Goal: Task Accomplishment & Management: Manage account settings

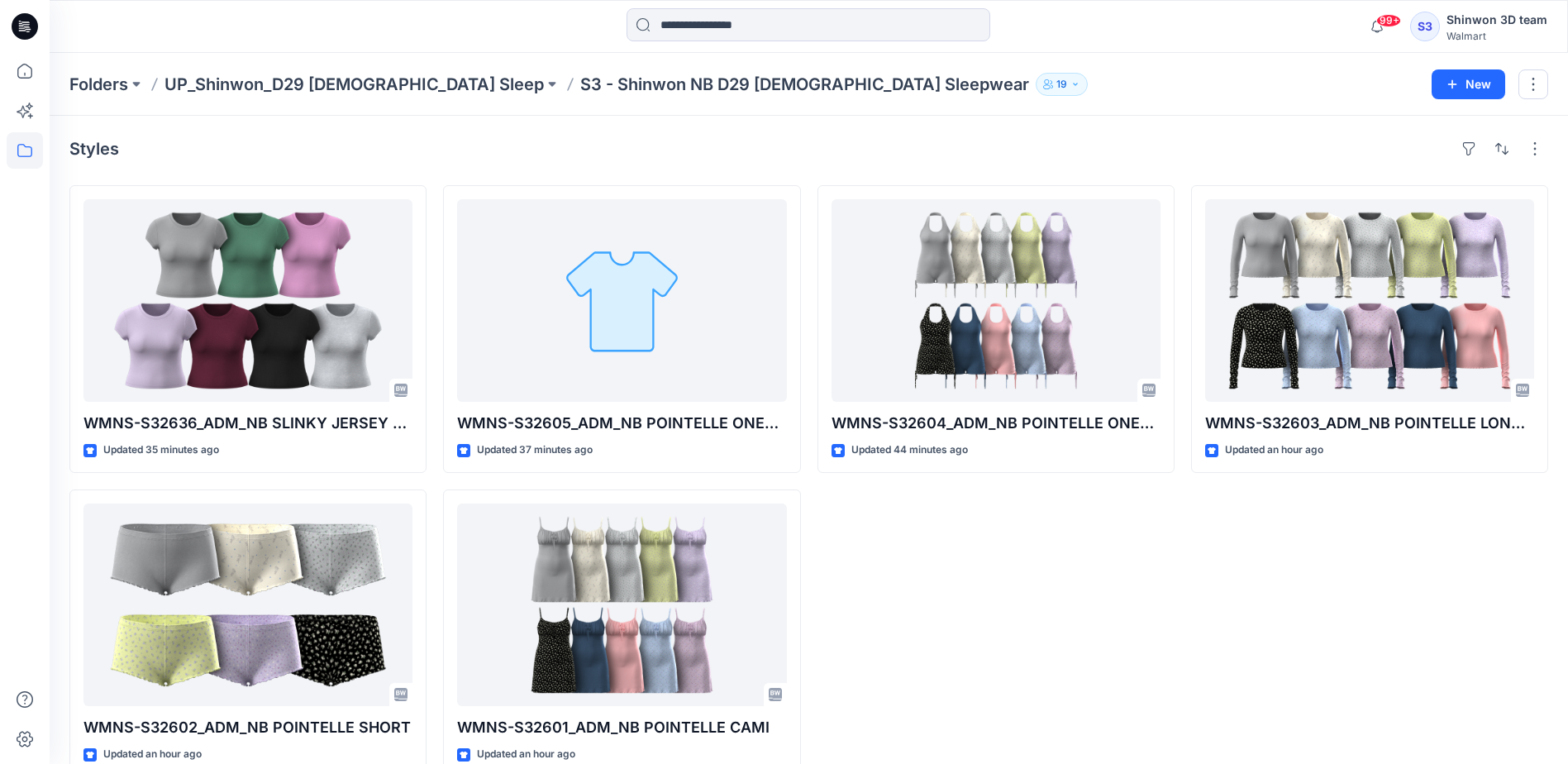
click at [952, 626] on div "WMNS-S32604_ADM_NB POINTELLE ONESIE (OPT 1) Updated 44 minutes ago" at bounding box center [996, 481] width 357 height 591
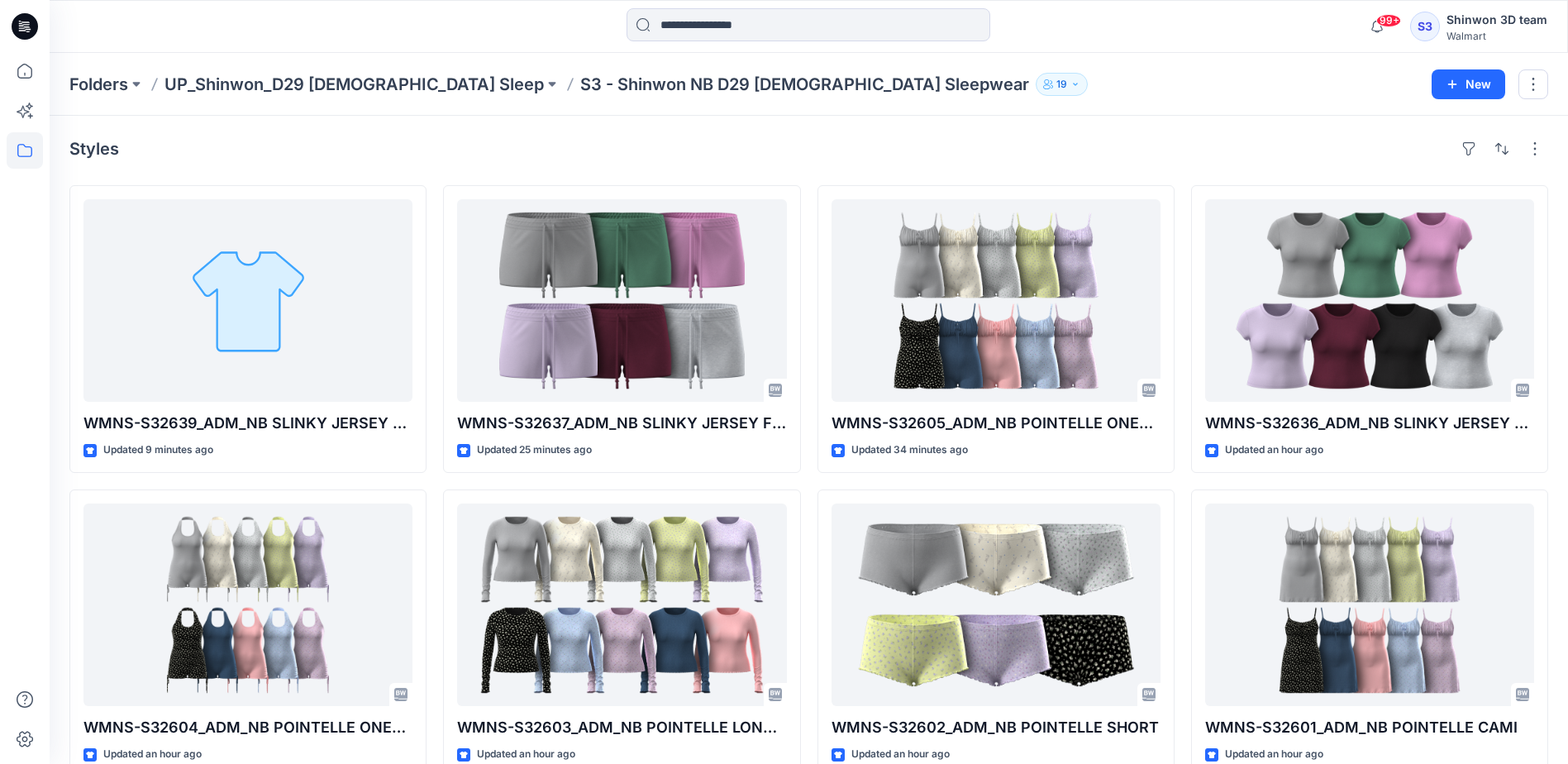
click at [807, 161] on div "Styles" at bounding box center [809, 149] width 1478 height 26
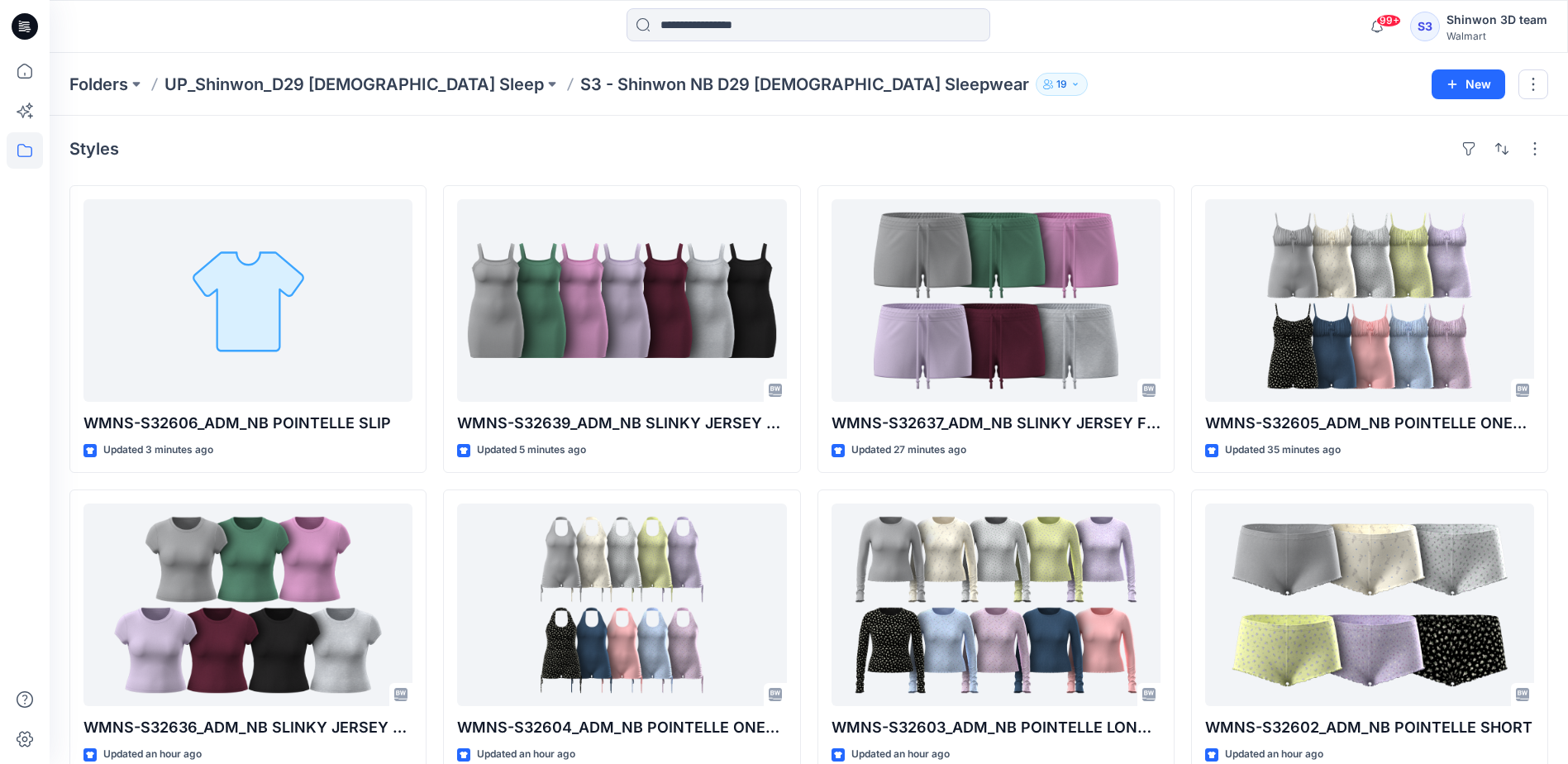
click at [1059, 145] on div "Styles" at bounding box center [809, 149] width 1478 height 26
drag, startPoint x: 1073, startPoint y: 70, endPoint x: 1081, endPoint y: 55, distance: 17.0
click at [1073, 70] on div "Folders UP_Shinwon_D29 Ladies Sleep S3 - Shinwon NB D29 Ladies Sleepwear 19 New" at bounding box center [808, 84] width 1518 height 62
click at [1000, 76] on div "Folders UP_Shinwon_D29 [DEMOGRAPHIC_DATA] Sleep S3 - Shinwon NB D29 [DEMOGRAPHI…" at bounding box center [744, 84] width 1350 height 23
click at [1055, 120] on div "Styles WMNS-S32606_ADM_NB POINTELLE SLIP Updated 3 minutes ago WMNS-S32636_ADM_…" at bounding box center [808, 607] width 1518 height 985
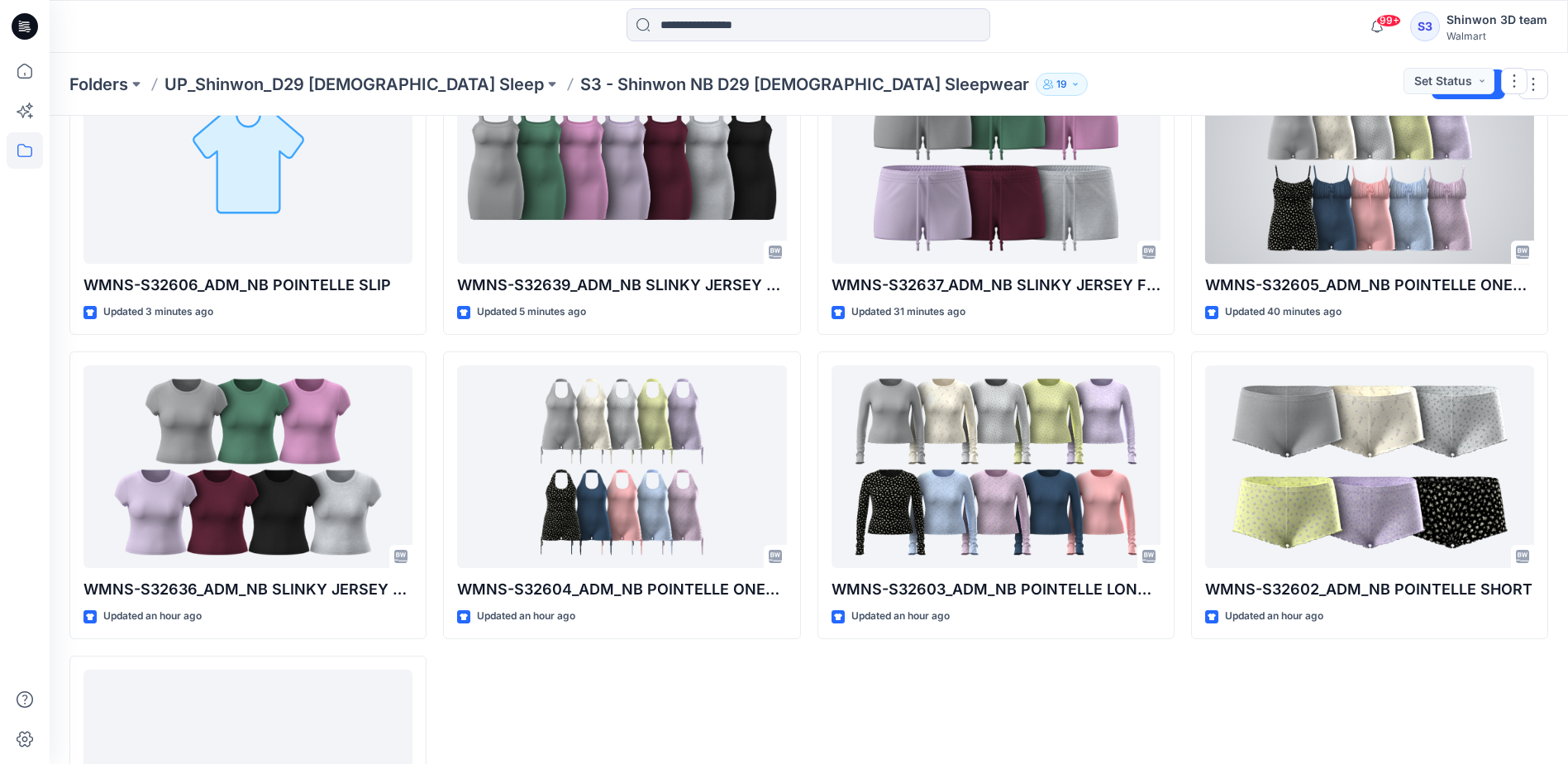
scroll to position [165, 0]
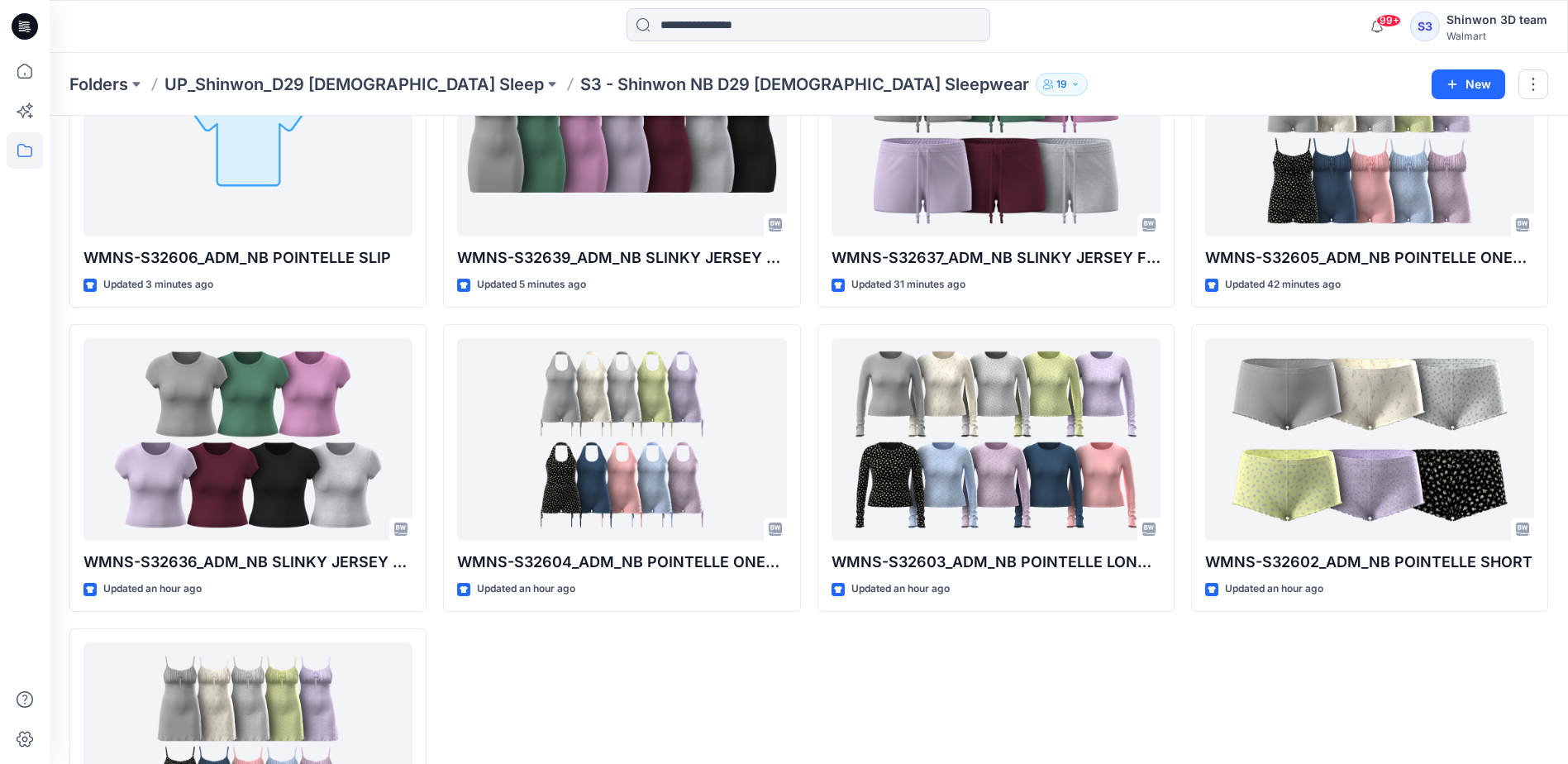
drag, startPoint x: 1171, startPoint y: 727, endPoint x: 1175, endPoint y: 714, distance: 13.6
click at [1171, 727] on div "WMNS-S32637_ADM_NB SLINKY JERSEY FITTED SHORT Updated 31 minutes ago WMNS-S3260…" at bounding box center [996, 468] width 357 height 896
click at [1197, 712] on div "WMNS-S32605_ADM_NB POINTELLE ONESIE (OPT 2) Updated 44 minutes ago WMNS-S32602_…" at bounding box center [1369, 468] width 357 height 896
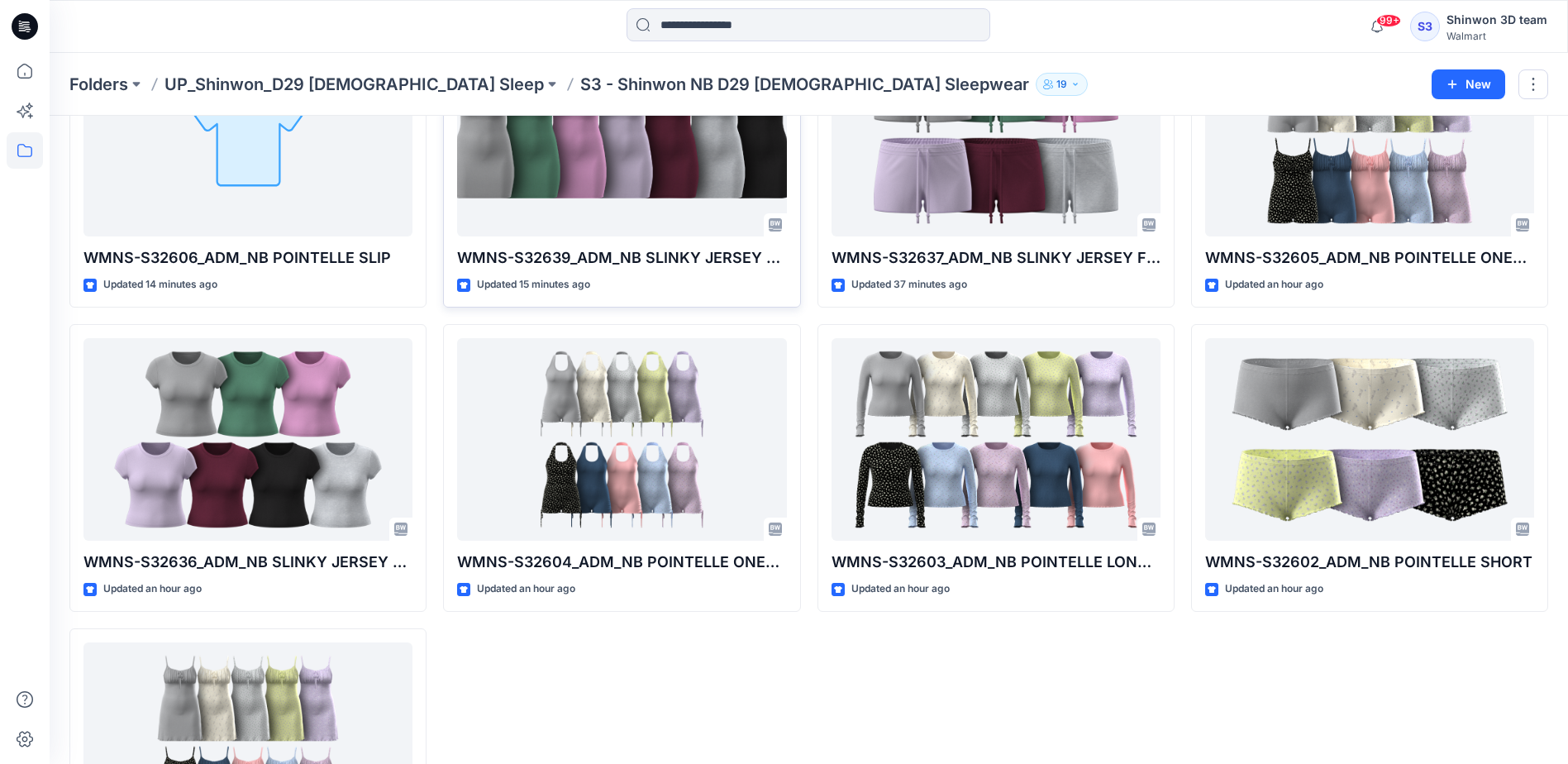
drag, startPoint x: 987, startPoint y: 712, endPoint x: 739, endPoint y: 252, distance: 522.6
click at [987, 712] on div "WMNS-S32637_ADM_NB SLINKY JERSEY FITTED SHORT Updated 37 minutes ago WMNS-S3260…" at bounding box center [996, 468] width 357 height 896
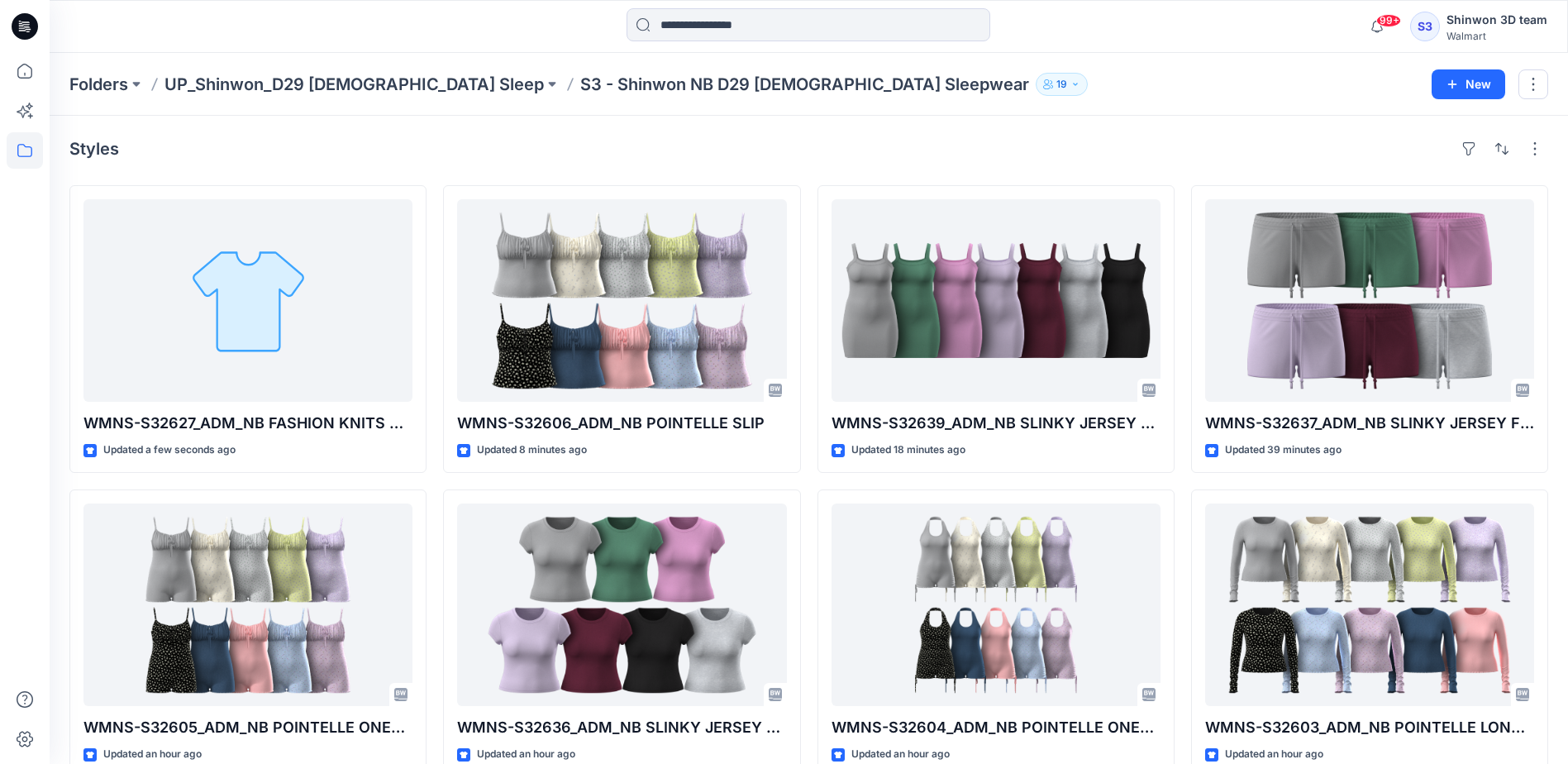
click at [1045, 48] on div "99+ Notifications Your style WMNS-S32606_ADM_NB POINTELLE SLIP is ready Just no…" at bounding box center [808, 26] width 1518 height 53
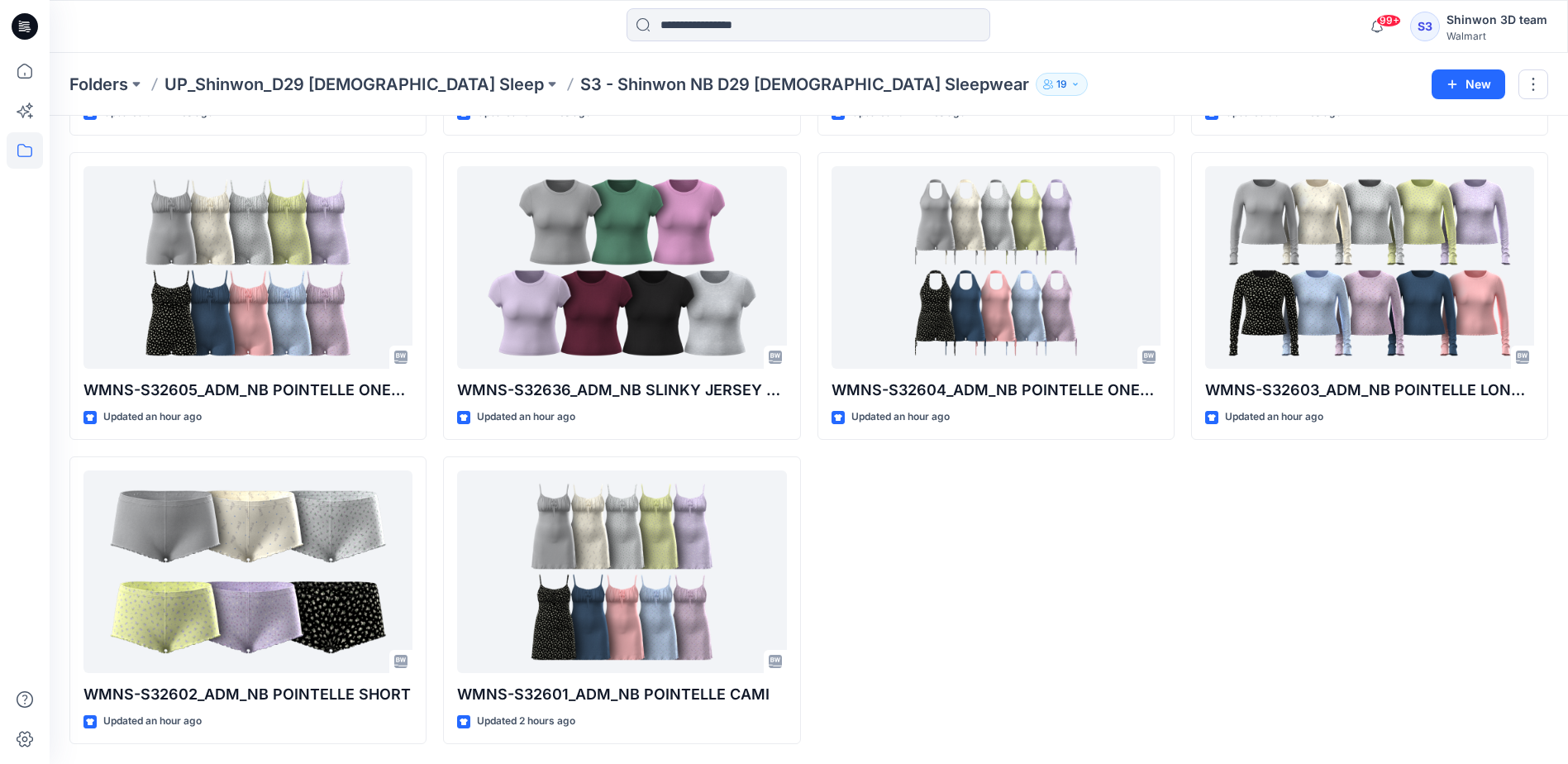
click at [1042, 618] on div "WMNS-S32639_ADM_NB SLINKY JERSEY SLIP Updated 18 minutes ago WMNS-S32604_ADM_NB…" at bounding box center [996, 296] width 357 height 896
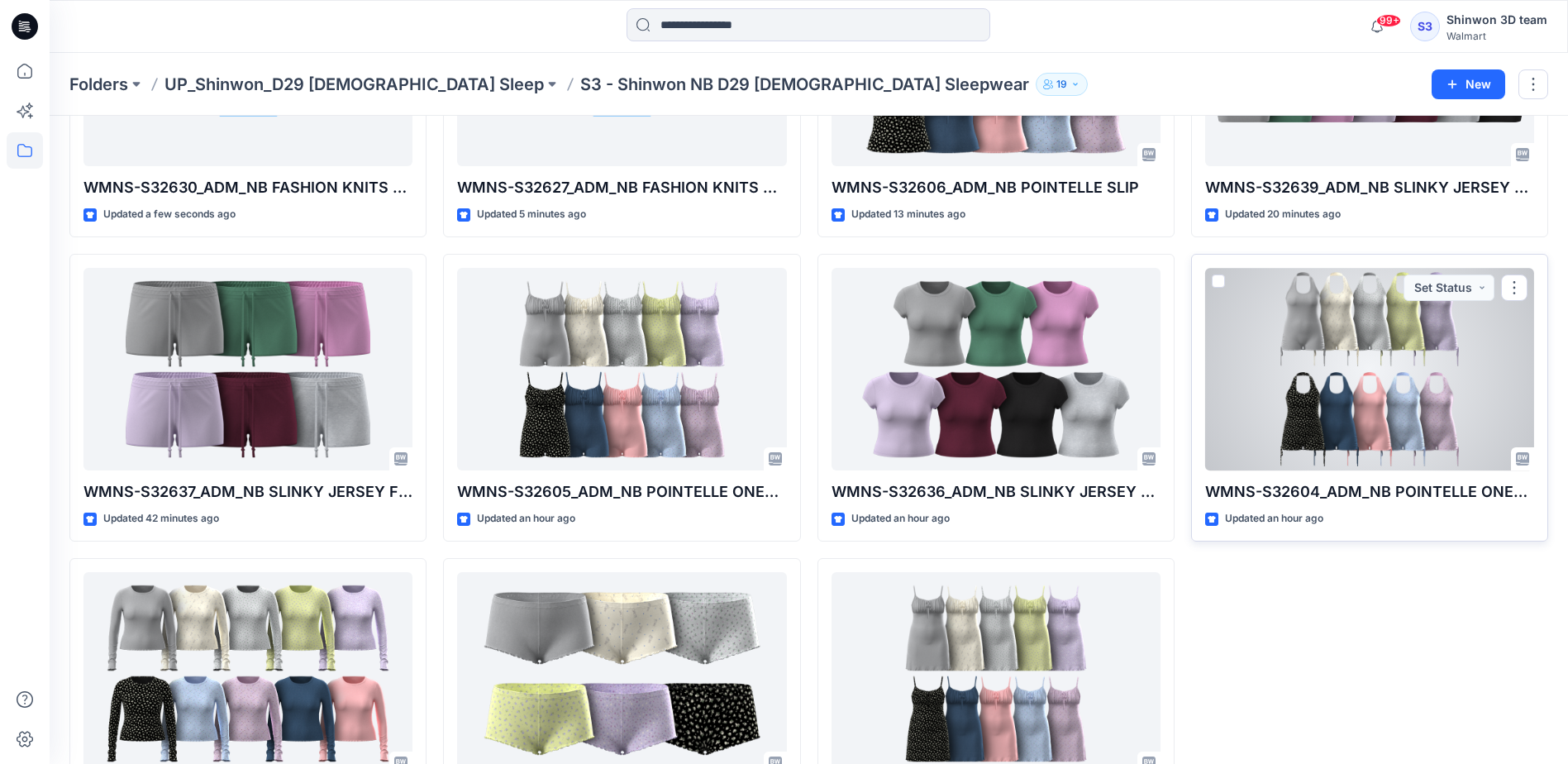
scroll to position [172, 0]
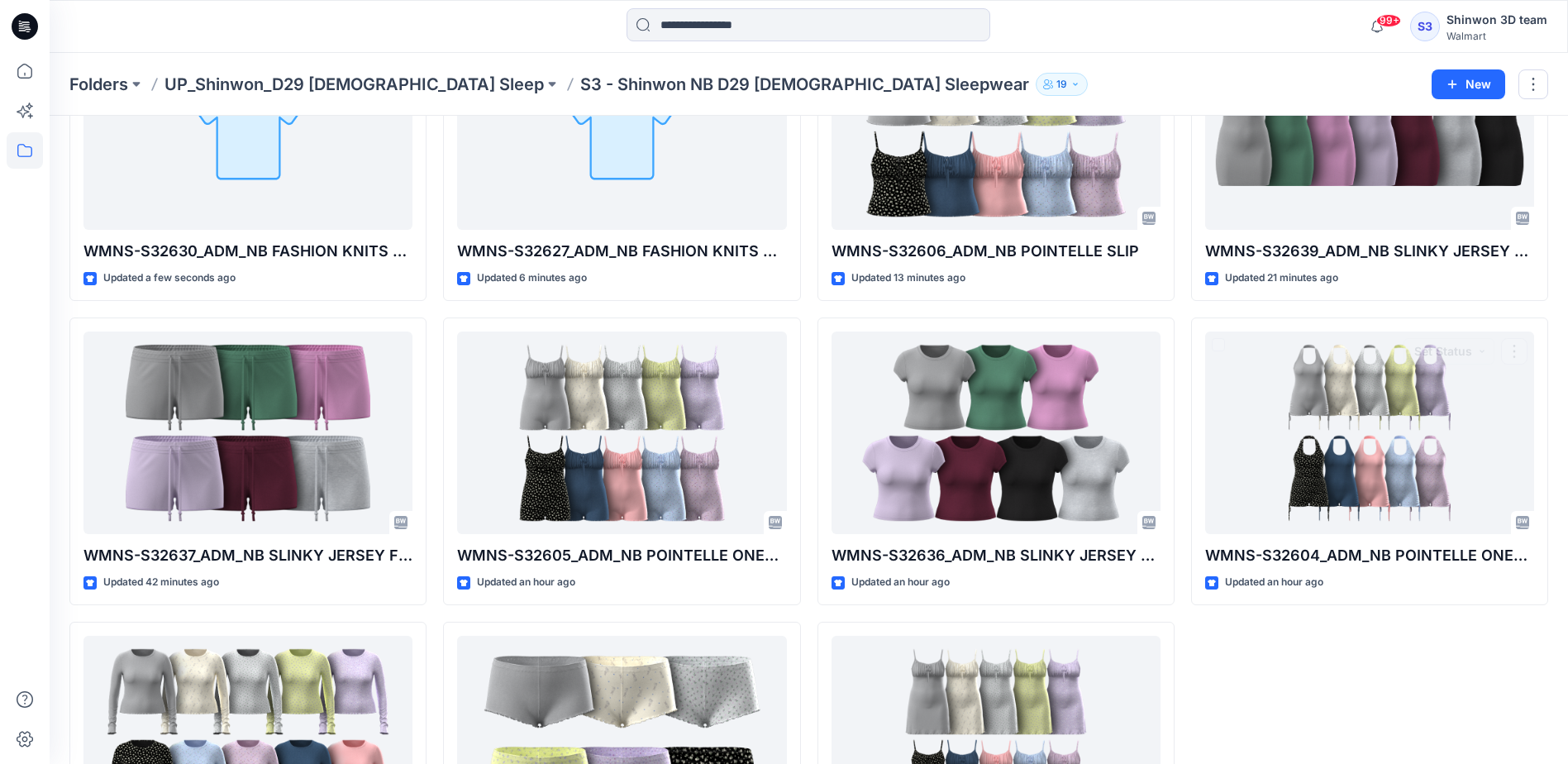
click at [1293, 659] on div "WMNS-S32639_ADM_NB SLINKY JERSEY SLIP Updated 21 minutes ago WMNS-S32604_ADM_NB…" at bounding box center [1369, 461] width 357 height 896
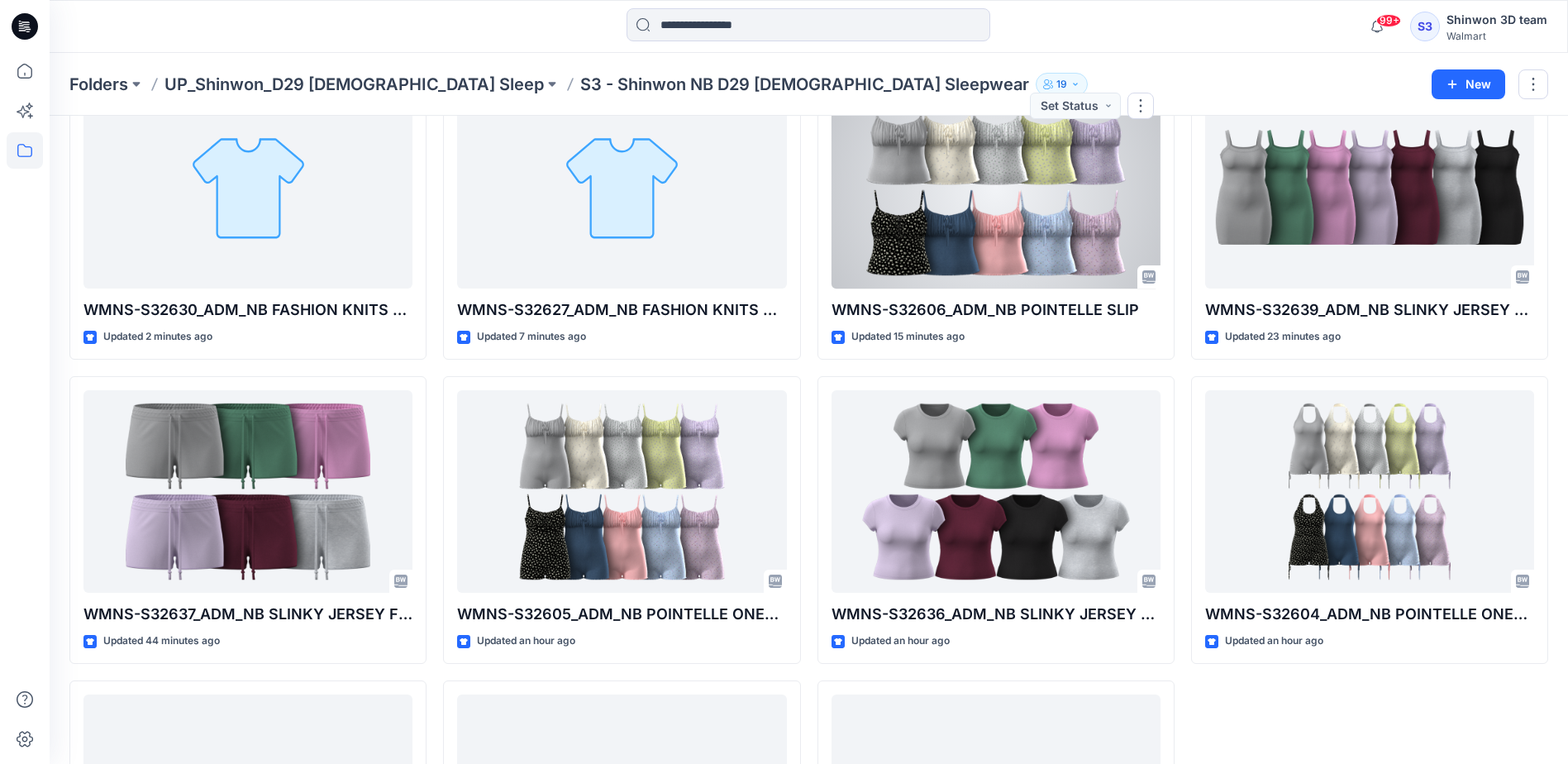
scroll to position [83, 0]
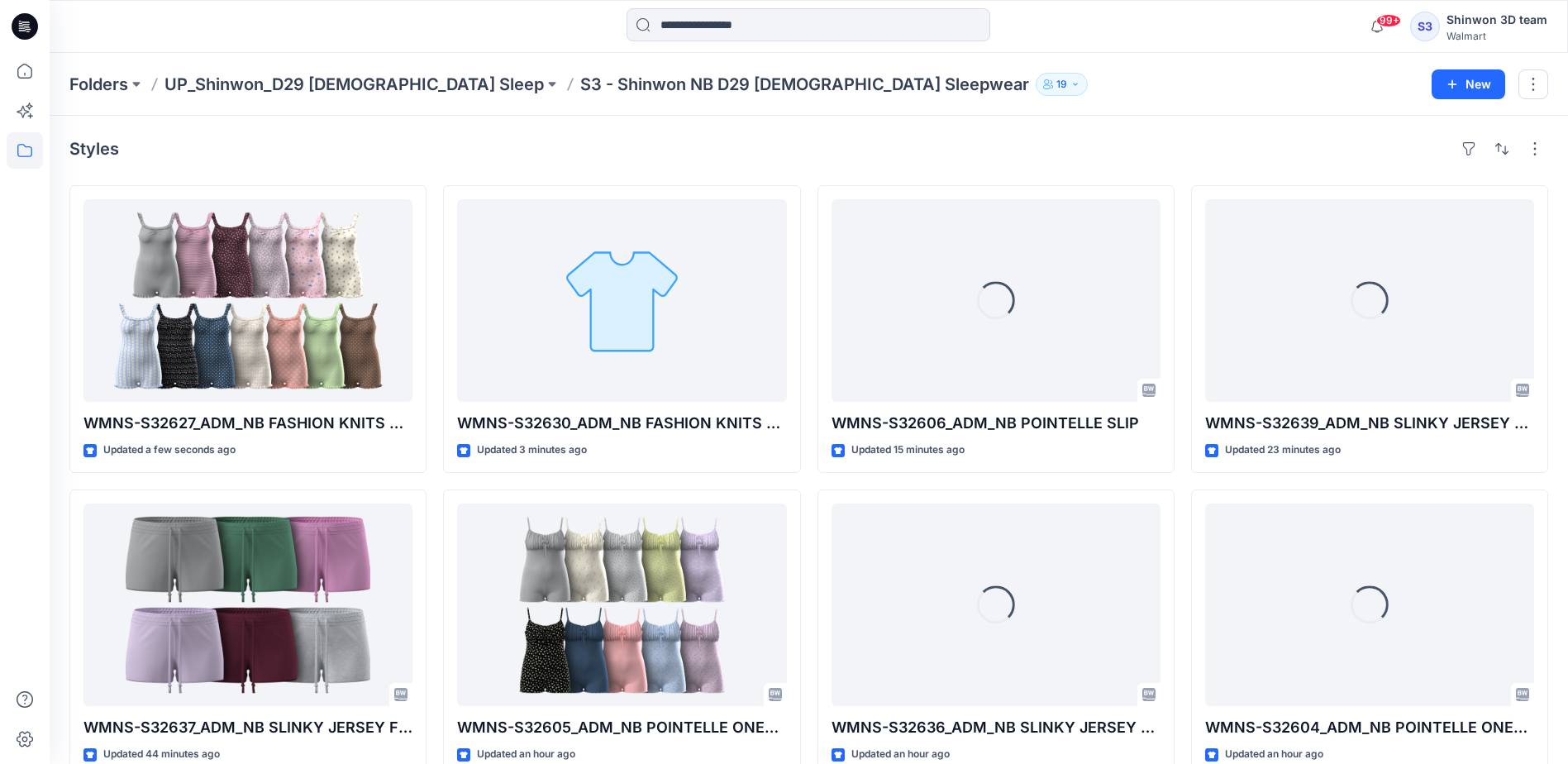
click at [1128, 97] on div "Folders UP_Shinwon_D29 Ladies Sleep S3 - Shinwon NB D29 Ladies Sleepwear 19 New" at bounding box center [808, 84] width 1518 height 62
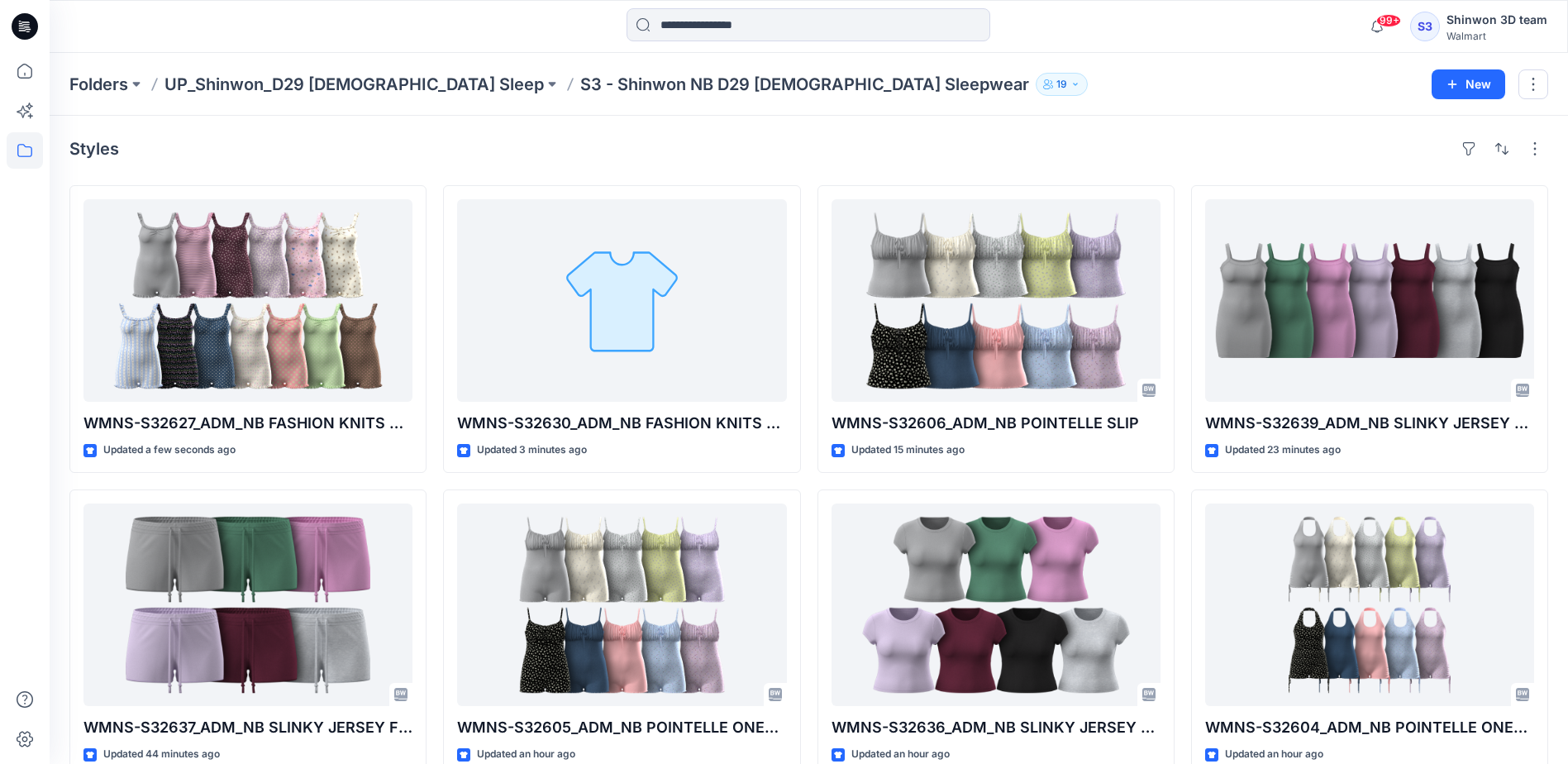
click at [975, 175] on div "Styles WMNS-S32627_ADM_NB FASHION KNITS ROMPER Updated a few seconds ago WMNS-S…" at bounding box center [808, 607] width 1518 height 985
click at [771, 145] on div "Styles" at bounding box center [809, 149] width 1478 height 26
click at [1057, 115] on div "Styles WMNS-S32627_ADM_NB FASHION KNITS ROMPER Updated 2 minutes ago WMNS-S3263…" at bounding box center [808, 607] width 1518 height 985
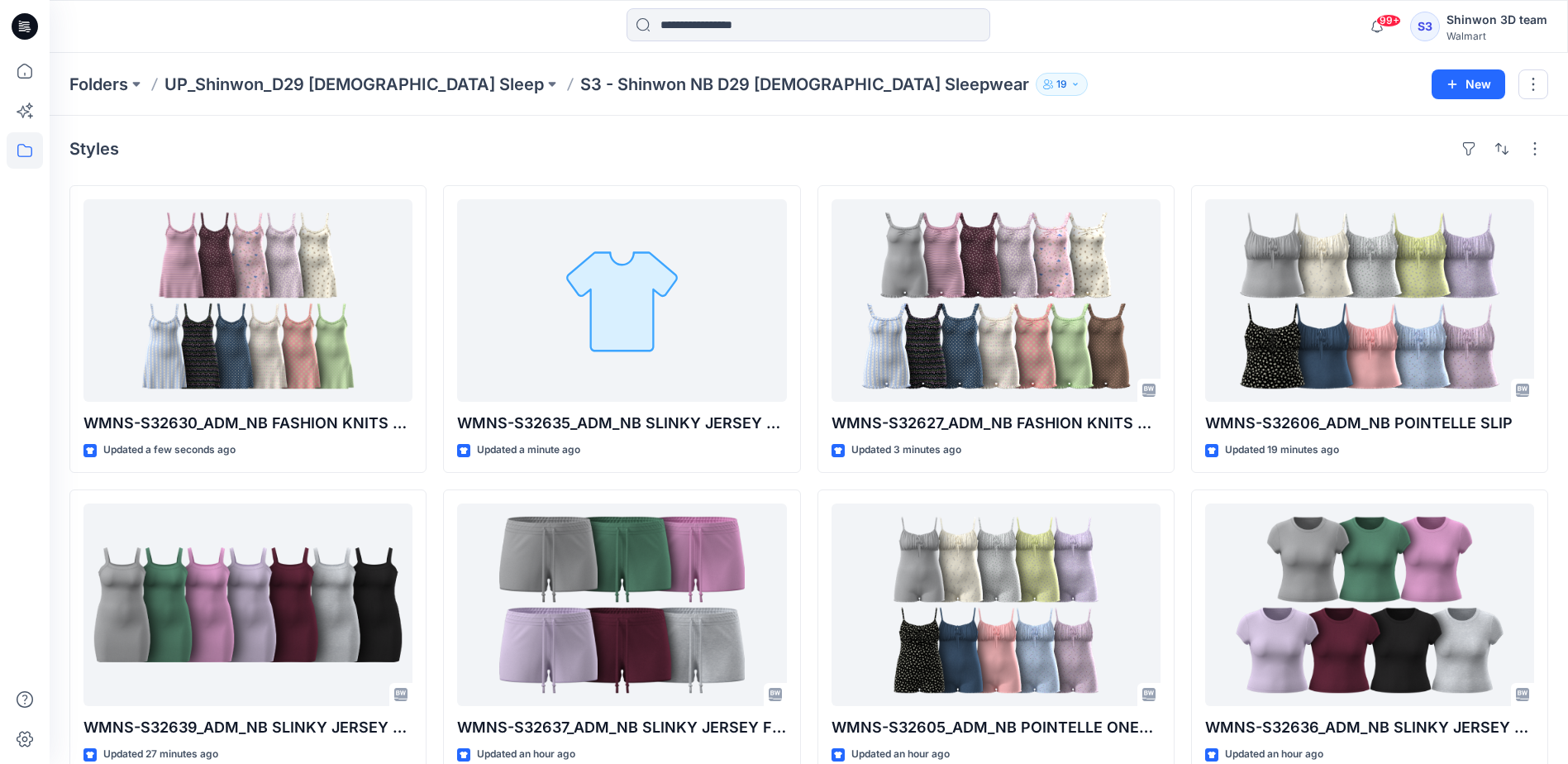
click at [1124, 151] on div "Styles" at bounding box center [809, 149] width 1478 height 26
click at [1231, 122] on div "Styles WMNS-S32630_ADM_NB FASHION KNITS SLIP Updated a few seconds ago WMNS-S32…" at bounding box center [808, 607] width 1518 height 985
click at [1117, 133] on div "Styles WMNS-S32630_ADM_NB FASHION KNITS SLIP Updated 6 minutes ago WMNS-S32639_…" at bounding box center [808, 607] width 1518 height 985
click at [1270, 90] on div "Folders UP_Shinwon_D29 Ladies Sleep S3 - Shinwon NB D29 Ladies Sleepwear 19" at bounding box center [744, 84] width 1350 height 23
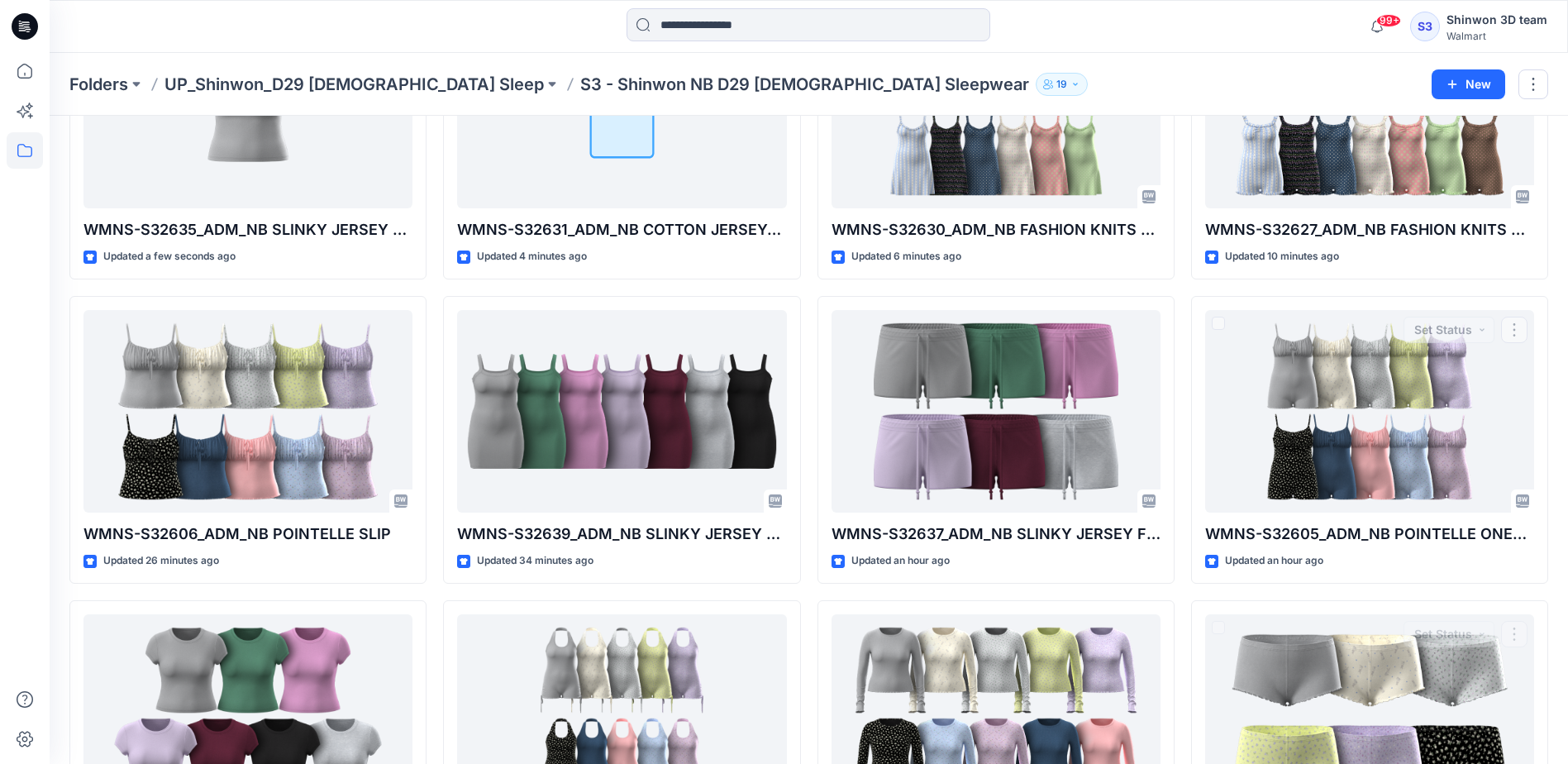
scroll to position [145, 0]
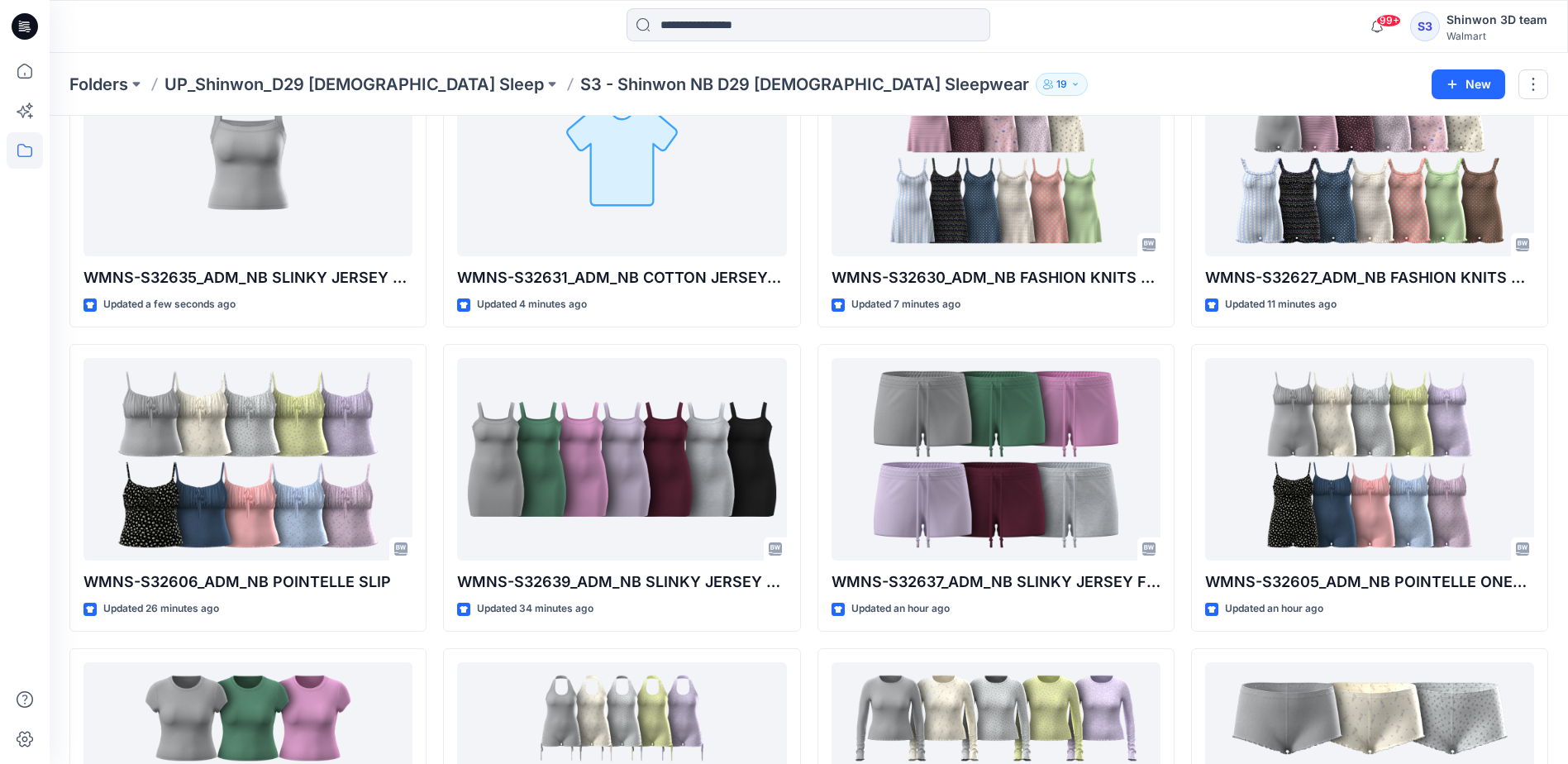
drag, startPoint x: 1088, startPoint y: 62, endPoint x: 1096, endPoint y: 53, distance: 12.0
click at [1089, 62] on div "Folders UP_Shinwon_D29 Ladies Sleep S3 - Shinwon NB D29 Ladies Sleepwear 19 New" at bounding box center [808, 84] width 1518 height 62
click at [920, 75] on div "Folders UP_Shinwon_D29 [DEMOGRAPHIC_DATA] Sleep S3 - Shinwon NB D29 [DEMOGRAPHI…" at bounding box center [744, 84] width 1350 height 23
click at [1187, 76] on div "Folders UP_Shinwon_D29 Ladies Sleep S3 - Shinwon NB D29 Ladies Sleepwear 19" at bounding box center [744, 84] width 1350 height 23
click at [1248, 334] on div "WMNS-S32627_ADM_NB FASHION KNITS ROMPER Updated 15 minutes ago WMNS-S32605_ADM_…" at bounding box center [1369, 640] width 357 height 1201
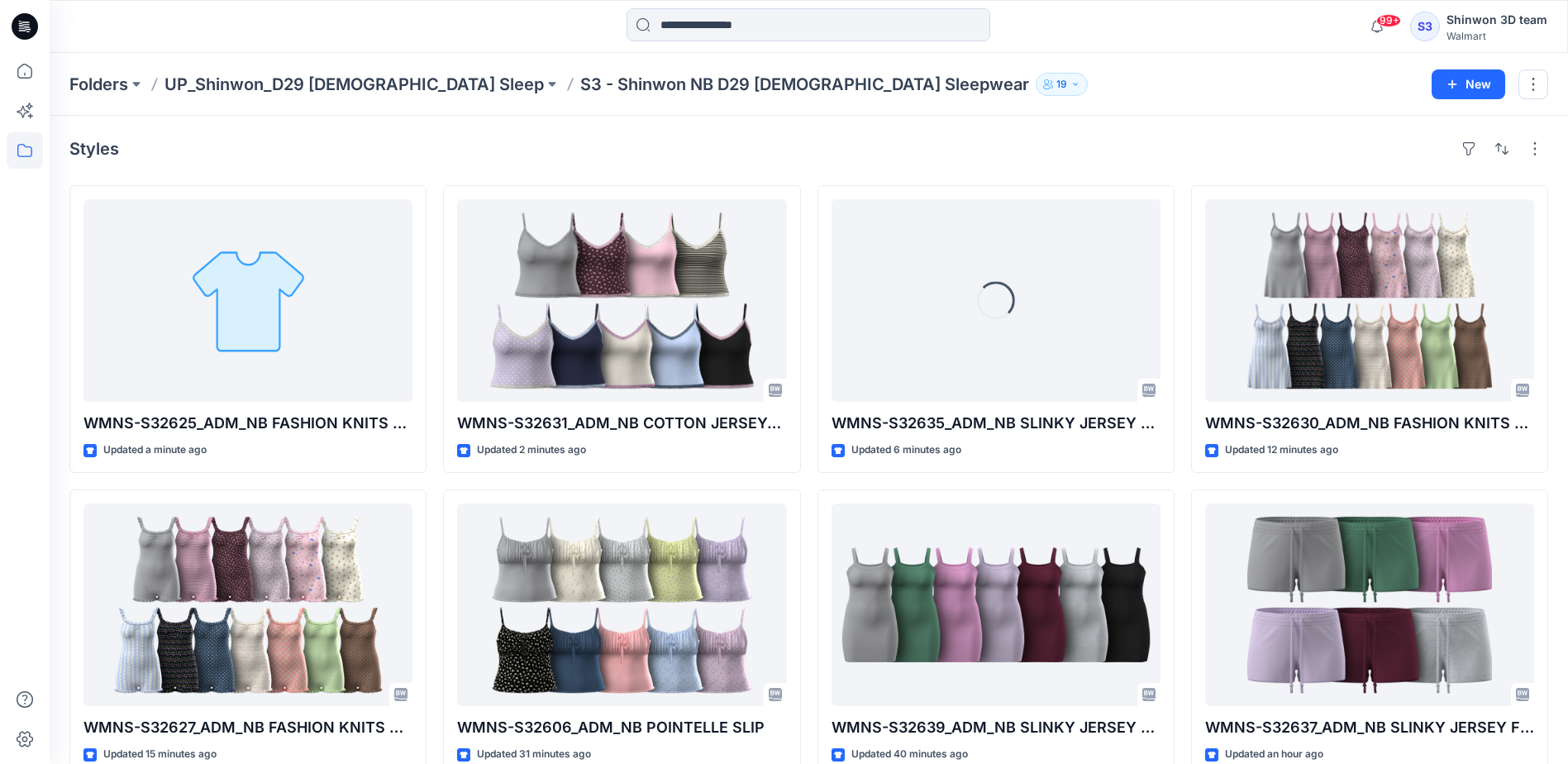
click at [613, 158] on div "Styles" at bounding box center [809, 149] width 1478 height 26
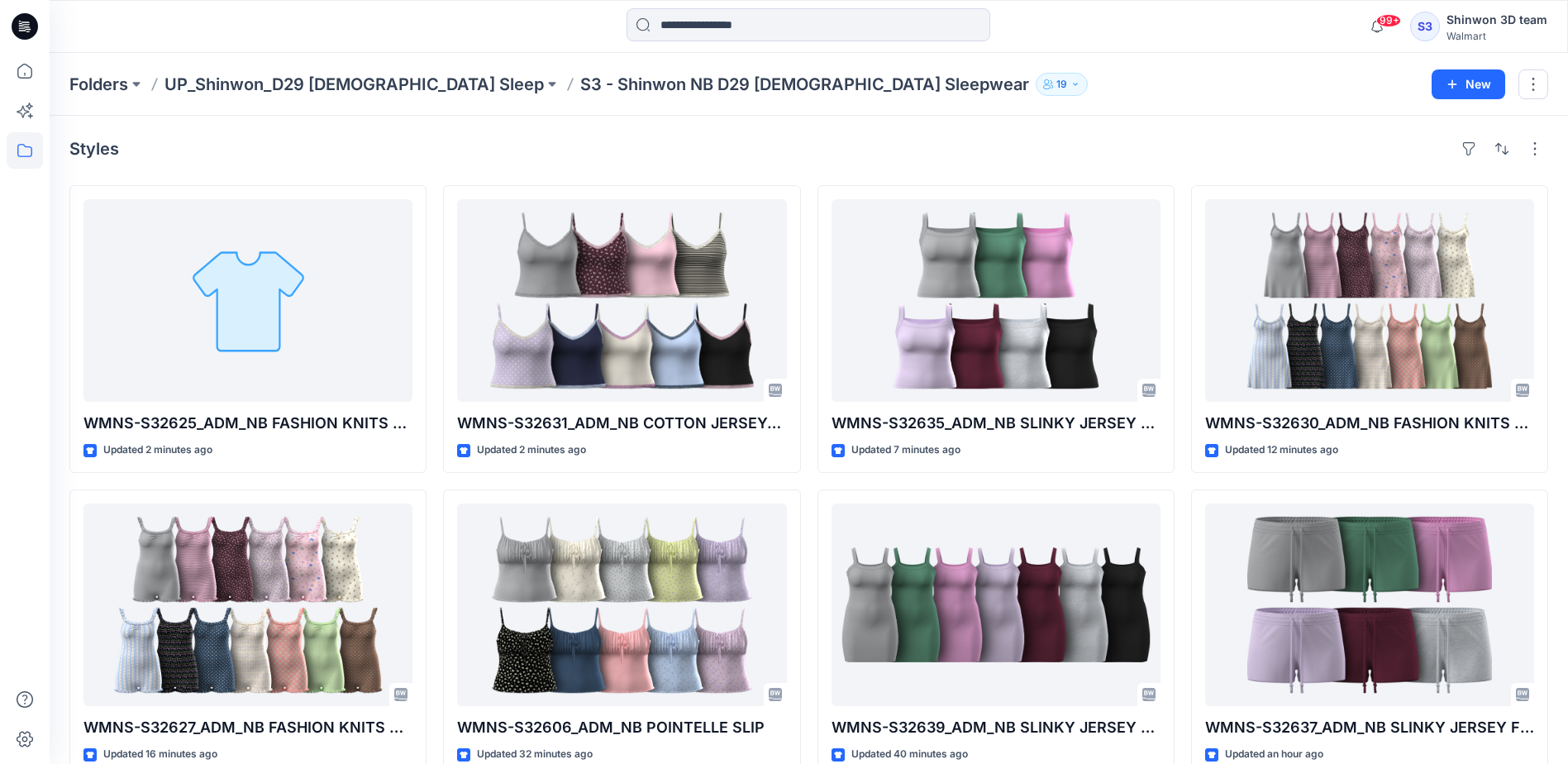
click at [1165, 157] on div "Styles" at bounding box center [809, 149] width 1478 height 26
click at [1268, 105] on div "Folders UP_Shinwon_D29 Ladies Sleep S3 - Shinwon NB D29 Ladies Sleepwear 19 New" at bounding box center [808, 84] width 1518 height 62
click at [1046, 127] on div "Styles WMNS-S32625_ADM_NB FASHION KNITS BRALETTE Updated 3 minutes ago WMNS-S32…" at bounding box center [808, 637] width 1518 height 1045
click at [1205, 73] on div "Folders UP_Shinwon_D29 Ladies Sleep S3 - Shinwon NB D29 Ladies Sleepwear 19" at bounding box center [744, 84] width 1350 height 23
click at [1198, 107] on div "Folders UP_Shinwon_D29 Ladies Sleep S3 - Shinwon NB D29 Ladies Sleepwear 19 New" at bounding box center [808, 84] width 1518 height 62
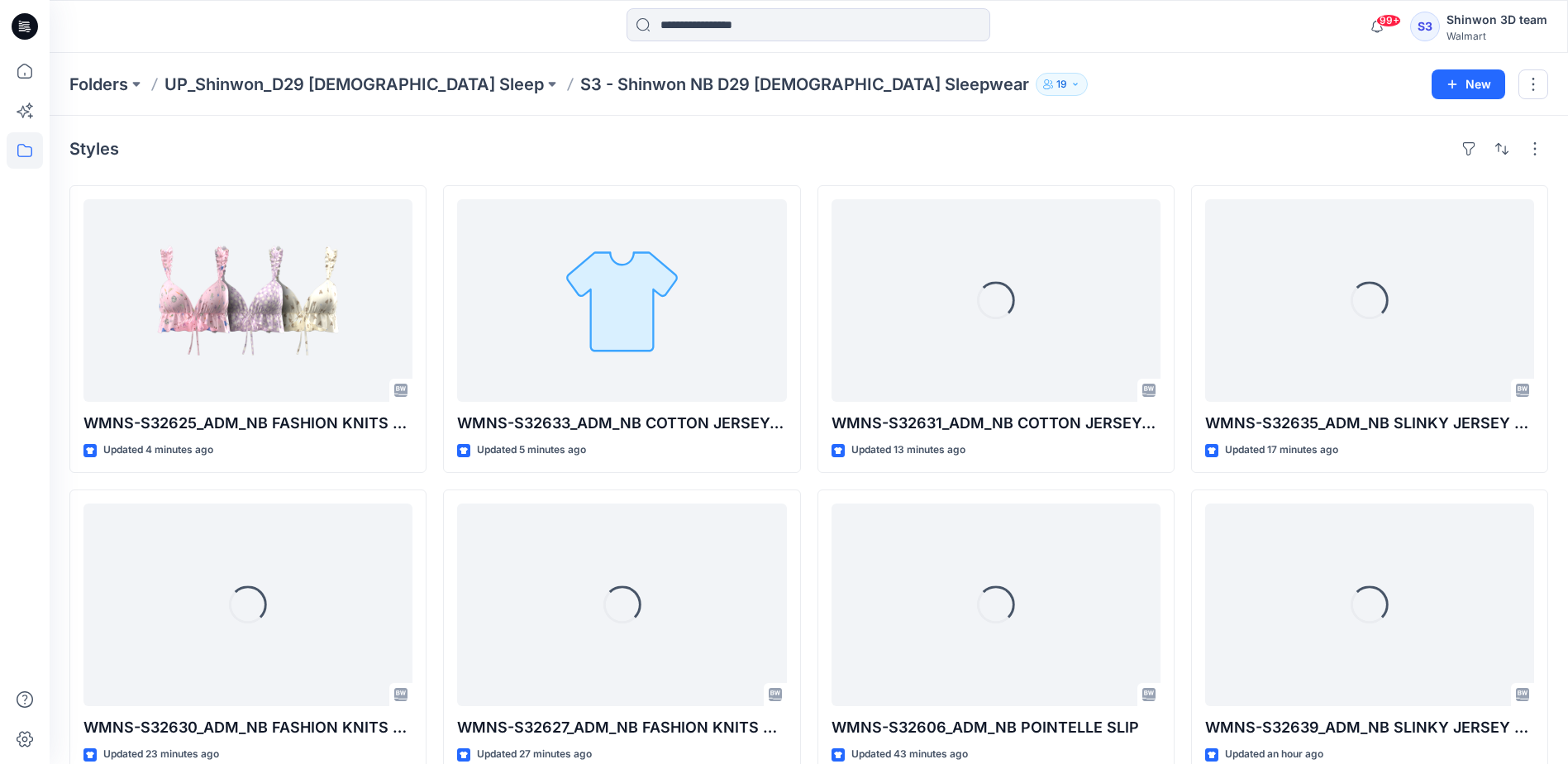
click at [1220, 88] on div "Folders UP_Shinwon_D29 Ladies Sleep S3 - Shinwon NB D29 Ladies Sleepwear 19" at bounding box center [744, 84] width 1350 height 23
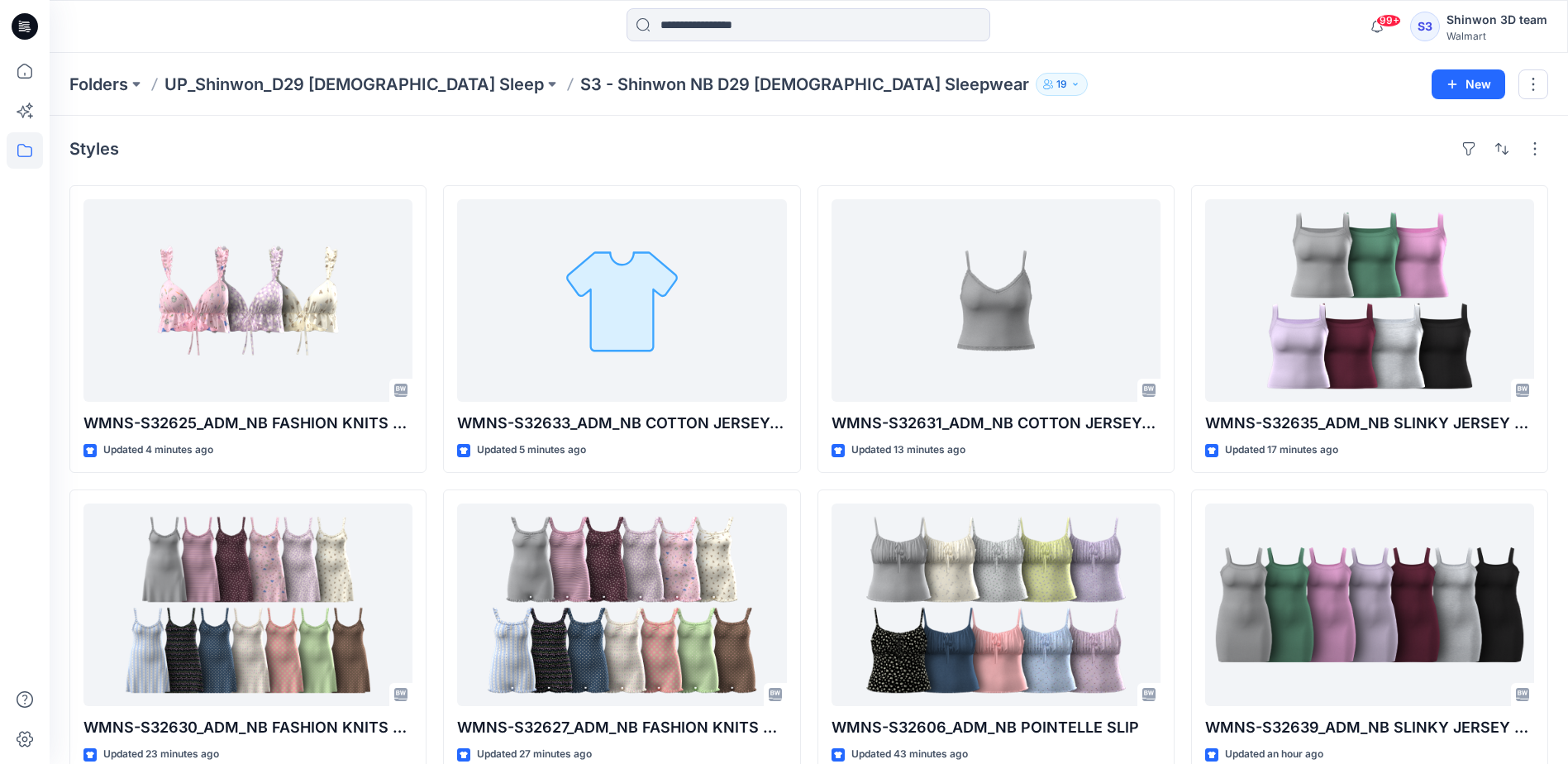
click at [797, 123] on div "Styles WMNS-S32625_ADM_NB FASHION KNITS BRALETTE Updated 4 minutes ago WMNS-S32…" at bounding box center [808, 637] width 1518 height 1045
click at [966, 135] on div "Styles WMNS-S32625_ADM_NB FASHION KNITS BRALETTE Updated 4 minutes ago WMNS-S32…" at bounding box center [808, 637] width 1518 height 1045
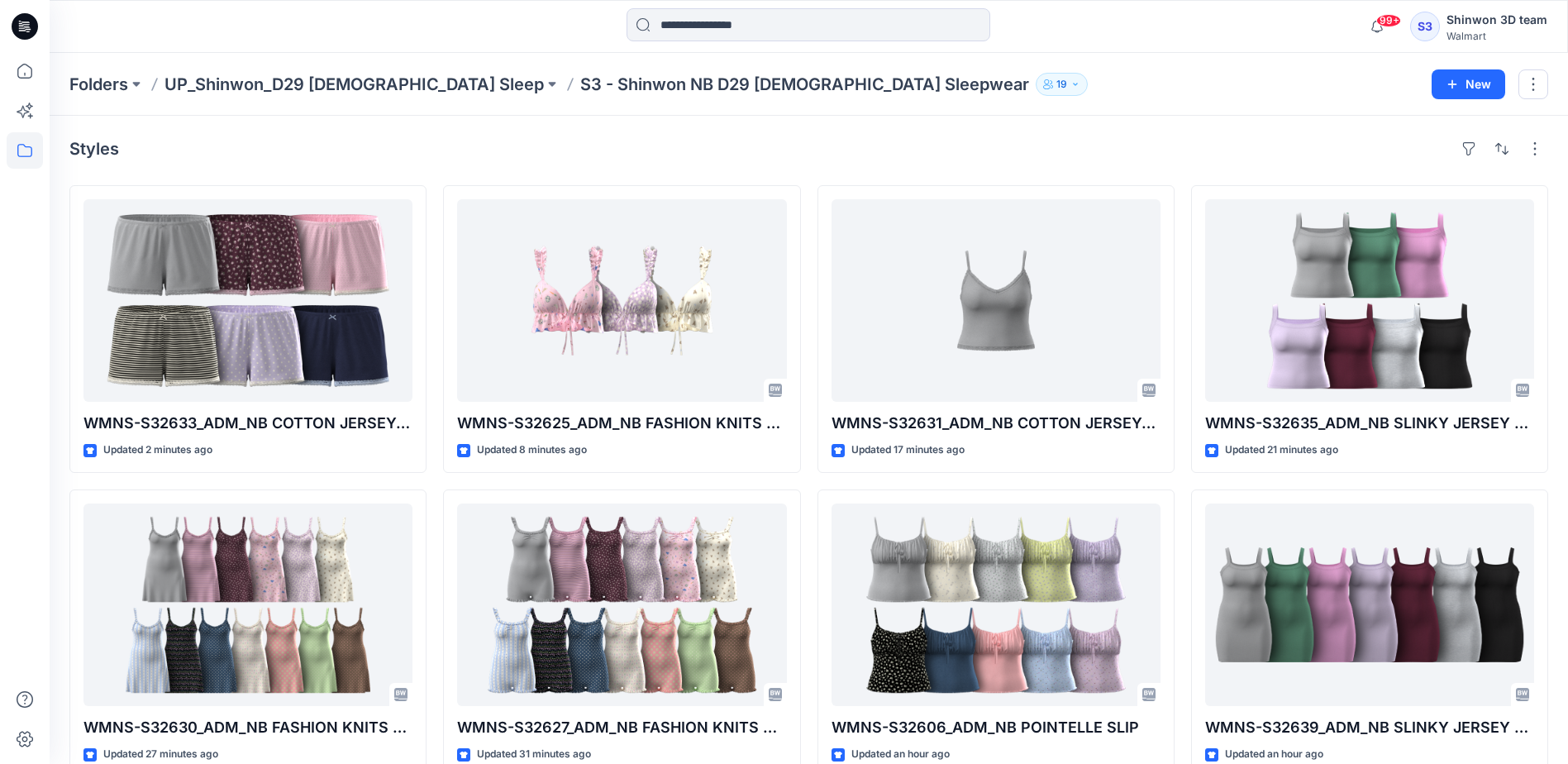
click at [1010, 150] on div "Styles" at bounding box center [809, 149] width 1478 height 26
drag, startPoint x: 845, startPoint y: 129, endPoint x: 857, endPoint y: 114, distance: 19.2
click at [845, 129] on div "Styles WMNS-S32633_ADM_NB COTTON JERSEY&LACE SHORT Updated a minute ago WMNS-S3…" at bounding box center [808, 637] width 1518 height 1045
click at [781, 123] on div "Styles WMNS-S32633_ADM_NB COTTON JERSEY&LACE SHORT Updated a minute ago WMNS-S3…" at bounding box center [808, 637] width 1518 height 1045
click at [408, 107] on div "Folders UP_Shinwon_D29 Ladies Sleep S3 - Shinwon NB D29 Ladies Sleepwear 19 New" at bounding box center [808, 84] width 1518 height 62
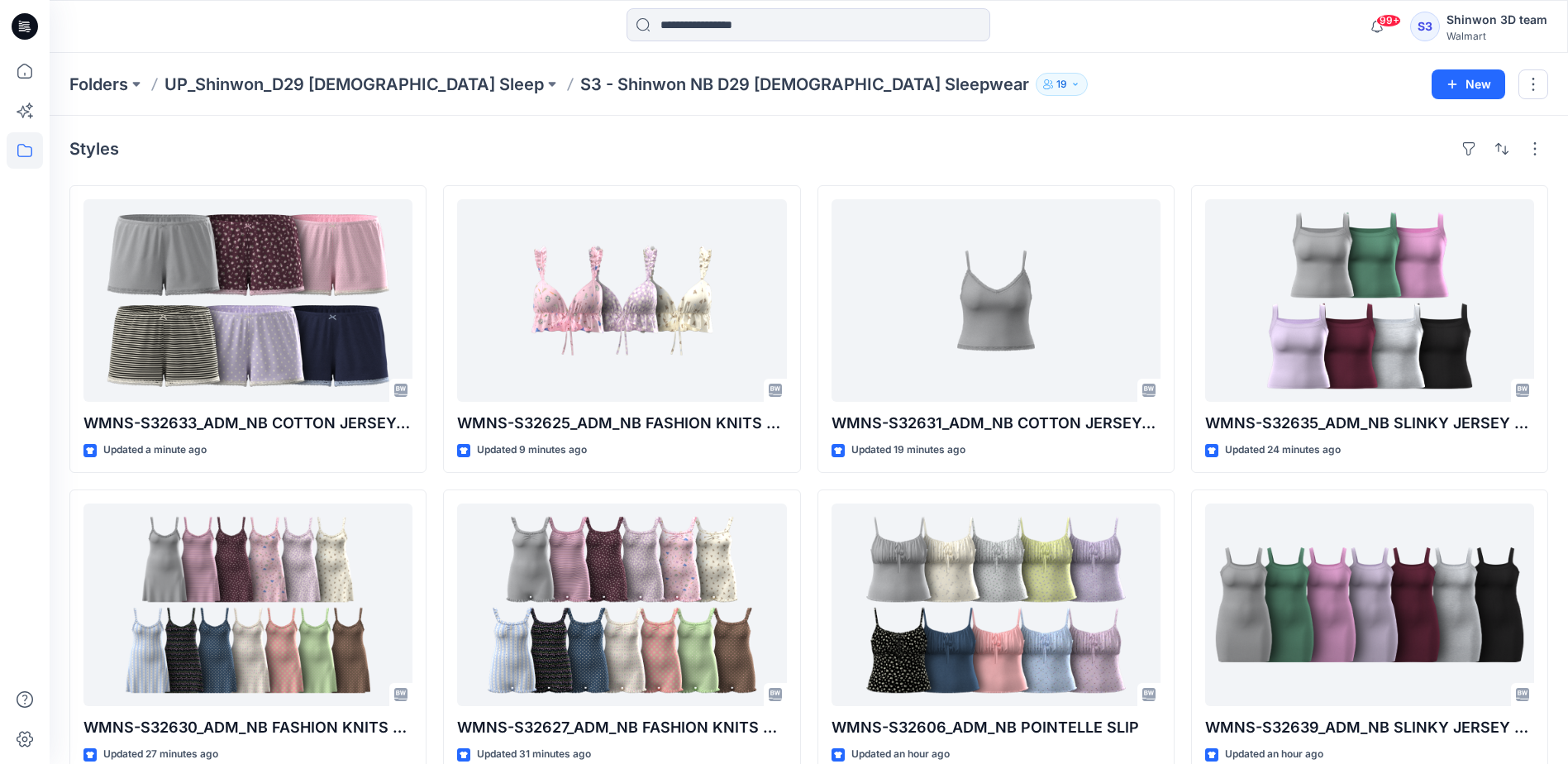
click at [264, 146] on div "Styles" at bounding box center [809, 149] width 1478 height 26
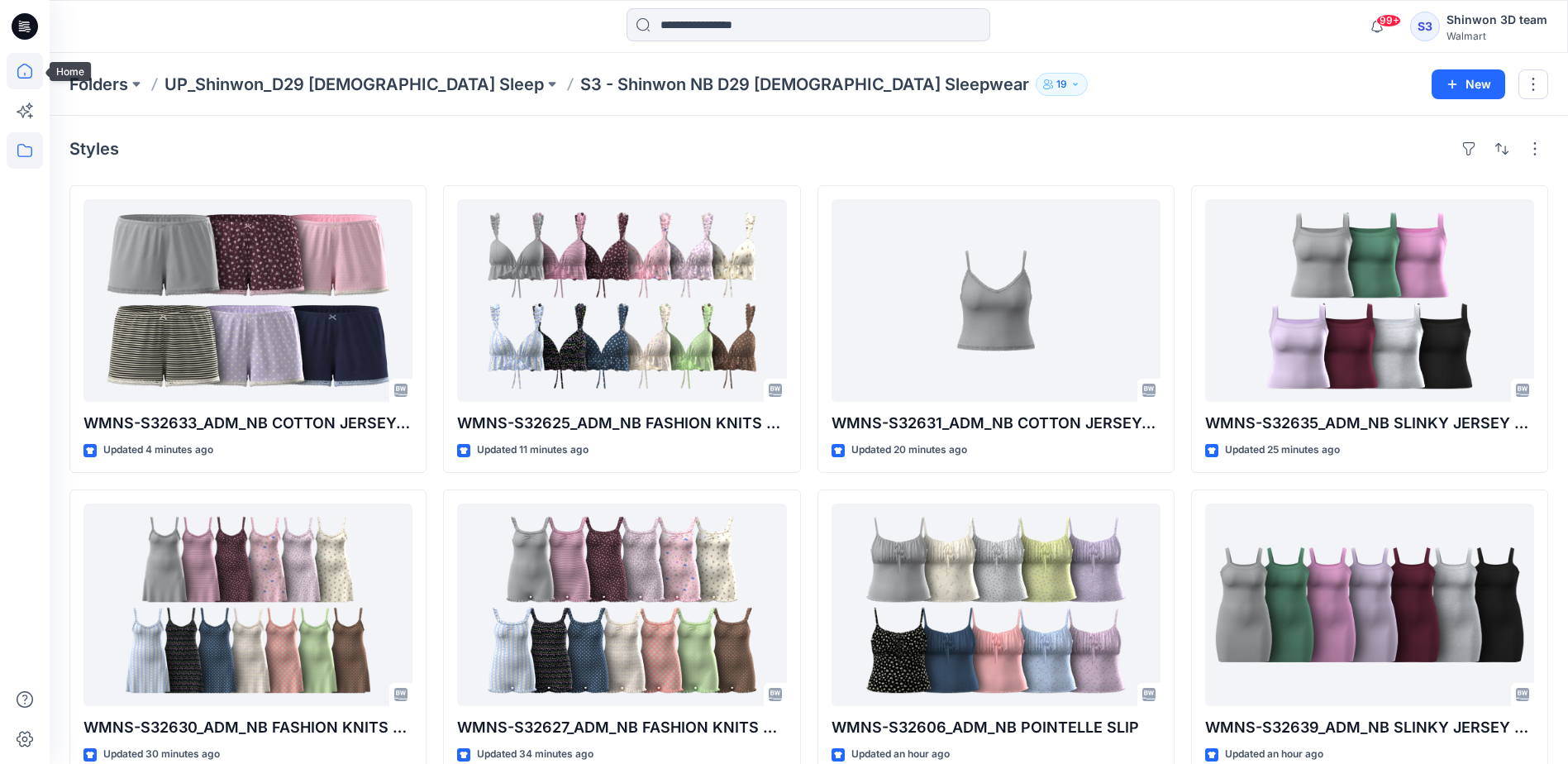
click at [24, 62] on icon at bounding box center [25, 70] width 36 height 36
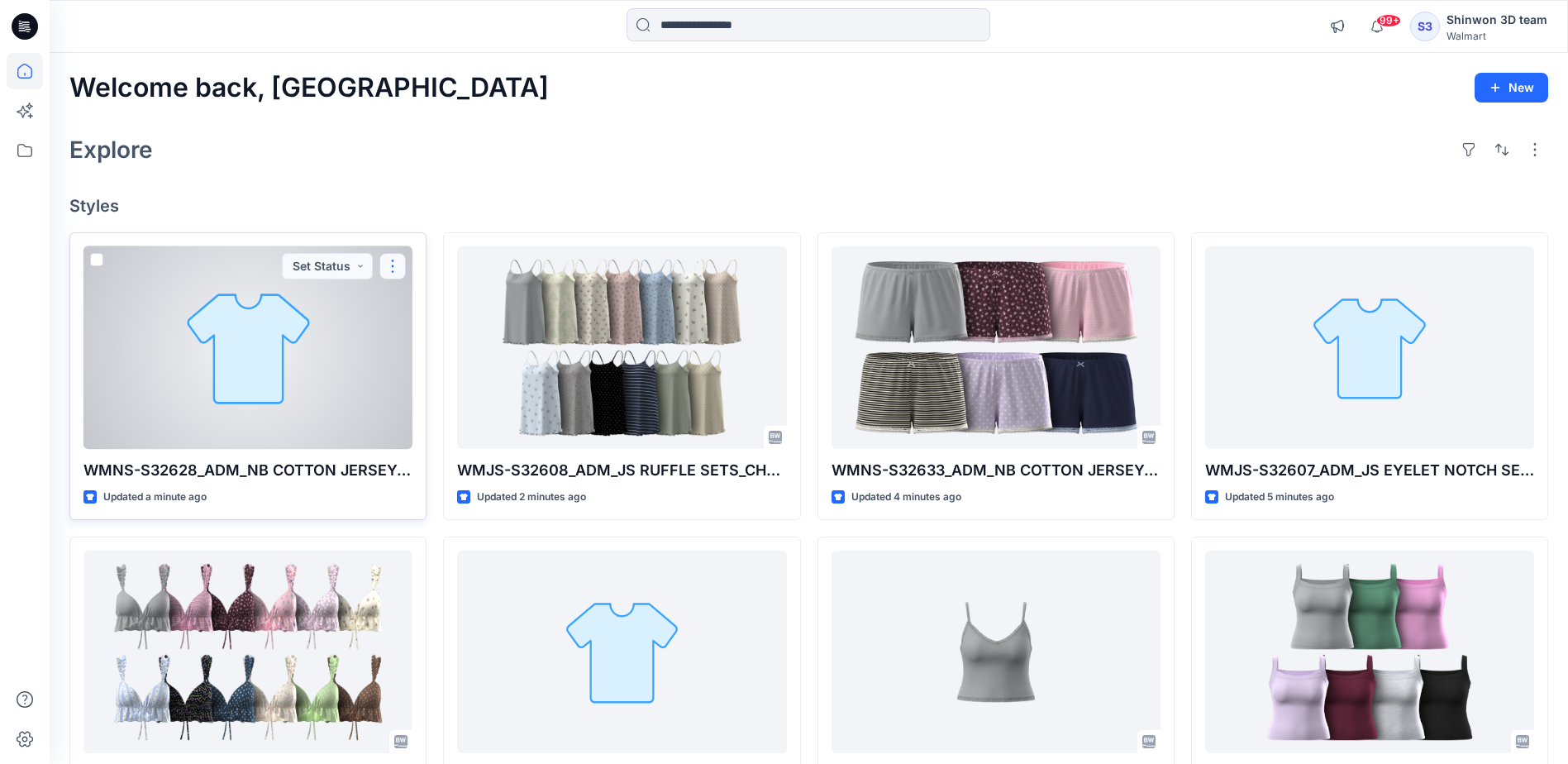
click at [399, 258] on button "button" at bounding box center [392, 266] width 26 height 26
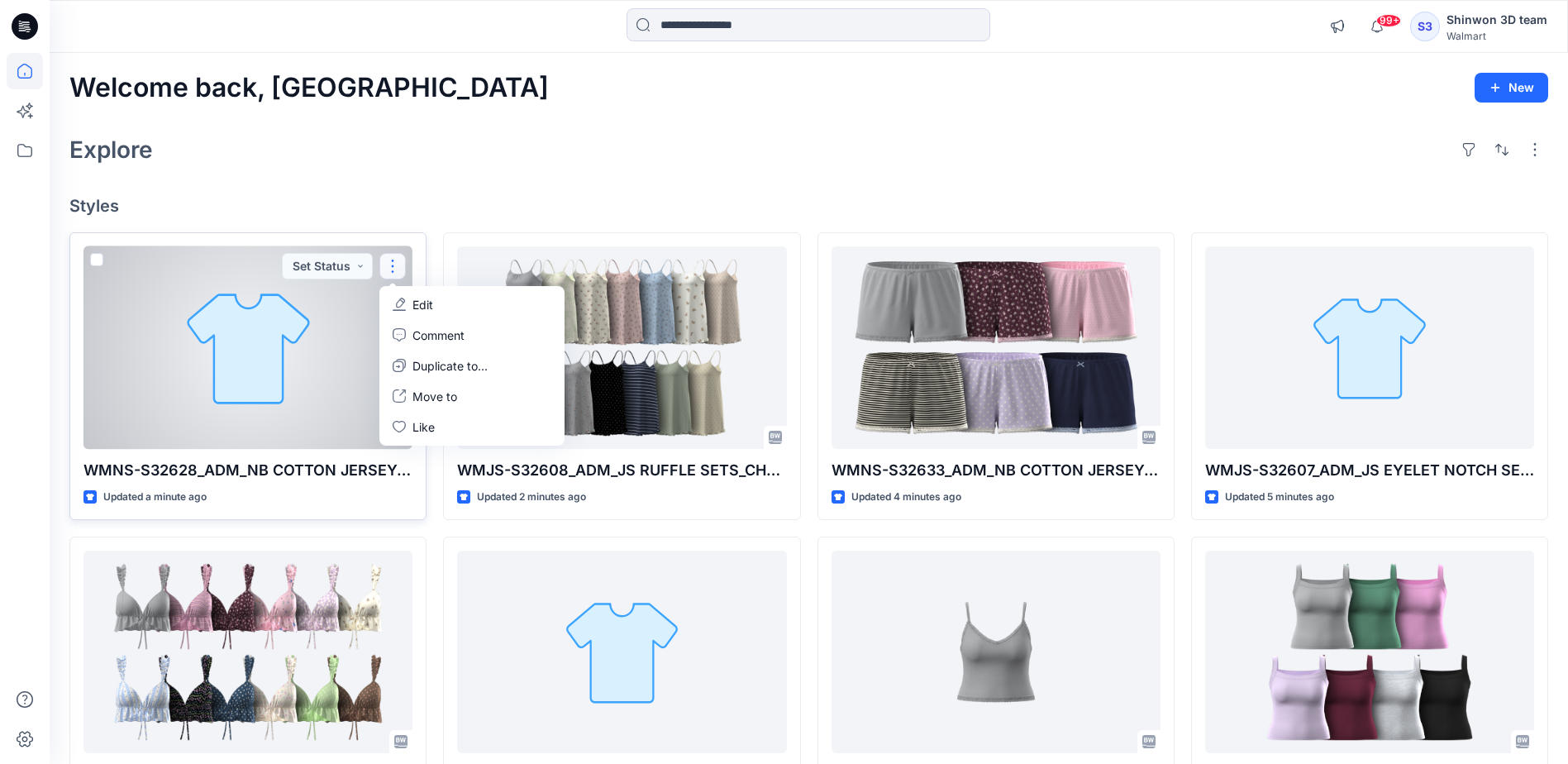
click at [288, 460] on p "WMNS-S32628_ADM_NB COTTON JERSEY&LACE ONSIE" at bounding box center [248, 470] width 329 height 23
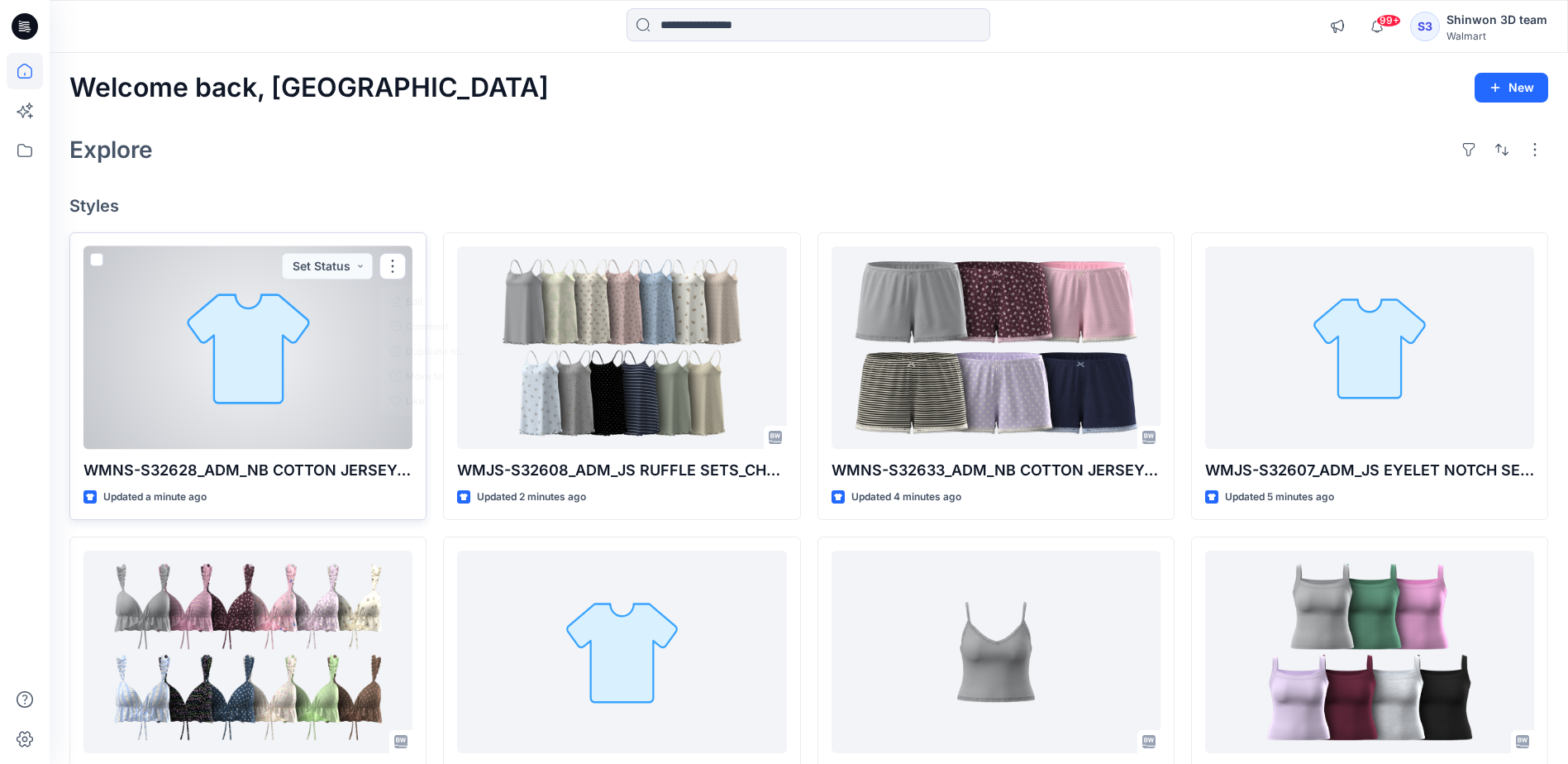
click at [282, 407] on div at bounding box center [248, 348] width 329 height 202
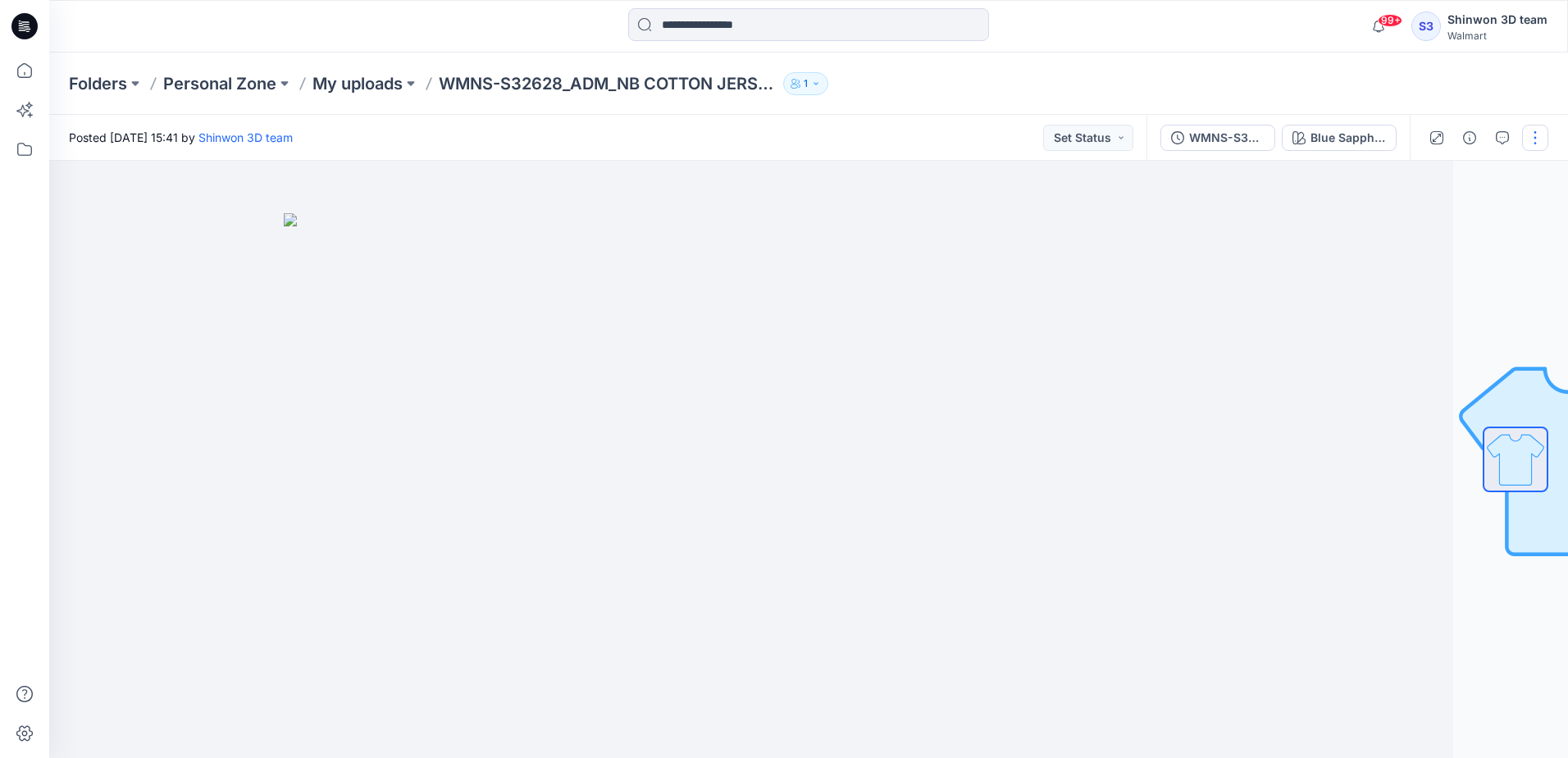
click at [1537, 141] on button "button" at bounding box center [1535, 138] width 26 height 26
click at [1539, 139] on button "button" at bounding box center [1535, 138] width 26 height 26
click at [1536, 138] on button "button" at bounding box center [1535, 138] width 26 height 26
click at [1368, 97] on div "Folders Personal Zone My uploads WMNS-S32628_ADM_NB COTTON JERSEY&LACE ONSIE 1" at bounding box center [808, 83] width 1518 height 62
click at [1530, 134] on button "button" at bounding box center [1535, 138] width 26 height 26
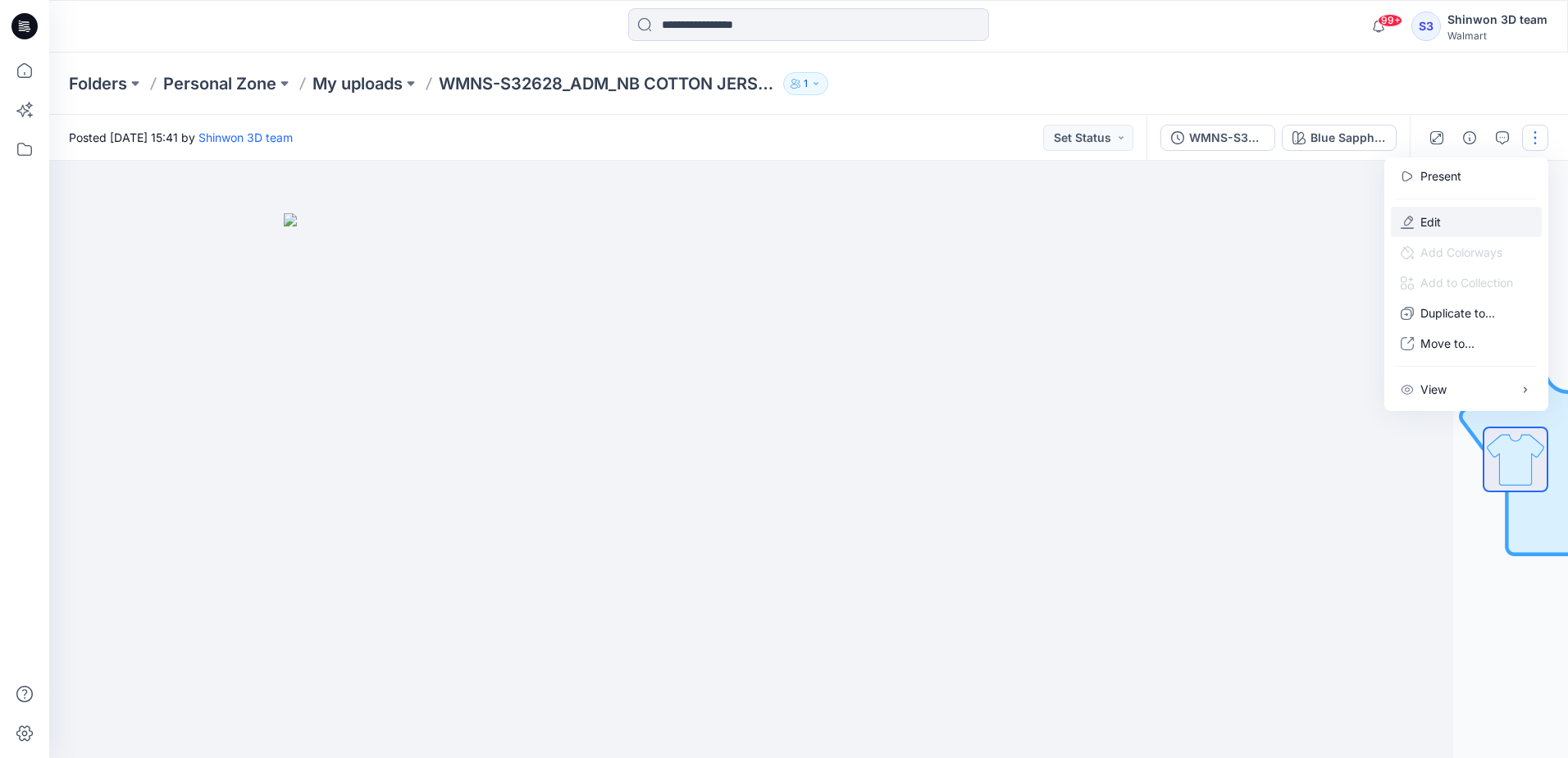
click at [1424, 216] on p "Edit" at bounding box center [1430, 222] width 20 height 17
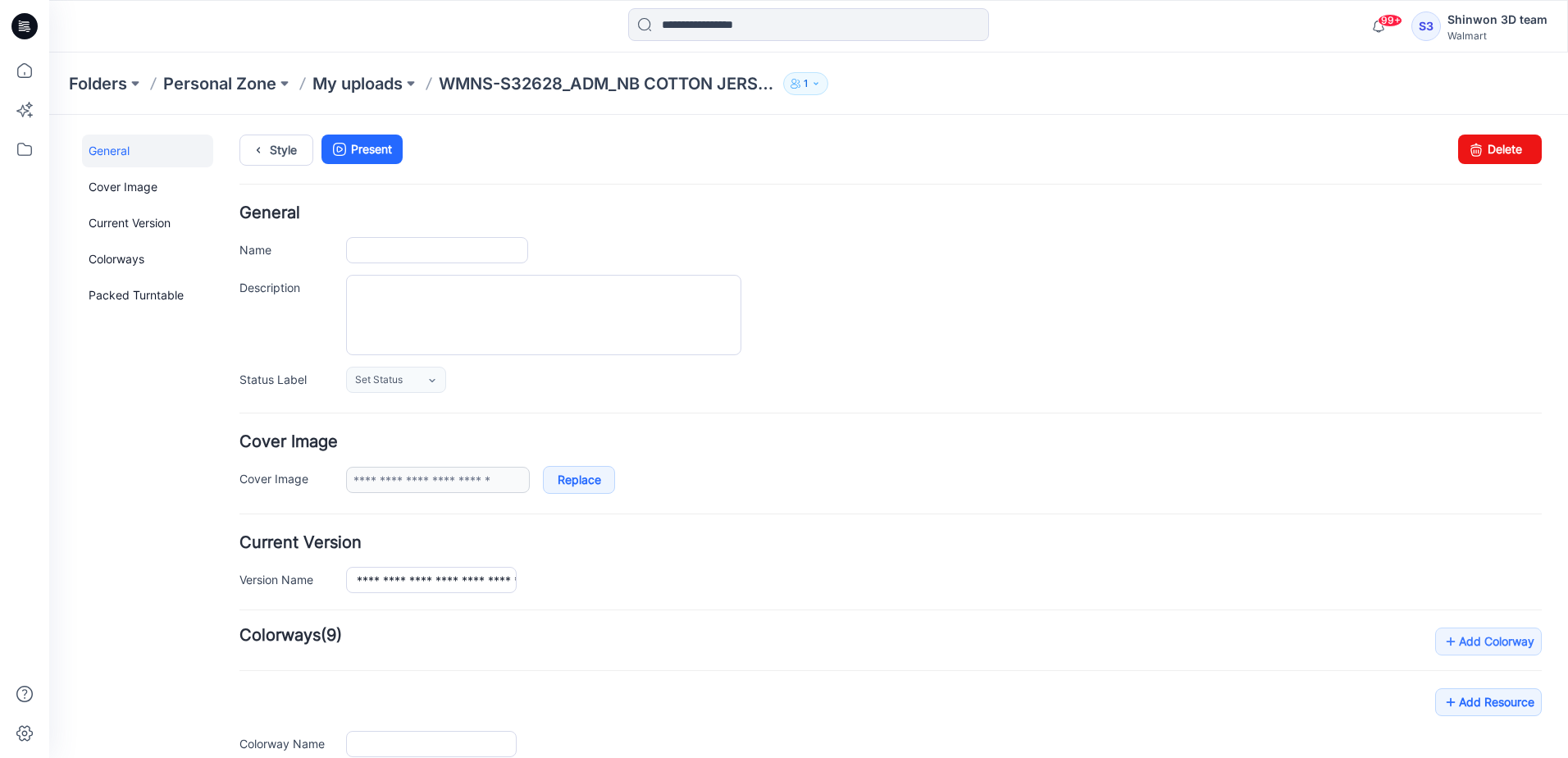
type input "**********"
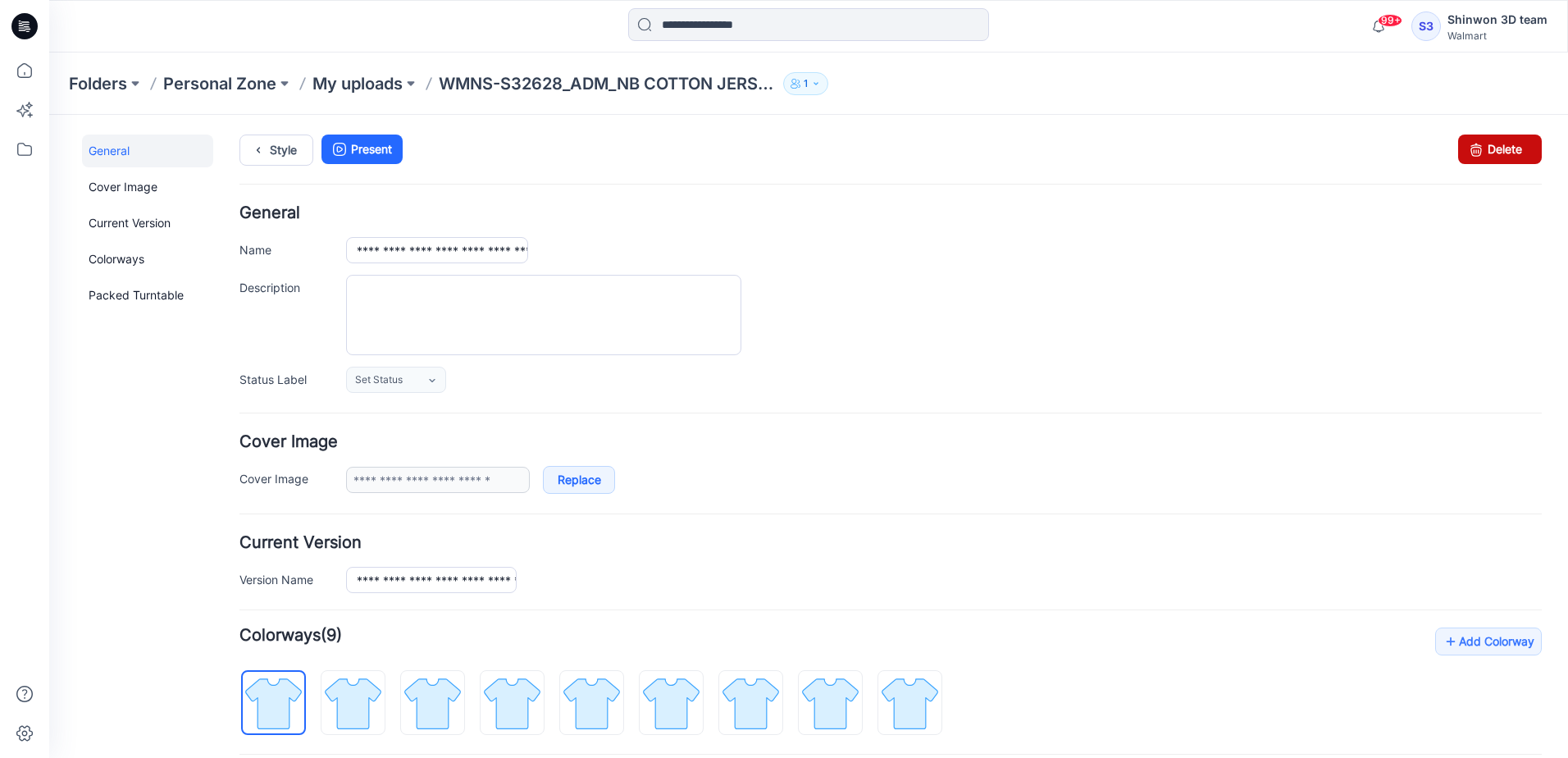
click at [1514, 149] on link "Delete" at bounding box center [1500, 149] width 84 height 30
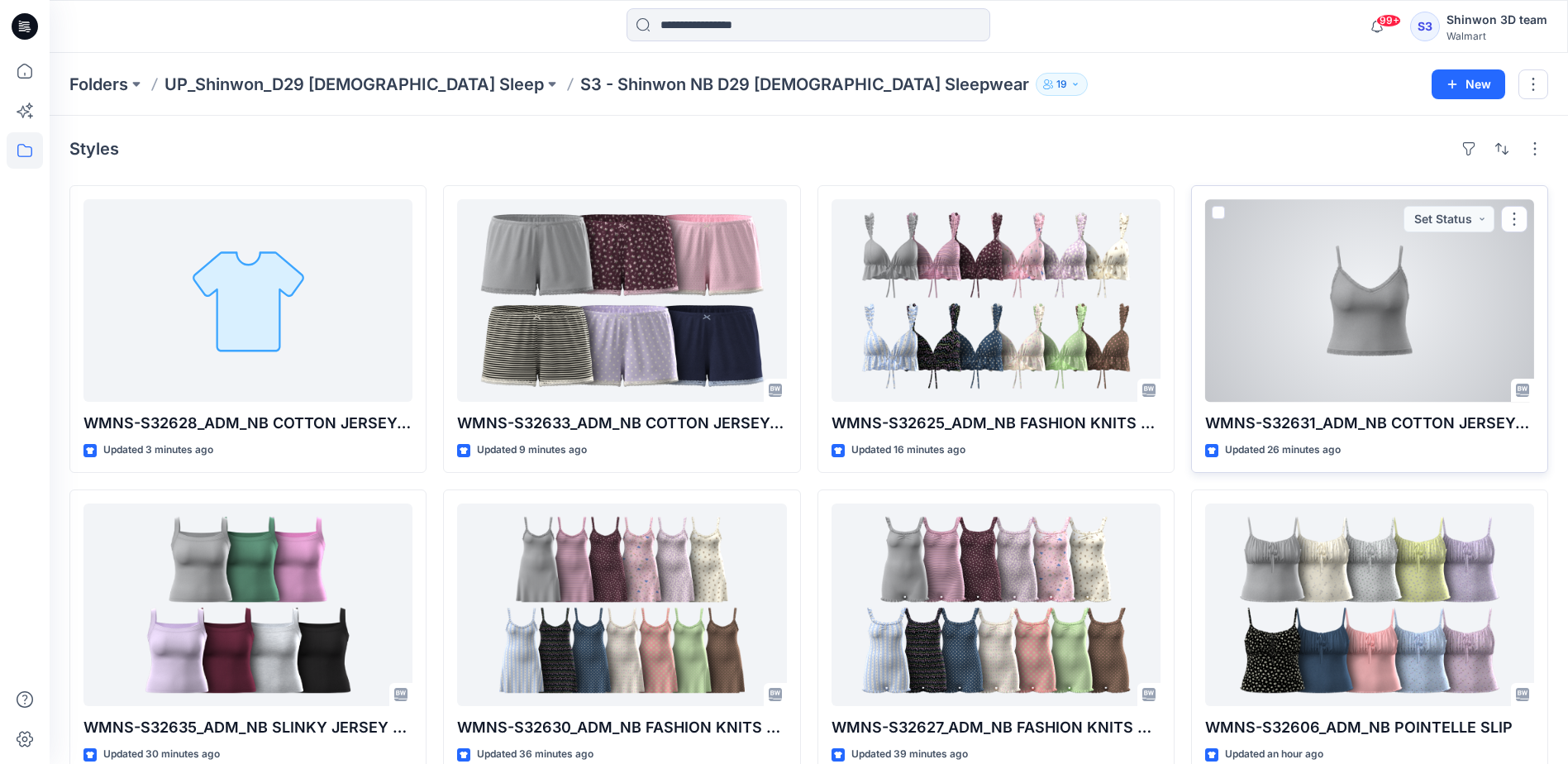
click at [1367, 292] on div at bounding box center [1369, 300] width 329 height 202
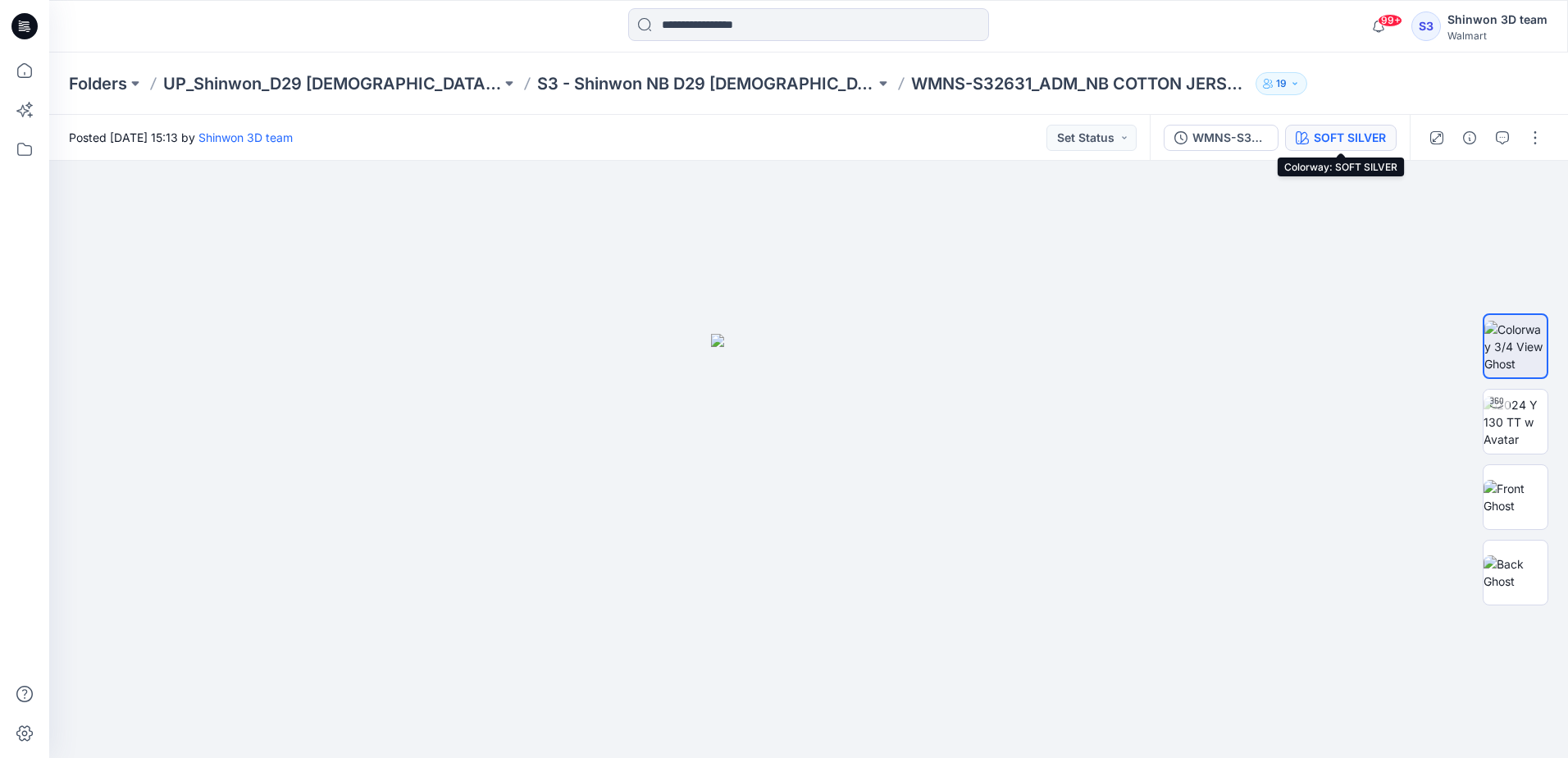
click at [1341, 133] on div "SOFT SILVER" at bounding box center [1350, 137] width 72 height 18
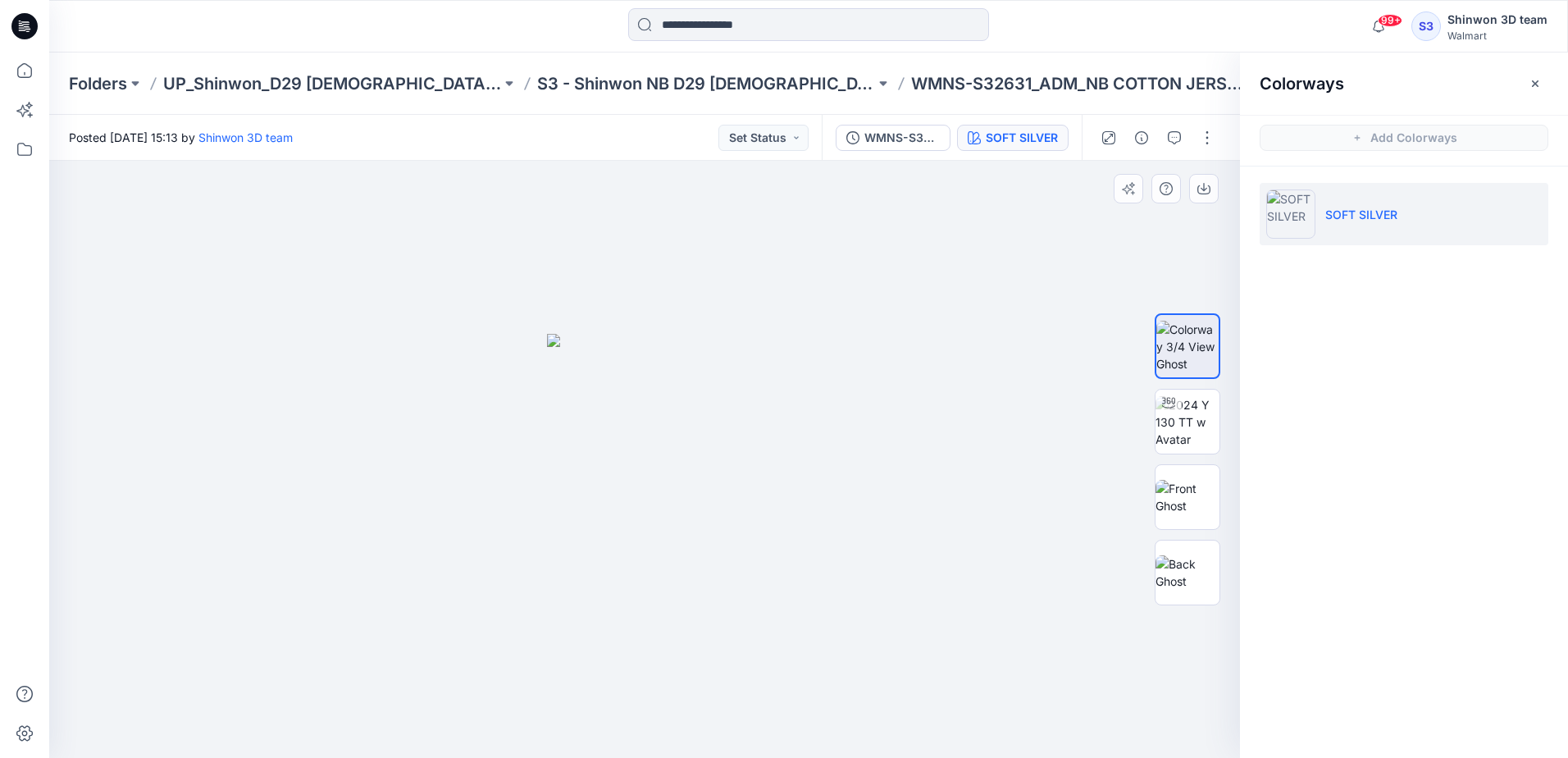
click at [942, 628] on div at bounding box center [644, 459] width 1191 height 597
click at [702, 79] on p "S3 - Shinwon NB D29 Ladies Sleepwear" at bounding box center [705, 84] width 338 height 23
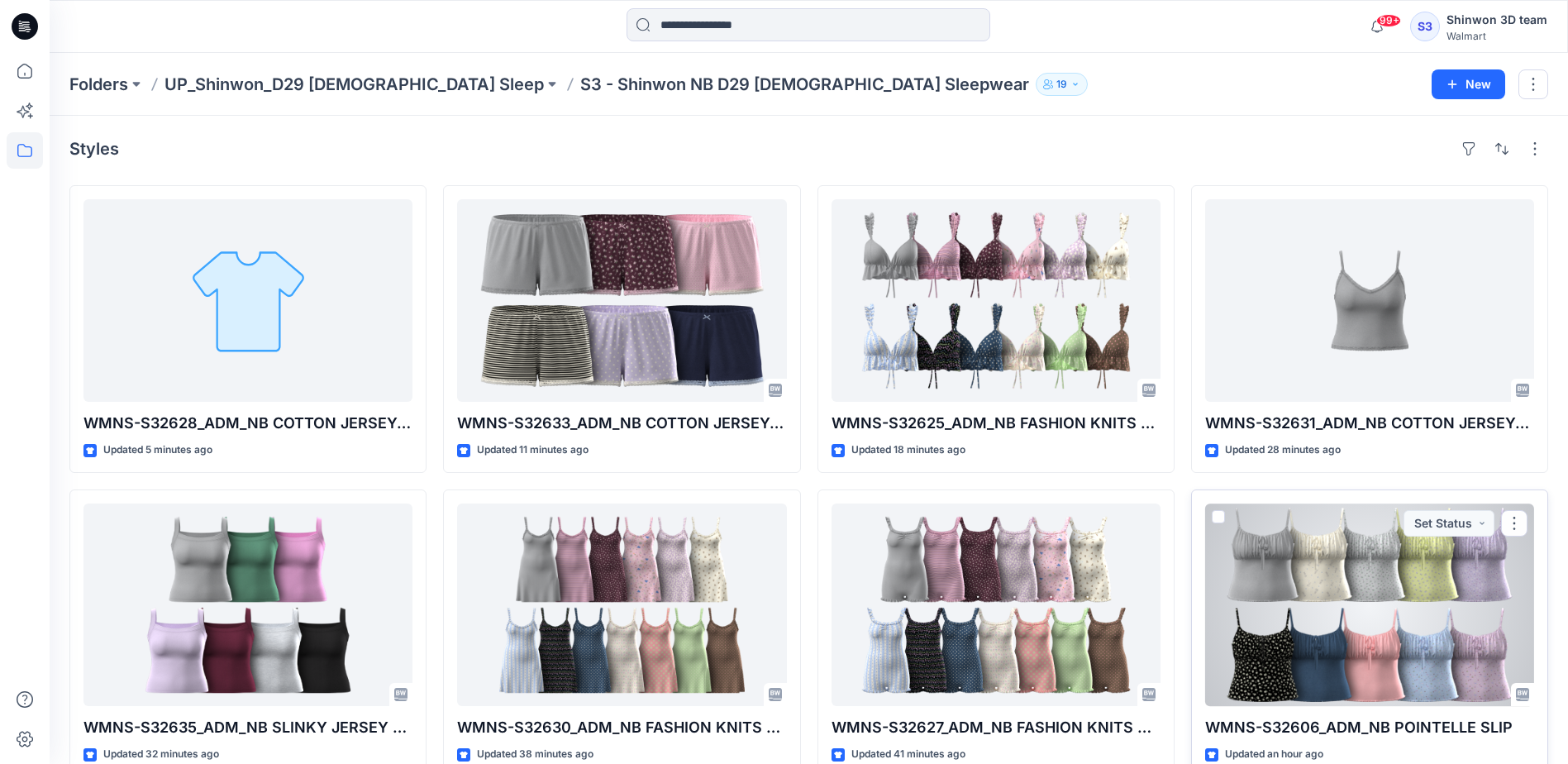
scroll to position [165, 0]
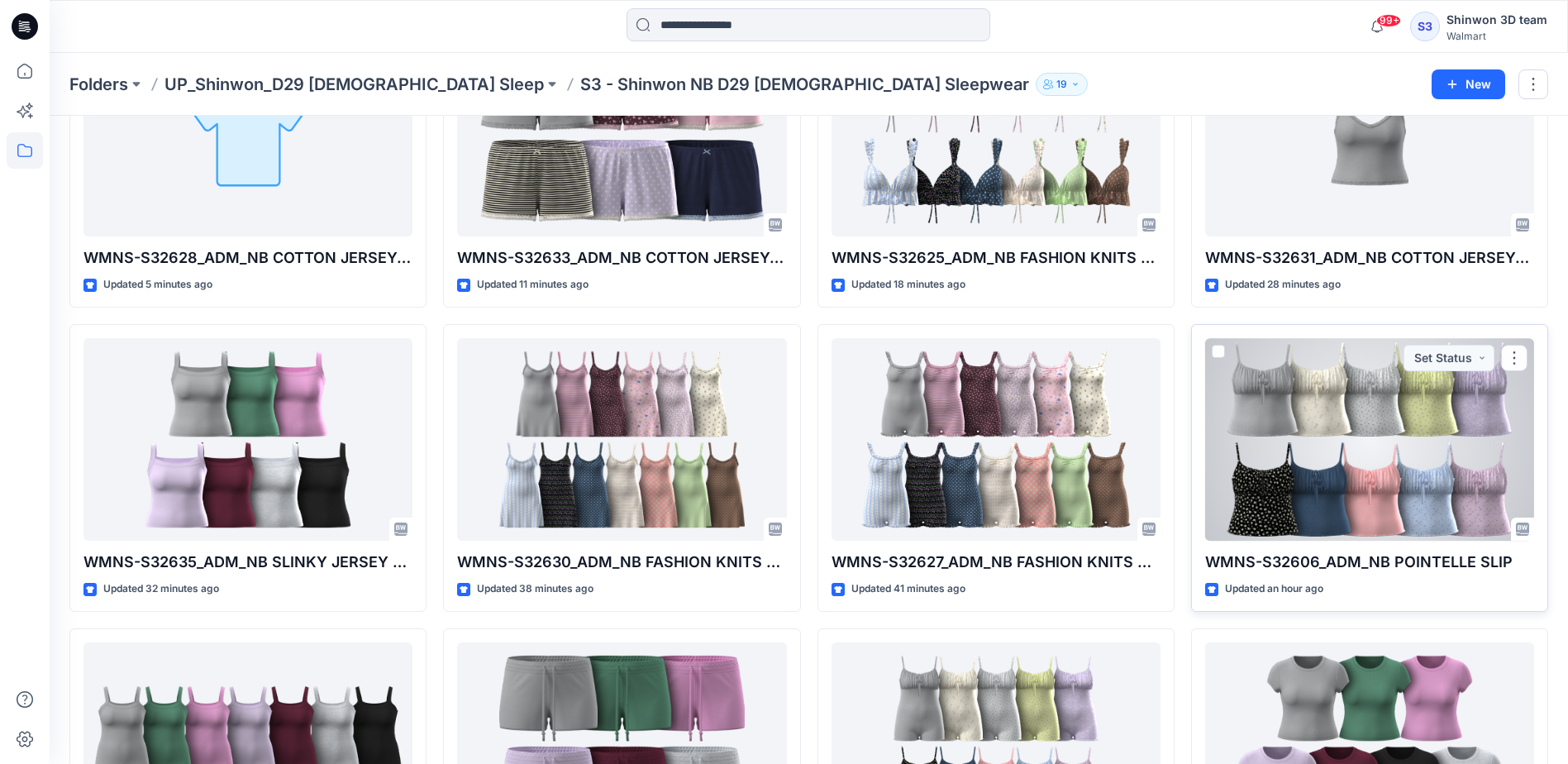
click at [1320, 428] on div at bounding box center [1369, 439] width 329 height 202
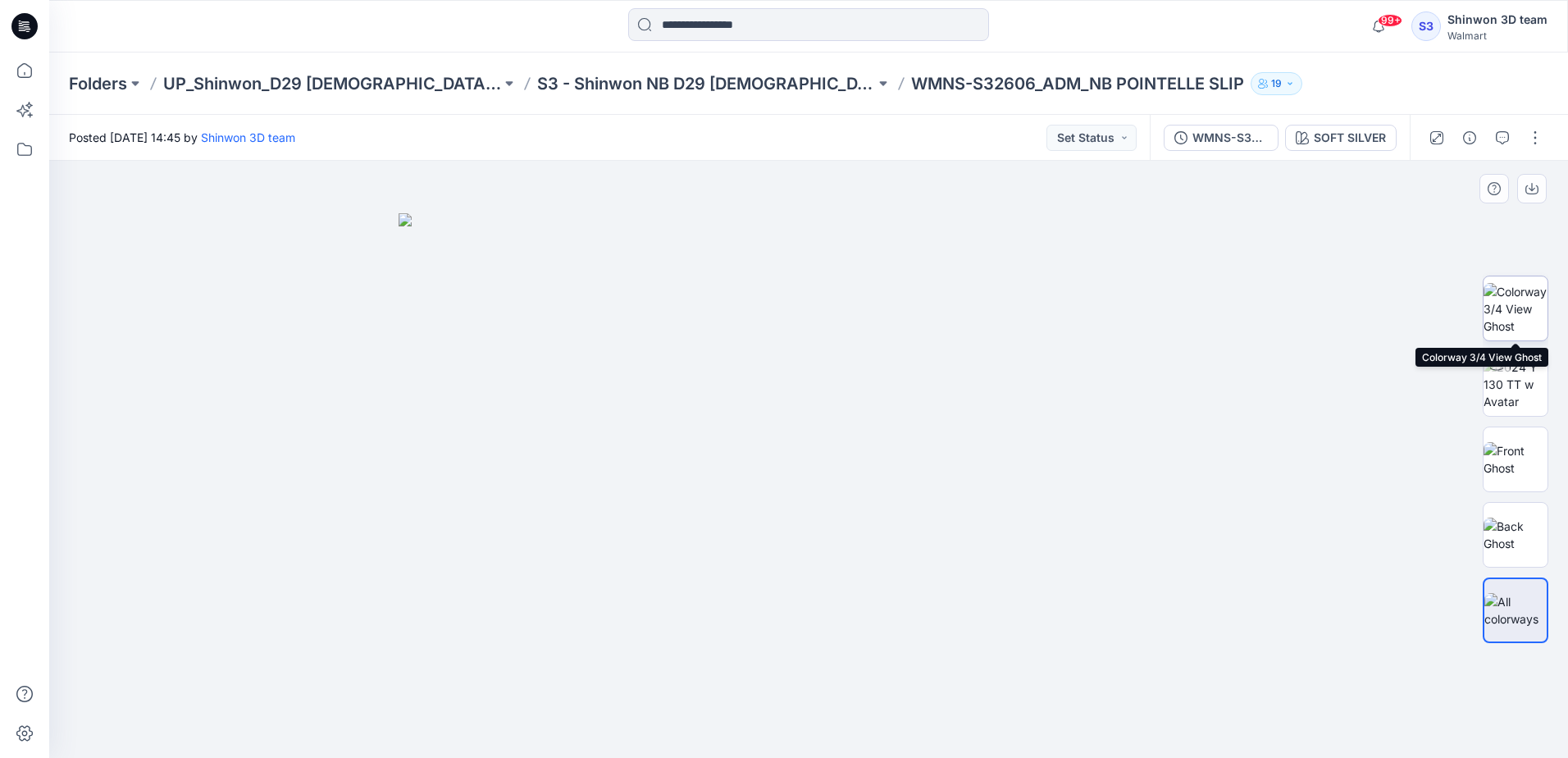
click at [1514, 312] on img at bounding box center [1515, 308] width 64 height 52
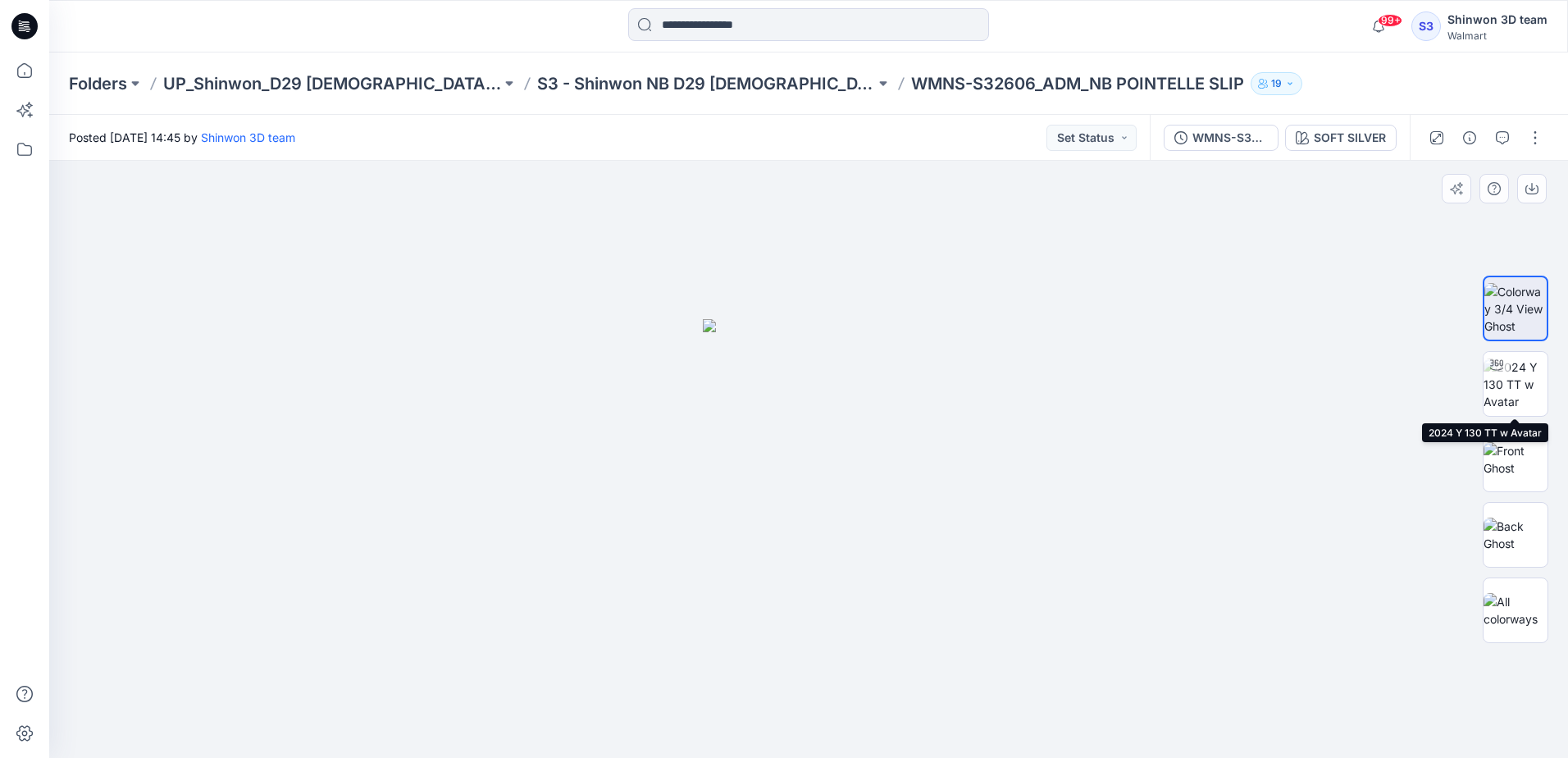
drag, startPoint x: 1507, startPoint y: 382, endPoint x: 1461, endPoint y: 430, distance: 66.5
click at [1507, 383] on img at bounding box center [1515, 383] width 64 height 52
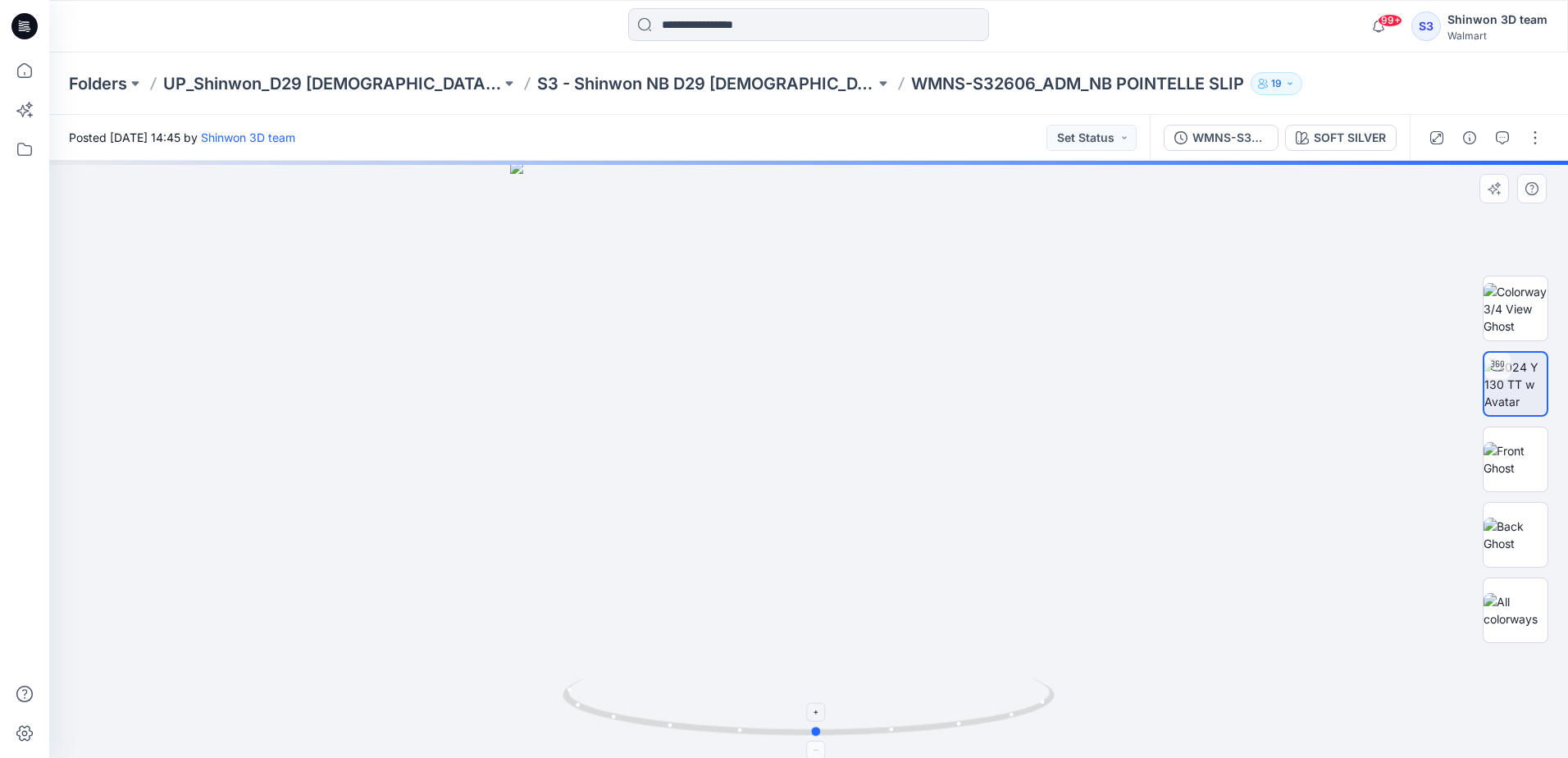
drag, startPoint x: 768, startPoint y: 742, endPoint x: 731, endPoint y: 738, distance: 37.2
click at [731, 738] on div at bounding box center [808, 459] width 1518 height 597
click at [1528, 537] on img at bounding box center [1515, 534] width 64 height 34
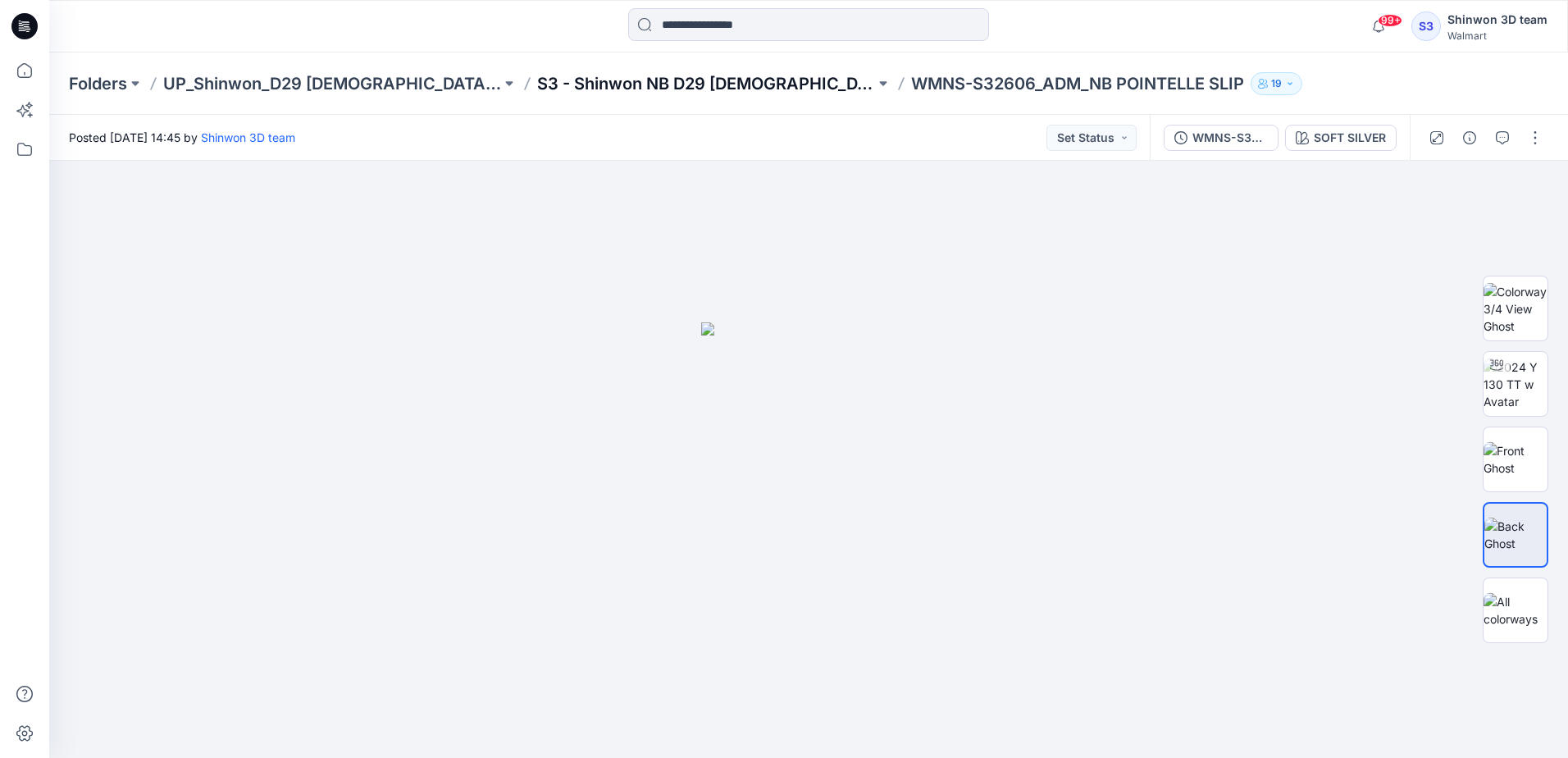
click at [648, 86] on p "S3 - Shinwon NB D29 [DEMOGRAPHIC_DATA] Sleepwear" at bounding box center [705, 84] width 338 height 23
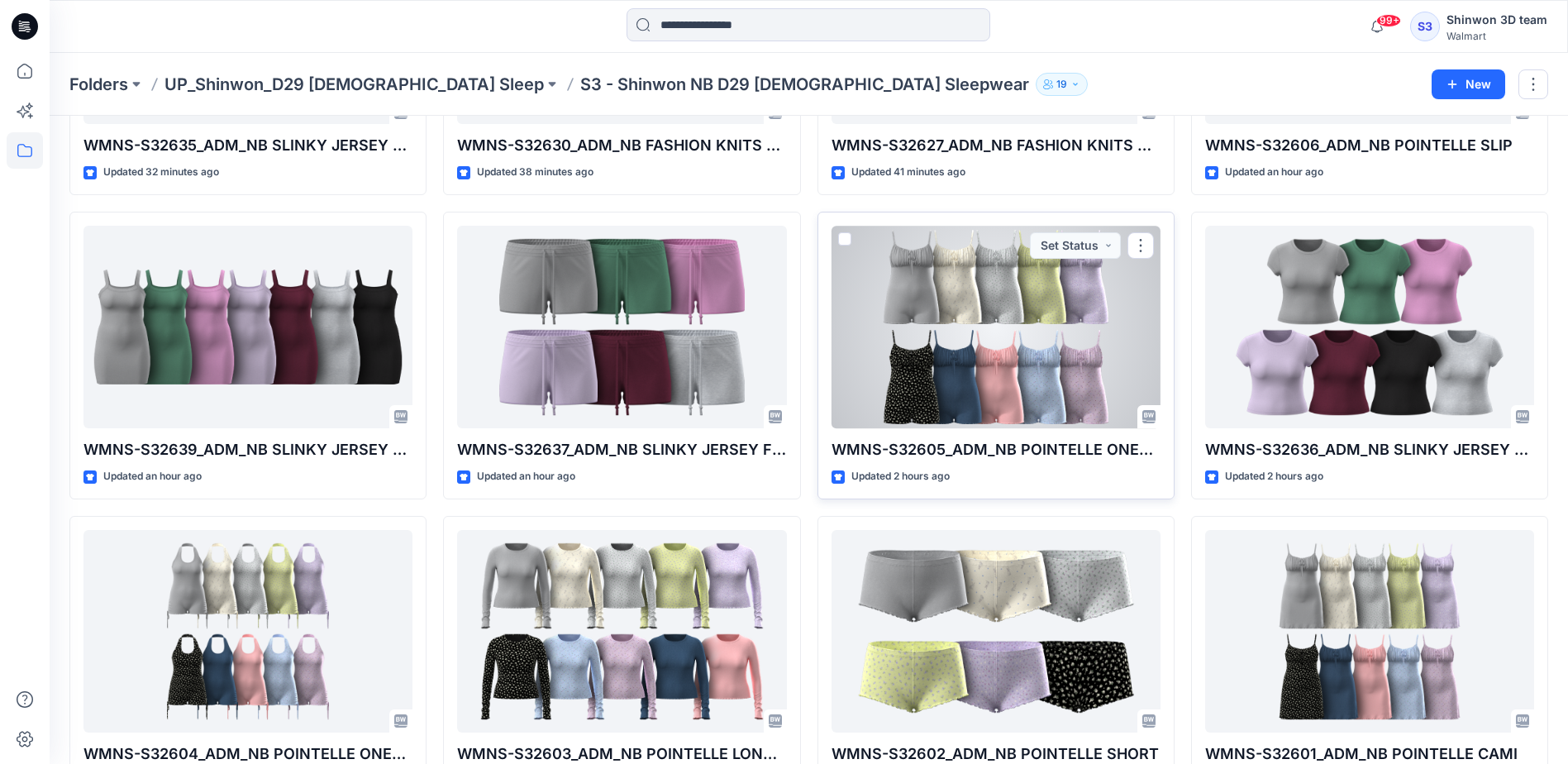
scroll to position [642, 0]
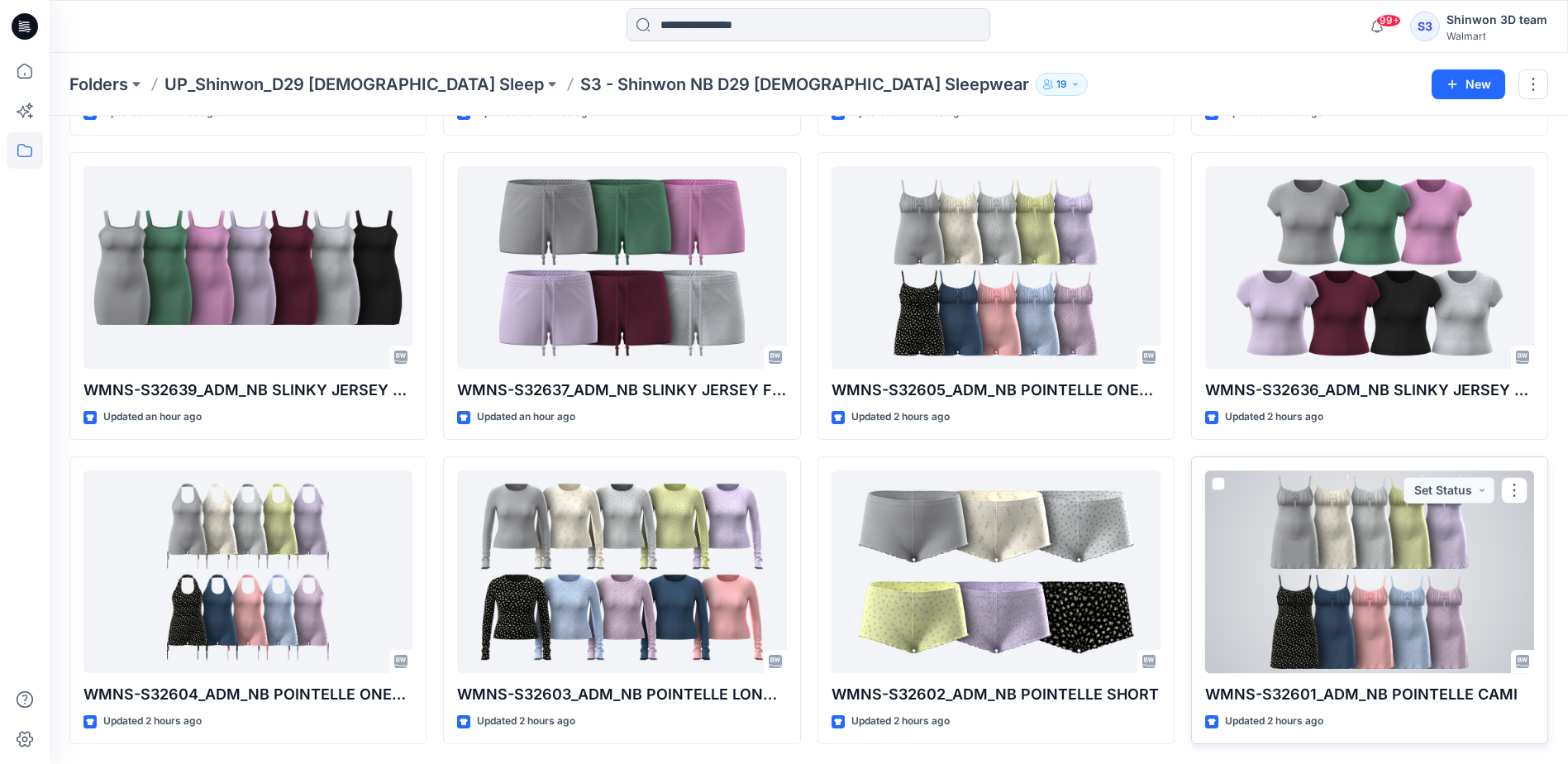
click at [1299, 591] on div at bounding box center [1369, 571] width 329 height 202
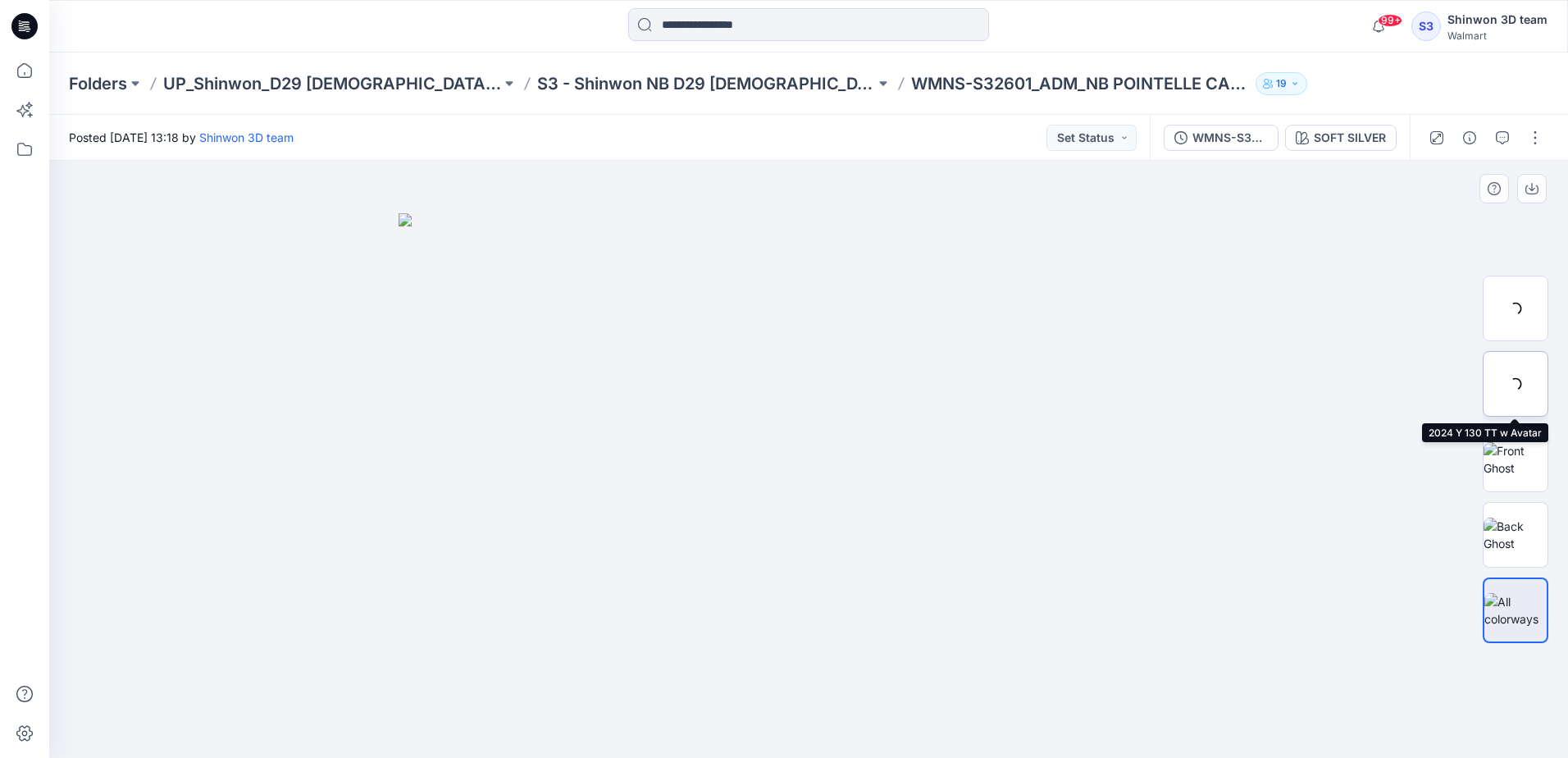
click at [1501, 369] on div at bounding box center [1515, 383] width 65 height 65
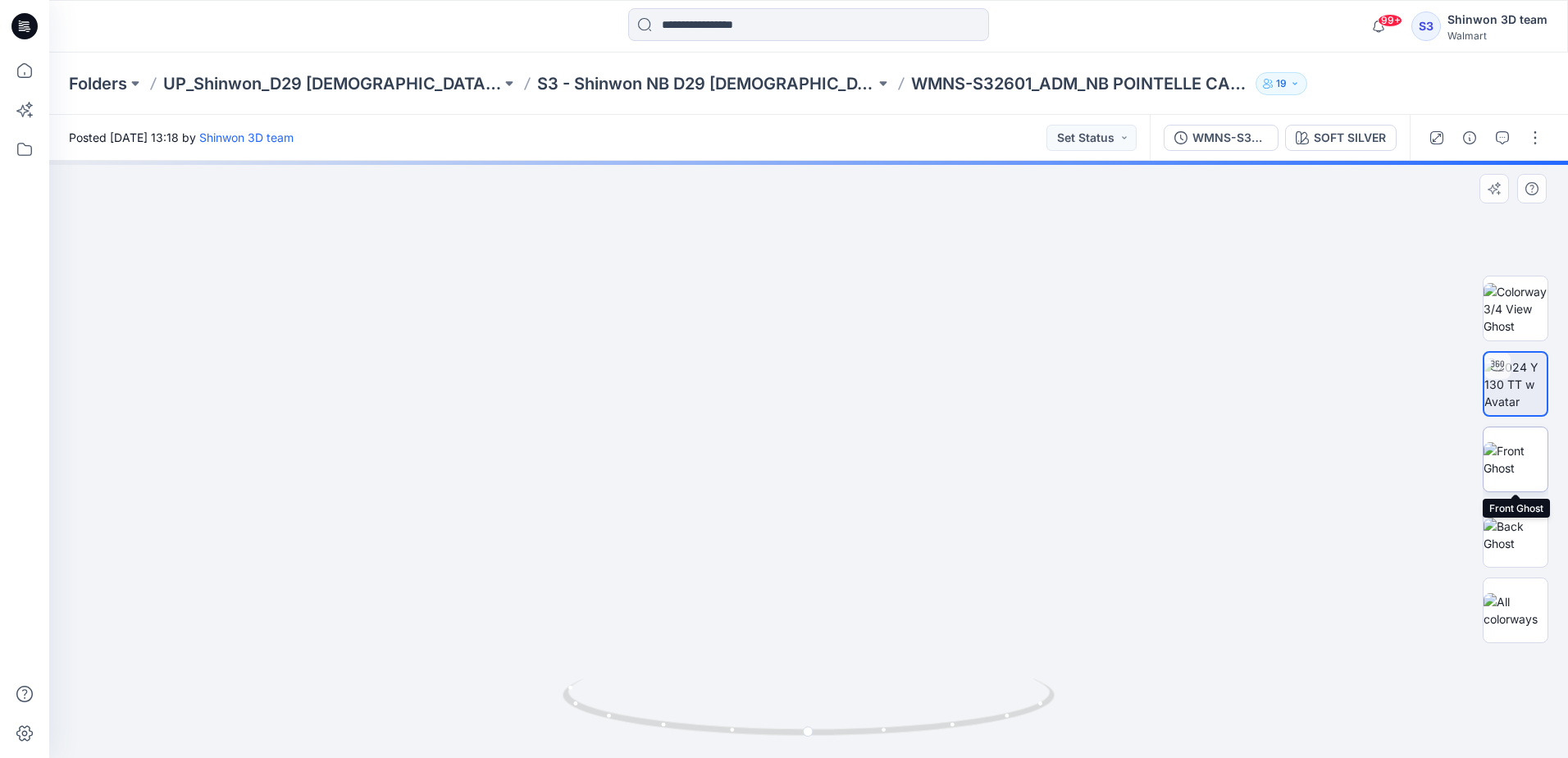
click at [1539, 465] on img at bounding box center [1515, 458] width 64 height 34
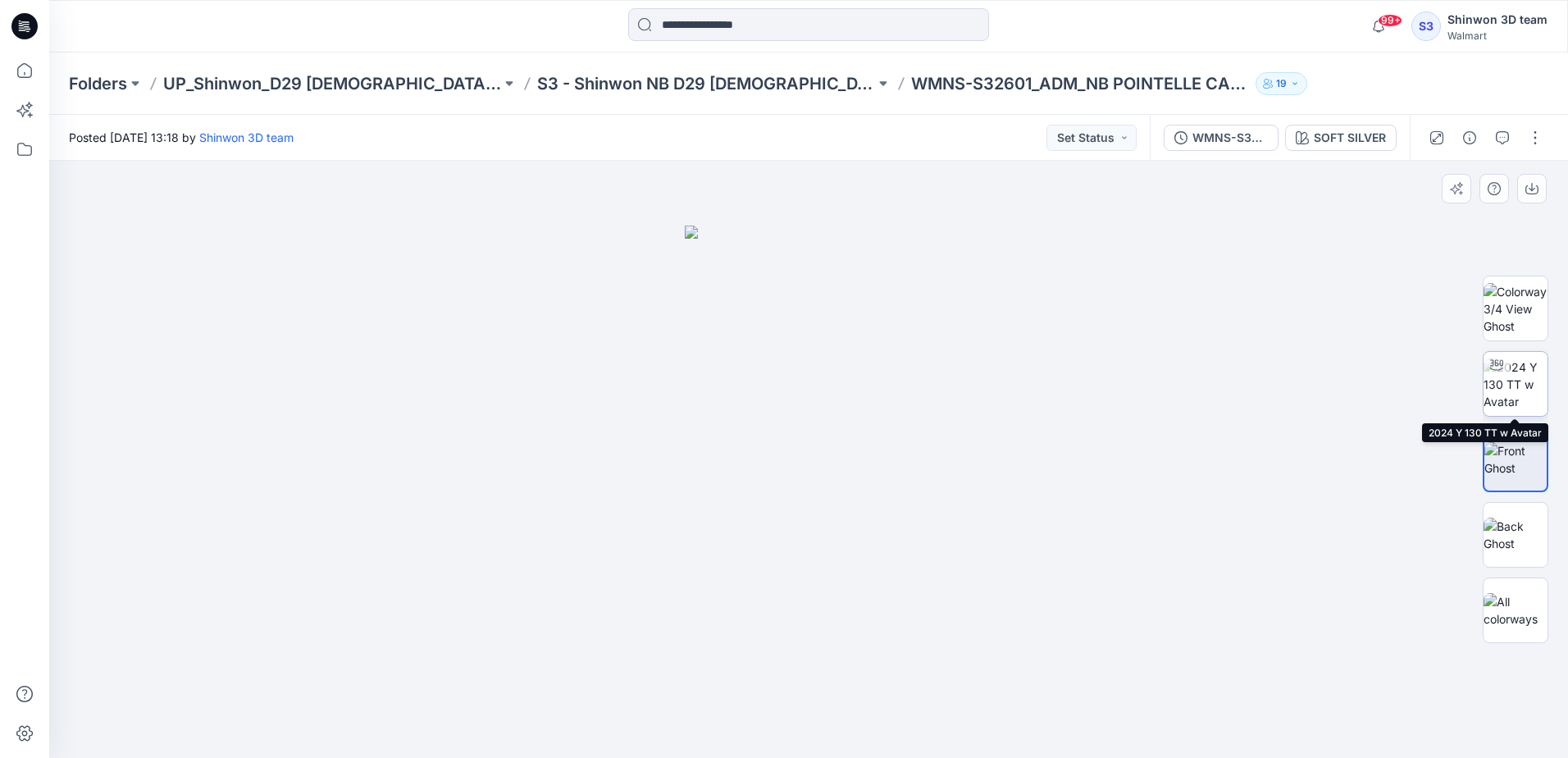
click at [1500, 381] on img at bounding box center [1515, 383] width 64 height 52
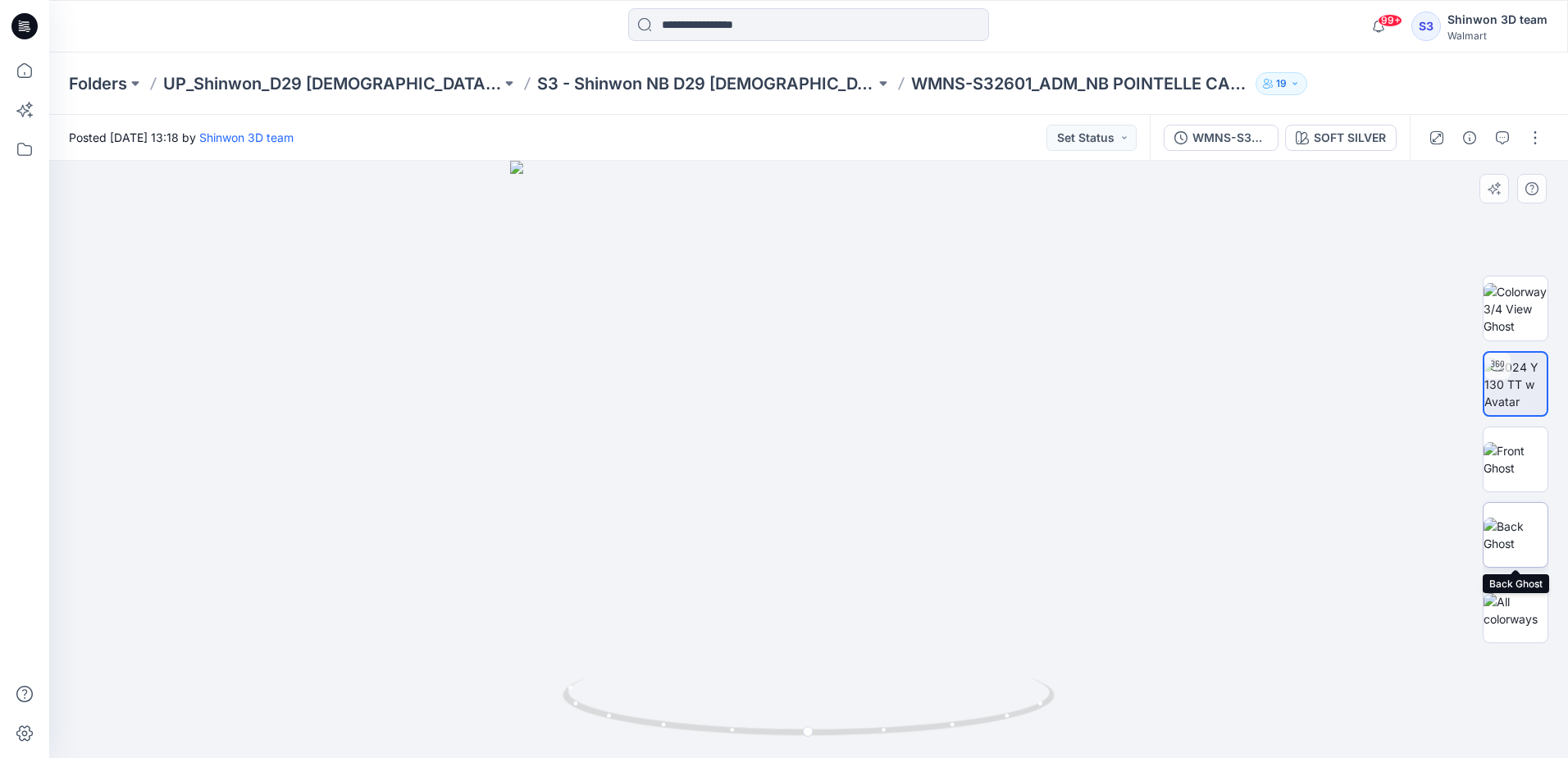
click at [1511, 551] on img at bounding box center [1515, 534] width 64 height 34
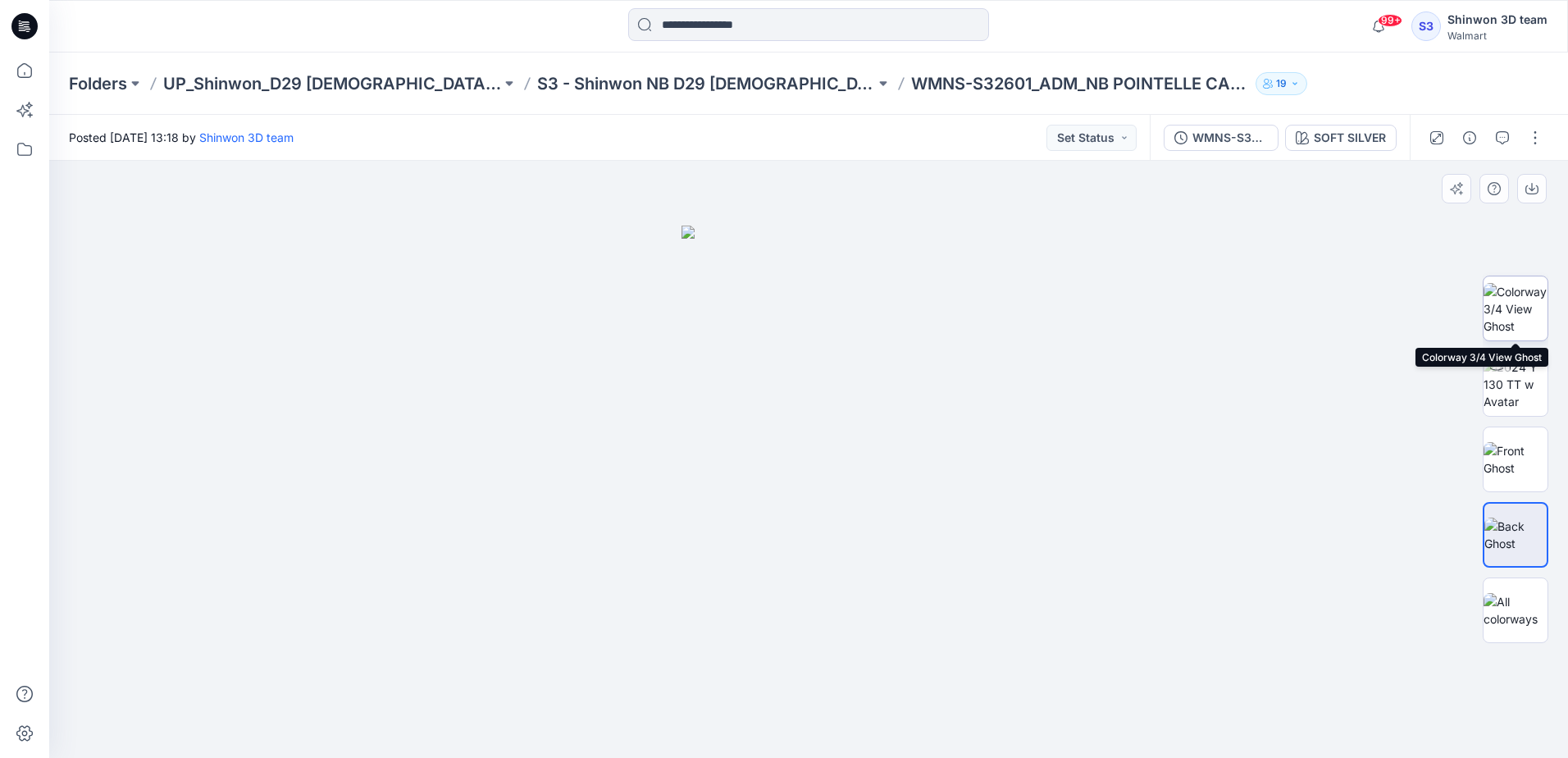
click at [1510, 304] on img at bounding box center [1515, 308] width 64 height 52
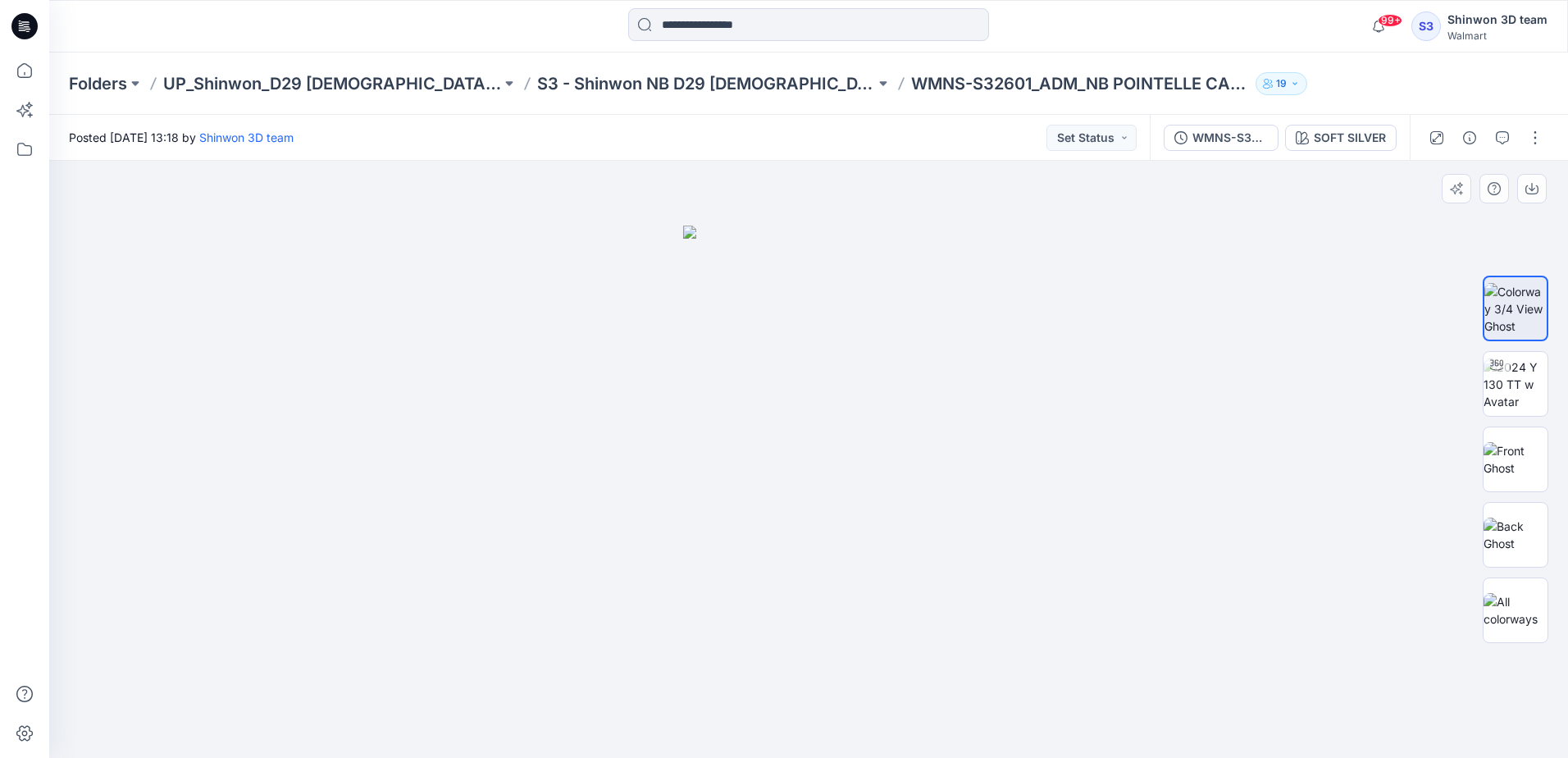
click at [1216, 548] on div at bounding box center [808, 459] width 1518 height 597
click at [641, 81] on p "S3 - Shinwon NB D29 [DEMOGRAPHIC_DATA] Sleepwear" at bounding box center [705, 84] width 338 height 23
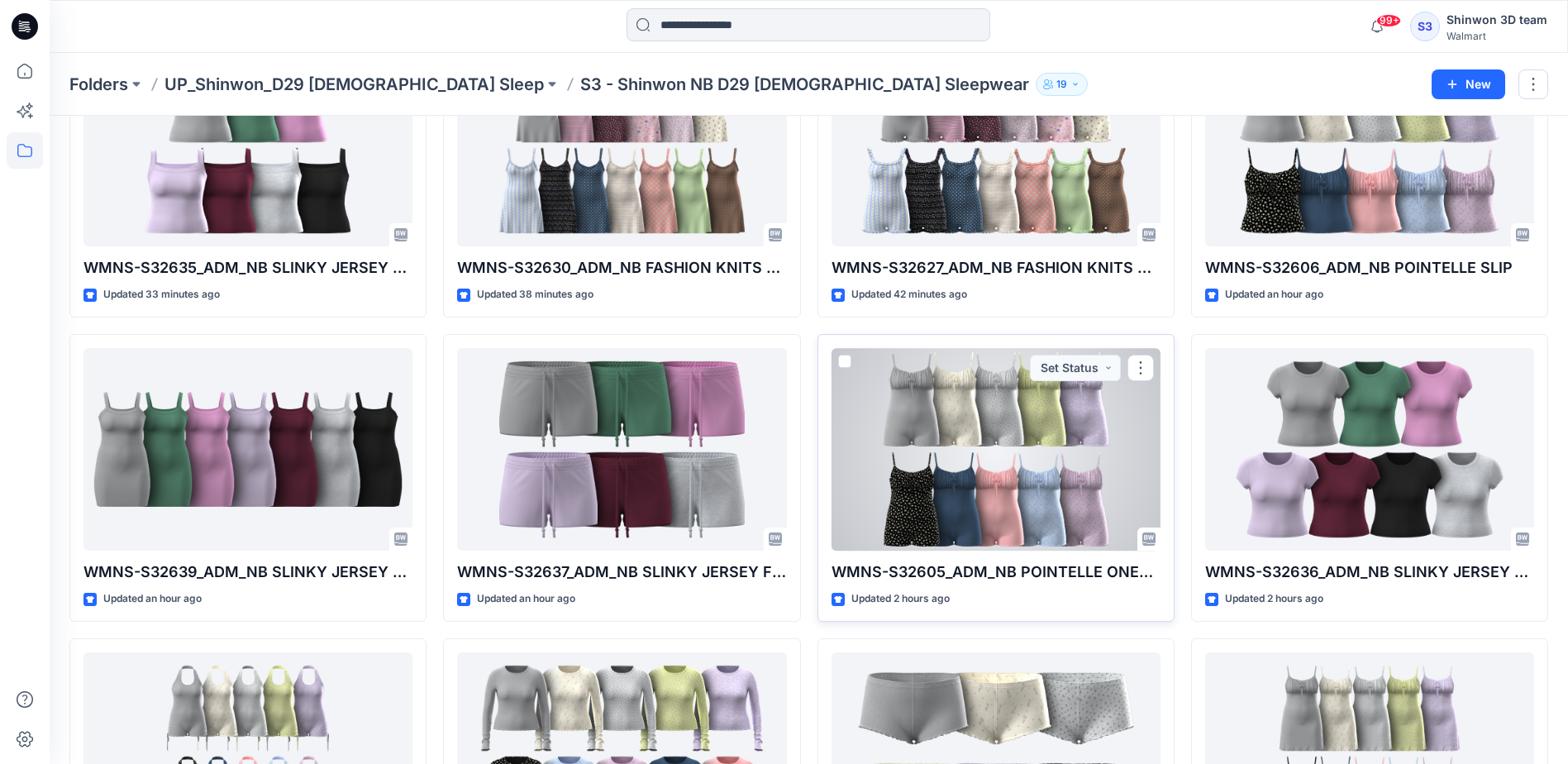
scroll to position [578, 0]
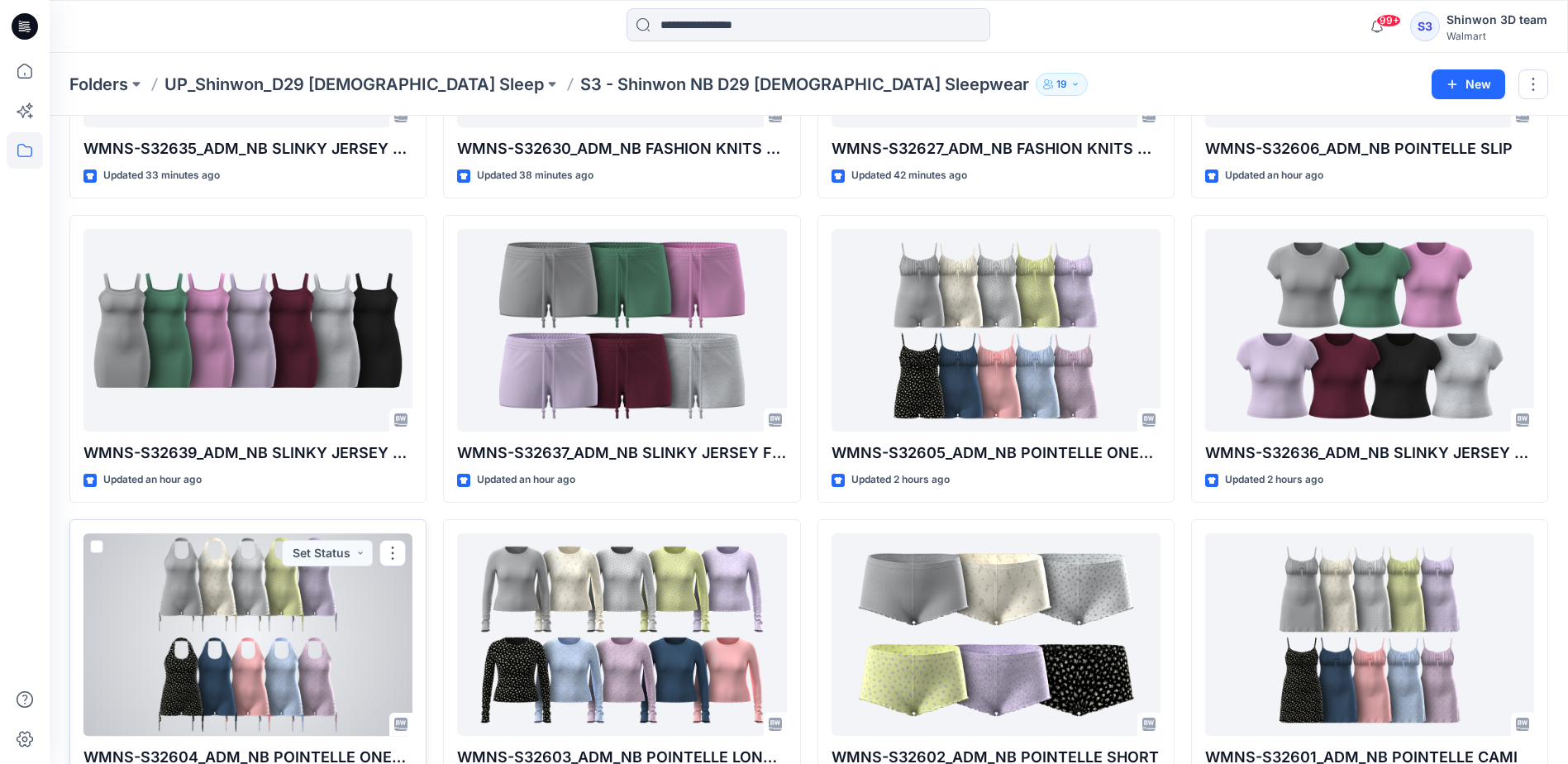
click at [183, 613] on div at bounding box center [248, 635] width 329 height 202
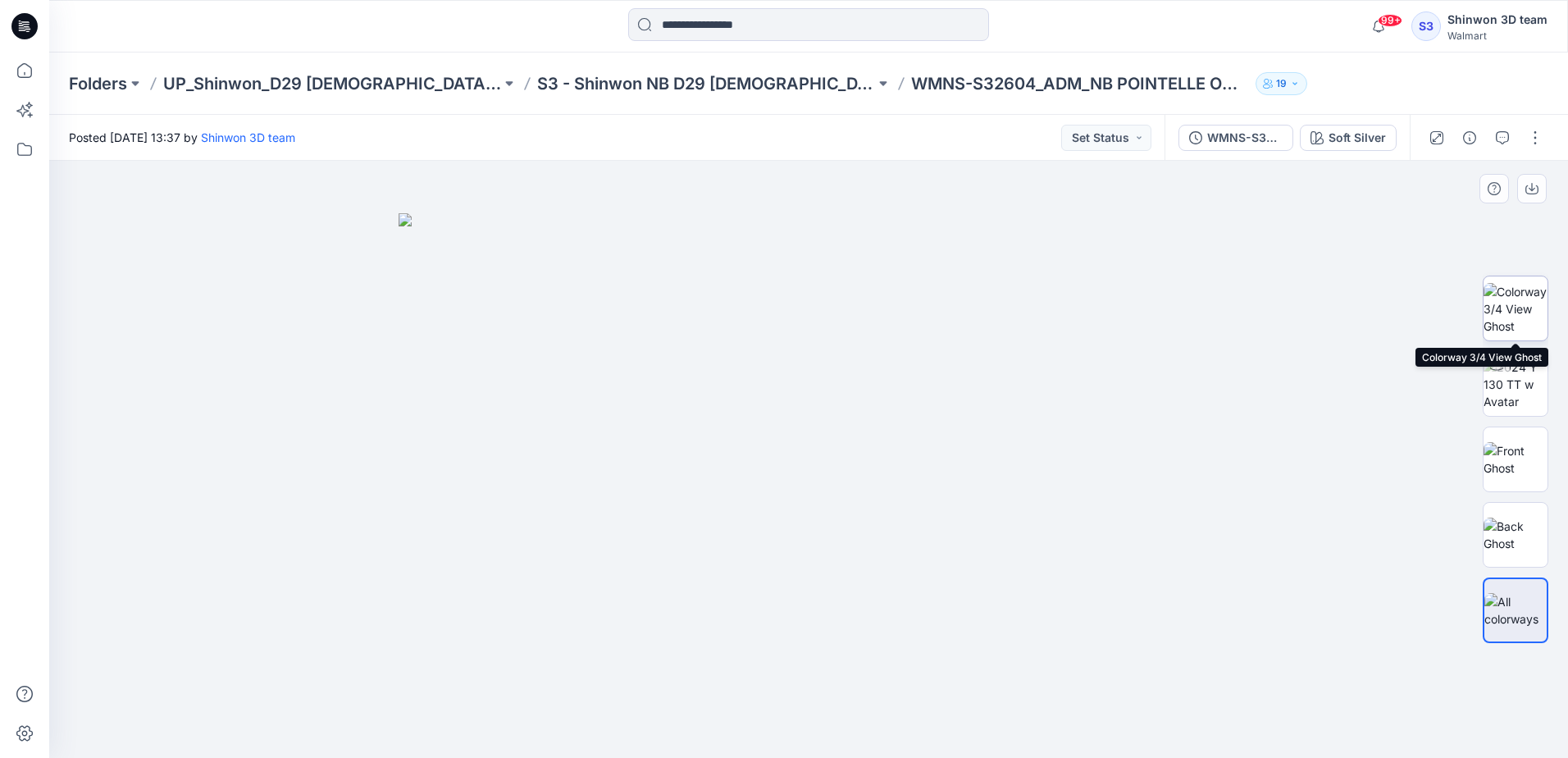
click at [1522, 300] on img at bounding box center [1515, 308] width 64 height 52
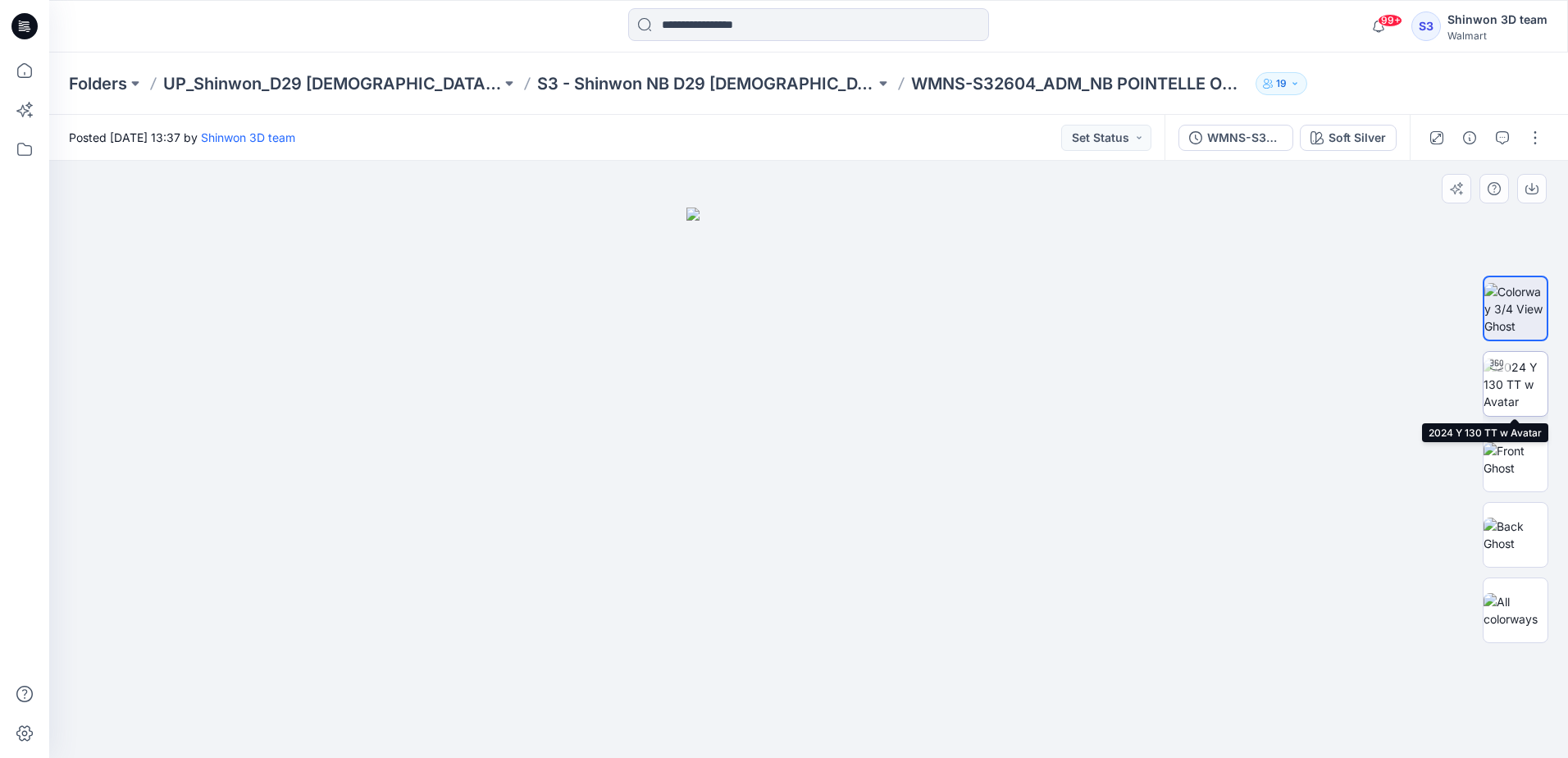
click at [1525, 386] on img at bounding box center [1515, 383] width 64 height 52
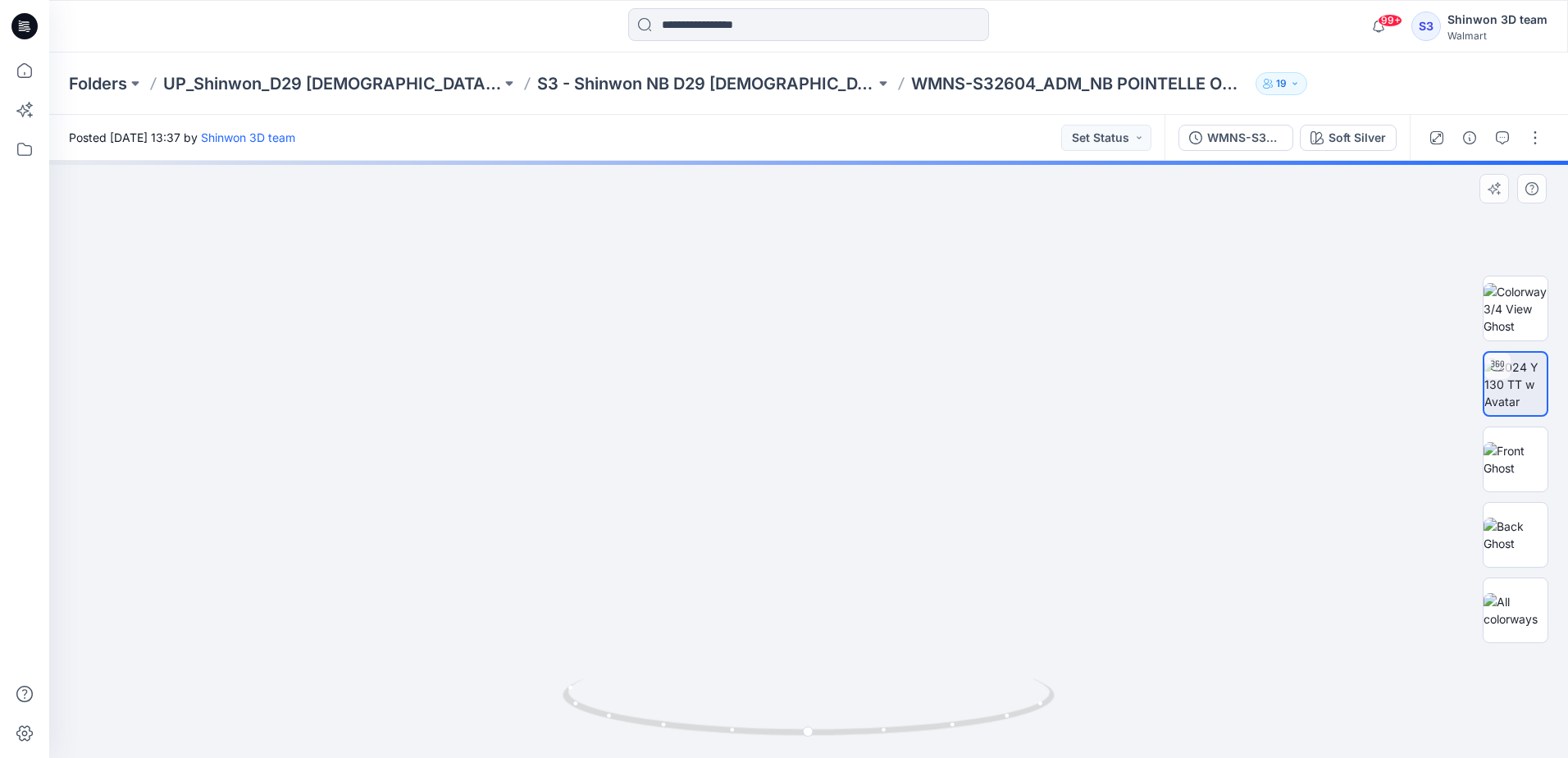
drag, startPoint x: 947, startPoint y: 530, endPoint x: 814, endPoint y: 523, distance: 133.2
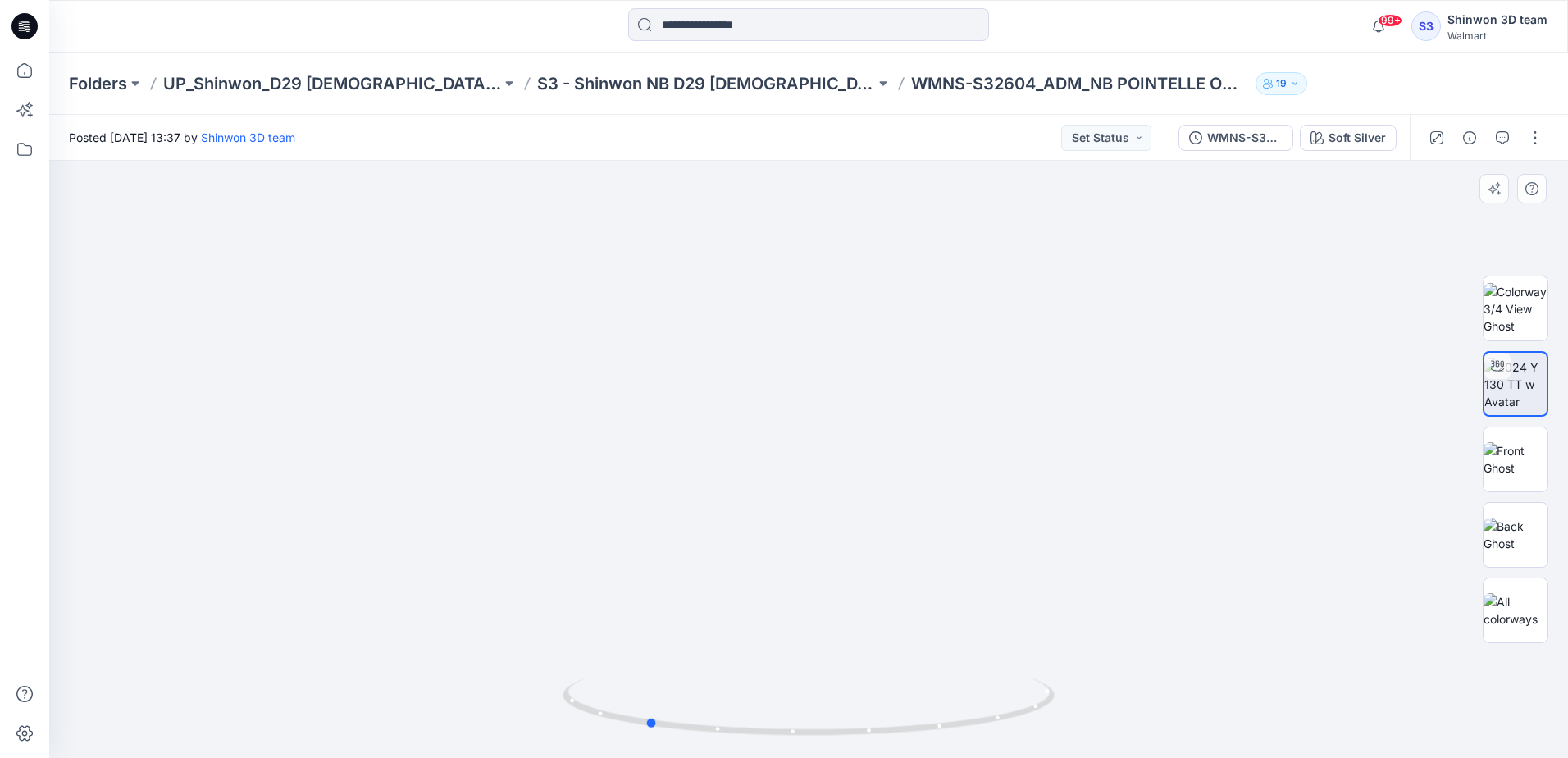
drag, startPoint x: 730, startPoint y: 733, endPoint x: 1059, endPoint y: 705, distance: 330.2
click at [1059, 705] on div at bounding box center [808, 459] width 1518 height 597
click at [626, 90] on p "S3 - Shinwon NB D29 [DEMOGRAPHIC_DATA] Sleepwear" at bounding box center [705, 84] width 338 height 23
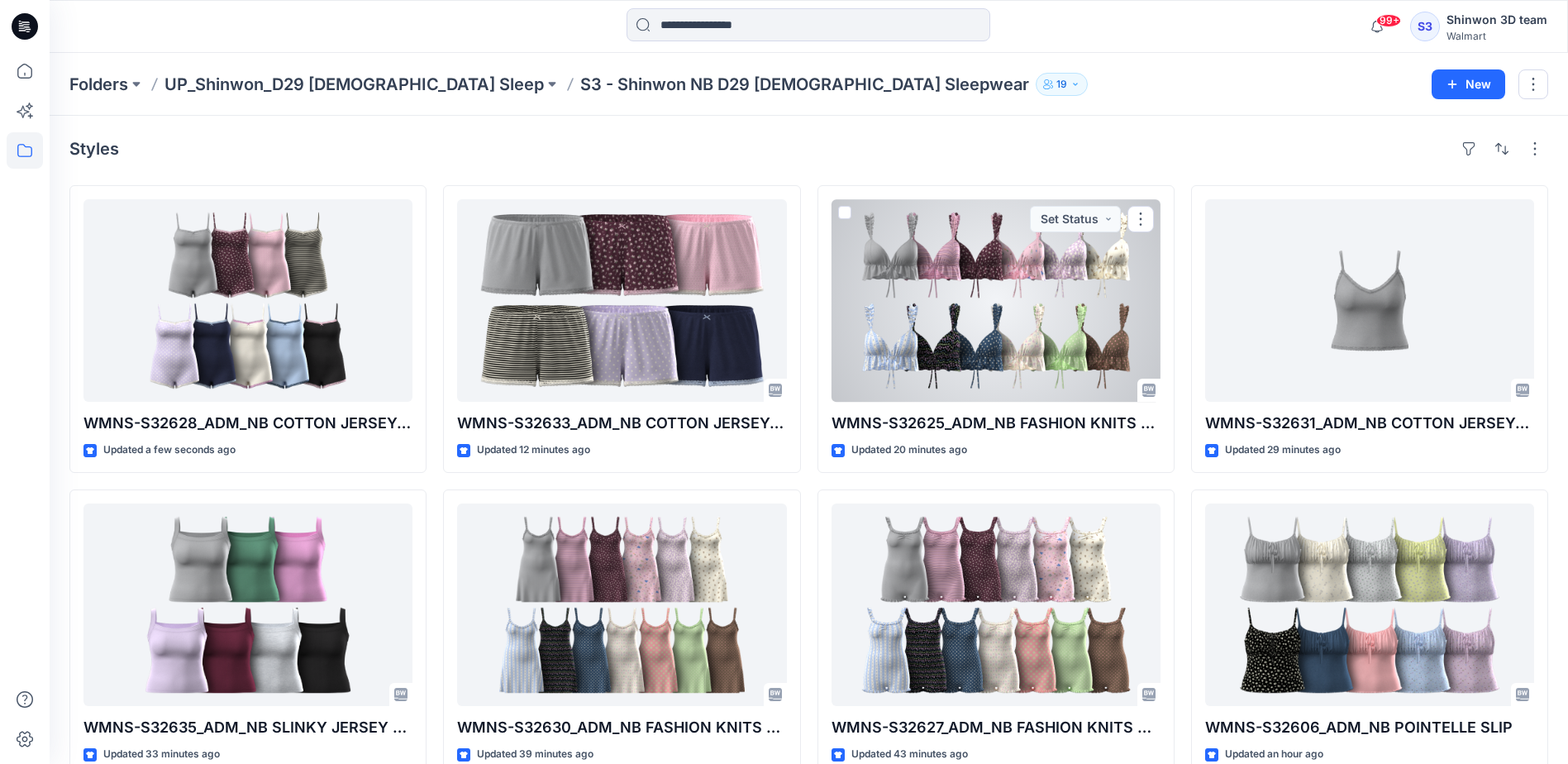
click at [1015, 340] on div at bounding box center [996, 300] width 329 height 202
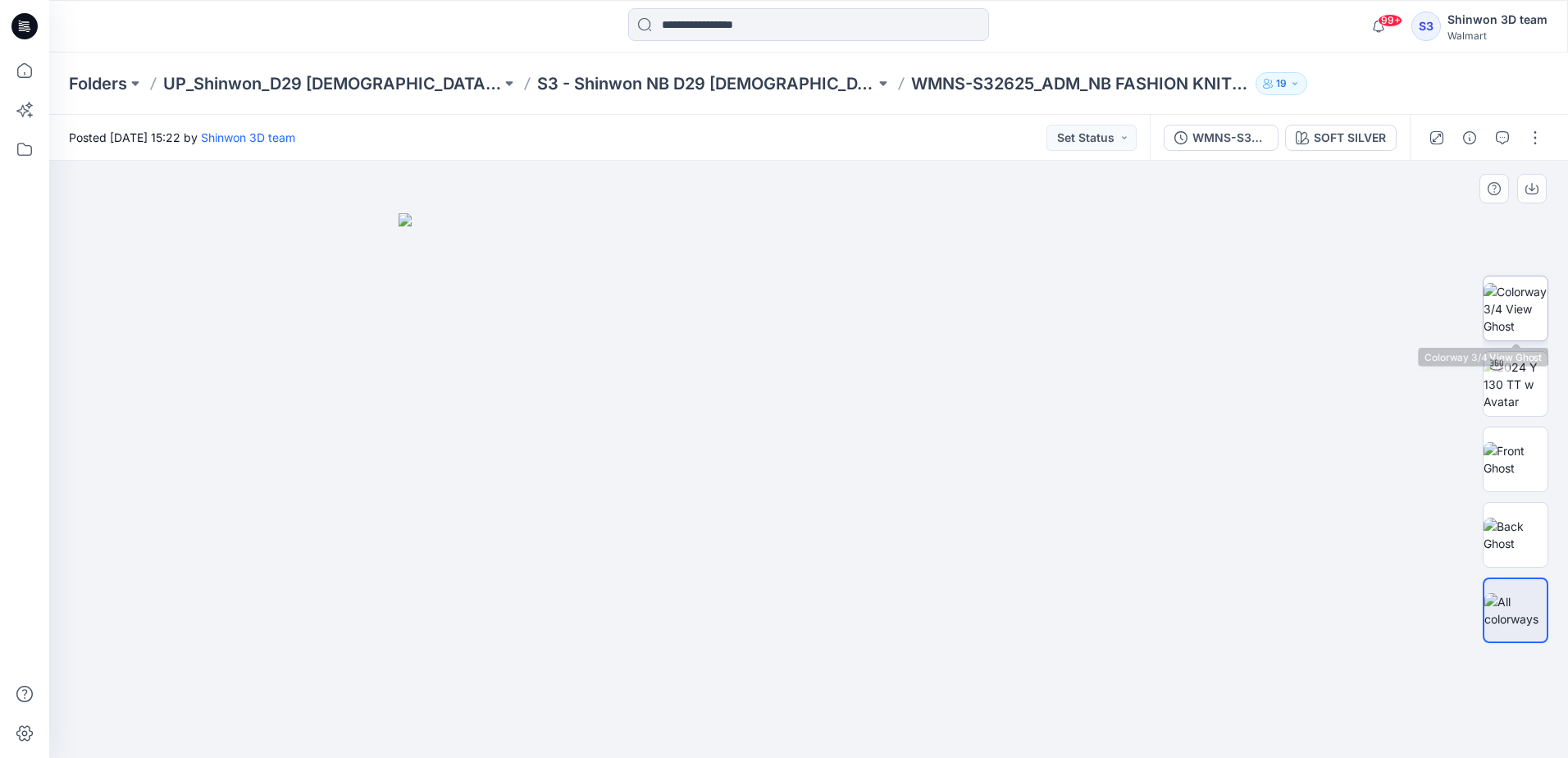
click at [1521, 303] on img at bounding box center [1515, 308] width 64 height 52
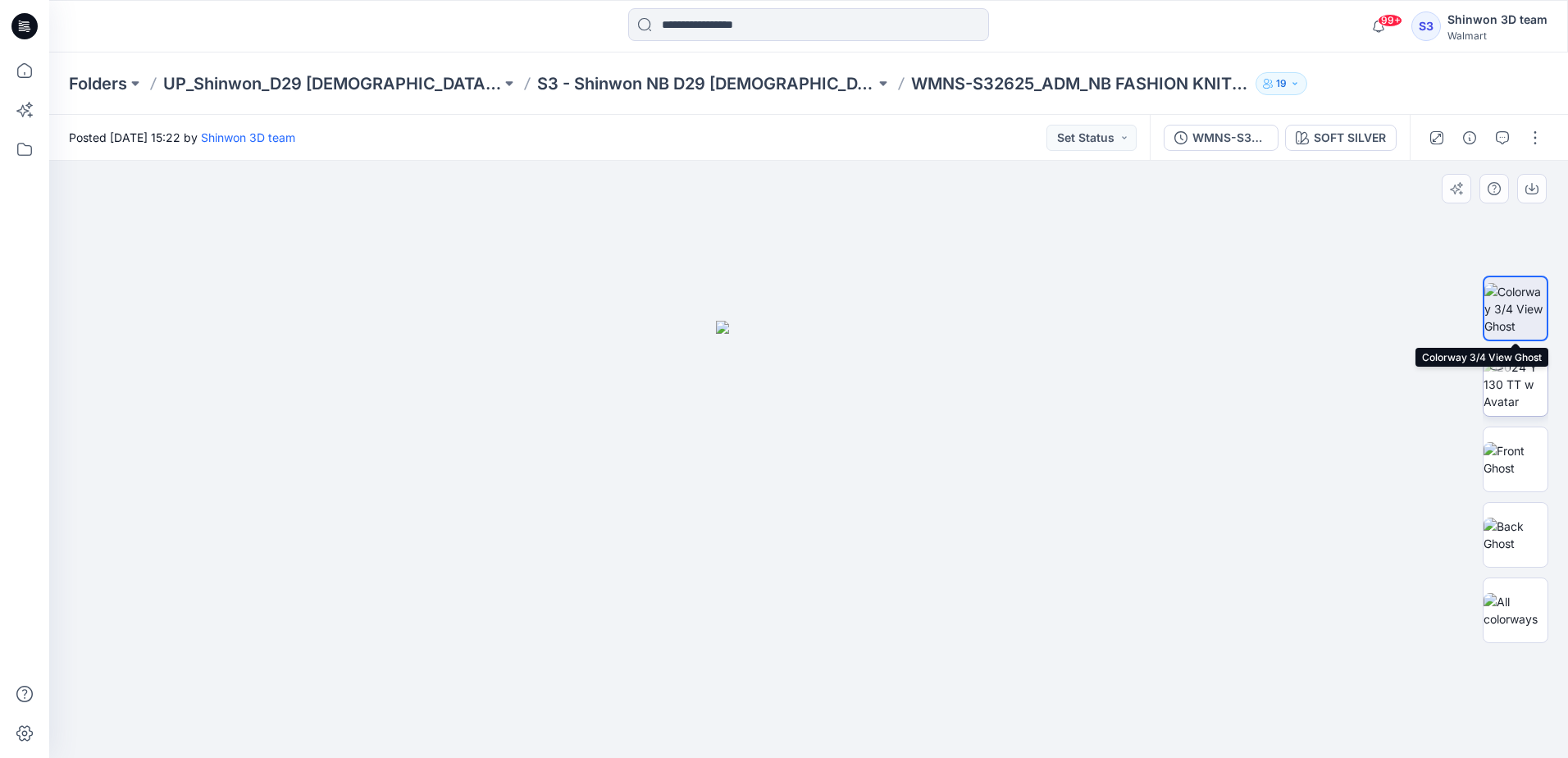
click at [1533, 361] on img at bounding box center [1515, 383] width 64 height 52
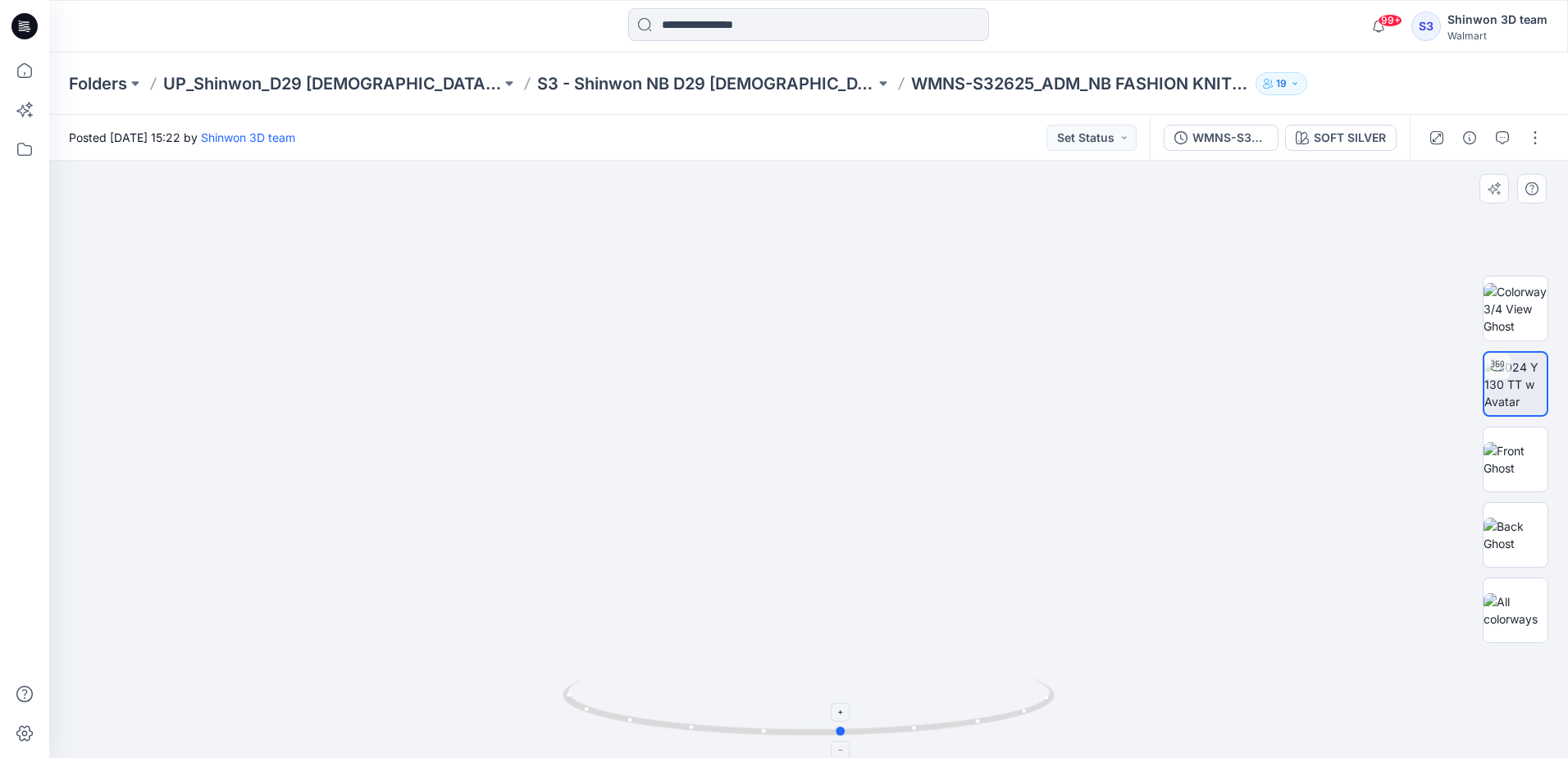
drag, startPoint x: 819, startPoint y: 737, endPoint x: 885, endPoint y: 697, distance: 77.2
click at [842, 709] on icon at bounding box center [810, 709] width 496 height 61
click at [1516, 446] on img at bounding box center [1515, 458] width 64 height 34
click at [1532, 452] on img at bounding box center [1515, 458] width 62 height 34
click at [1517, 383] on img at bounding box center [1515, 383] width 64 height 52
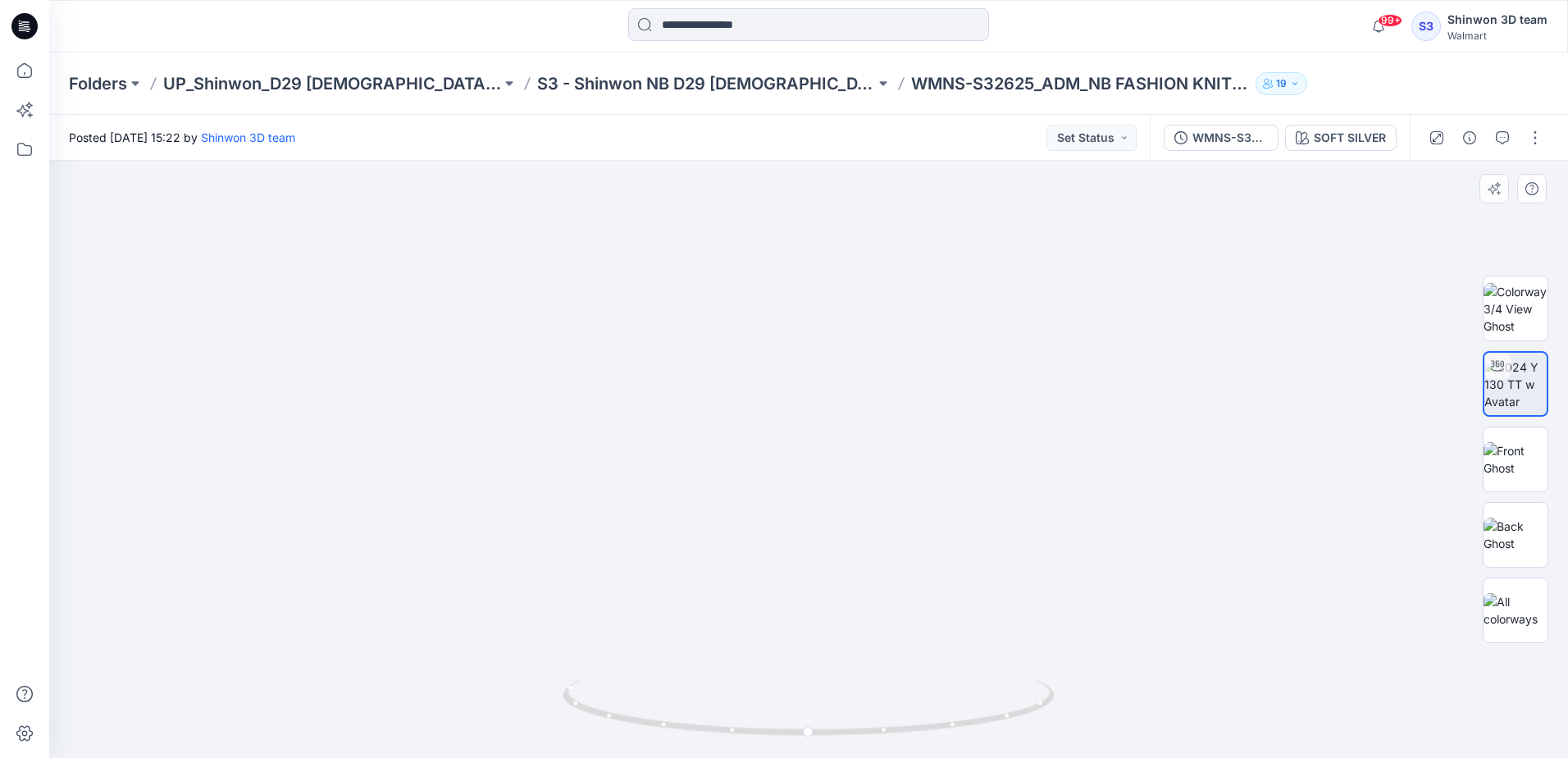
drag, startPoint x: 860, startPoint y: 206, endPoint x: 1009, endPoint y: 394, distance: 239.9
drag, startPoint x: 820, startPoint y: 734, endPoint x: 567, endPoint y: 732, distance: 253.0
click at [567, 732] on icon at bounding box center [810, 709] width 496 height 61
click at [651, 86] on p "S3 - Shinwon NB D29 [DEMOGRAPHIC_DATA] Sleepwear" at bounding box center [705, 84] width 338 height 23
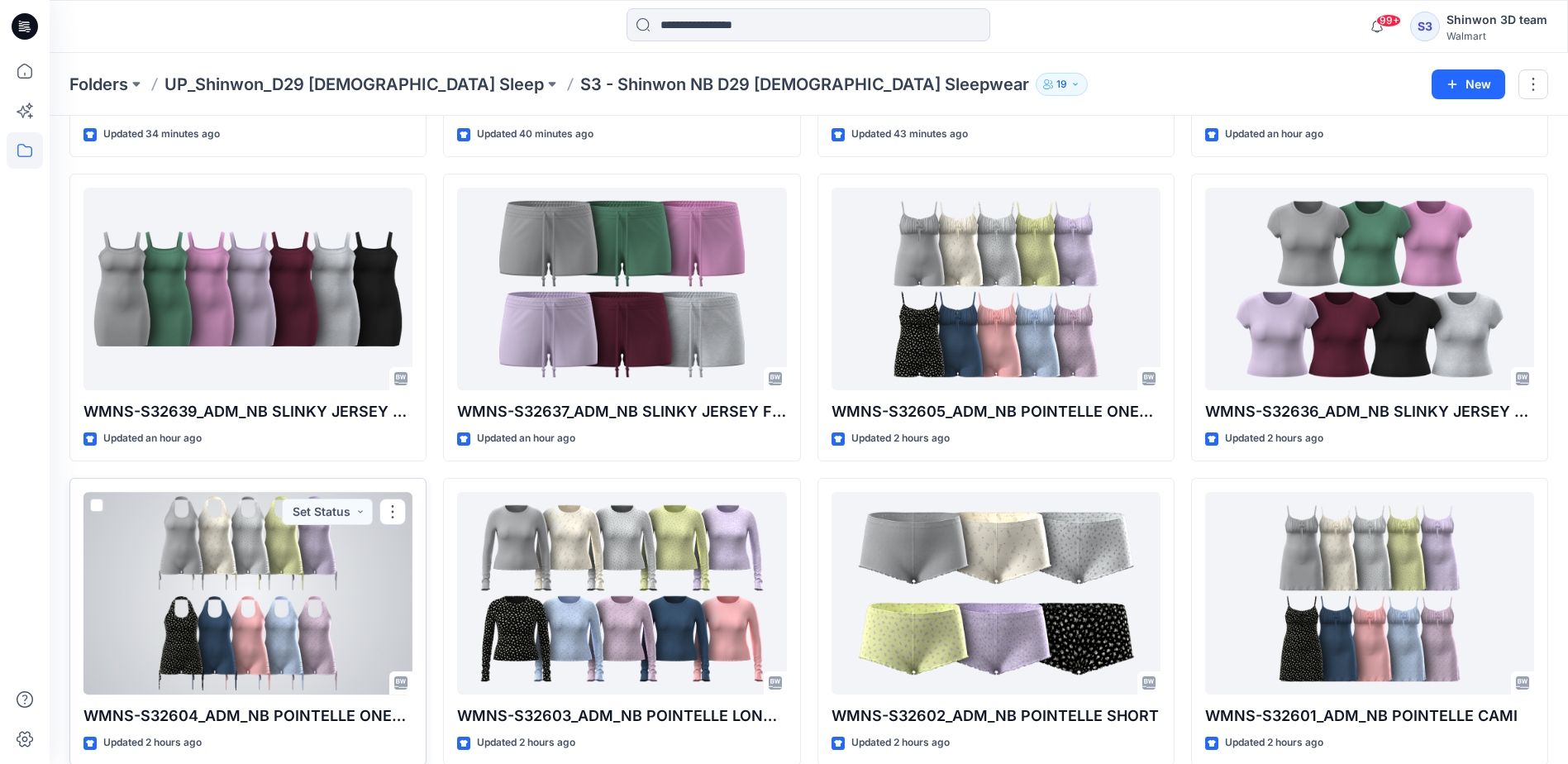
scroll to position [642, 0]
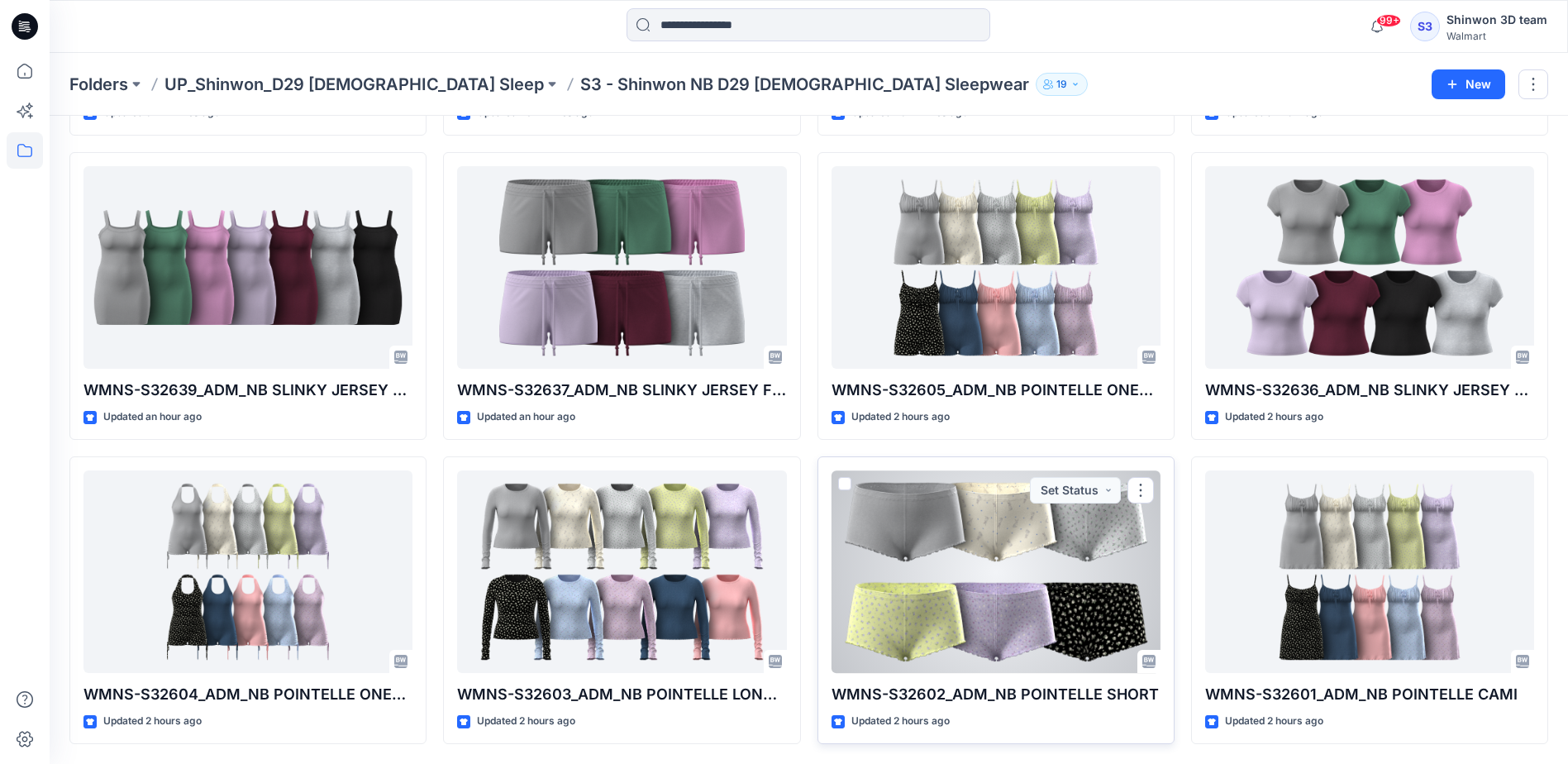
click at [1002, 621] on div at bounding box center [996, 571] width 329 height 202
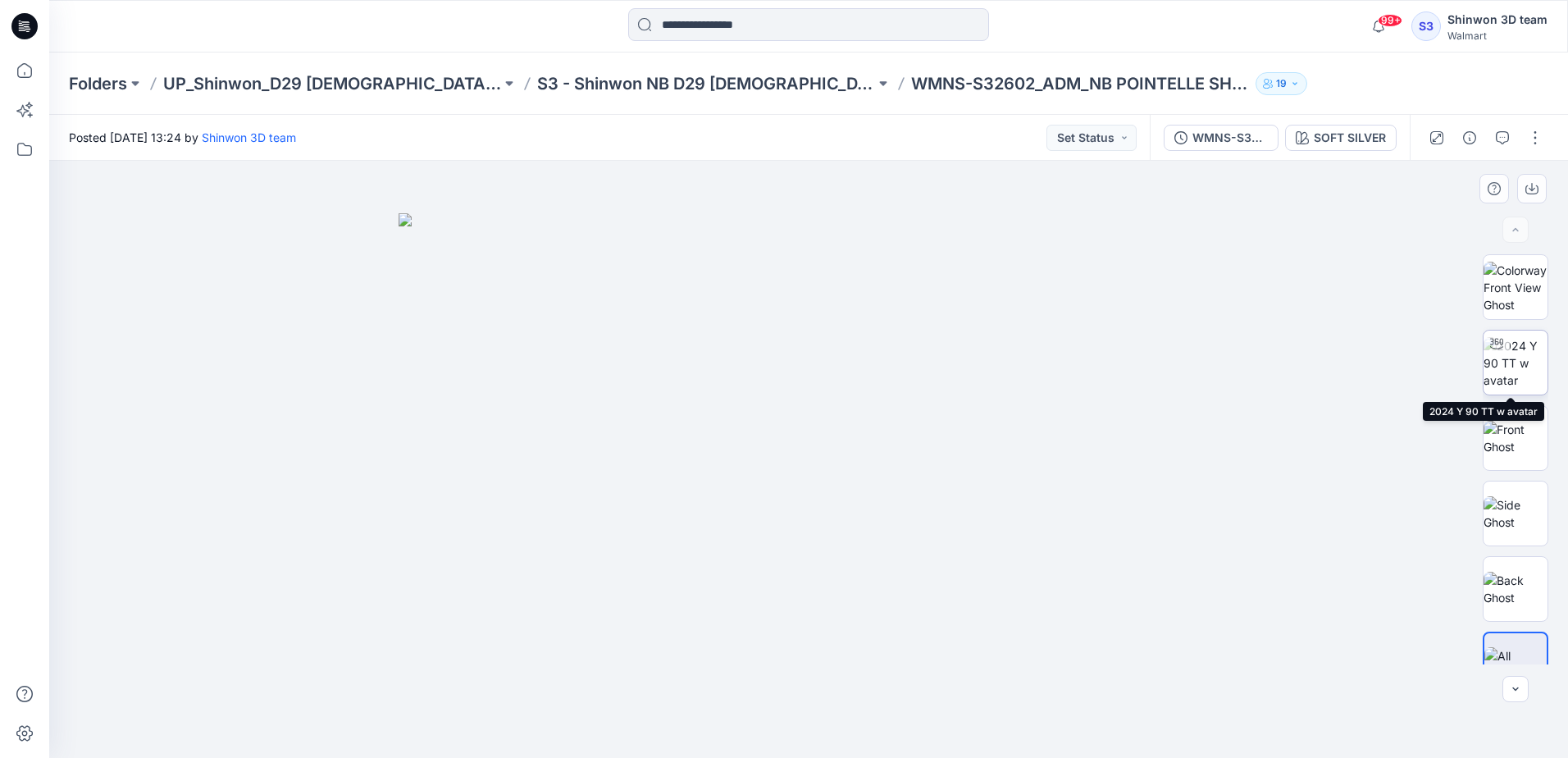
click at [1504, 357] on img at bounding box center [1515, 362] width 64 height 52
drag, startPoint x: 795, startPoint y: 729, endPoint x: 832, endPoint y: 728, distance: 37.0
click at [832, 728] on icon at bounding box center [810, 709] width 496 height 61
click at [701, 82] on p "S3 - Shinwon NB D29 [DEMOGRAPHIC_DATA] Sleepwear" at bounding box center [705, 84] width 338 height 23
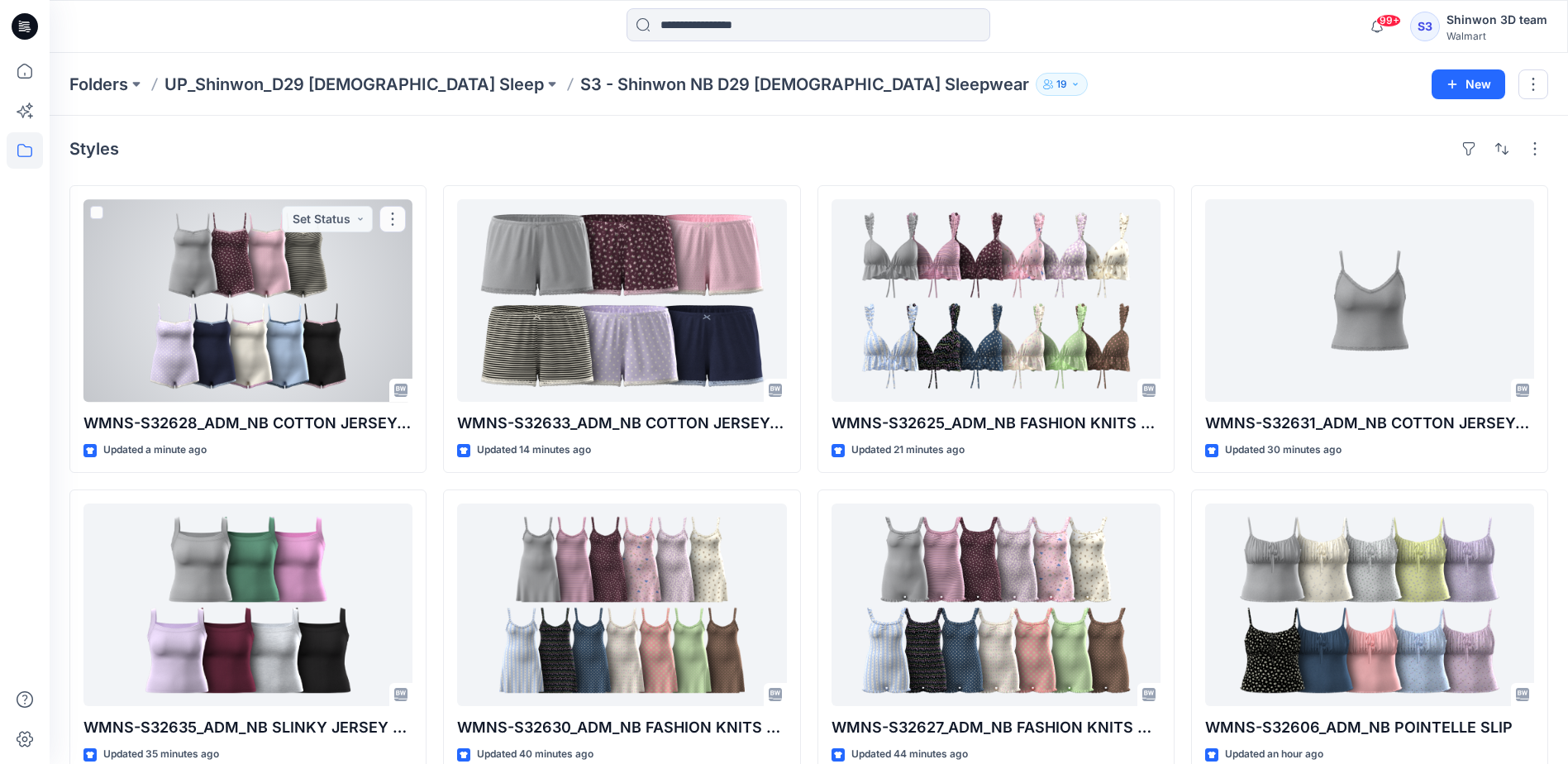
click at [255, 312] on div at bounding box center [248, 300] width 329 height 202
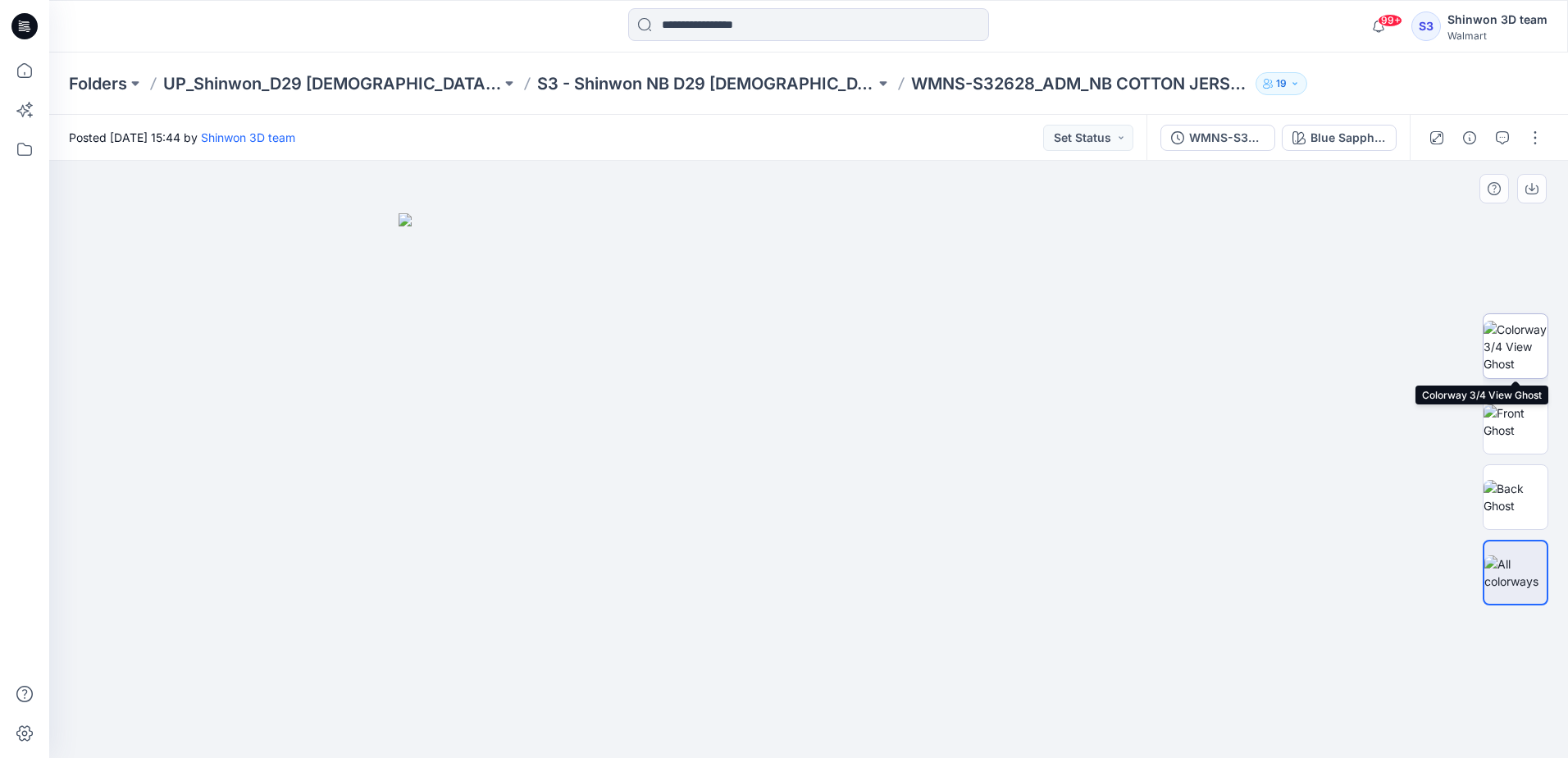
click at [1526, 352] on img at bounding box center [1515, 346] width 64 height 52
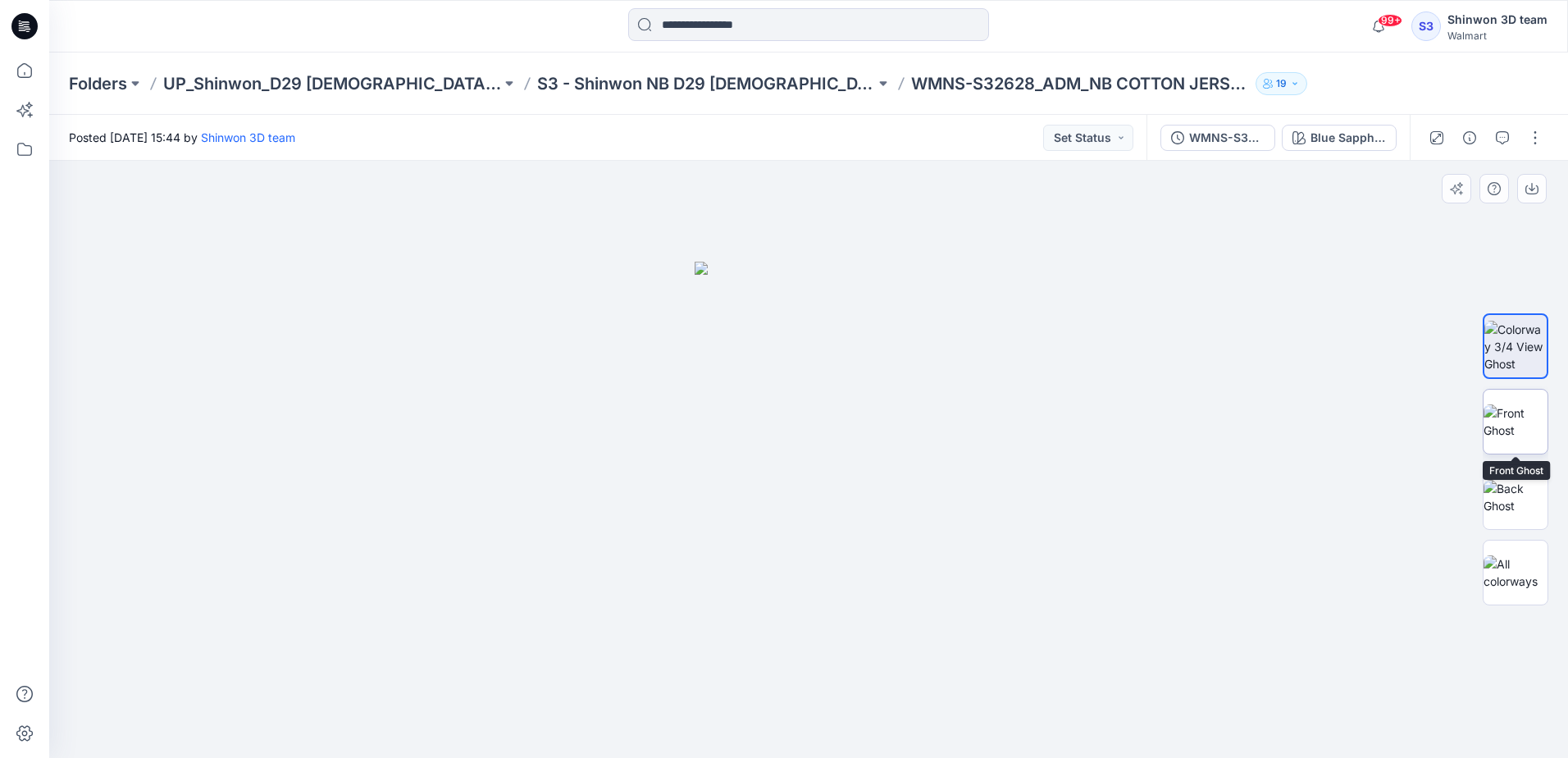
click at [1515, 412] on img at bounding box center [1515, 421] width 64 height 34
click at [613, 72] on div "Folders UP_Shinwon_D29 Ladies Sleep S3 - Shinwon NB D29 Ladies Sleepwear WMNS-S…" at bounding box center [808, 83] width 1518 height 62
click at [610, 81] on p "S3 - Shinwon NB D29 [DEMOGRAPHIC_DATA] Sleepwear" at bounding box center [705, 84] width 338 height 23
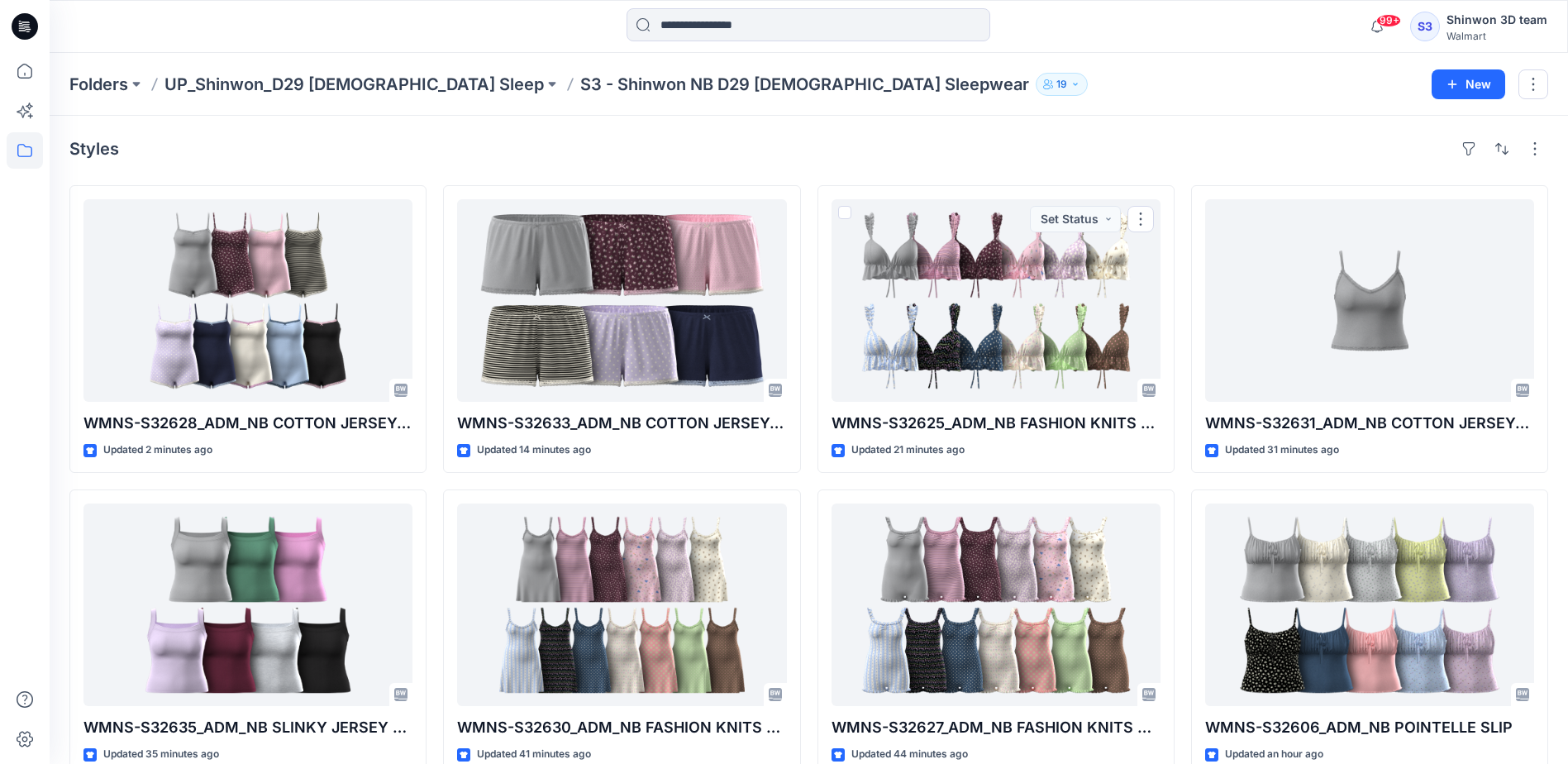
click at [1012, 148] on div "Styles" at bounding box center [809, 149] width 1478 height 26
click at [1006, 149] on div "Styles" at bounding box center [809, 149] width 1478 height 26
click at [990, 101] on div "Folders UP_Shinwon_D29 Ladies Sleep S3 - Shinwon NB D29 Ladies Sleepwear 19 New" at bounding box center [808, 84] width 1518 height 62
click at [1209, 128] on div "Styles WMNS-S32628_ADM_NB COTTON JERSEY&LACE ONSIE Updated 11 minutes ago WMNS-…" at bounding box center [808, 637] width 1518 height 1045
click at [1167, 131] on div "Styles WMNS-S32628_ADM_NB COTTON JERSEY&LACE ONSIE Updated 15 minutes ago WMNS-…" at bounding box center [808, 637] width 1518 height 1045
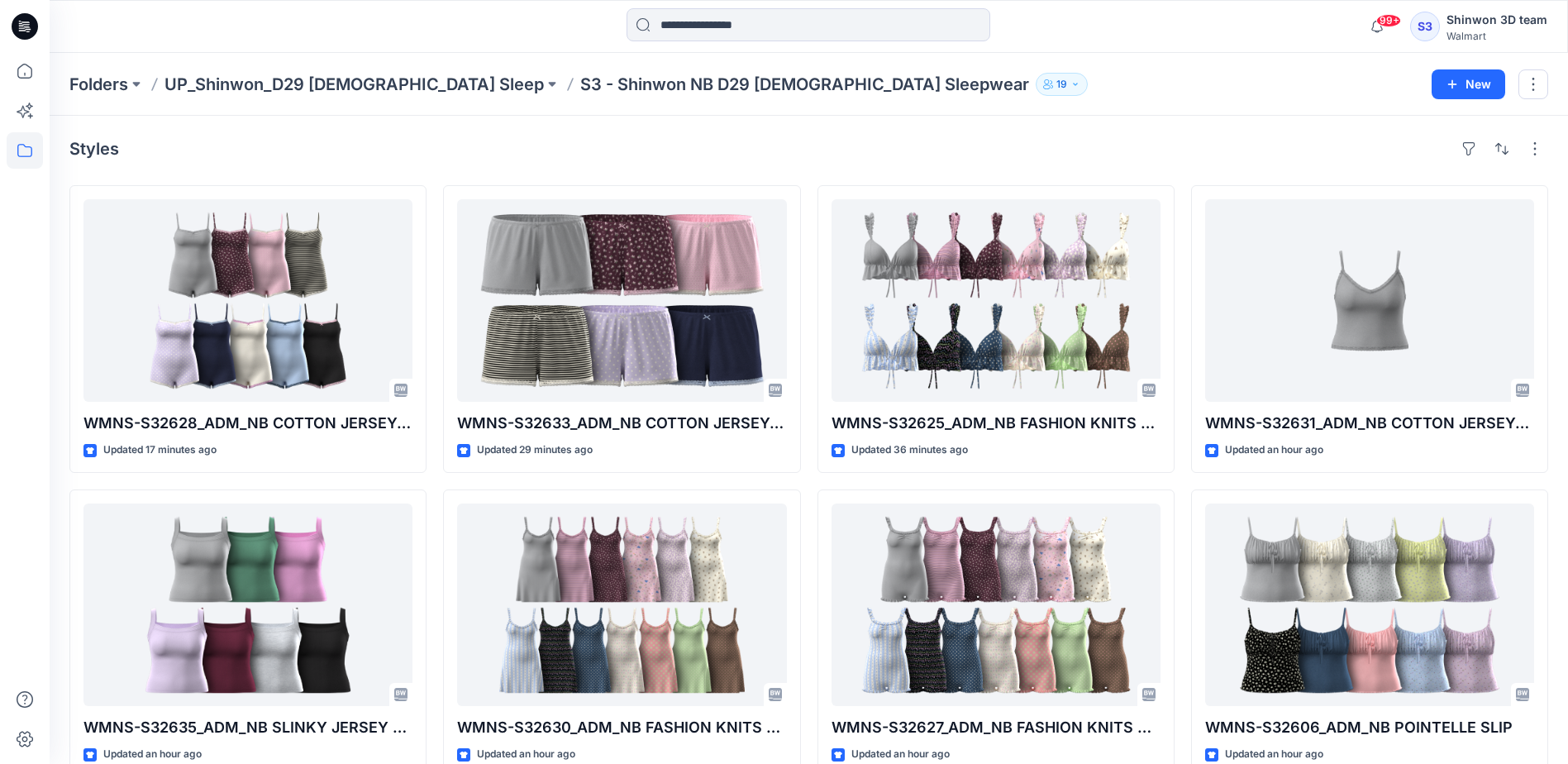
click at [960, 158] on div "Styles" at bounding box center [809, 149] width 1478 height 26
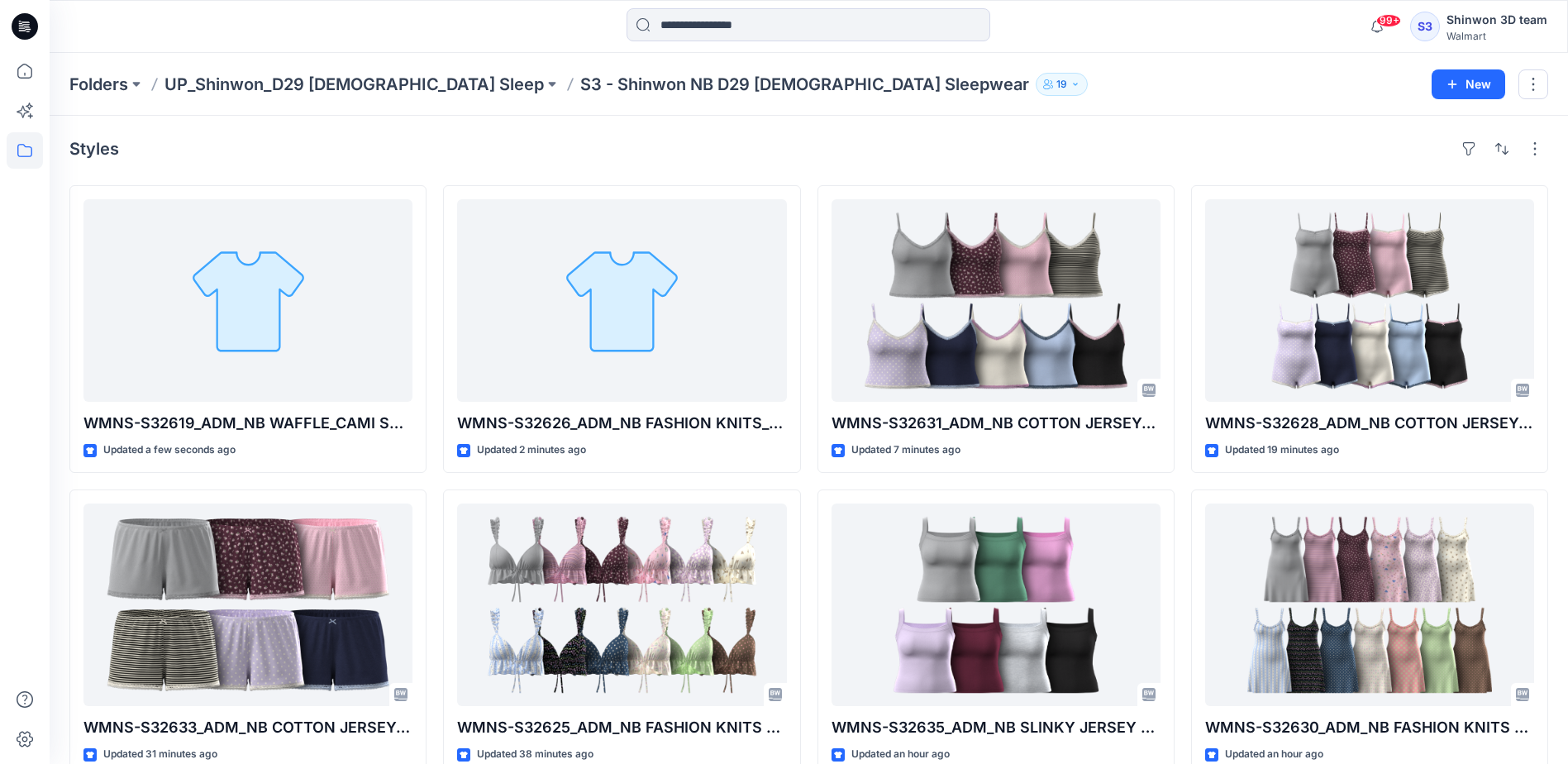
click at [1146, 145] on div "Styles" at bounding box center [809, 149] width 1478 height 26
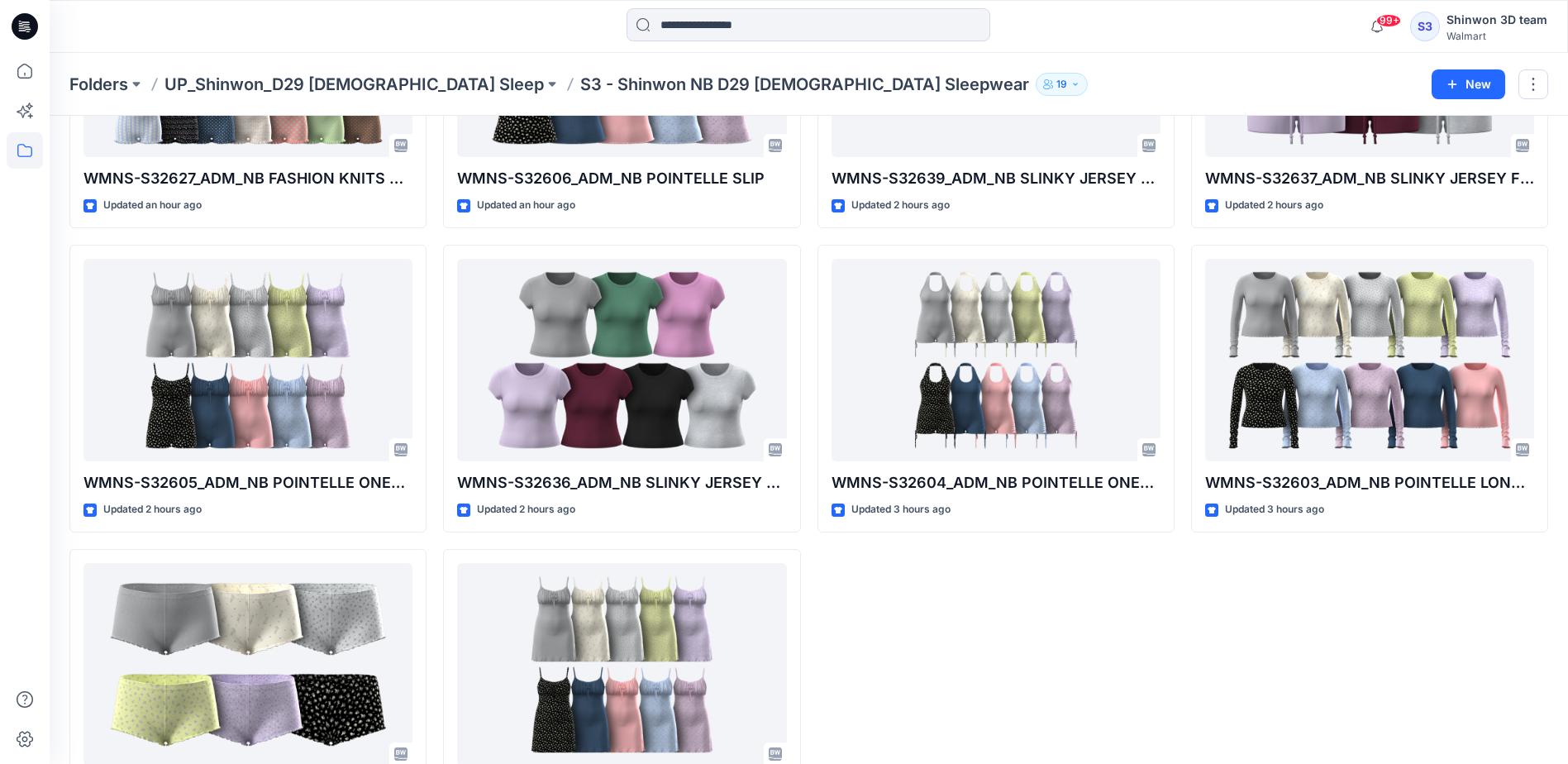
scroll to position [945, 0]
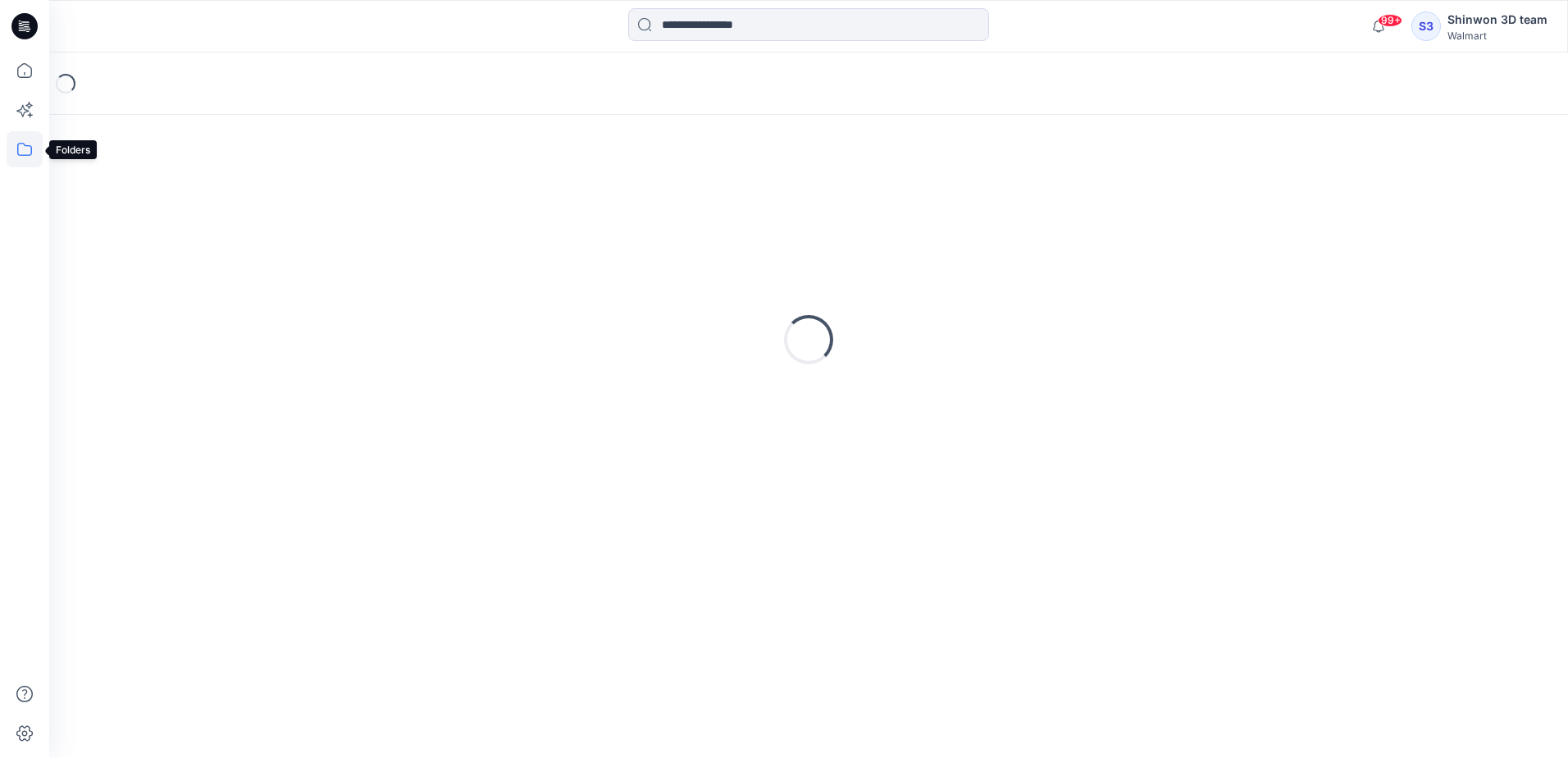
click at [26, 145] on icon at bounding box center [24, 148] width 36 height 36
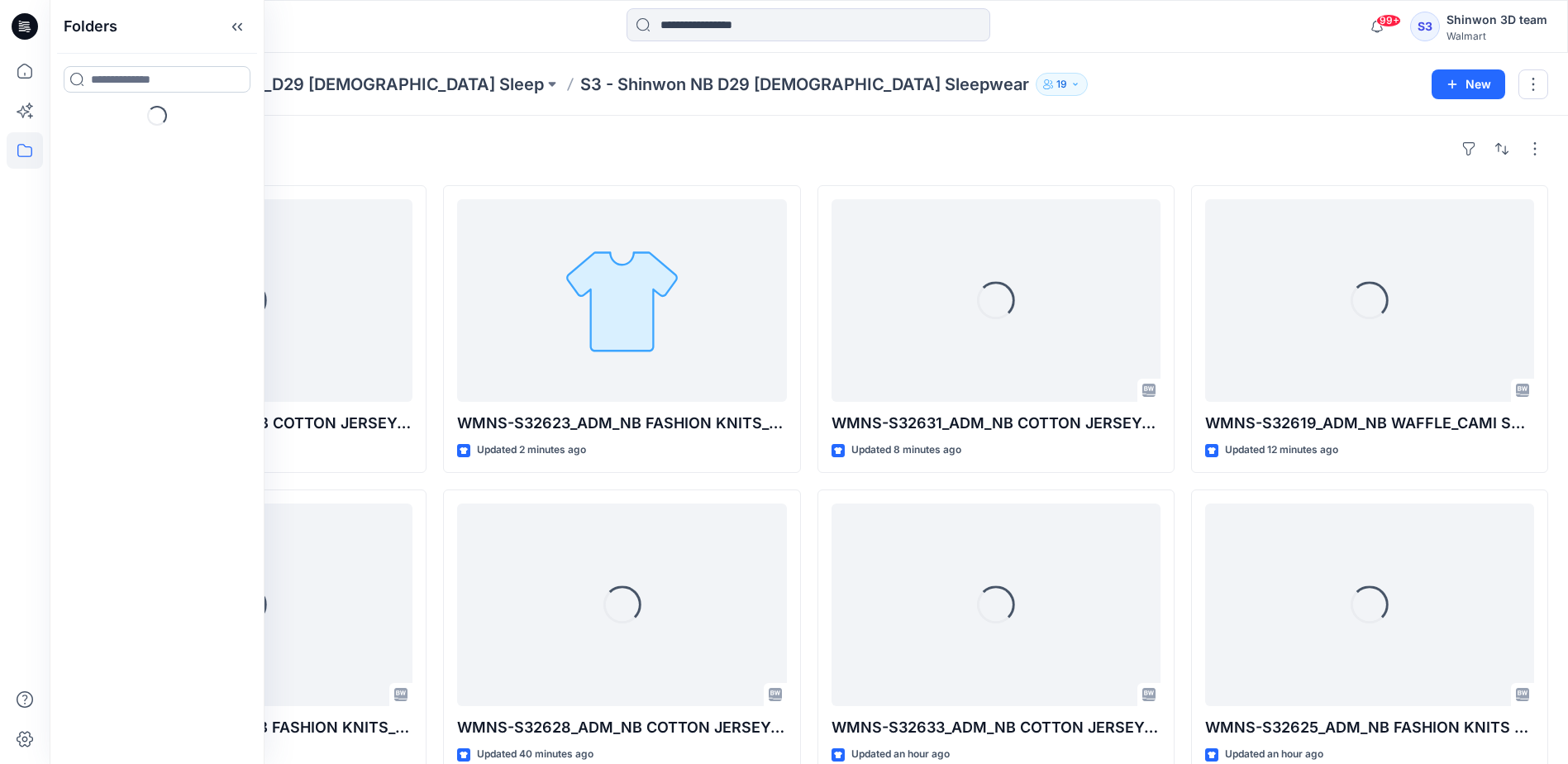
click at [107, 83] on input at bounding box center [157, 79] width 187 height 26
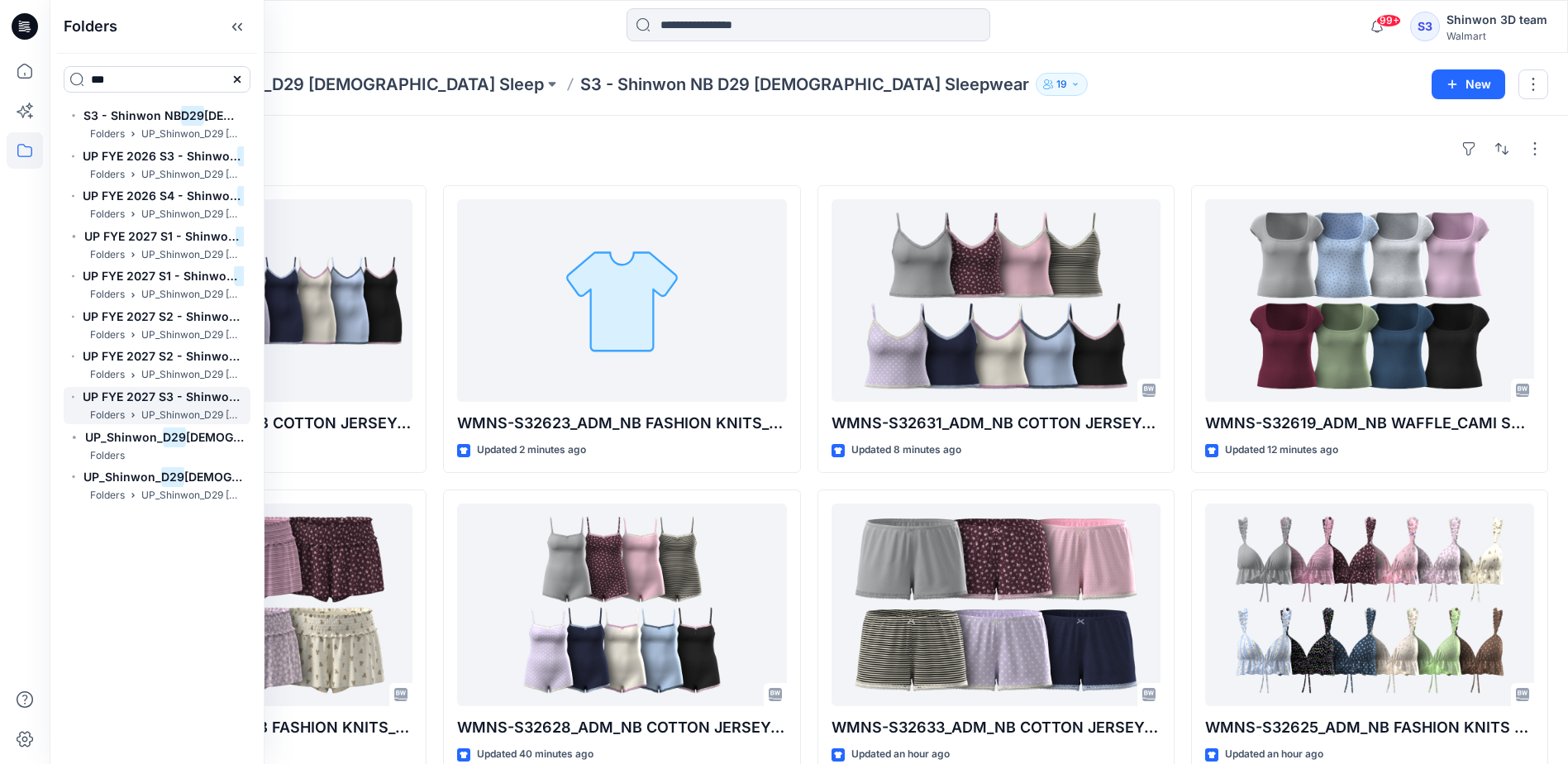
type input "***"
click at [187, 402] on span "UP FYE 2027 S3 - Shinwon JS" at bounding box center [168, 396] width 171 height 14
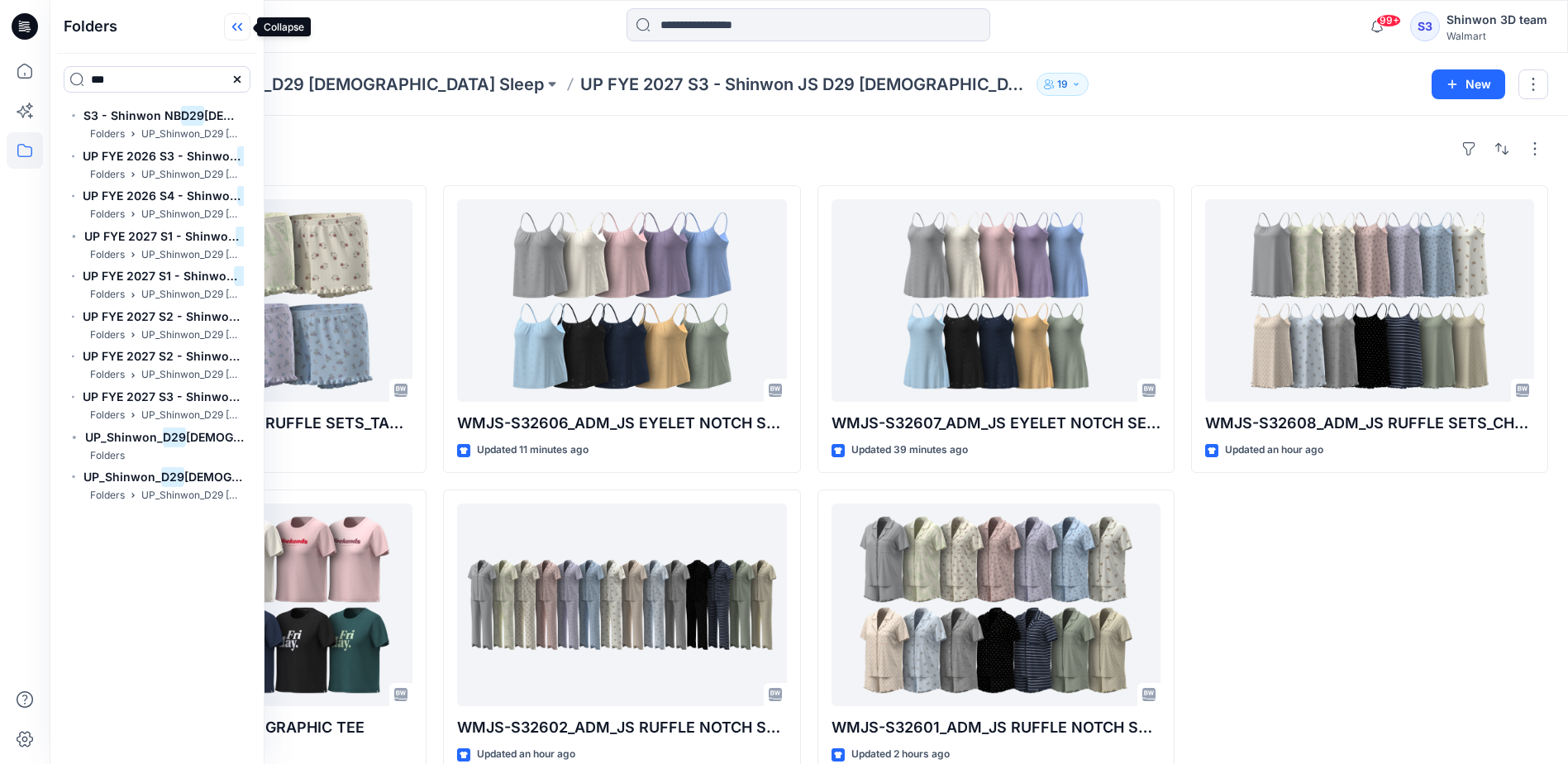
click at [242, 26] on icon at bounding box center [238, 26] width 26 height 27
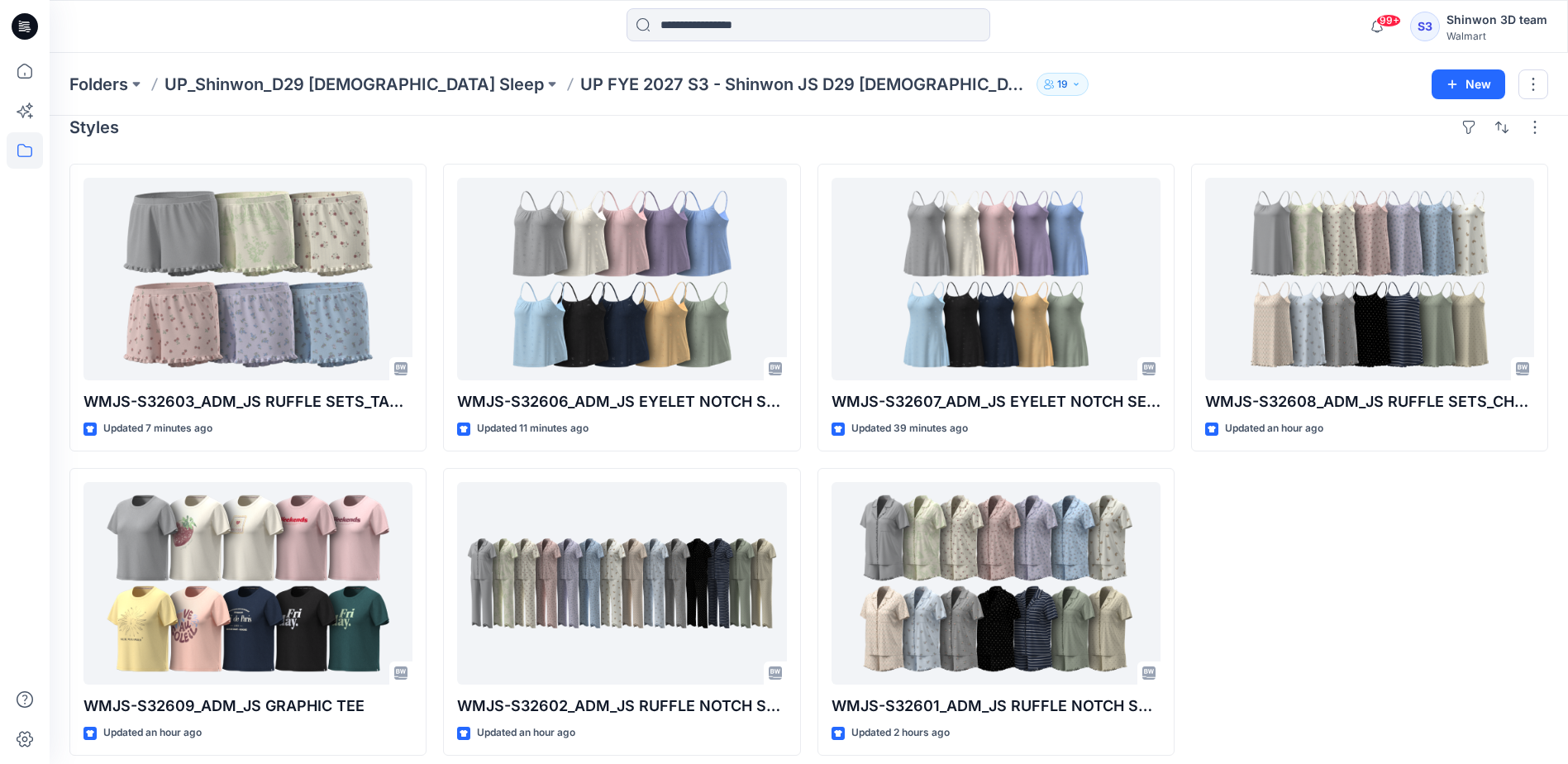
scroll to position [33, 0]
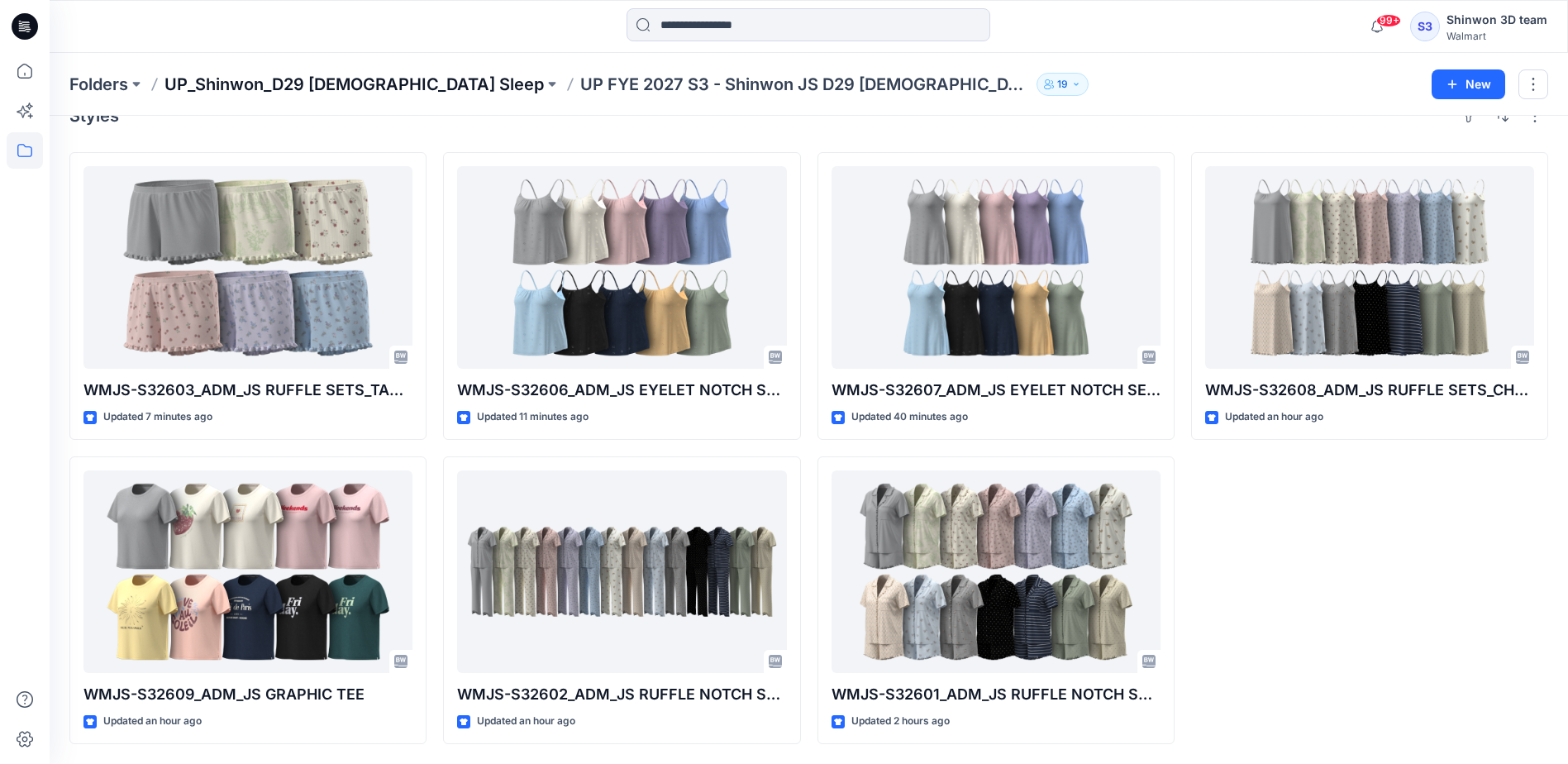
click at [304, 77] on p "UP_Shinwon_D29 [DEMOGRAPHIC_DATA] Sleep" at bounding box center [354, 84] width 379 height 23
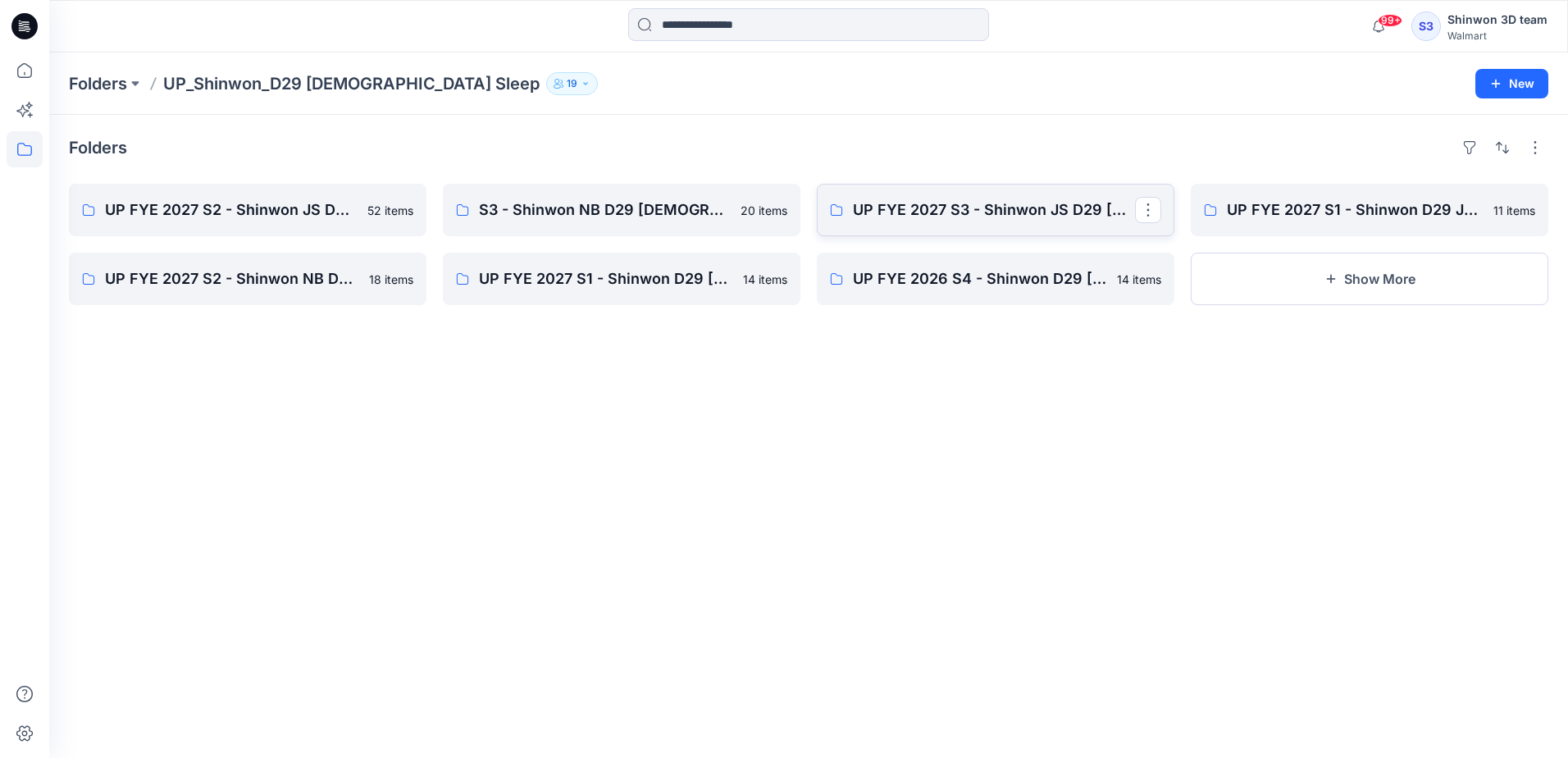
click at [904, 197] on link "UP FYE 2027 S3 - Shinwon JS D29 [DEMOGRAPHIC_DATA] Sleepwear" at bounding box center [994, 210] width 357 height 52
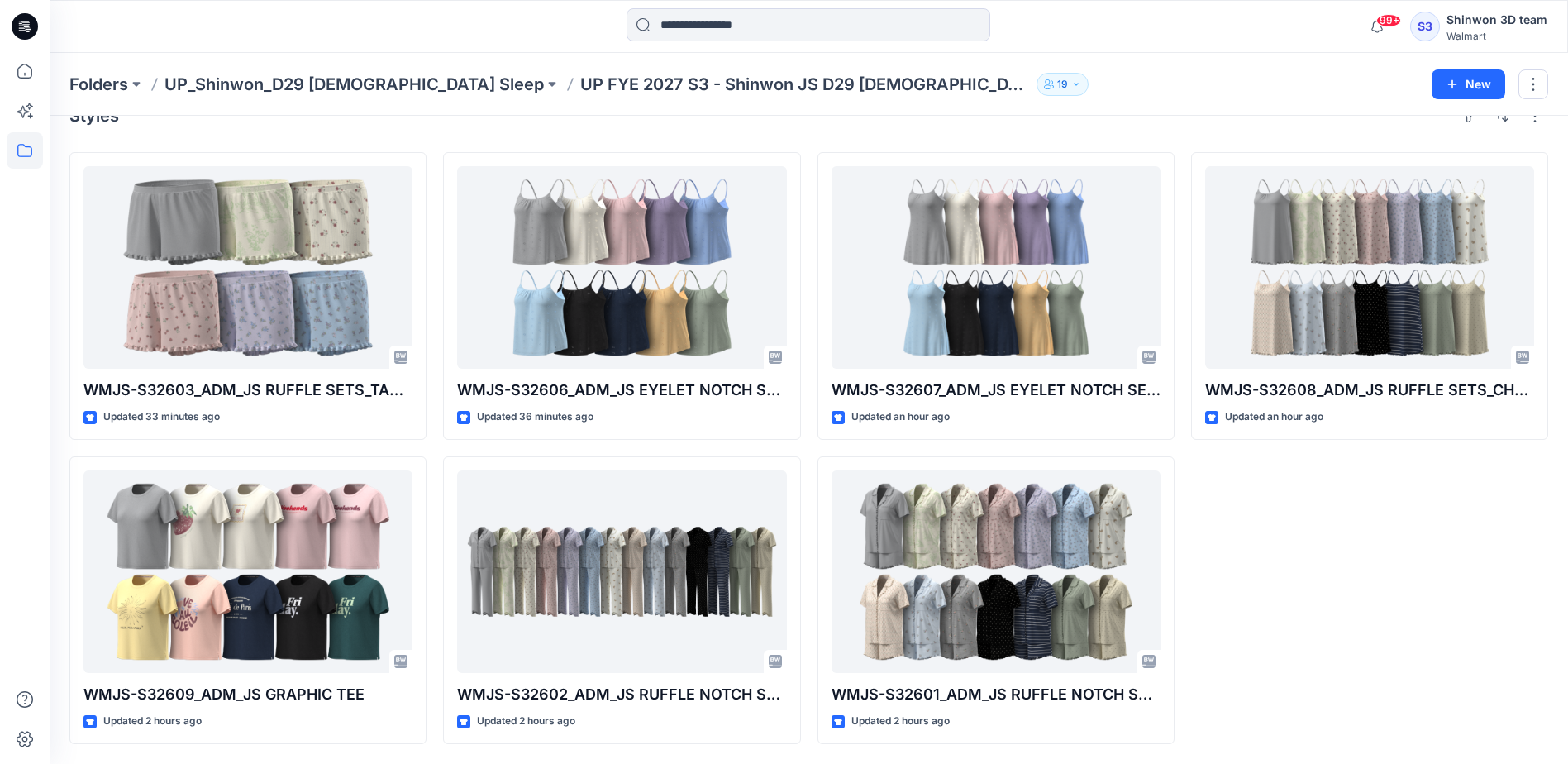
scroll to position [33, 0]
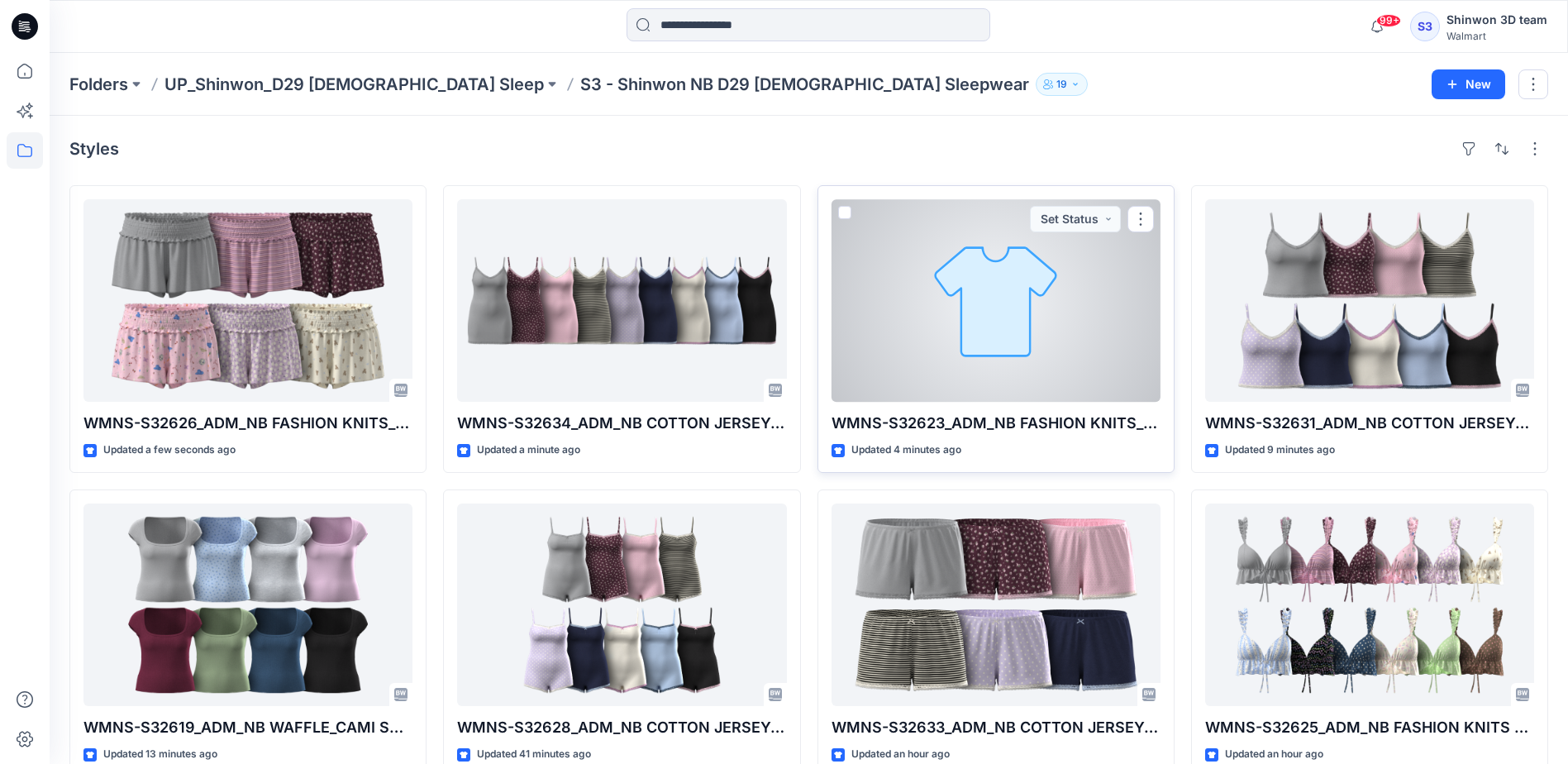
click at [1015, 313] on div at bounding box center [996, 300] width 329 height 202
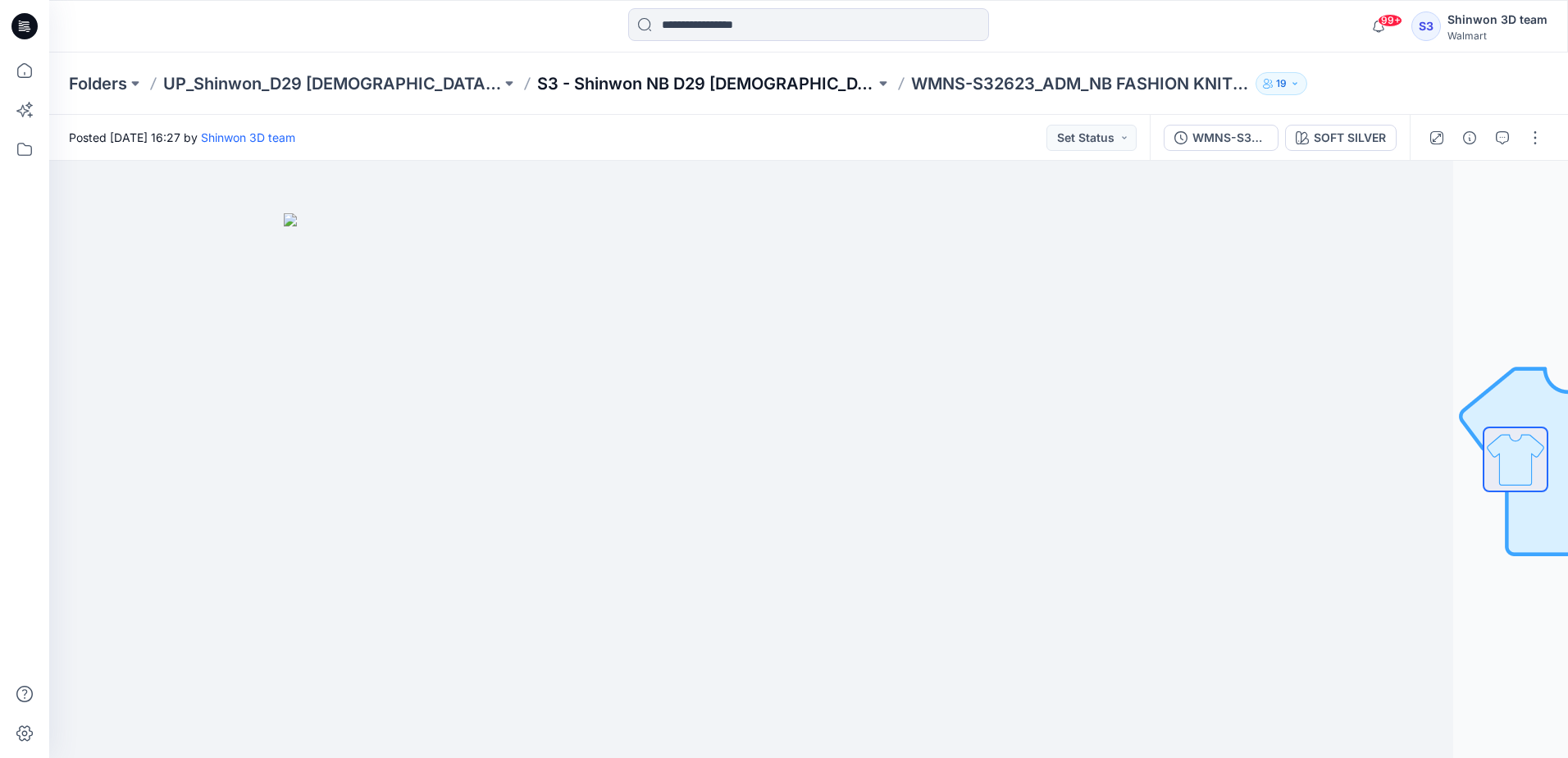
click at [609, 80] on p "S3 - Shinwon NB D29 Ladies Sleepwear" at bounding box center [705, 84] width 338 height 23
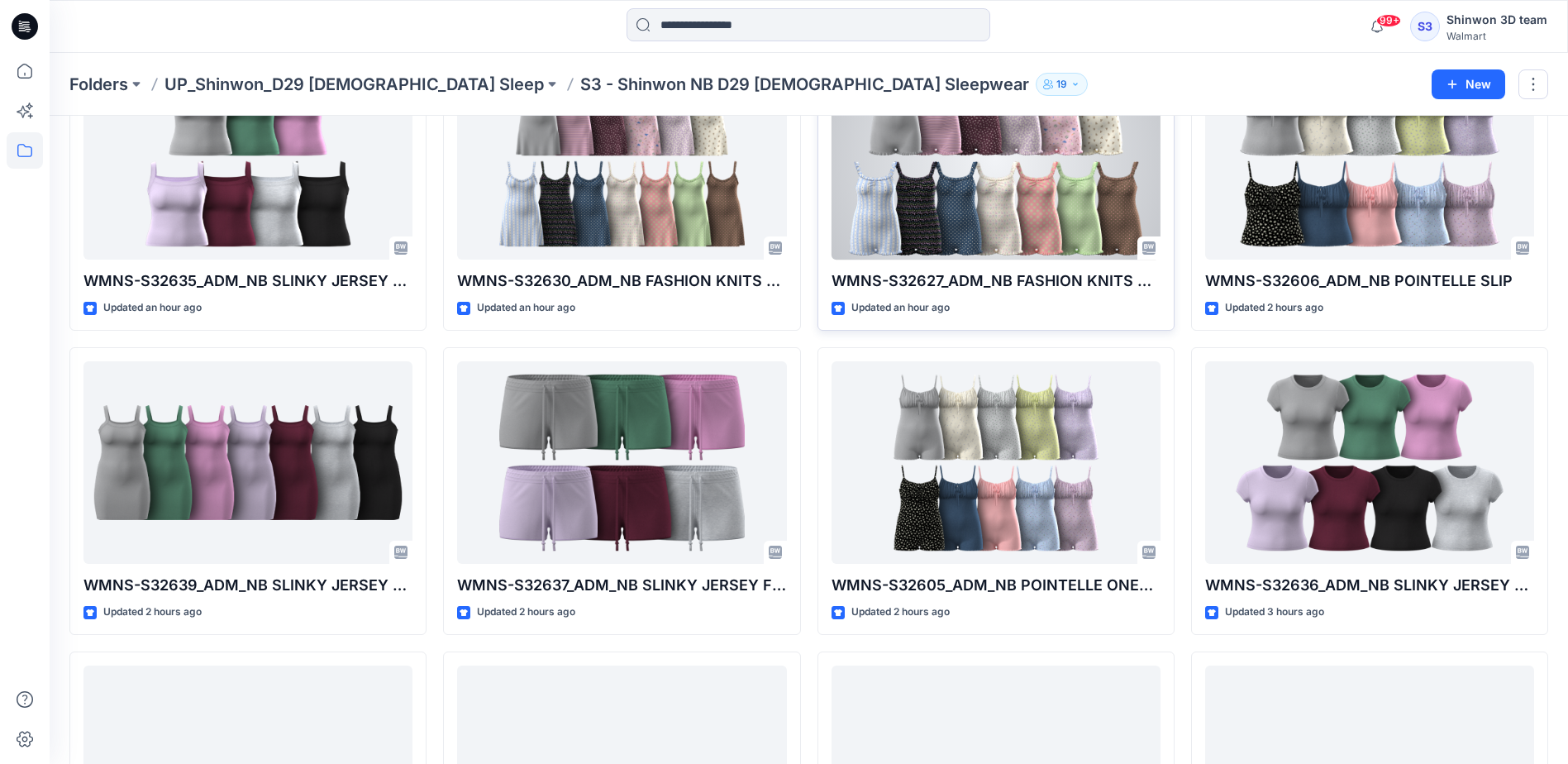
scroll to position [945, 0]
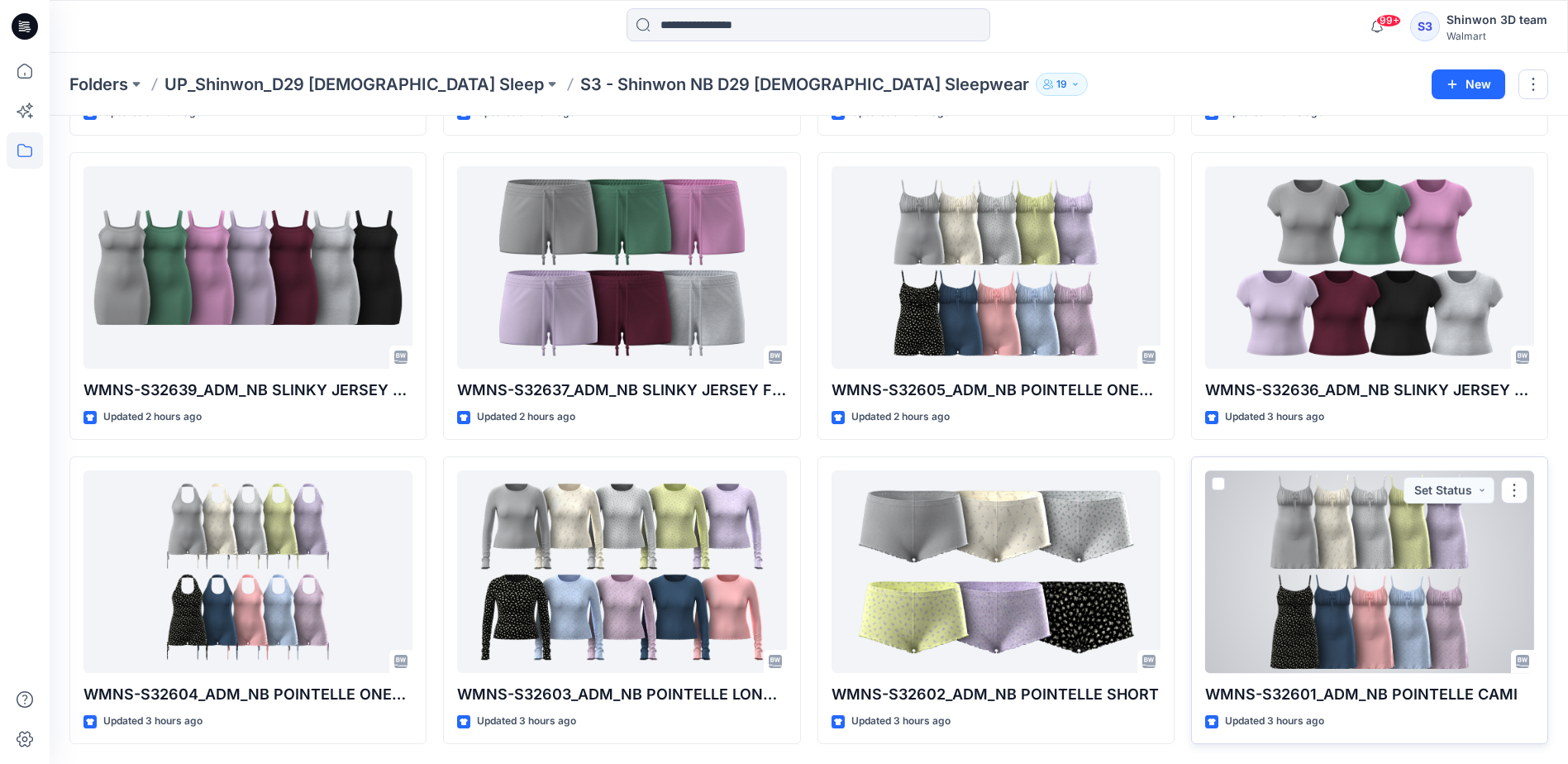
click at [1404, 610] on div at bounding box center [1369, 571] width 329 height 202
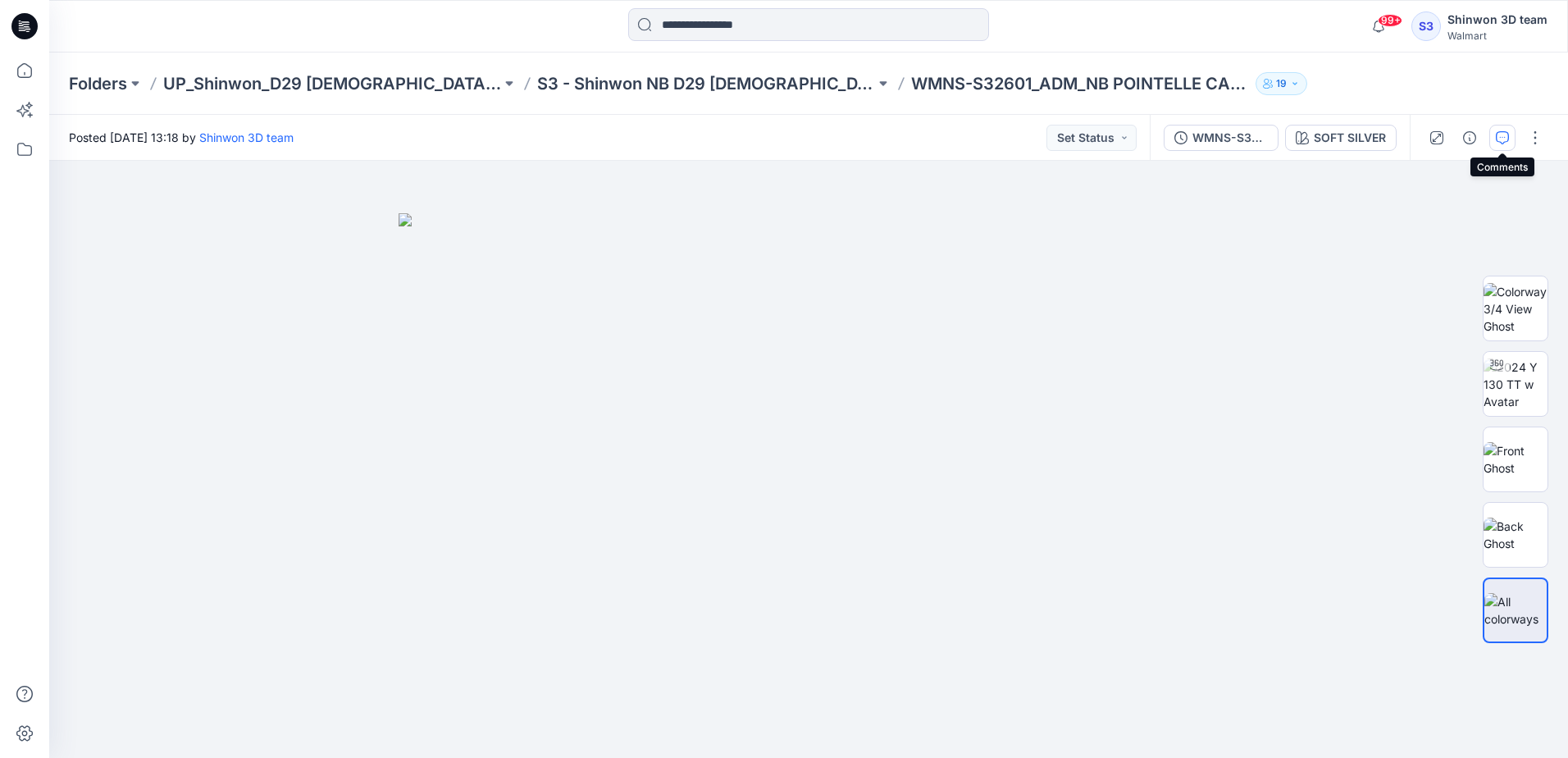
click at [1501, 134] on icon "button" at bounding box center [1502, 137] width 13 height 13
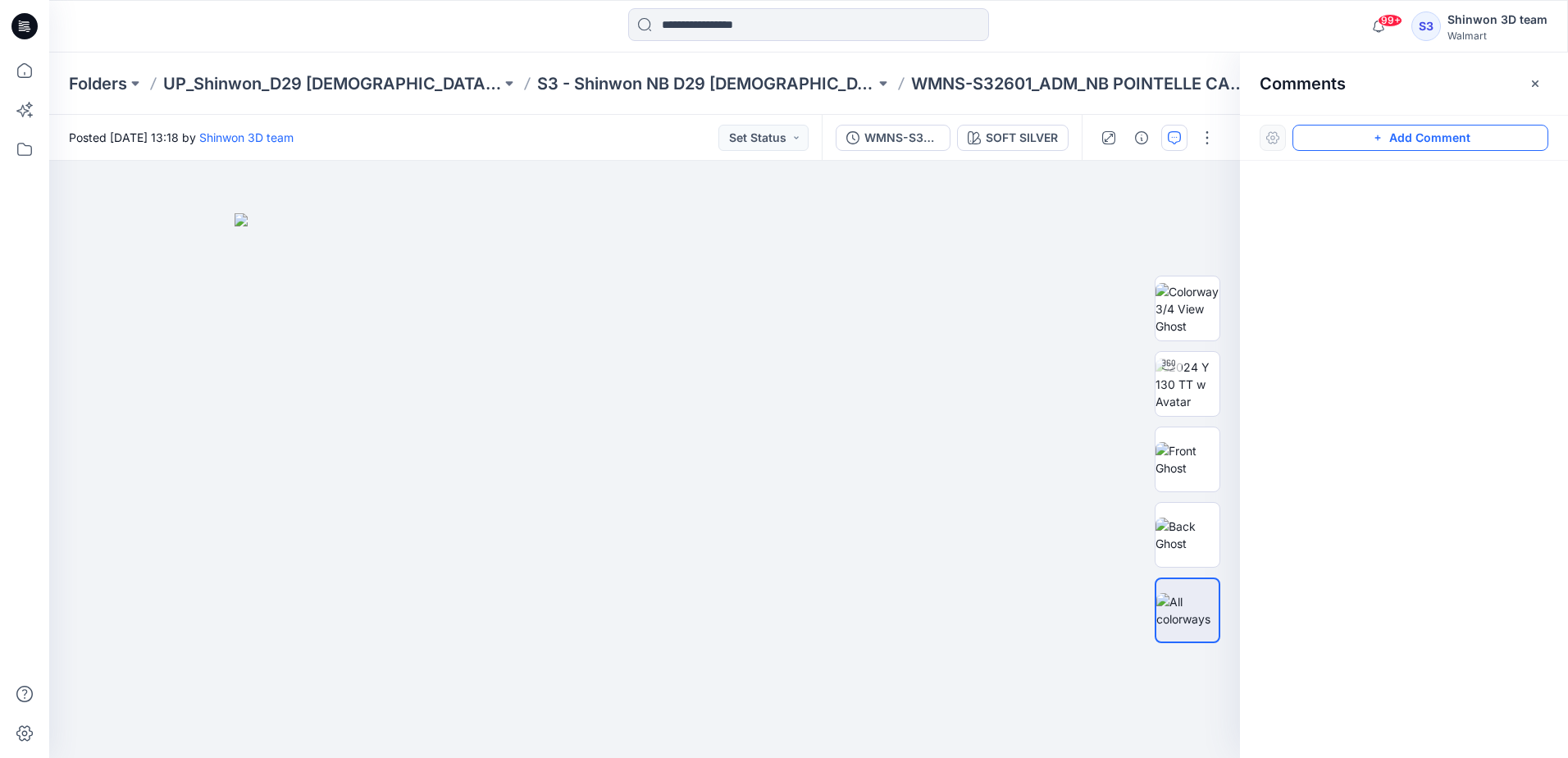
click at [1428, 147] on button "Add Comment" at bounding box center [1420, 138] width 256 height 26
click at [856, 230] on div "1" at bounding box center [644, 459] width 1191 height 597
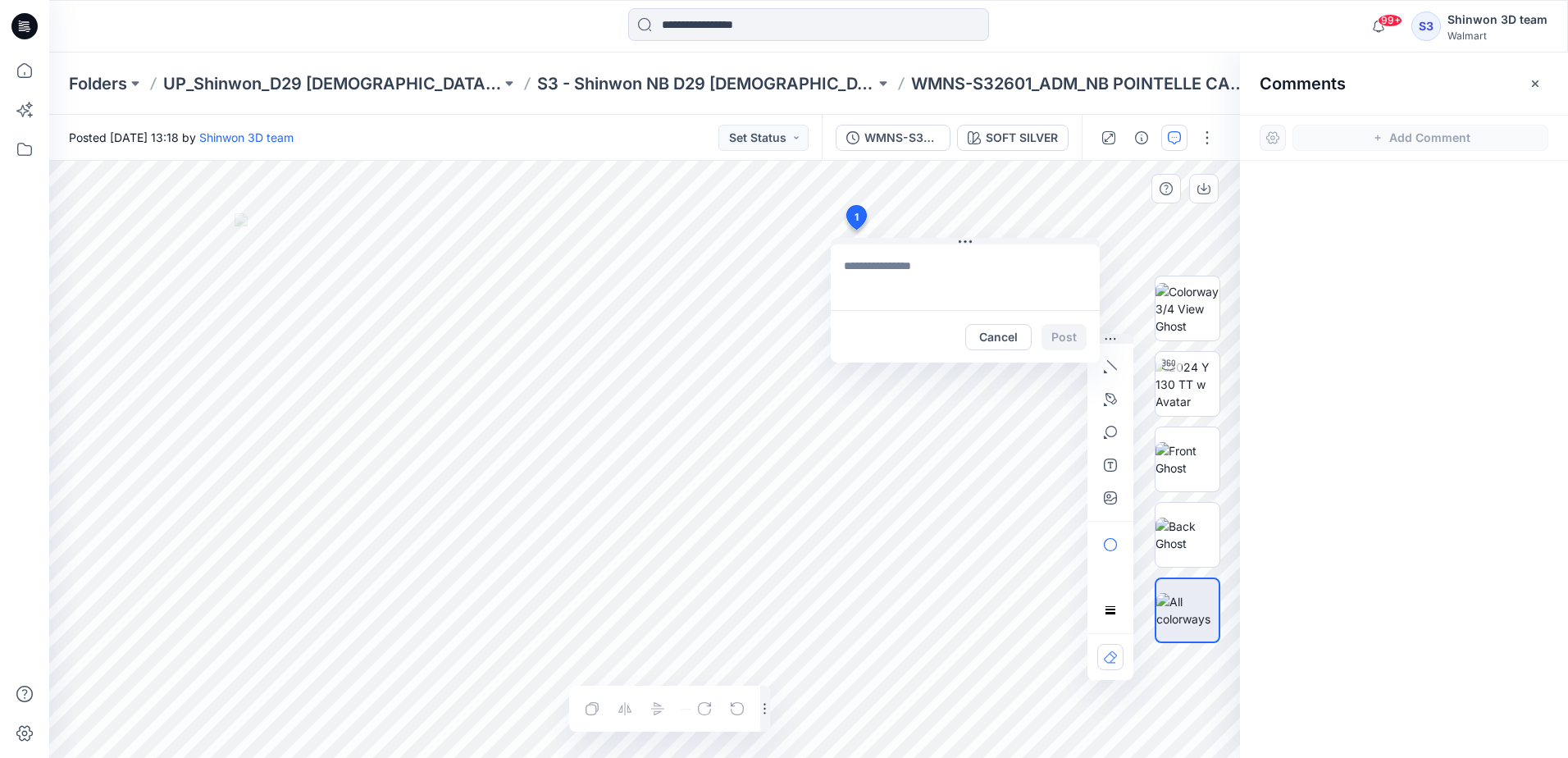
click at [897, 276] on textarea at bounding box center [965, 277] width 269 height 65
paste textarea "**********"
type textarea "**********"
click at [1059, 337] on button "Post" at bounding box center [1064, 337] width 45 height 26
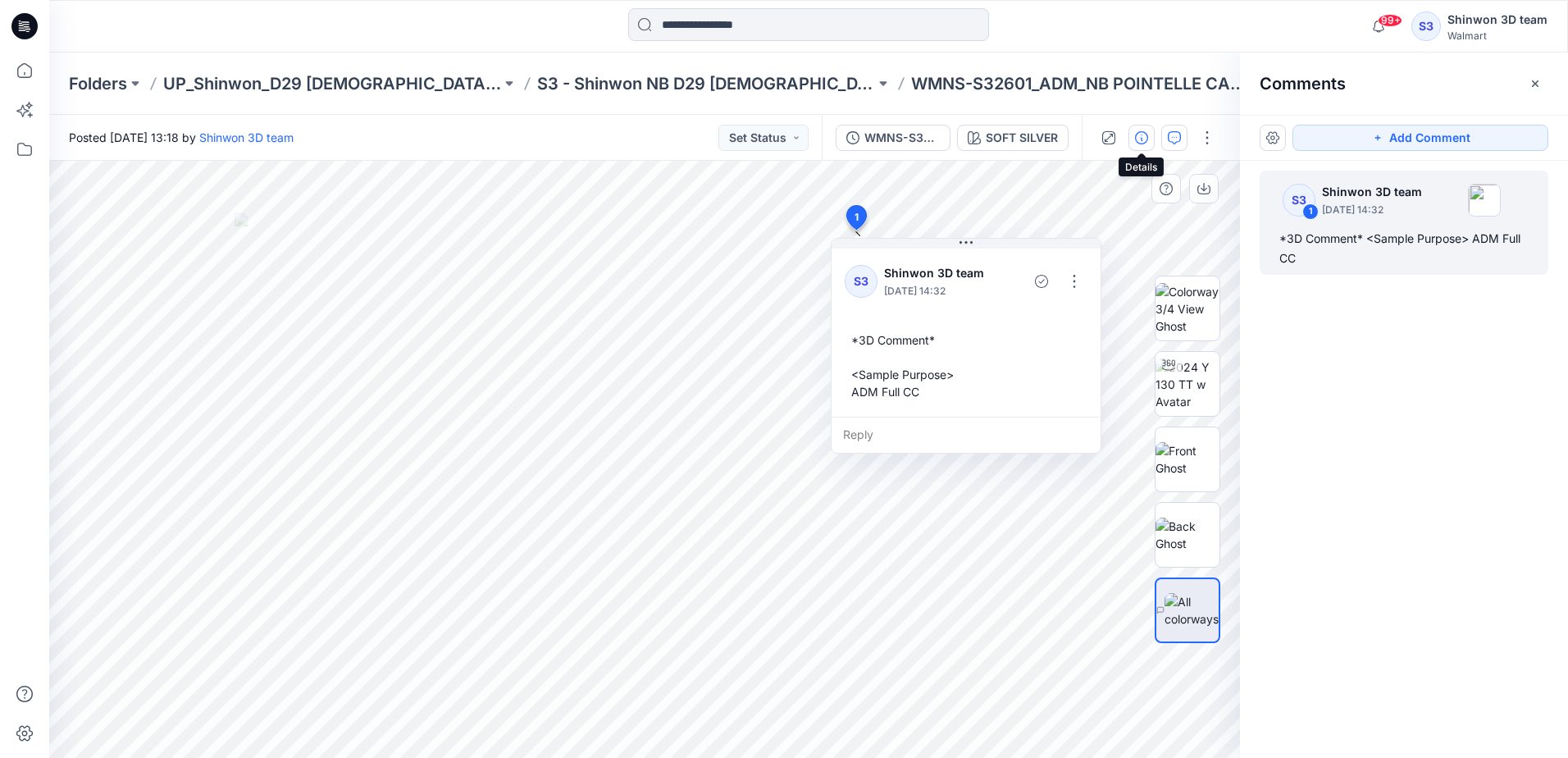
click at [1138, 138] on icon "button" at bounding box center [1141, 137] width 13 height 13
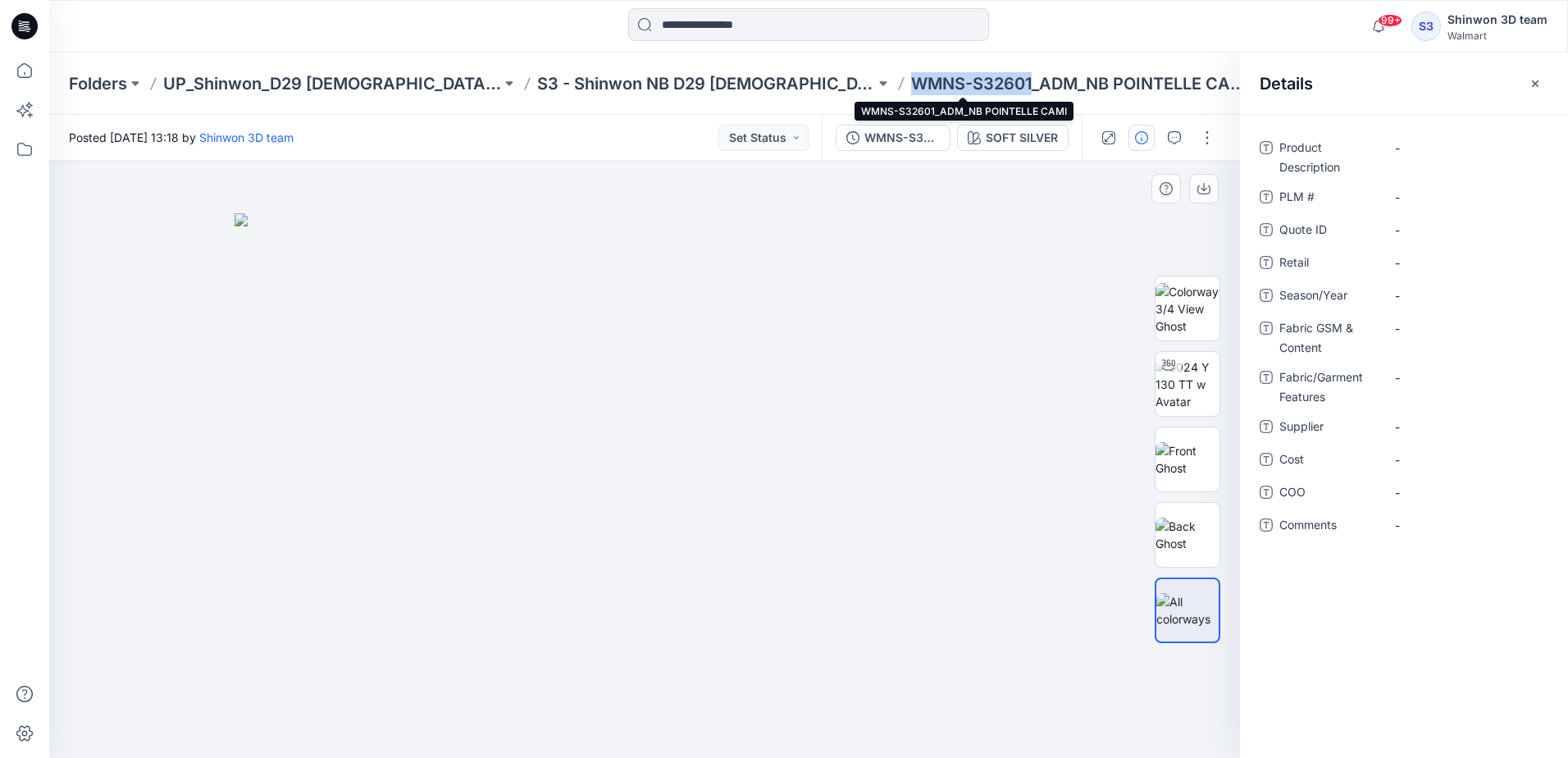
drag, startPoint x: 913, startPoint y: 80, endPoint x: 801, endPoint y: 76, distance: 112.1
click at [911, 76] on p "WMNS-S32601_ADM_NB POINTELLE CAMI" at bounding box center [1079, 84] width 338 height 23
copy p "WMNS-S32601"
click at [1418, 203] on \ "-" at bounding box center [1466, 197] width 142 height 17
type textarea "*"
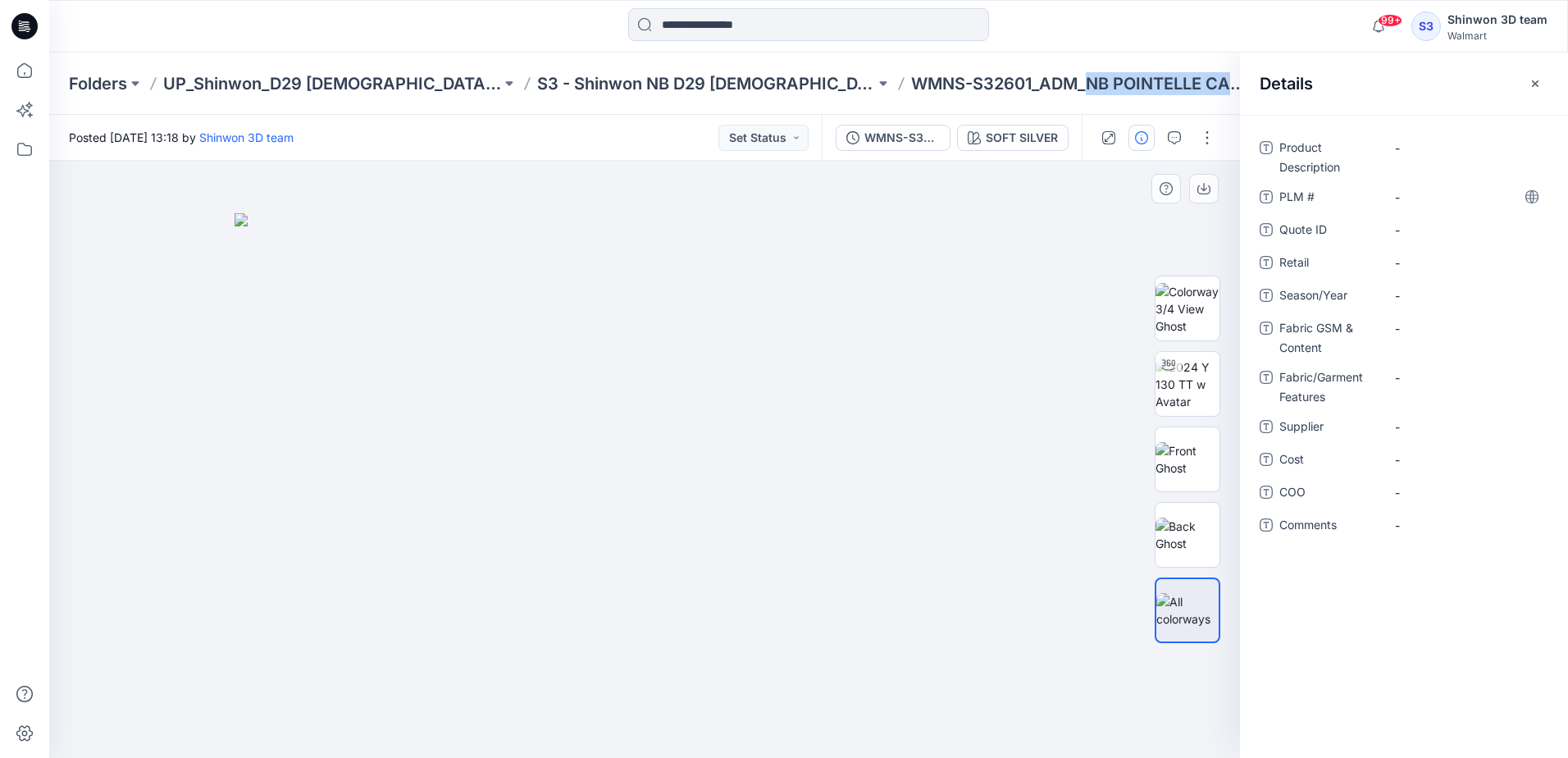
drag, startPoint x: 977, startPoint y: 80, endPoint x: 1221, endPoint y: 89, distance: 244.2
click at [1221, 89] on div "Folders UP_Shinwon_D29 Ladies Sleep S3 - Shinwon NB D29 Ladies Sleepwear WMNS-S…" at bounding box center [745, 84] width 1351 height 23
drag, startPoint x: 890, startPoint y: 271, endPoint x: 904, endPoint y: 269, distance: 14.1
click at [890, 271] on img at bounding box center [644, 486] width 820 height 545
click at [1440, 155] on Description "-" at bounding box center [1466, 148] width 142 height 17
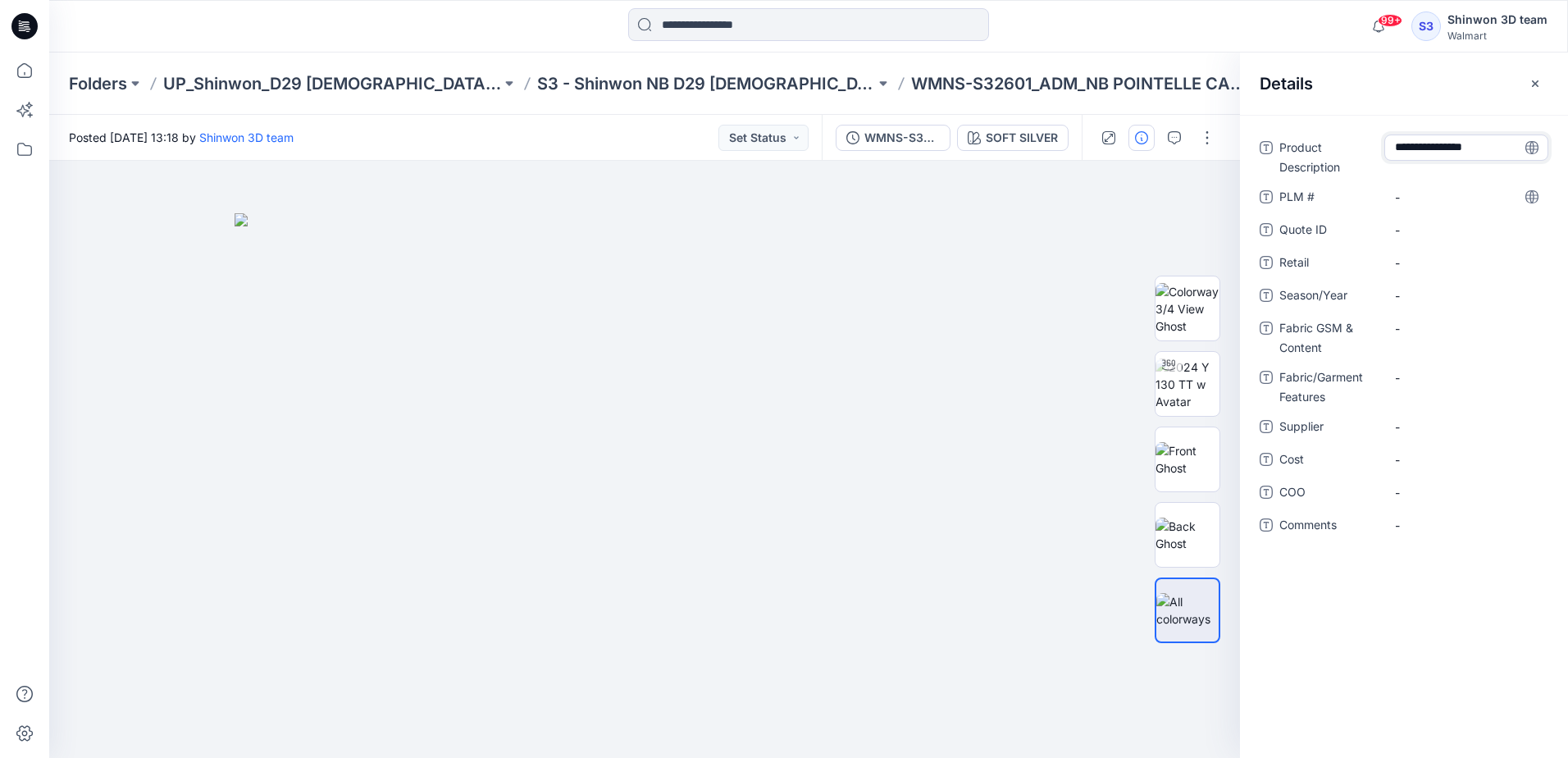
type textarea "**********"
click at [1418, 298] on span "-" at bounding box center [1466, 296] width 142 height 17
type textarea "**********"
click at [1419, 330] on Content "-" at bounding box center [1466, 328] width 142 height 17
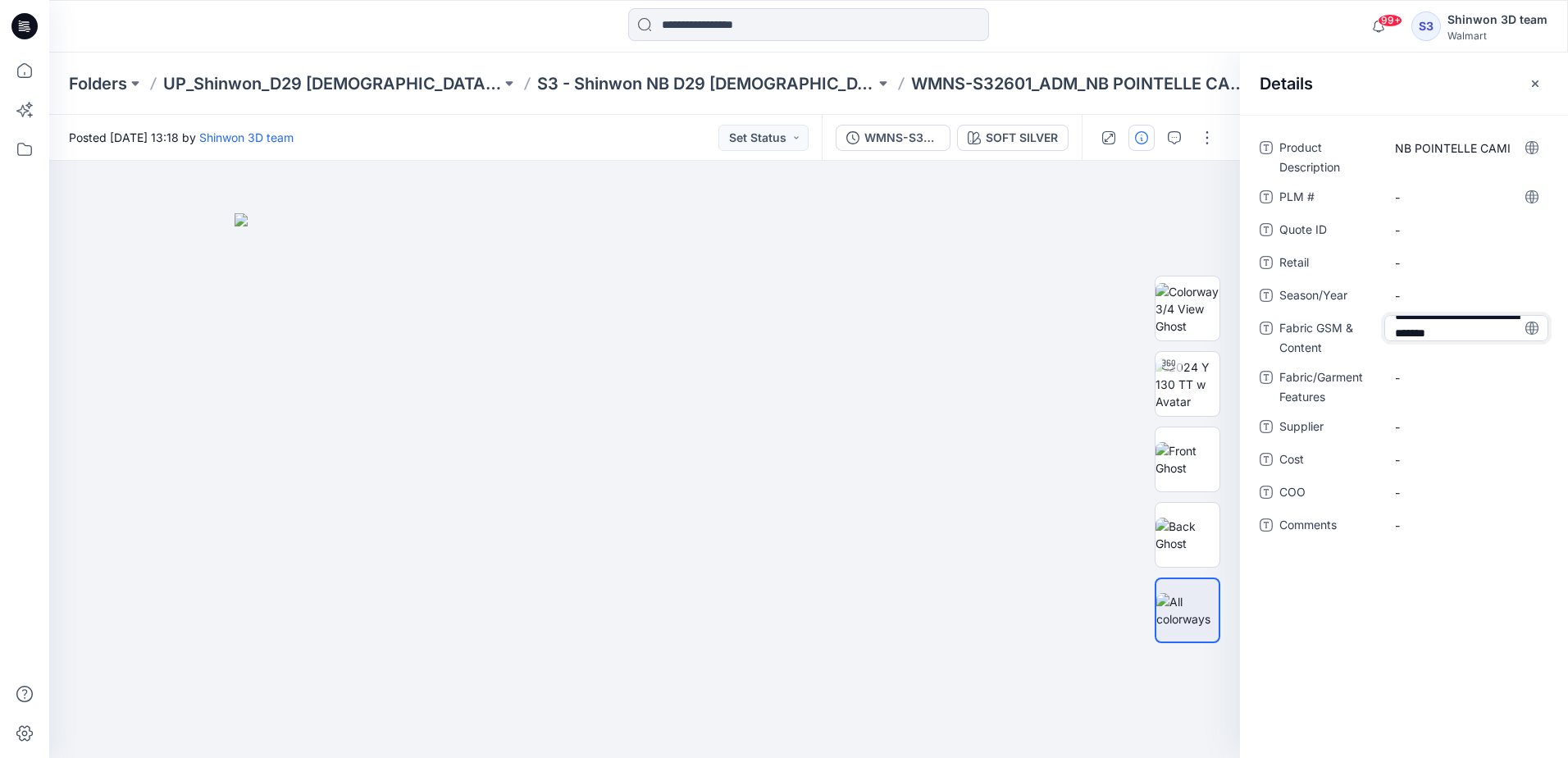
type textarea "**********"
click at [1407, 323] on Content "-" at bounding box center [1466, 328] width 142 height 17
type textarea "**********"
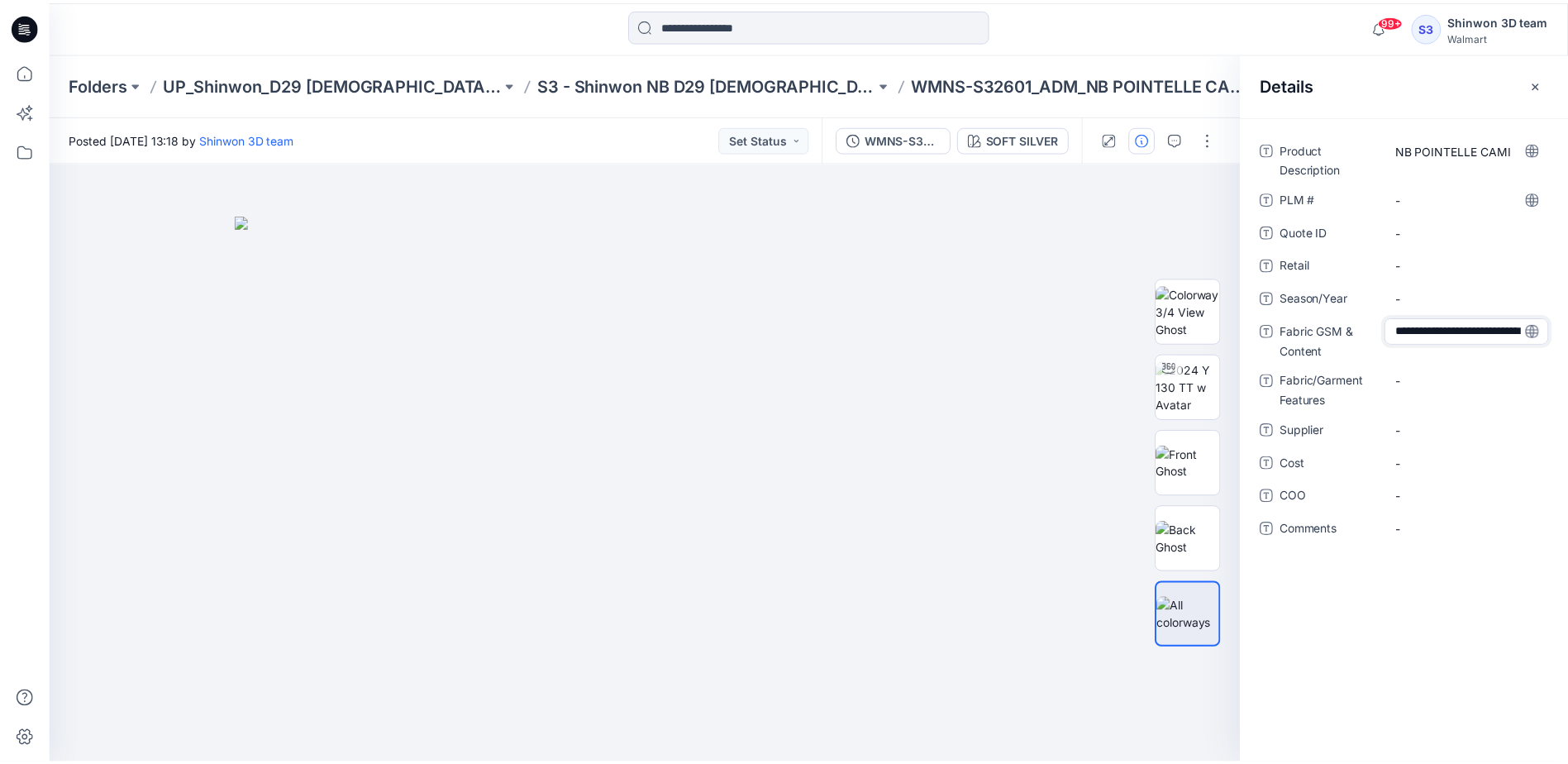
scroll to position [47, 0]
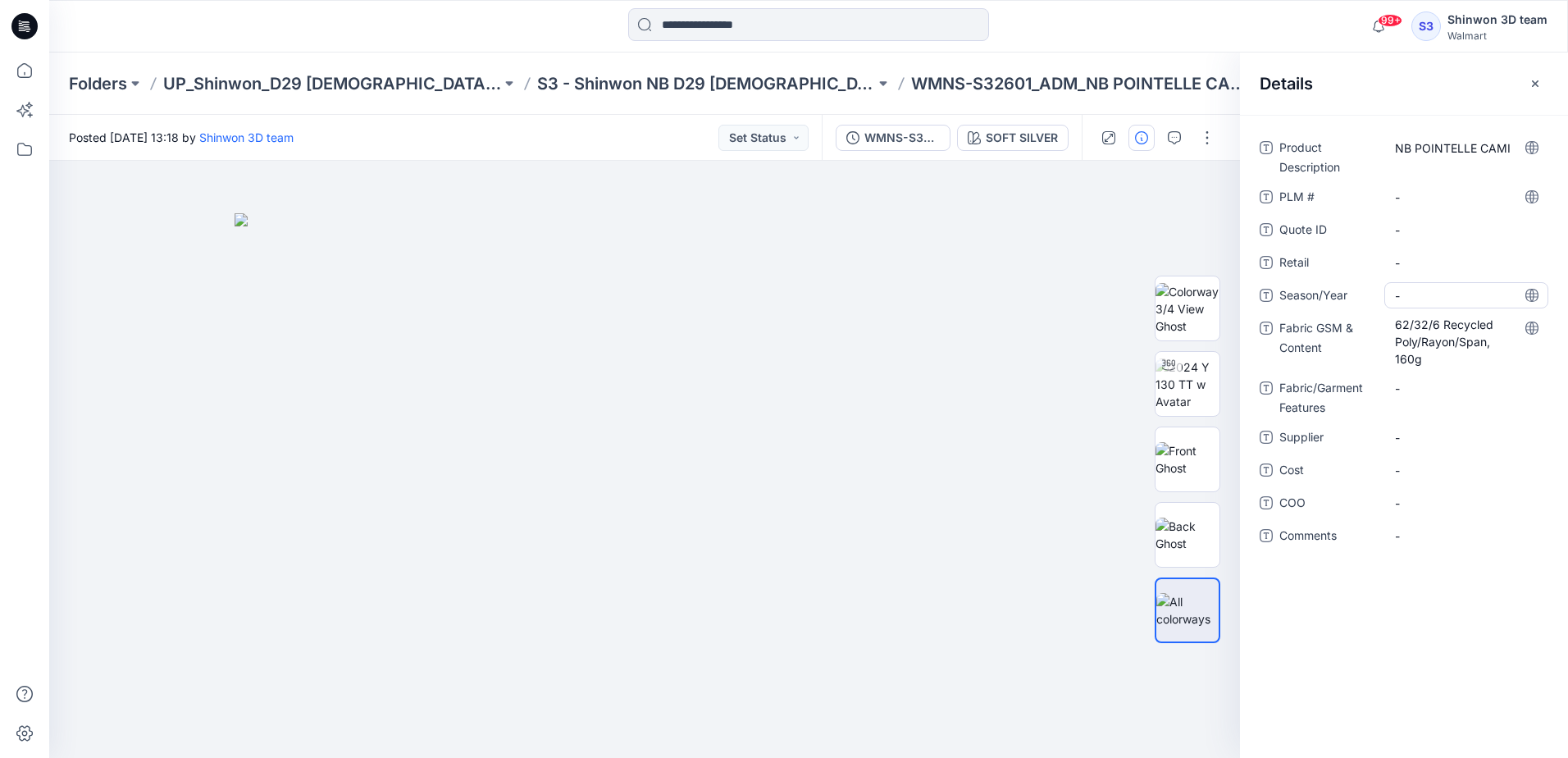
click at [1417, 287] on div "-" at bounding box center [1466, 295] width 164 height 26
type textarea "**********"
click at [1435, 395] on Features "-" at bounding box center [1466, 389] width 142 height 17
type textarea "*********"
click at [1435, 438] on span "-" at bounding box center [1466, 438] width 142 height 17
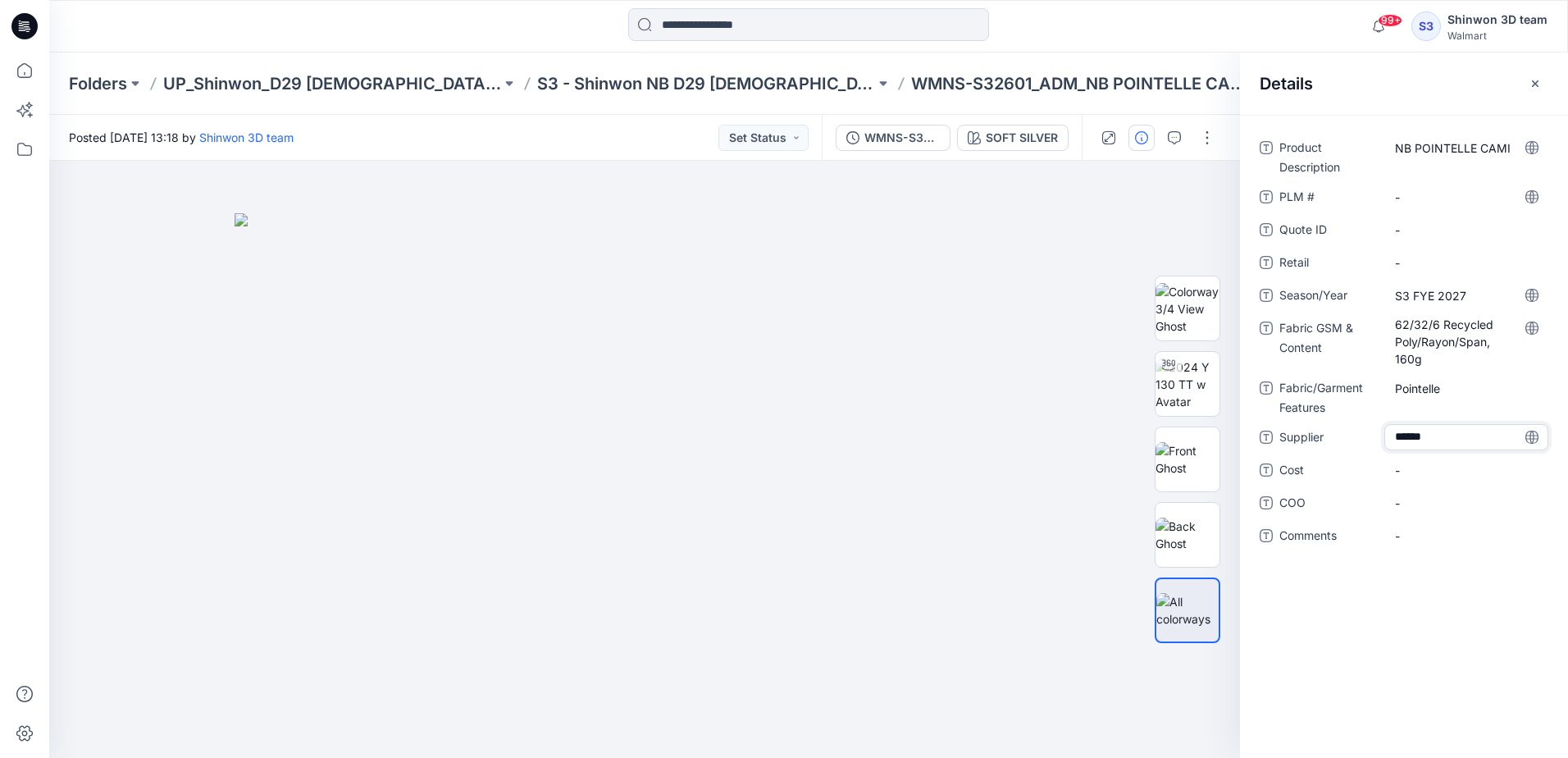
type textarea "*******"
drag, startPoint x: 917, startPoint y: 85, endPoint x: 795, endPoint y: 87, distance: 122.0
click at [911, 87] on p "WMNS-S32601_ADM_NB POINTELLE CAMI" at bounding box center [1079, 84] width 338 height 23
copy p "WMNS-S32601"
click at [1435, 196] on \ "-" at bounding box center [1466, 197] width 142 height 17
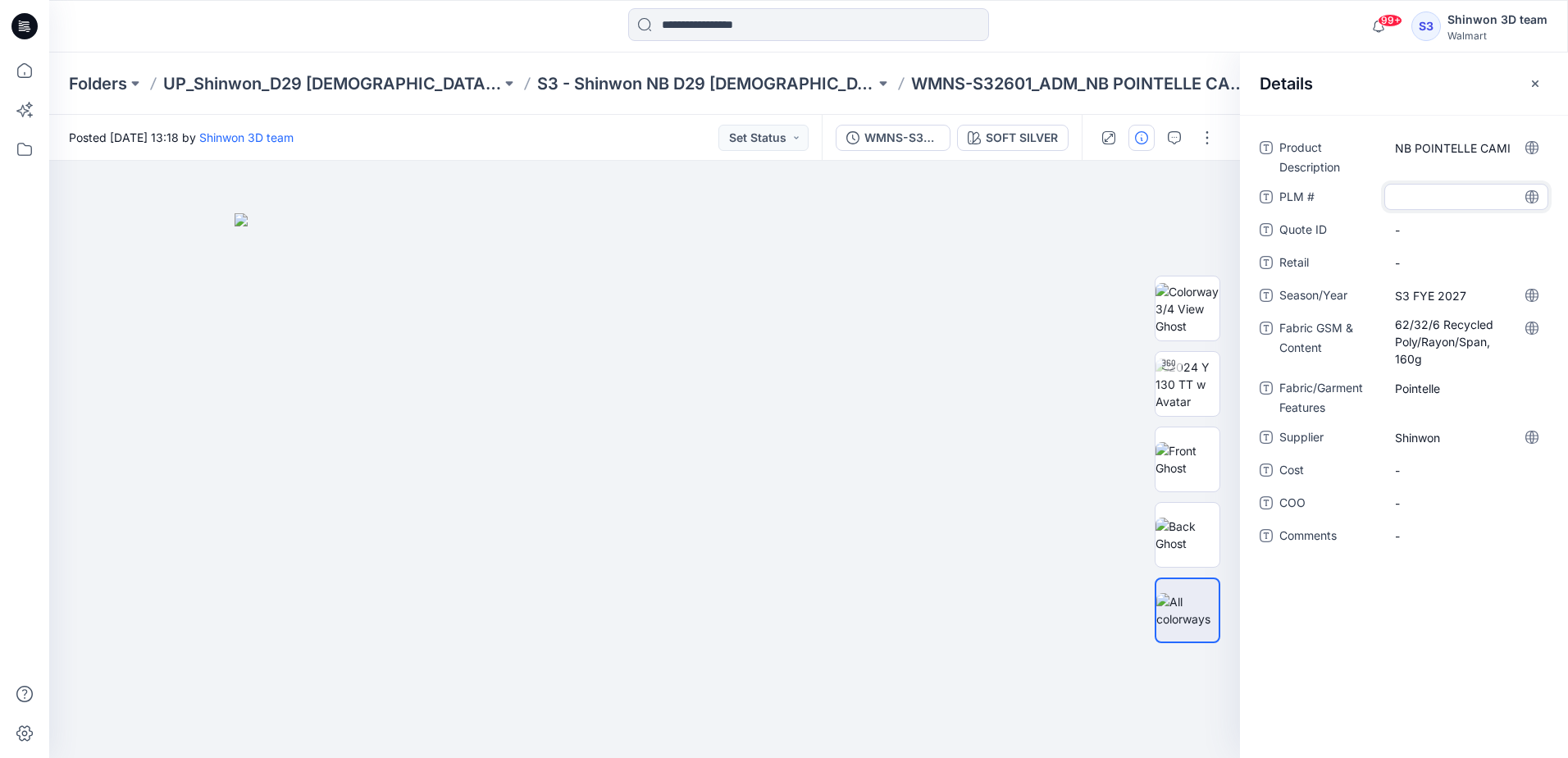
type textarea "**********"
click at [582, 90] on p "S3 - Shinwon NB D29 [DEMOGRAPHIC_DATA] Sleepwear" at bounding box center [705, 84] width 338 height 23
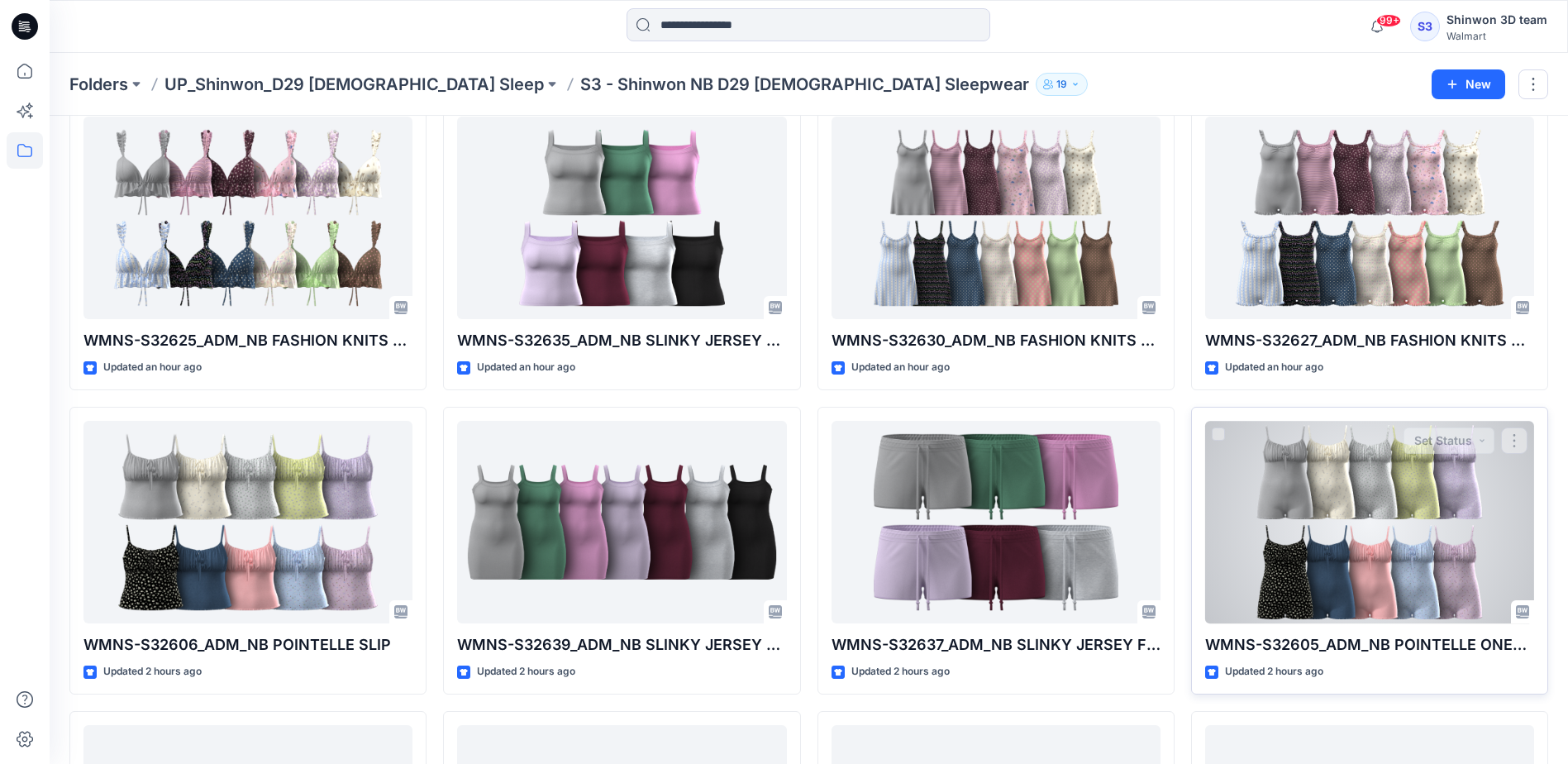
scroll to position [945, 0]
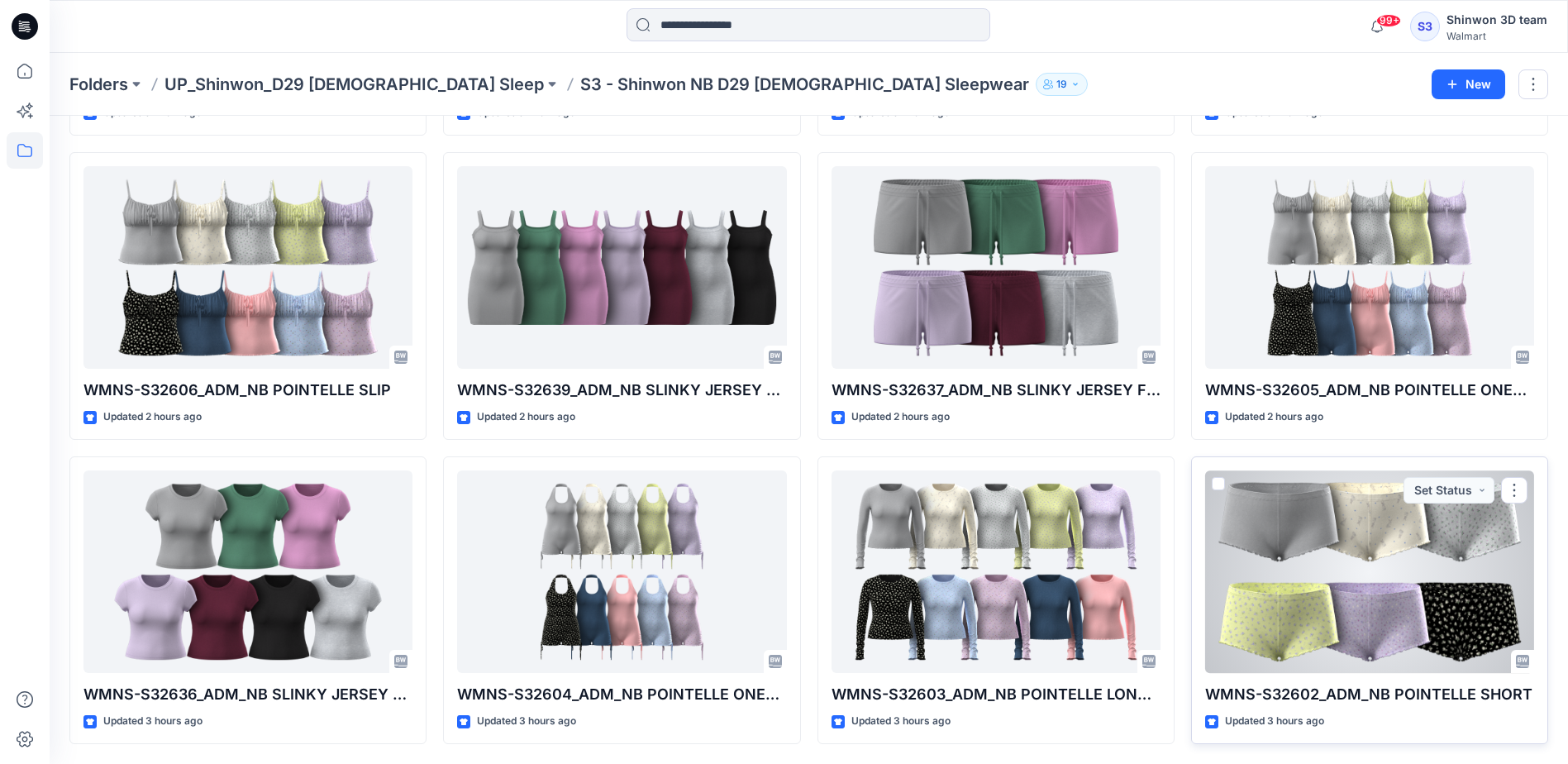
click at [1284, 613] on div at bounding box center [1369, 571] width 329 height 202
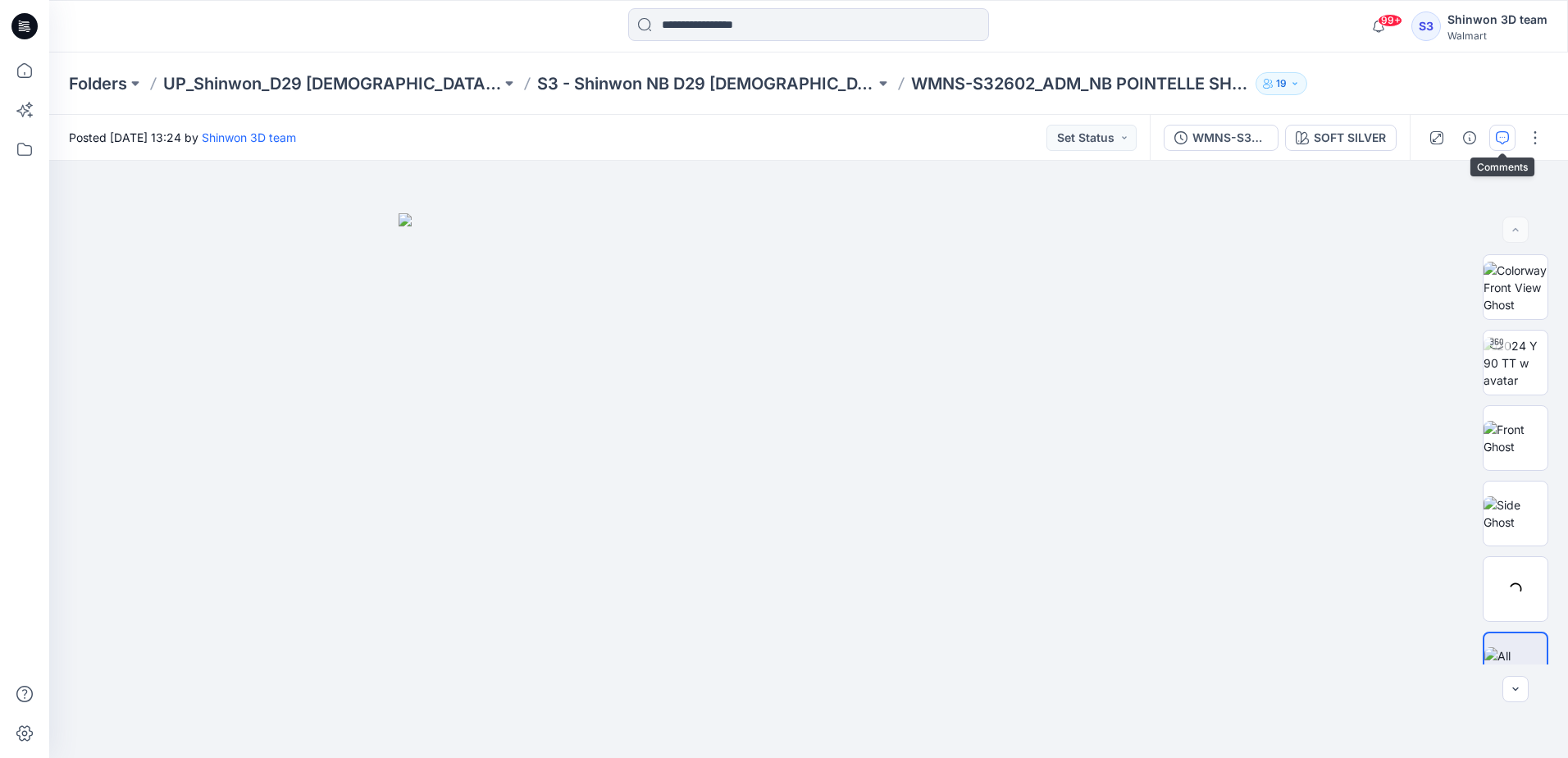
click at [1502, 146] on button "button" at bounding box center [1503, 138] width 26 height 26
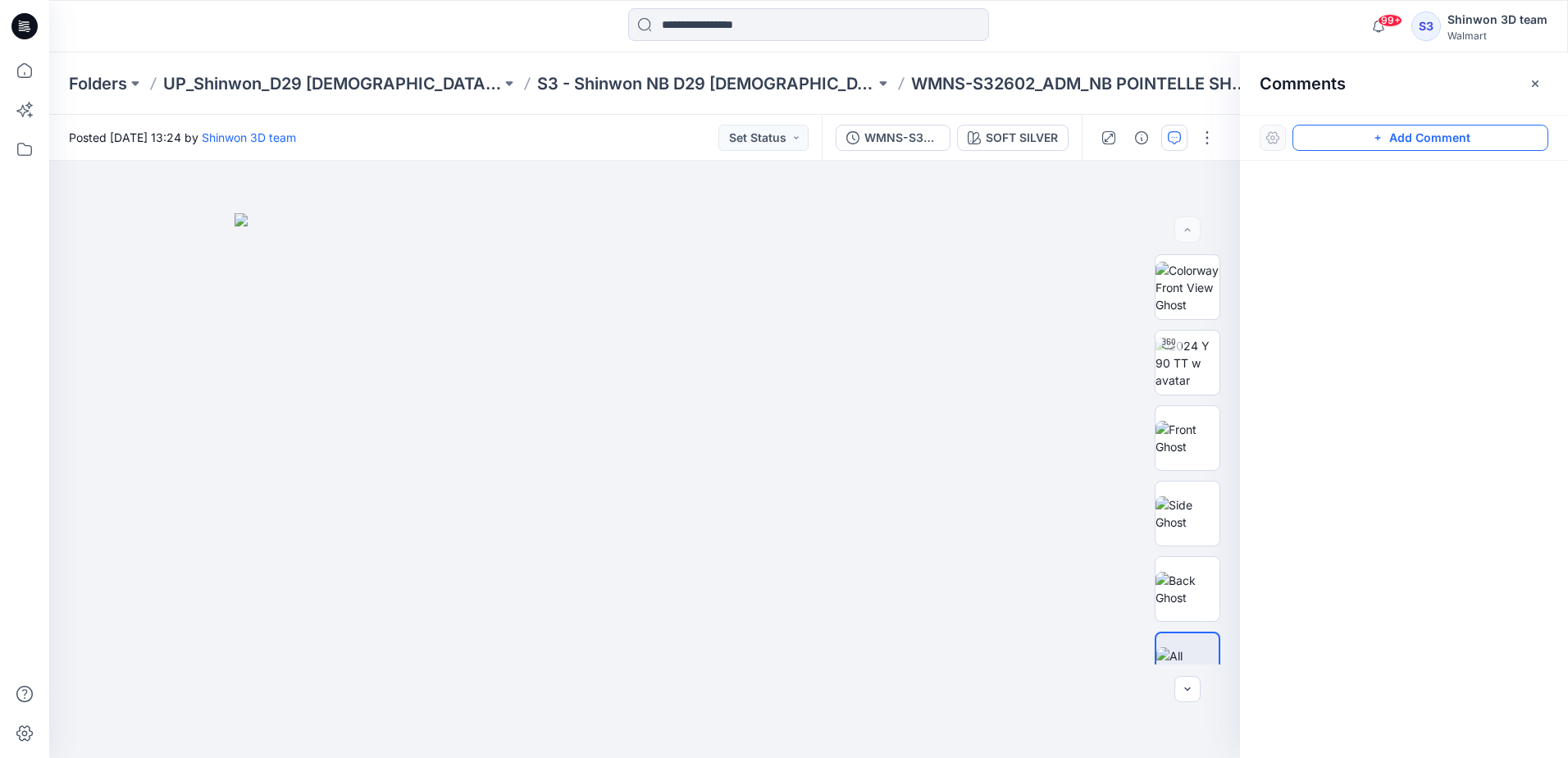
drag, startPoint x: 1486, startPoint y: 147, endPoint x: 1131, endPoint y: 151, distance: 355.0
click at [1485, 147] on button "Add Comment" at bounding box center [1420, 138] width 256 height 26
click at [801, 198] on div "1" at bounding box center [644, 459] width 1191 height 597
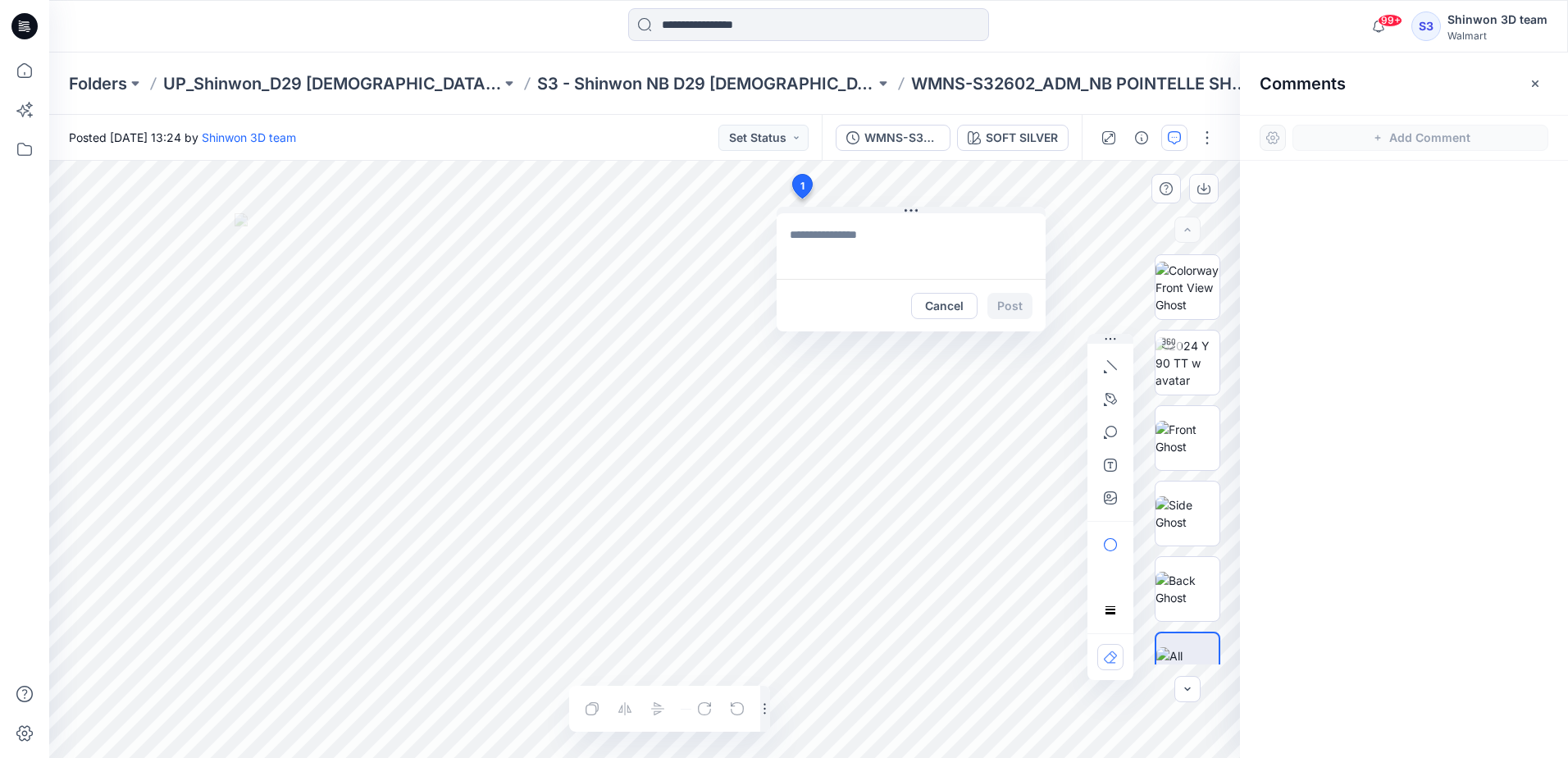
click at [808, 243] on textarea at bounding box center [911, 245] width 269 height 65
paste textarea "**********"
type textarea "**********"
click at [1004, 307] on button "Post" at bounding box center [1010, 306] width 45 height 26
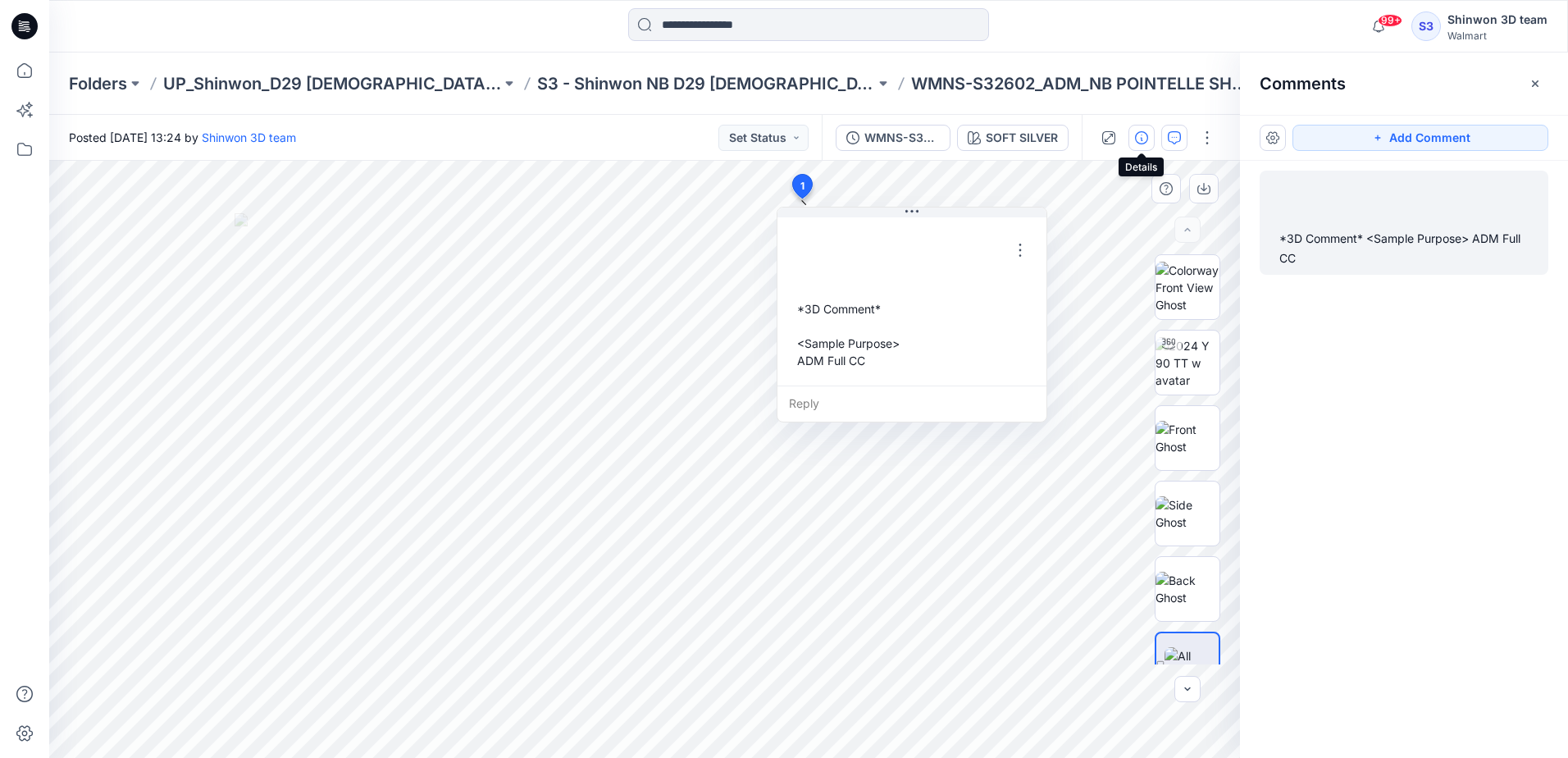
click at [1140, 139] on icon "button" at bounding box center [1141, 137] width 13 height 13
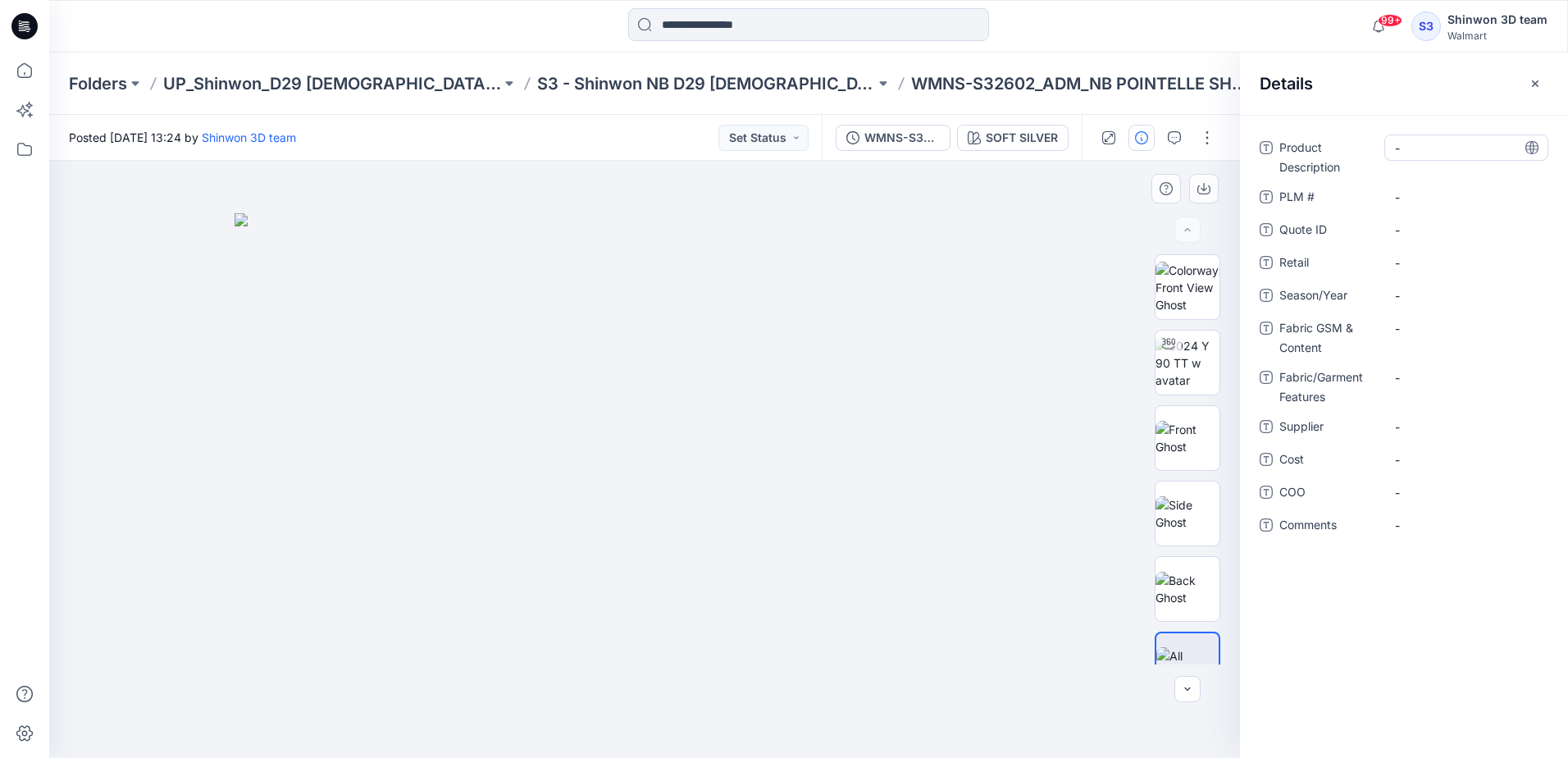
click at [1412, 143] on Description "-" at bounding box center [1466, 148] width 142 height 17
drag, startPoint x: 975, startPoint y: 84, endPoint x: 1092, endPoint y: 90, distance: 117.2
click at [1092, 90] on p "WMNS-S32602_ADM_NB POINTELLE SHORT" at bounding box center [1079, 84] width 338 height 23
copy p "NB POINTELLE"
click at [1408, 155] on Description "-" at bounding box center [1466, 148] width 142 height 17
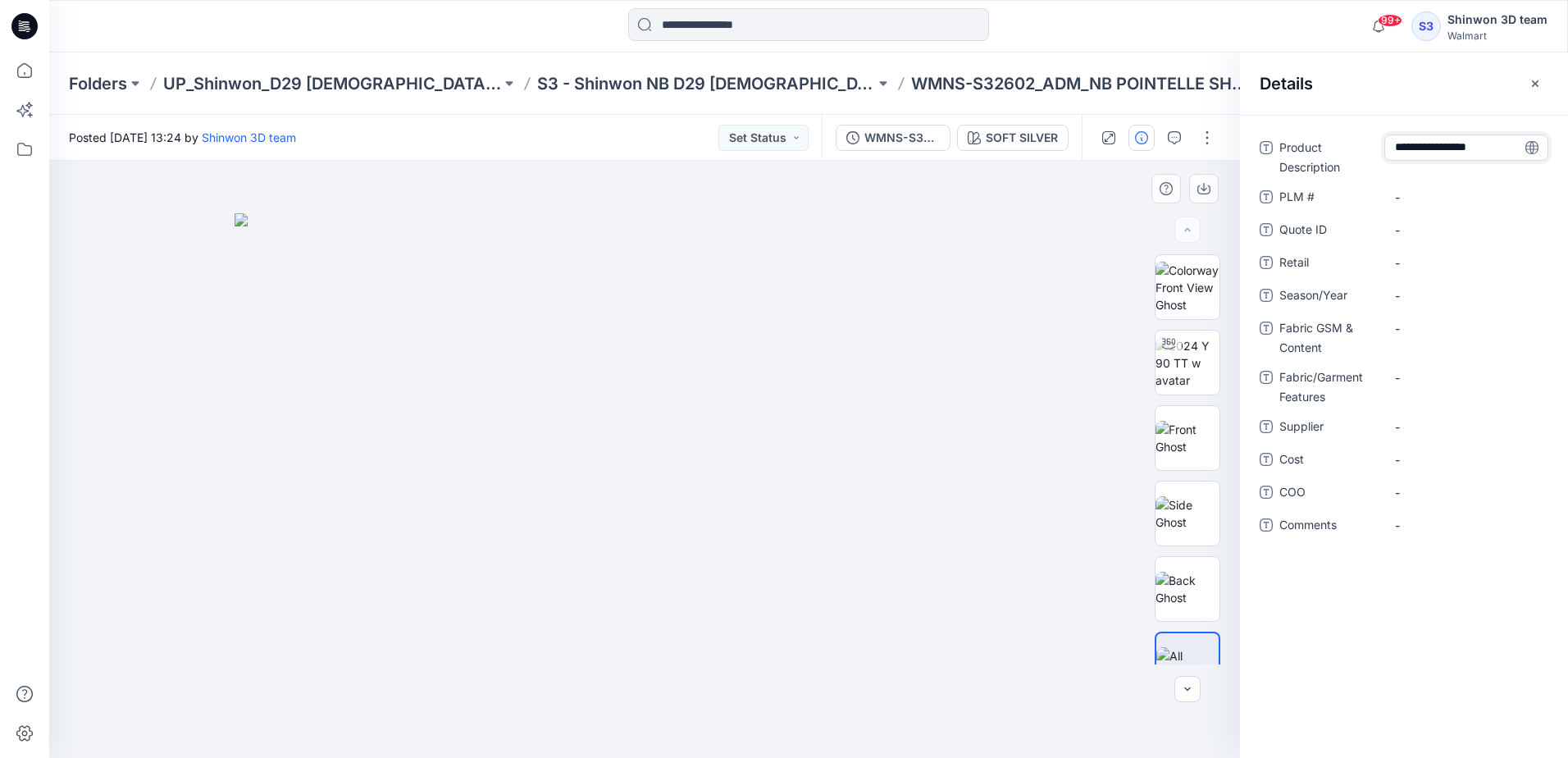
type textarea "**********"
drag, startPoint x: 916, startPoint y: 84, endPoint x: 798, endPoint y: 91, distance: 118.2
click at [911, 91] on p "WMNS-S32602_ADM_NB POINTELLE SHORT" at bounding box center [1079, 84] width 338 height 23
copy p "WMNS-S32602"
click at [1406, 201] on \ "-" at bounding box center [1466, 197] width 142 height 17
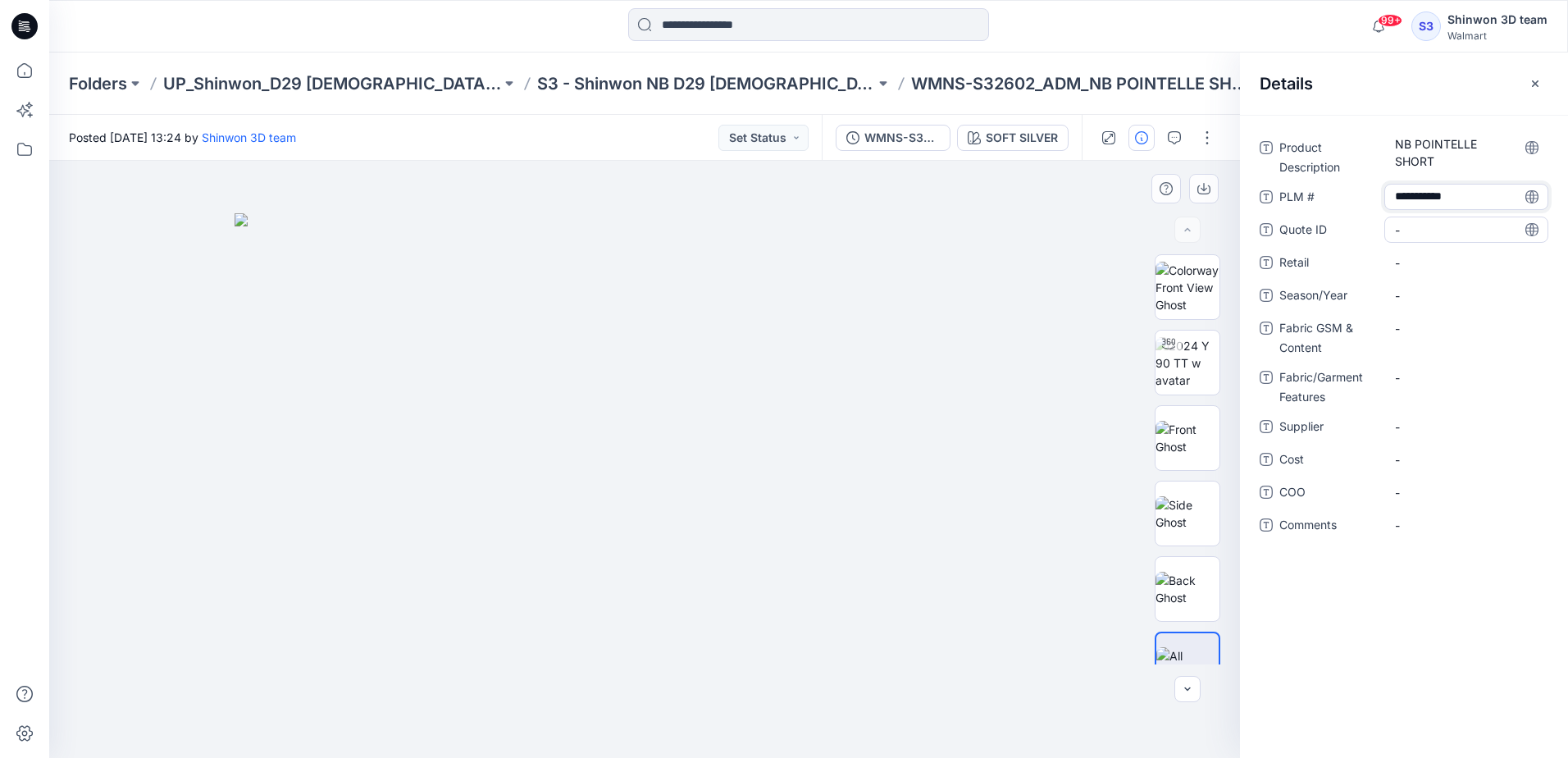
click at [1413, 230] on ID "-" at bounding box center [1466, 231] width 142 height 17
click at [1419, 265] on span "-" at bounding box center [1466, 263] width 142 height 17
click at [1420, 300] on span "-" at bounding box center [1466, 296] width 142 height 17
type textarea "**********"
drag, startPoint x: 1420, startPoint y: 330, endPoint x: 1423, endPoint y: 305, distance: 25.2
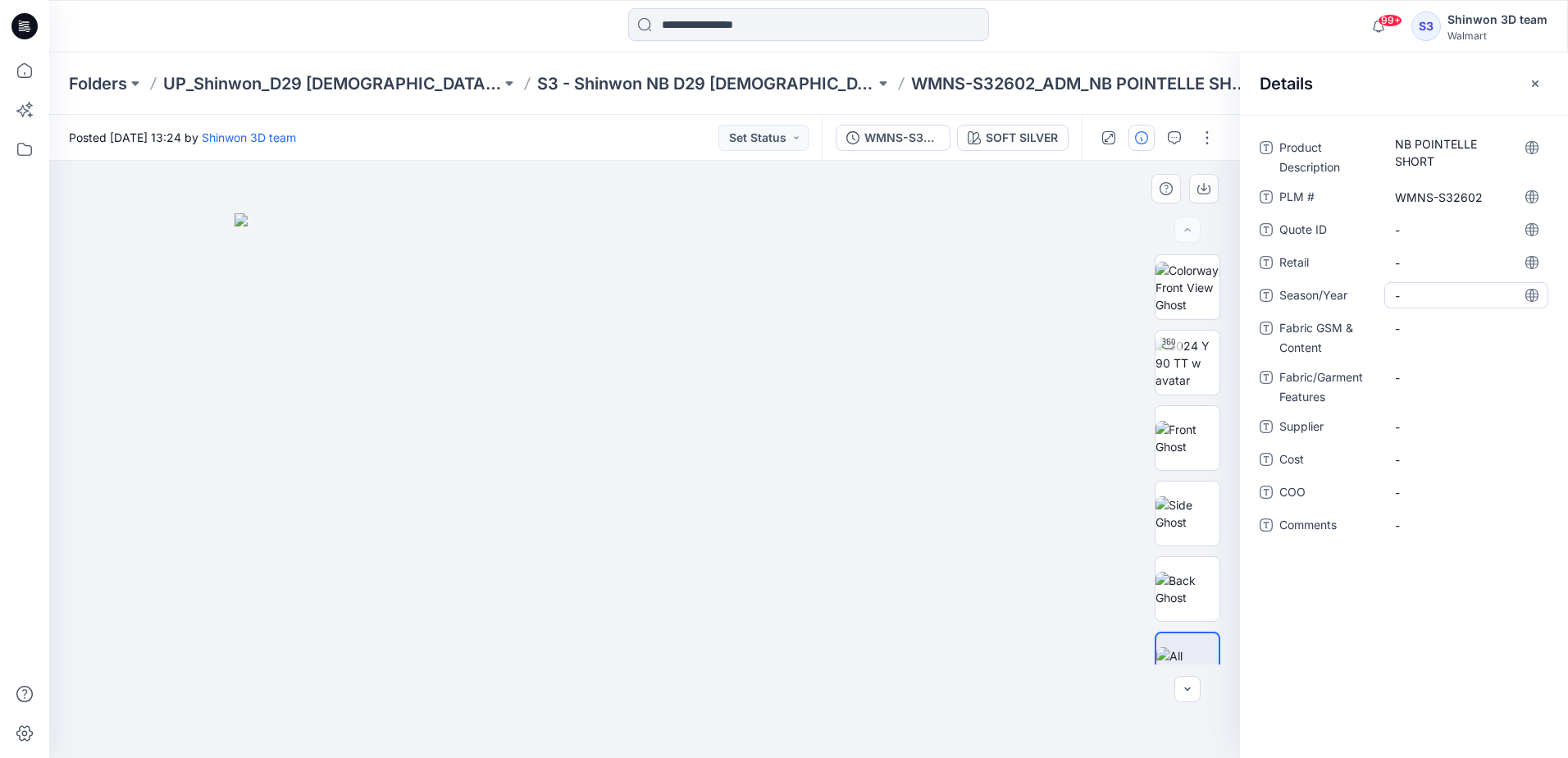
click at [1420, 330] on Content "-" at bounding box center [1466, 328] width 142 height 17
click at [1425, 299] on span "-" at bounding box center [1466, 296] width 142 height 17
type textarea "**********"
click at [1417, 384] on Features "-" at bounding box center [1466, 389] width 142 height 17
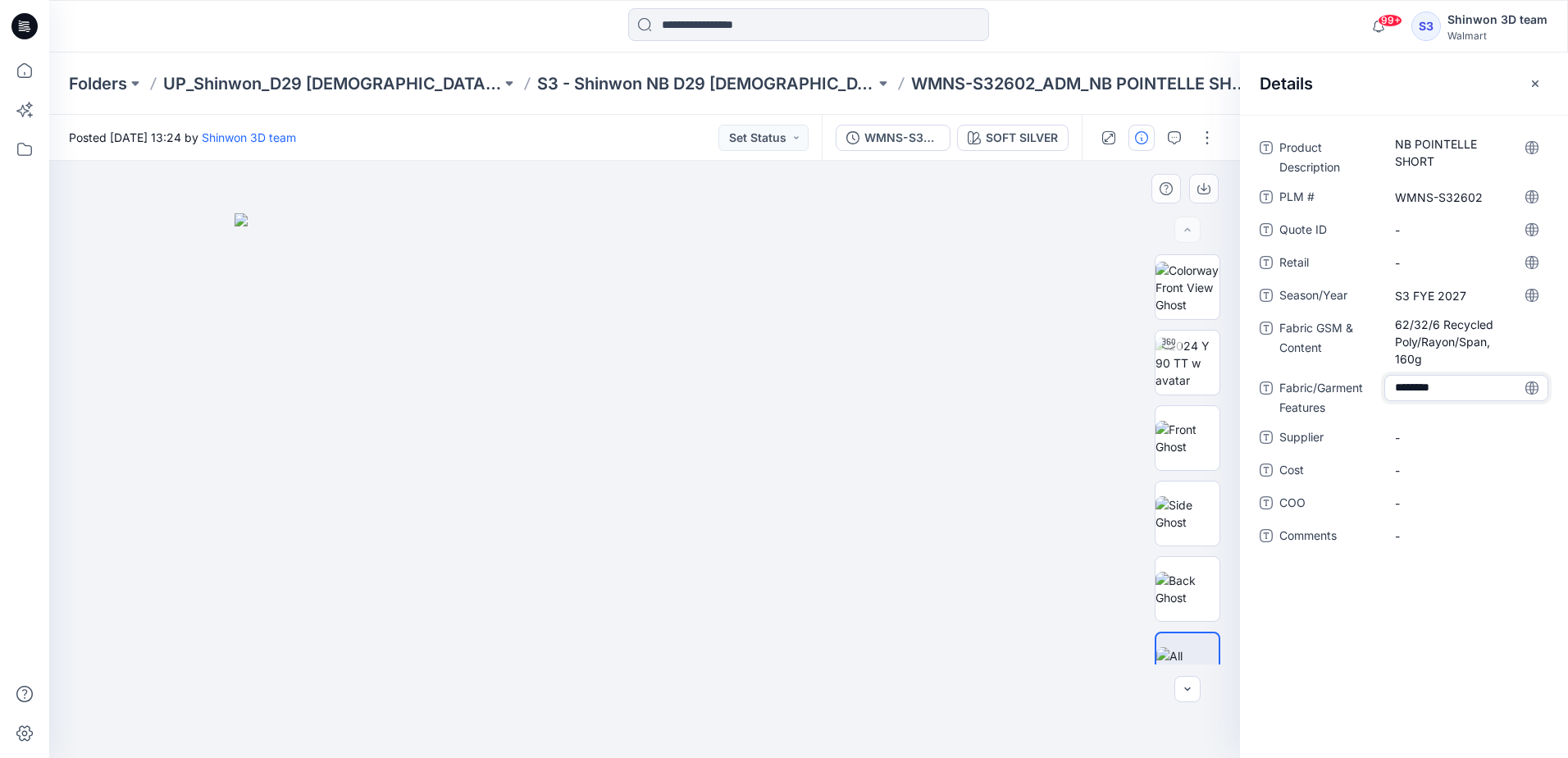
type textarea "*********"
click at [1449, 442] on span "-" at bounding box center [1466, 438] width 142 height 17
type textarea "*******"
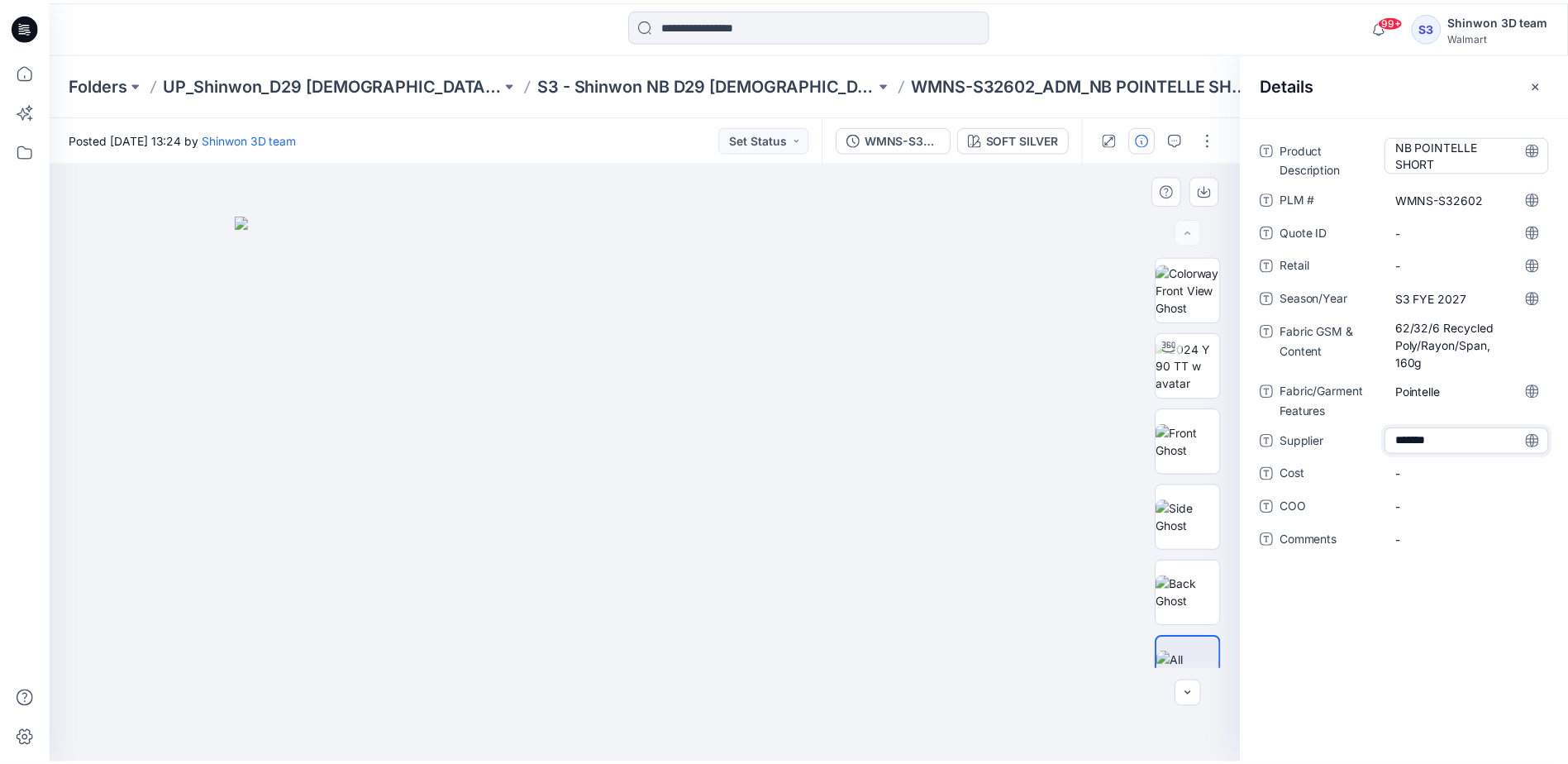
scroll to position [0, 0]
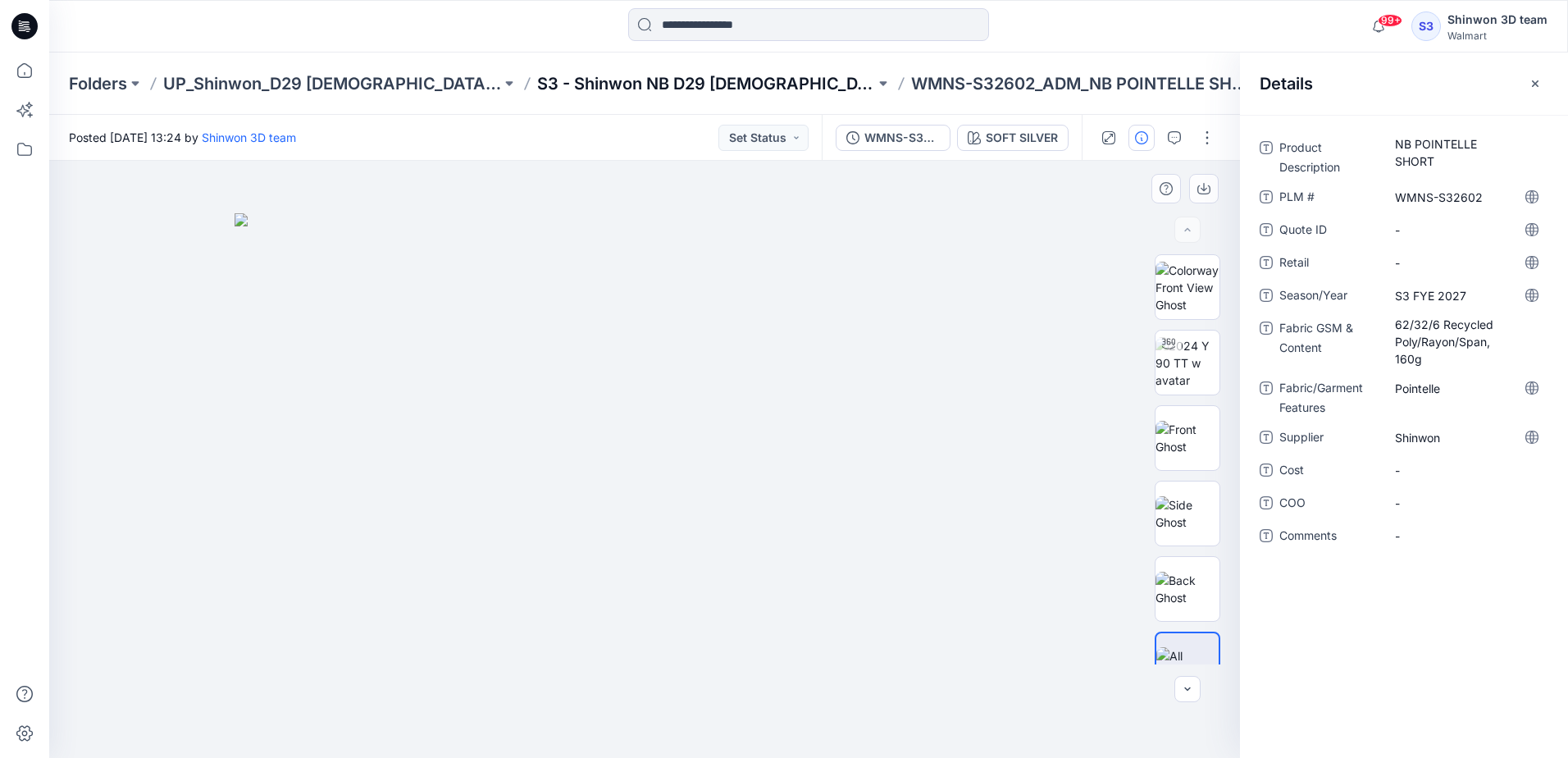
click at [653, 80] on p "S3 - Shinwon NB D29 [DEMOGRAPHIC_DATA] Sleepwear" at bounding box center [705, 84] width 338 height 23
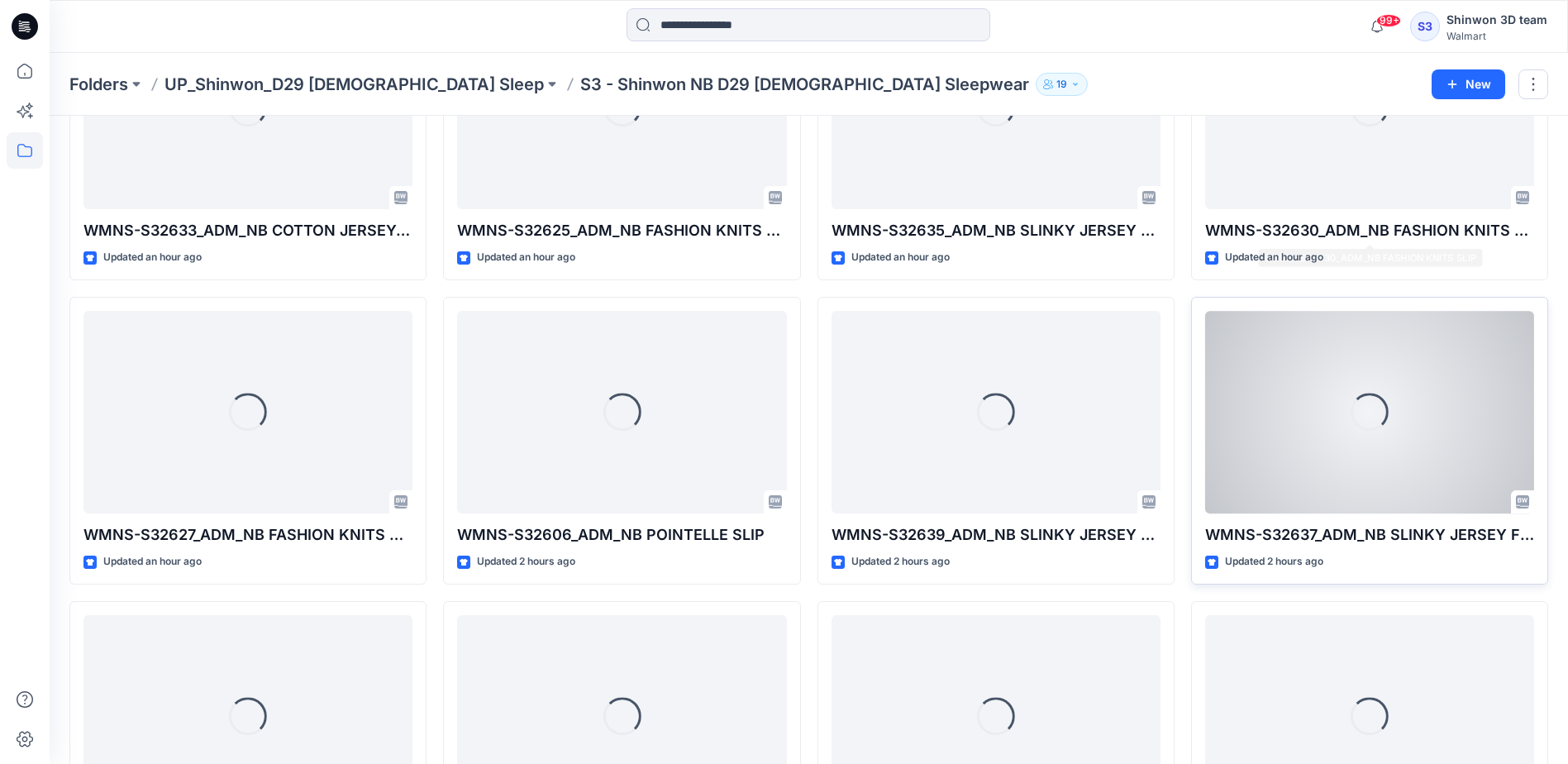
scroll to position [945, 0]
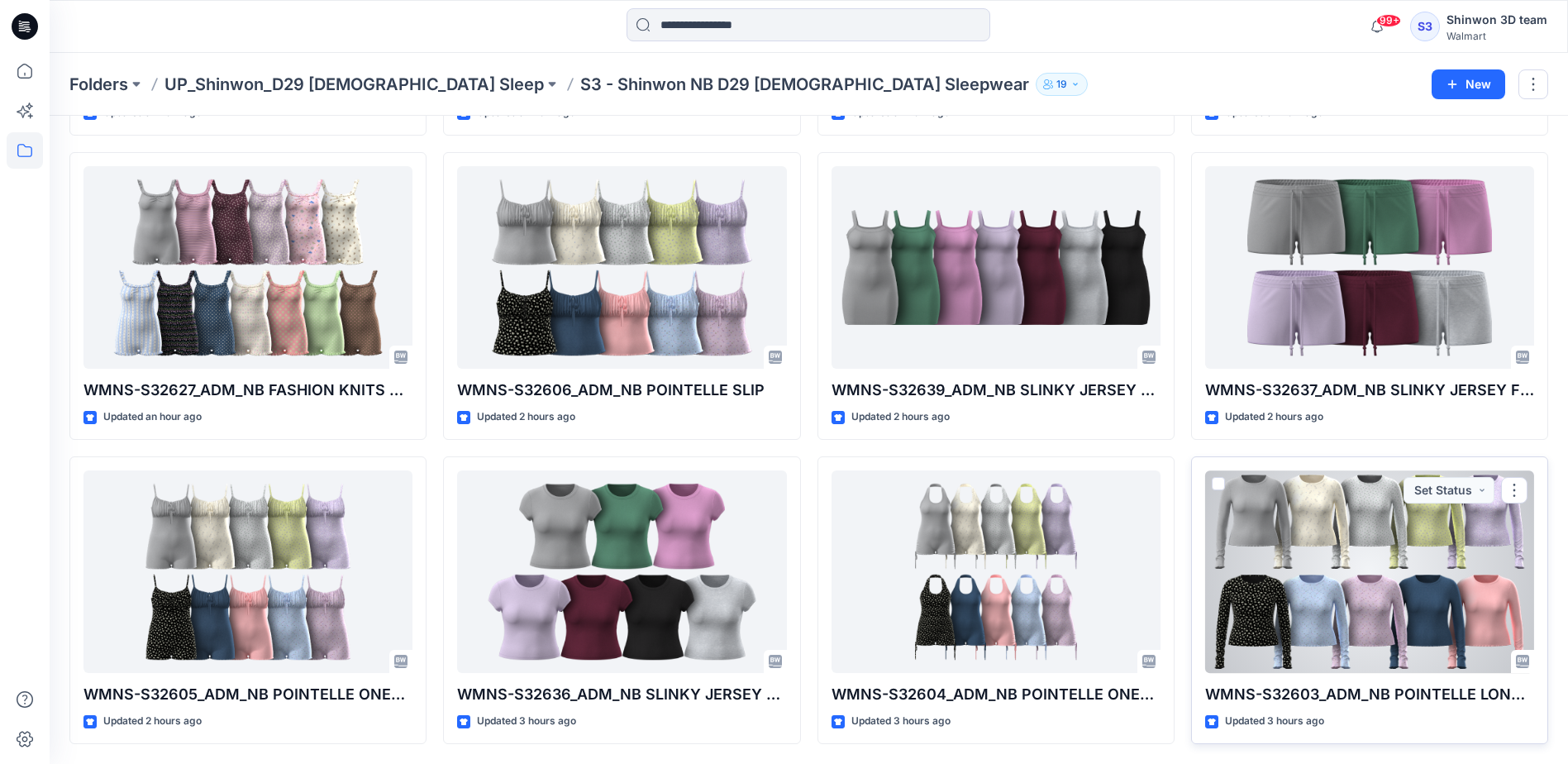
click at [1423, 645] on div at bounding box center [1369, 571] width 329 height 202
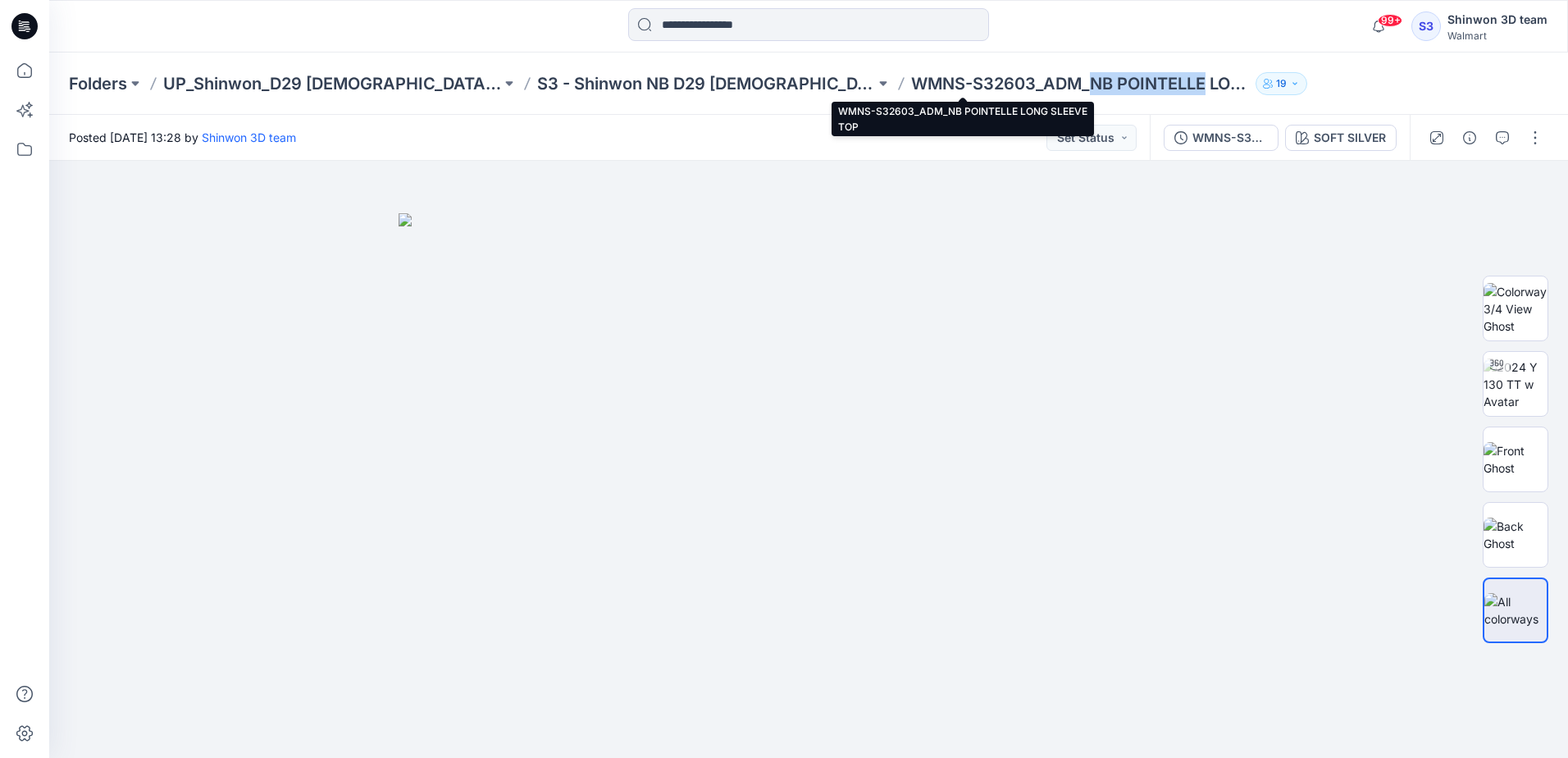
drag, startPoint x: 973, startPoint y: 81, endPoint x: 1090, endPoint y: 88, distance: 117.2
click at [1090, 88] on p "WMNS-S32603_ADM_NB POINTELLE LONG SLEEVE TOP" at bounding box center [1079, 84] width 338 height 23
copy p "NB POINTELLE"
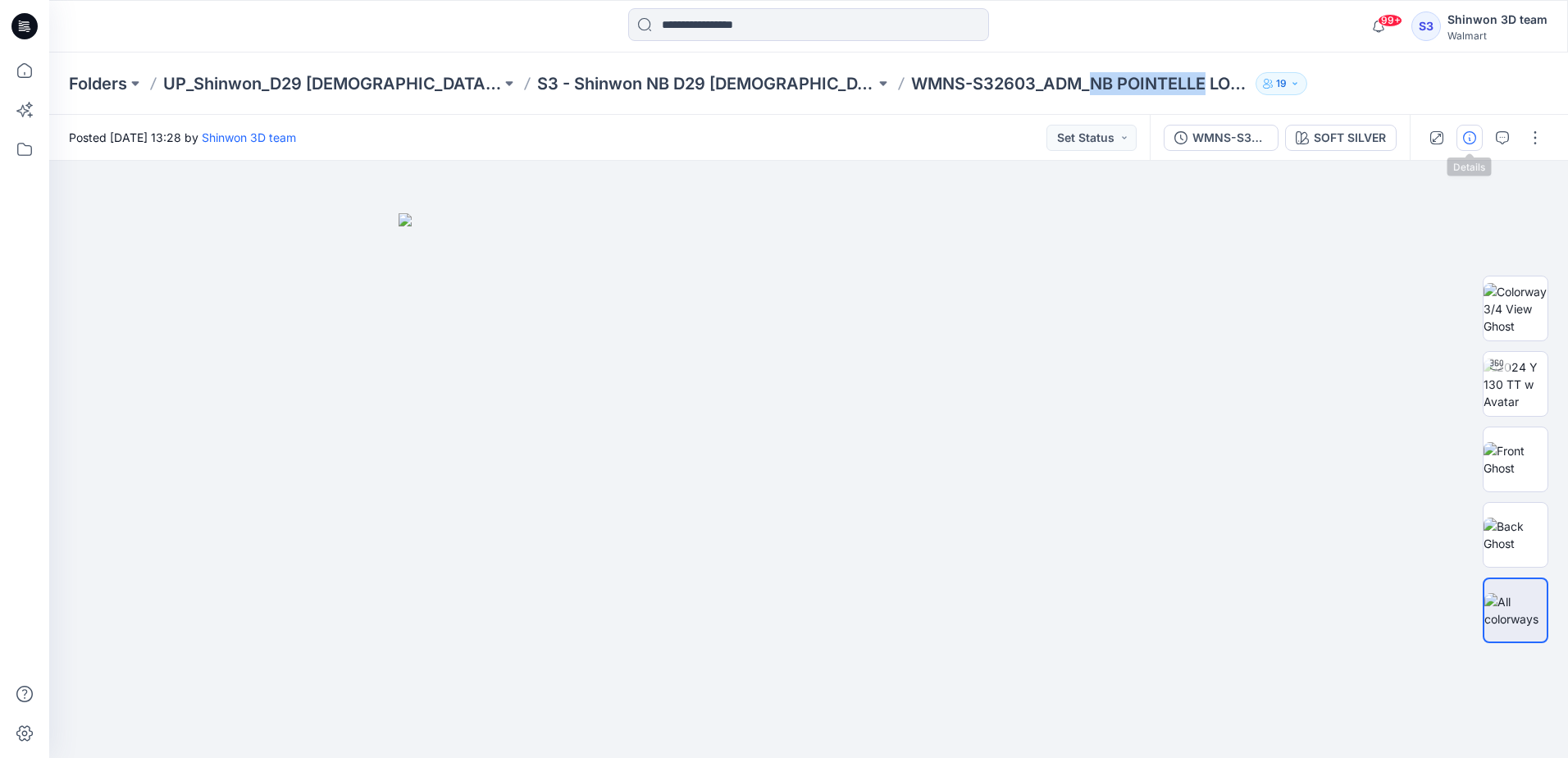
click at [1468, 132] on icon "button" at bounding box center [1468, 137] width 13 height 13
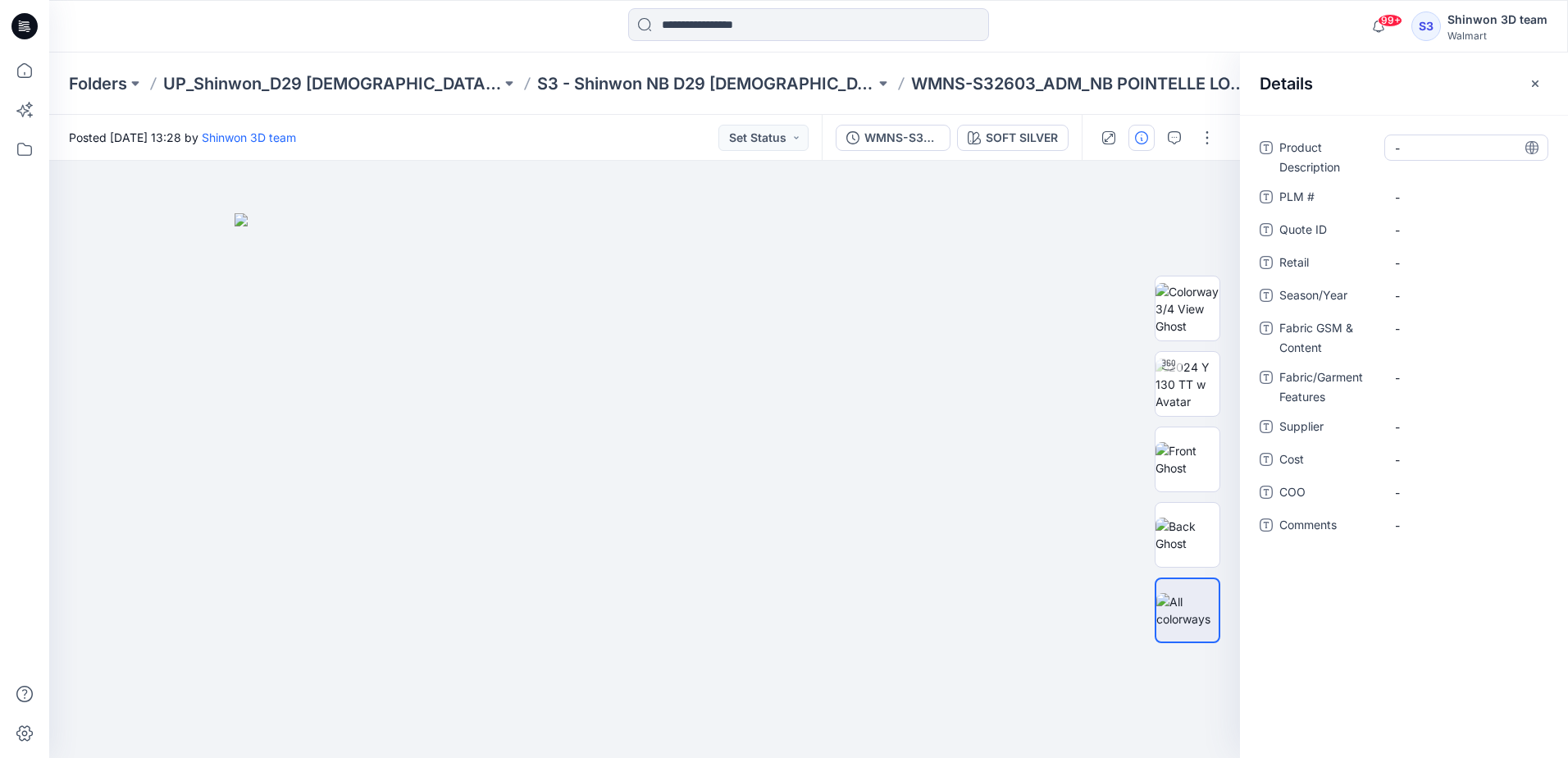
click at [1414, 158] on div "-" at bounding box center [1466, 148] width 164 height 26
type textarea "**********"
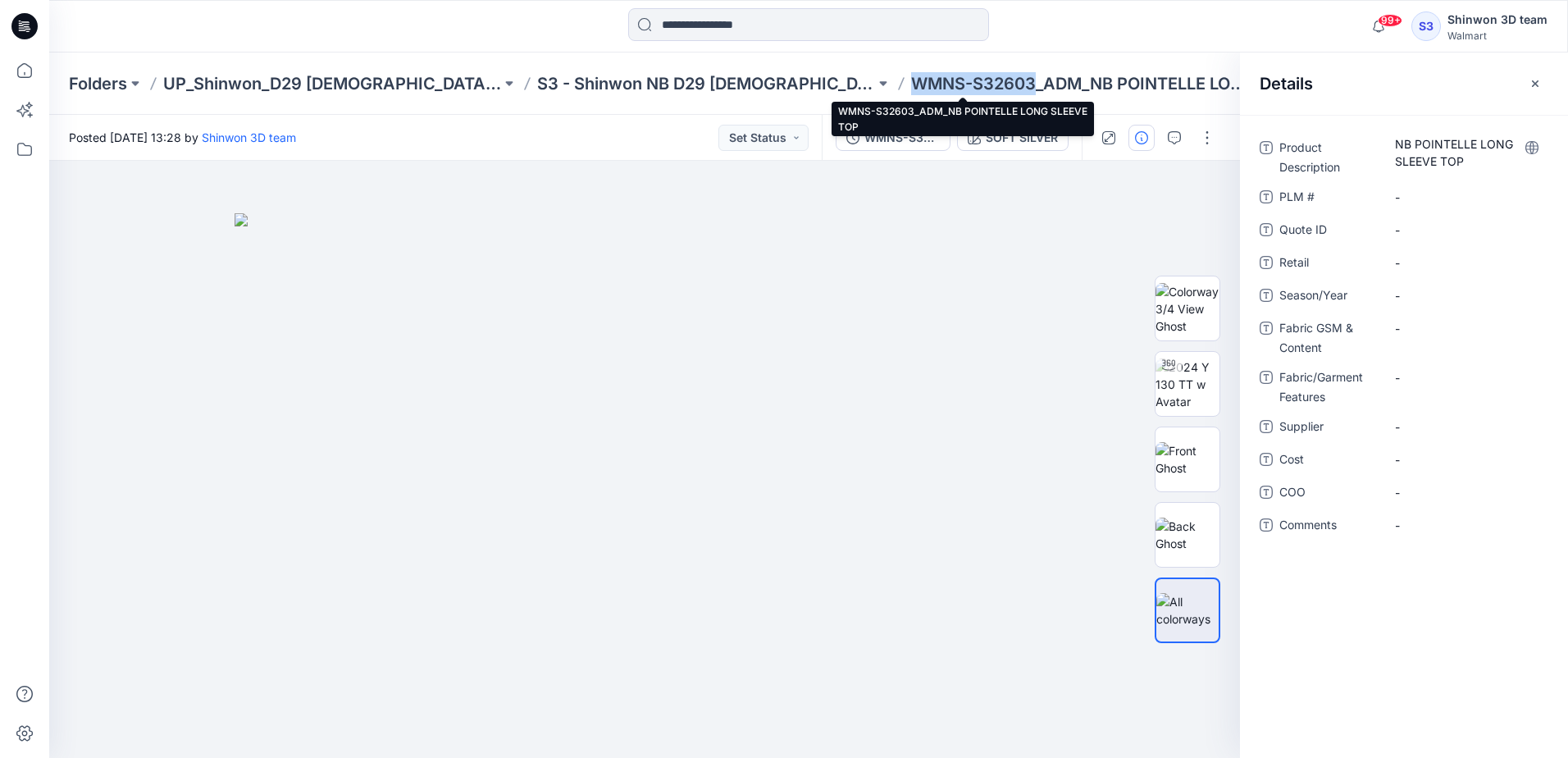
drag, startPoint x: 914, startPoint y: 82, endPoint x: 799, endPoint y: 78, distance: 115.1
click at [911, 78] on p "WMNS-S32603_ADM_NB POINTELLE LONG SLEEVE TOP" at bounding box center [1079, 84] width 338 height 23
copy p "WMNS-S32603"
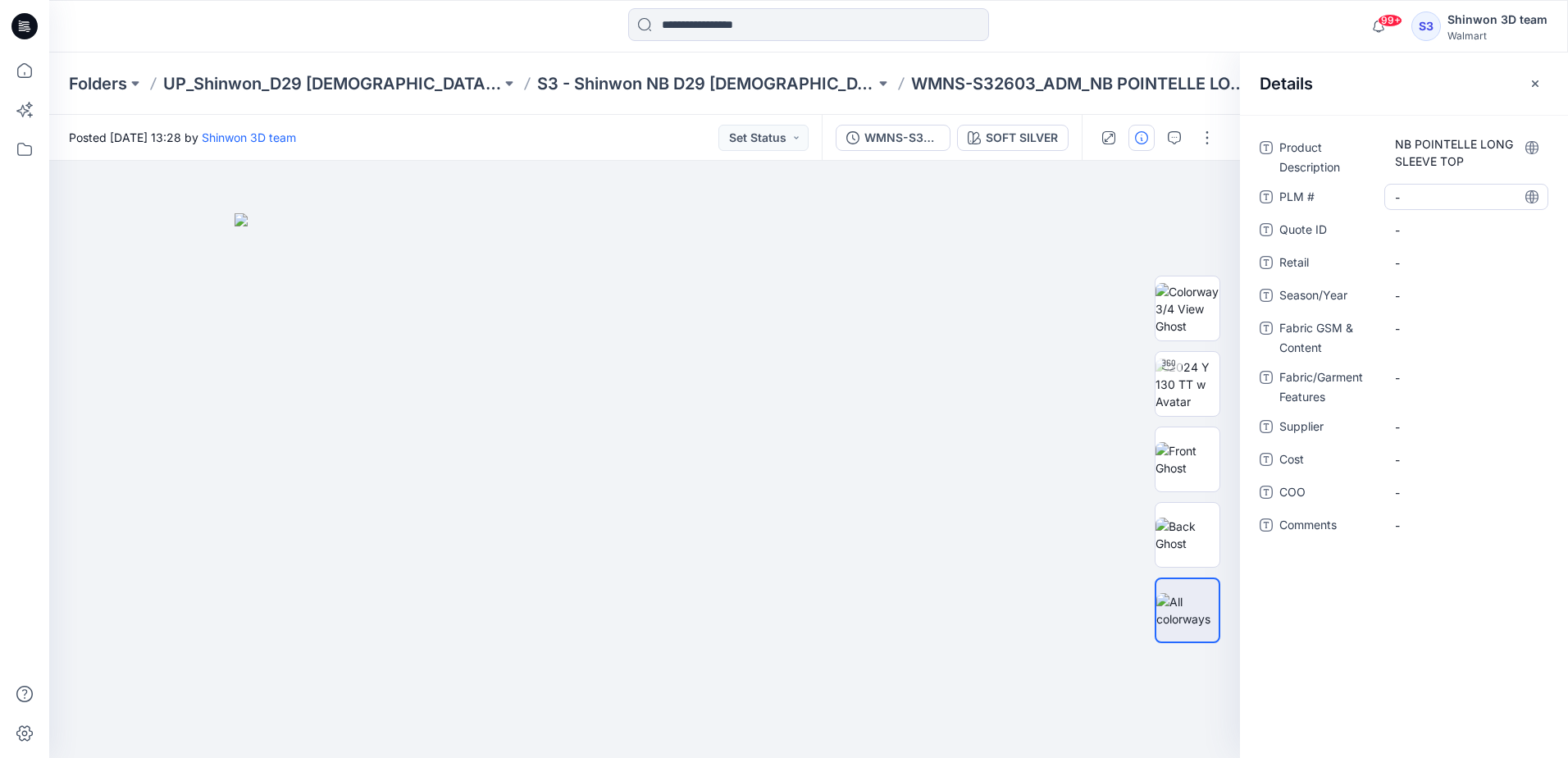
click at [1448, 201] on \ "-" at bounding box center [1466, 197] width 142 height 17
type textarea "**********"
click at [1424, 264] on span "-" at bounding box center [1466, 263] width 142 height 17
click at [1435, 298] on span "-" at bounding box center [1466, 296] width 142 height 17
type textarea "**********"
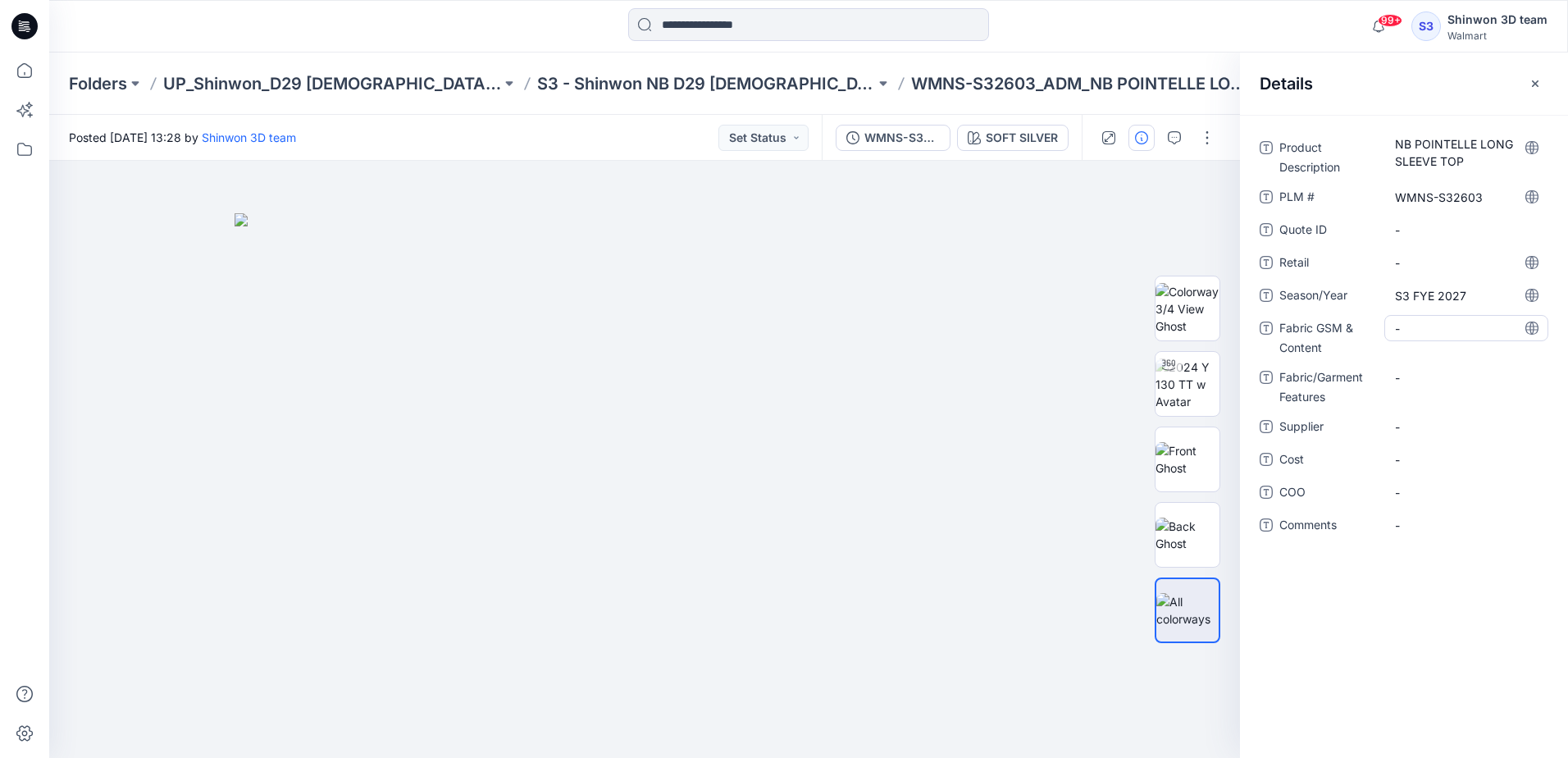
click at [1430, 330] on Content "-" at bounding box center [1466, 328] width 142 height 17
click at [1422, 377] on div "-" at bounding box center [1466, 377] width 164 height 26
type textarea "*********"
click at [1420, 423] on div "Product Description NB POINTELLE LONG SLEEVE TOP PLM # WMNS-S32603 Quote ID - R…" at bounding box center [1404, 351] width 289 height 434
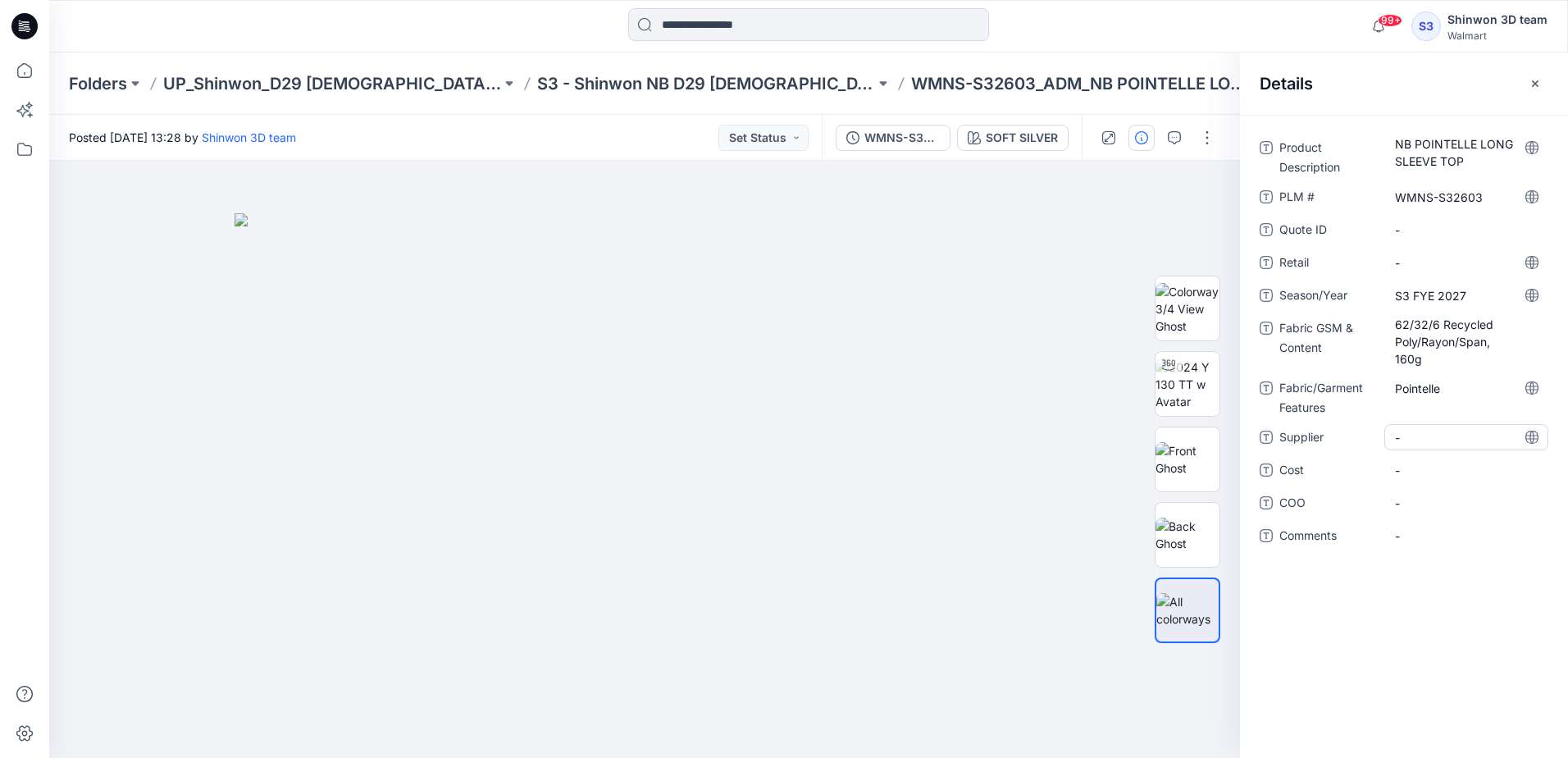
click at [1408, 439] on span "-" at bounding box center [1466, 438] width 142 height 17
type textarea "*******"
click at [1173, 143] on icon "button" at bounding box center [1173, 137] width 13 height 13
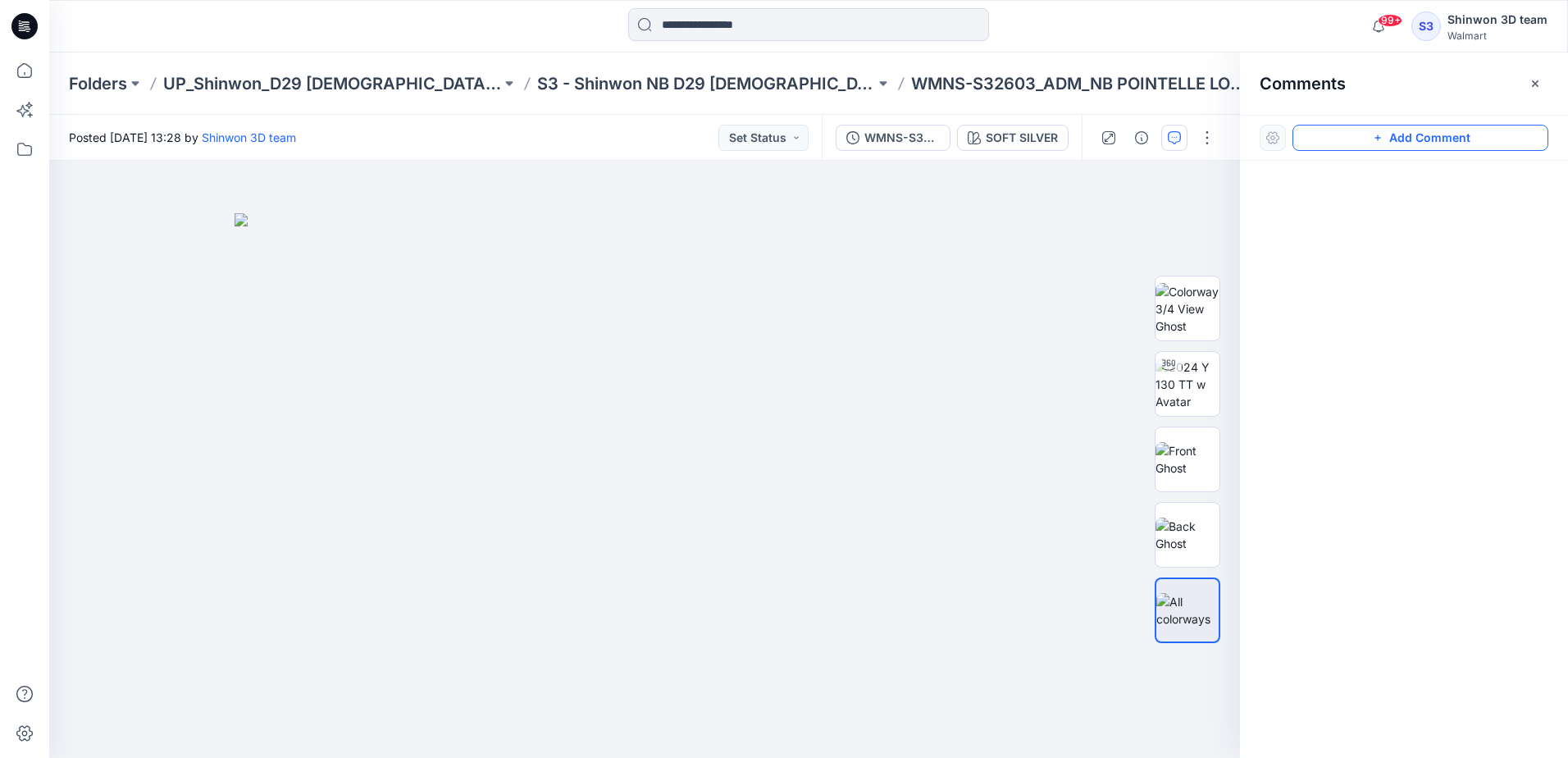
click at [1398, 137] on button "Add Comment" at bounding box center [1420, 138] width 256 height 26
click at [1011, 221] on div "1" at bounding box center [644, 459] width 1191 height 597
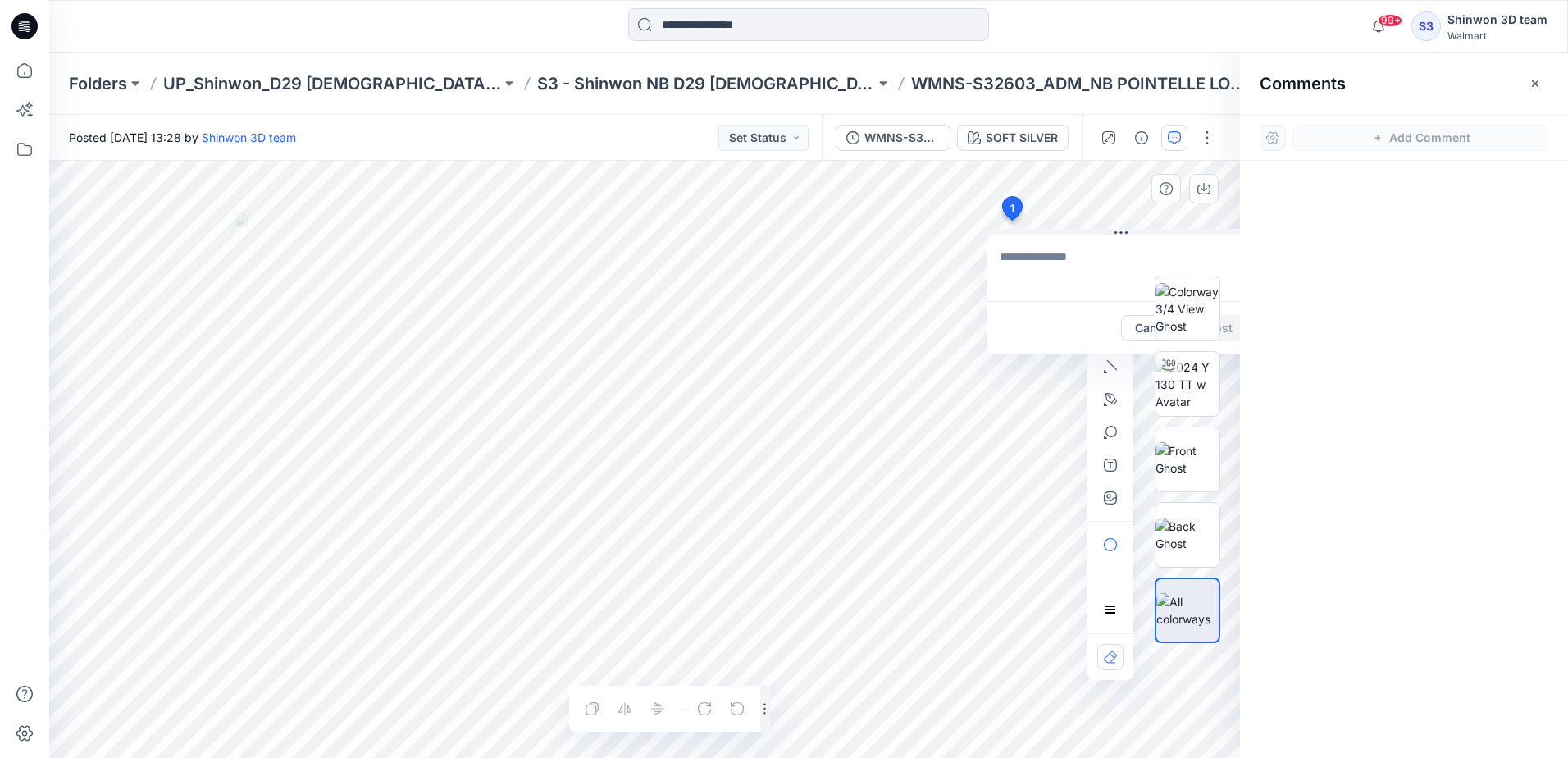
click at [1021, 253] on textarea at bounding box center [1121, 268] width 269 height 65
paste textarea "**********"
type textarea "**********"
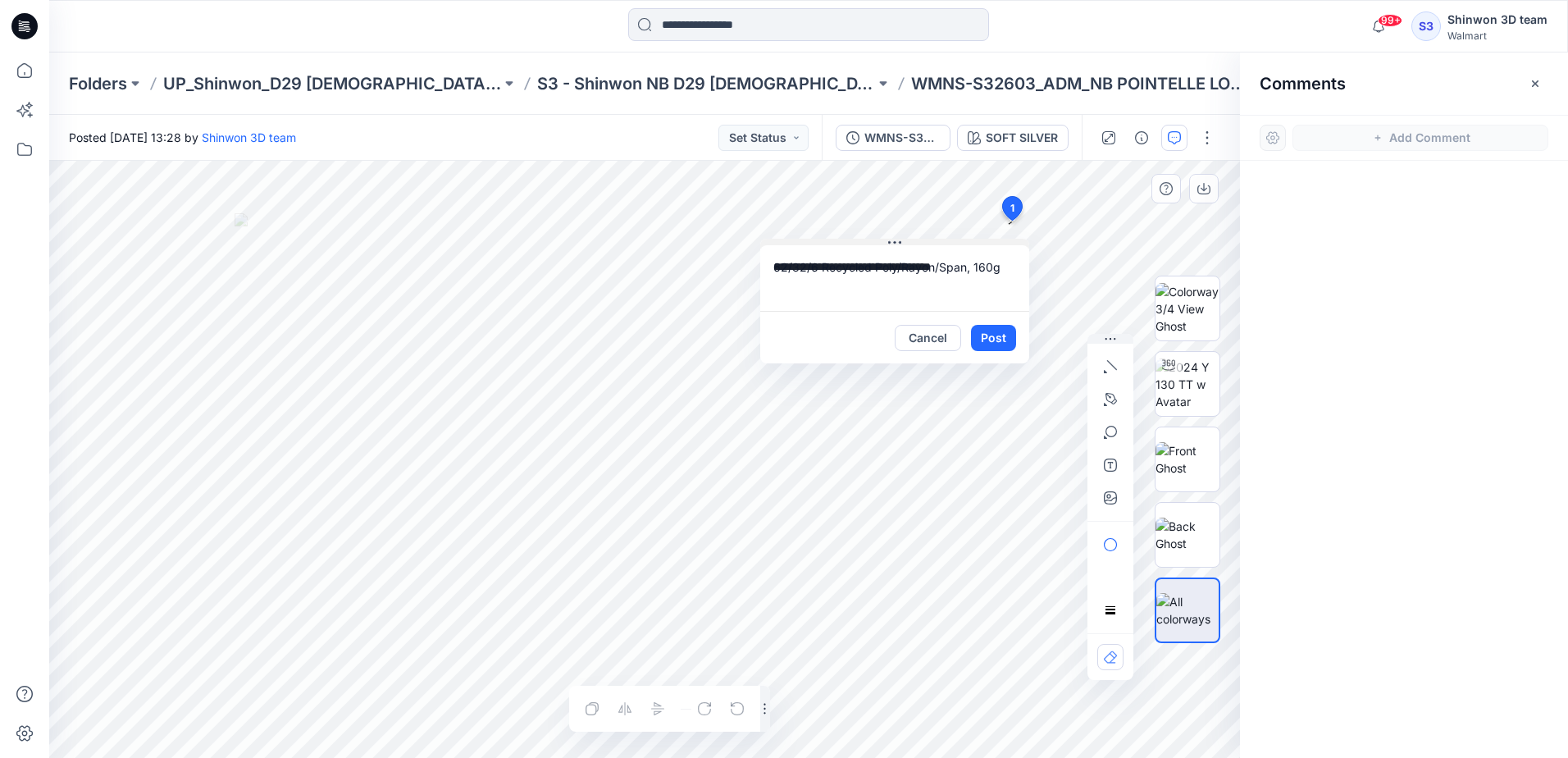
drag, startPoint x: 1115, startPoint y: 229, endPoint x: 889, endPoint y: 238, distance: 226.2
click at [889, 238] on icon at bounding box center [894, 242] width 13 height 13
click at [719, 240] on div "**********" at bounding box center [644, 459] width 1191 height 597
click at [804, 275] on textarea at bounding box center [895, 278] width 269 height 65
paste textarea "**********"
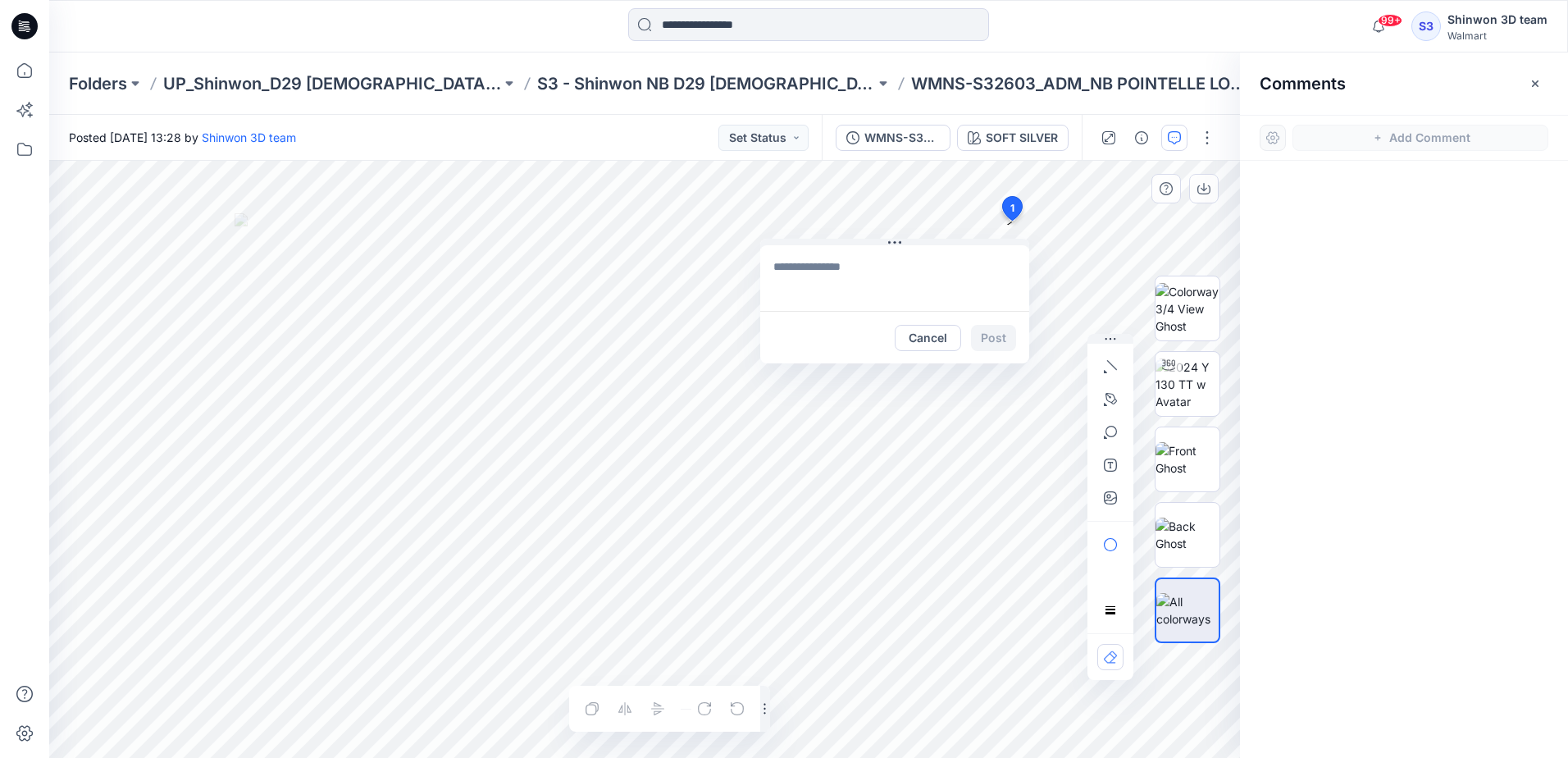
type textarea "**********"
click at [994, 335] on button "Post" at bounding box center [994, 338] width 45 height 26
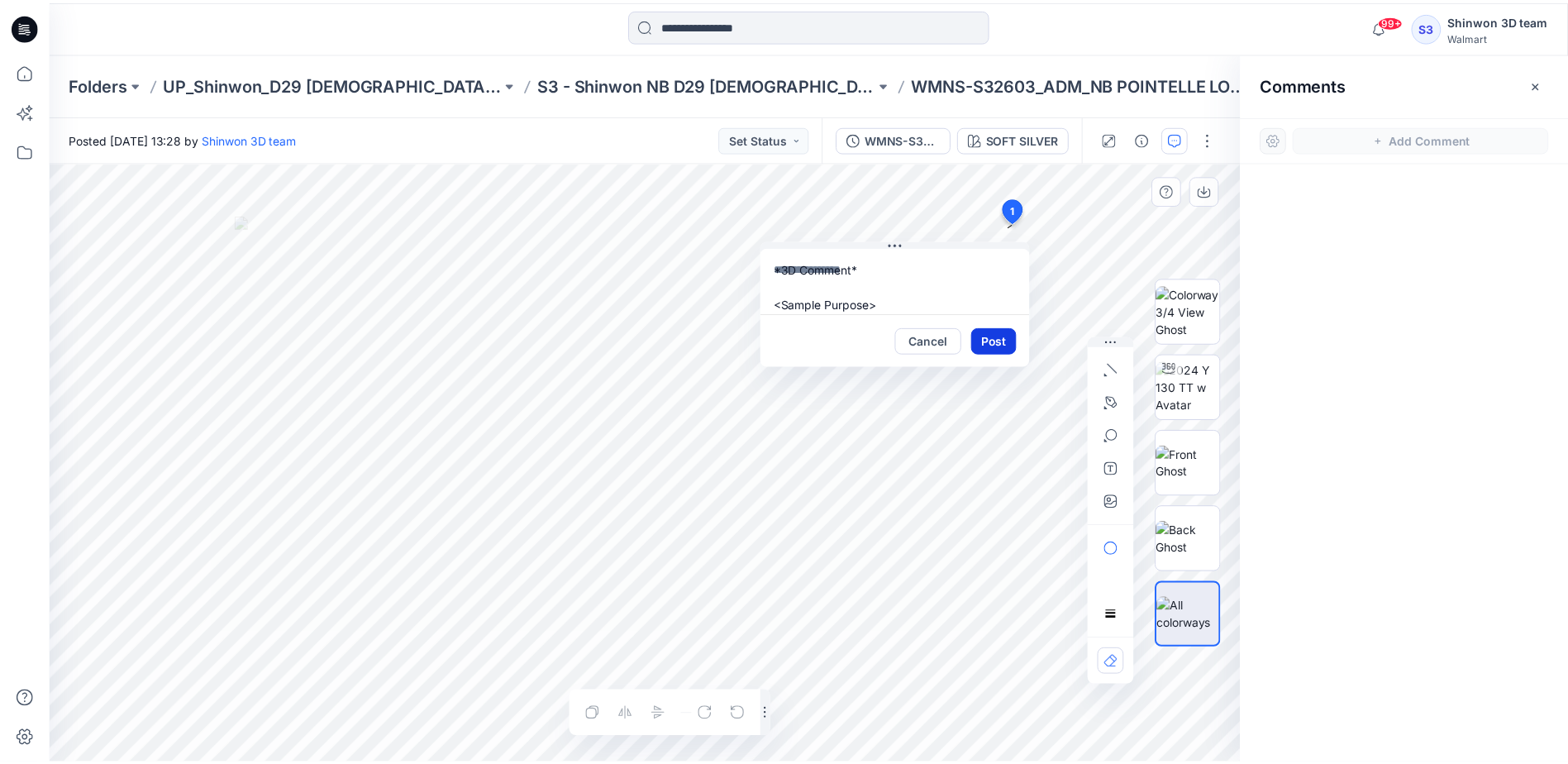
scroll to position [0, 0]
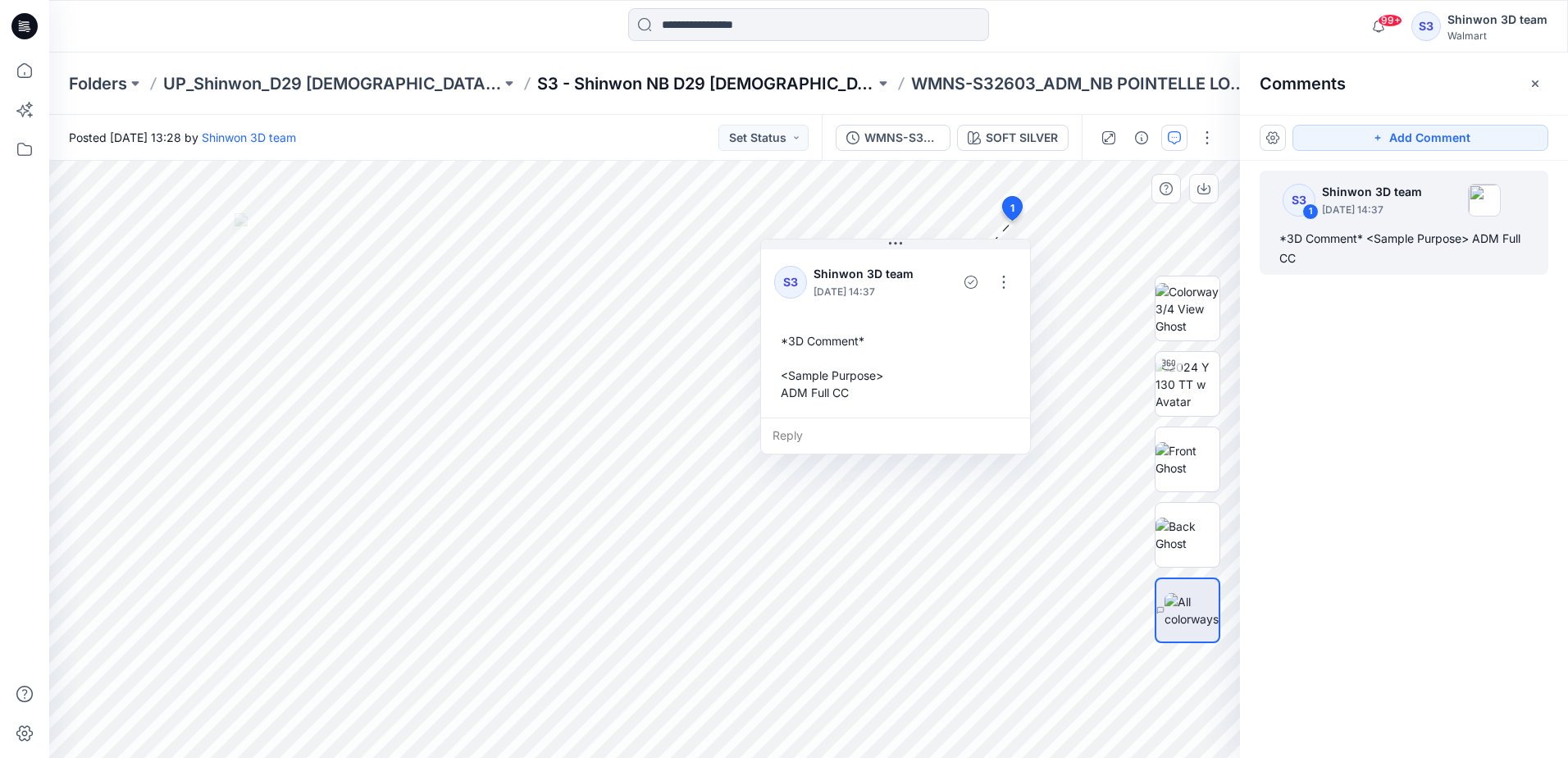
click at [623, 91] on p "S3 - Shinwon NB D29 [DEMOGRAPHIC_DATA] Sleepwear" at bounding box center [705, 84] width 338 height 23
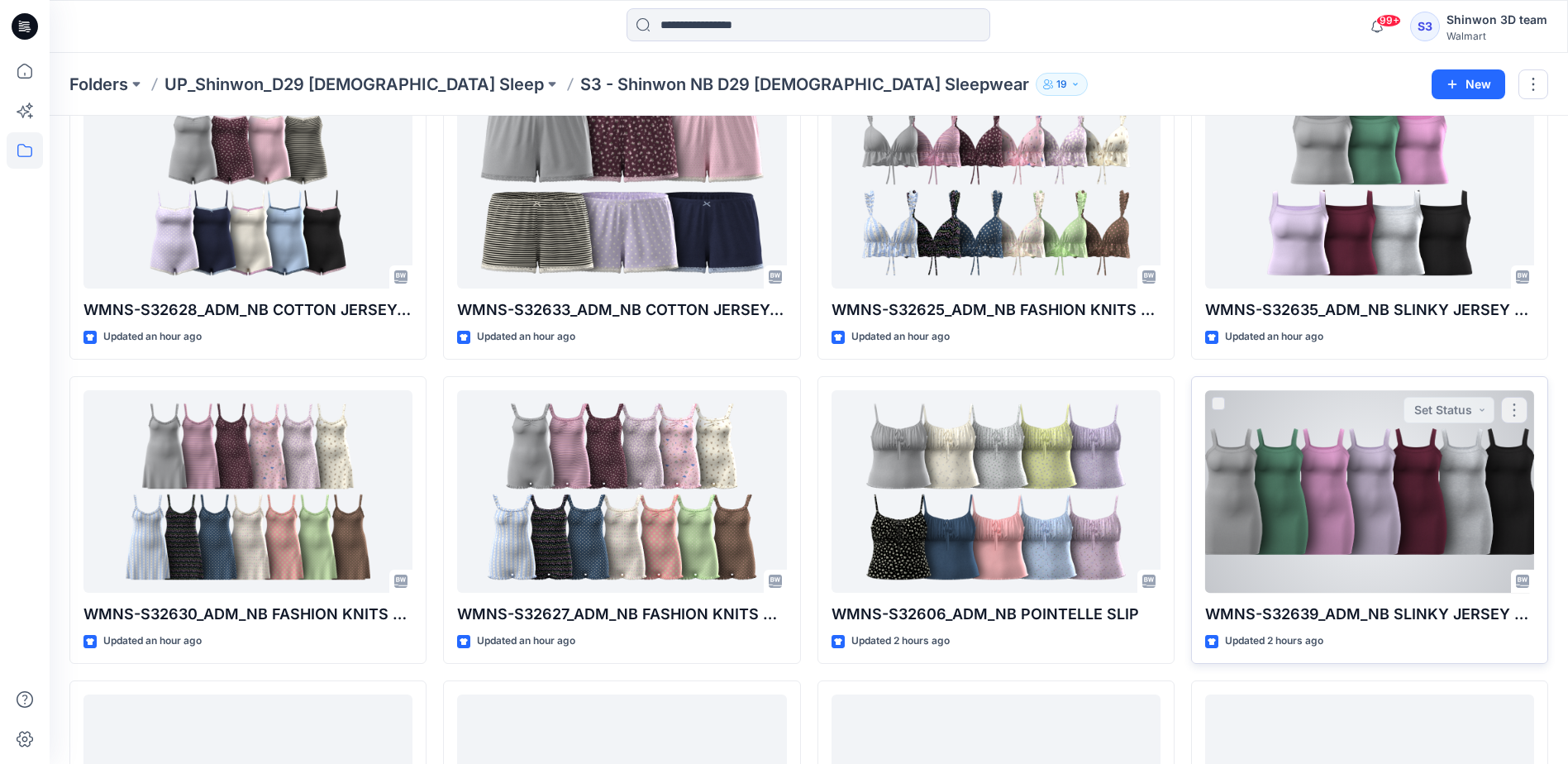
scroll to position [945, 0]
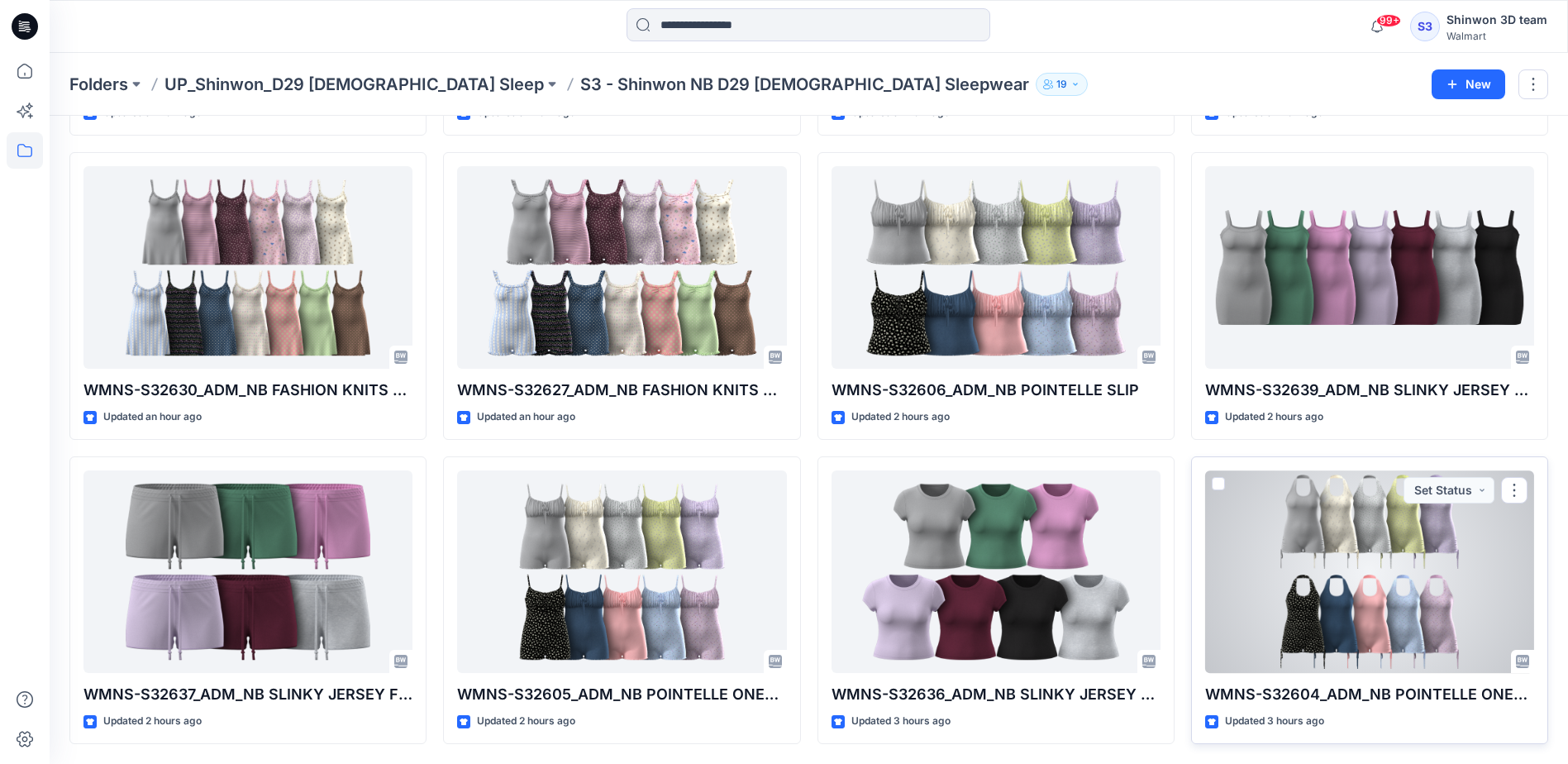
click at [1338, 581] on div at bounding box center [1369, 571] width 329 height 202
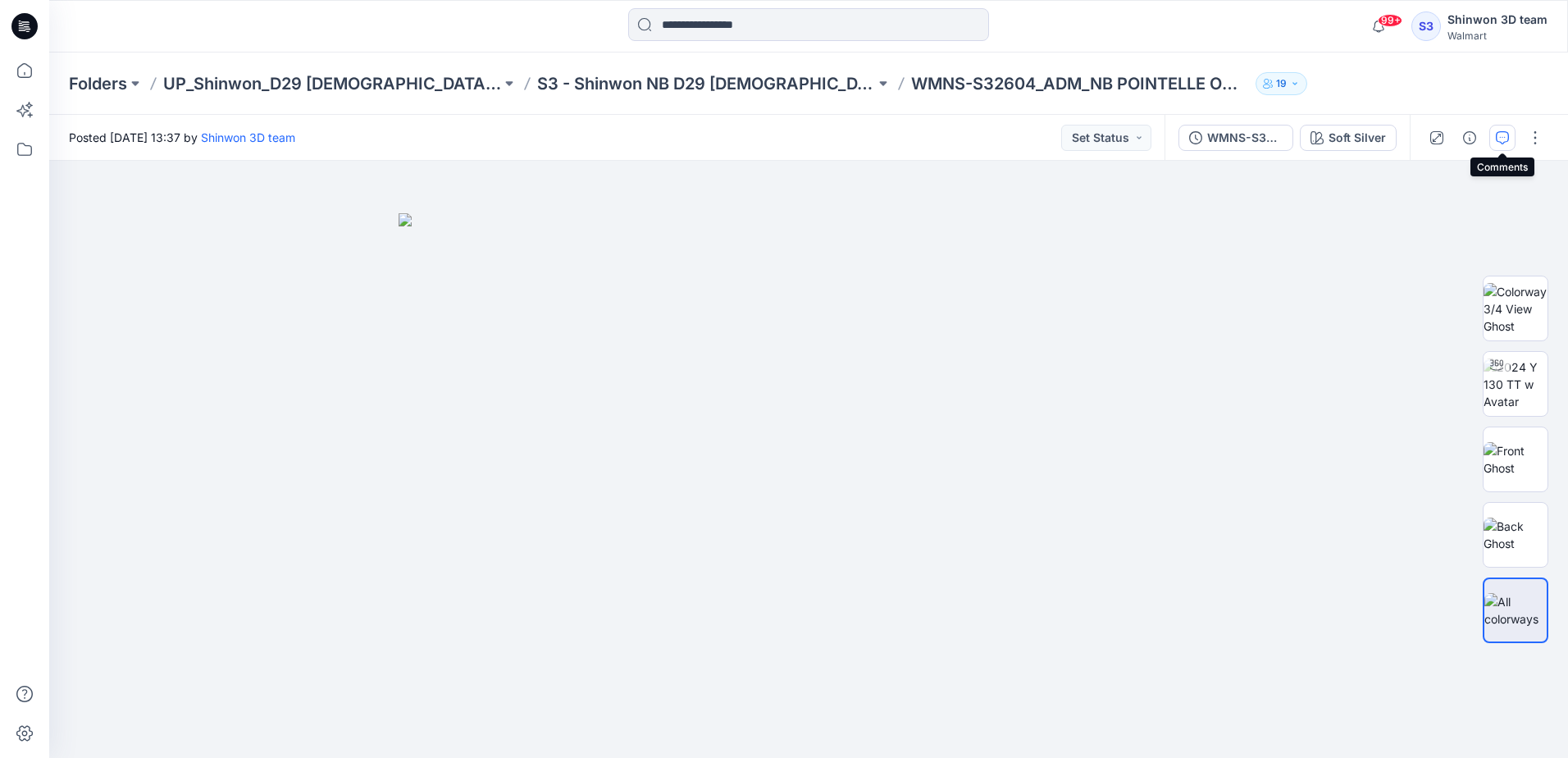
click at [1500, 141] on icon "button" at bounding box center [1502, 137] width 13 height 13
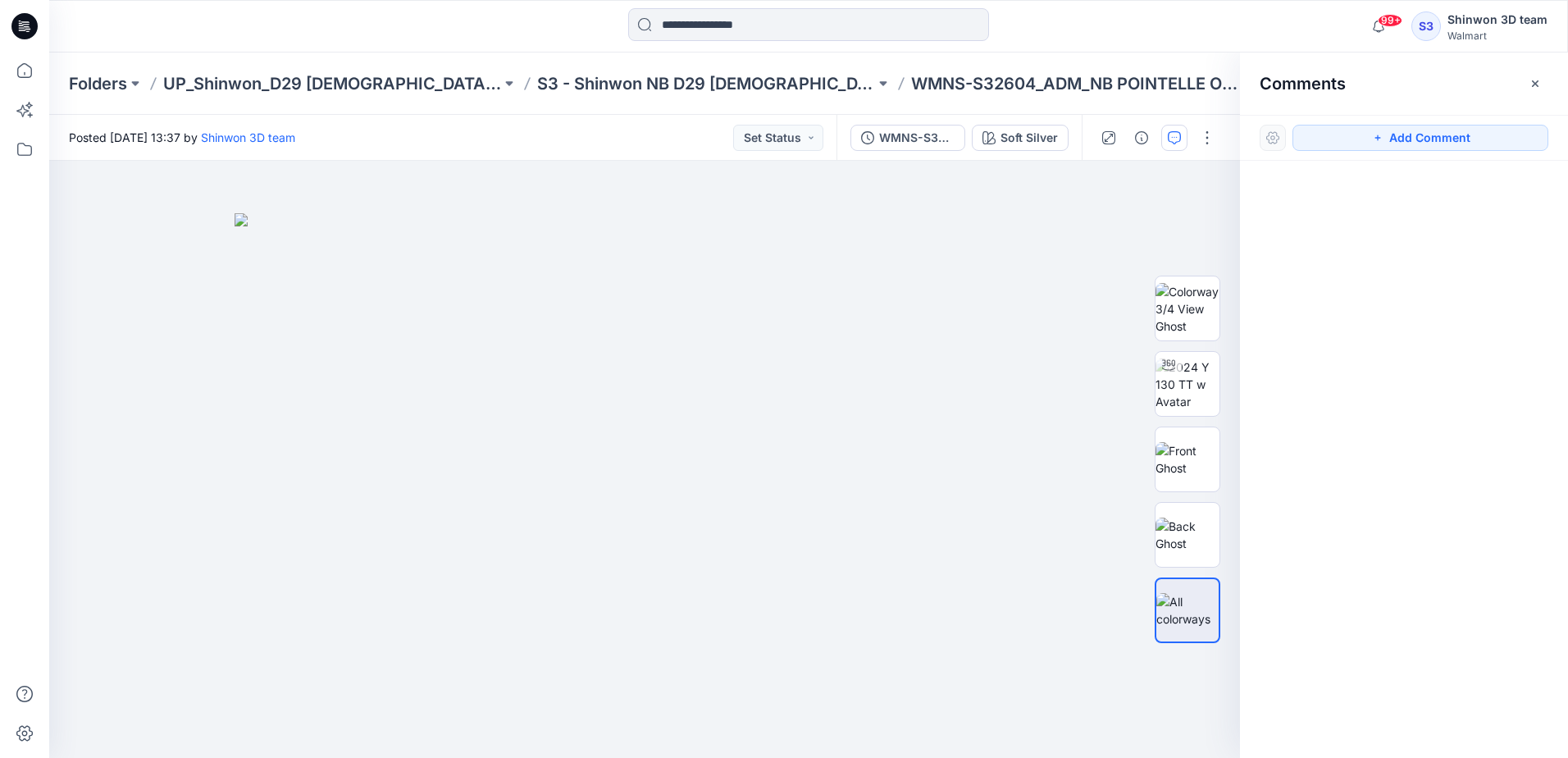
drag, startPoint x: 1489, startPoint y: 146, endPoint x: 1309, endPoint y: 151, distance: 180.1
click at [1489, 146] on button "Add Comment" at bounding box center [1420, 138] width 256 height 26
click at [924, 229] on div "1" at bounding box center [644, 459] width 1191 height 597
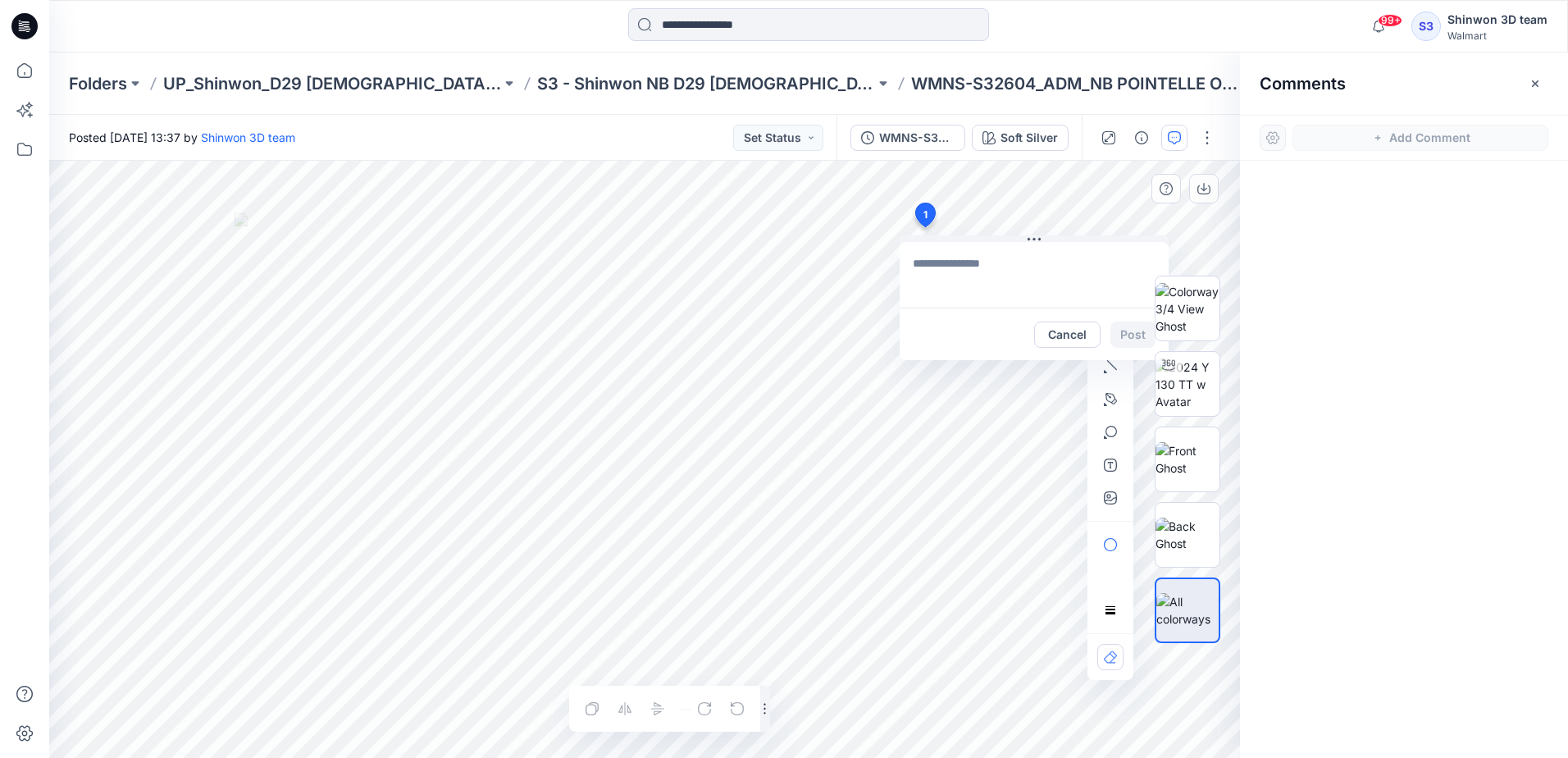
type textarea "**********"
click at [1124, 334] on button "Post" at bounding box center [1133, 334] width 45 height 26
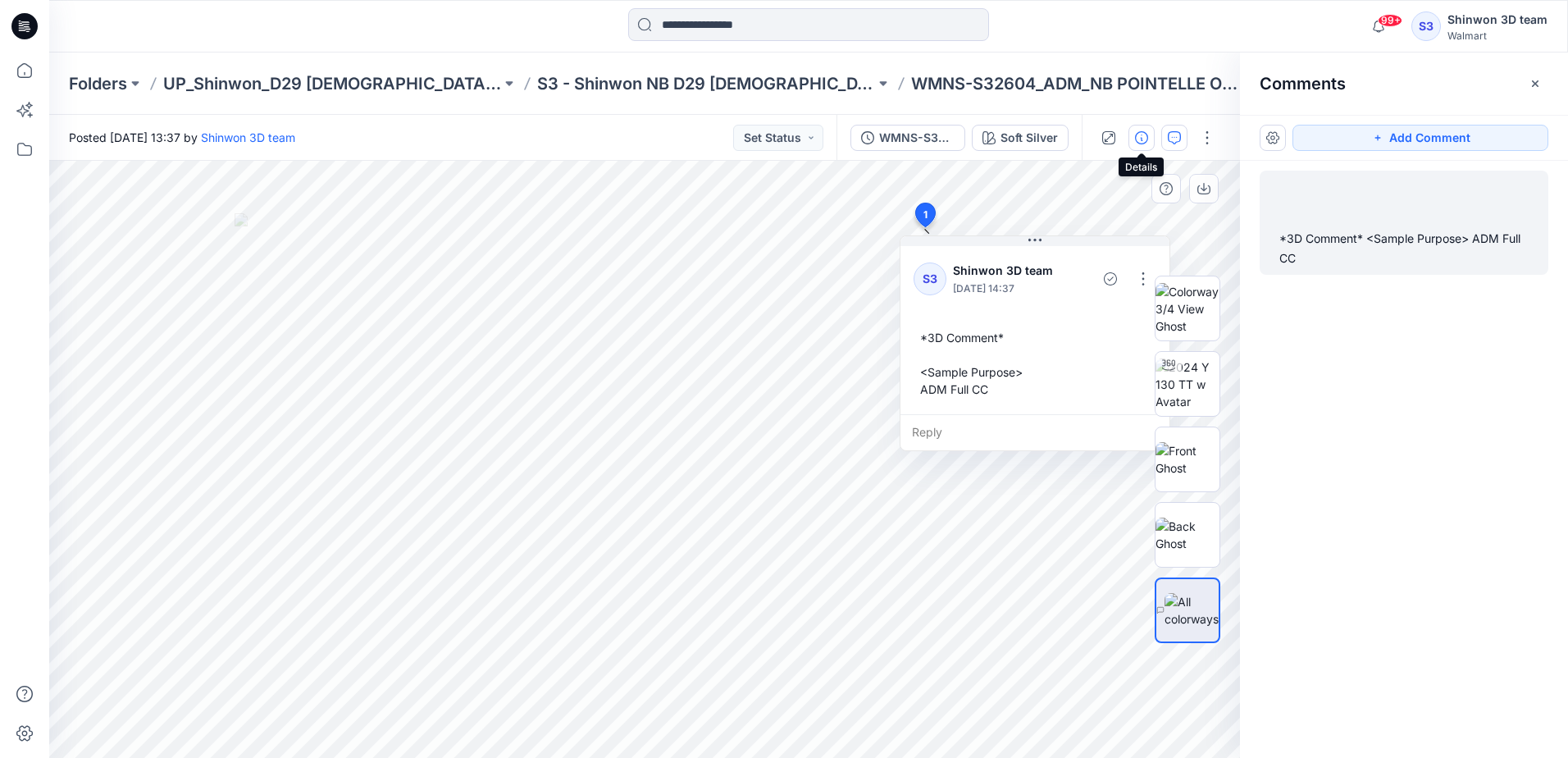
click at [1148, 134] on button "button" at bounding box center [1141, 138] width 26 height 26
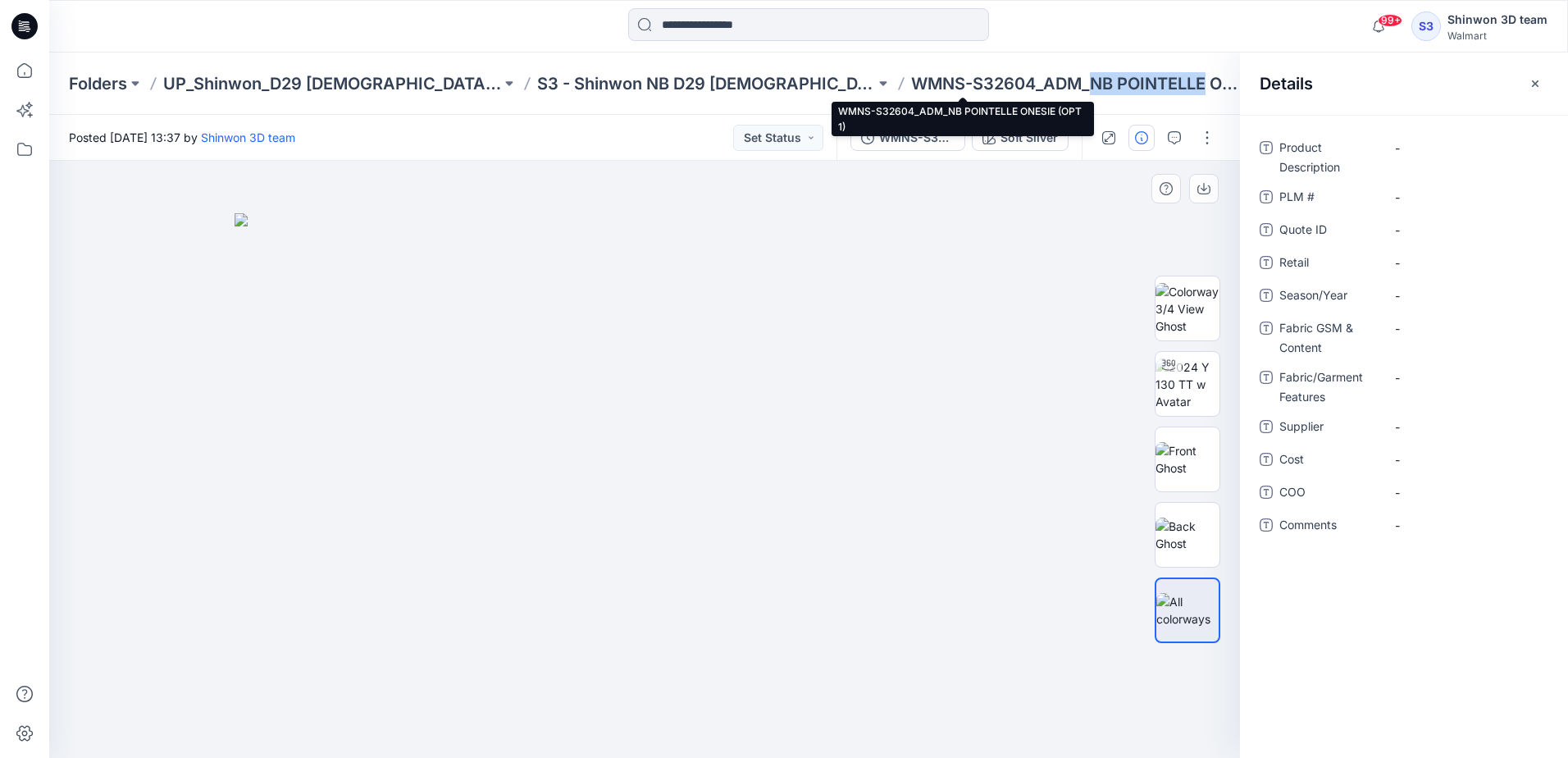
drag, startPoint x: 1094, startPoint y: 86, endPoint x: 984, endPoint y: 84, distance: 110.0
click at [984, 84] on p "WMNS-S32604_ADM_NB POINTELLE ONESIE (OPT 1)" at bounding box center [1079, 84] width 338 height 23
copy p "B POINTELLE"
drag, startPoint x: 972, startPoint y: 83, endPoint x: 1090, endPoint y: 90, distance: 118.2
click at [1090, 90] on p "WMNS-S32604_ADM_NB POINTELLE ONESIE (OPT 1)" at bounding box center [1079, 84] width 338 height 23
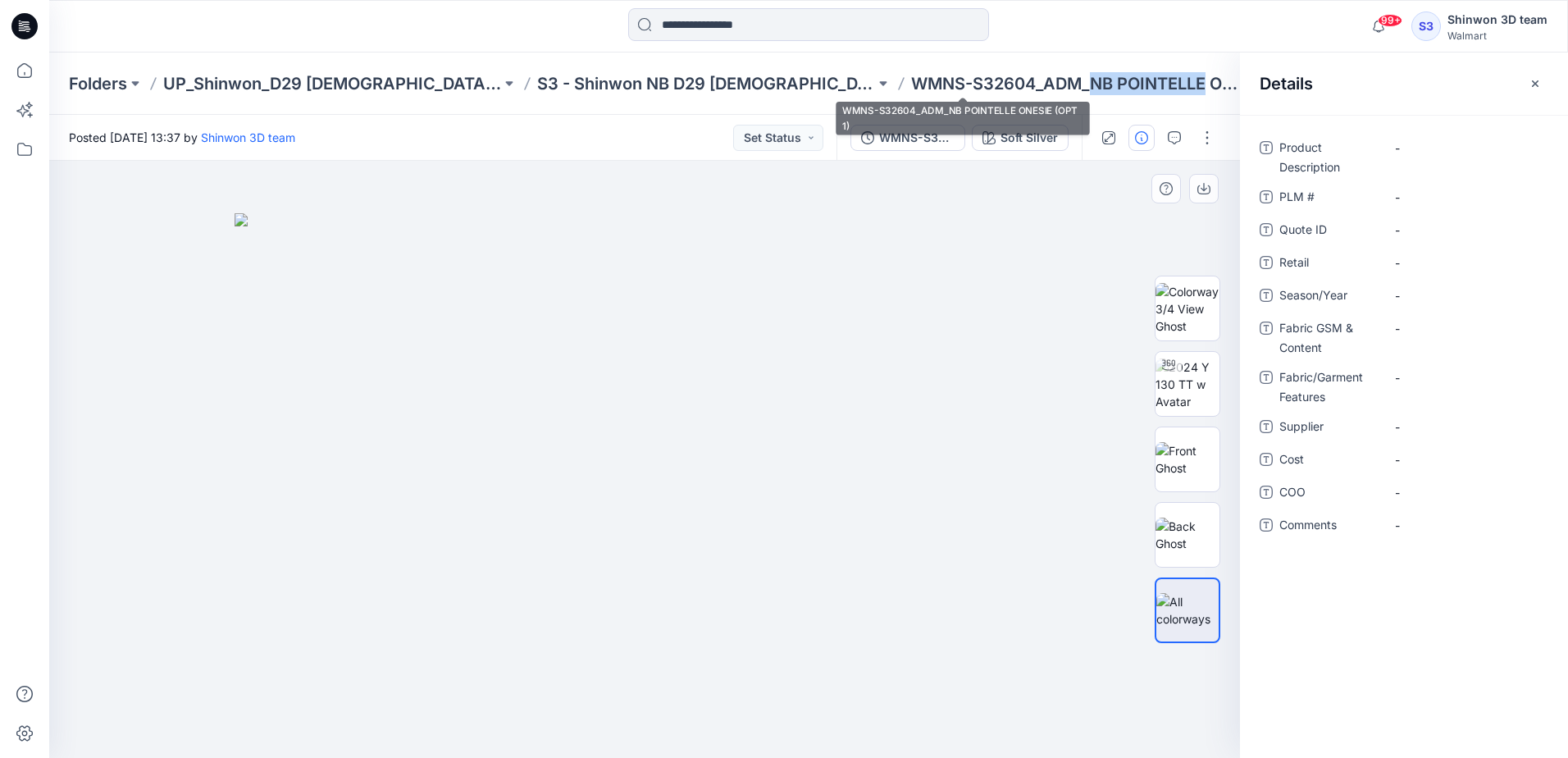
copy p "NB POINTELLE"
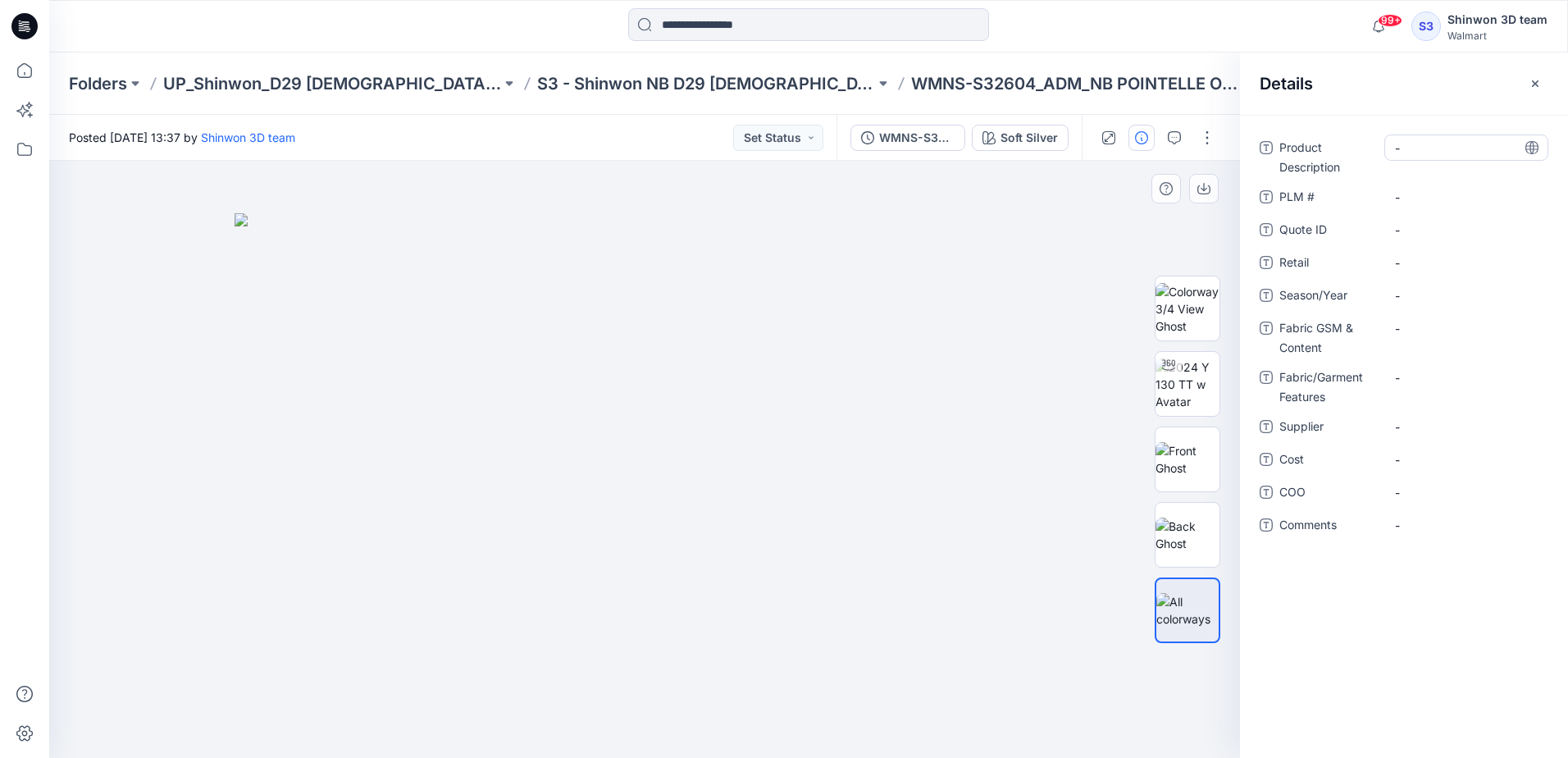
click at [1422, 155] on Description "-" at bounding box center [1466, 148] width 142 height 17
type textarea "**********"
drag, startPoint x: 916, startPoint y: 79, endPoint x: 794, endPoint y: 79, distance: 122.0
click at [911, 79] on p "WMNS-S32604_ADM_NB POINTELLE ONESIE (OPT 1)" at bounding box center [1079, 84] width 338 height 23
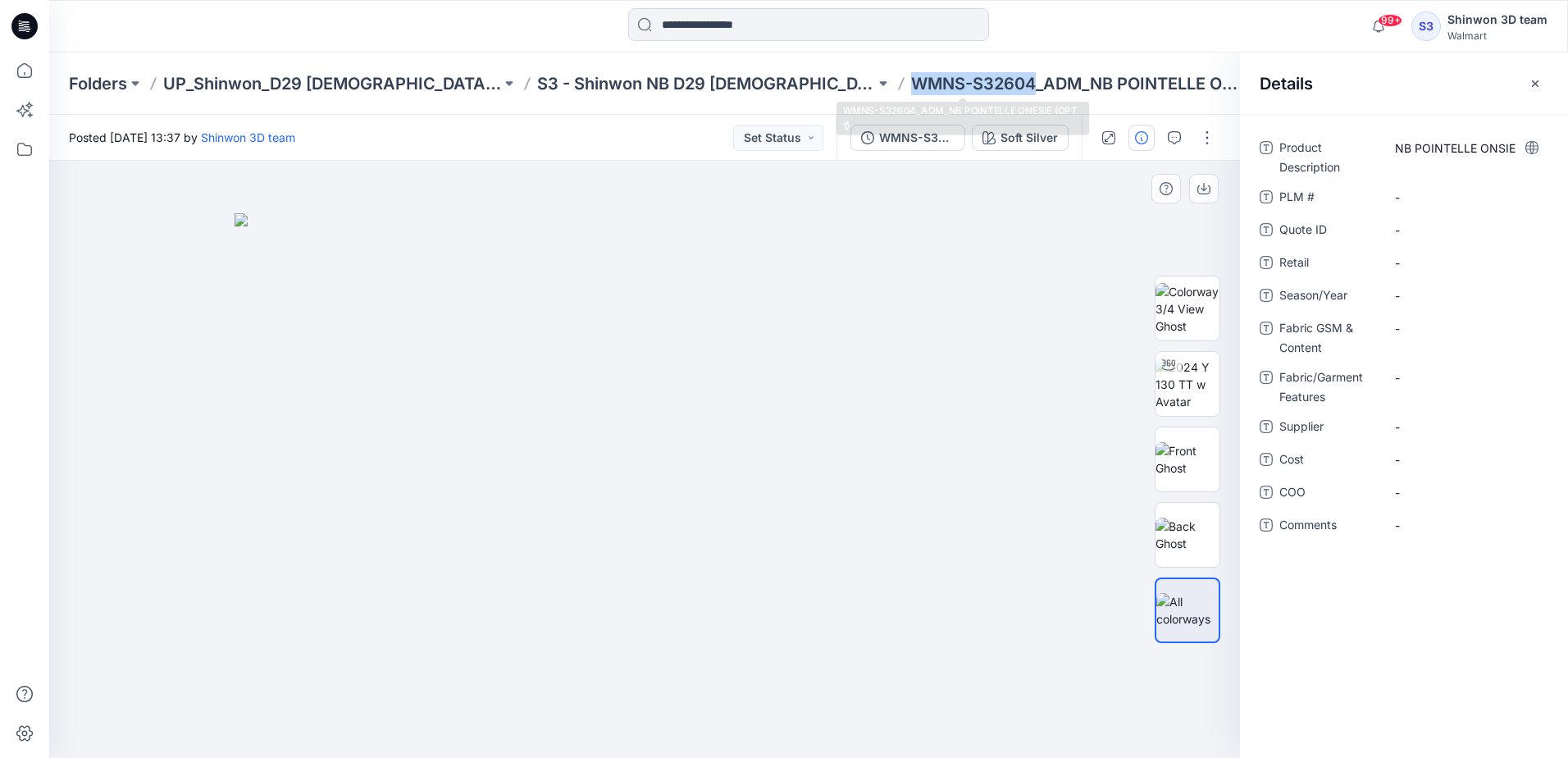
copy p "WMNS-S32604"
click at [1441, 199] on \ "-" at bounding box center [1466, 197] width 142 height 17
type textarea "**********"
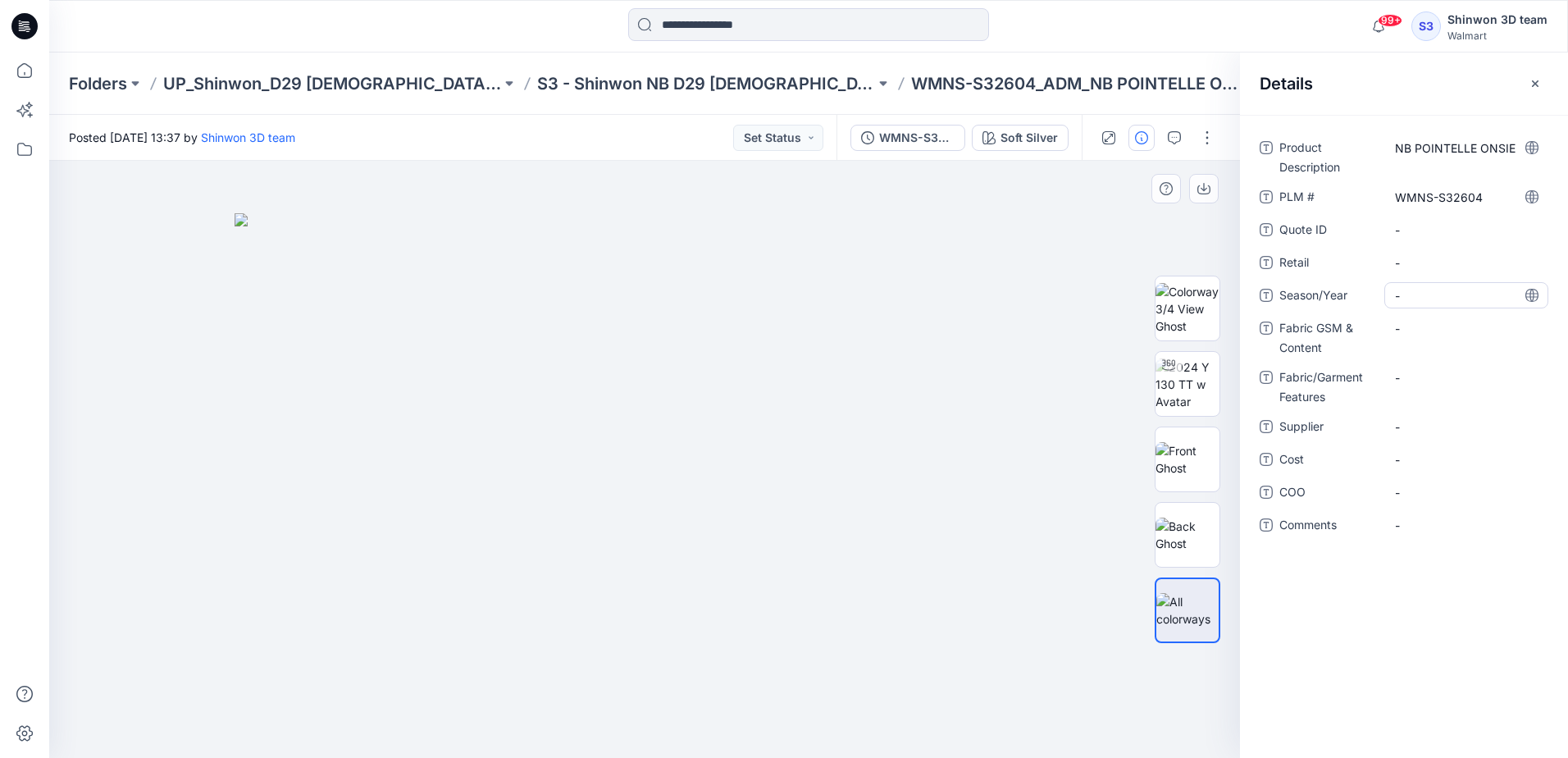
click at [1413, 295] on span "-" at bounding box center [1466, 296] width 142 height 17
type textarea "**********"
click at [1420, 328] on Content "-" at bounding box center [1466, 328] width 142 height 17
type textarea "**********"
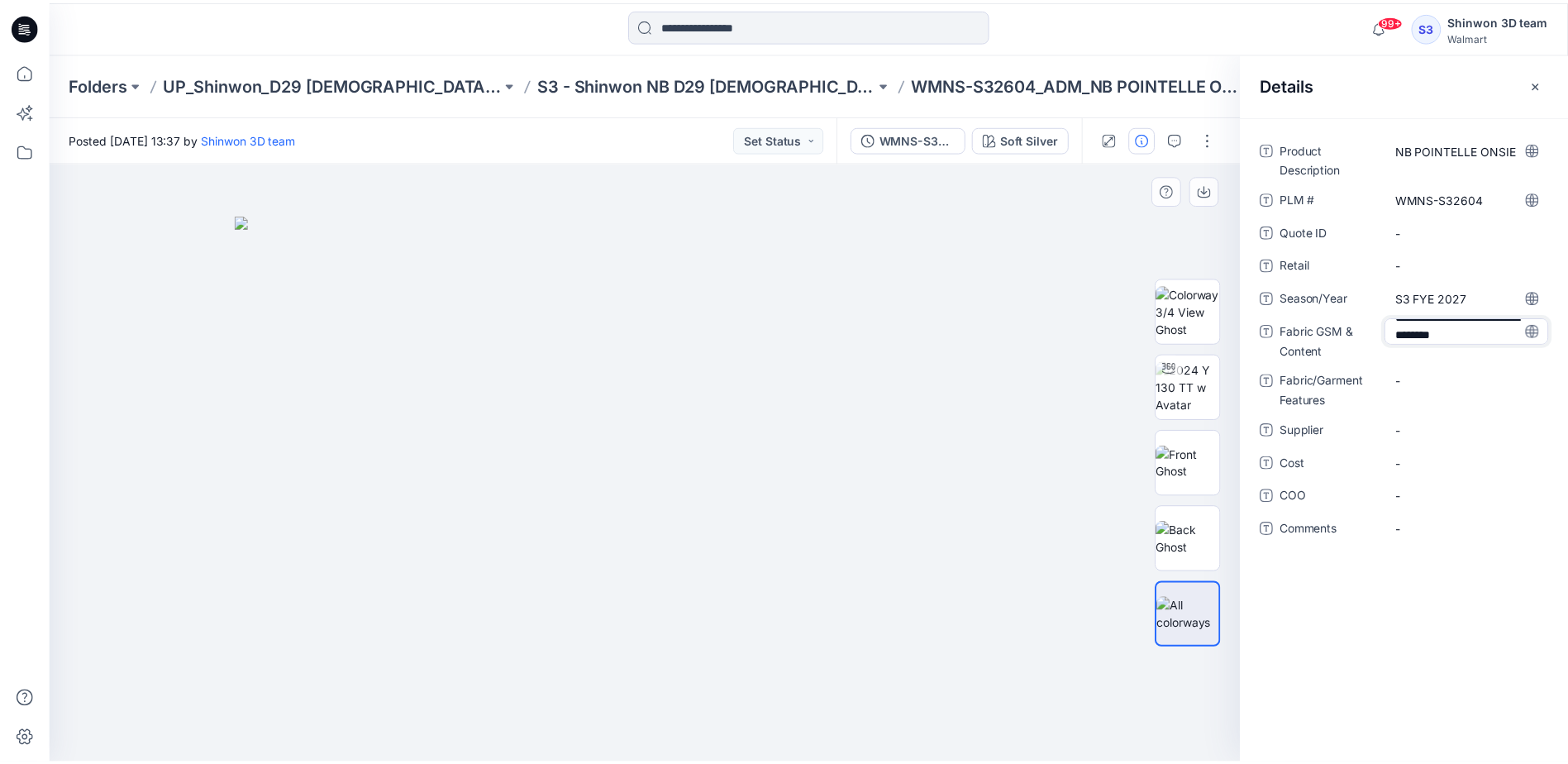
scroll to position [31, 0]
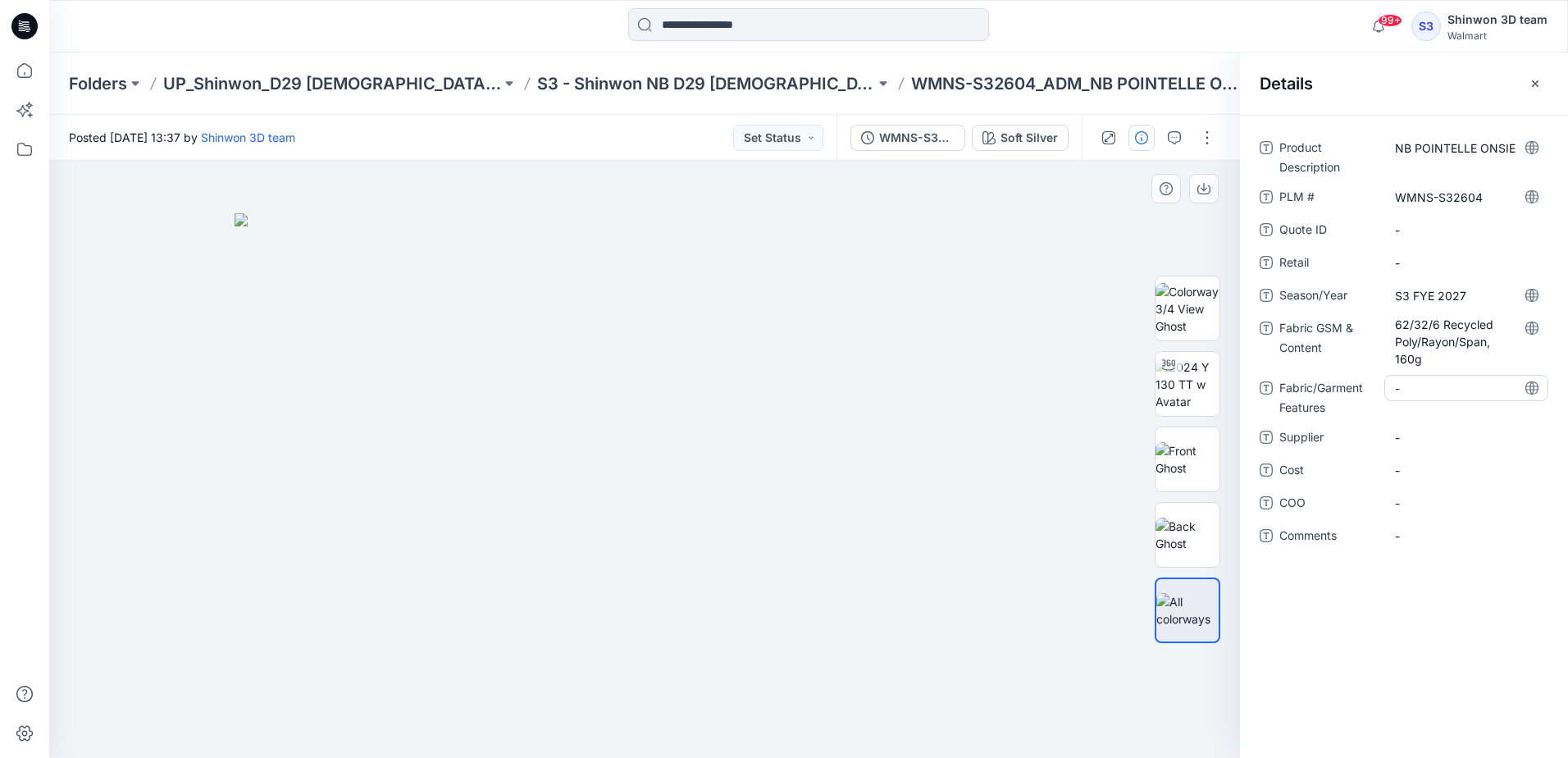
click at [1426, 396] on Features "-" at bounding box center [1466, 389] width 142 height 17
type textarea "*********"
click at [1412, 444] on span "-" at bounding box center [1466, 438] width 142 height 17
type textarea "*******"
click at [955, 560] on img at bounding box center [644, 486] width 820 height 545
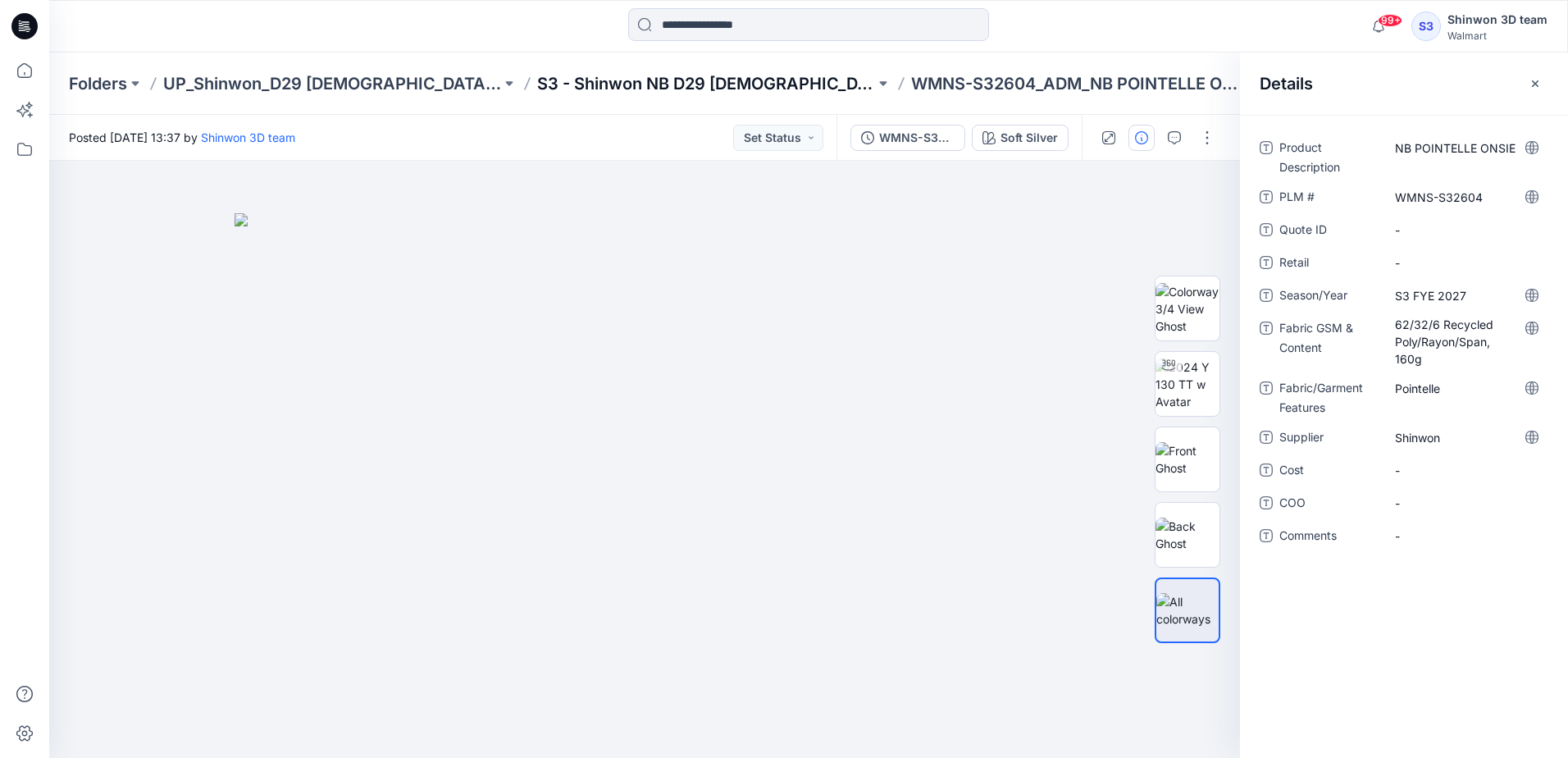
click at [698, 83] on p "S3 - Shinwon NB D29 [DEMOGRAPHIC_DATA] Sleepwear" at bounding box center [705, 84] width 338 height 23
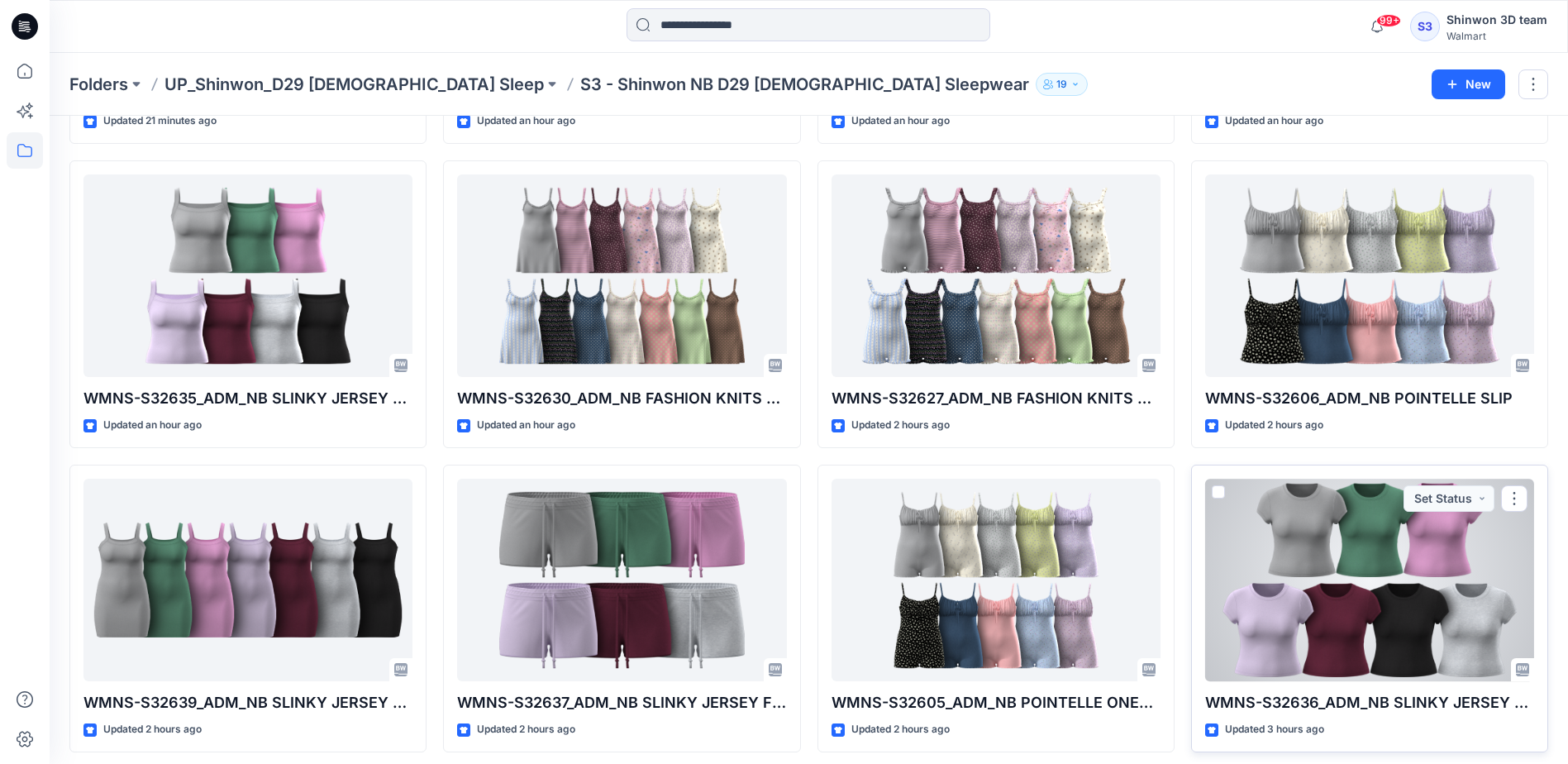
scroll to position [945, 0]
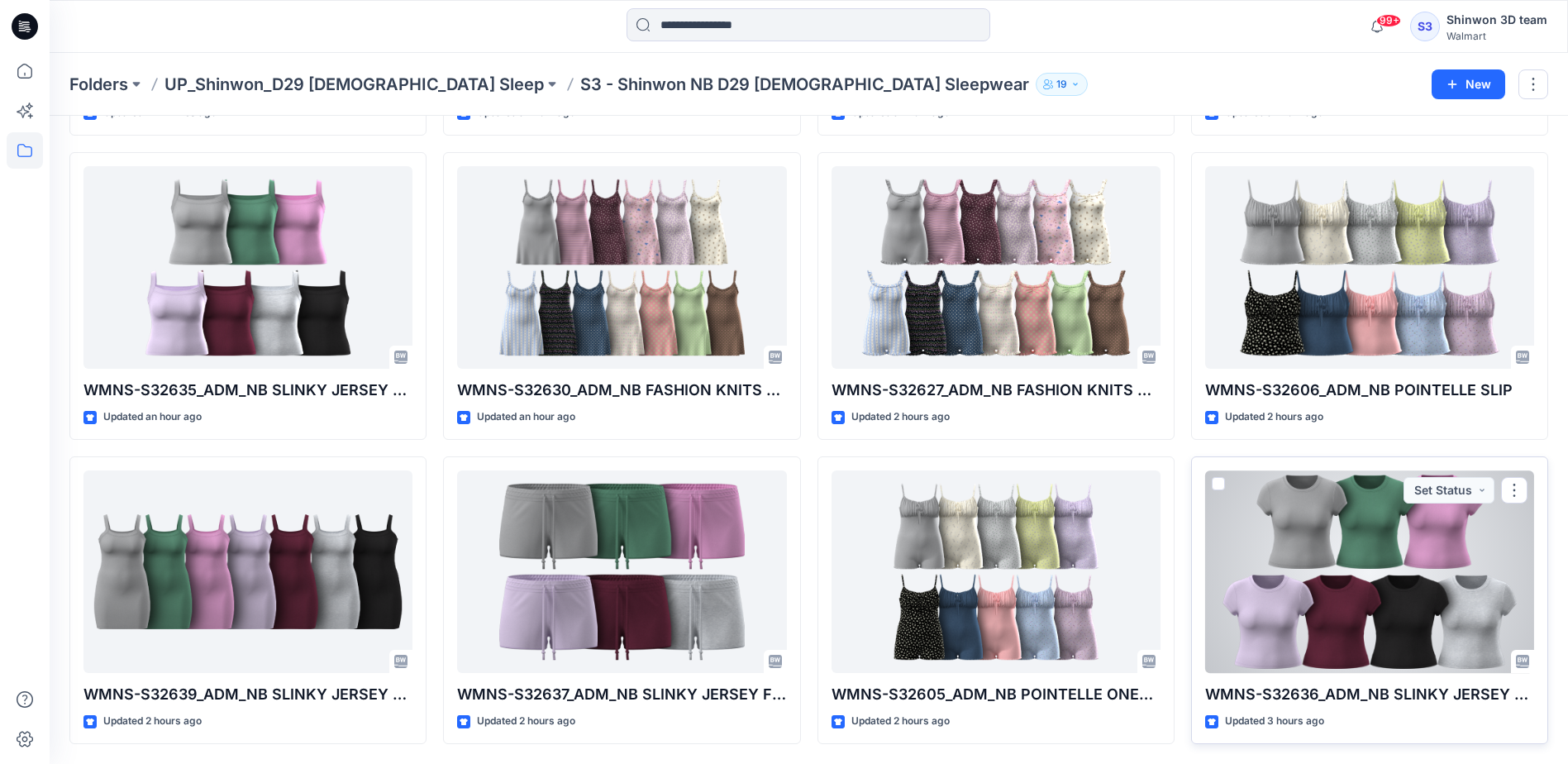
click at [1385, 636] on div at bounding box center [1369, 571] width 329 height 202
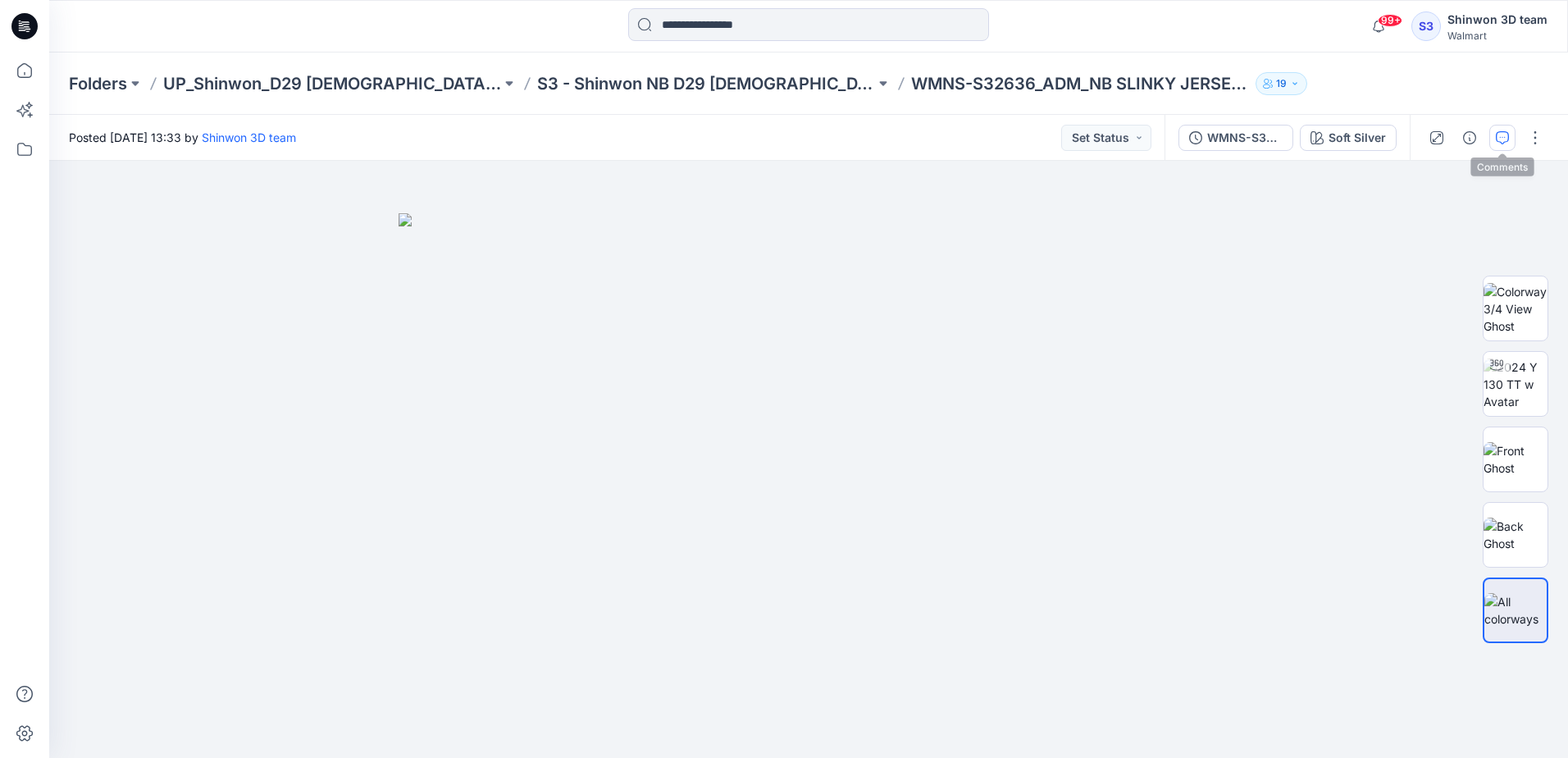
click at [1491, 134] on button "button" at bounding box center [1503, 138] width 26 height 26
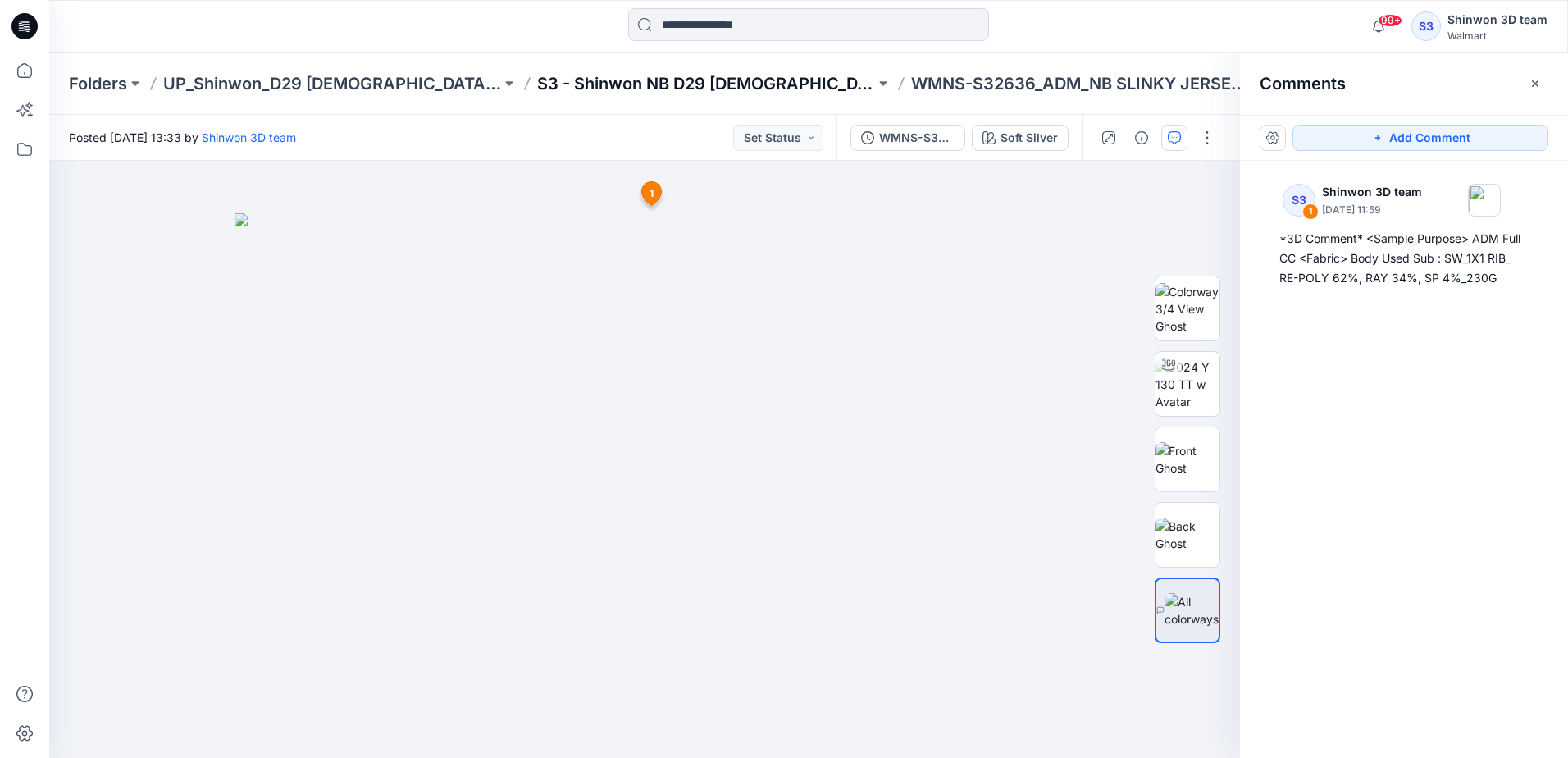
click at [616, 88] on p "S3 - Shinwon NB D29 [DEMOGRAPHIC_DATA] Sleepwear" at bounding box center [705, 84] width 338 height 23
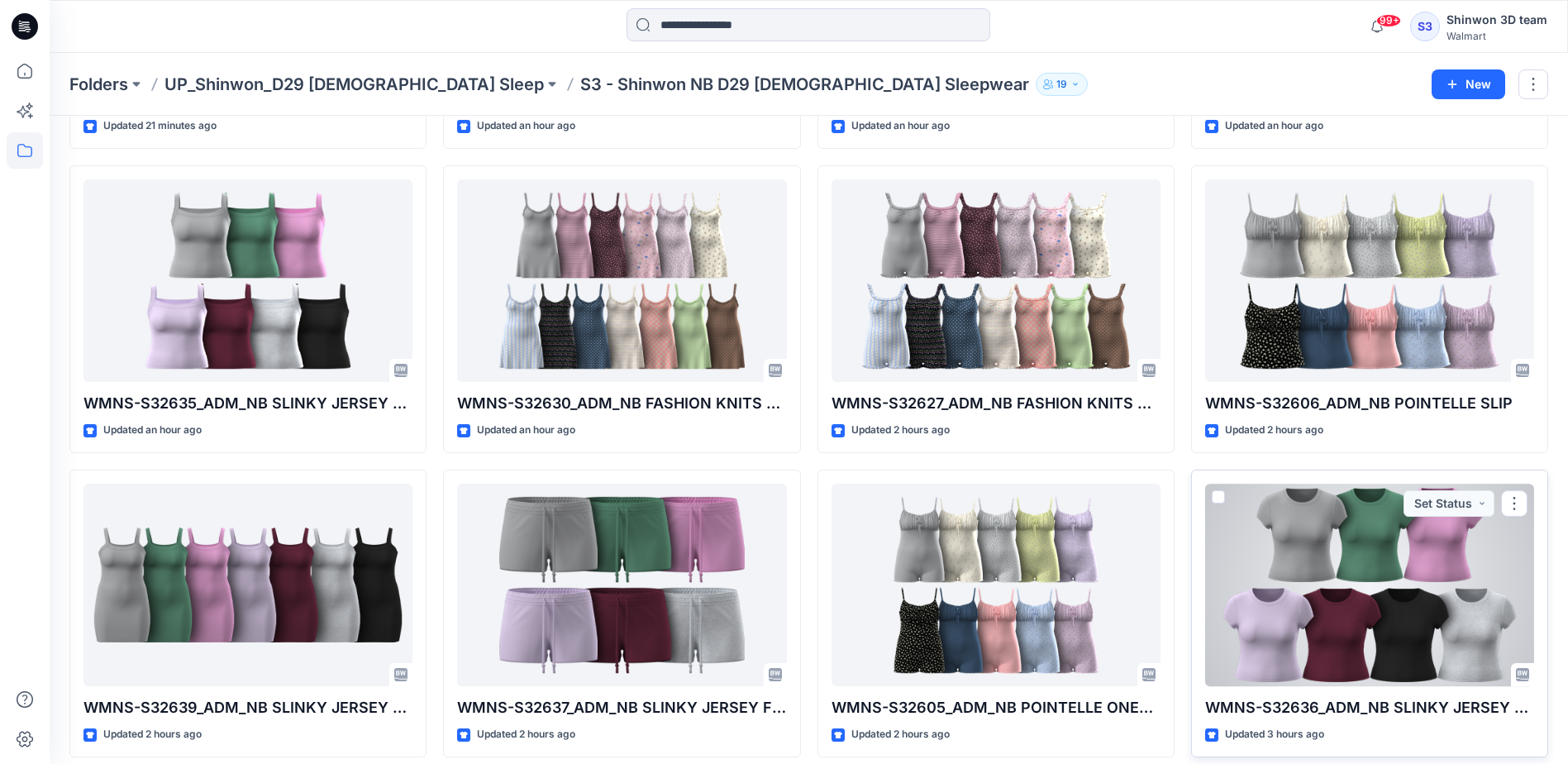
scroll to position [945, 0]
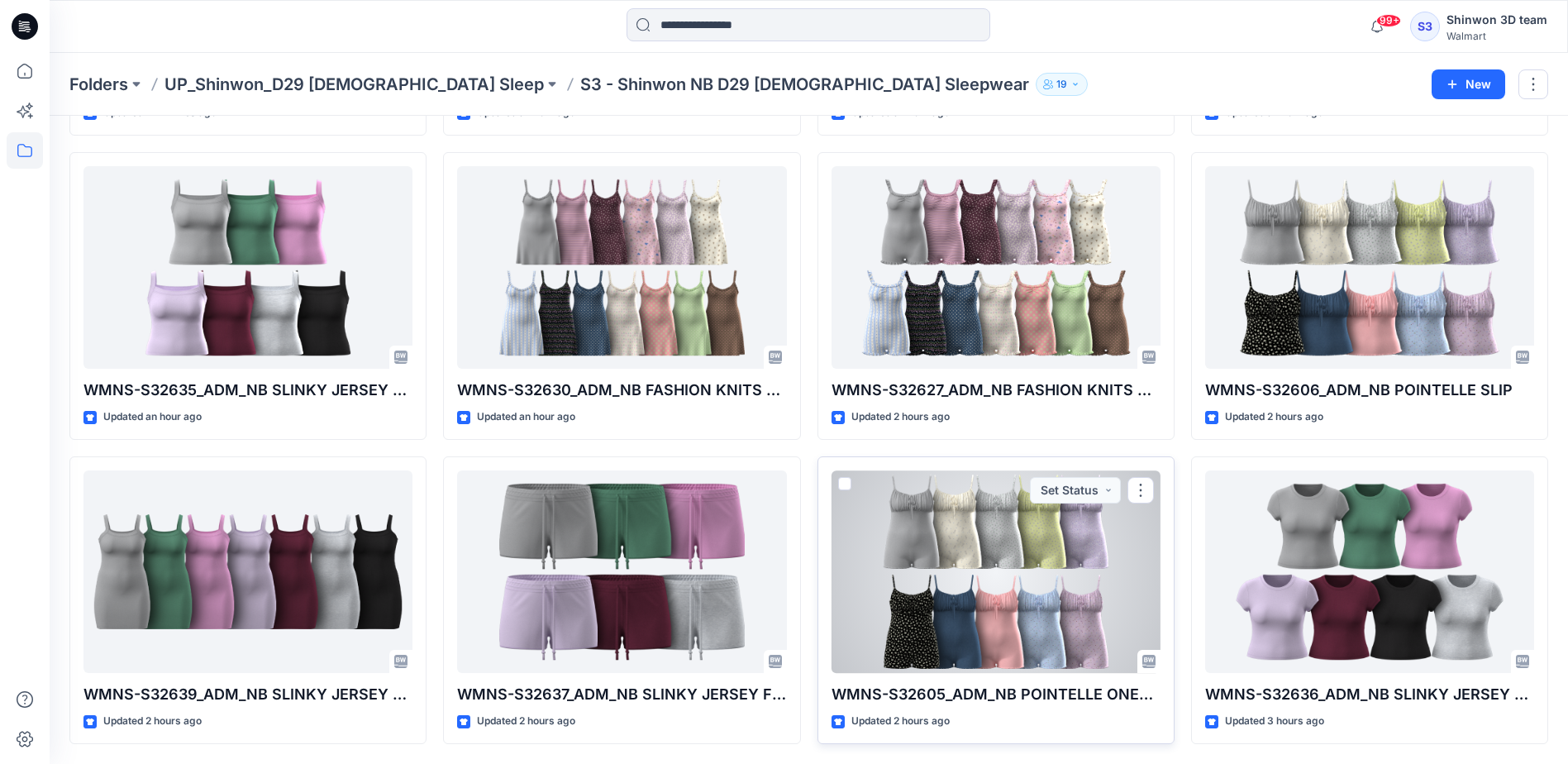
click at [990, 577] on div at bounding box center [996, 571] width 329 height 202
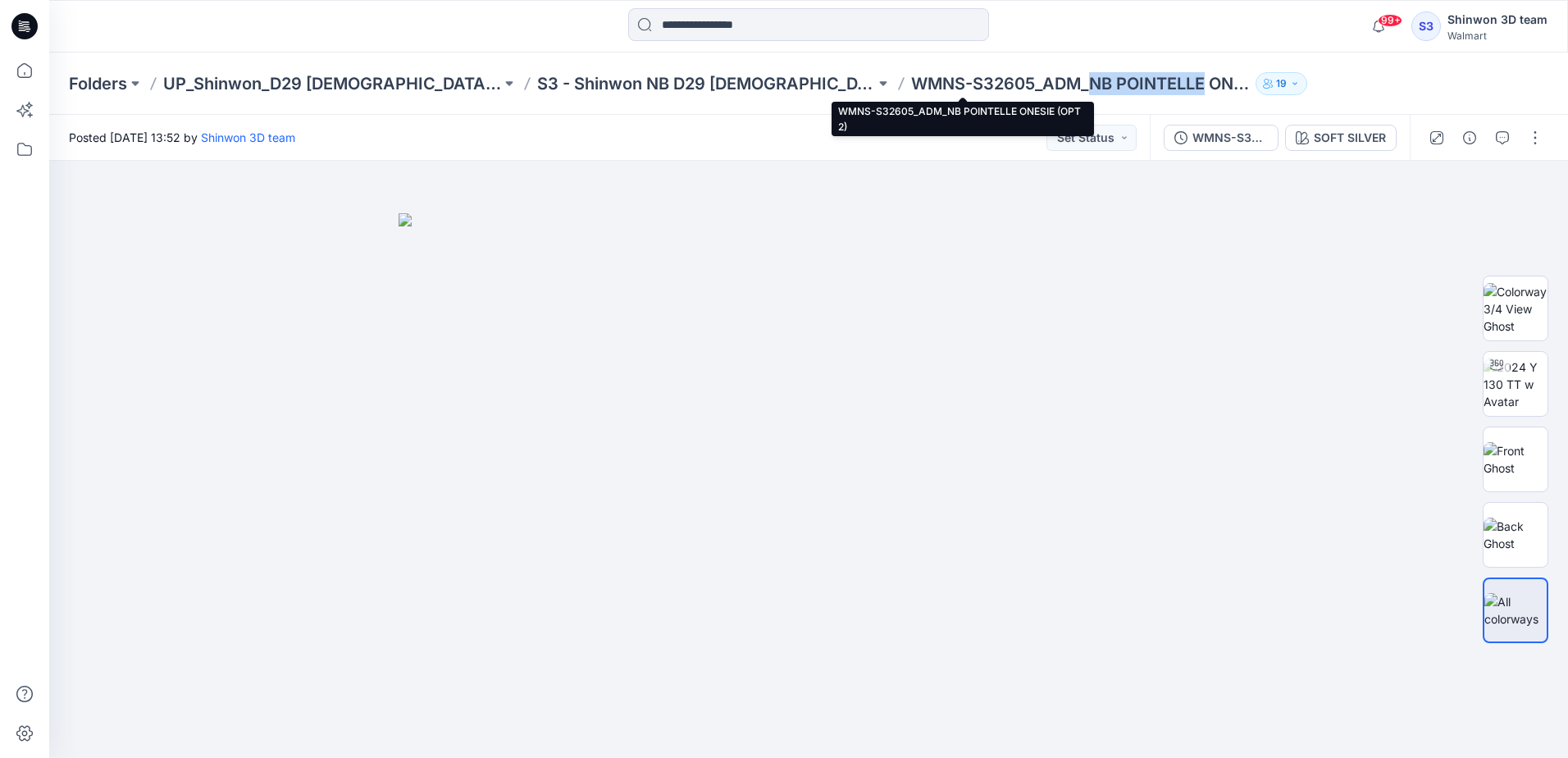
drag, startPoint x: 974, startPoint y: 86, endPoint x: 1087, endPoint y: 93, distance: 113.2
click at [1087, 93] on p "WMNS-S32605_ADM_NB POINTELLE ONESIE (OPT 2)" at bounding box center [1079, 84] width 338 height 23
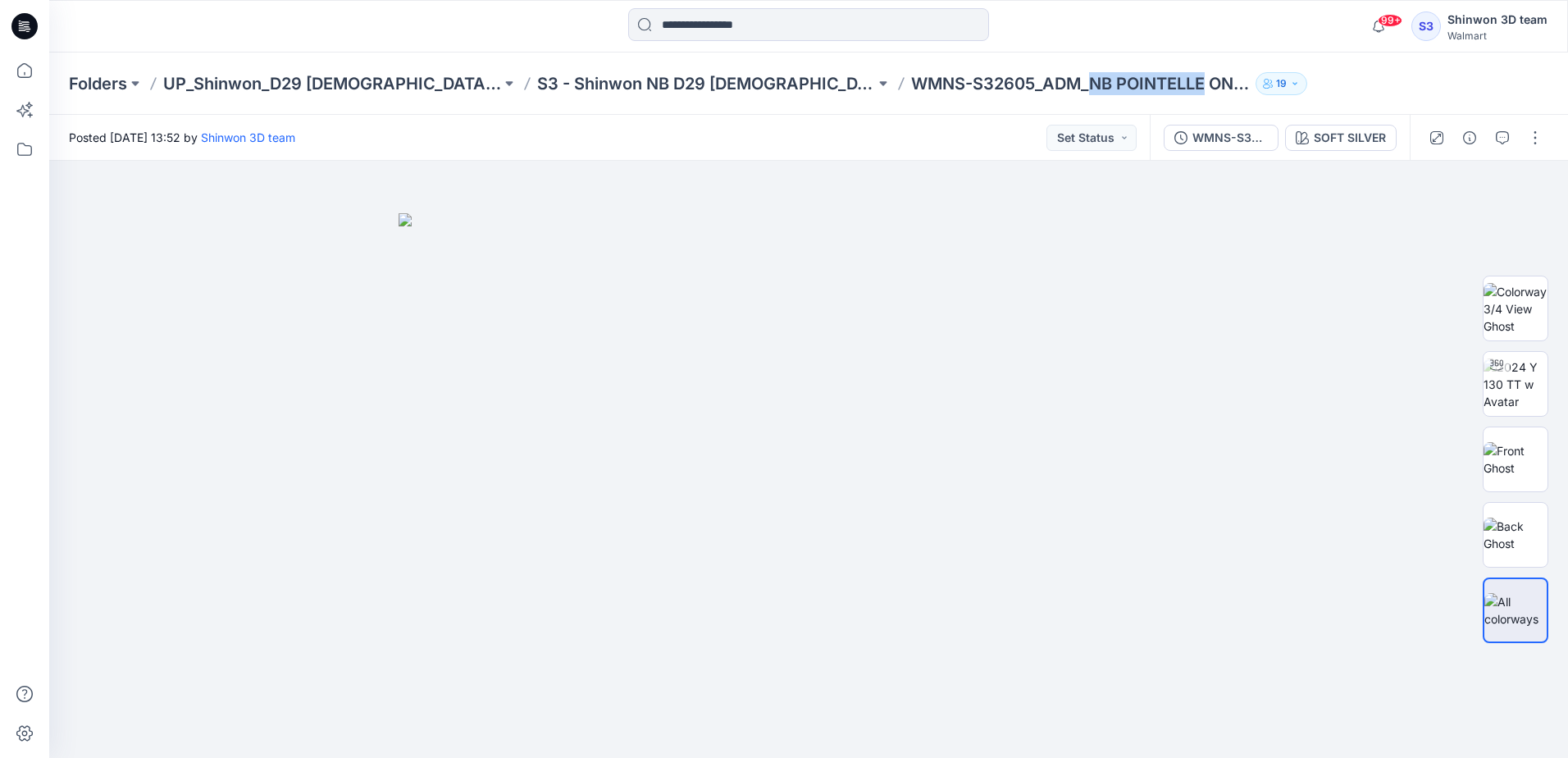
copy p "NB POINTELLE"
click at [1461, 142] on button "button" at bounding box center [1469, 138] width 26 height 26
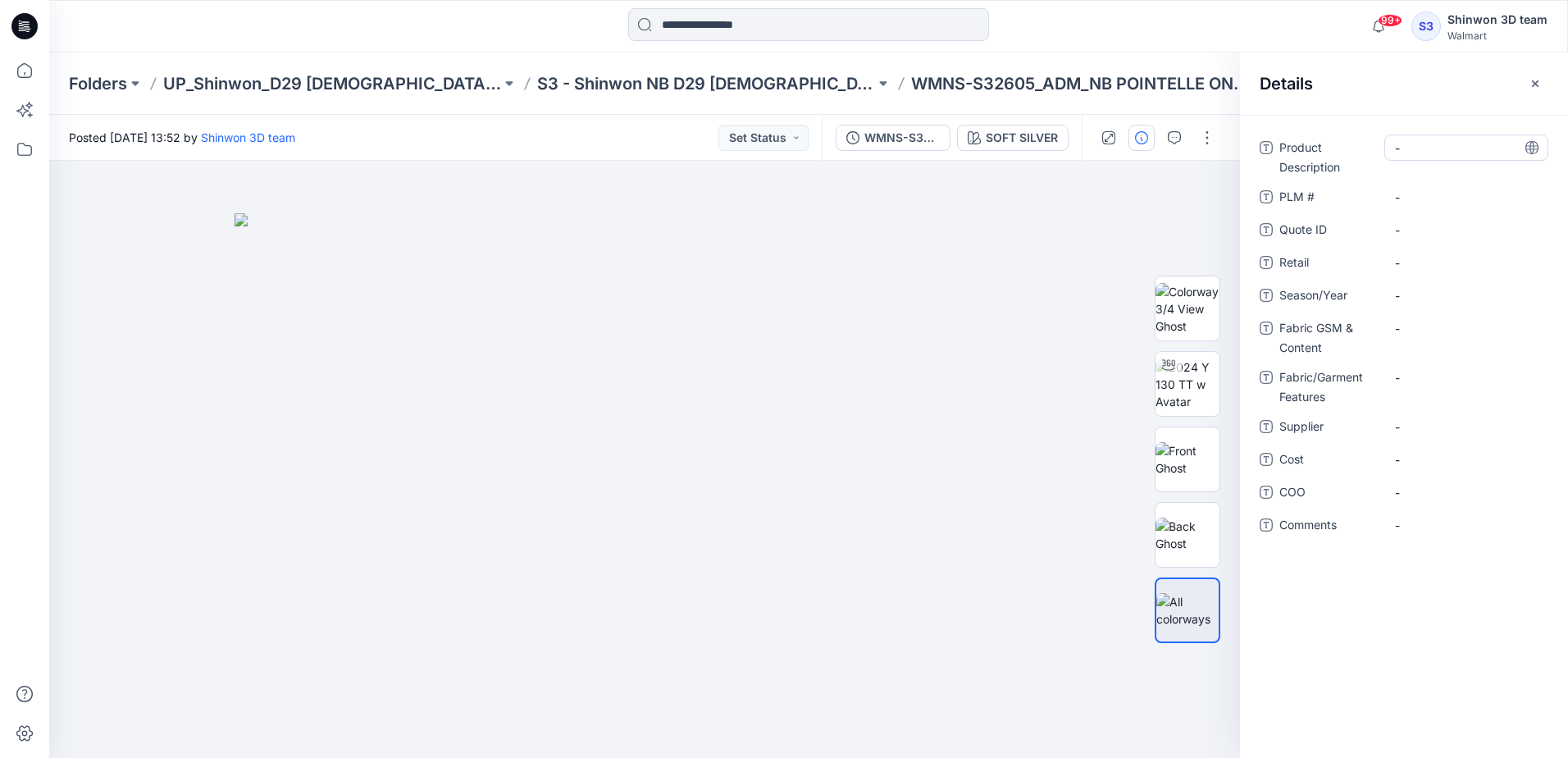
click at [1456, 147] on Description "-" at bounding box center [1466, 148] width 142 height 17
type textarea "**********"
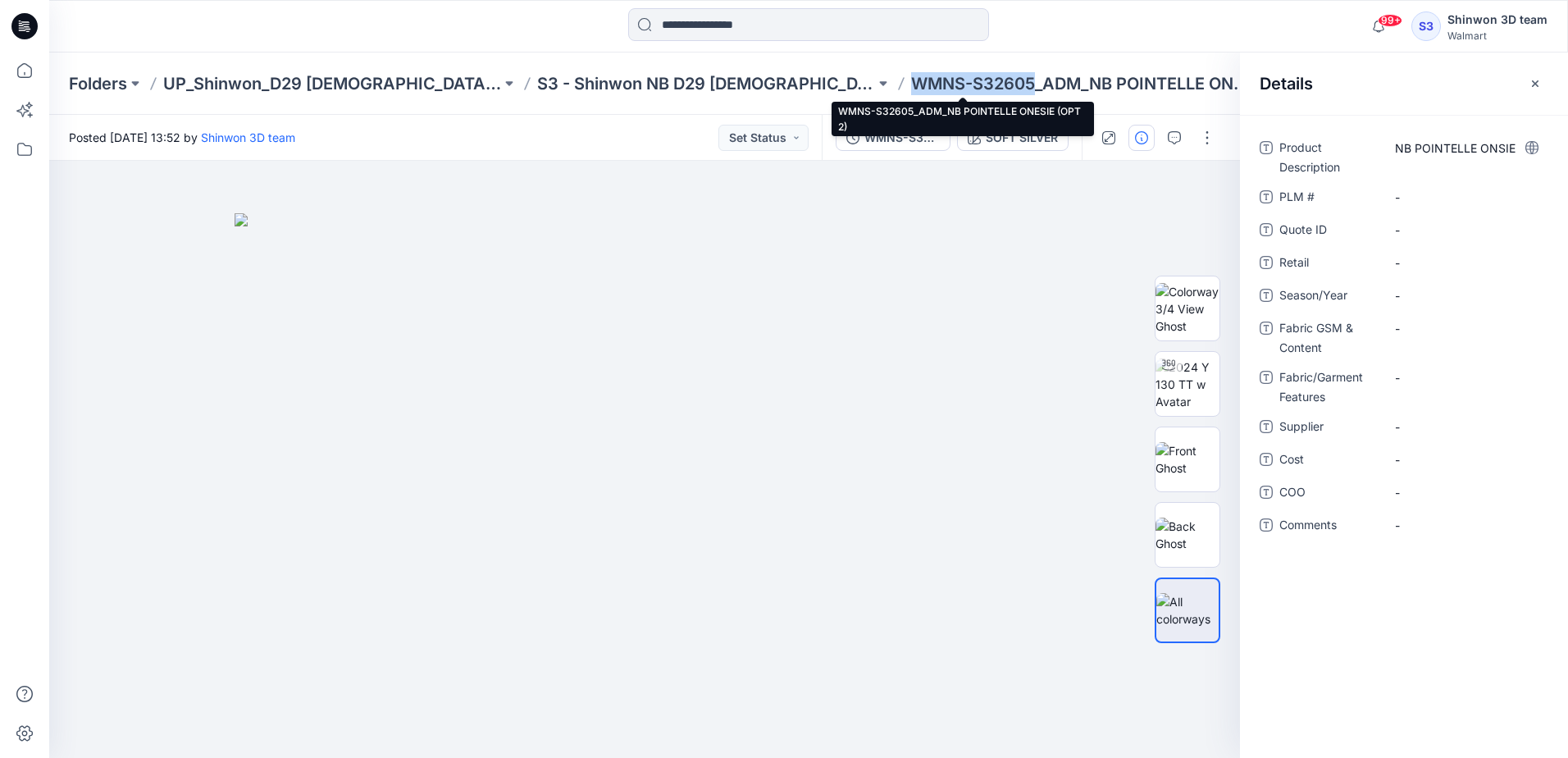
drag, startPoint x: 915, startPoint y: 83, endPoint x: 800, endPoint y: 86, distance: 115.0
click at [911, 86] on p "WMNS-S32605_ADM_NB POINTELLE ONESIE (OPT 2)" at bounding box center [1079, 84] width 338 height 23
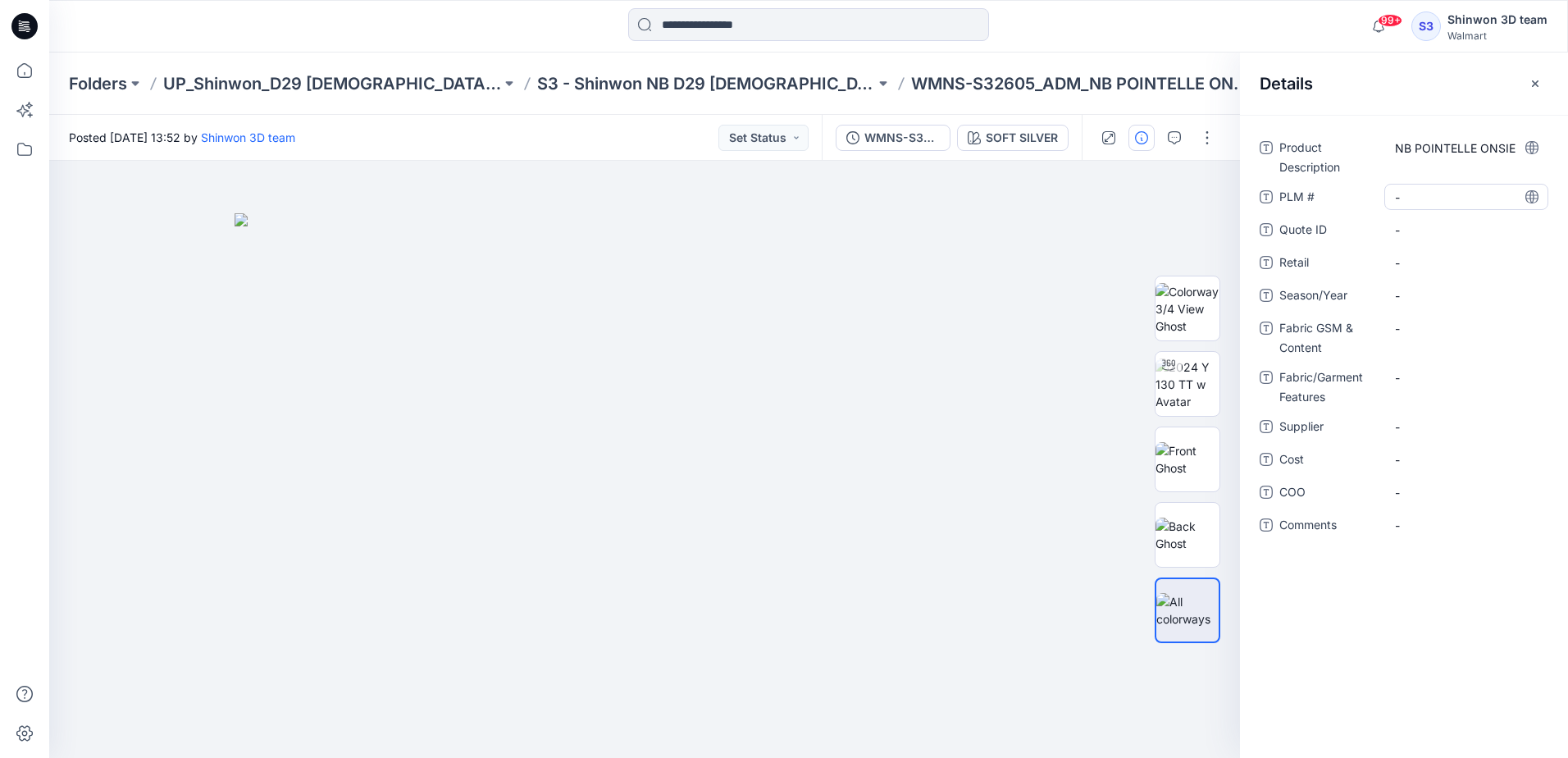
click at [1433, 200] on \ "-" at bounding box center [1466, 197] width 142 height 17
click at [1425, 232] on ID "-" at bounding box center [1466, 231] width 142 height 17
click at [1420, 295] on span "-" at bounding box center [1466, 296] width 142 height 17
type textarea "**********"
click at [1420, 333] on Content "-" at bounding box center [1466, 328] width 142 height 17
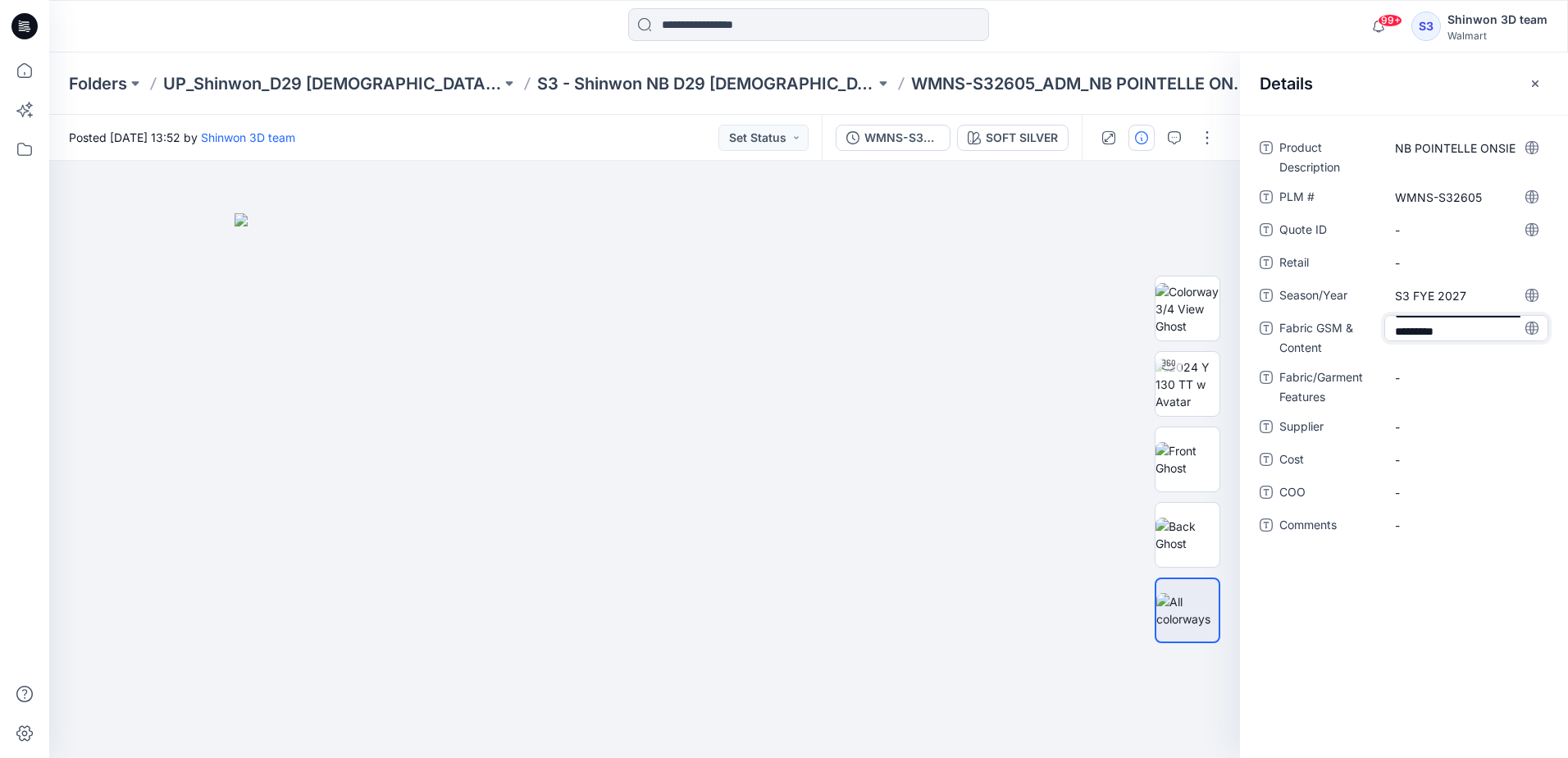
type textarea "**********"
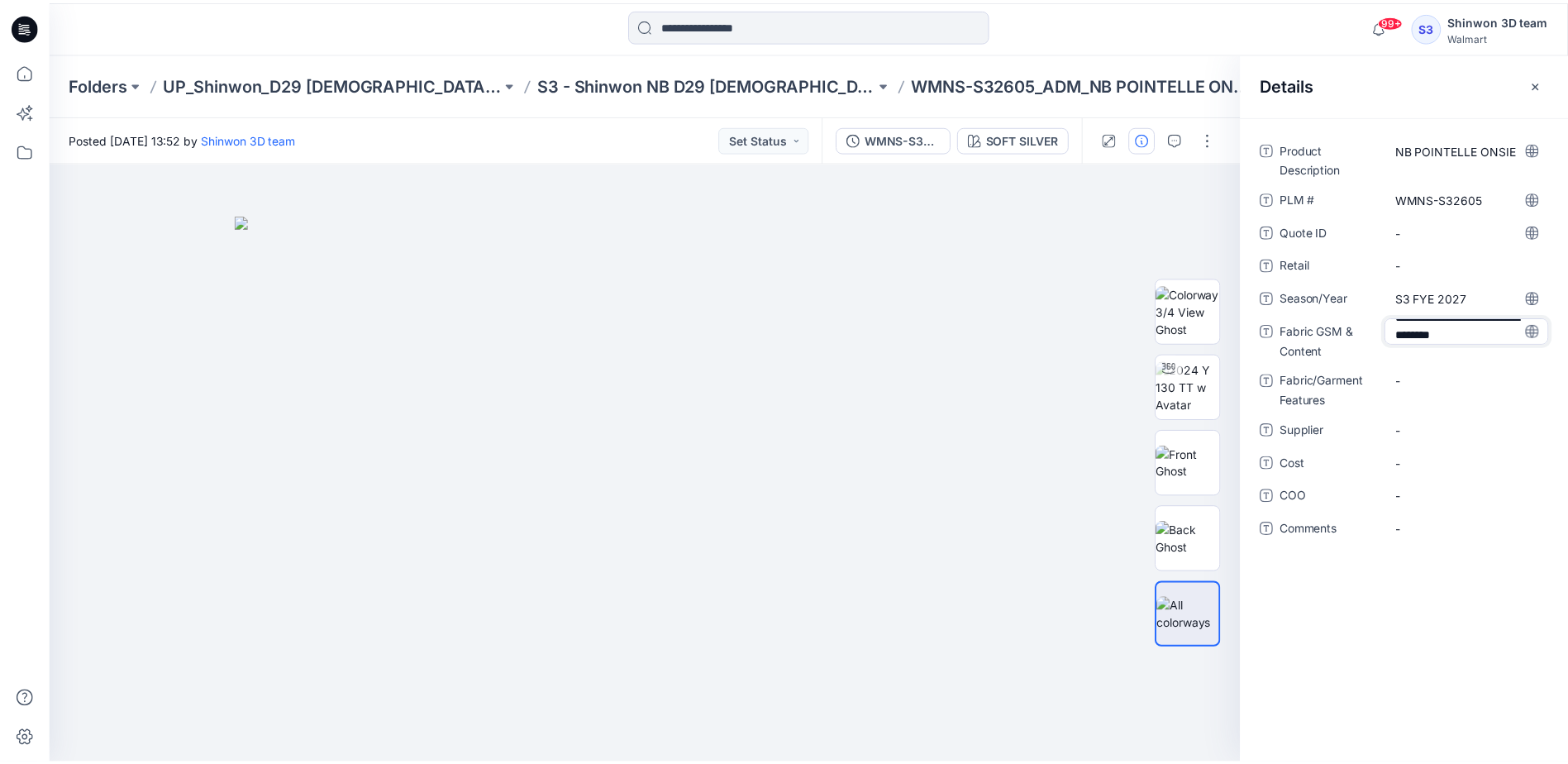
scroll to position [31, 0]
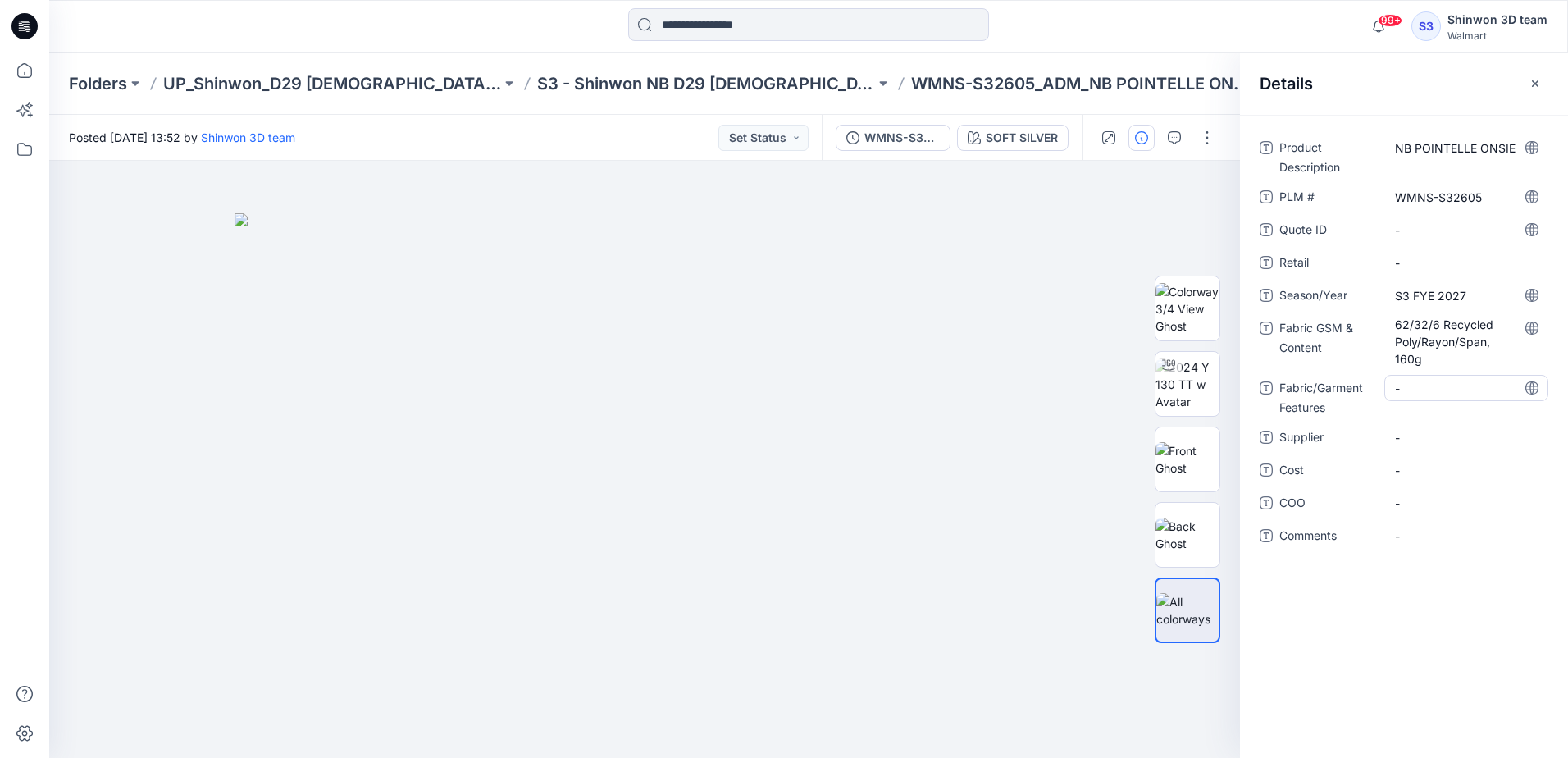
click at [1421, 392] on Features "-" at bounding box center [1466, 389] width 142 height 17
type textarea "*********"
click at [1434, 429] on span "-" at bounding box center [1466, 438] width 142 height 17
type textarea "*******"
click at [664, 83] on p "S3 - Shinwon NB D29 [DEMOGRAPHIC_DATA] Sleepwear" at bounding box center [705, 84] width 338 height 23
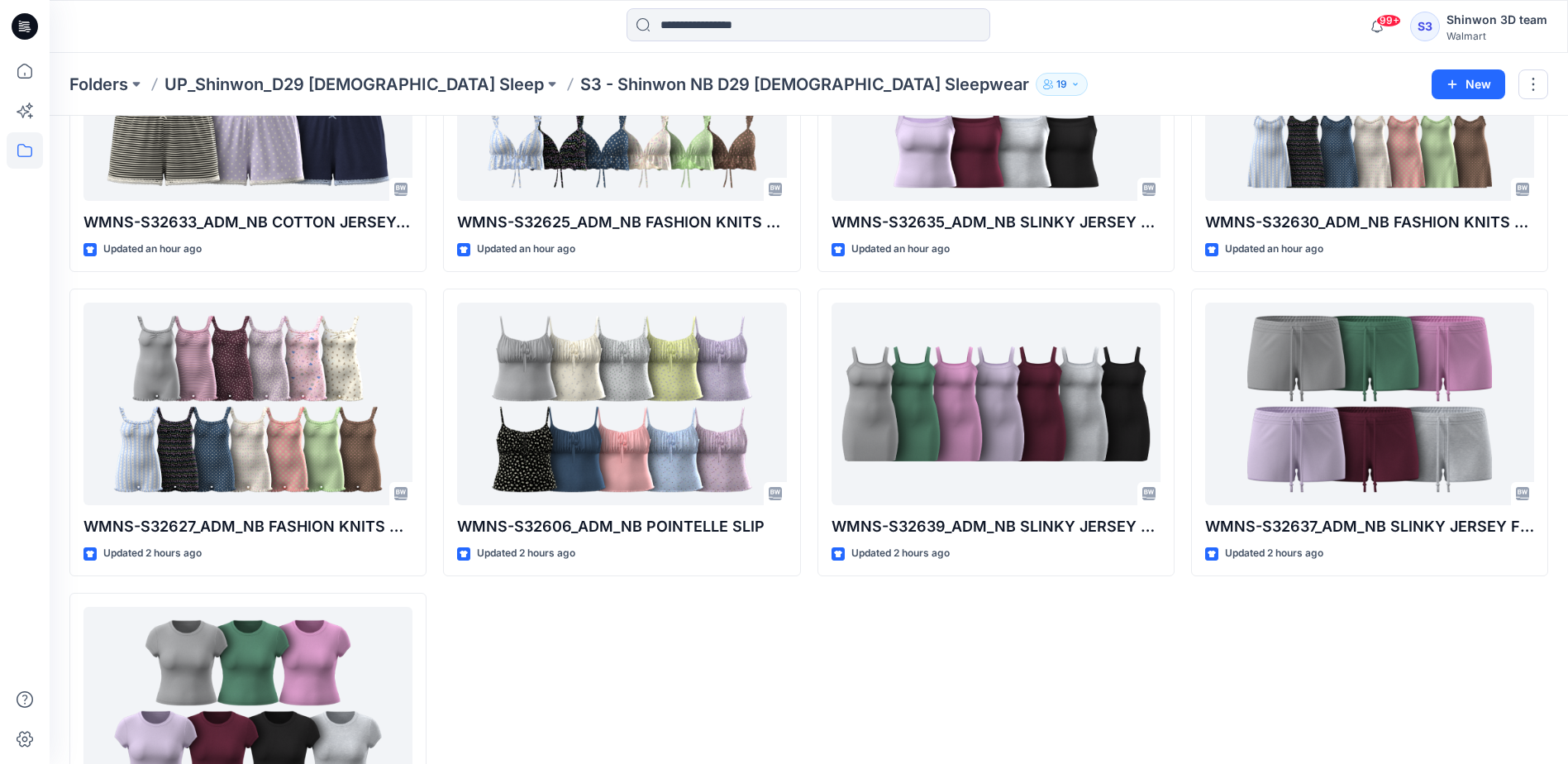
scroll to position [1084, 0]
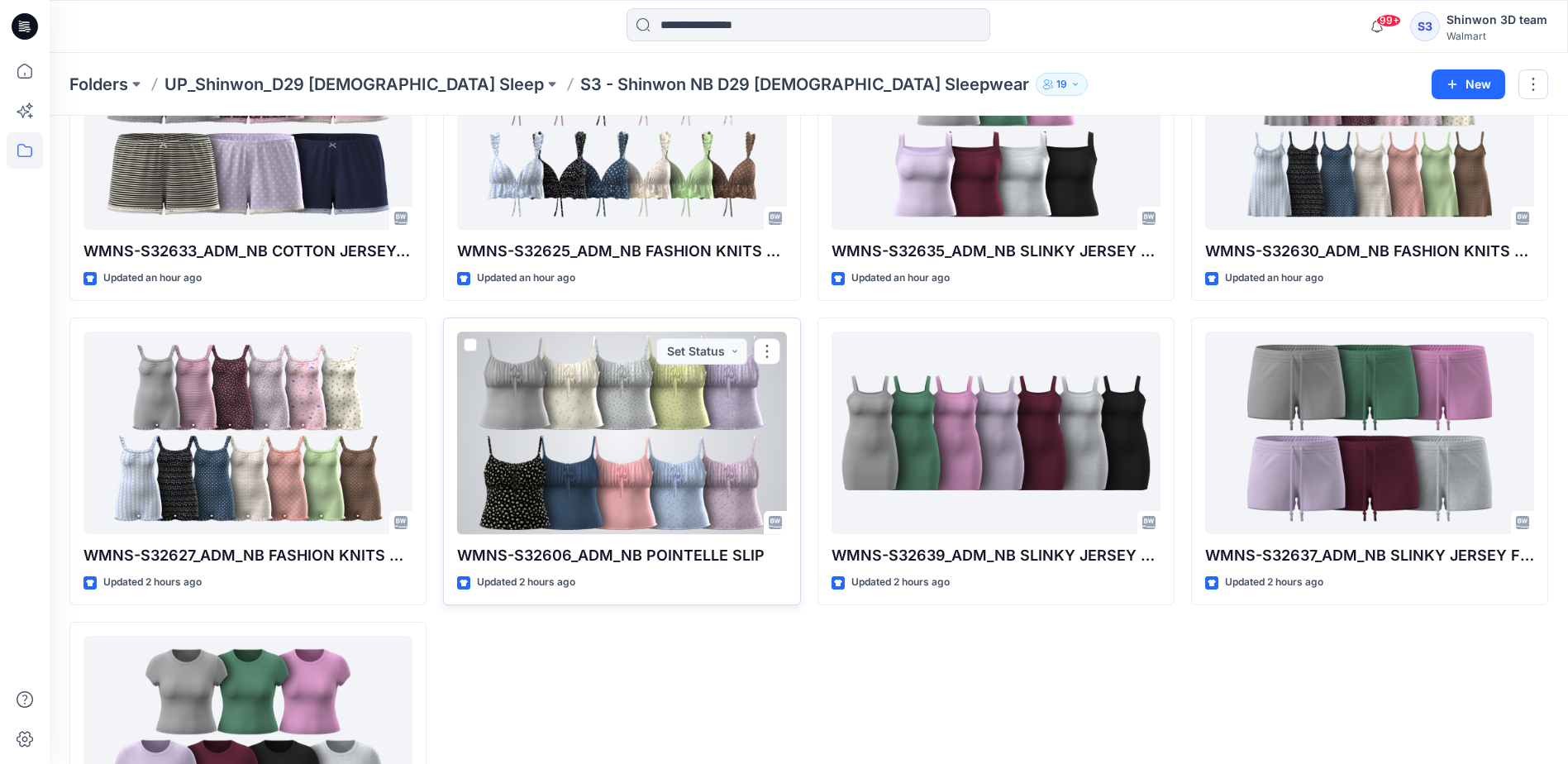
click at [644, 464] on div at bounding box center [621, 433] width 329 height 202
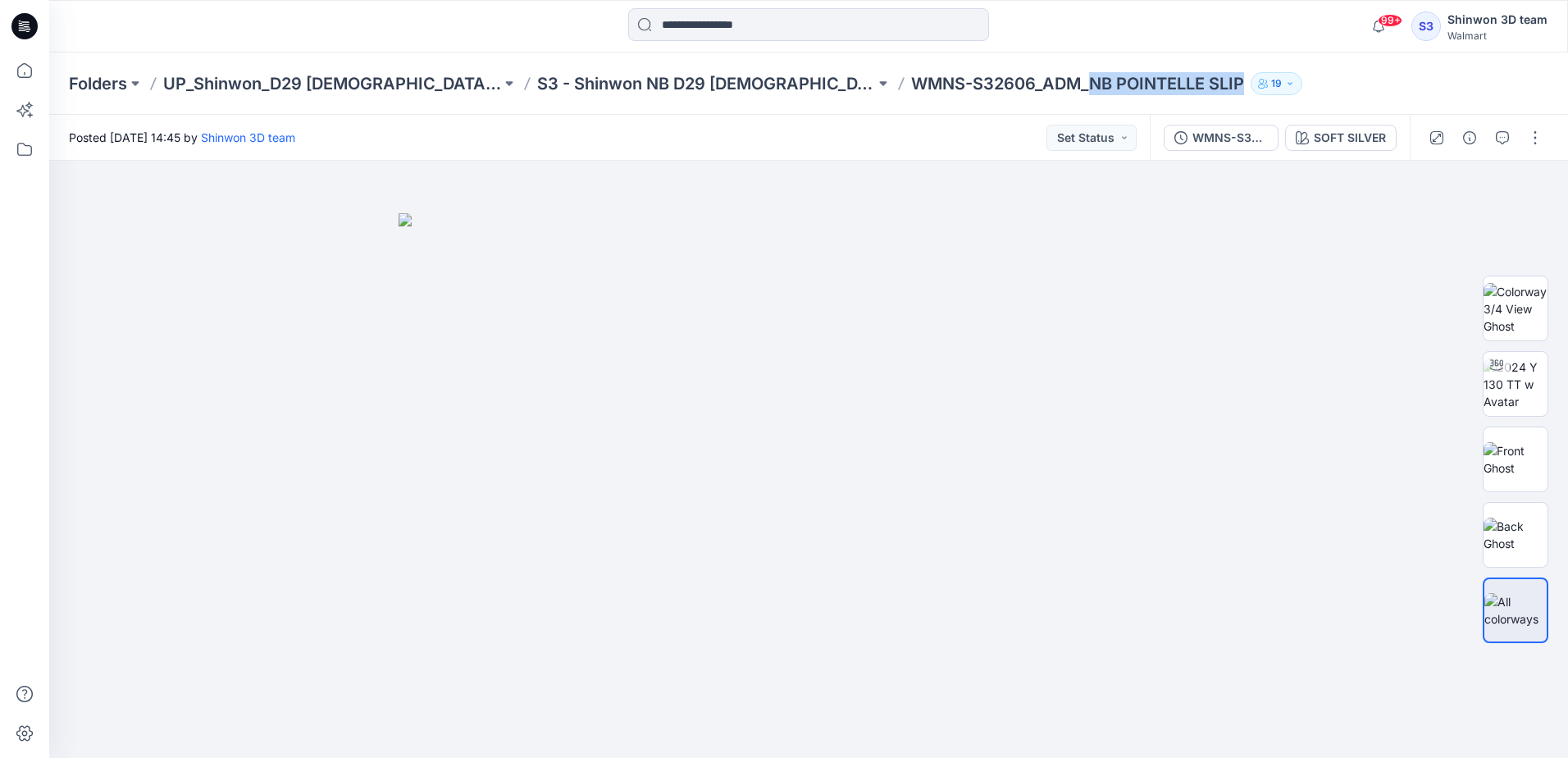
drag, startPoint x: 976, startPoint y: 85, endPoint x: 1127, endPoint y: 89, distance: 151.1
click at [1127, 89] on p "WMNS-S32606_ADM_NB POINTELLE SLIP" at bounding box center [1076, 84] width 333 height 23
click at [1534, 141] on button "button" at bounding box center [1535, 138] width 26 height 26
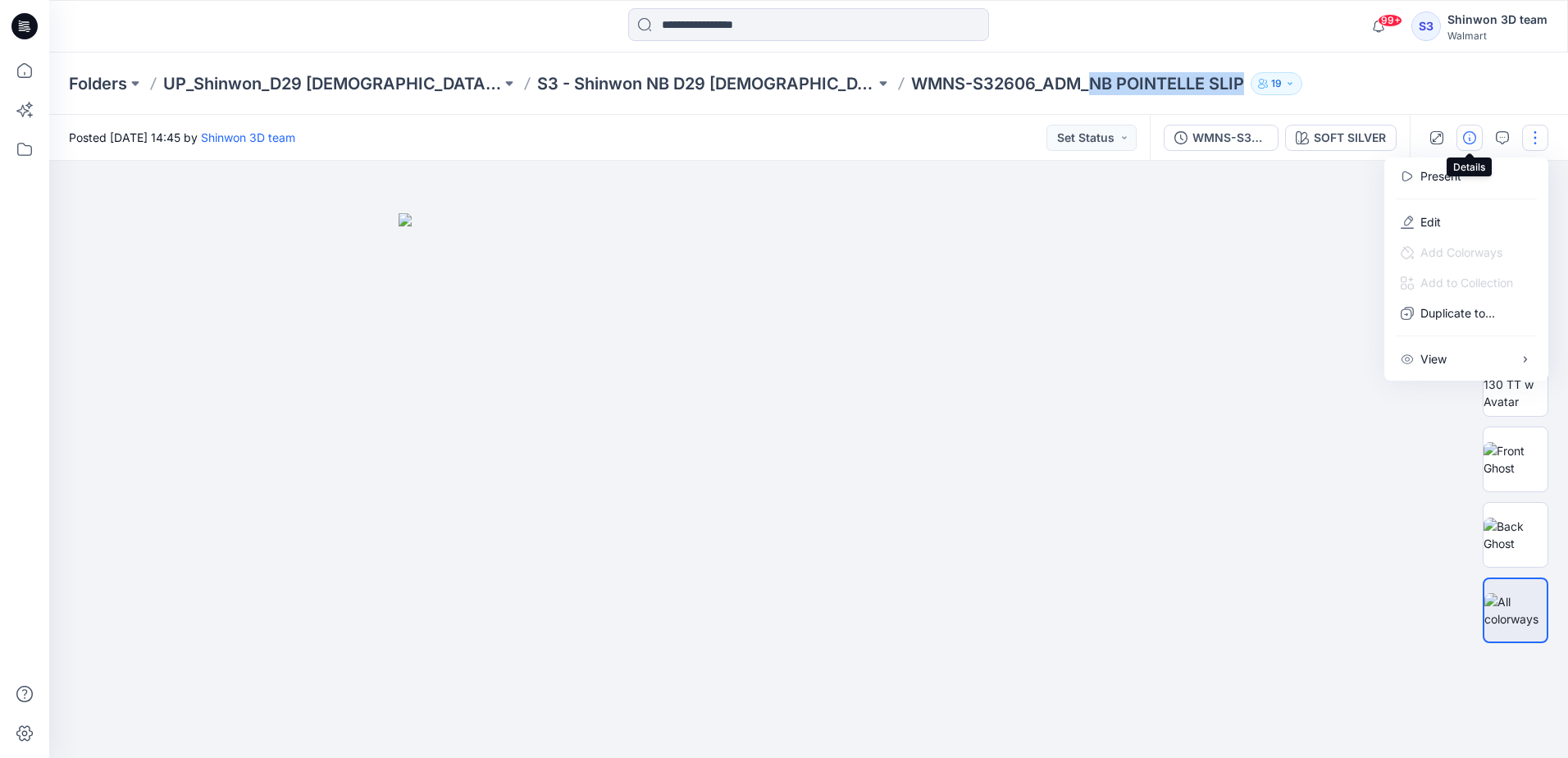
click at [1474, 135] on icon "button" at bounding box center [1468, 137] width 13 height 13
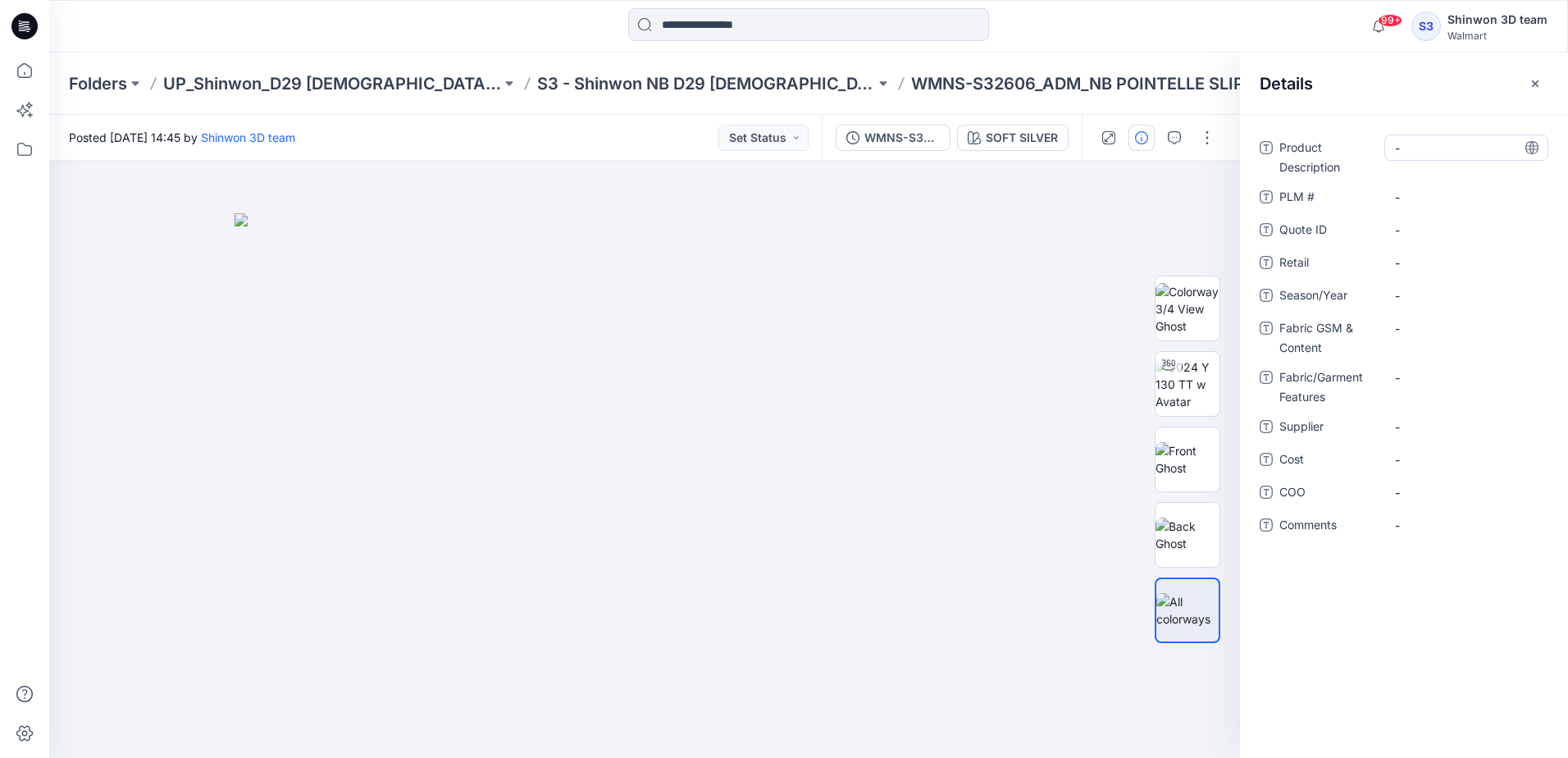
click at [1393, 151] on div "-" at bounding box center [1466, 148] width 164 height 26
type textarea "**********"
click at [1407, 185] on div "-" at bounding box center [1466, 196] width 164 height 26
drag, startPoint x: 920, startPoint y: 82, endPoint x: 797, endPoint y: 85, distance: 123.0
click at [911, 85] on p "WMNS-S32606_ADM_NB POINTELLE SLIP" at bounding box center [1076, 84] width 333 height 23
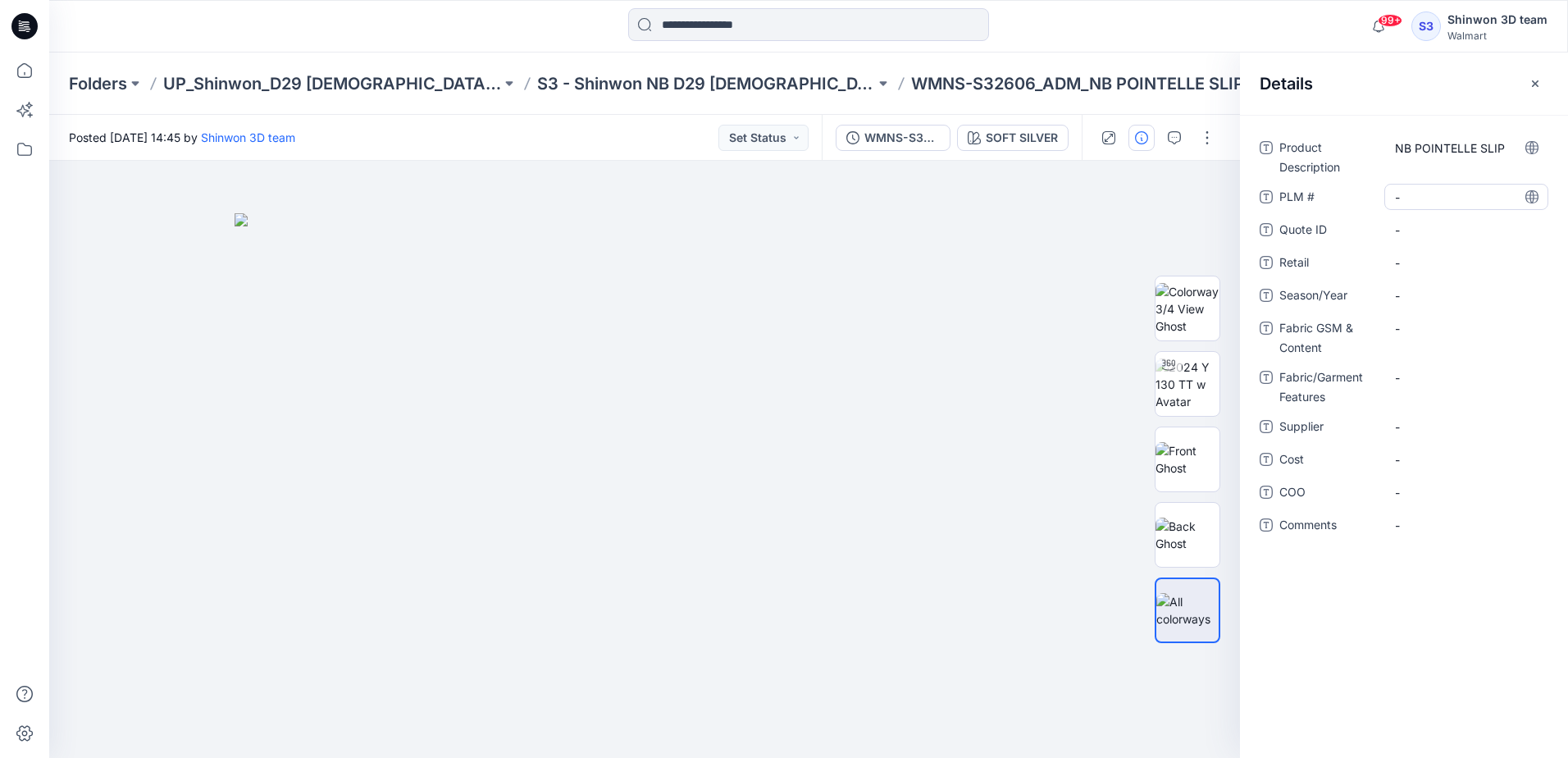
click at [1434, 204] on \ "-" at bounding box center [1466, 197] width 142 height 17
type textarea "**********"
click at [1417, 297] on span "-" at bounding box center [1466, 296] width 142 height 17
type textarea "**********"
drag, startPoint x: 1409, startPoint y: 340, endPoint x: 1431, endPoint y: 331, distance: 23.8
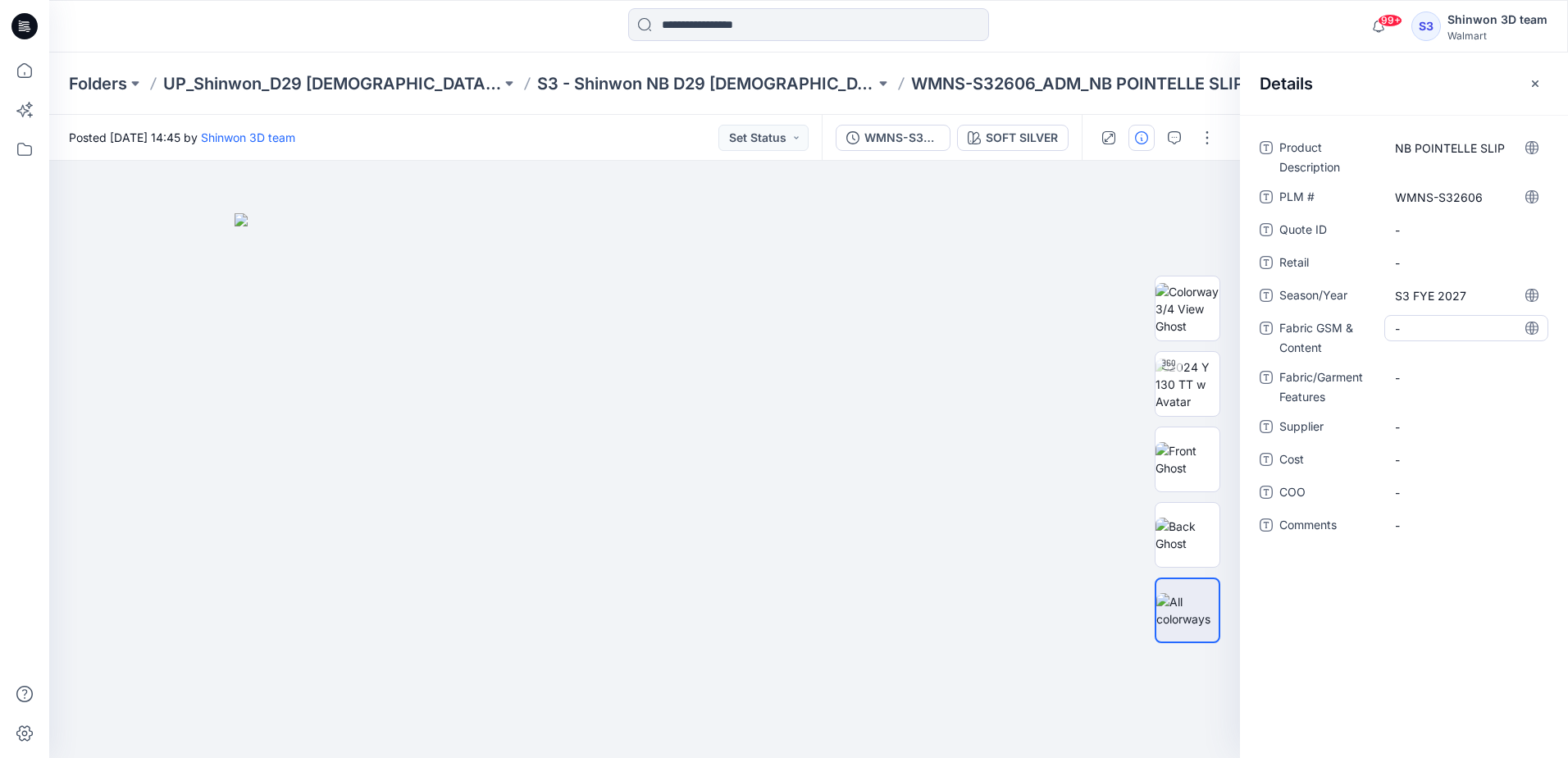
click at [1431, 331] on div "-" at bounding box center [1466, 328] width 164 height 26
type textarea "**********"
click at [1432, 392] on Features "-" at bounding box center [1466, 389] width 142 height 17
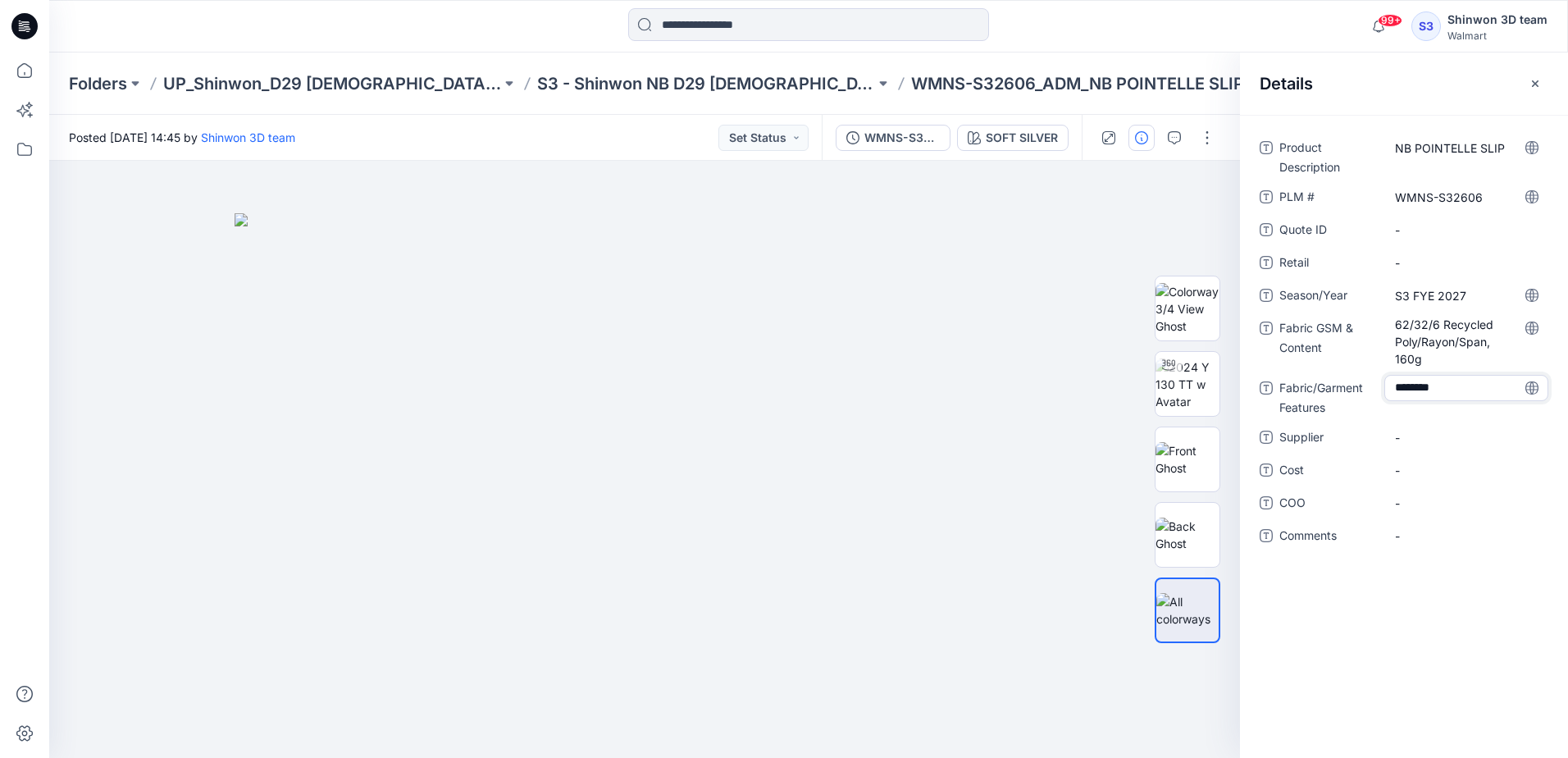
type textarea "*********"
click at [1414, 442] on span "-" at bounding box center [1466, 438] width 142 height 17
type textarea "*******"
click at [1170, 134] on icon "button" at bounding box center [1173, 137] width 13 height 13
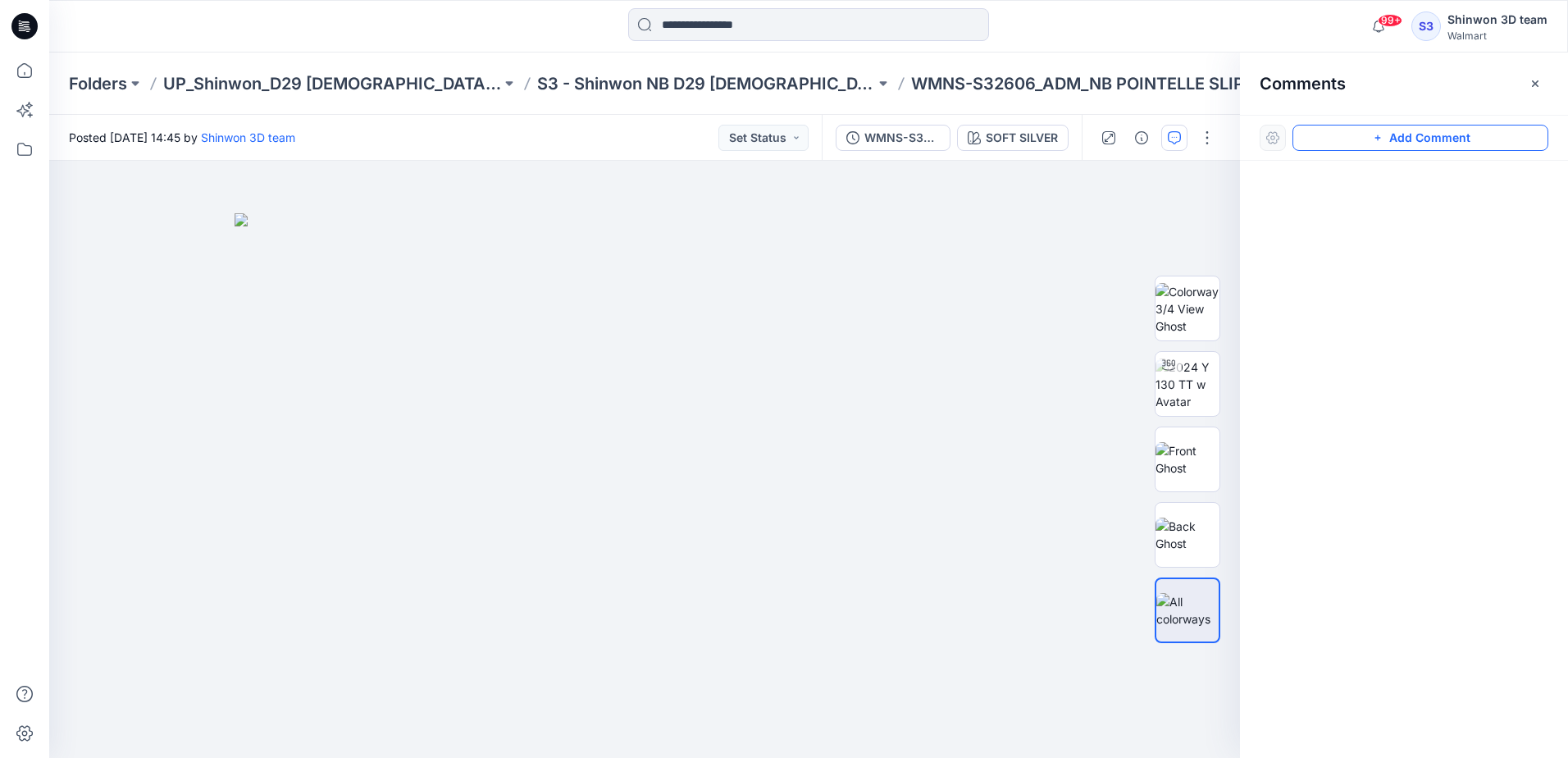
click at [1455, 134] on button "Add Comment" at bounding box center [1420, 138] width 256 height 26
click at [925, 228] on div "1" at bounding box center [644, 459] width 1191 height 597
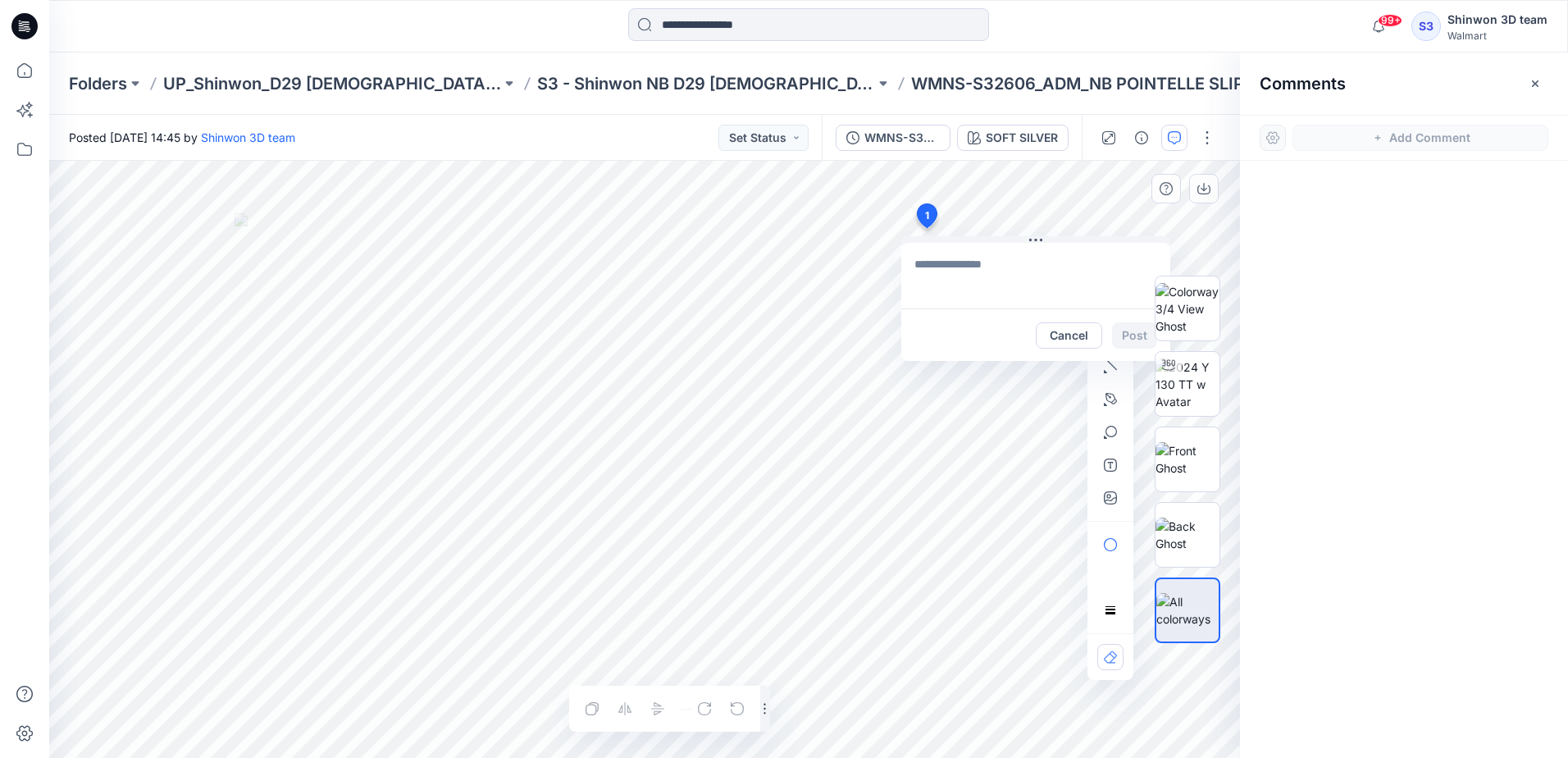
click at [928, 263] on textarea at bounding box center [1035, 275] width 269 height 65
paste textarea "**********"
type textarea "**********"
click at [1131, 334] on button "Post" at bounding box center [1135, 335] width 45 height 26
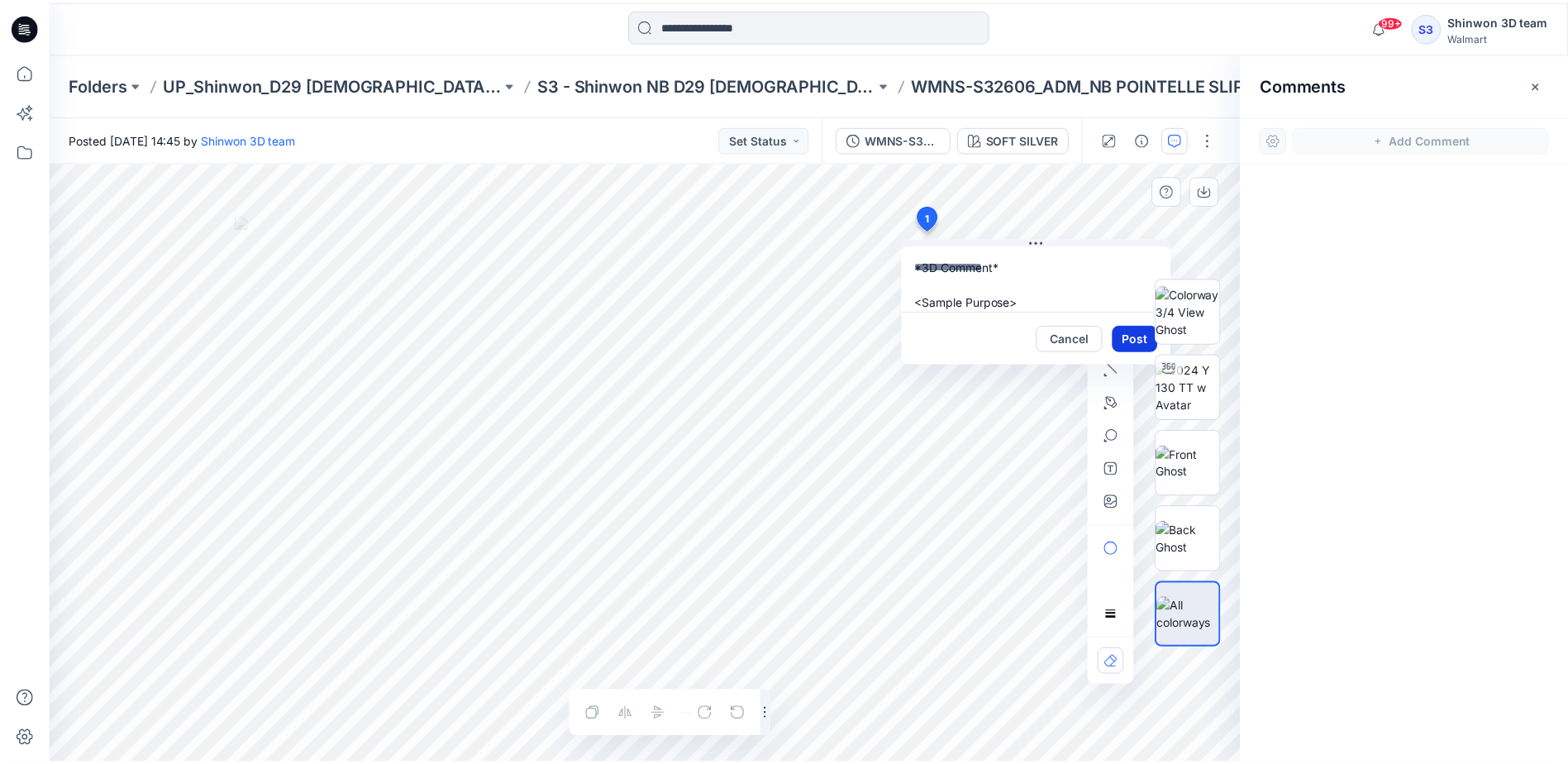
scroll to position [0, 0]
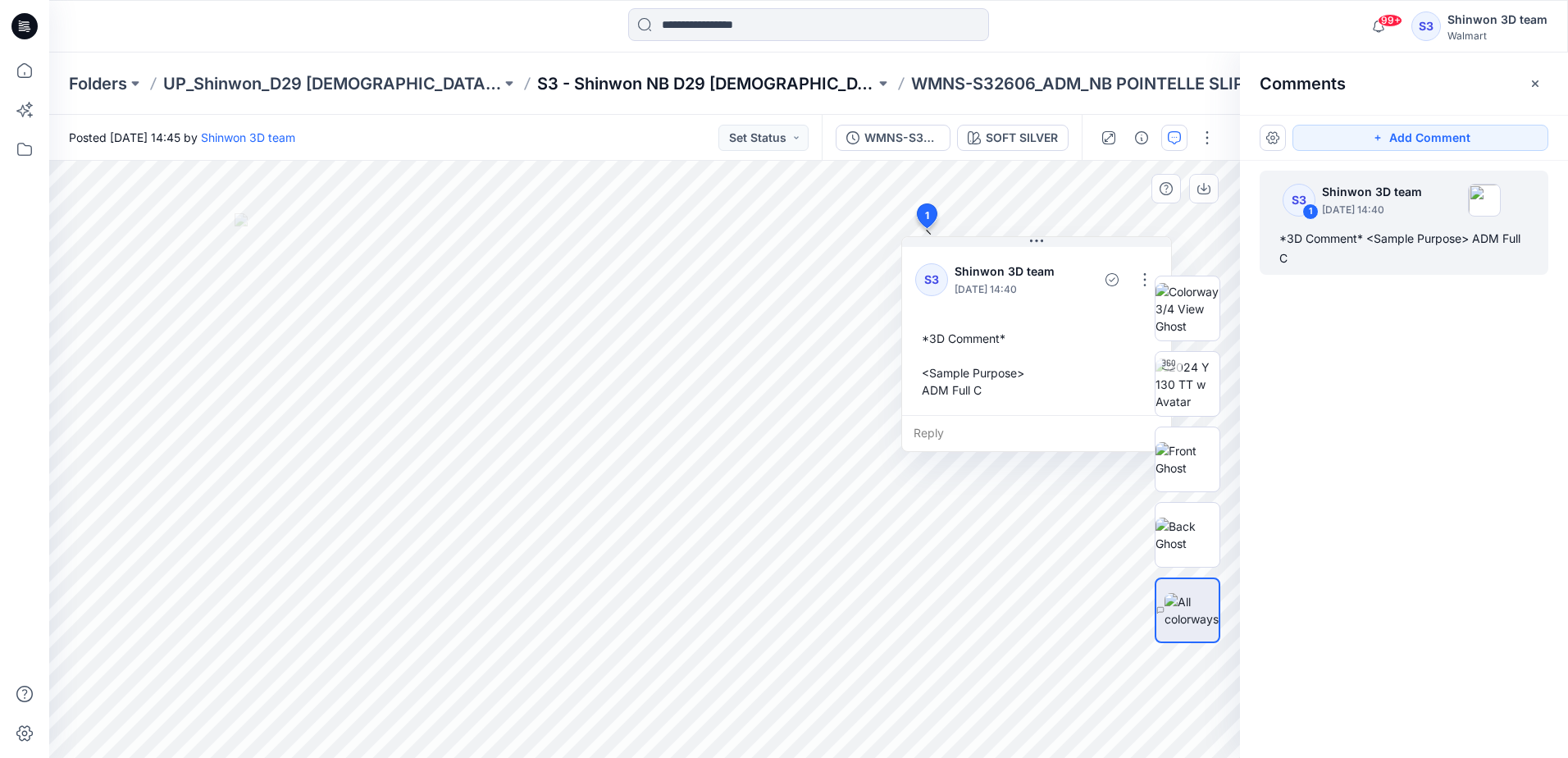
click at [696, 85] on p "S3 - Shinwon NB D29 [DEMOGRAPHIC_DATA] Sleepwear" at bounding box center [705, 84] width 338 height 23
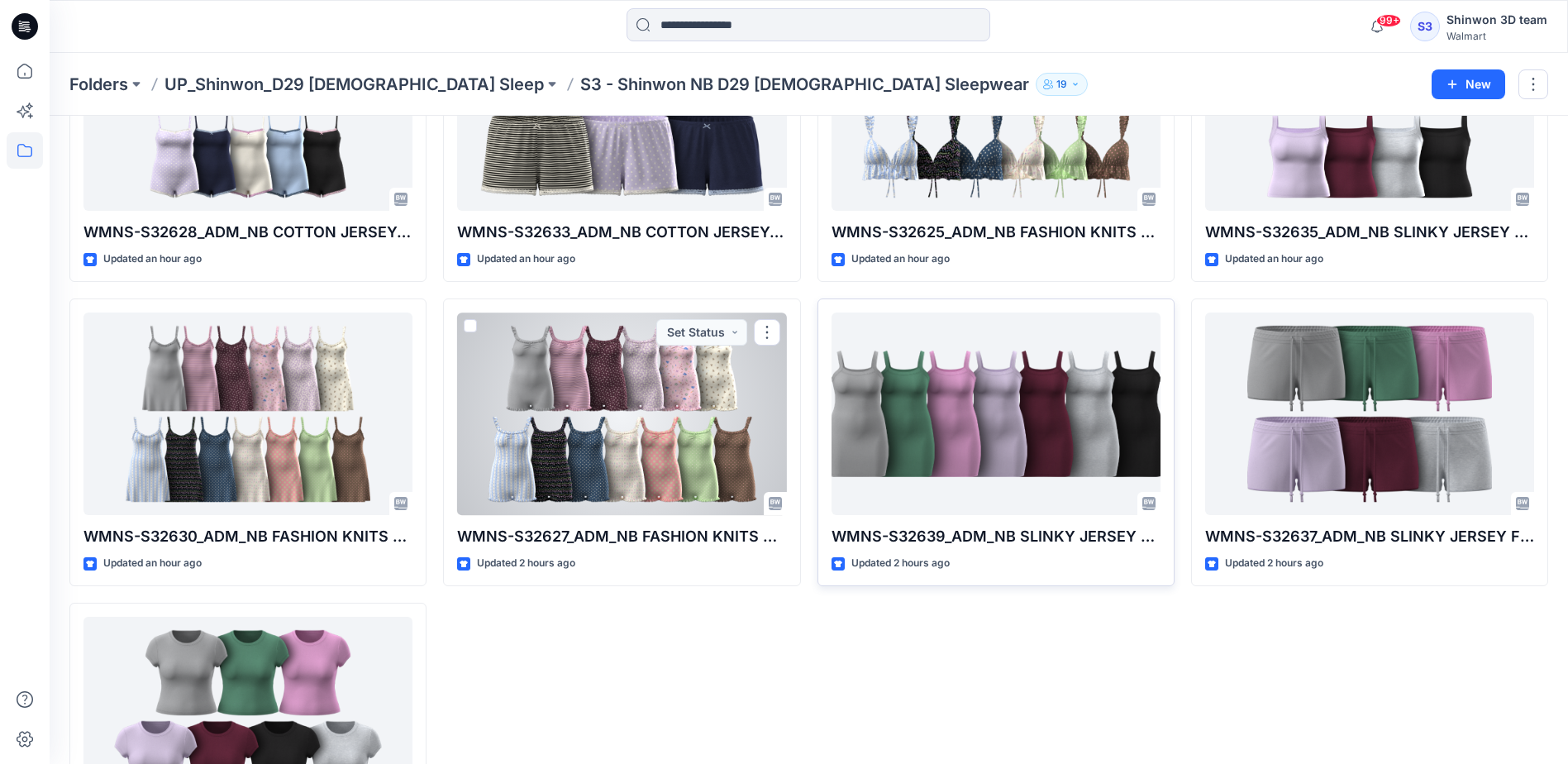
scroll to position [1075, 0]
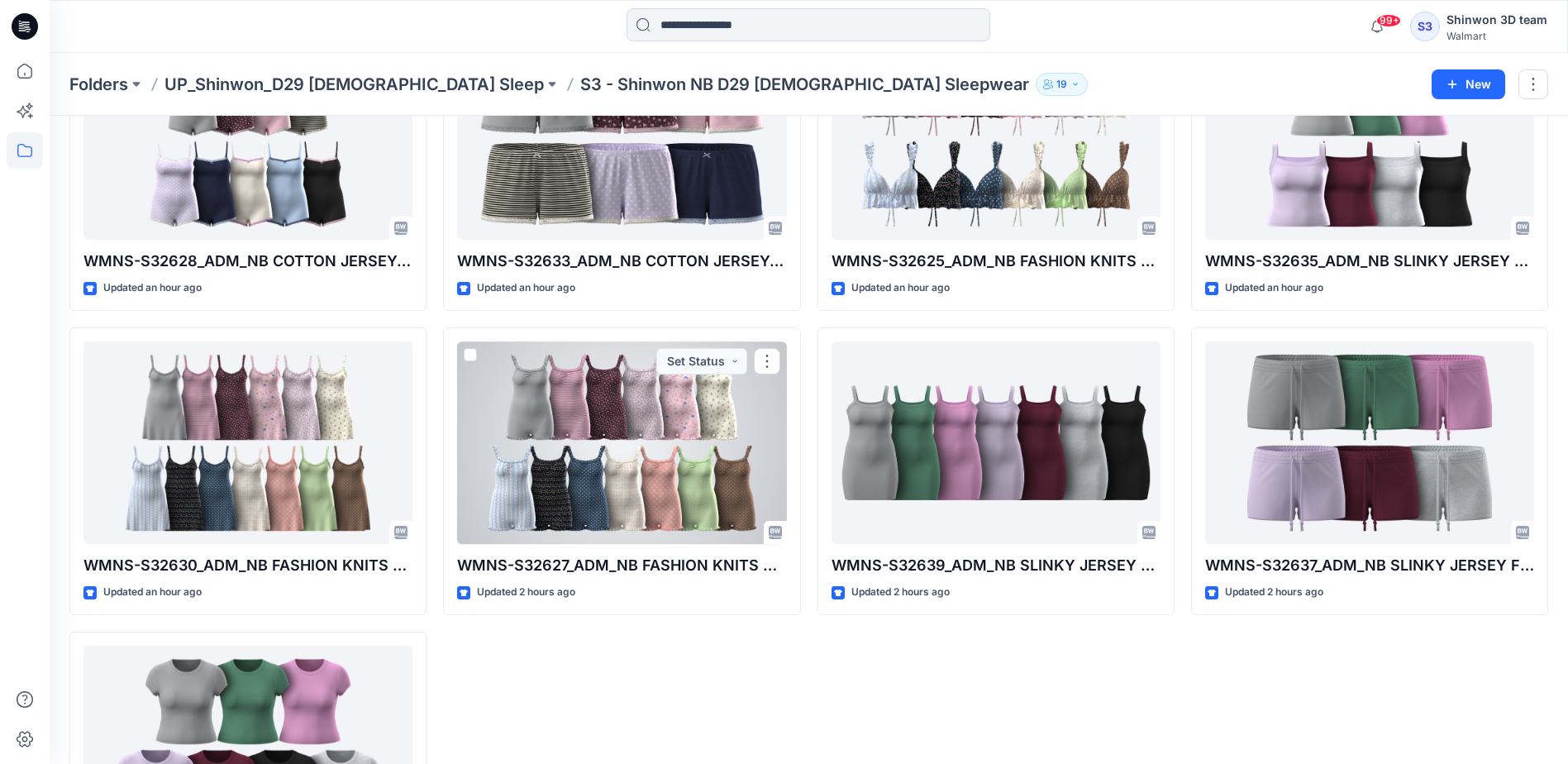
click at [595, 455] on div at bounding box center [621, 443] width 329 height 202
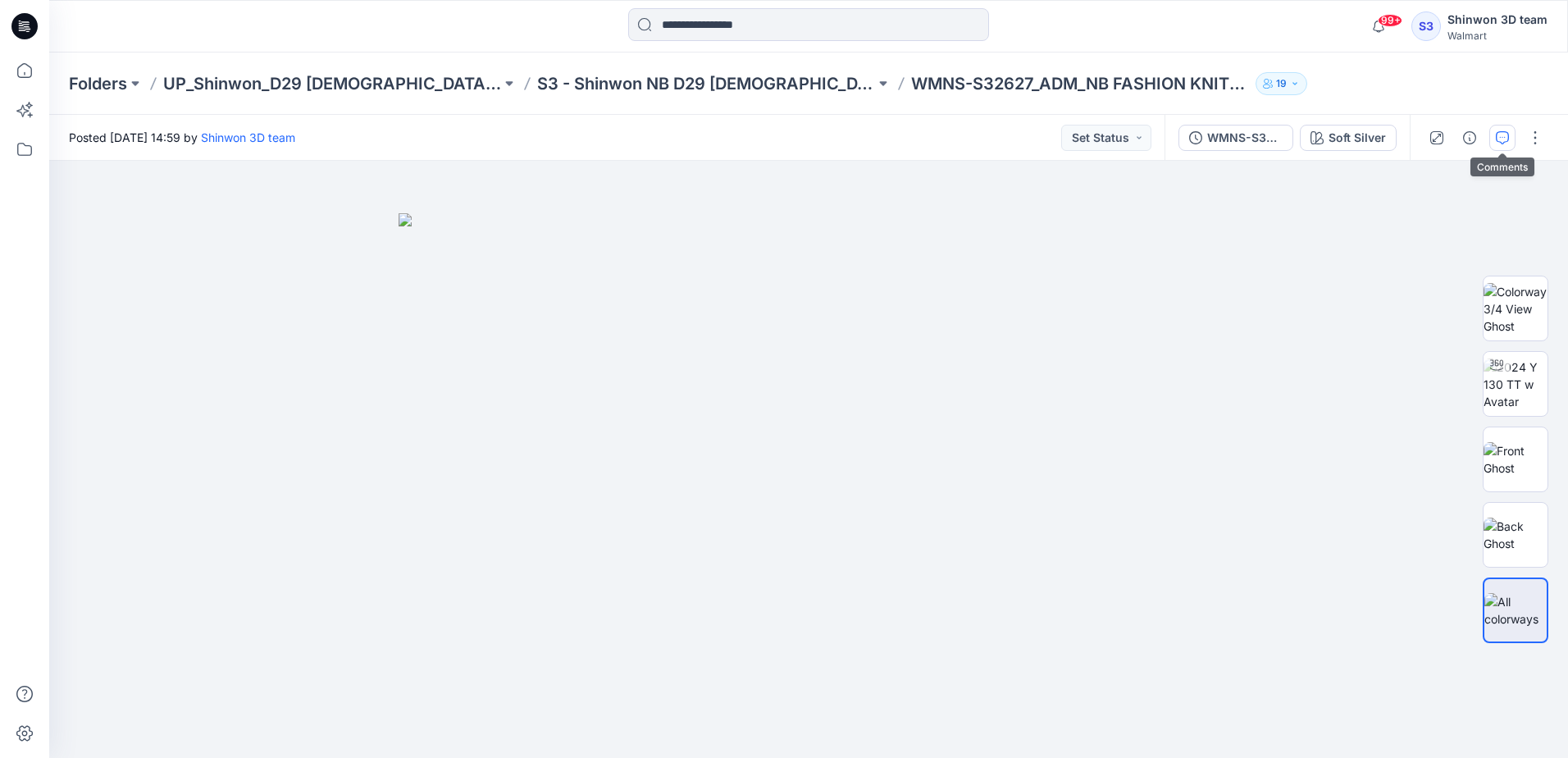
click at [1500, 138] on icon "button" at bounding box center [1502, 137] width 13 height 13
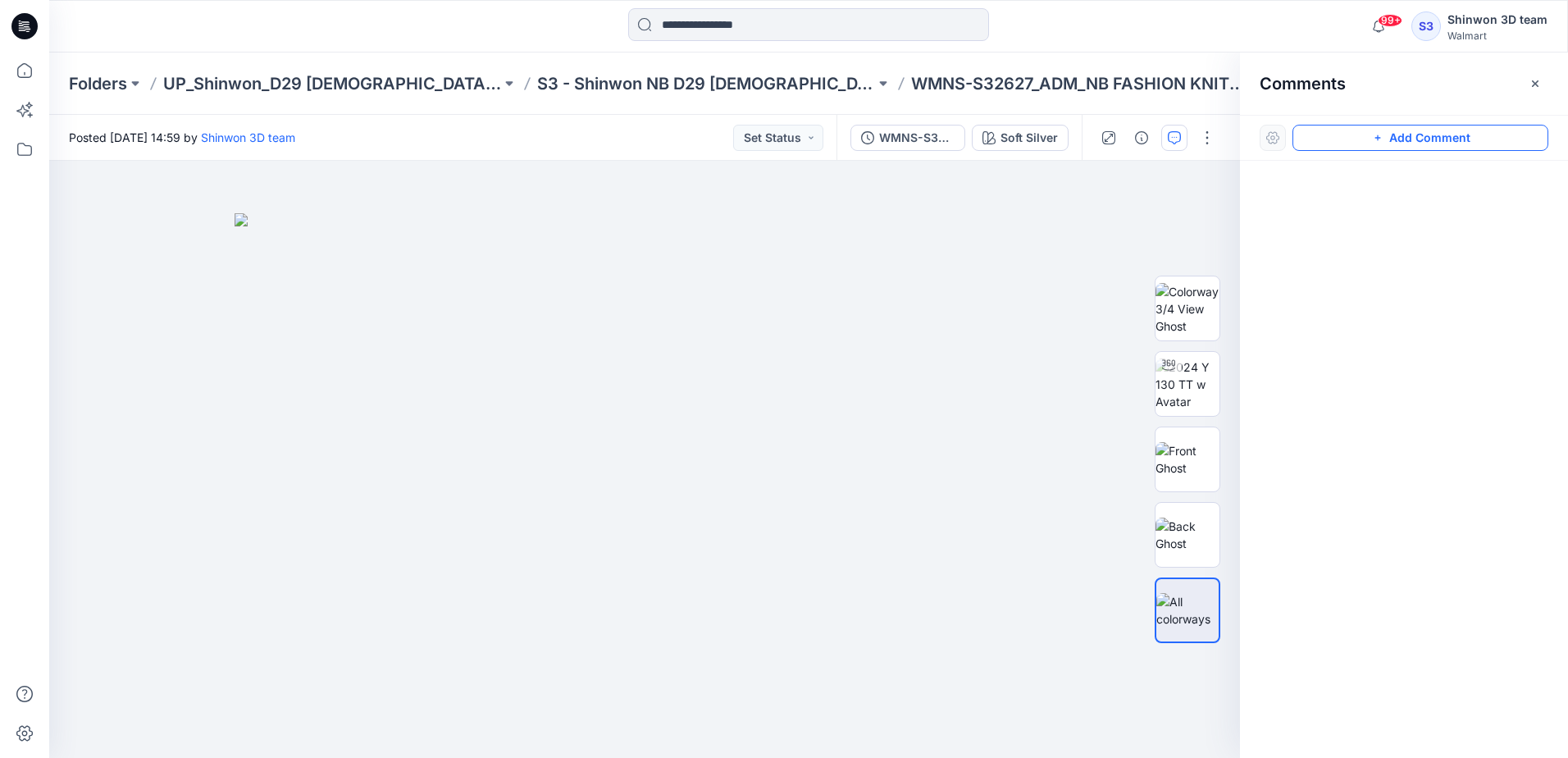
click at [1378, 140] on icon "button" at bounding box center [1377, 138] width 6 height 6
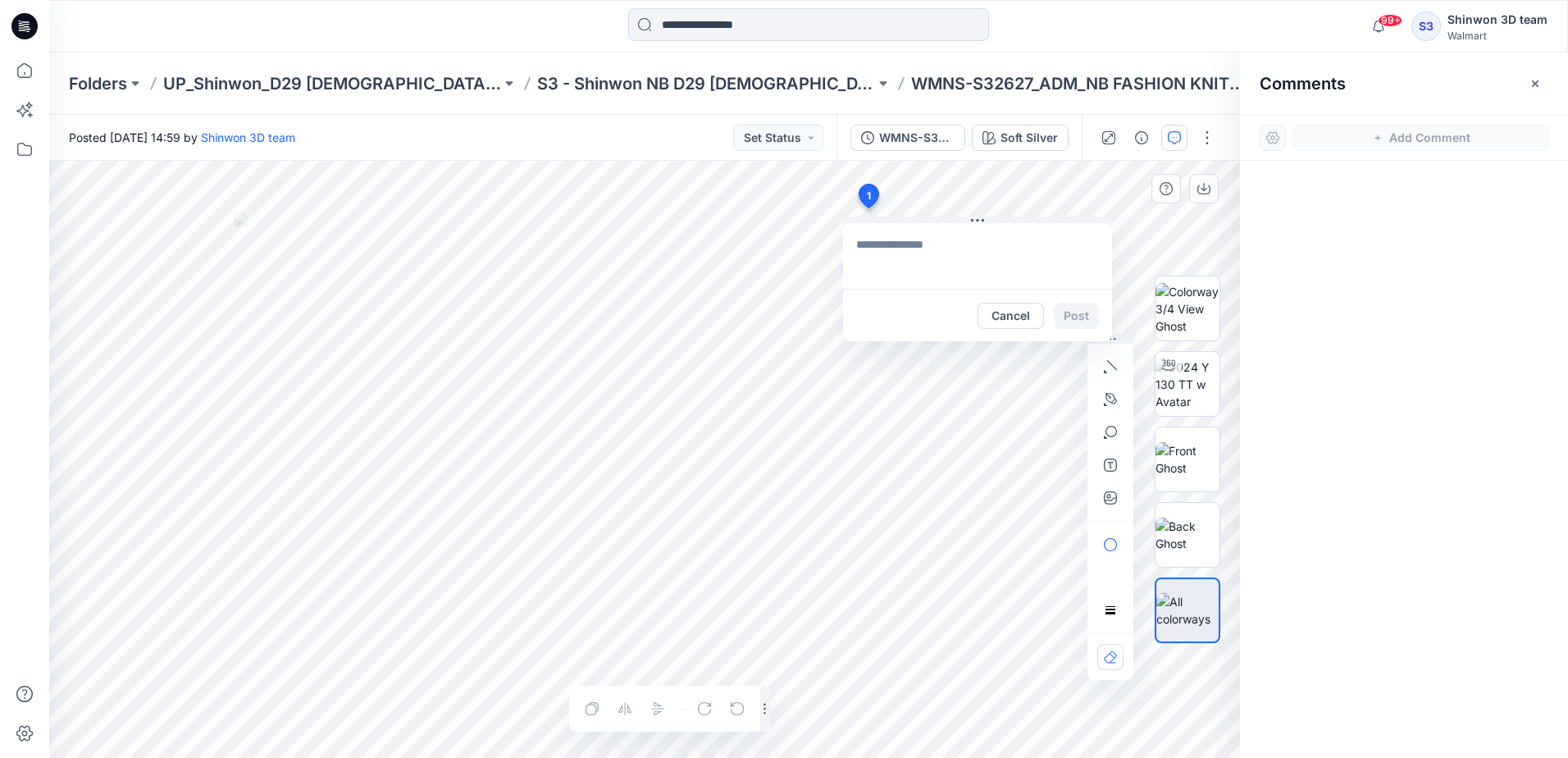
click at [868, 209] on div "1 Cancel Post Layer 1" at bounding box center [644, 459] width 1191 height 597
click at [883, 252] on textarea at bounding box center [977, 255] width 269 height 65
paste textarea "**********"
type textarea "**********"
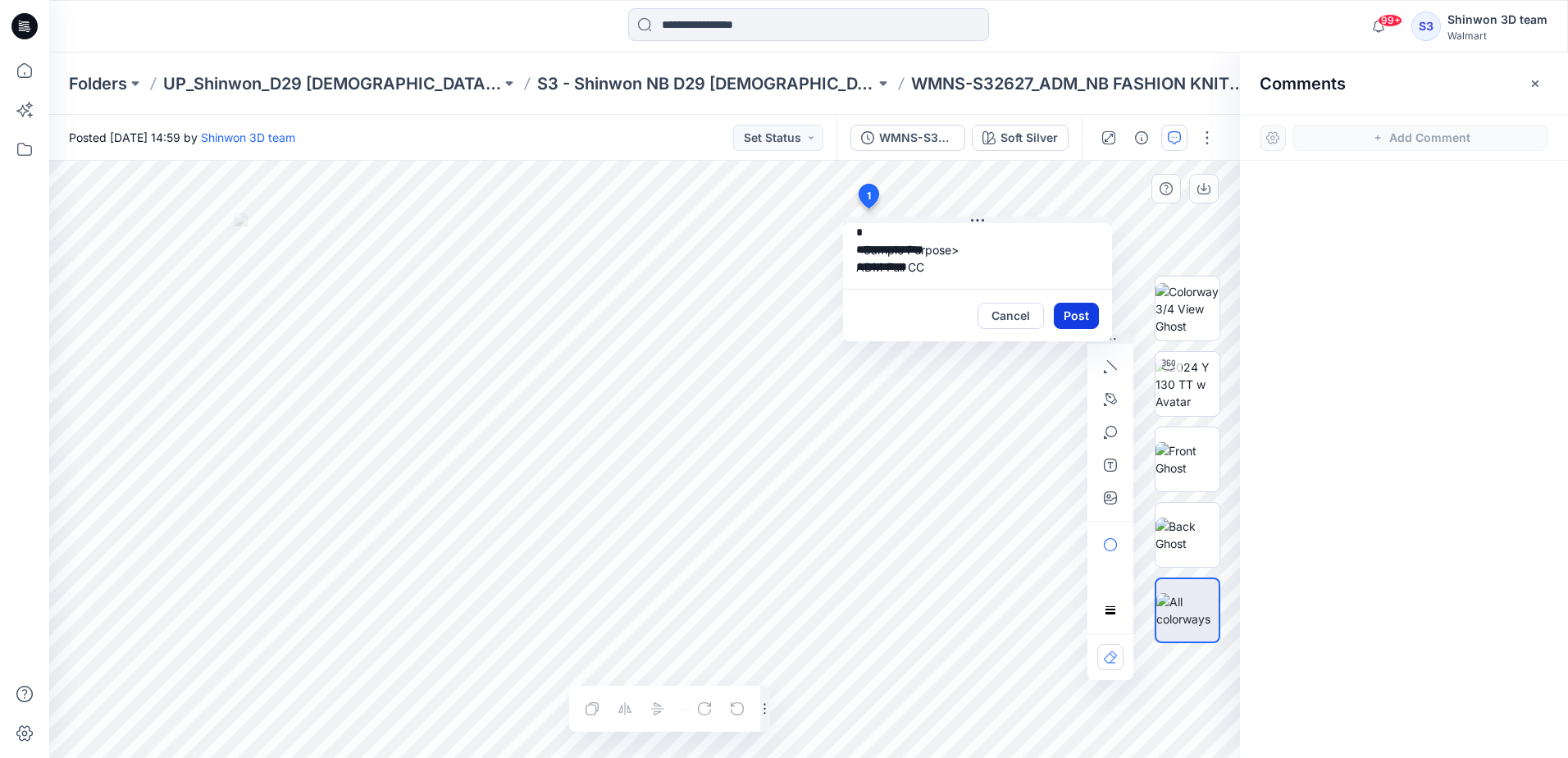
click at [1079, 317] on button "Post" at bounding box center [1076, 316] width 45 height 26
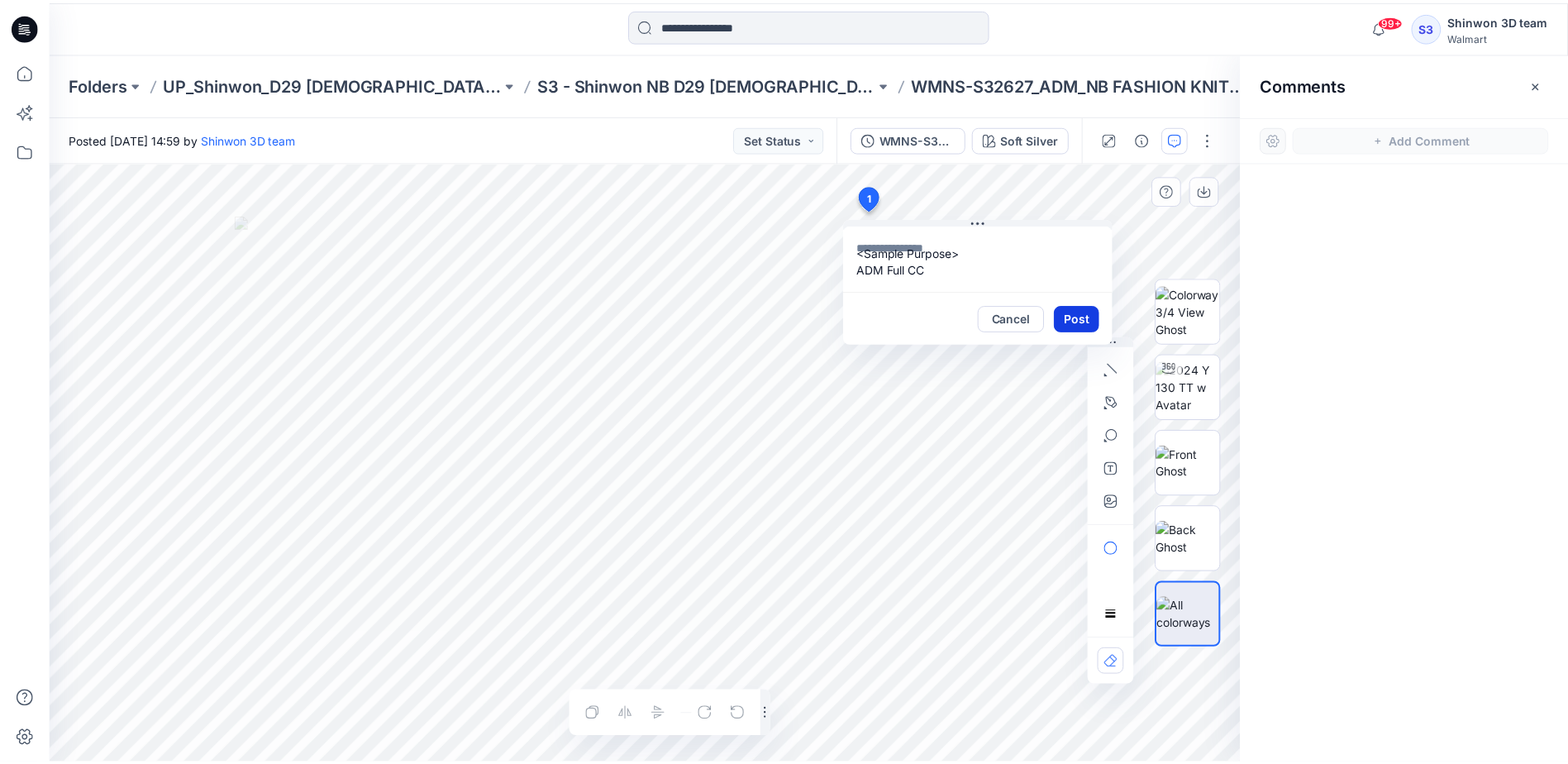
scroll to position [0, 0]
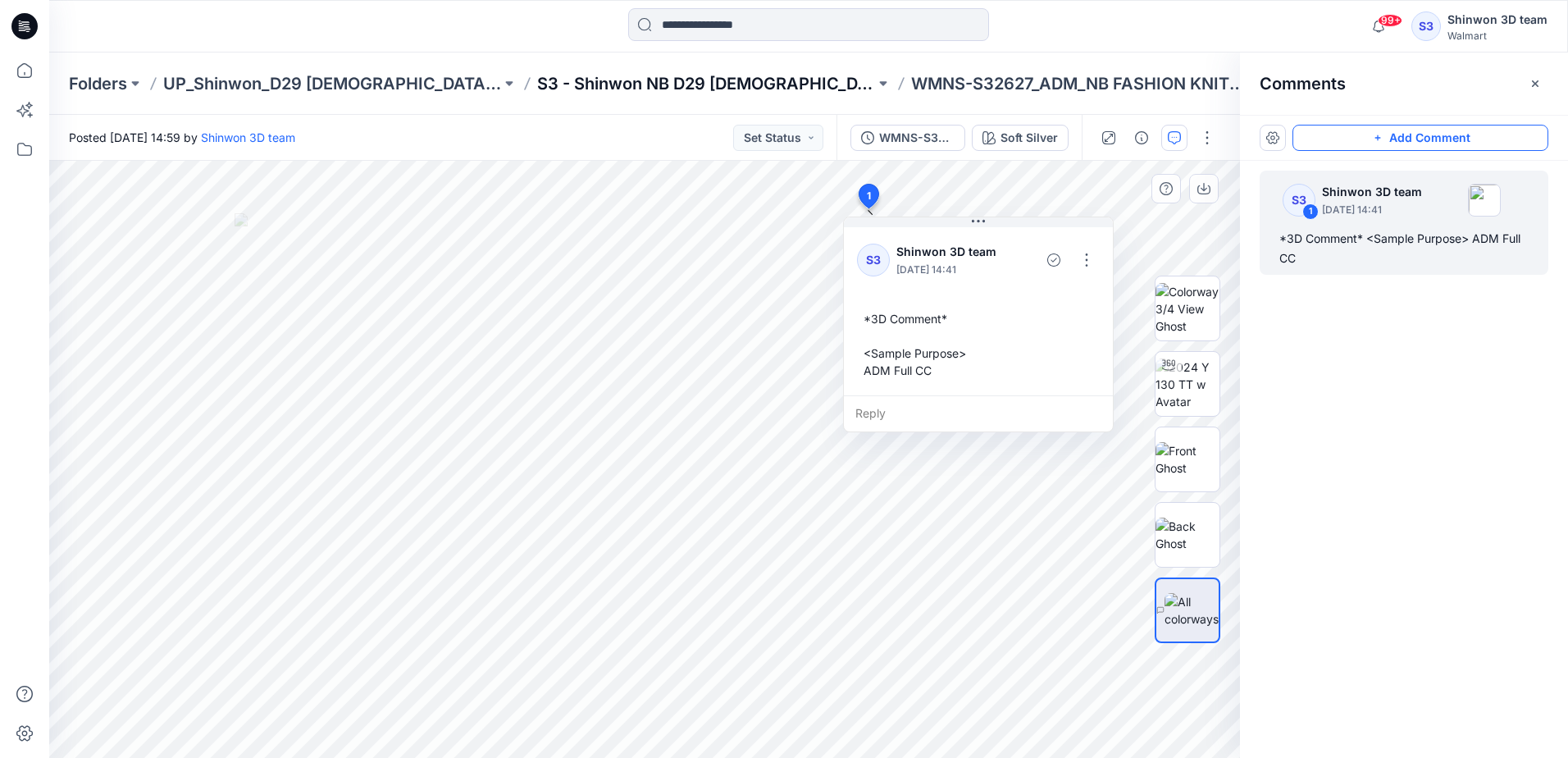
click at [677, 85] on p "S3 - Shinwon NB D29 [DEMOGRAPHIC_DATA] Sleepwear" at bounding box center [705, 84] width 338 height 23
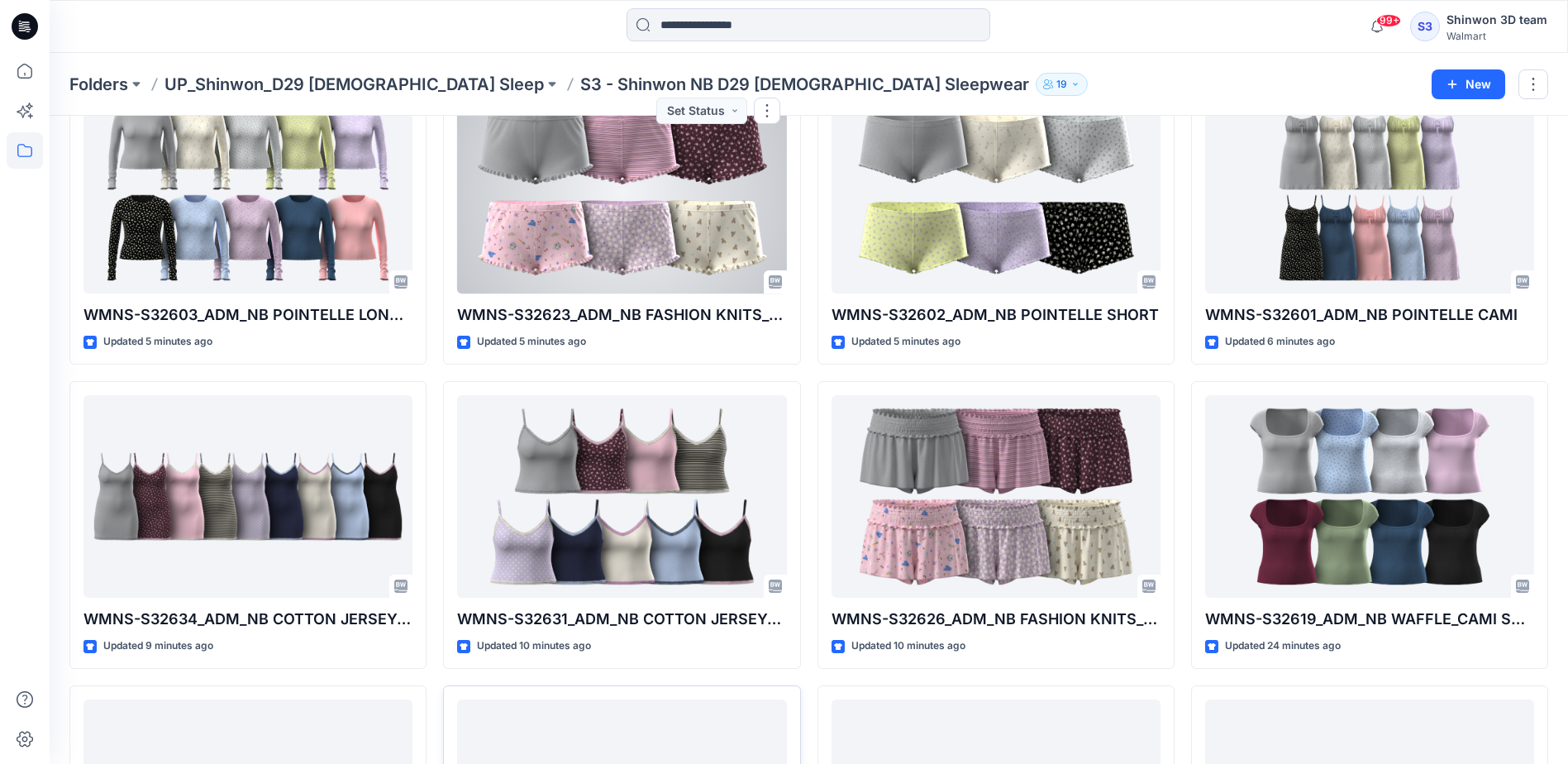
scroll to position [414, 0]
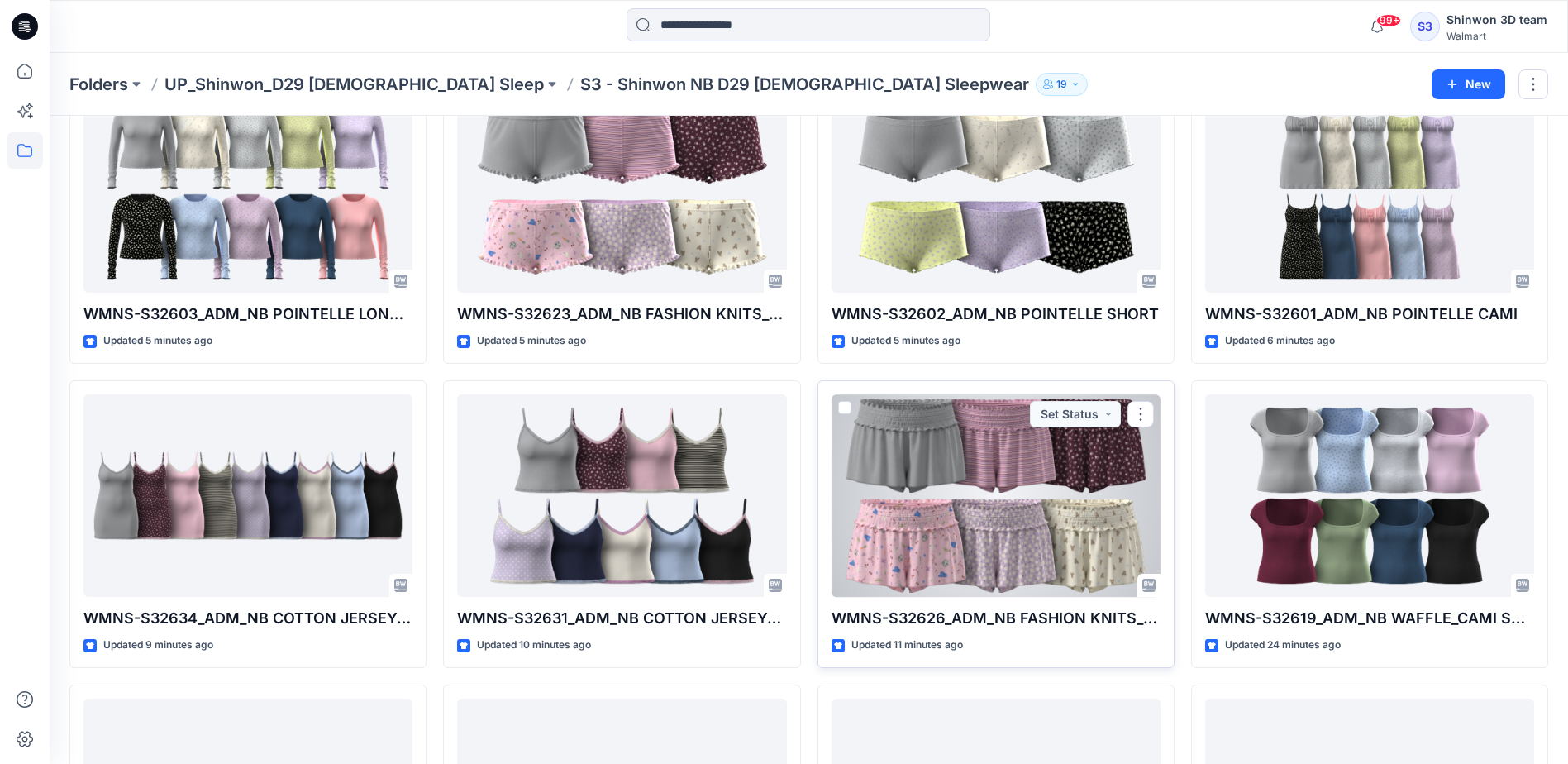
click at [977, 491] on div at bounding box center [996, 496] width 329 height 202
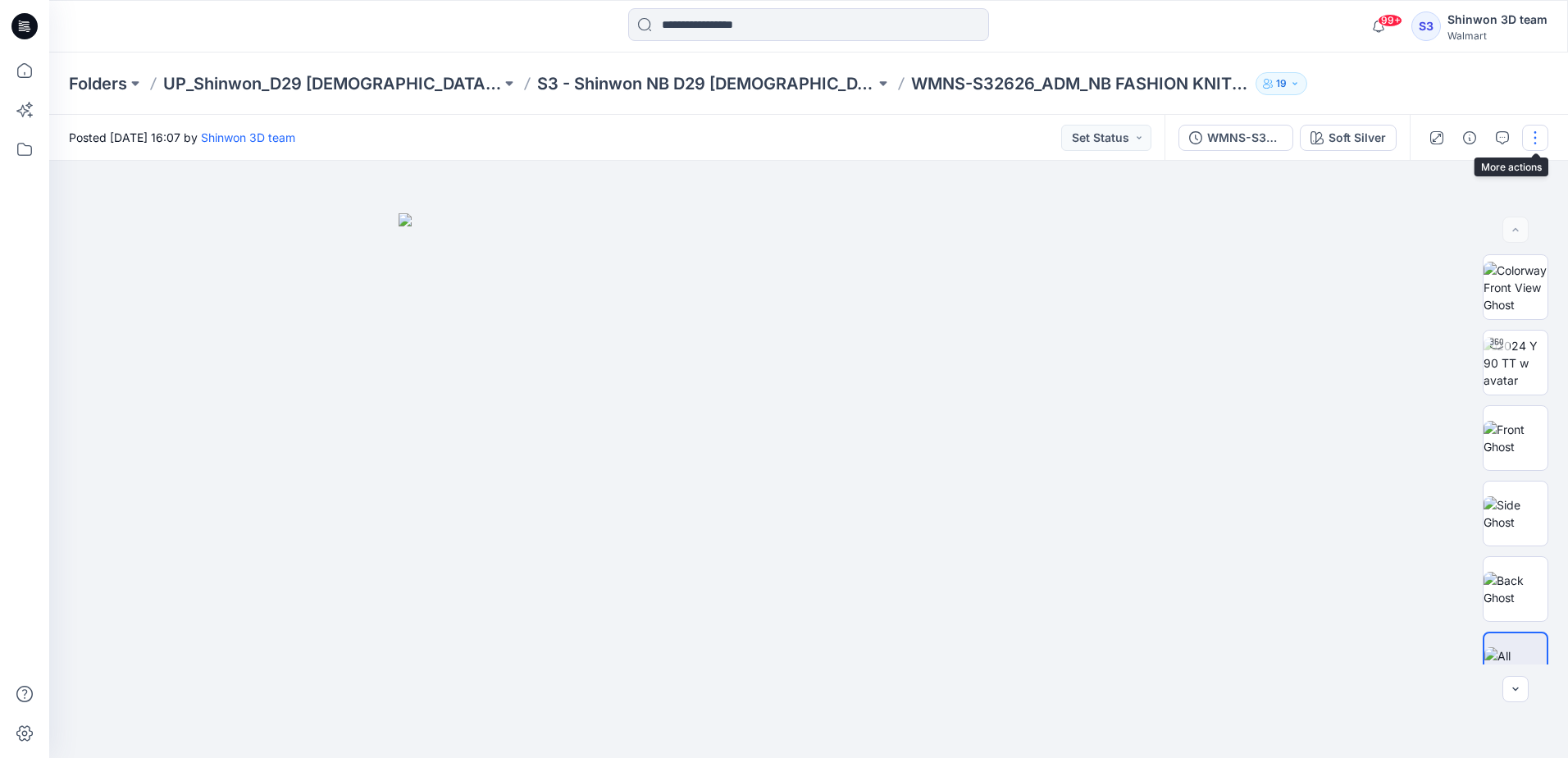
click at [1542, 140] on button "button" at bounding box center [1535, 138] width 26 height 26
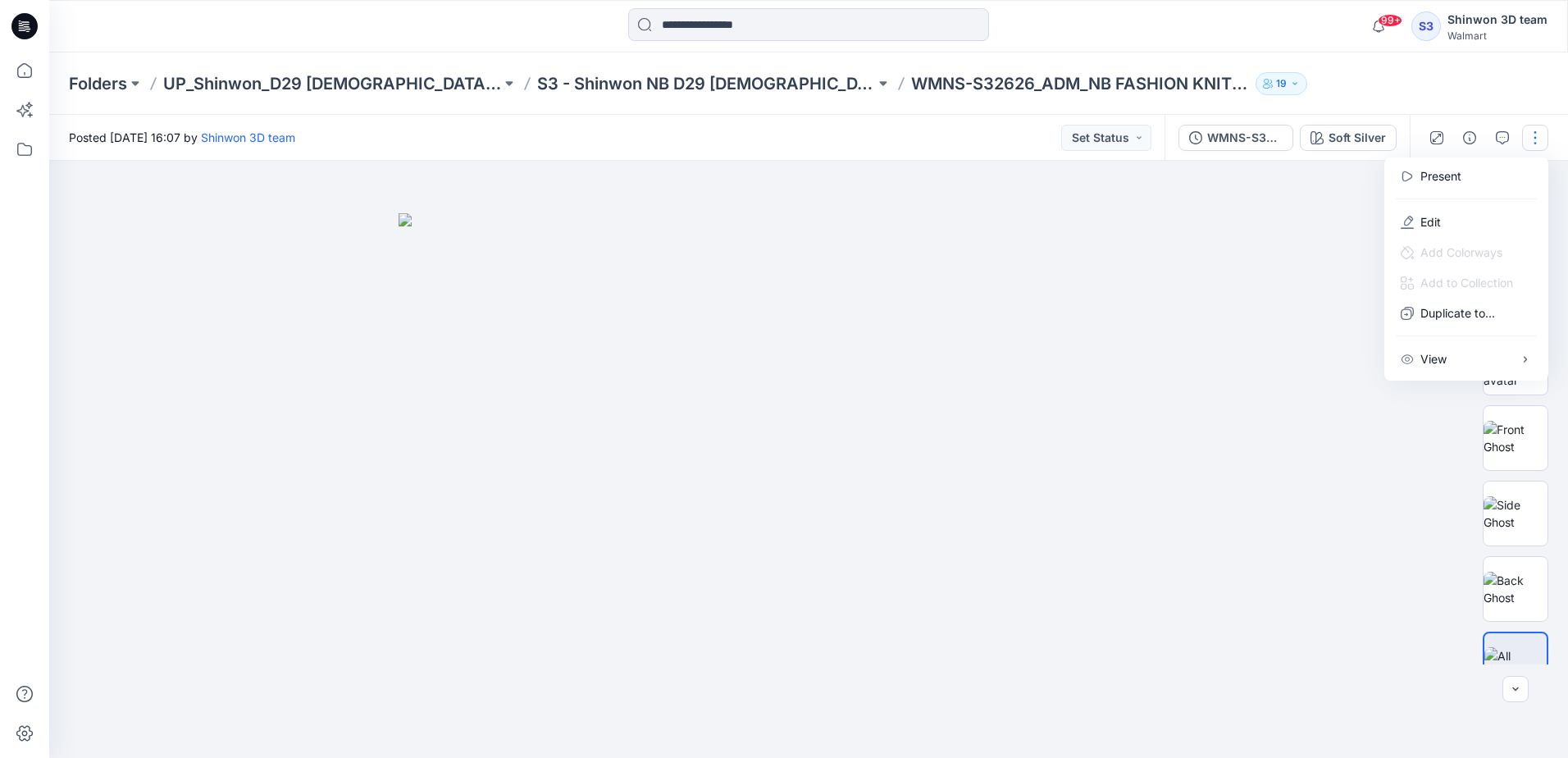
click at [1291, 267] on div at bounding box center [808, 459] width 1518 height 597
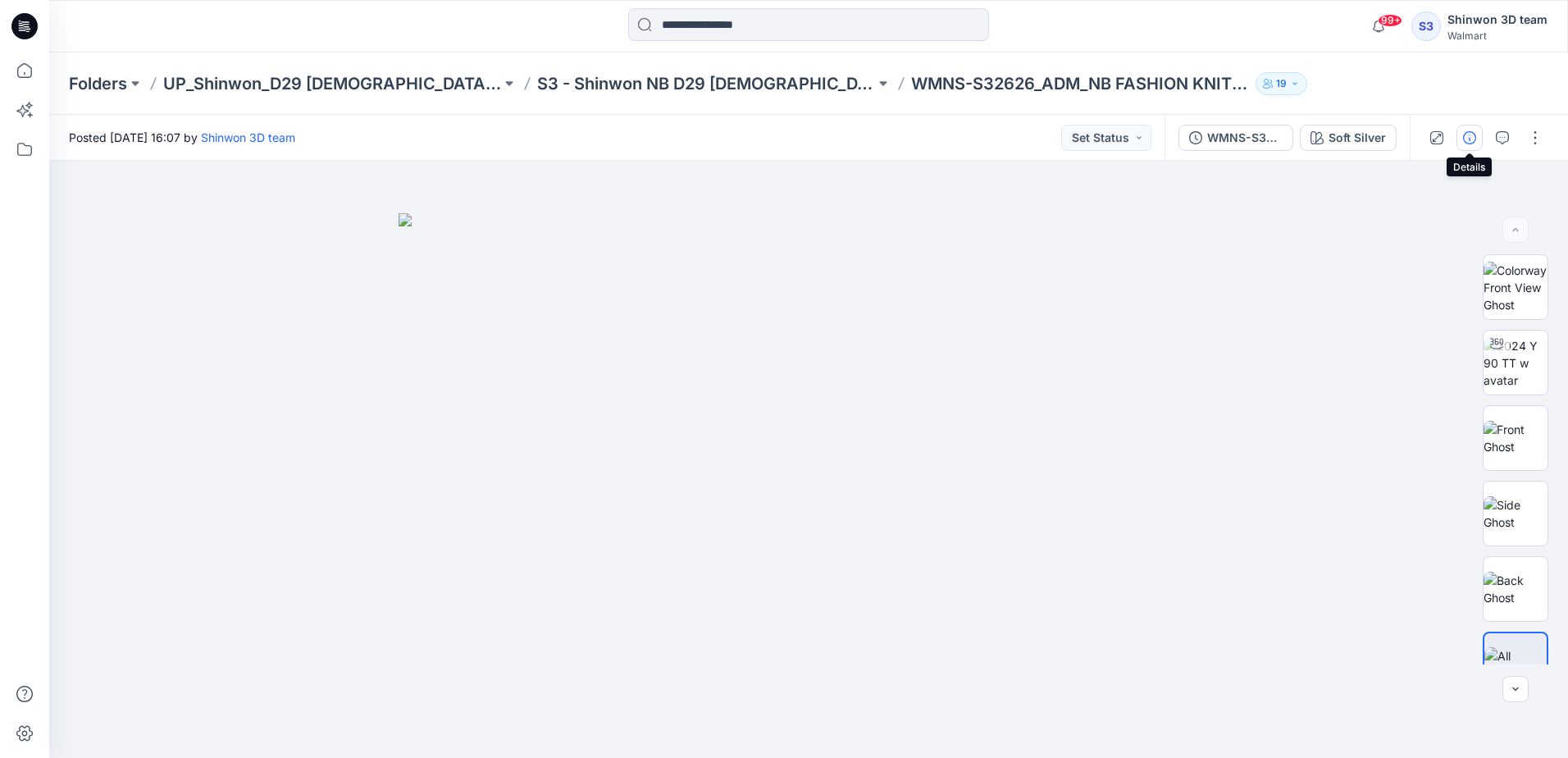
click at [1471, 143] on button "button" at bounding box center [1469, 138] width 26 height 26
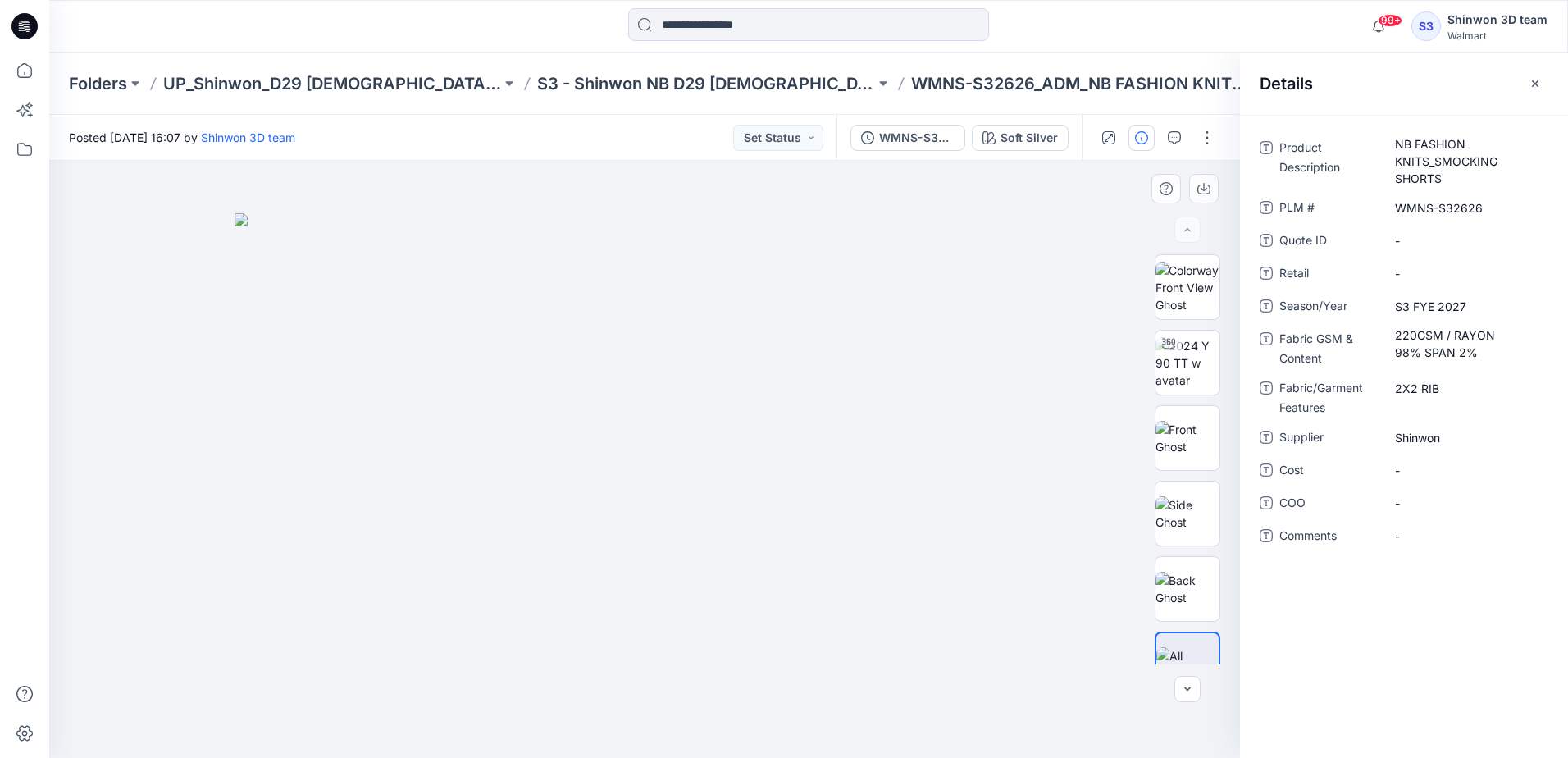
click at [1046, 295] on img at bounding box center [644, 486] width 820 height 545
click at [1532, 80] on icon "button" at bounding box center [1535, 83] width 7 height 7
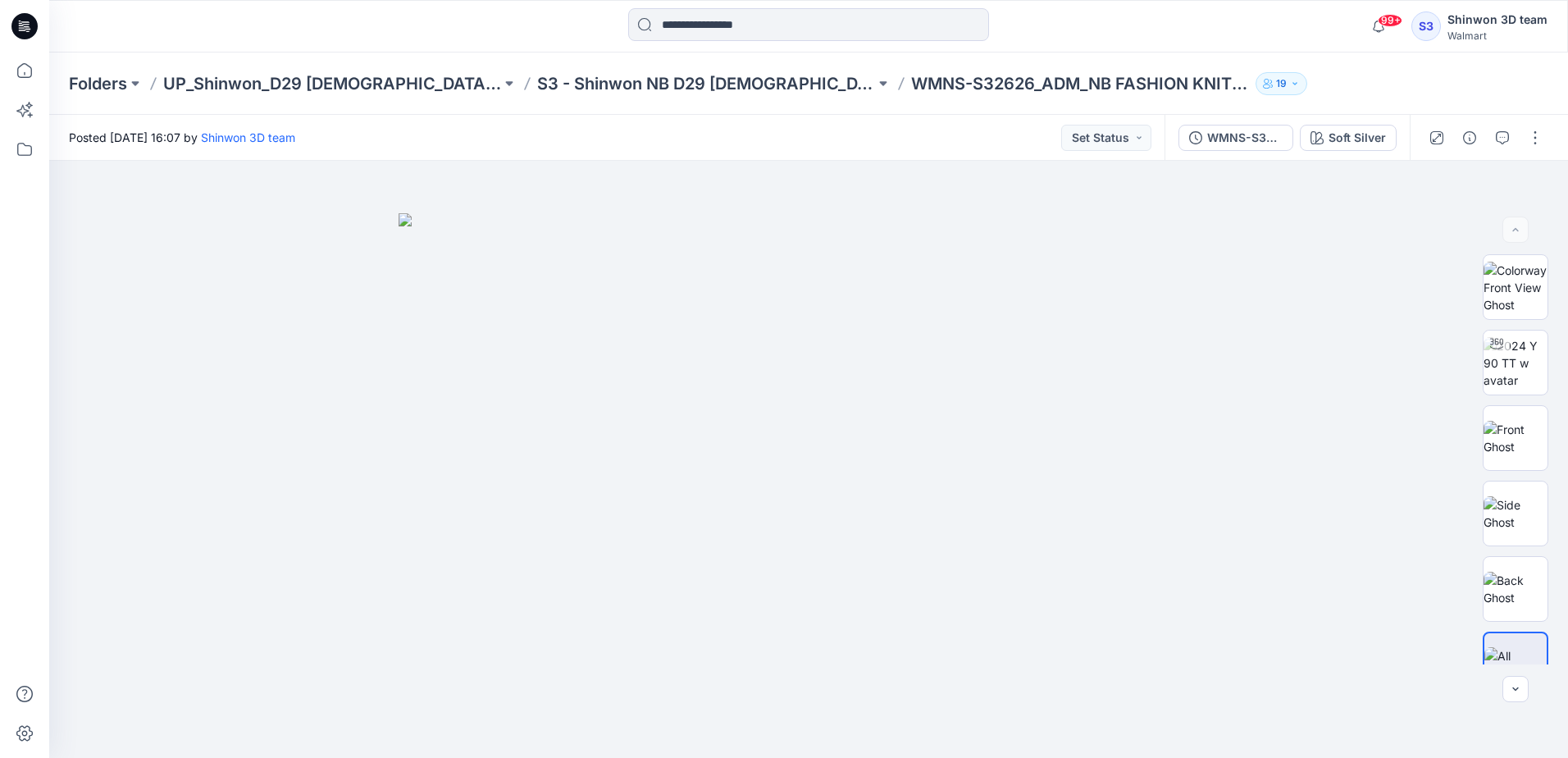
click at [1489, 133] on div at bounding box center [1485, 137] width 152 height 46
click at [1495, 135] on button "button" at bounding box center [1503, 138] width 26 height 26
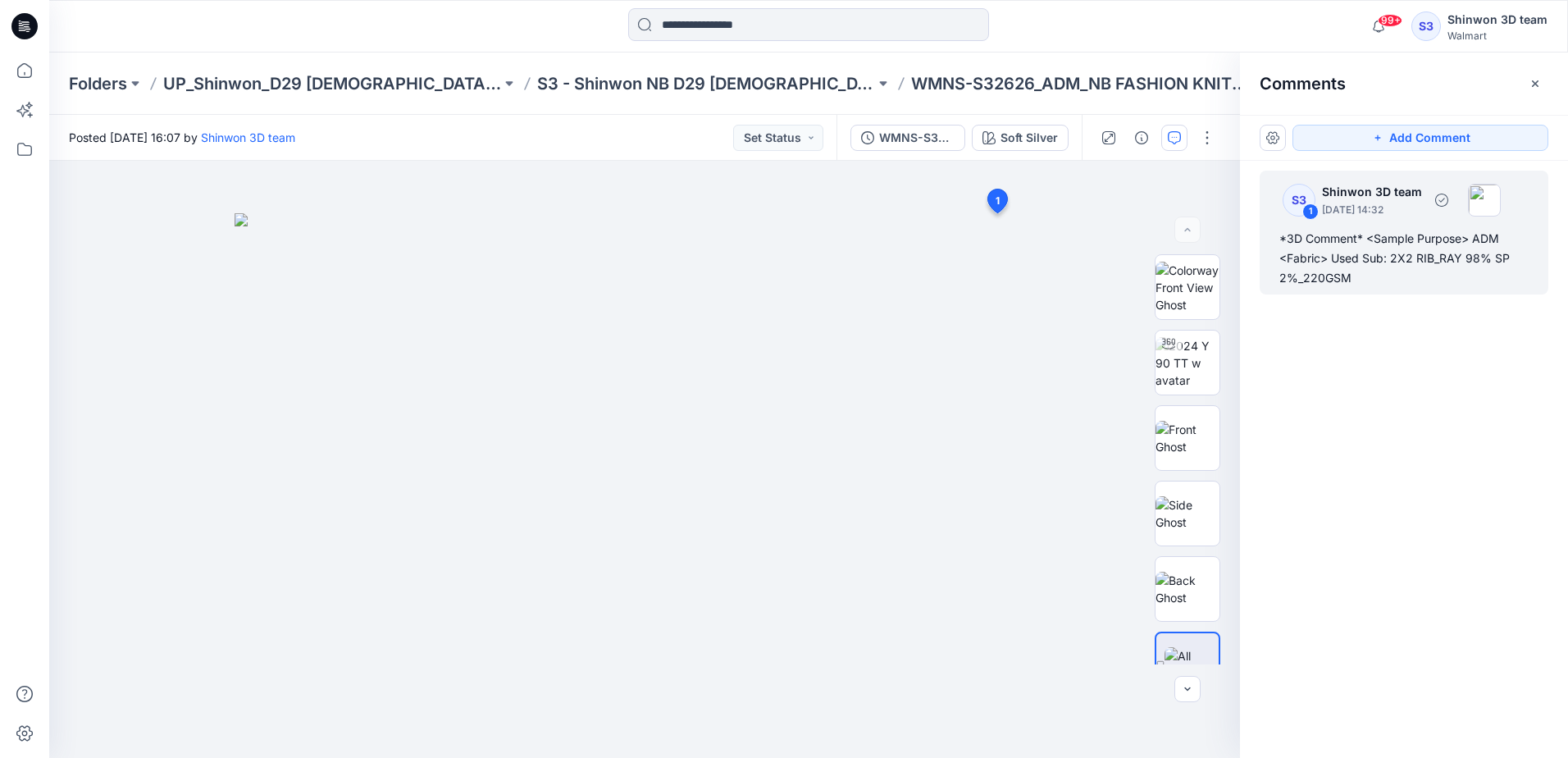
click at [1377, 266] on div "*3D Comment* <Sample Purpose> ADM <Fabric> Used Sub: 2X2 RIB_RAY 98% SP 2%_220G…" at bounding box center [1404, 258] width 250 height 59
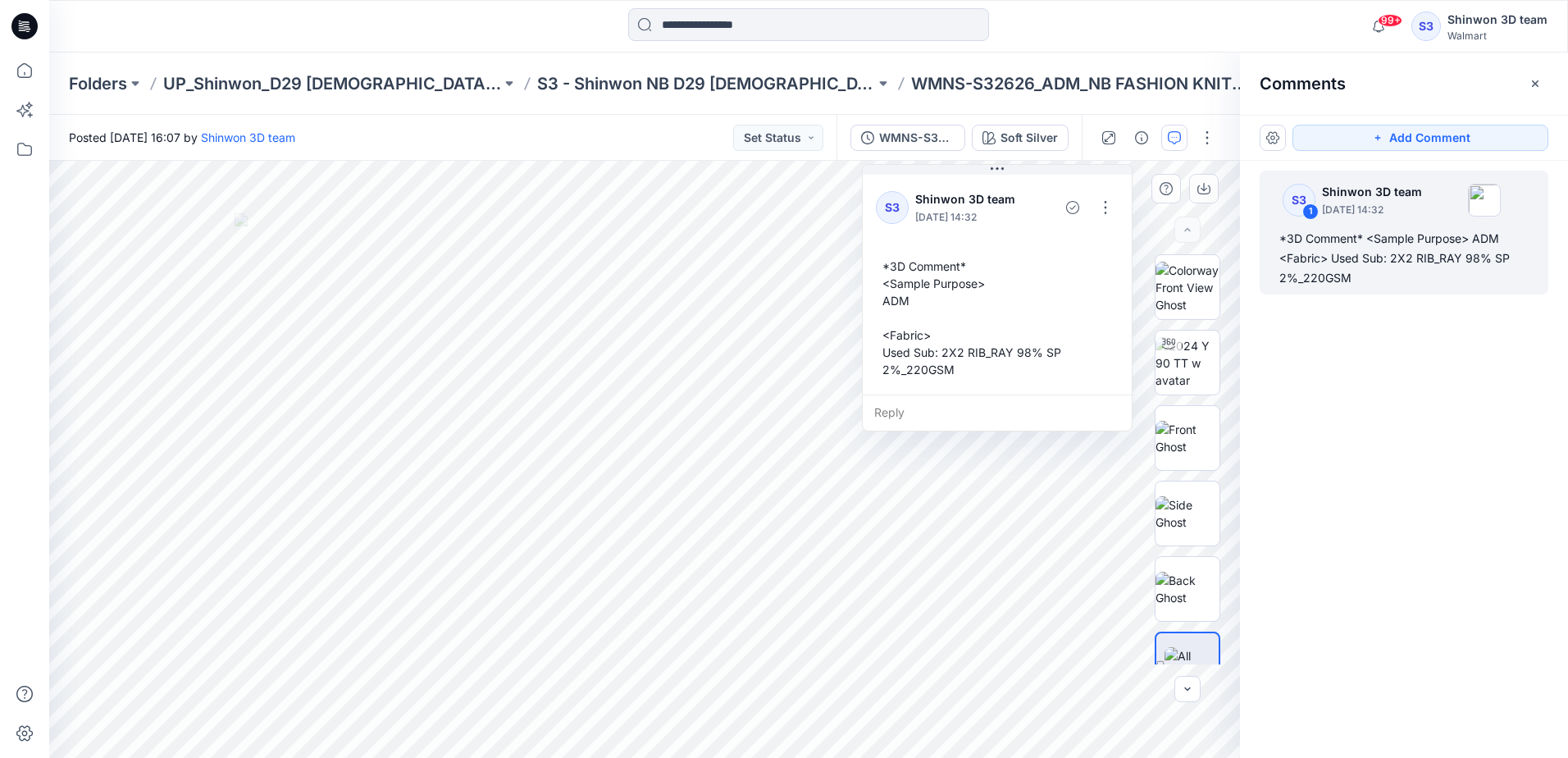
drag, startPoint x: 1010, startPoint y: 433, endPoint x: 962, endPoint y: 337, distance: 107.3
click at [954, 344] on div "*3D Comment* <Sample Purpose> ADM <Fabric> Used Sub: 2X2 RIB_RAY 98% SP 2%_220G…" at bounding box center [997, 317] width 243 height 134
click at [1099, 201] on button "button" at bounding box center [1105, 208] width 26 height 26
click at [1083, 241] on p "Edit comment" at bounding box center [1109, 245] width 74 height 17
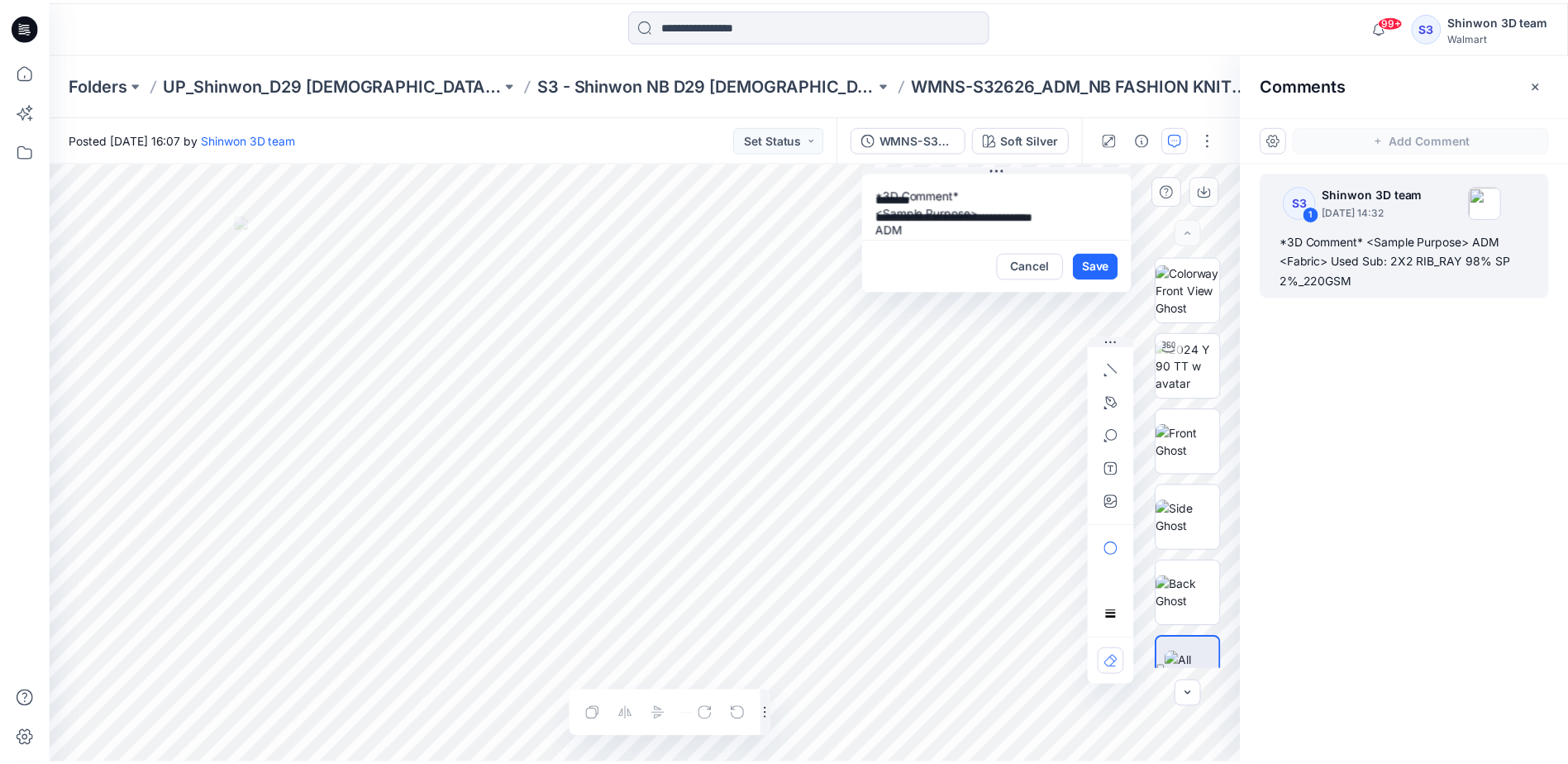
scroll to position [82, 0]
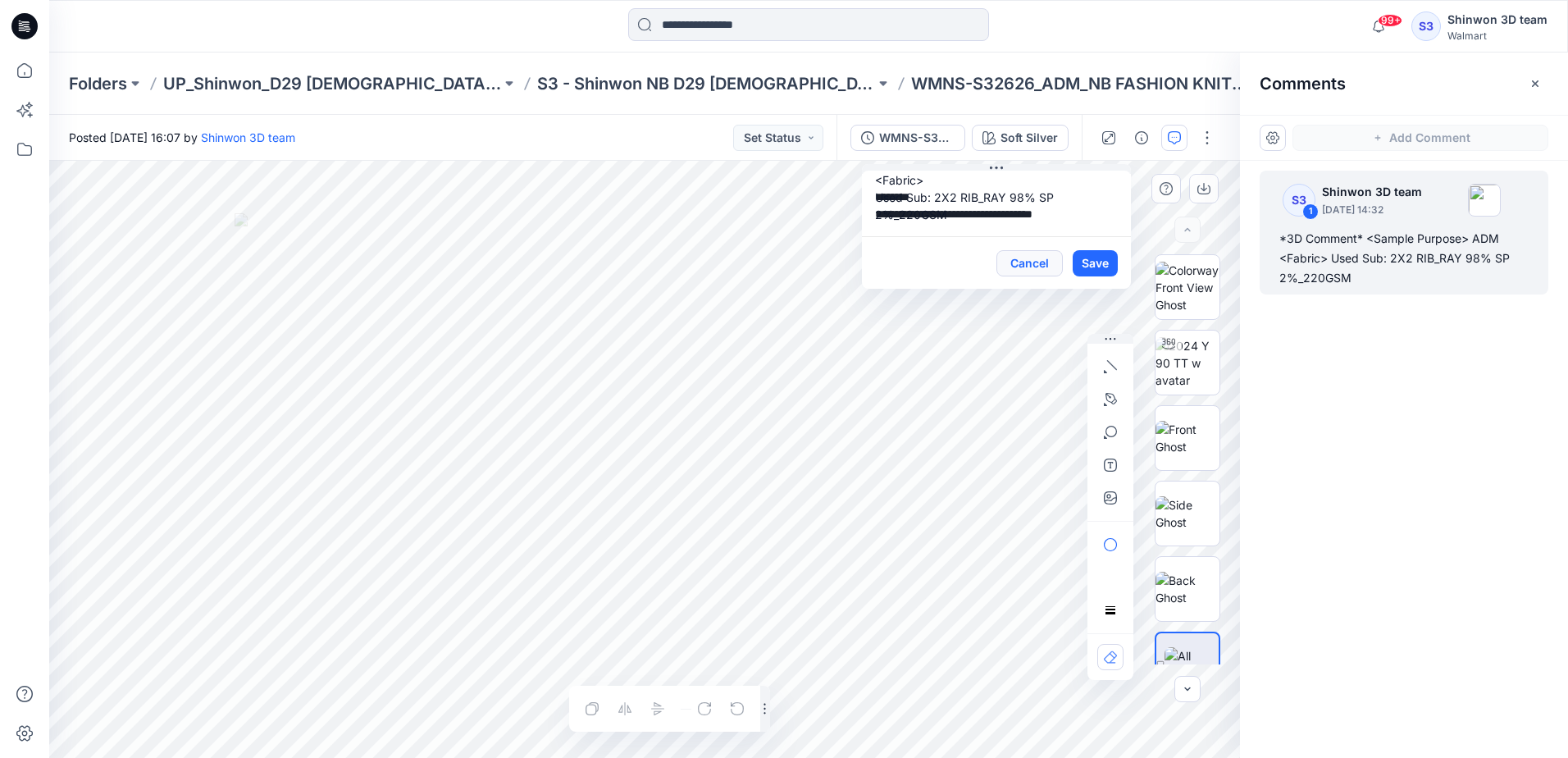
click at [1042, 269] on button "Cancel" at bounding box center [1029, 263] width 66 height 26
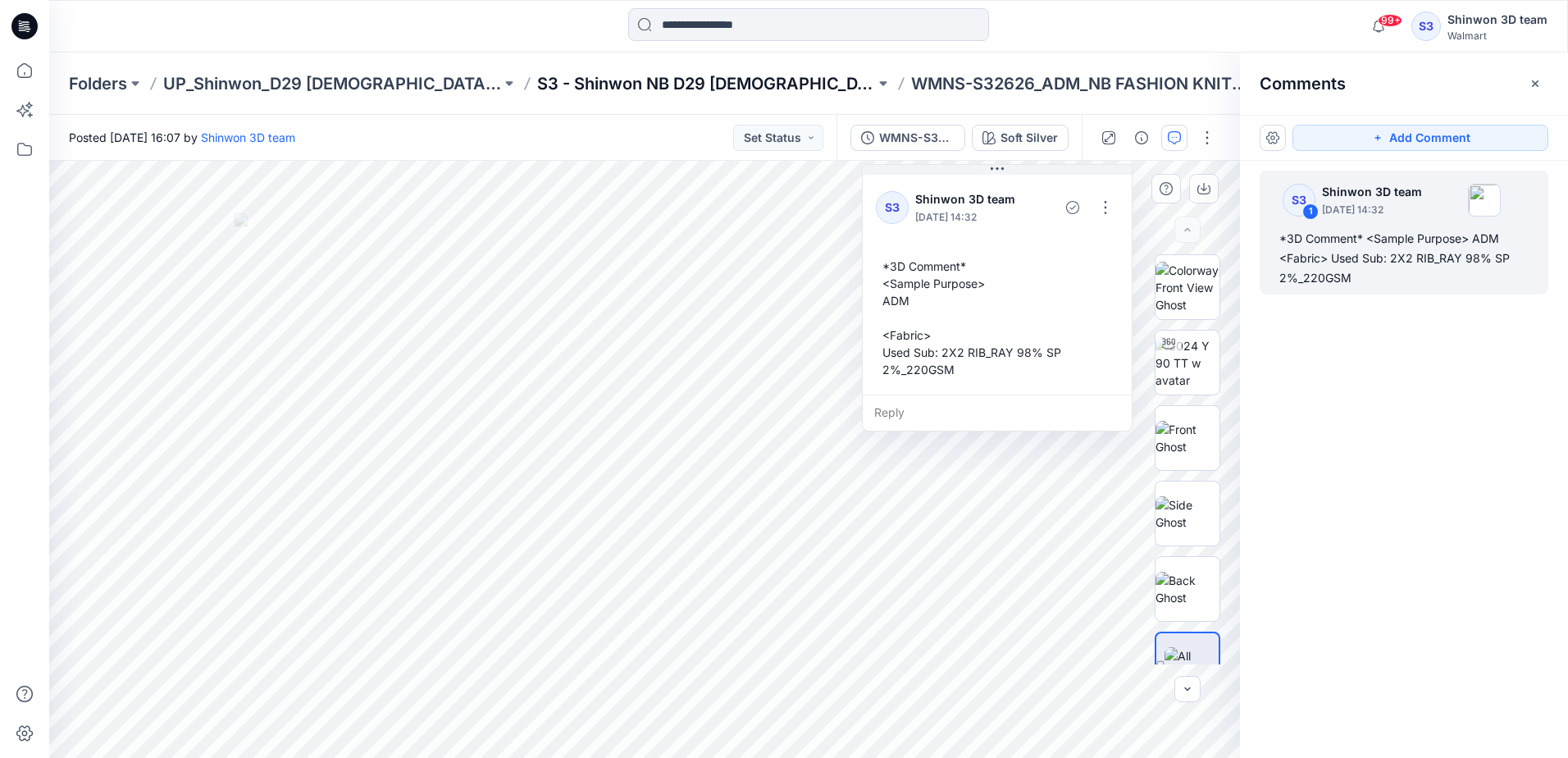
click at [602, 87] on p "S3 - Shinwon NB D29 [DEMOGRAPHIC_DATA] Sleepwear" at bounding box center [705, 84] width 338 height 23
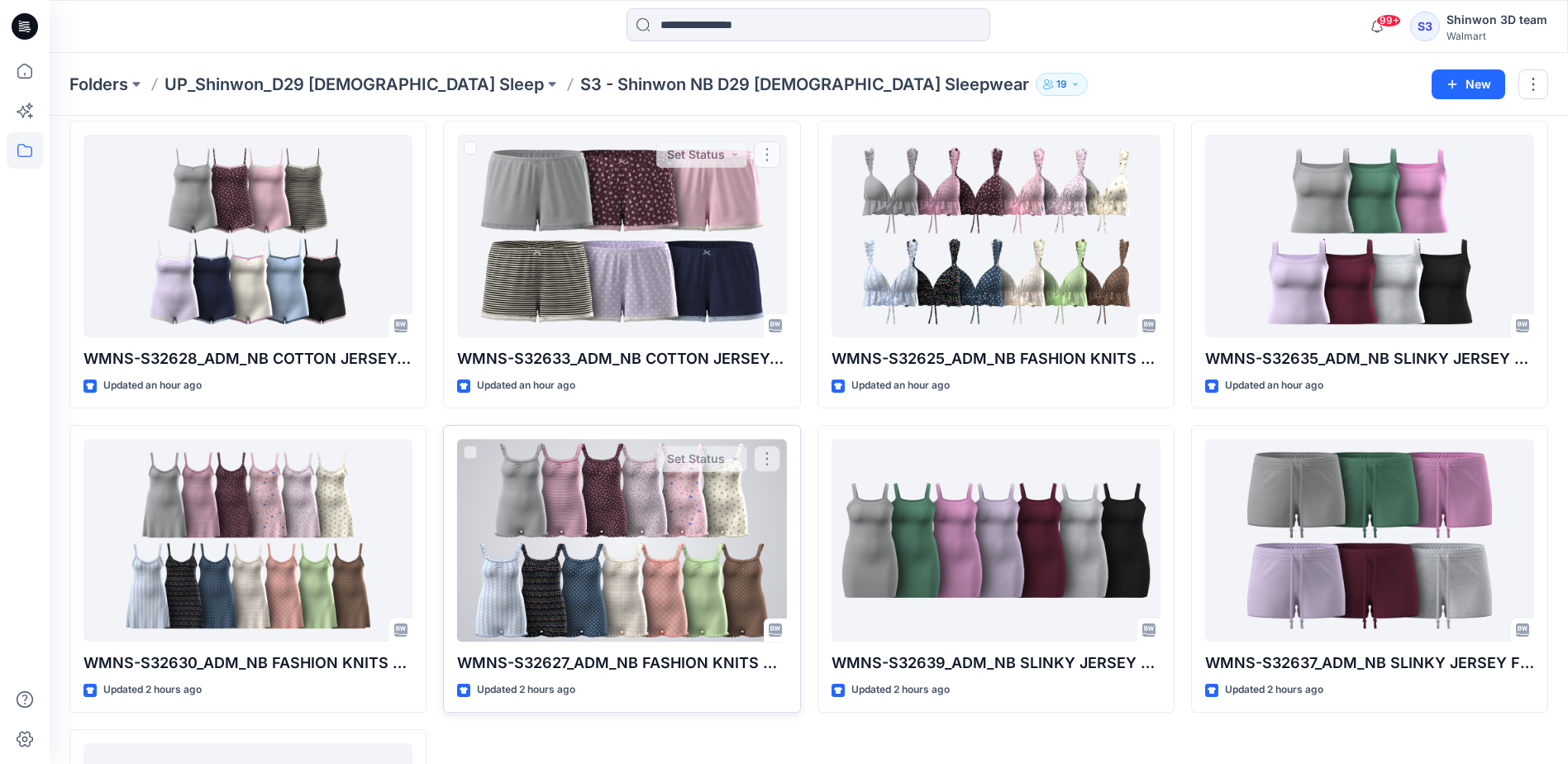
scroll to position [992, 0]
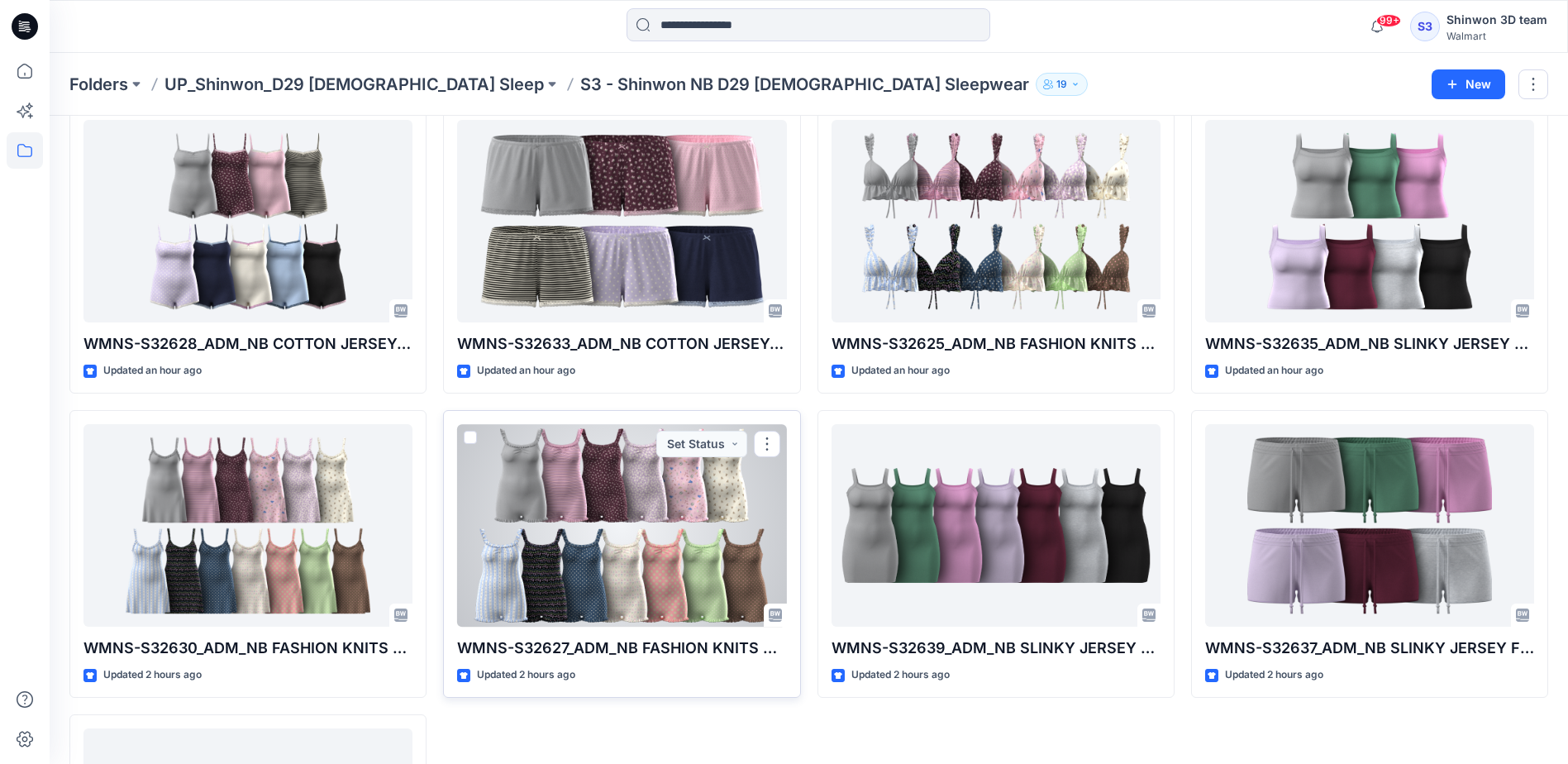
click at [593, 629] on div "WMNS-S32627_ADM_NB FASHION KNITS ROMPER Updated 2 hours ago Set Status" at bounding box center [621, 554] width 357 height 288
click at [628, 613] on div at bounding box center [621, 525] width 329 height 202
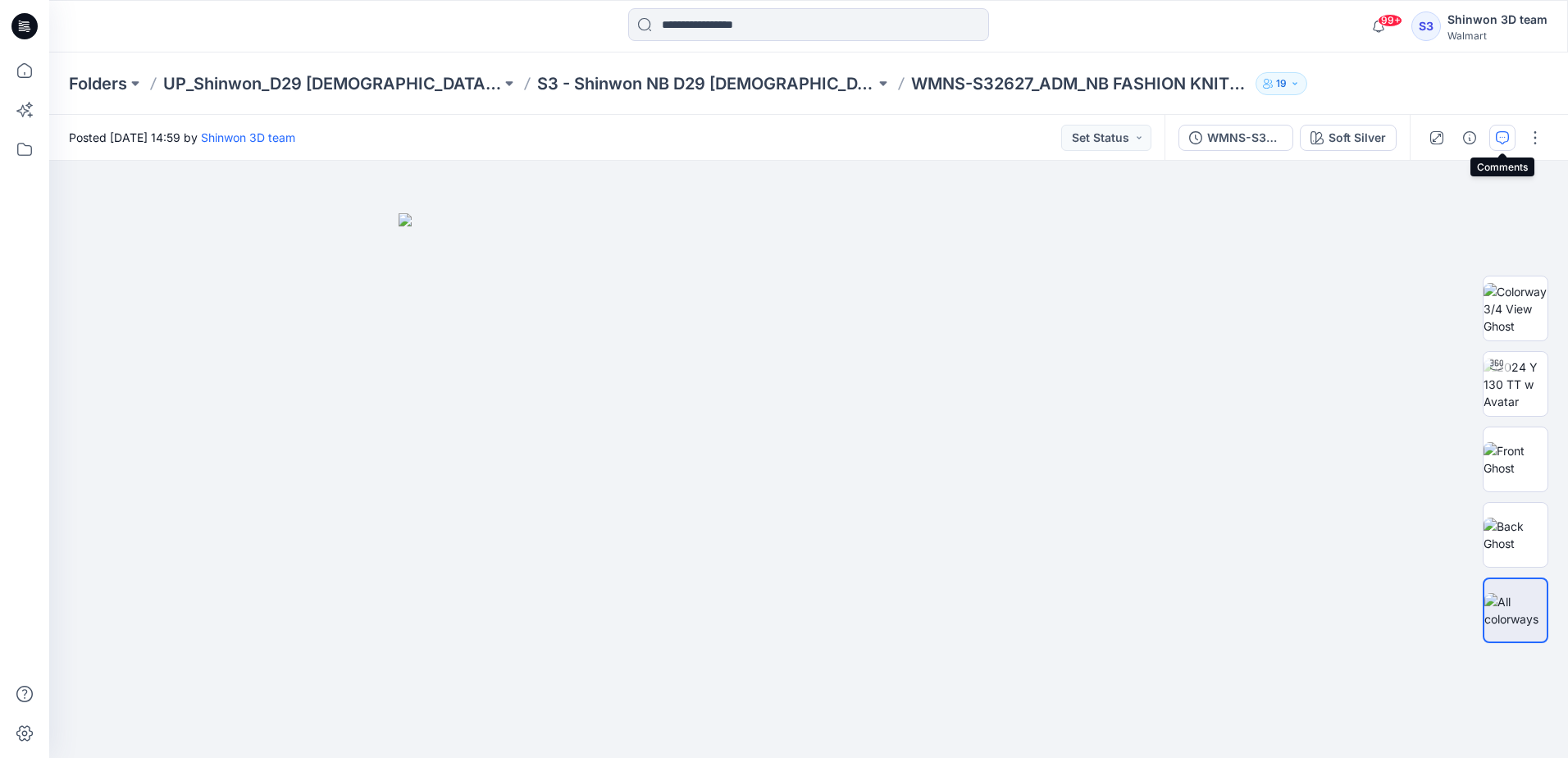
click at [1506, 136] on icon "button" at bounding box center [1502, 137] width 13 height 13
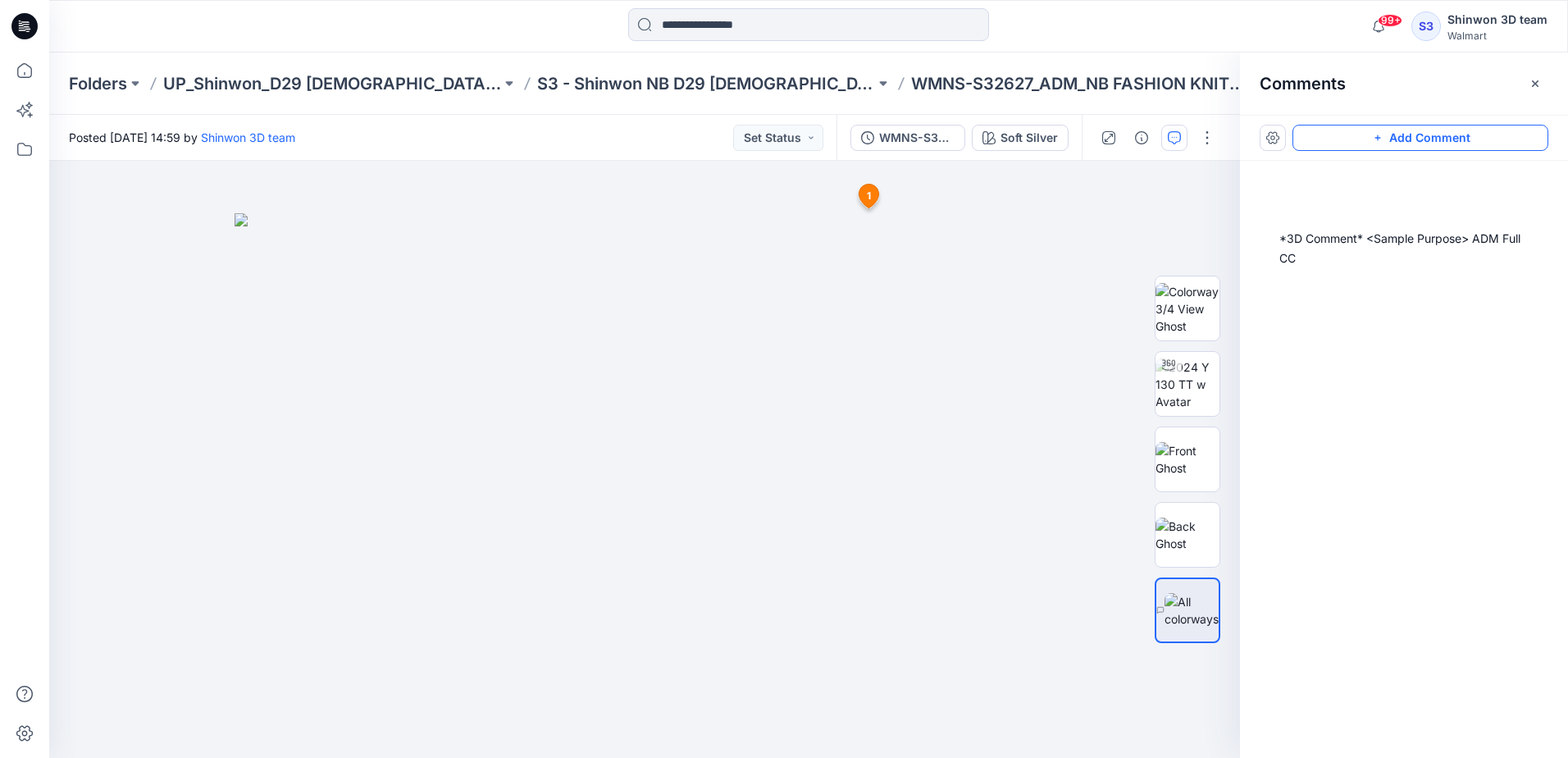
click at [1489, 143] on button "Add Comment" at bounding box center [1420, 138] width 256 height 26
click at [870, 196] on span "1" at bounding box center [869, 196] width 4 height 15
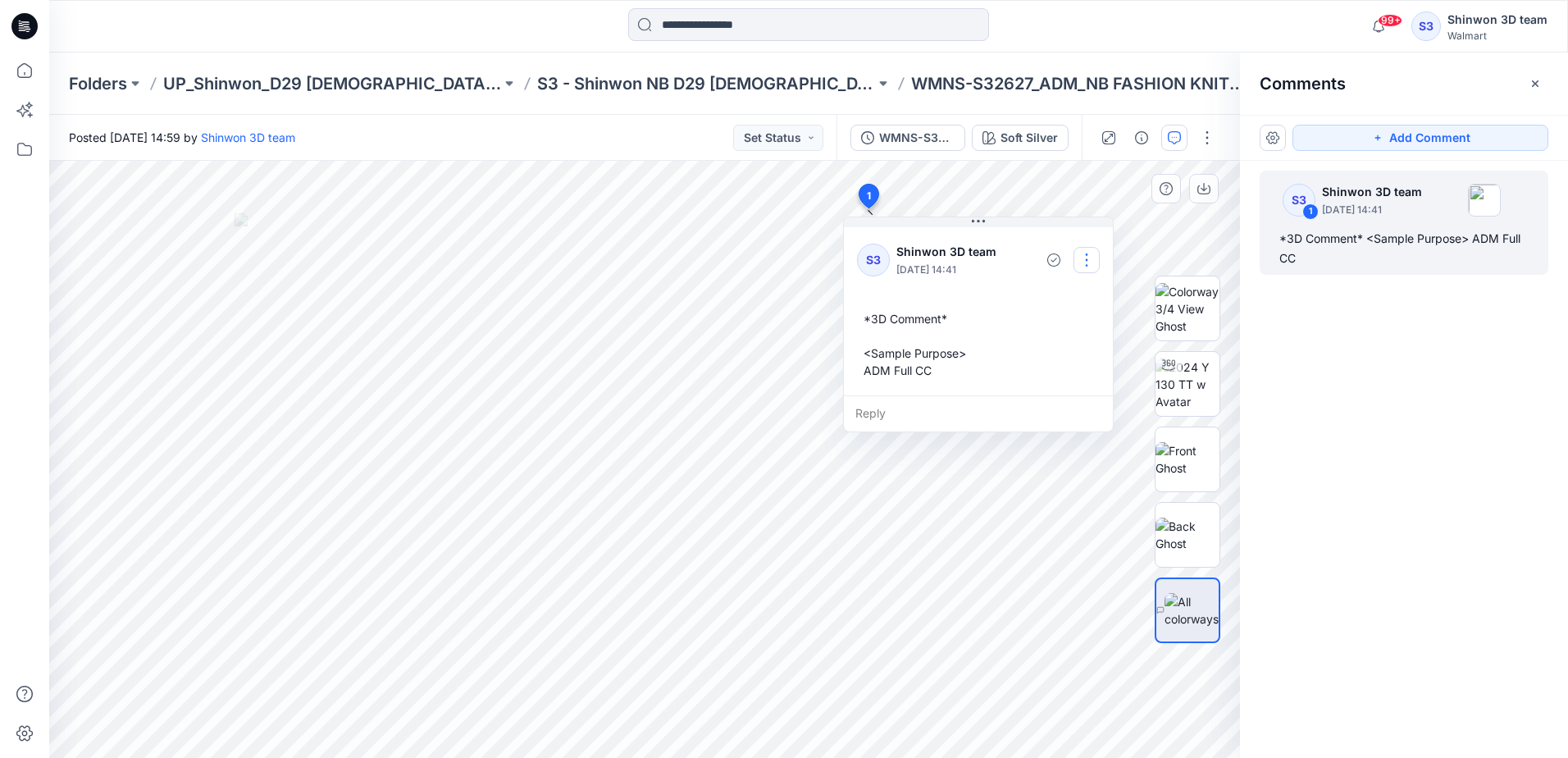
click at [1083, 258] on button "button" at bounding box center [1086, 260] width 26 height 26
click at [1060, 300] on p "Edit comment" at bounding box center [1090, 299] width 74 height 17
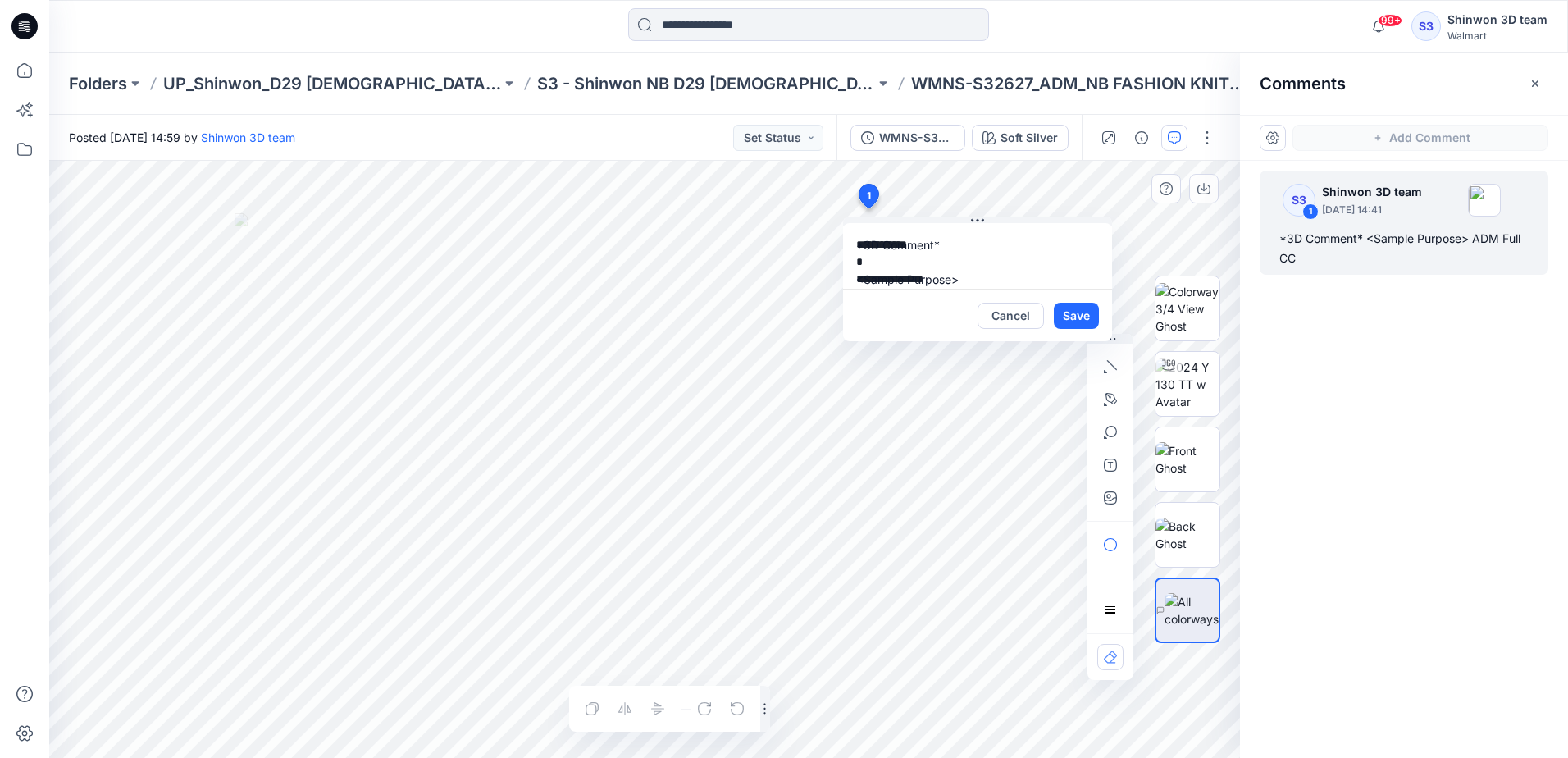
scroll to position [30, 0]
type textarea "**********"
click at [1089, 320] on button "Save" at bounding box center [1076, 316] width 45 height 26
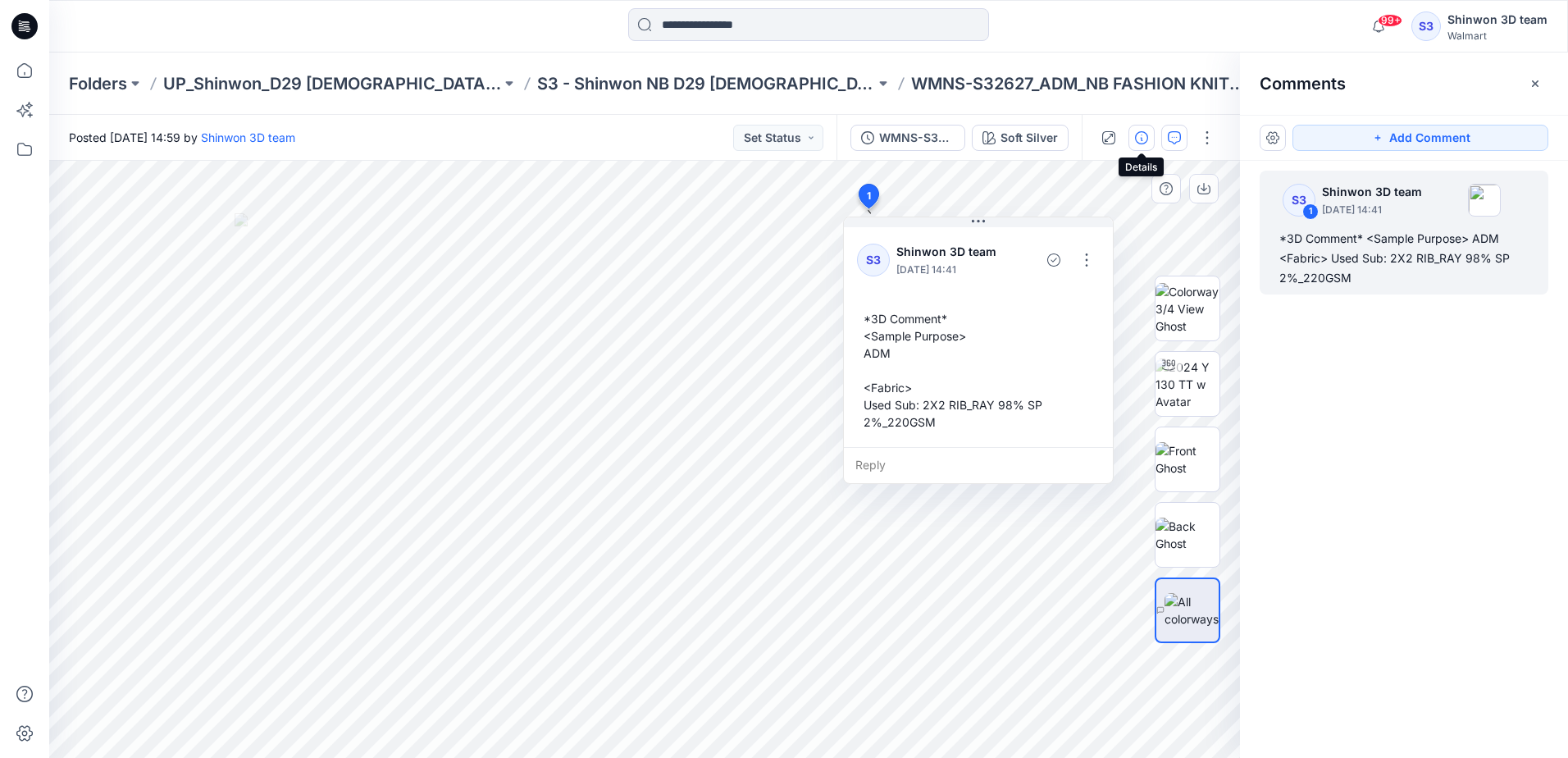
click at [1146, 137] on icon "button" at bounding box center [1141, 137] width 13 height 13
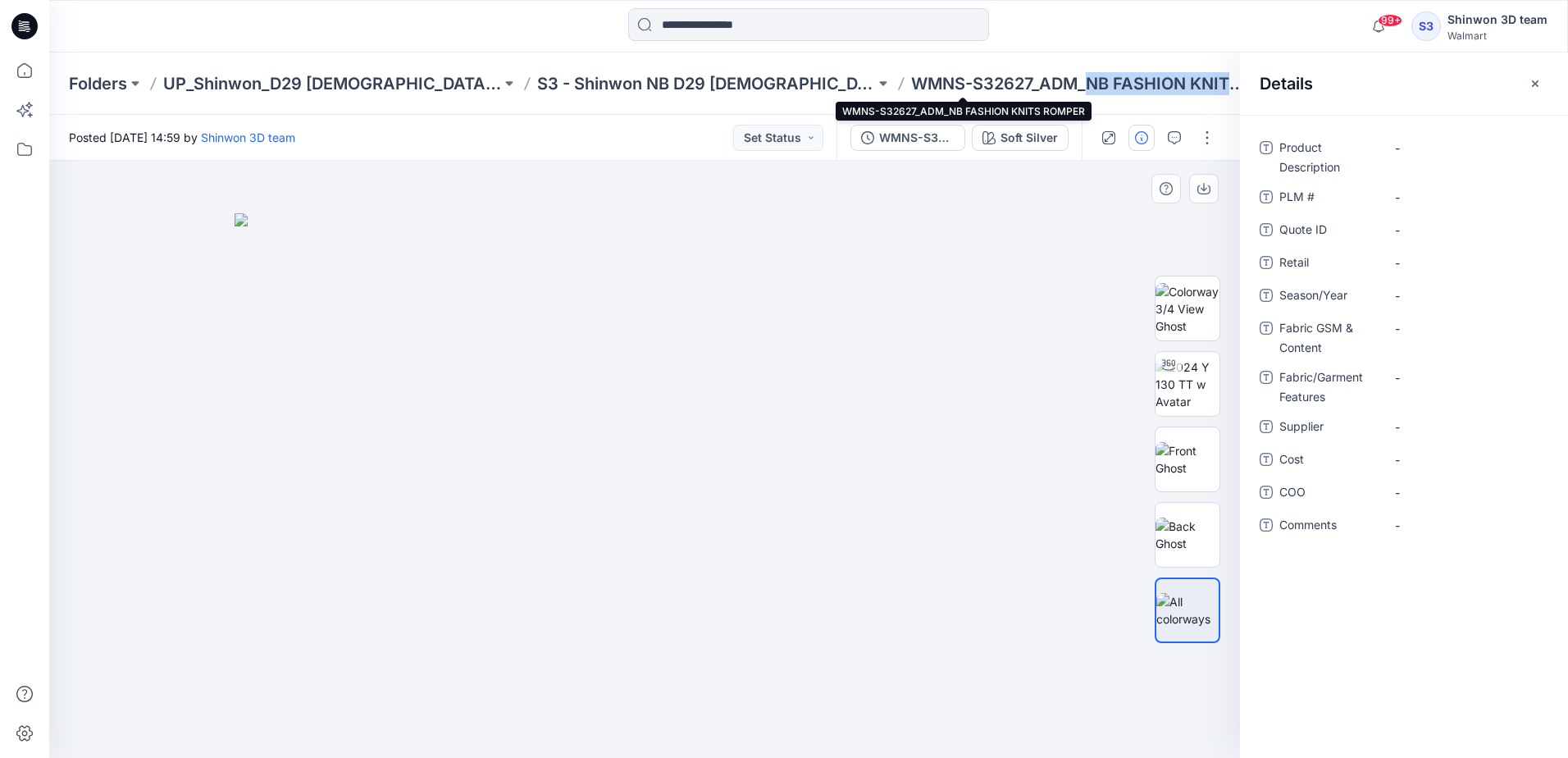
drag, startPoint x: 973, startPoint y: 84, endPoint x: 1110, endPoint y: 88, distance: 137.1
click at [1110, 88] on p "WMNS-S32627_ADM_NB FASHION KNITS ROMPER" at bounding box center [1079, 84] width 338 height 23
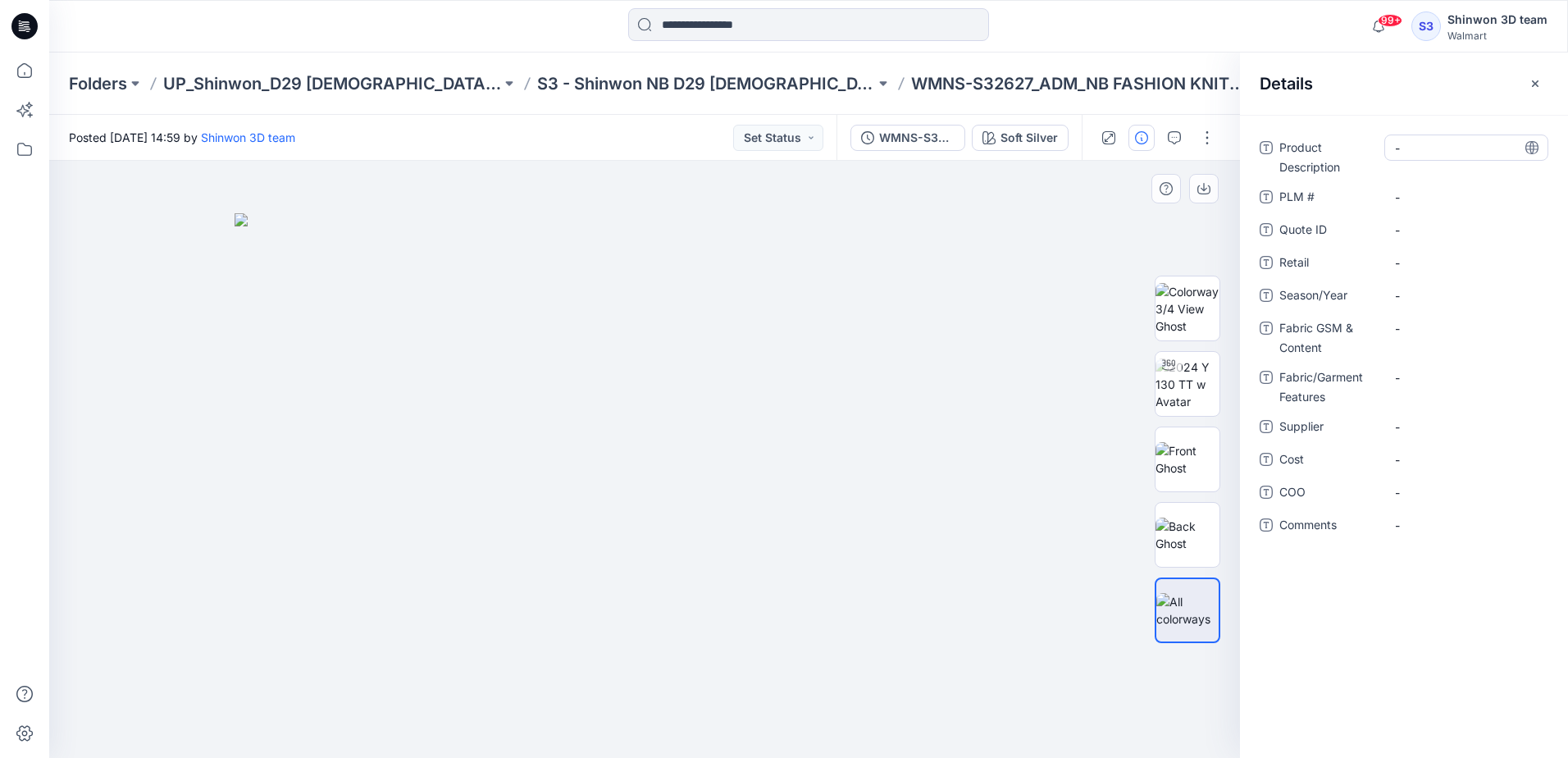
click at [1425, 147] on Description "-" at bounding box center [1466, 148] width 142 height 17
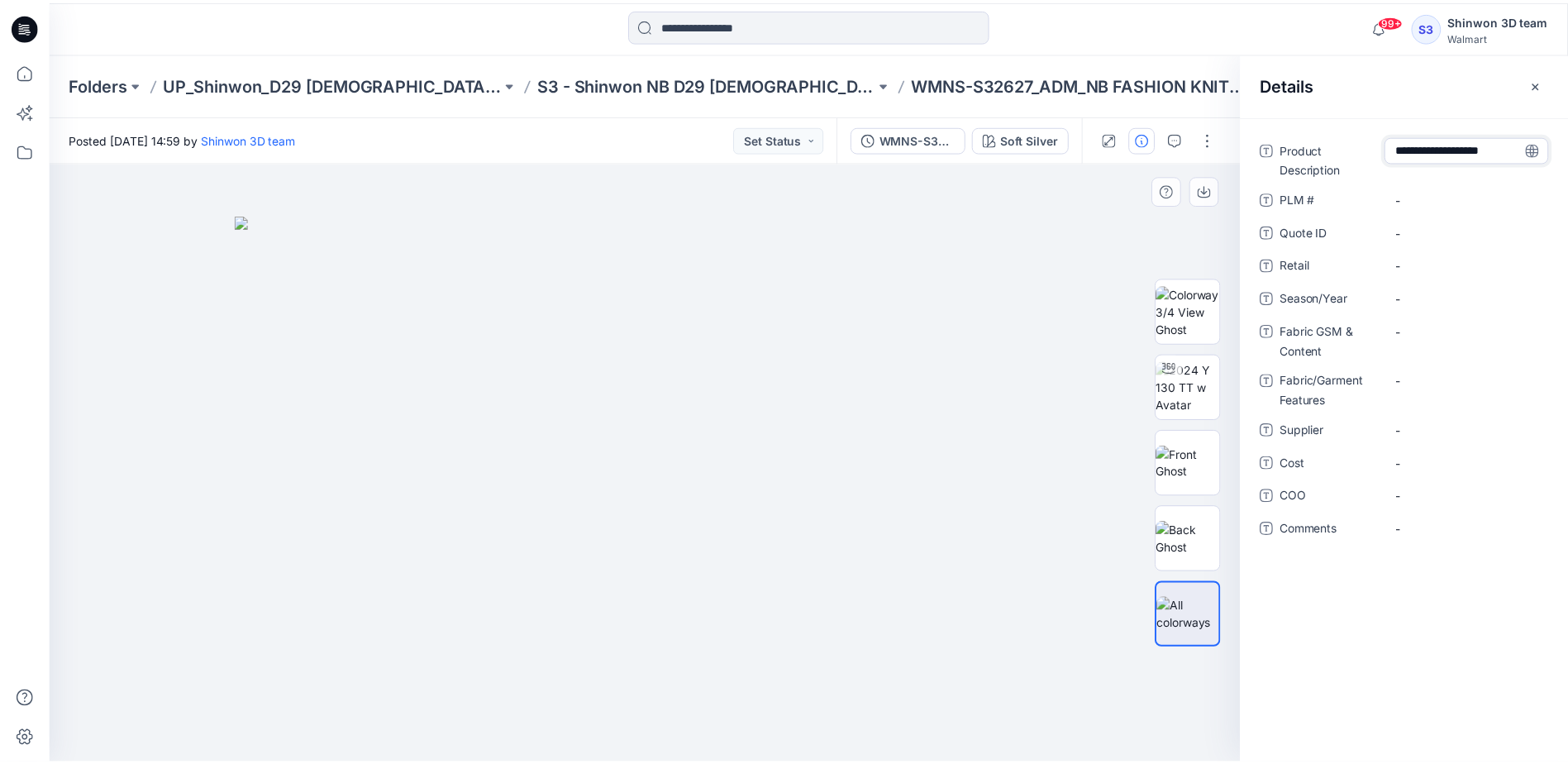
scroll to position [11, 0]
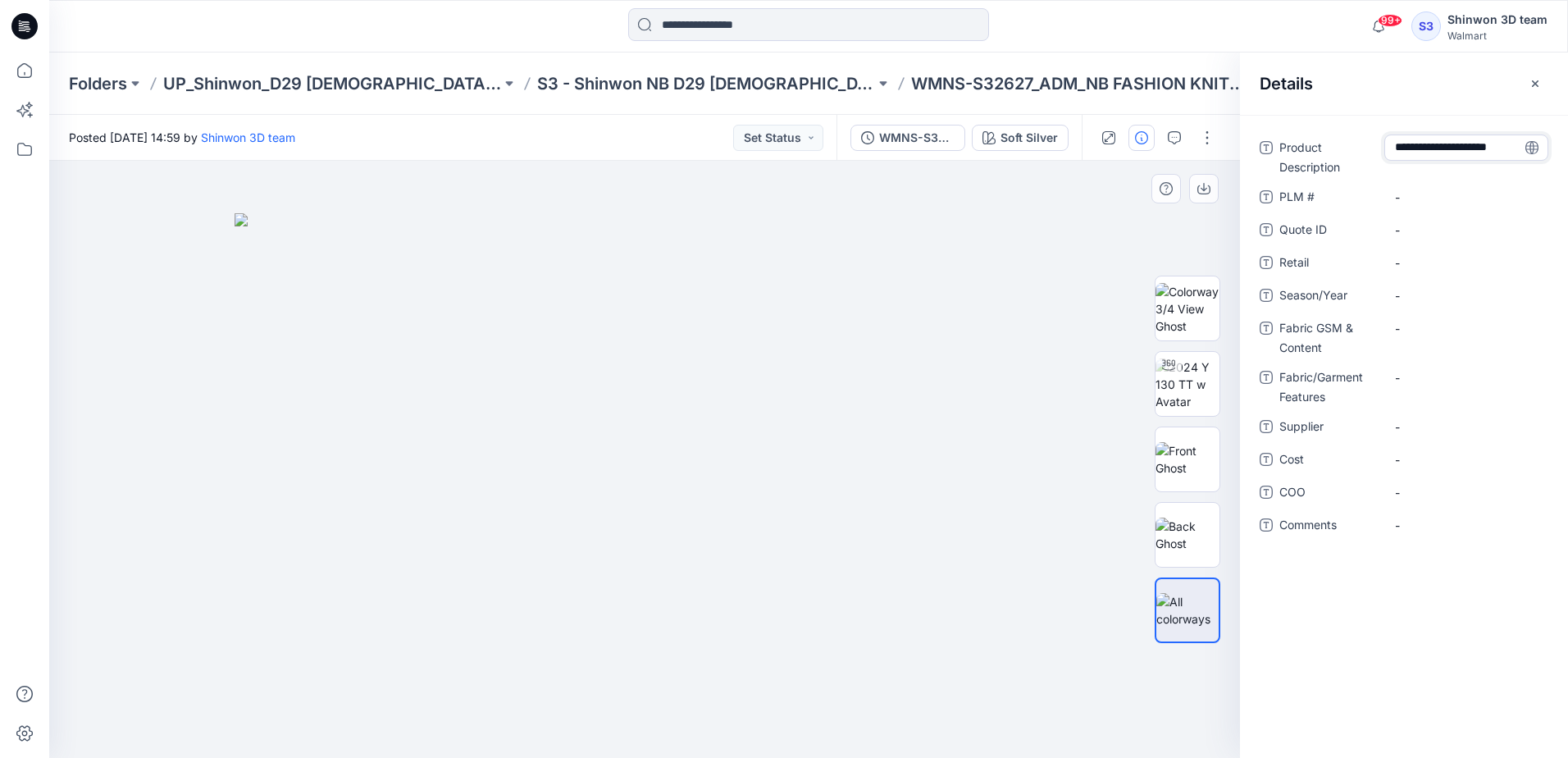
type textarea "**********"
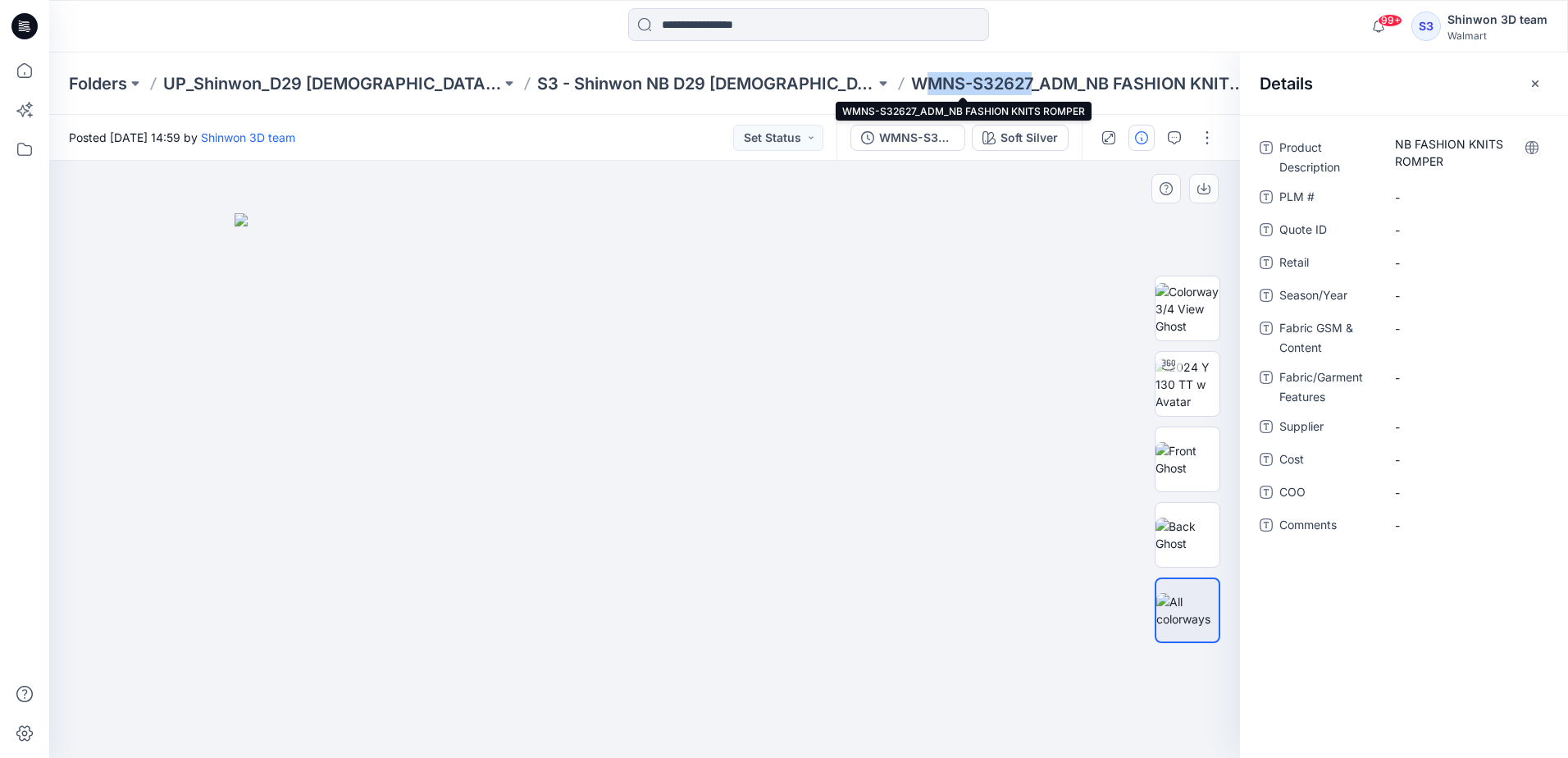
drag, startPoint x: 912, startPoint y: 78, endPoint x: 808, endPoint y: 79, distance: 104.0
click at [911, 79] on p "WMNS-S32627_ADM_NB FASHION KNITS ROMPER" at bounding box center [1079, 84] width 338 height 23
drag, startPoint x: 808, startPoint y: 79, endPoint x: 918, endPoint y: 87, distance: 110.3
click at [918, 87] on p "WMNS-S32627_ADM_NB FASHION KNITS ROMPER" at bounding box center [1079, 84] width 338 height 23
click at [1431, 196] on \ "-" at bounding box center [1466, 197] width 142 height 17
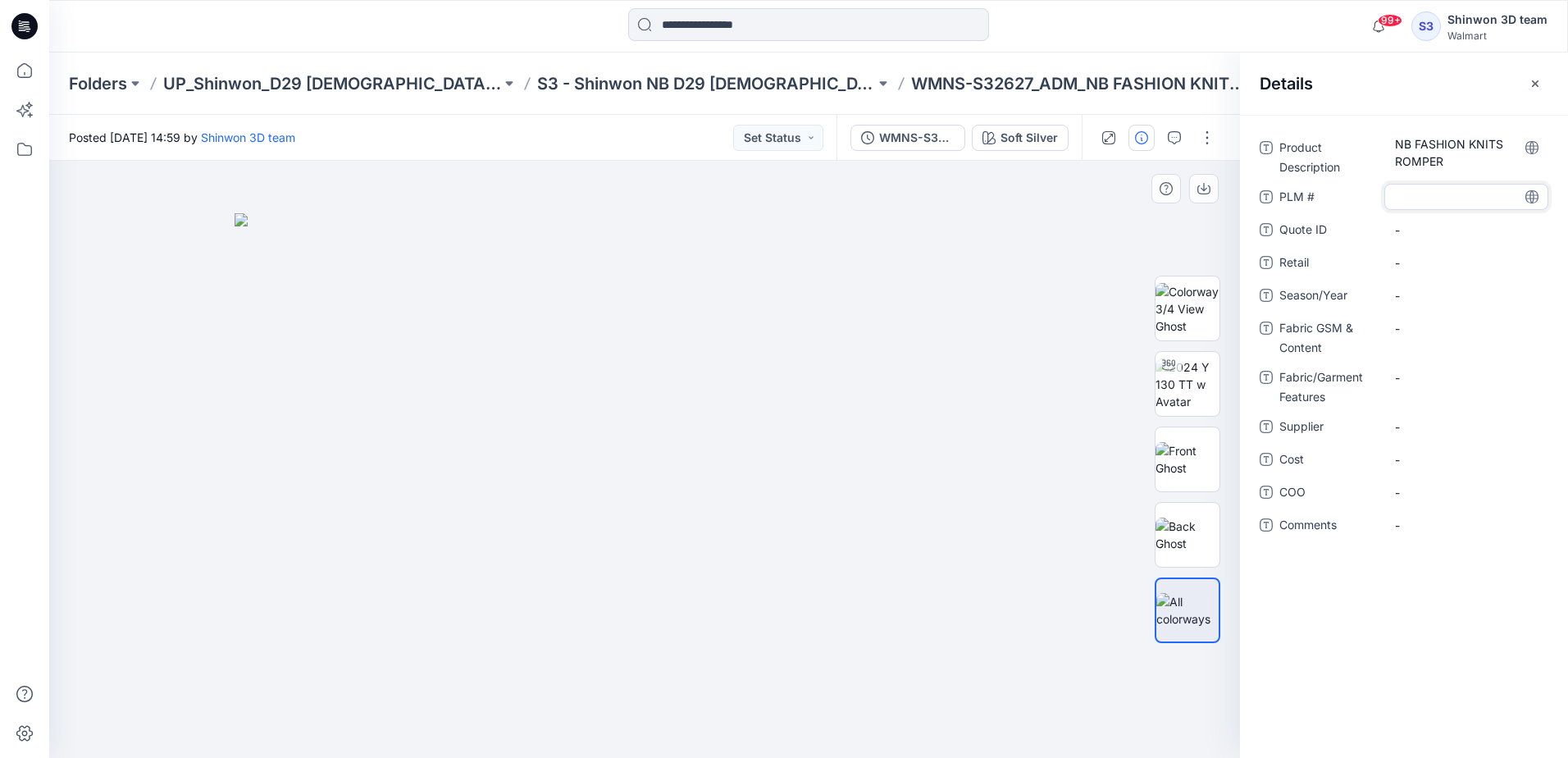
type textarea "**********"
click at [1413, 288] on span "-" at bounding box center [1466, 296] width 142 height 17
type textarea "**********"
click at [1441, 322] on Content "-" at bounding box center [1466, 328] width 142 height 17
type textarea "**********"
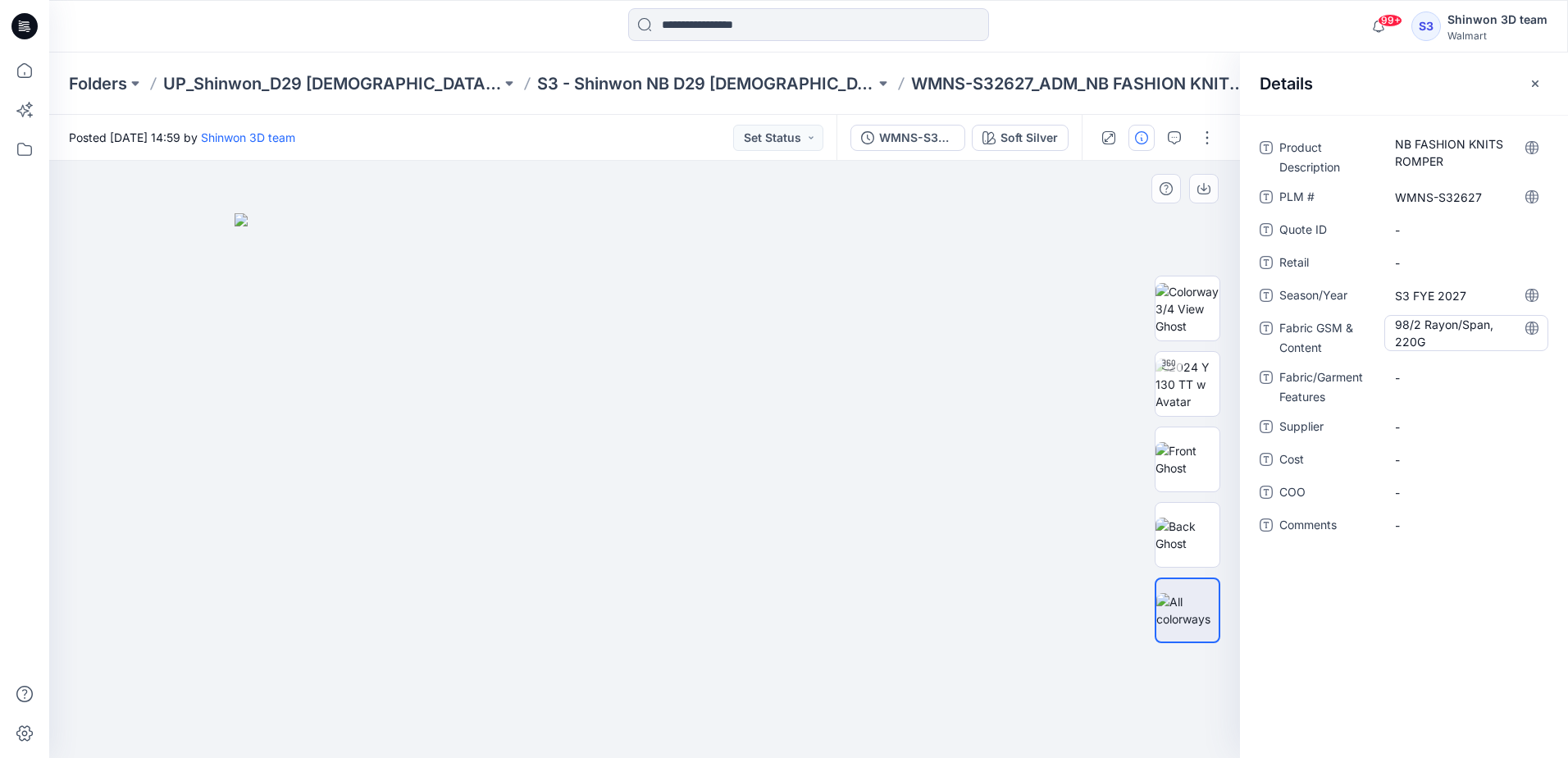
click at [1462, 338] on Content "98/2 Rayon/Span, 220G" at bounding box center [1466, 333] width 142 height 34
click at [1419, 373] on Features "-" at bounding box center [1466, 378] width 142 height 17
type textarea "*"
type textarea "*******"
click at [1408, 418] on span "-" at bounding box center [1466, 427] width 142 height 17
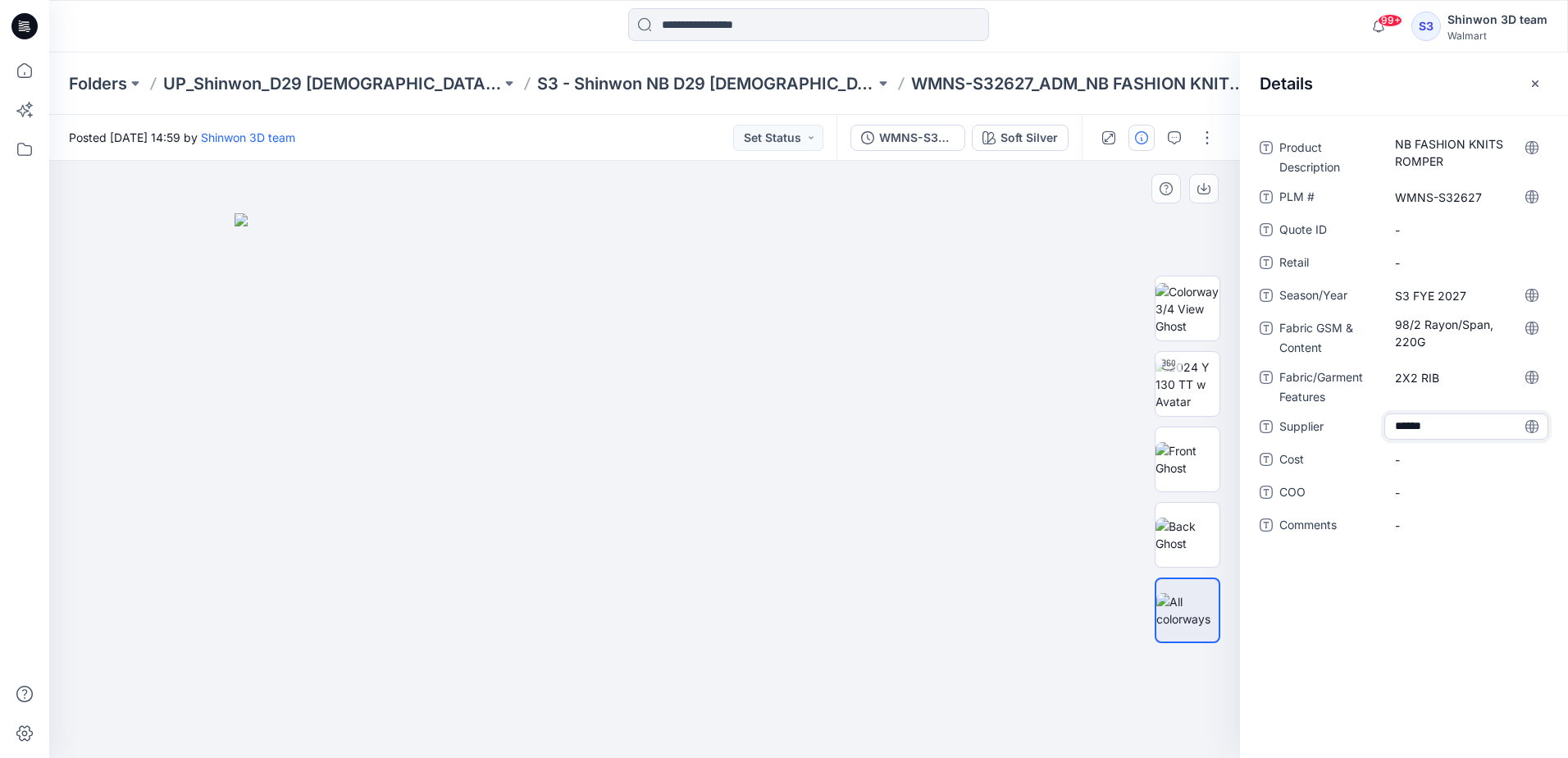
type textarea "*******"
click at [650, 68] on div "Folders UP_Shinwon_D29 Ladies Sleep S3 - Shinwon NB D29 Ladies Sleepwear WMNS-S…" at bounding box center [808, 83] width 1518 height 62
click at [652, 74] on p "S3 - Shinwon NB D29 [DEMOGRAPHIC_DATA] Sleepwear" at bounding box center [705, 84] width 338 height 23
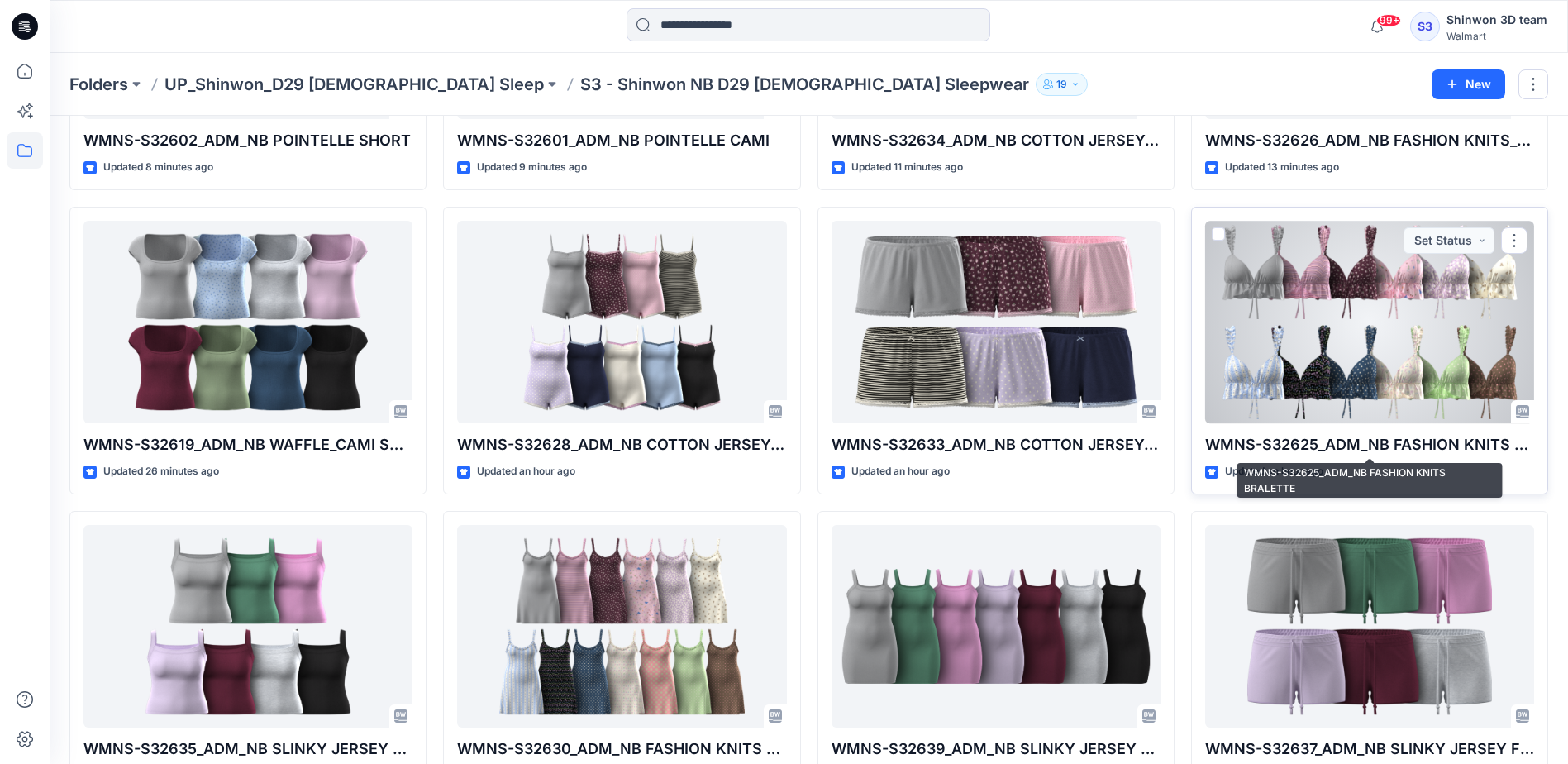
scroll to position [992, 0]
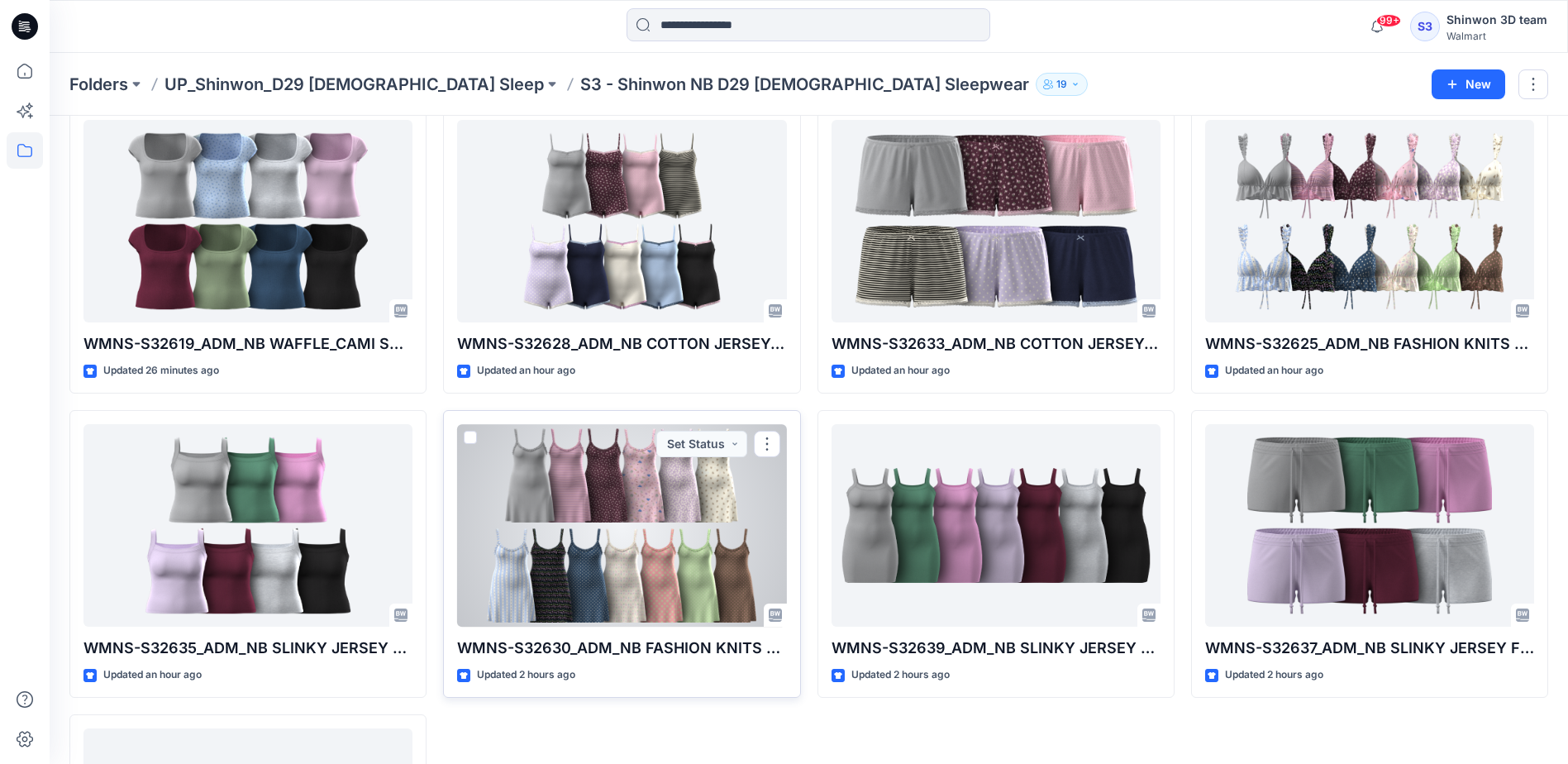
click at [580, 593] on div at bounding box center [621, 525] width 329 height 202
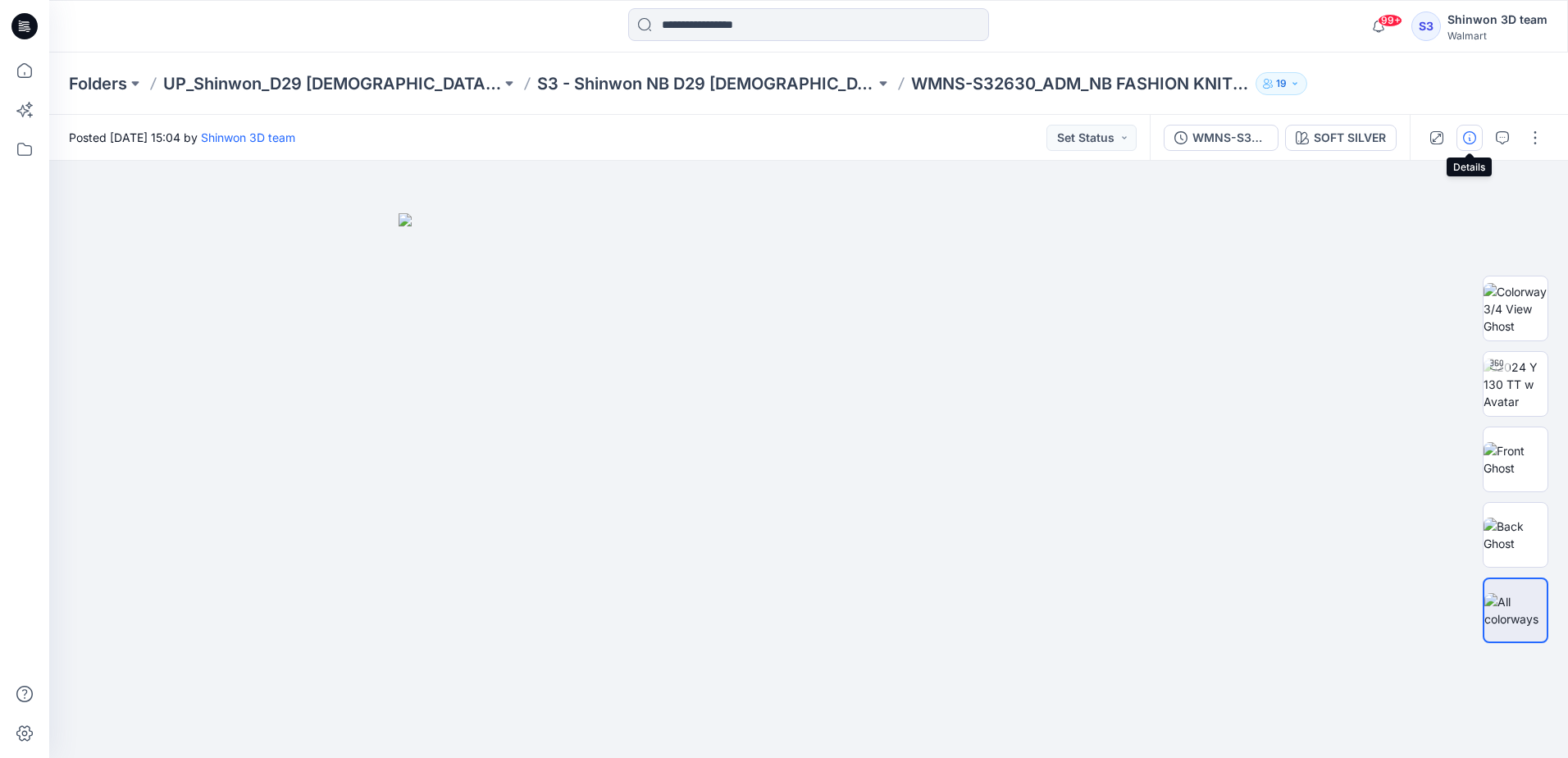
click at [1462, 137] on button "button" at bounding box center [1469, 138] width 26 height 26
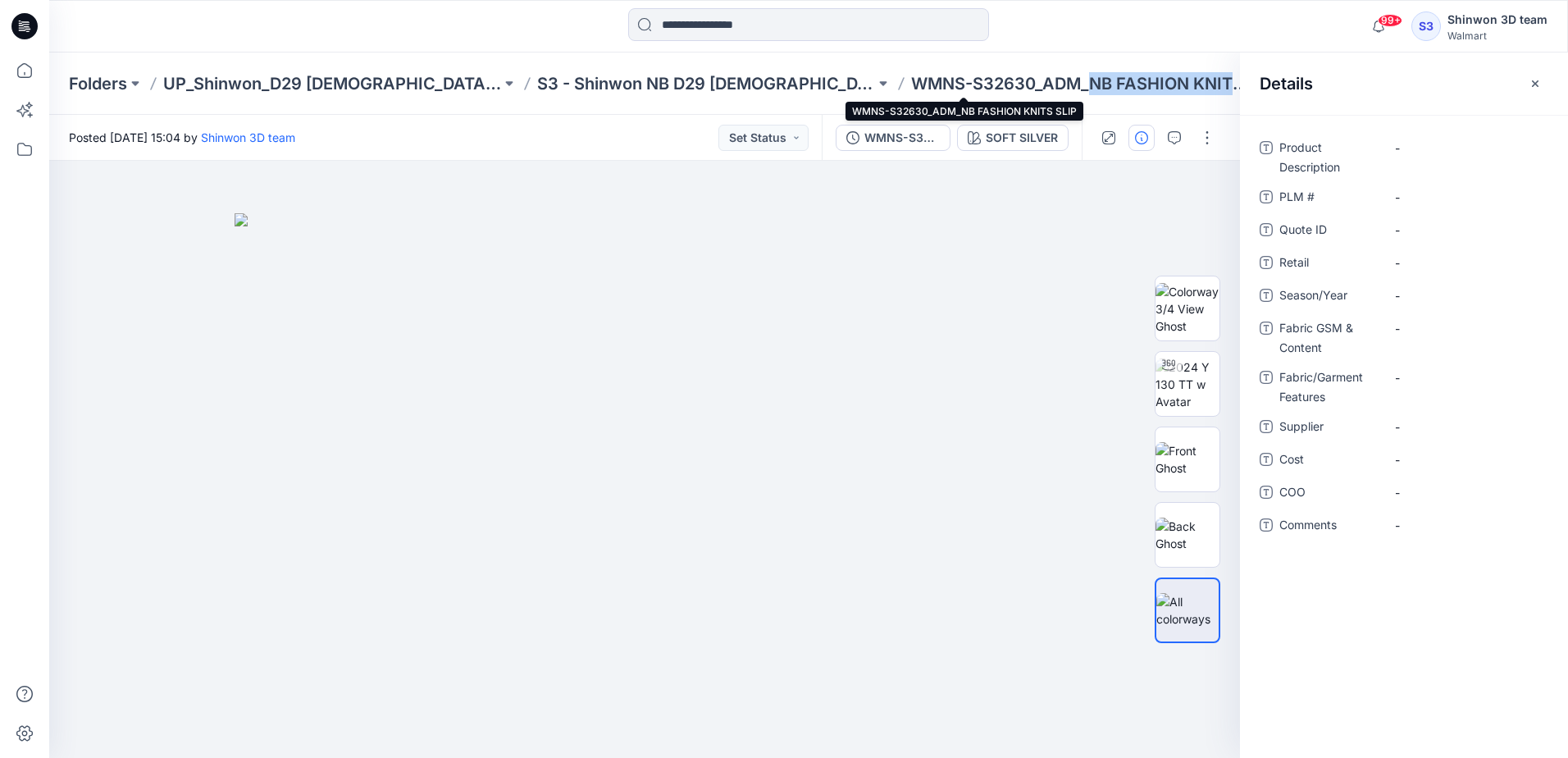
drag, startPoint x: 979, startPoint y: 81, endPoint x: 1112, endPoint y: 86, distance: 133.1
click at [1112, 86] on p "WMNS-S32630_ADM_NB FASHION KNITS SLIP" at bounding box center [1079, 84] width 338 height 23
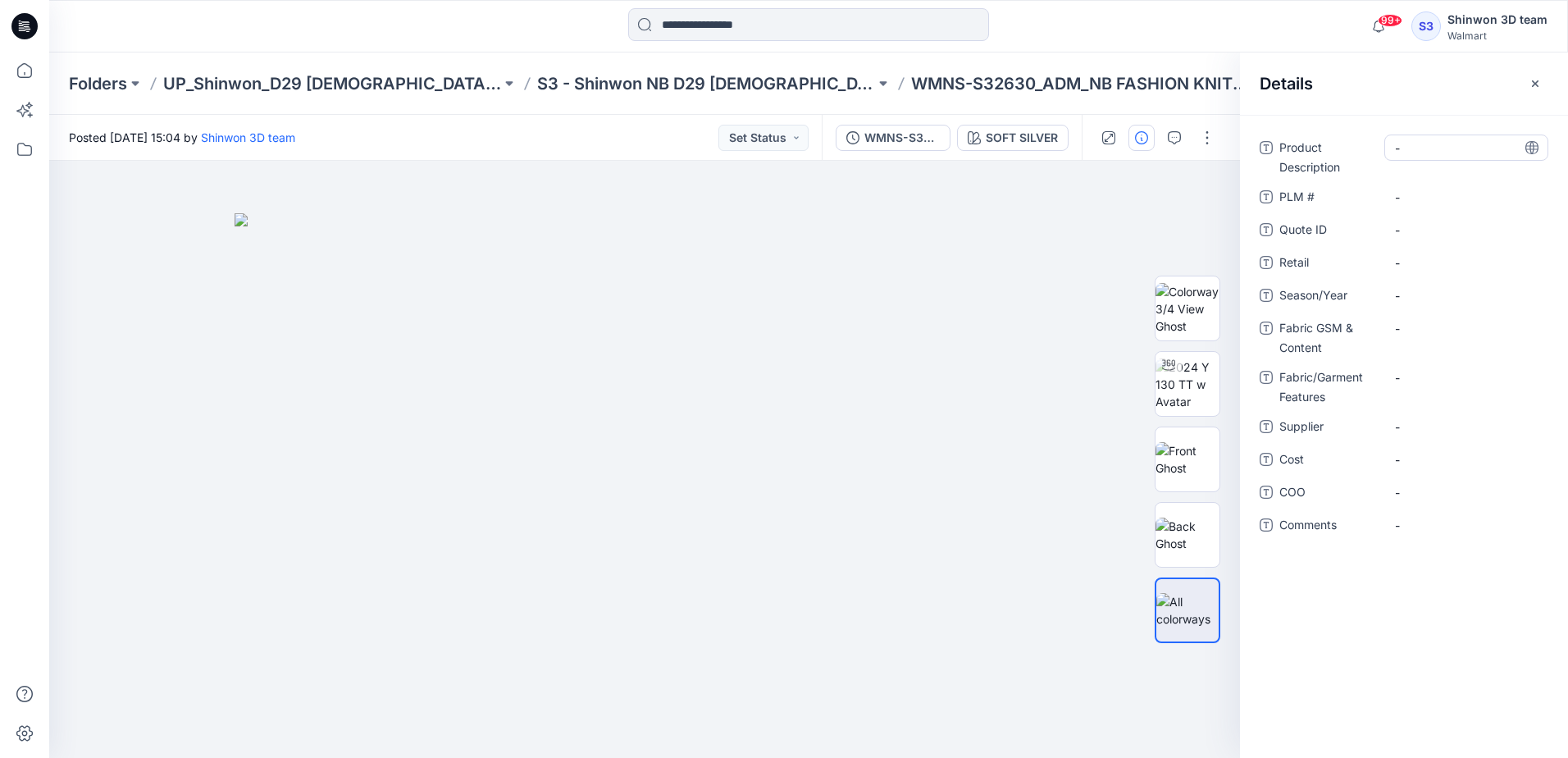
click at [1431, 149] on Description "-" at bounding box center [1466, 148] width 142 height 17
type textarea "**********"
drag, startPoint x: 918, startPoint y: 85, endPoint x: 798, endPoint y: 77, distance: 120.3
click at [911, 77] on p "WMNS-S32630_ADM_NB FASHION KNITS SLIP" at bounding box center [1079, 84] width 338 height 23
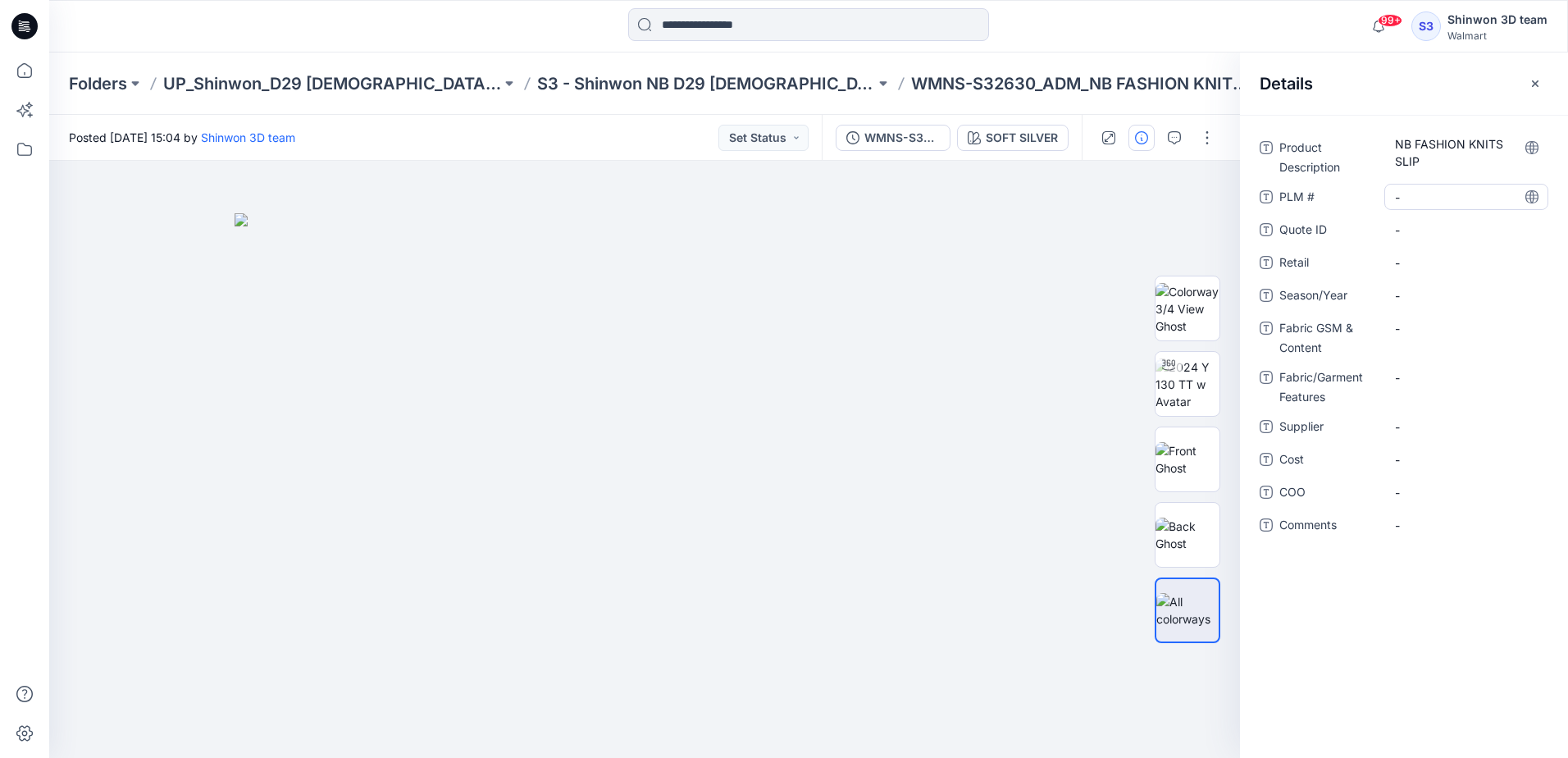
click at [1413, 199] on \ "-" at bounding box center [1466, 197] width 142 height 17
type textarea "**********"
click at [1416, 290] on span "-" at bounding box center [1466, 296] width 142 height 17
type textarea "**********"
click at [1431, 326] on Content "-" at bounding box center [1466, 328] width 142 height 17
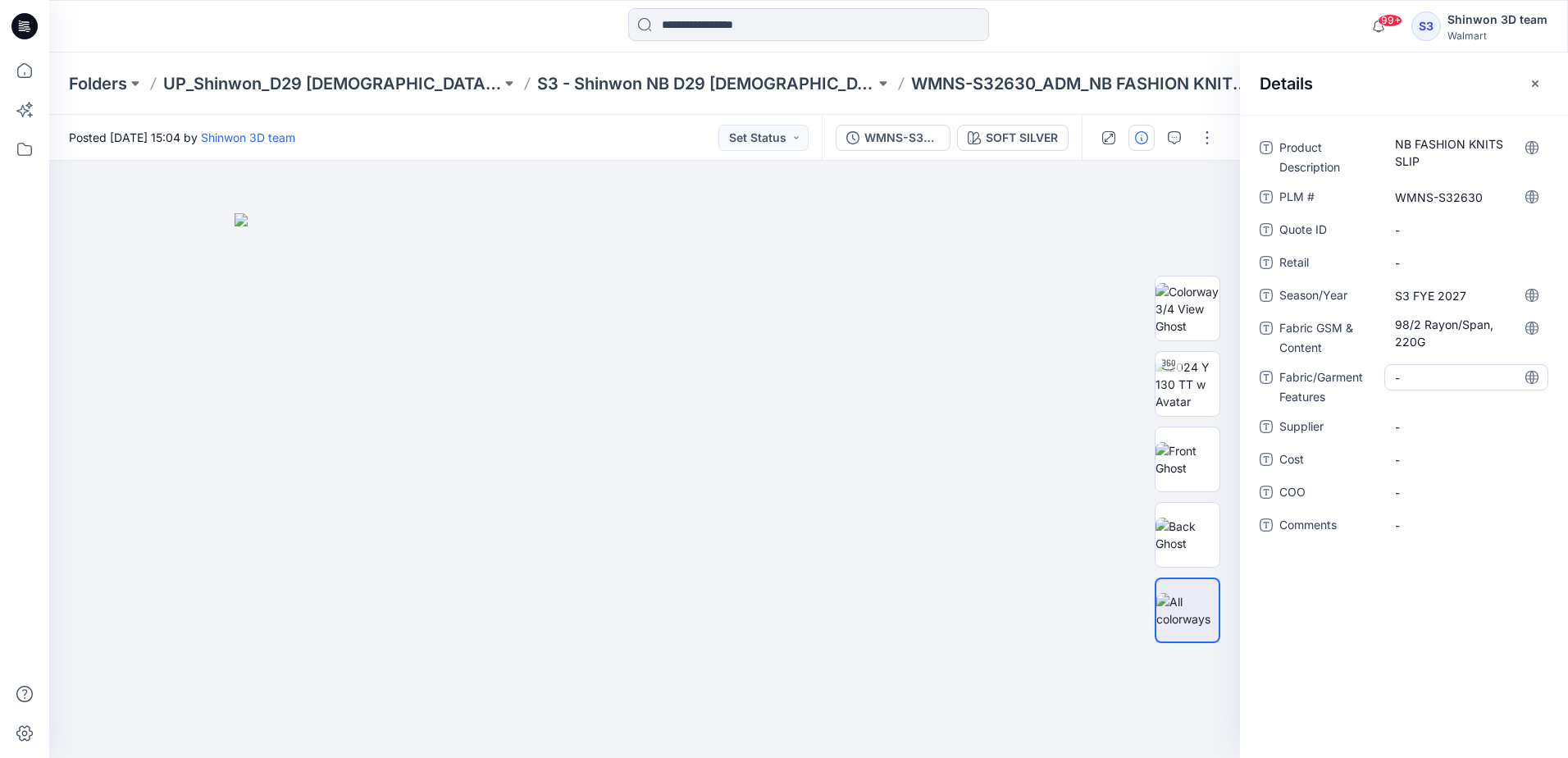
click at [1449, 374] on Features "-" at bounding box center [1466, 378] width 142 height 17
type textarea "*******"
click at [1408, 418] on span "-" at bounding box center [1466, 427] width 142 height 17
type textarea "*******"
click at [1176, 141] on icon "button" at bounding box center [1173, 137] width 13 height 13
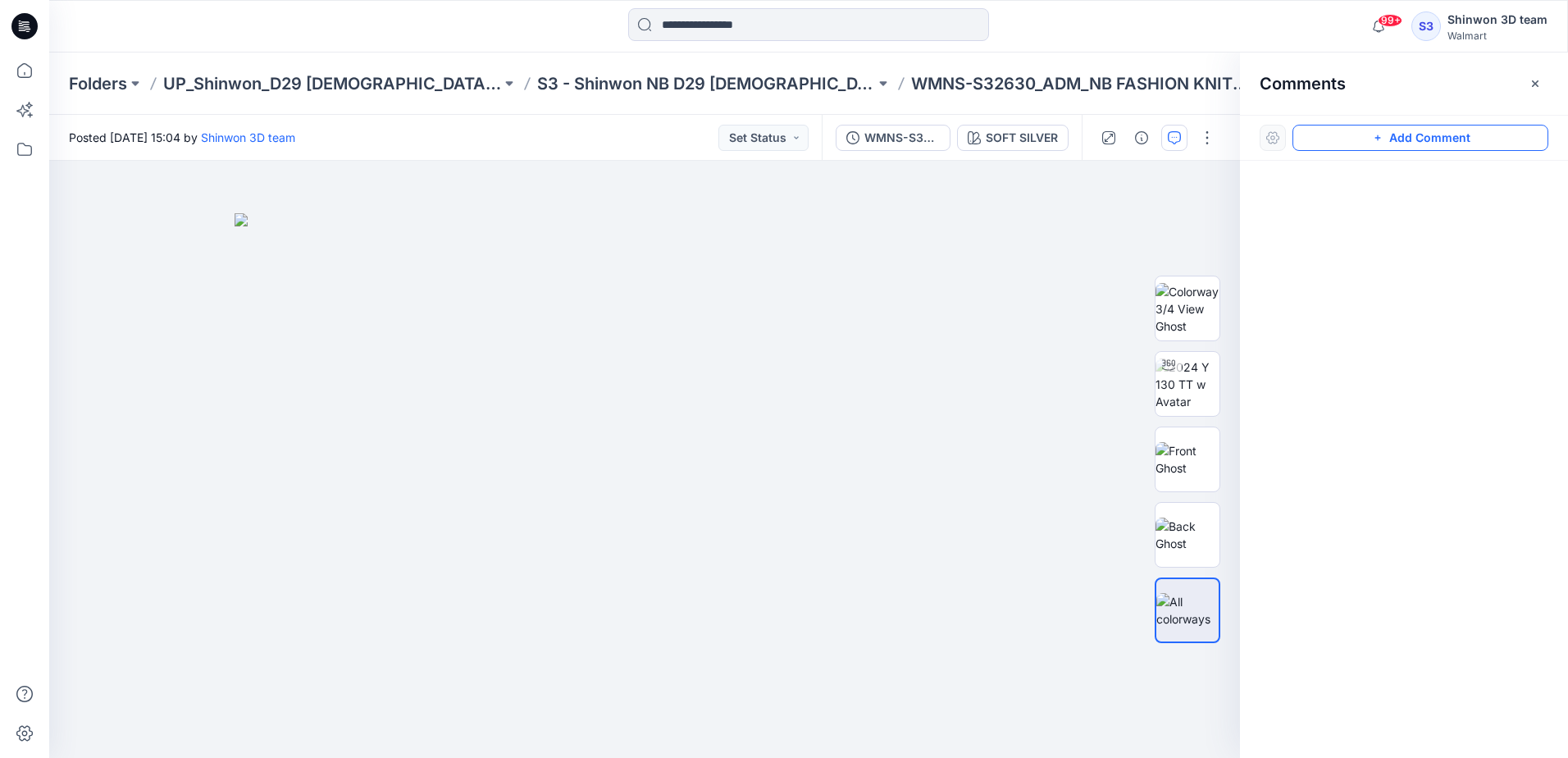
click at [1435, 137] on button "Add Comment" at bounding box center [1420, 138] width 256 height 26
click at [920, 260] on div "1" at bounding box center [644, 459] width 1191 height 597
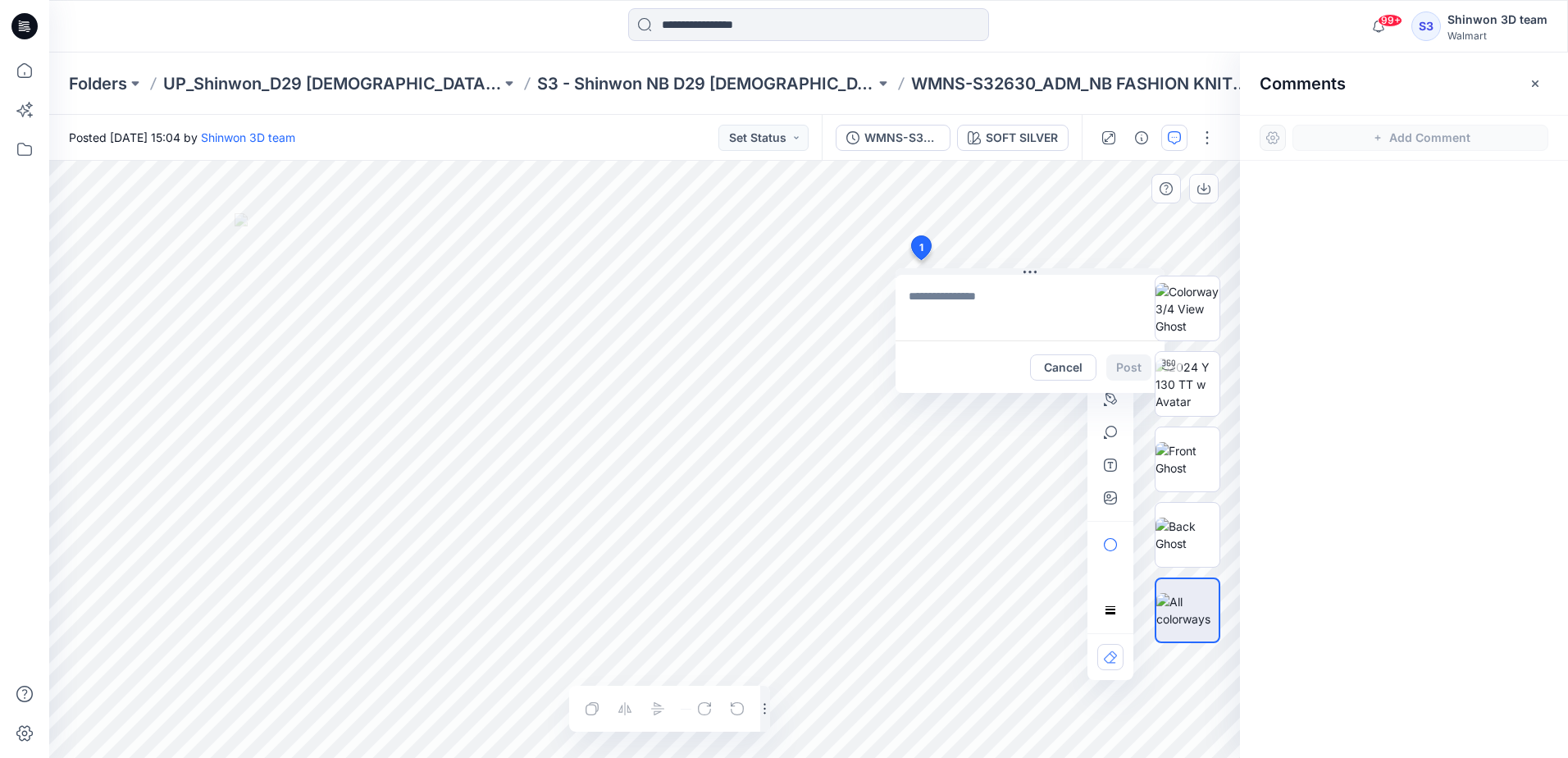
click at [977, 306] on textarea at bounding box center [1030, 307] width 269 height 65
paste textarea "**********"
type textarea "**********"
click at [1123, 366] on button "Post" at bounding box center [1129, 368] width 45 height 26
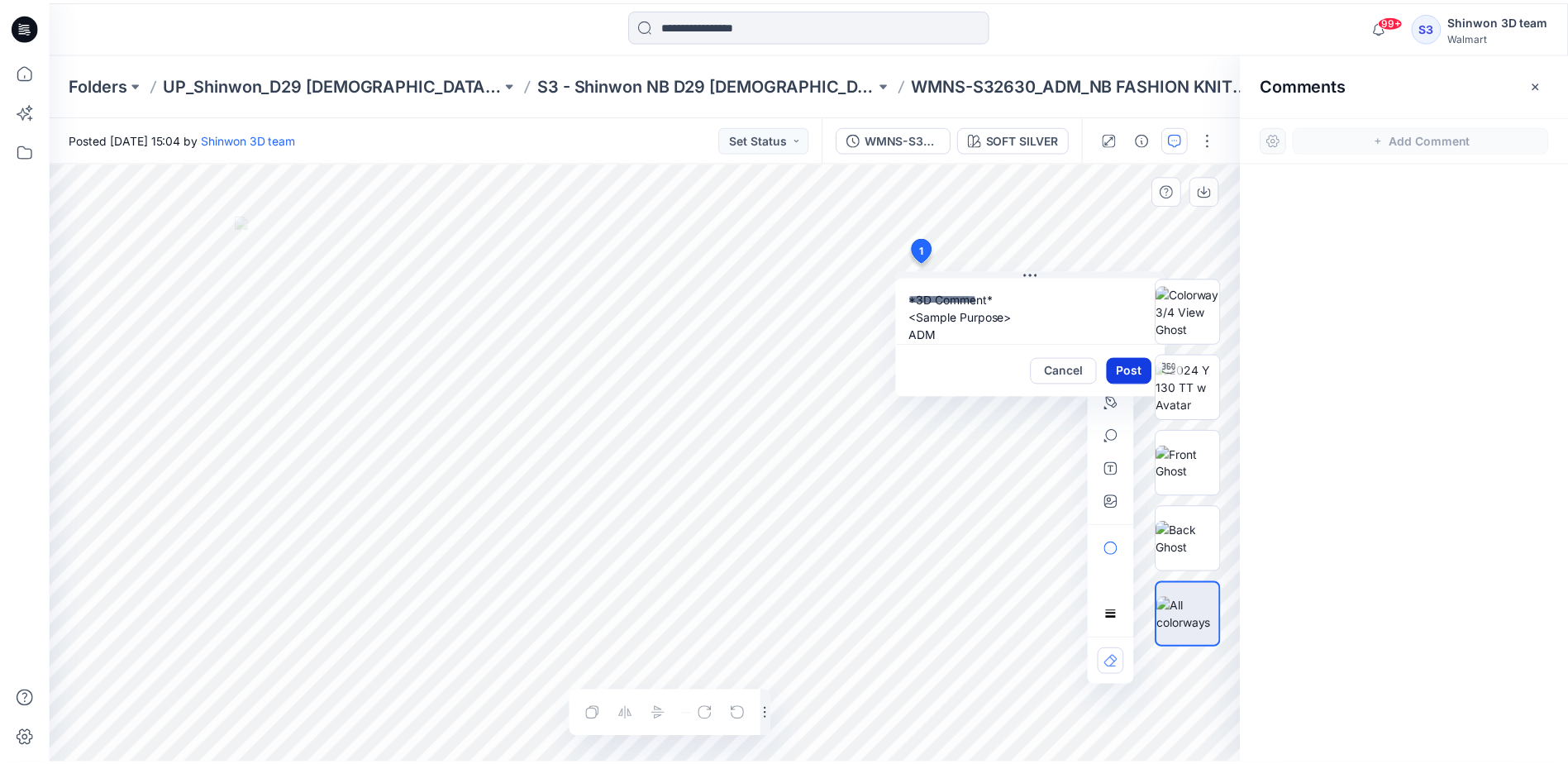
scroll to position [0, 0]
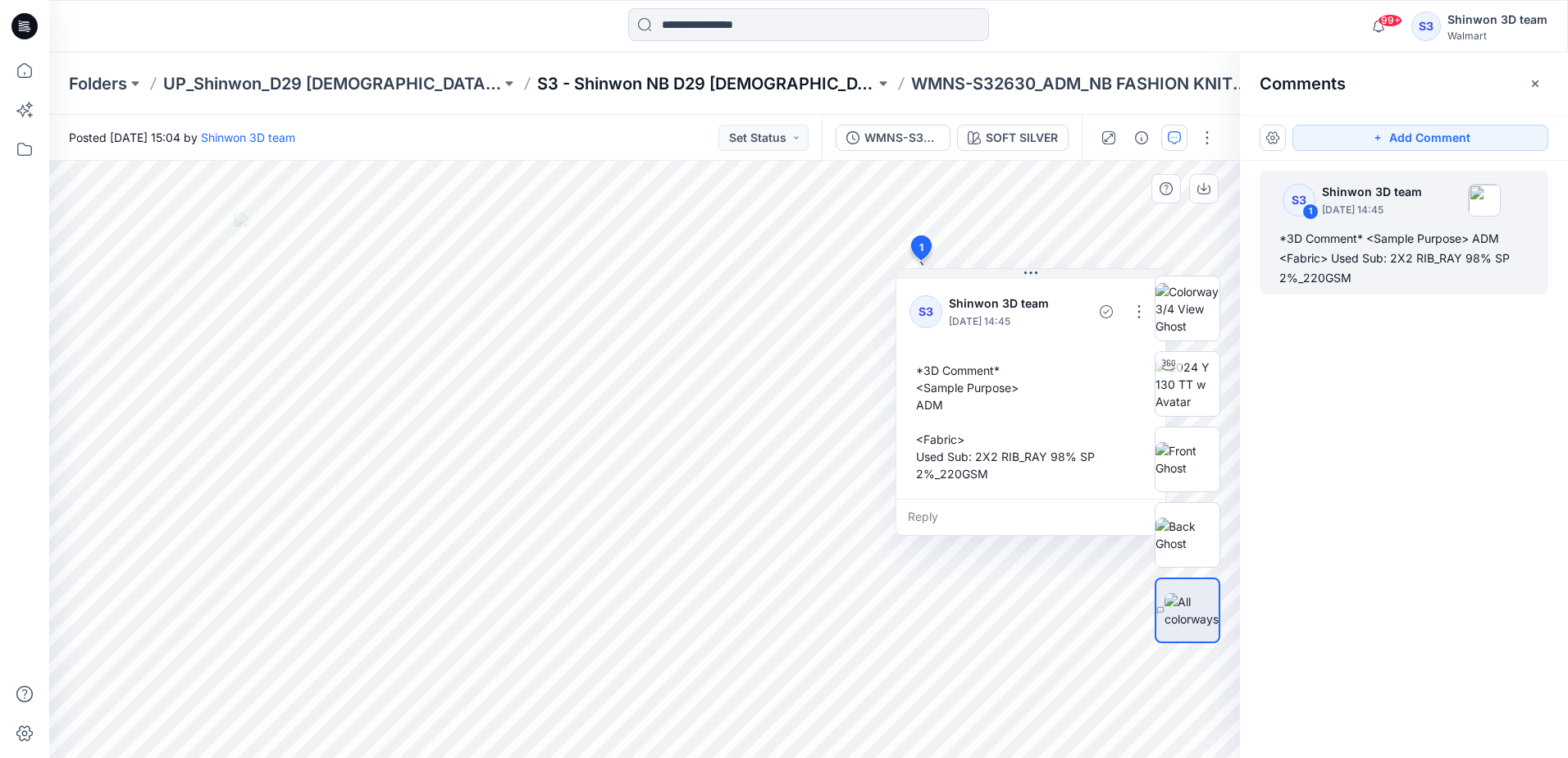
click at [600, 91] on p "S3 - Shinwon NB D29 [DEMOGRAPHIC_DATA] Sleepwear" at bounding box center [705, 84] width 338 height 23
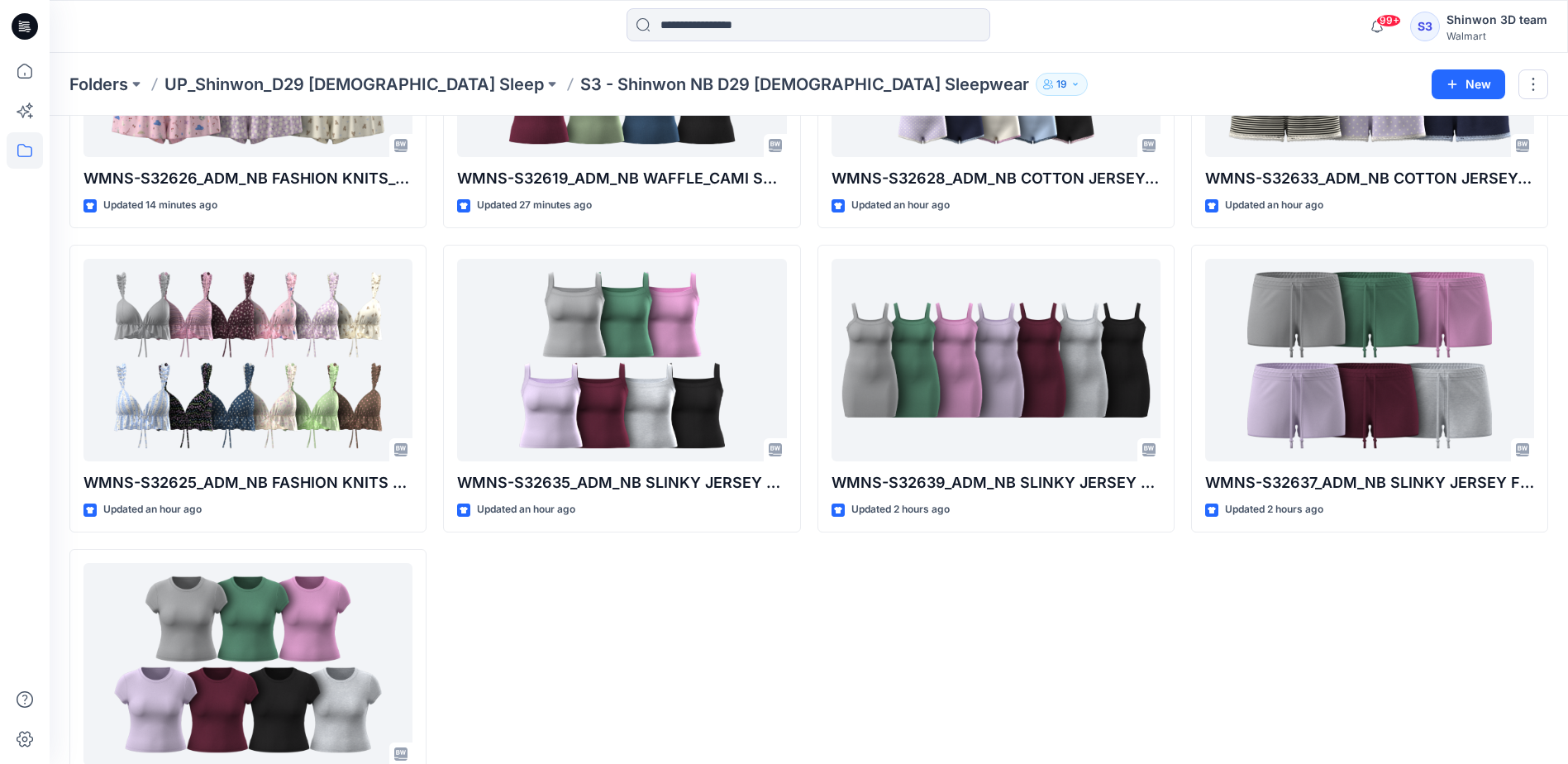
scroll to position [1075, 0]
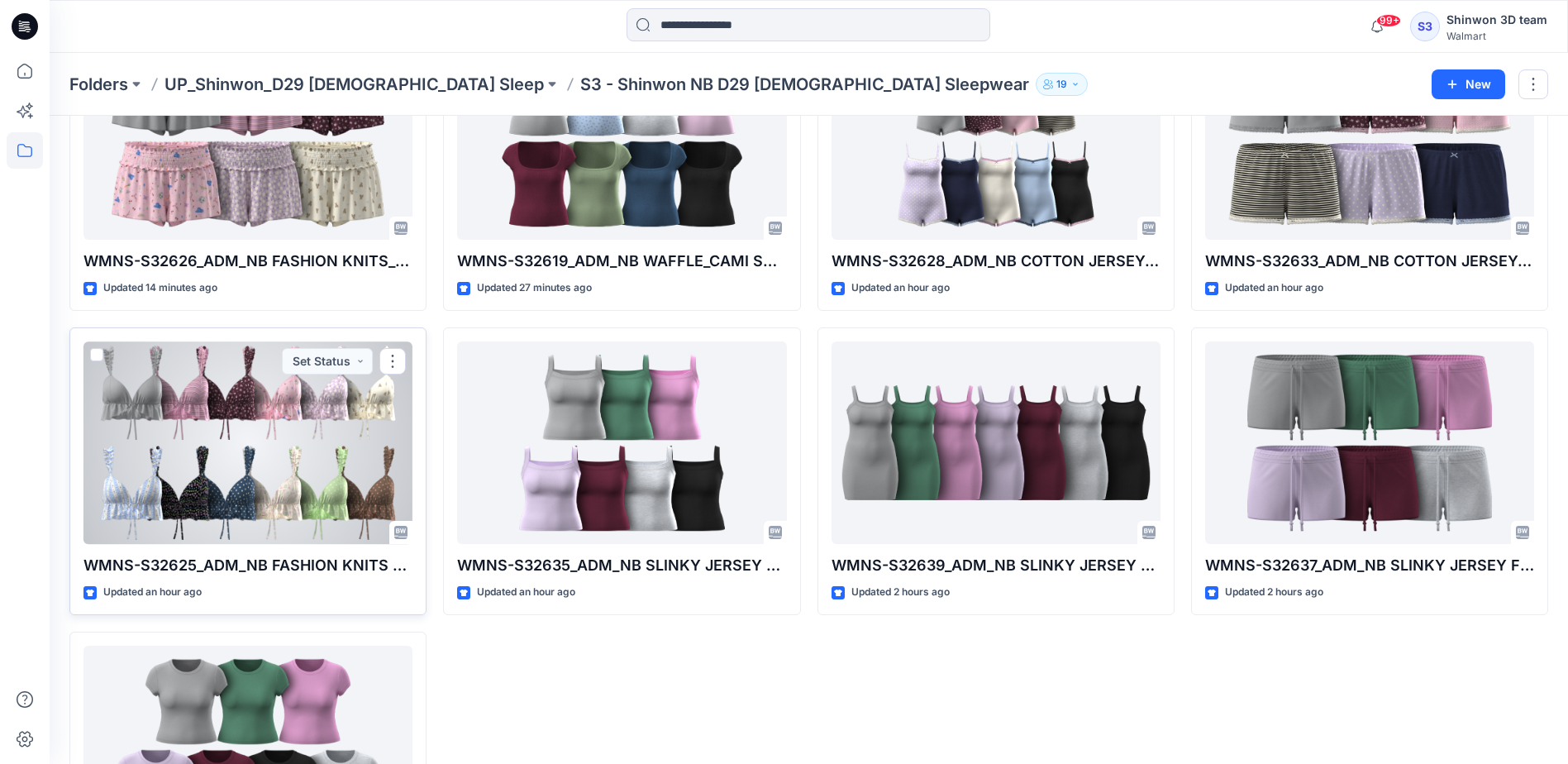
click at [327, 498] on div at bounding box center [248, 443] width 329 height 202
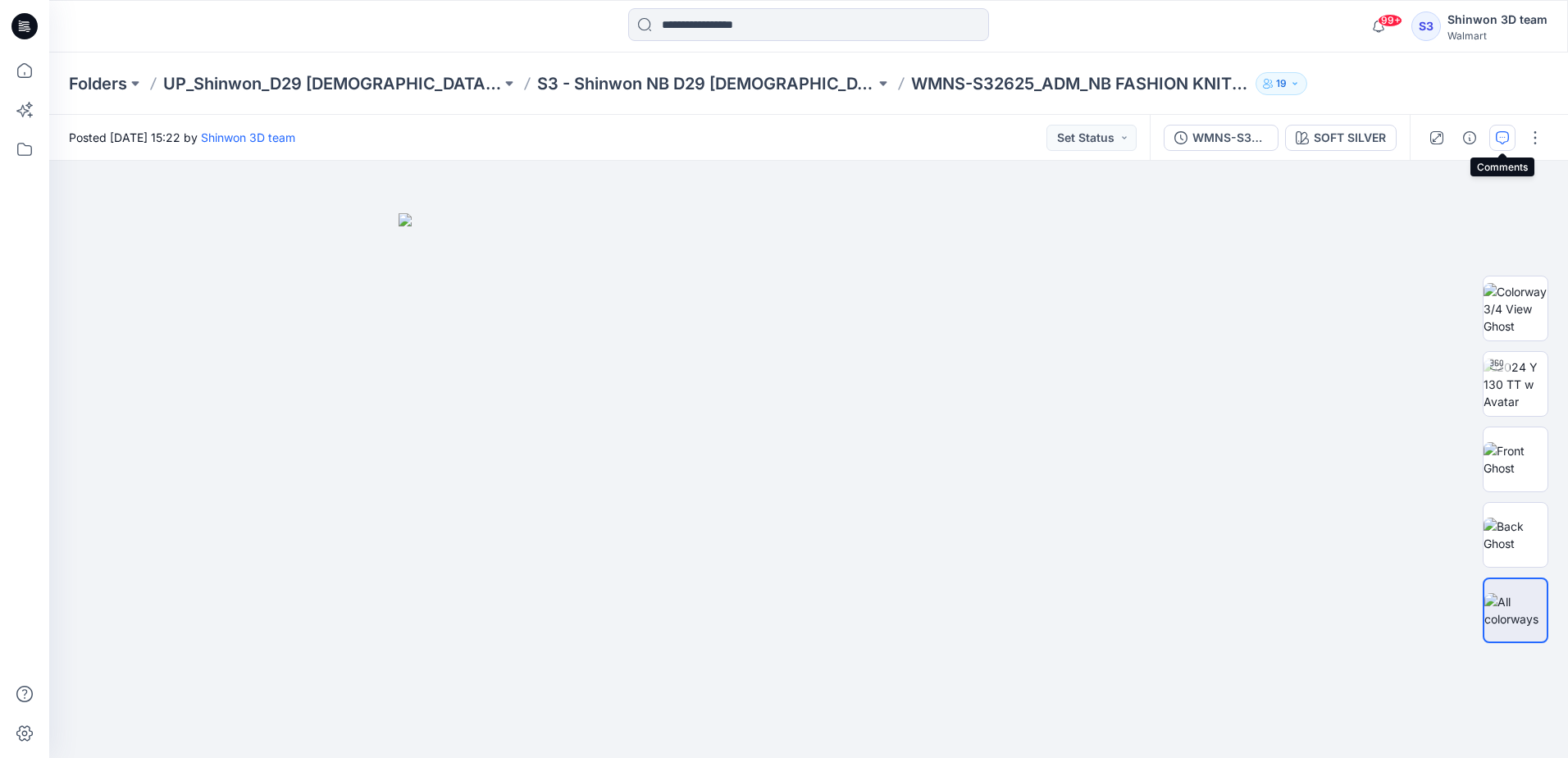
click at [1498, 138] on icon "button" at bounding box center [1502, 137] width 13 height 13
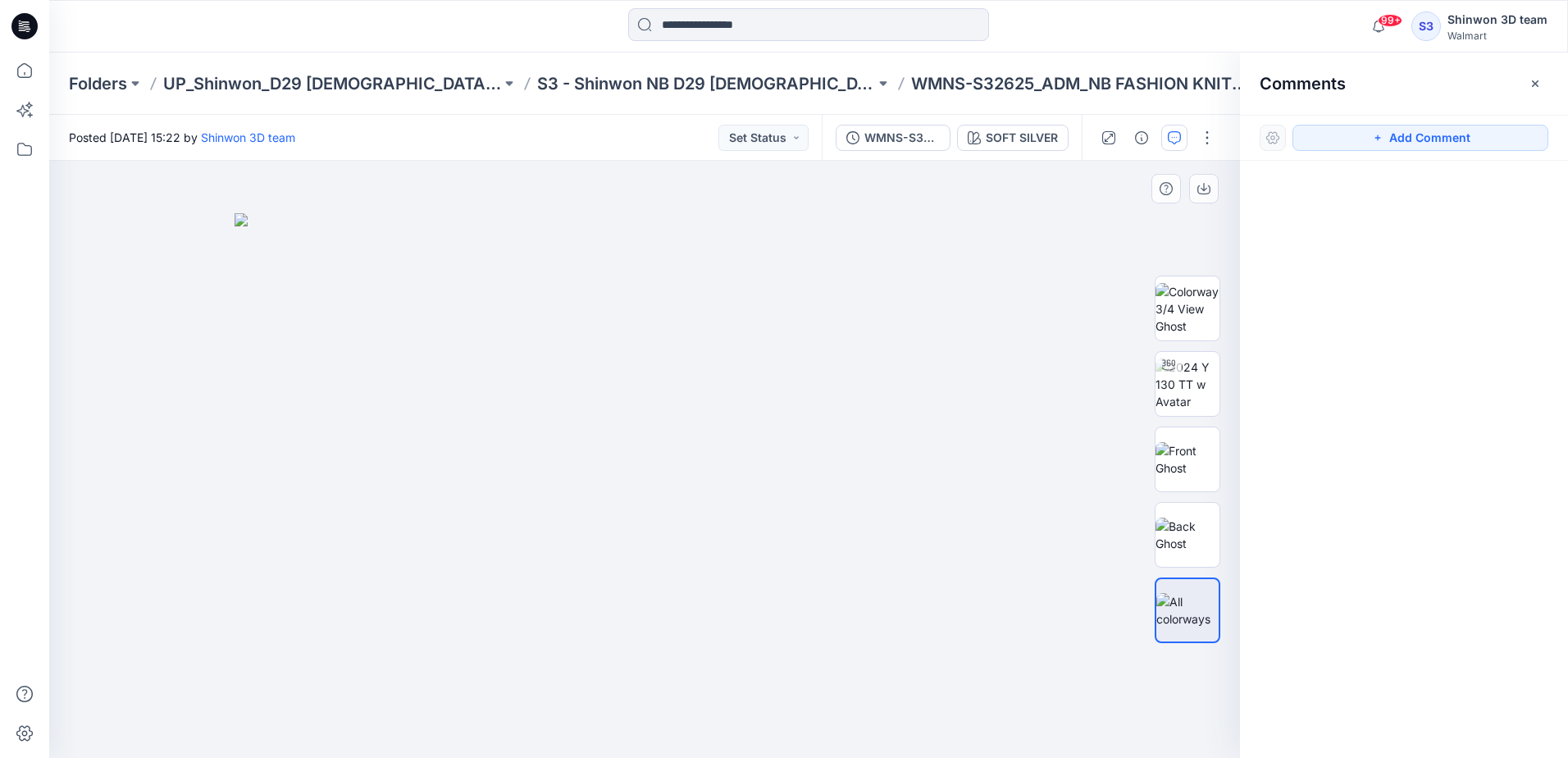
drag, startPoint x: 1368, startPoint y: 144, endPoint x: 1070, endPoint y: 249, distance: 316.0
click at [1368, 142] on button "Add Comment" at bounding box center [1420, 138] width 256 height 26
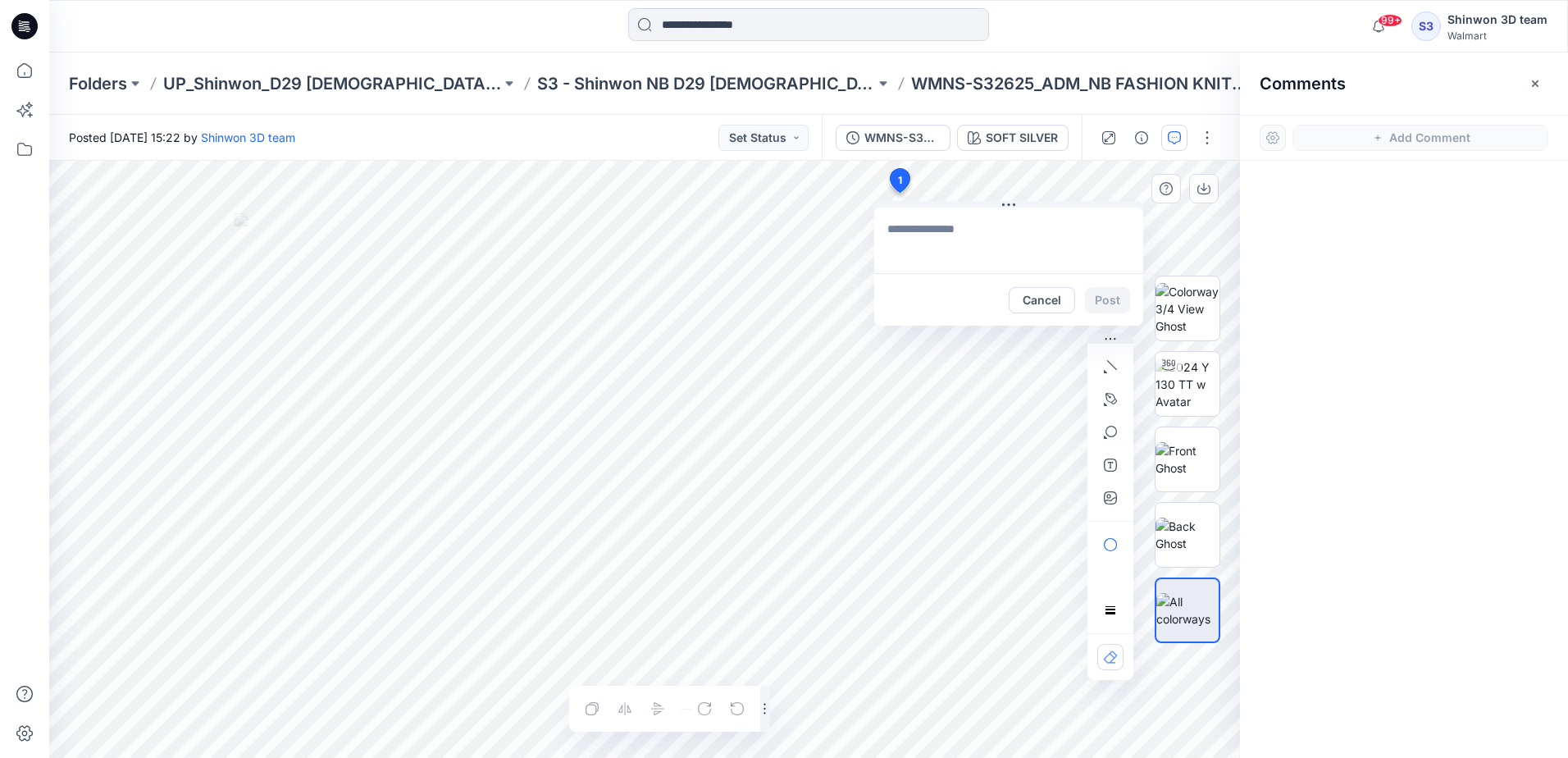
click at [898, 193] on div "1 Cancel Post Layer 1" at bounding box center [644, 459] width 1191 height 597
type textarea "**********"
click at [1097, 298] on button "Post" at bounding box center [1108, 300] width 45 height 26
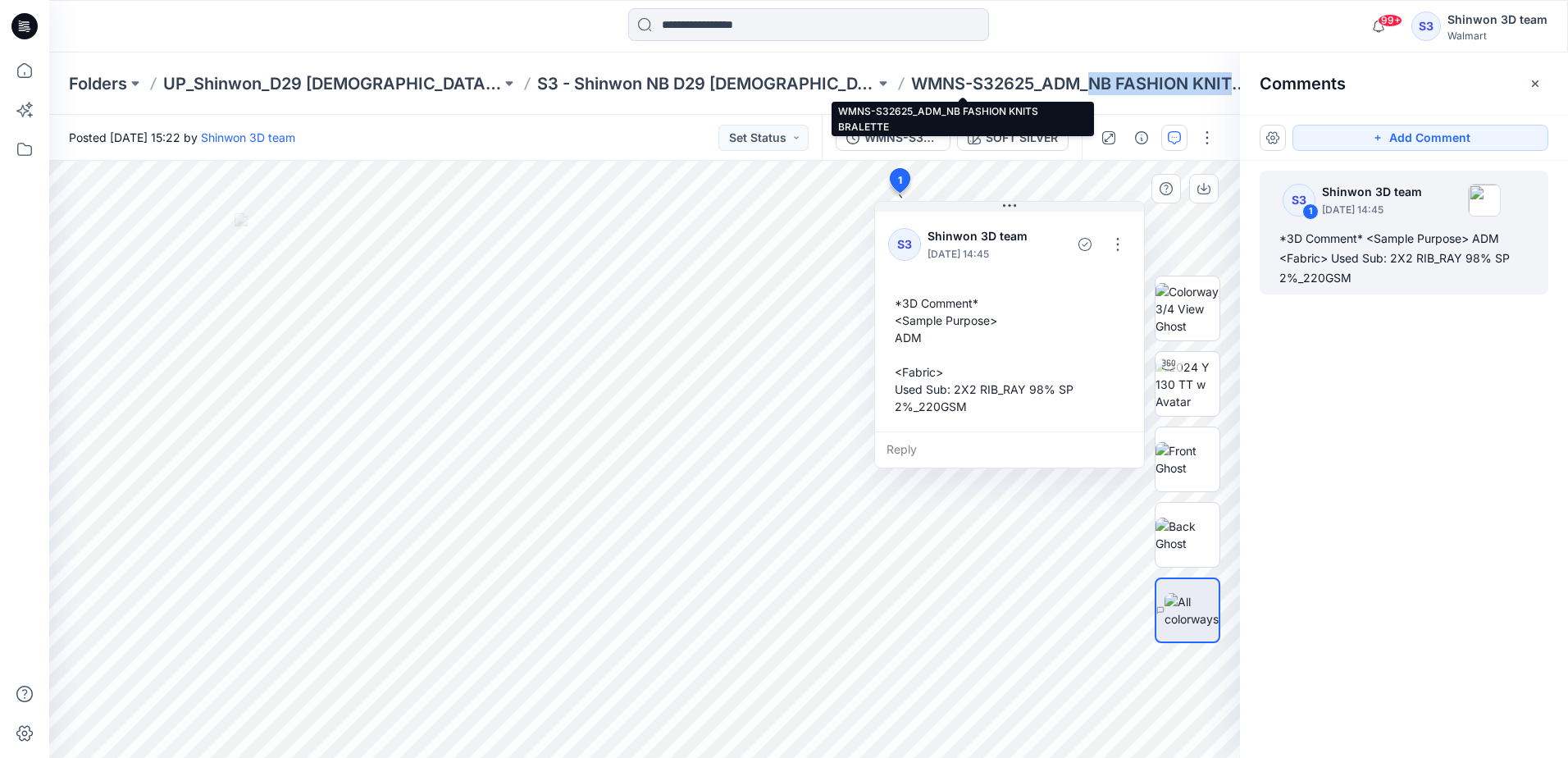
drag, startPoint x: 973, startPoint y: 84, endPoint x: 1115, endPoint y: 92, distance: 142.2
click at [1115, 92] on p "WMNS-S32625_ADM_NB FASHION KNITS BRALETTE" at bounding box center [1079, 84] width 338 height 23
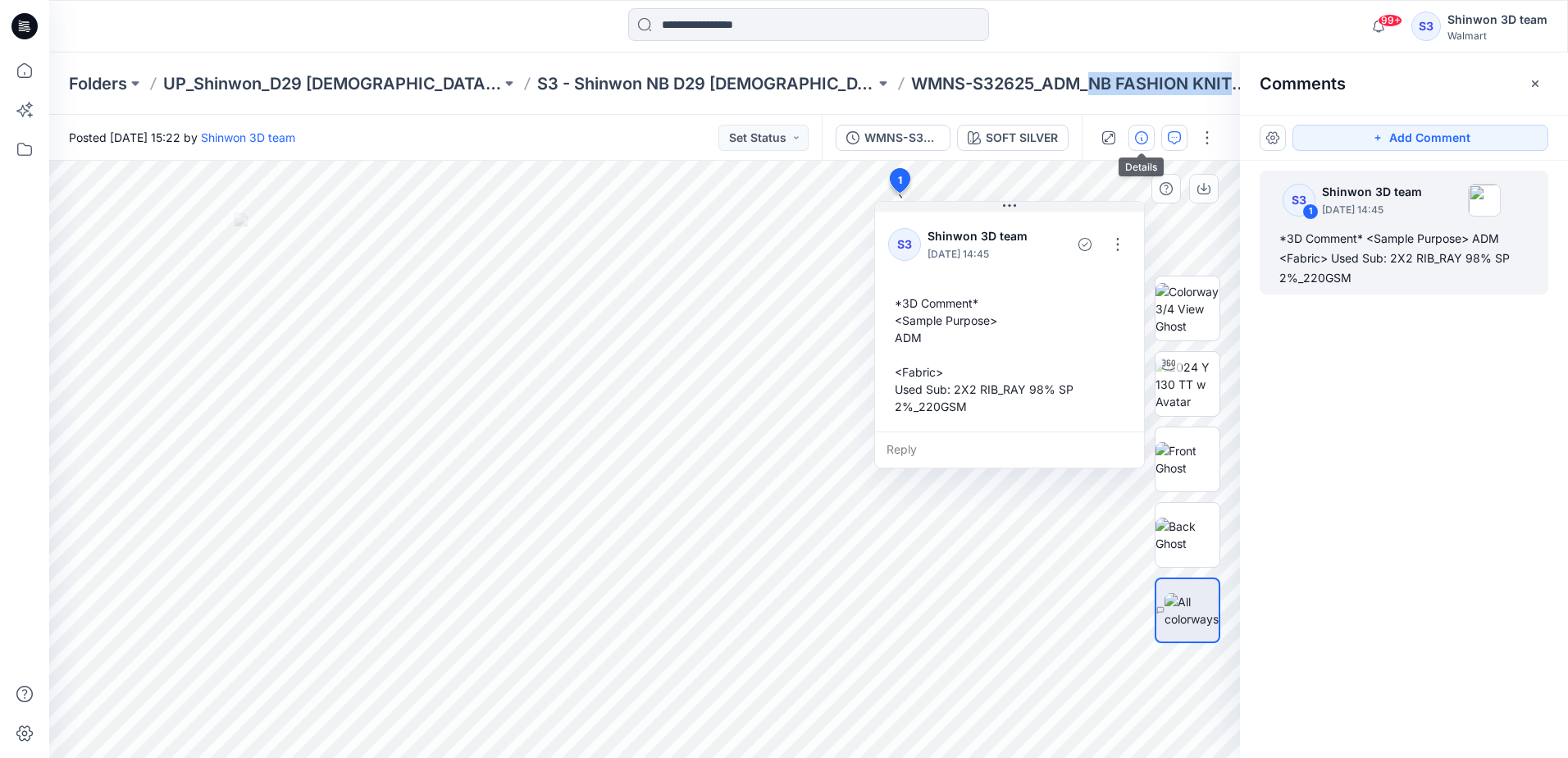
click at [1144, 140] on icon "button" at bounding box center [1141, 137] width 13 height 13
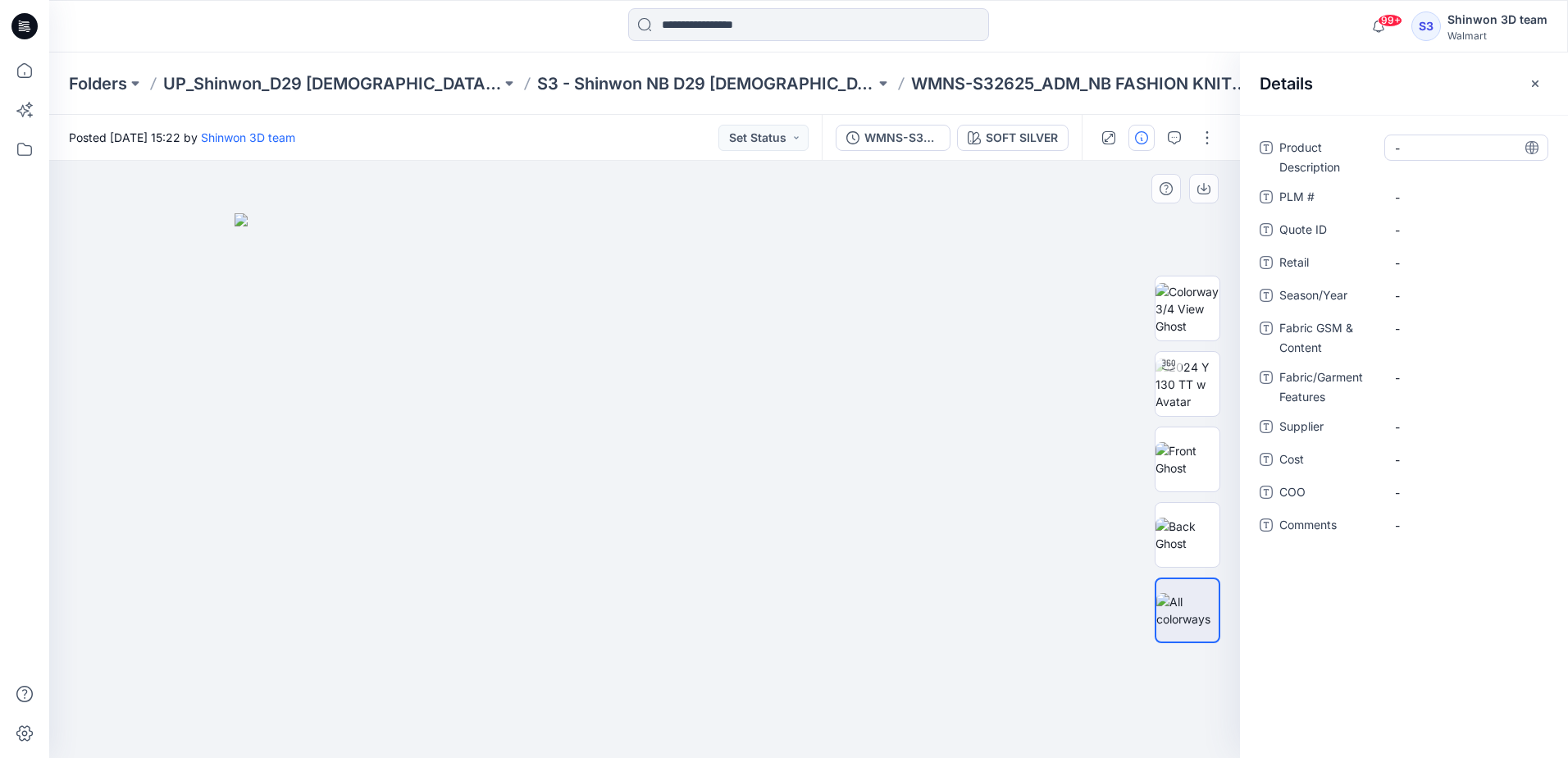
click at [1406, 155] on Description "-" at bounding box center [1466, 148] width 142 height 17
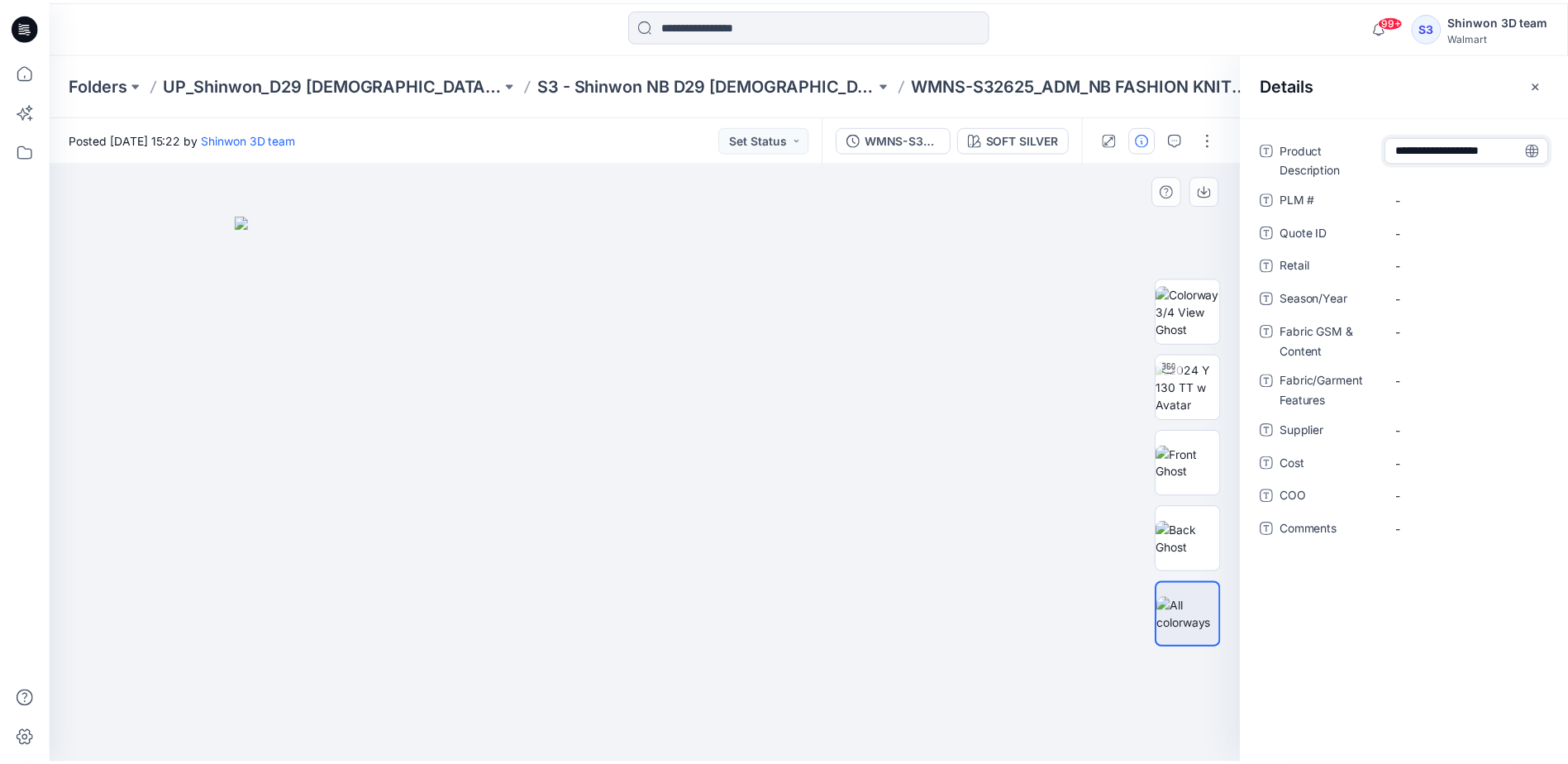
scroll to position [11, 0]
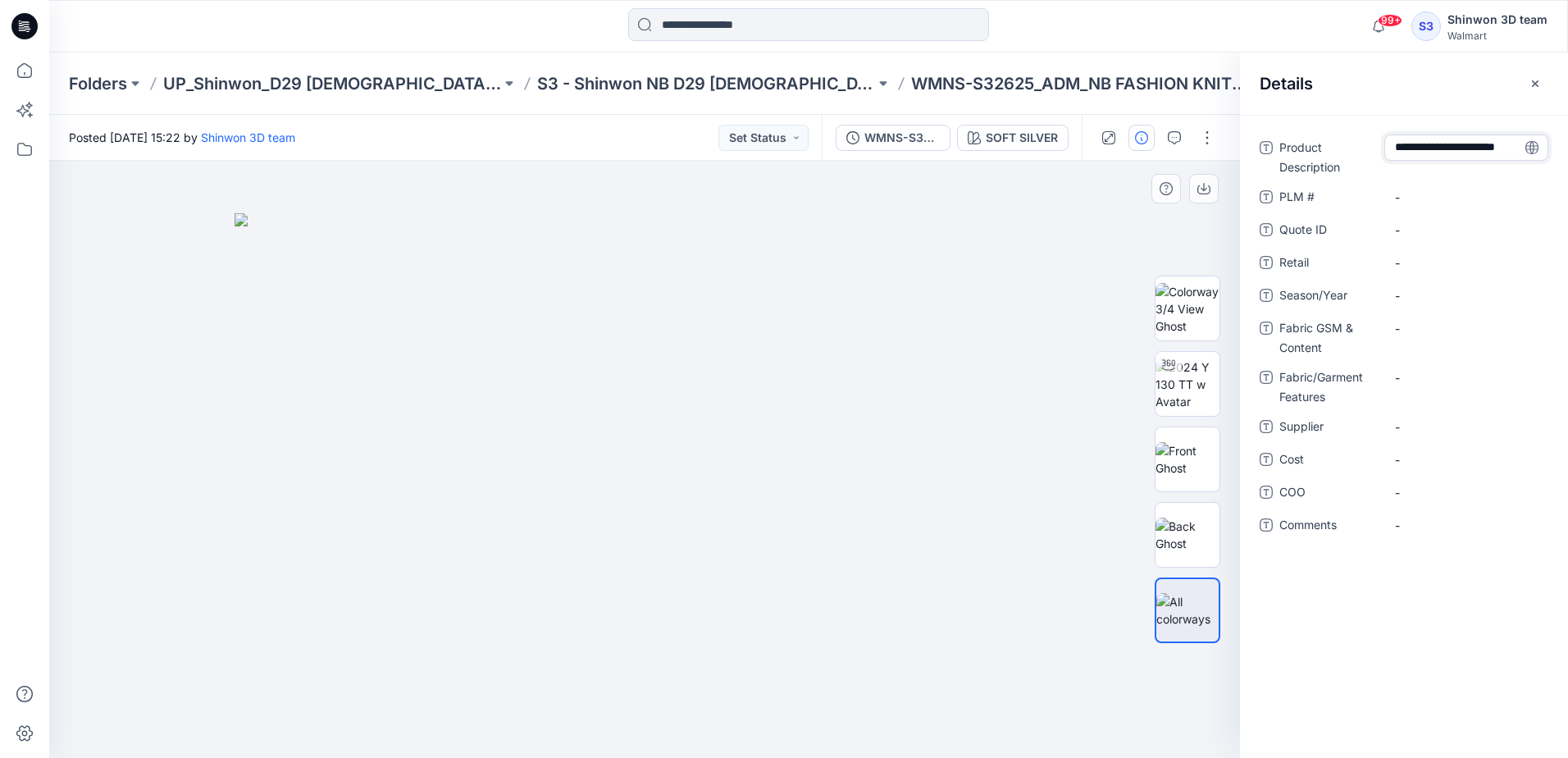
type textarea "**********"
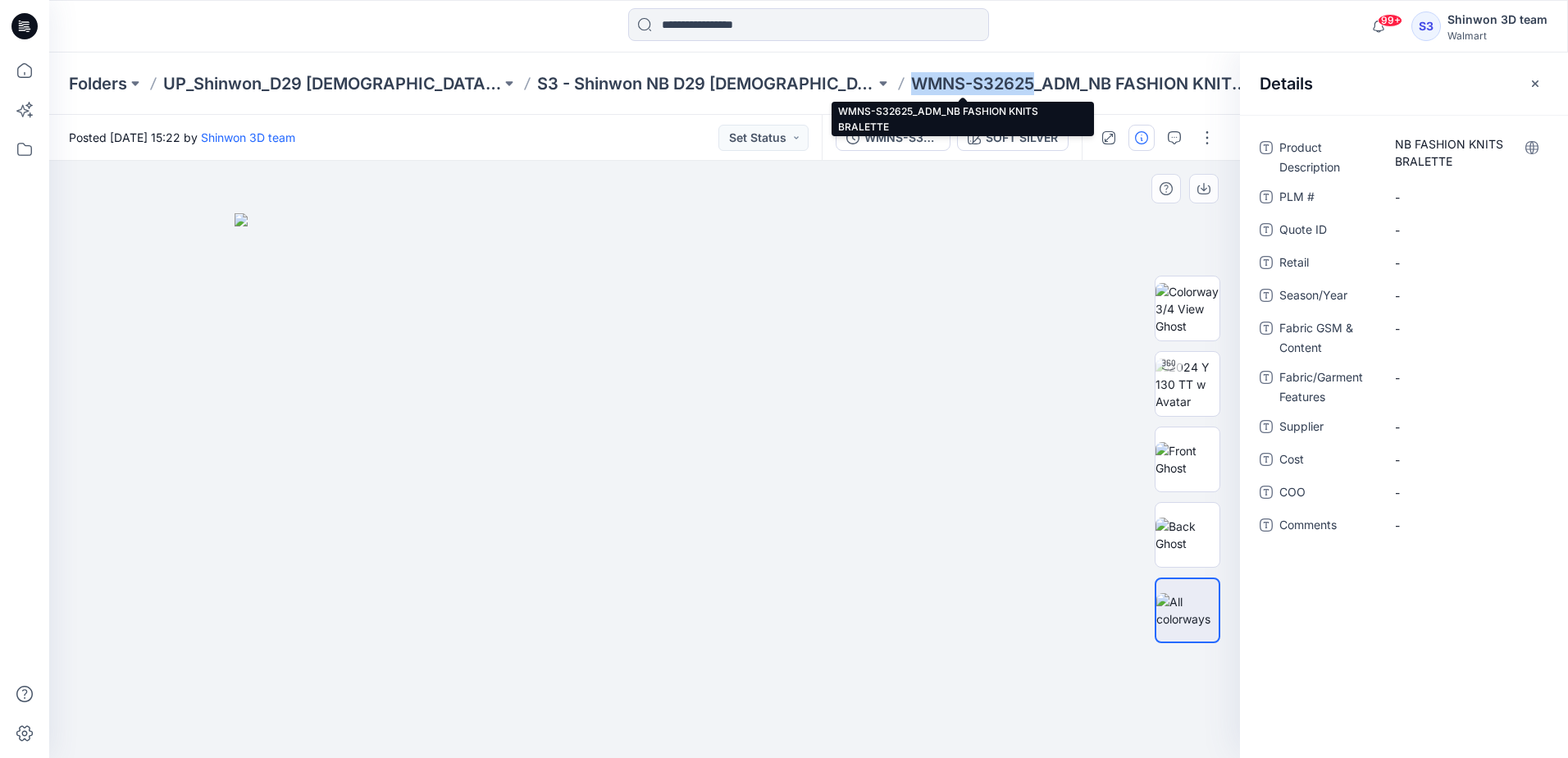
drag, startPoint x: 919, startPoint y: 83, endPoint x: 797, endPoint y: 77, distance: 122.1
click at [911, 77] on p "WMNS-S32625_ADM_NB FASHION KNITS BRALETTE" at bounding box center [1079, 84] width 338 height 23
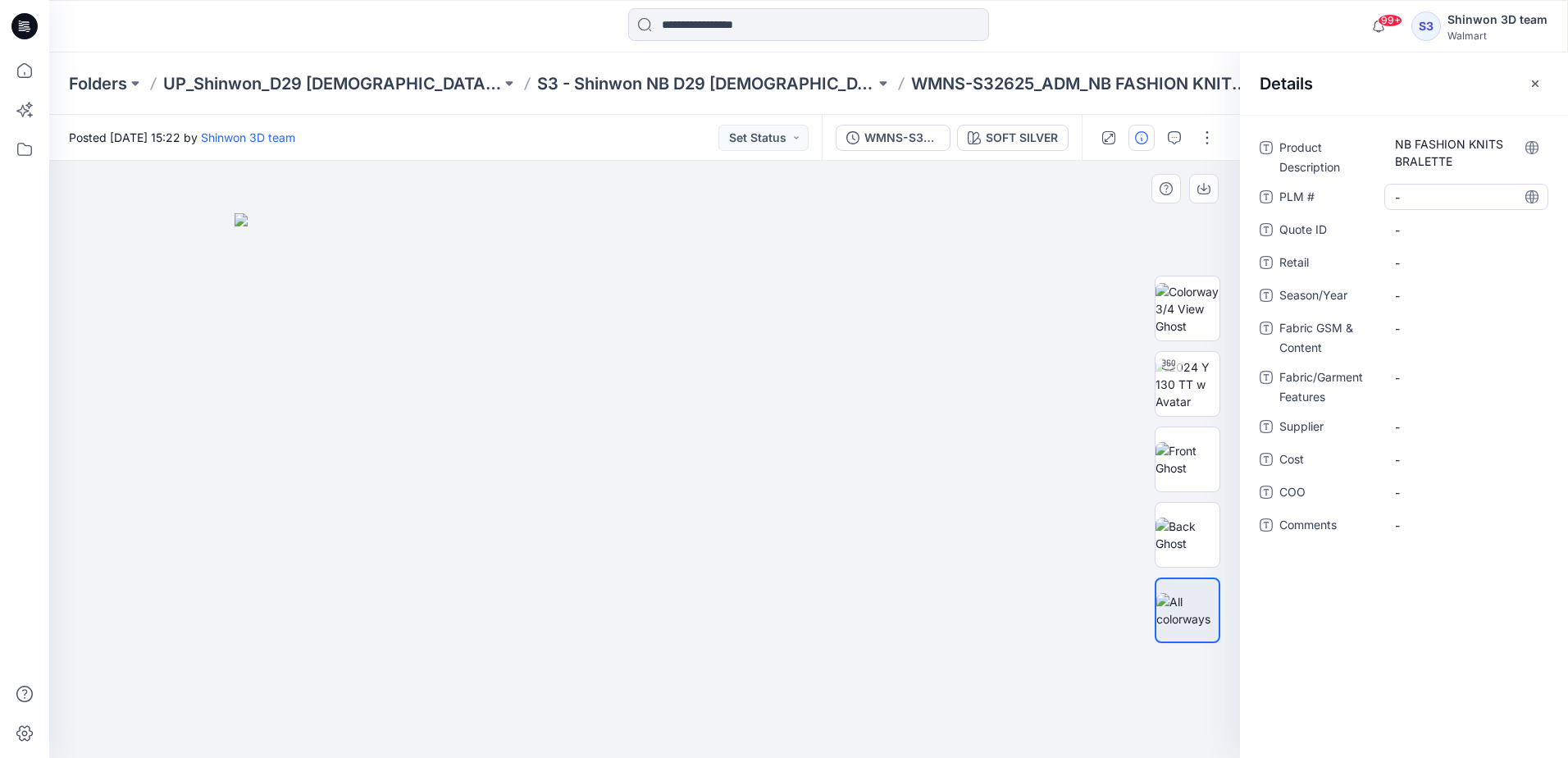
click at [1413, 196] on \ "-" at bounding box center [1466, 197] width 142 height 17
type textarea "**********"
click at [1412, 259] on span "-" at bounding box center [1466, 263] width 142 height 17
click at [1397, 299] on span "-" at bounding box center [1466, 296] width 142 height 17
type textarea "**********"
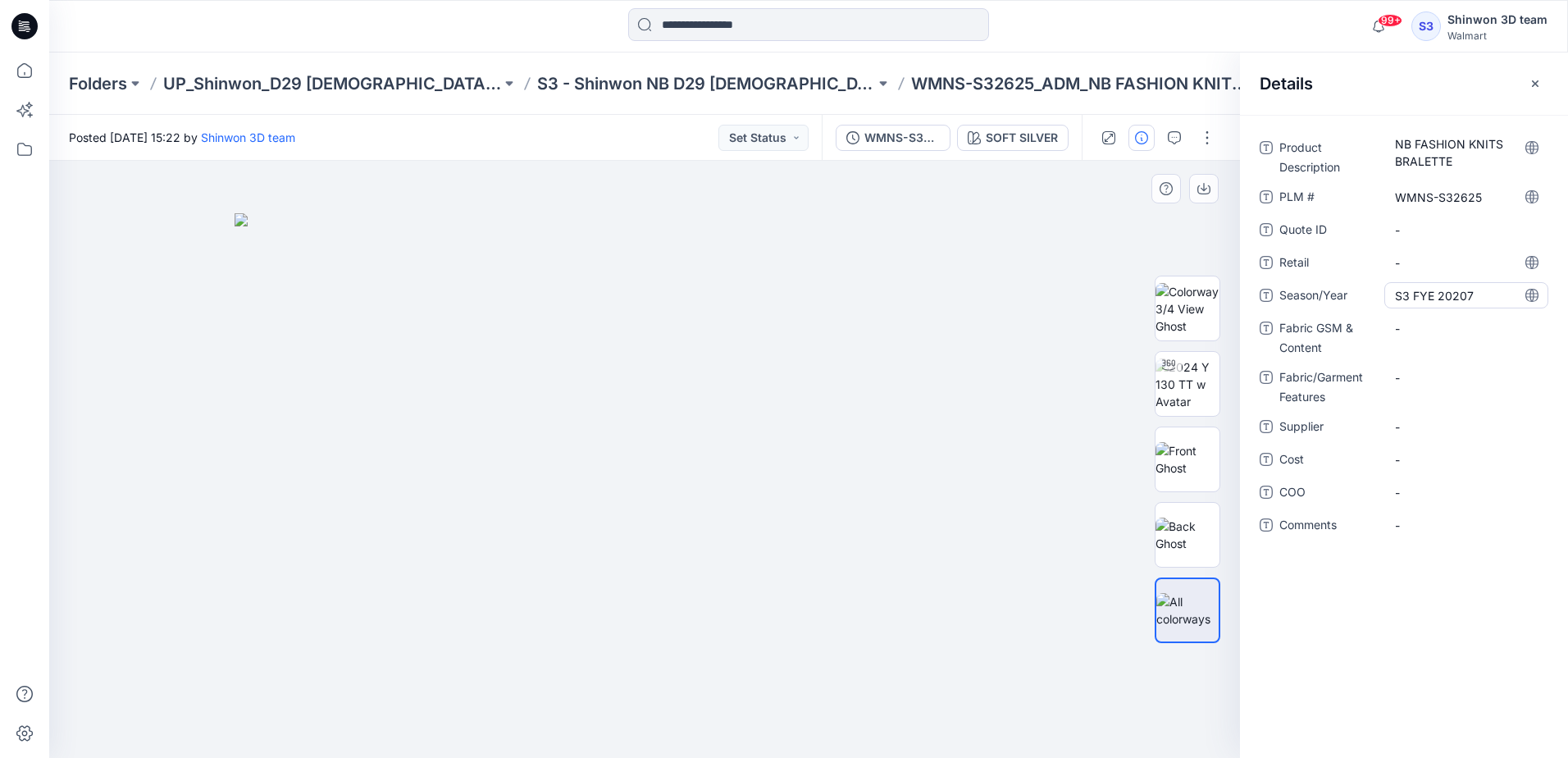
click at [1489, 293] on span "S3 FYE 20207" at bounding box center [1466, 296] width 142 height 17
type textarea "**********"
click at [1419, 330] on Content "-" at bounding box center [1466, 328] width 142 height 17
type textarea "**********"
click at [1414, 376] on Features "-" at bounding box center [1466, 378] width 142 height 17
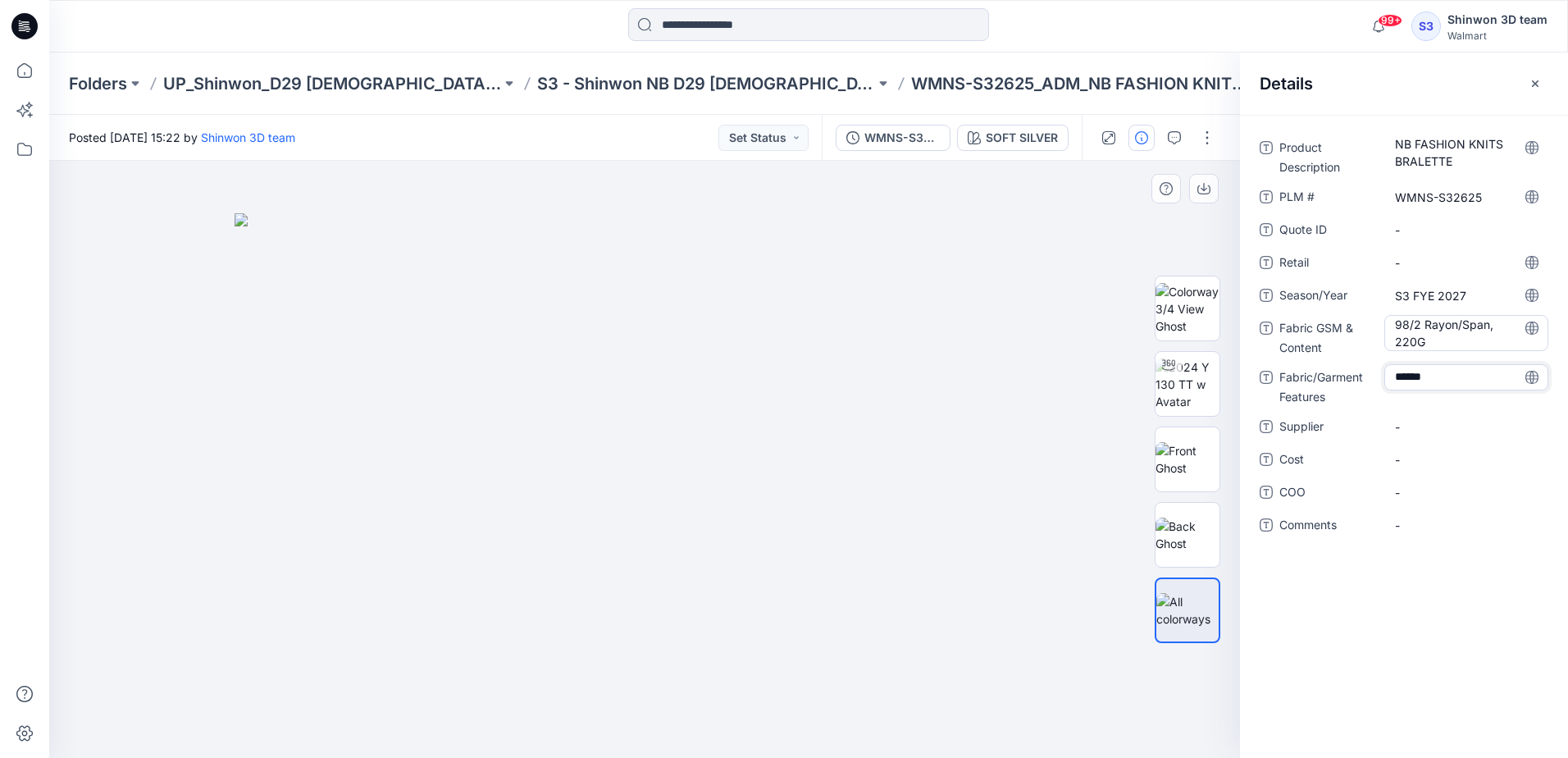
type textarea "*******"
click at [1449, 432] on span "-" at bounding box center [1466, 427] width 142 height 17
type textarea "*******"
click at [633, 76] on p "S3 - Shinwon NB D29 [DEMOGRAPHIC_DATA] Sleepwear" at bounding box center [705, 84] width 338 height 23
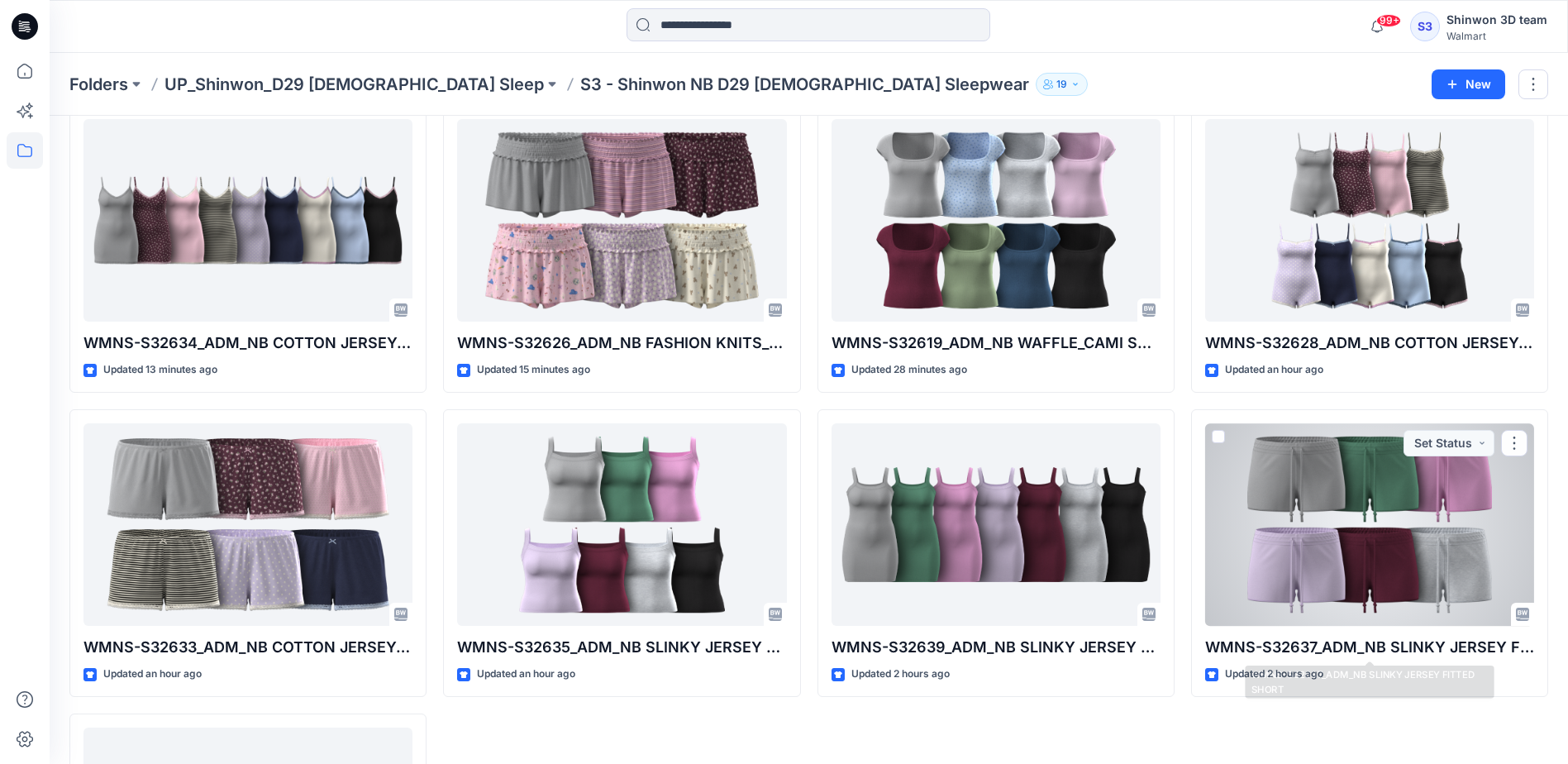
scroll to position [992, 0]
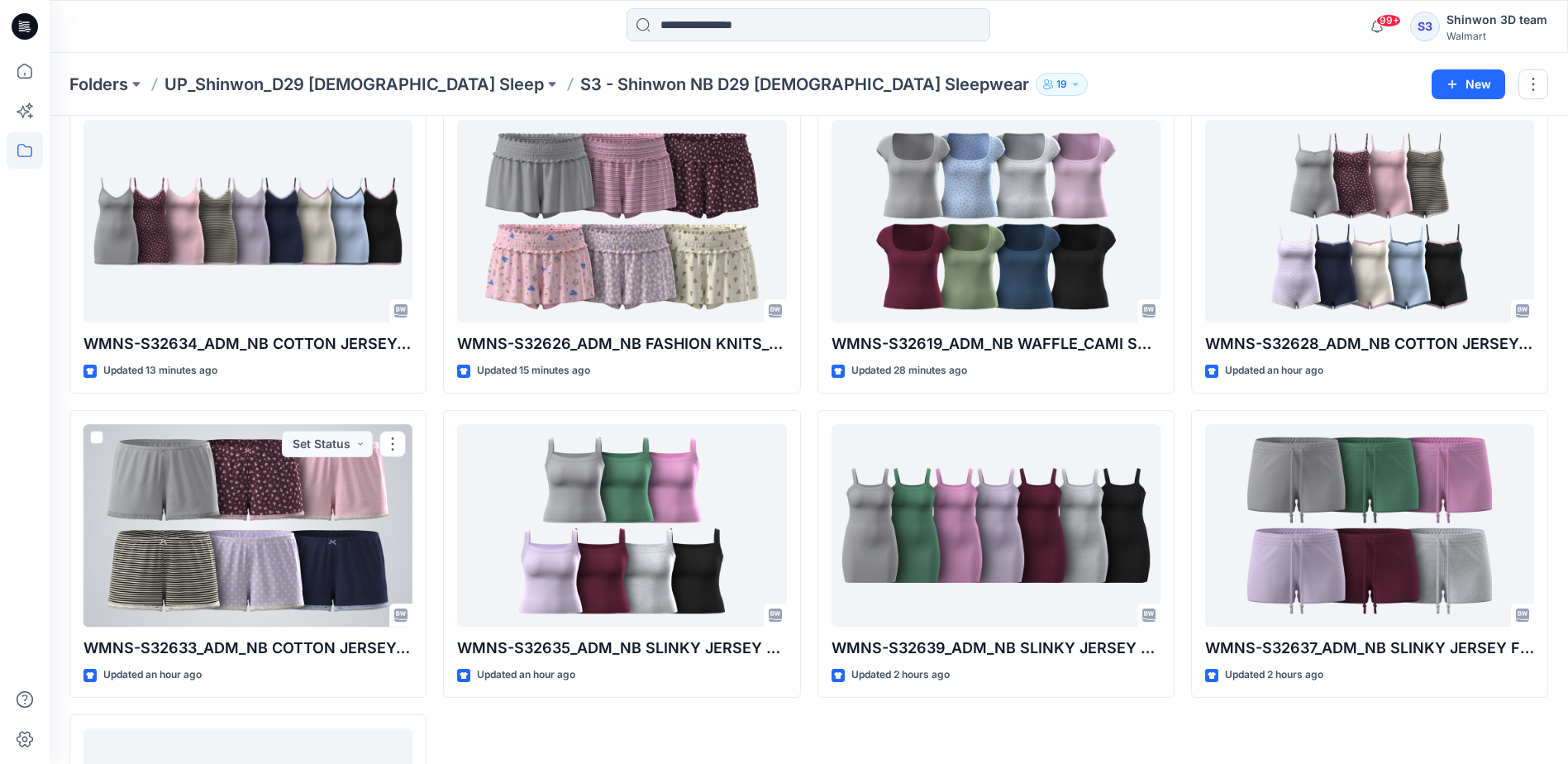
click at [344, 545] on div at bounding box center [248, 525] width 329 height 202
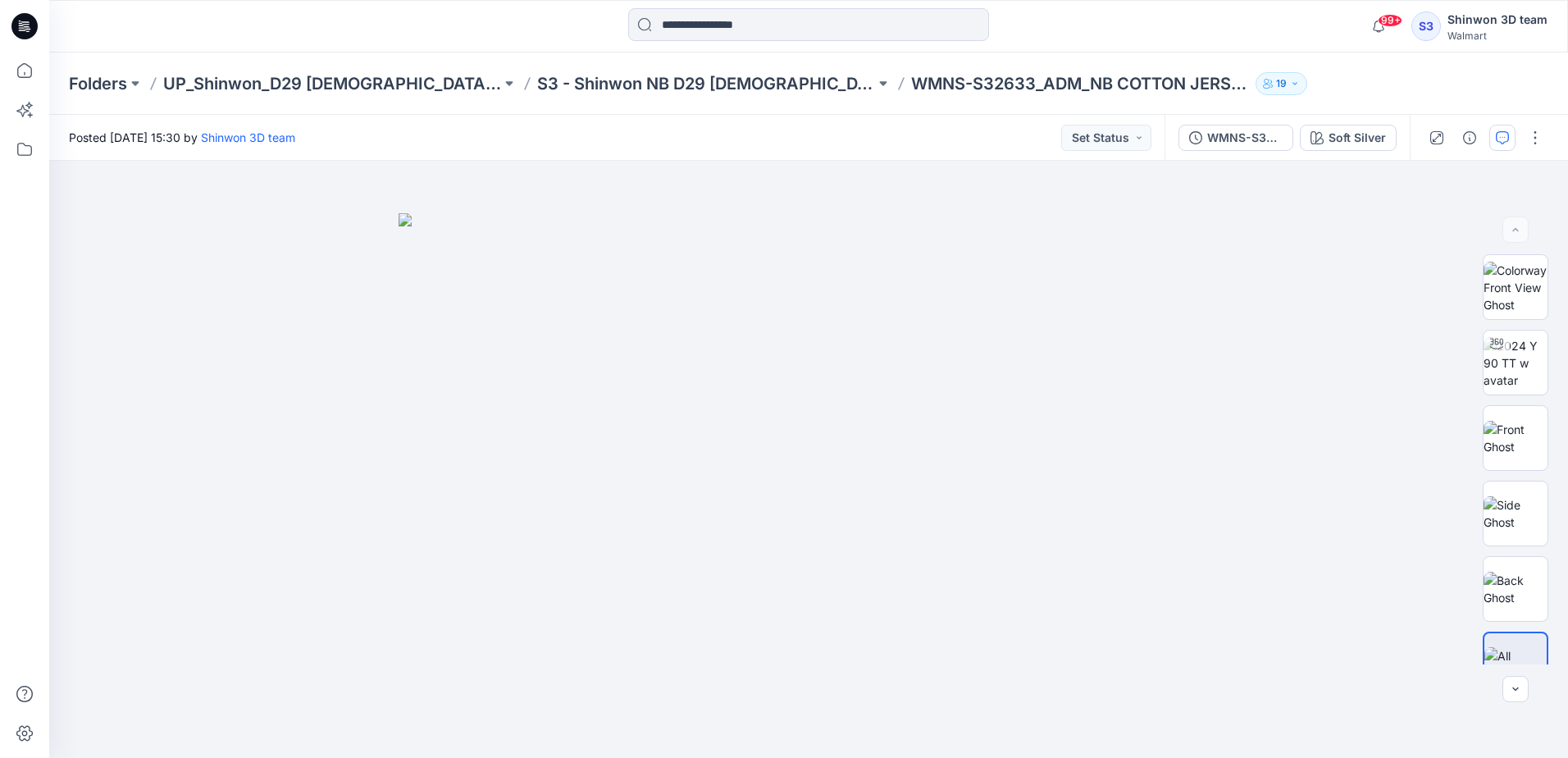
click at [1496, 134] on icon "button" at bounding box center [1502, 137] width 13 height 13
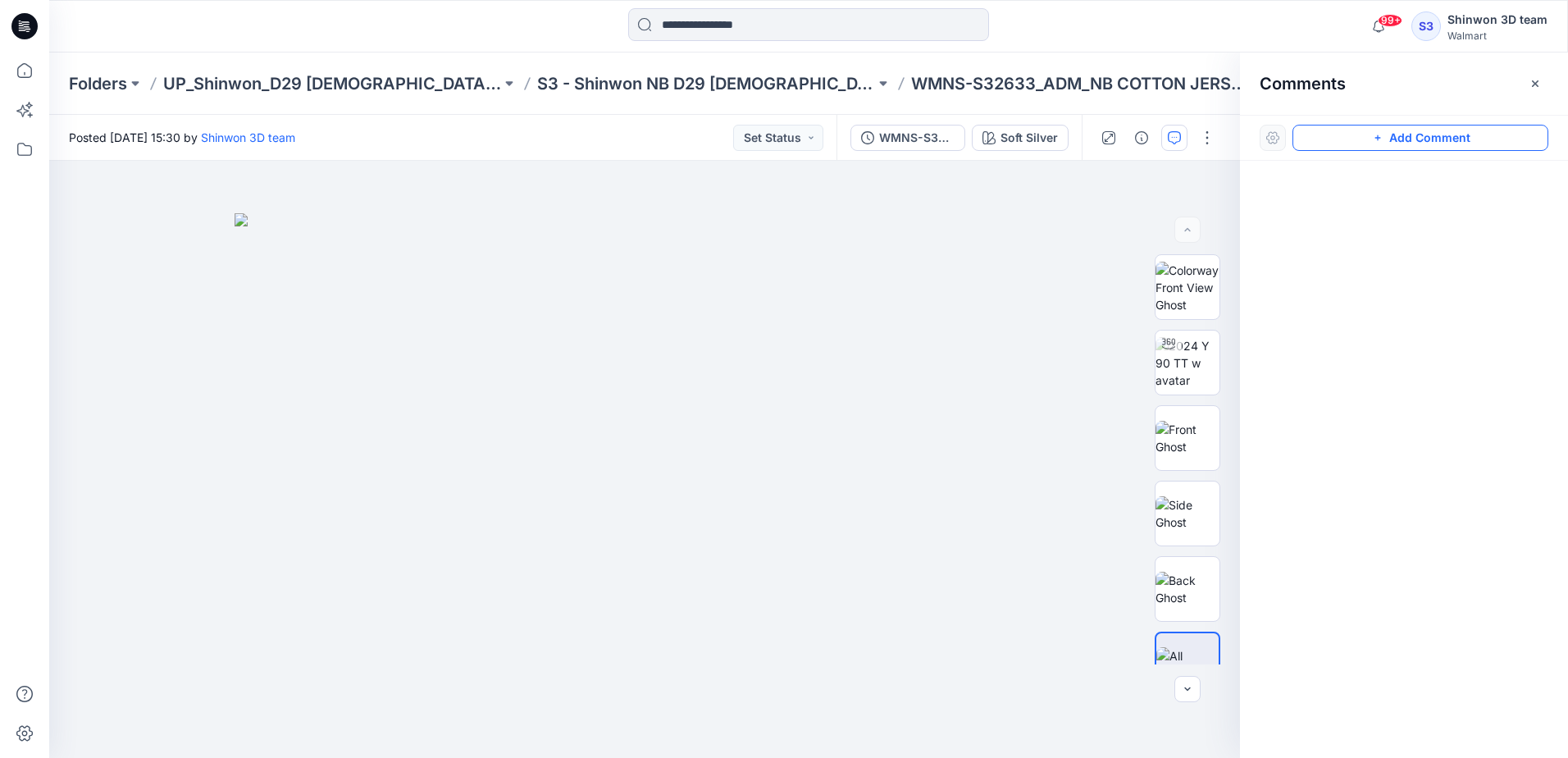
click at [1420, 139] on button "Add Comment" at bounding box center [1420, 138] width 256 height 26
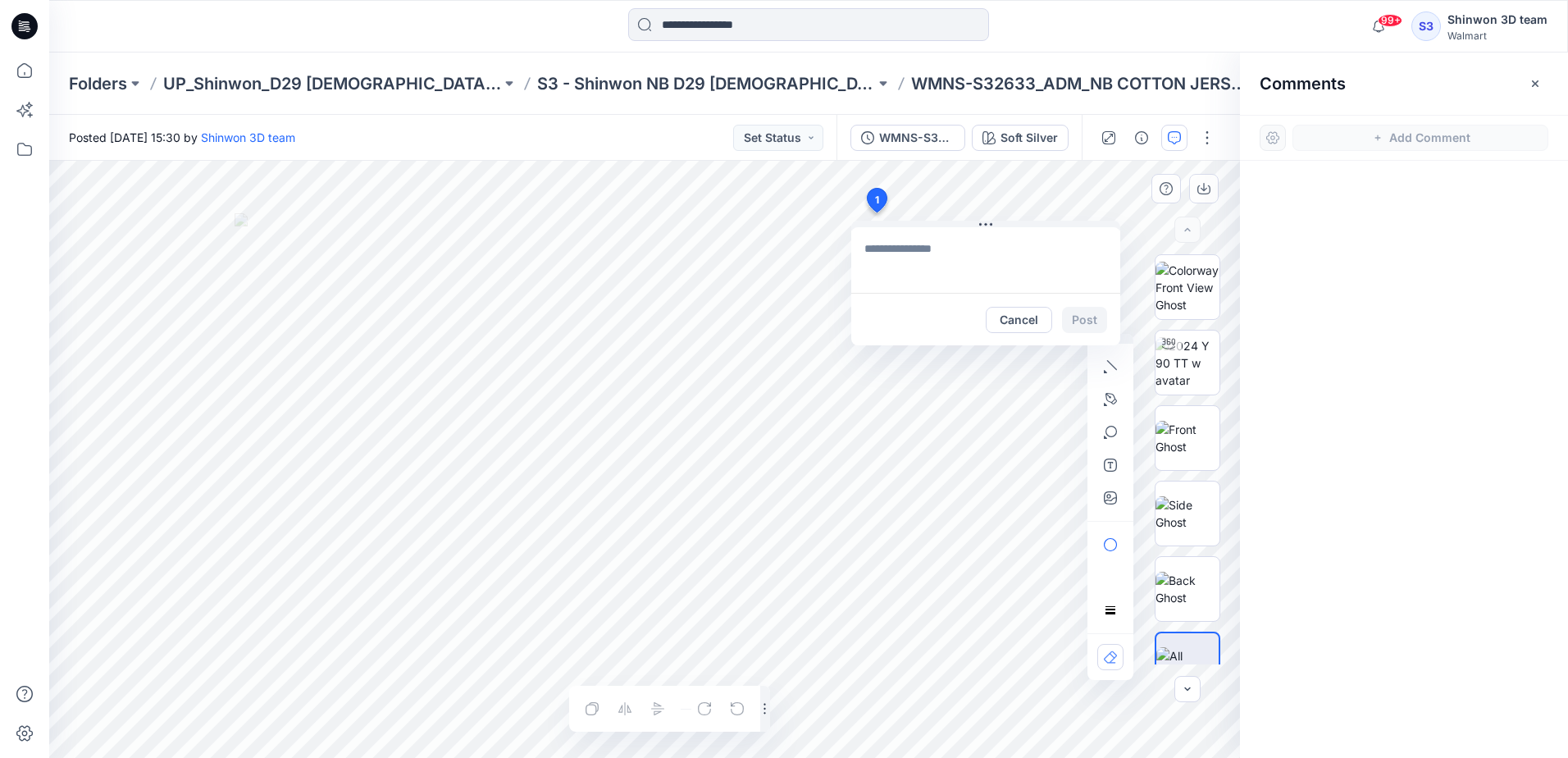
click at [876, 212] on div "1 Cancel Post Layer 1" at bounding box center [644, 459] width 1191 height 597
click at [907, 260] on textarea at bounding box center [986, 259] width 269 height 65
paste textarea "**********"
type textarea "**********"
click at [1090, 320] on button "Post" at bounding box center [1084, 320] width 45 height 26
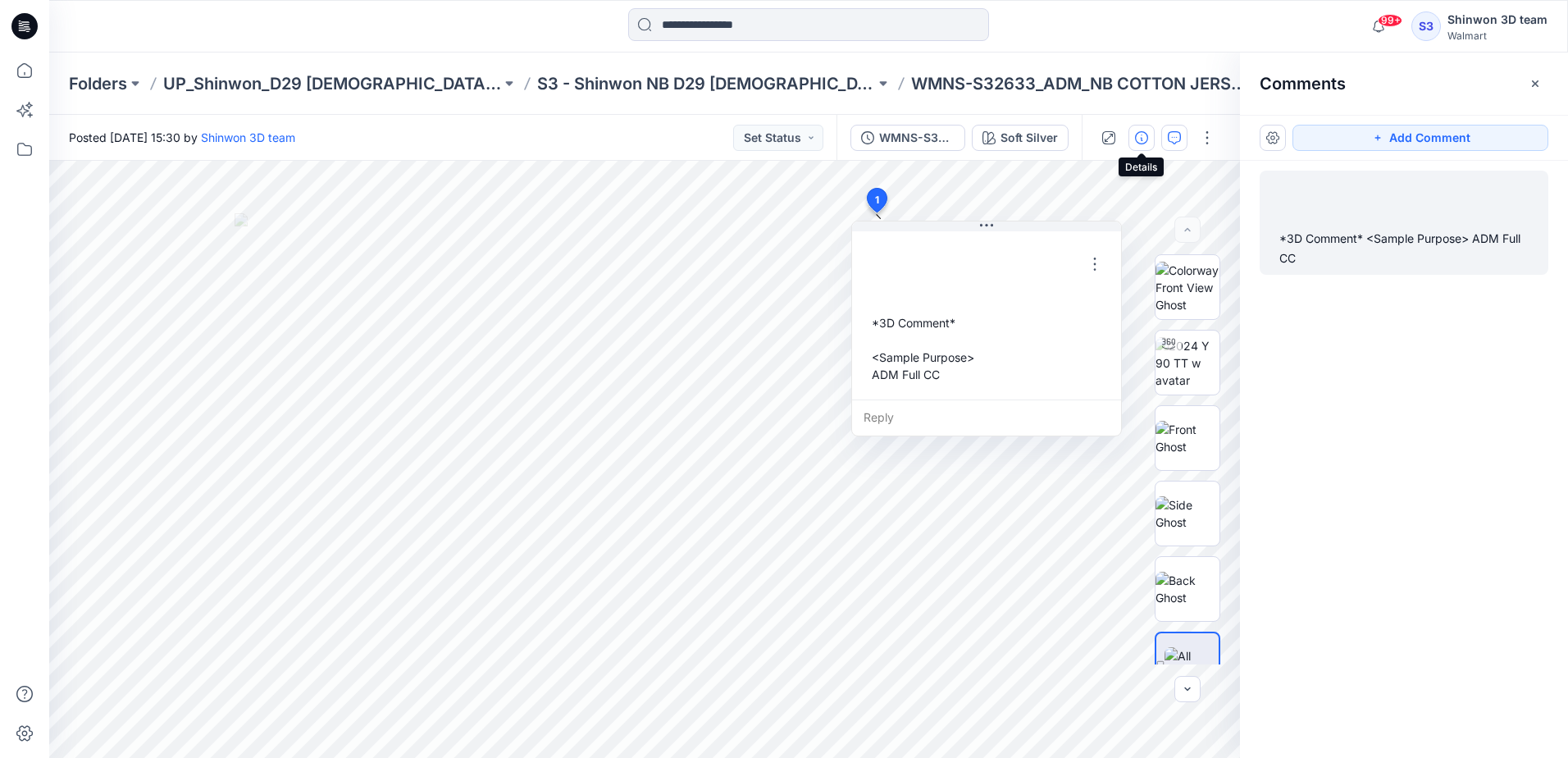
click at [1139, 134] on icon "button" at bounding box center [1141, 137] width 13 height 13
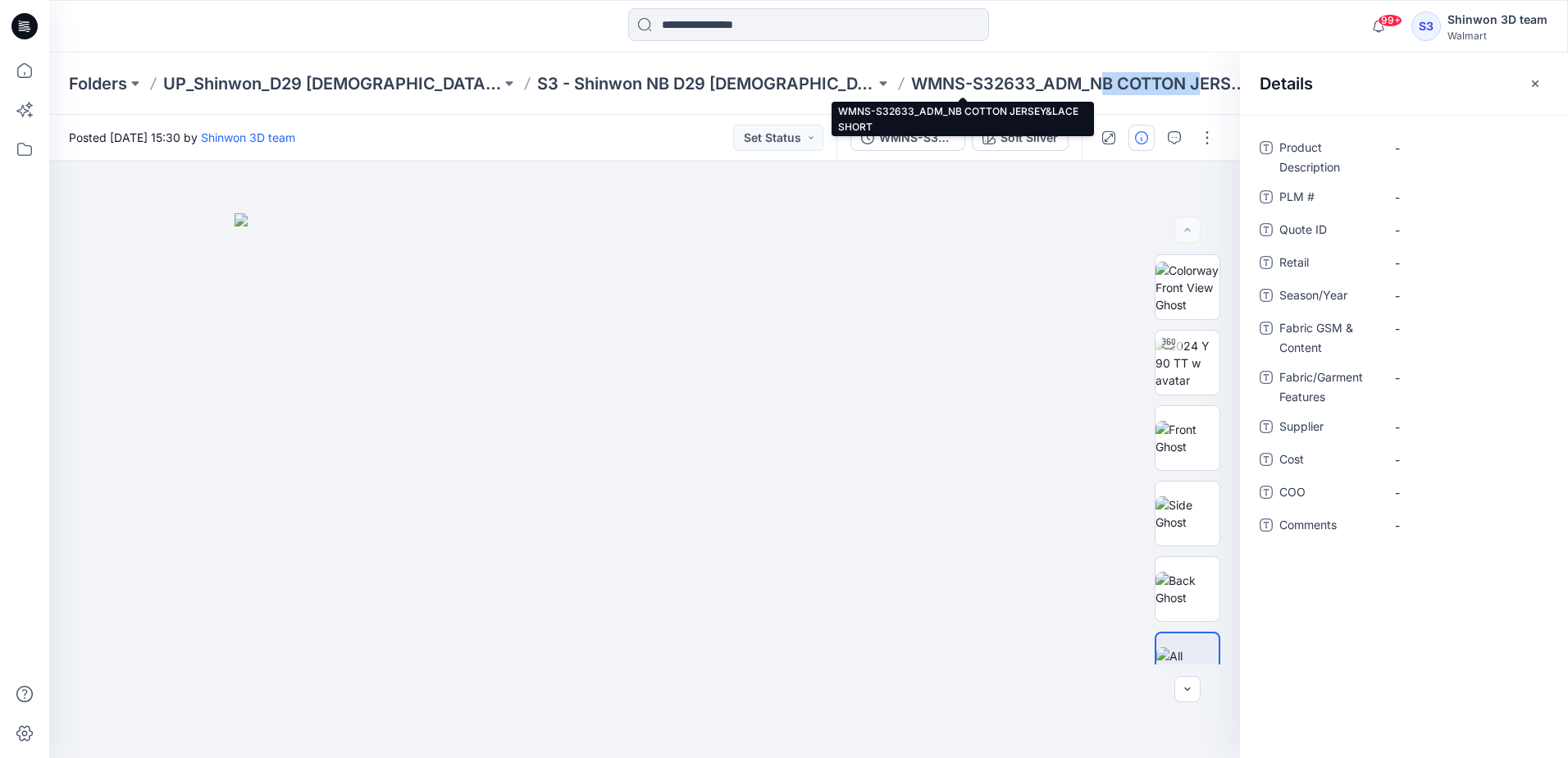
drag, startPoint x: 980, startPoint y: 84, endPoint x: 1083, endPoint y: 82, distance: 103.0
click at [1083, 82] on p "WMNS-S32633_ADM_NB COTTON JERSEY&LACE SHORT" at bounding box center [1079, 84] width 338 height 23
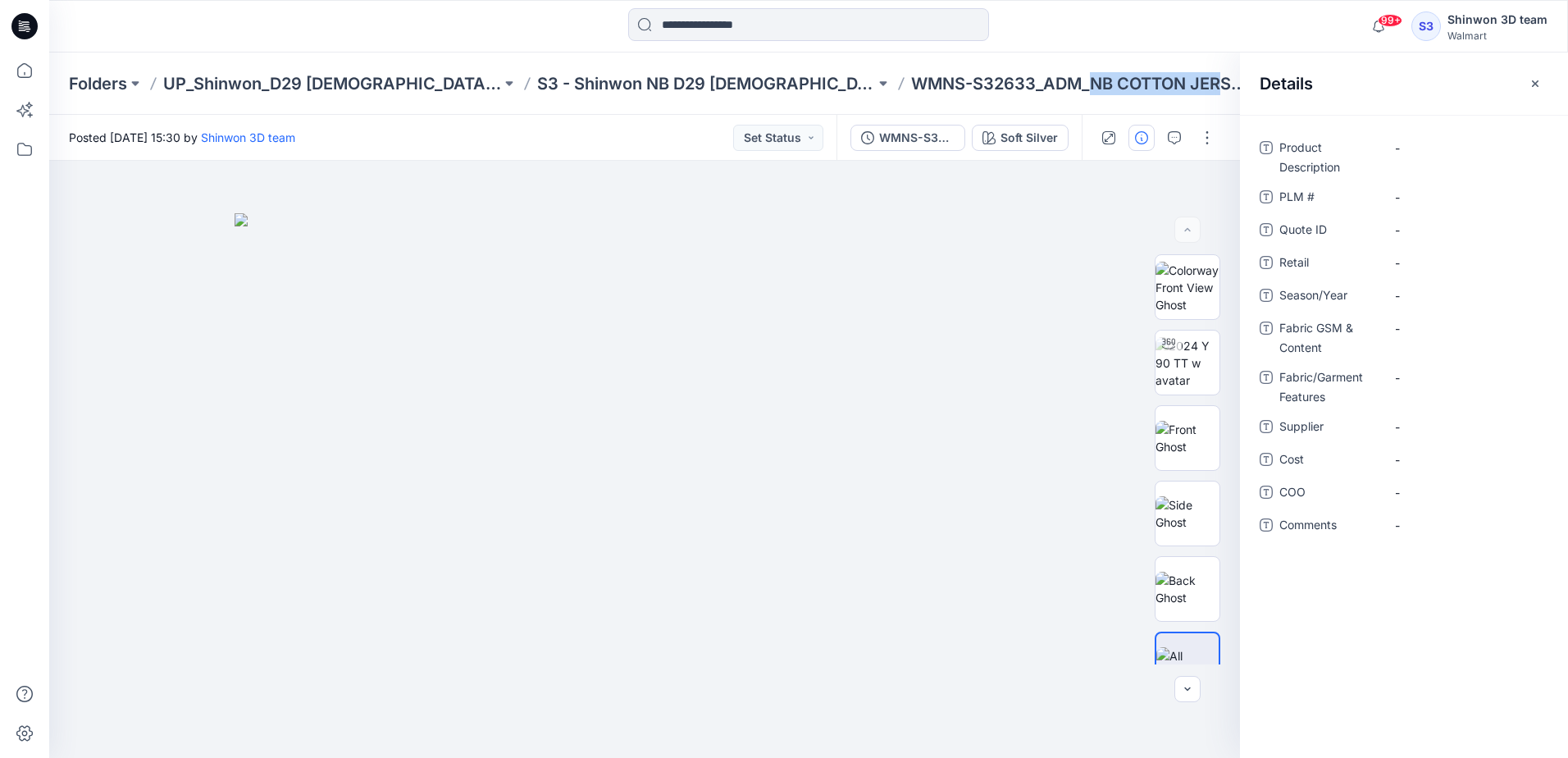
drag, startPoint x: 1083, startPoint y: 82, endPoint x: 1110, endPoint y: 93, distance: 29.2
click at [1110, 93] on p "WMNS-S32633_ADM_NB COTTON JERSEY&LACE SHORT" at bounding box center [1079, 84] width 338 height 23
click at [1406, 143] on Description "-" at bounding box center [1466, 148] width 142 height 17
type textarea "**********"
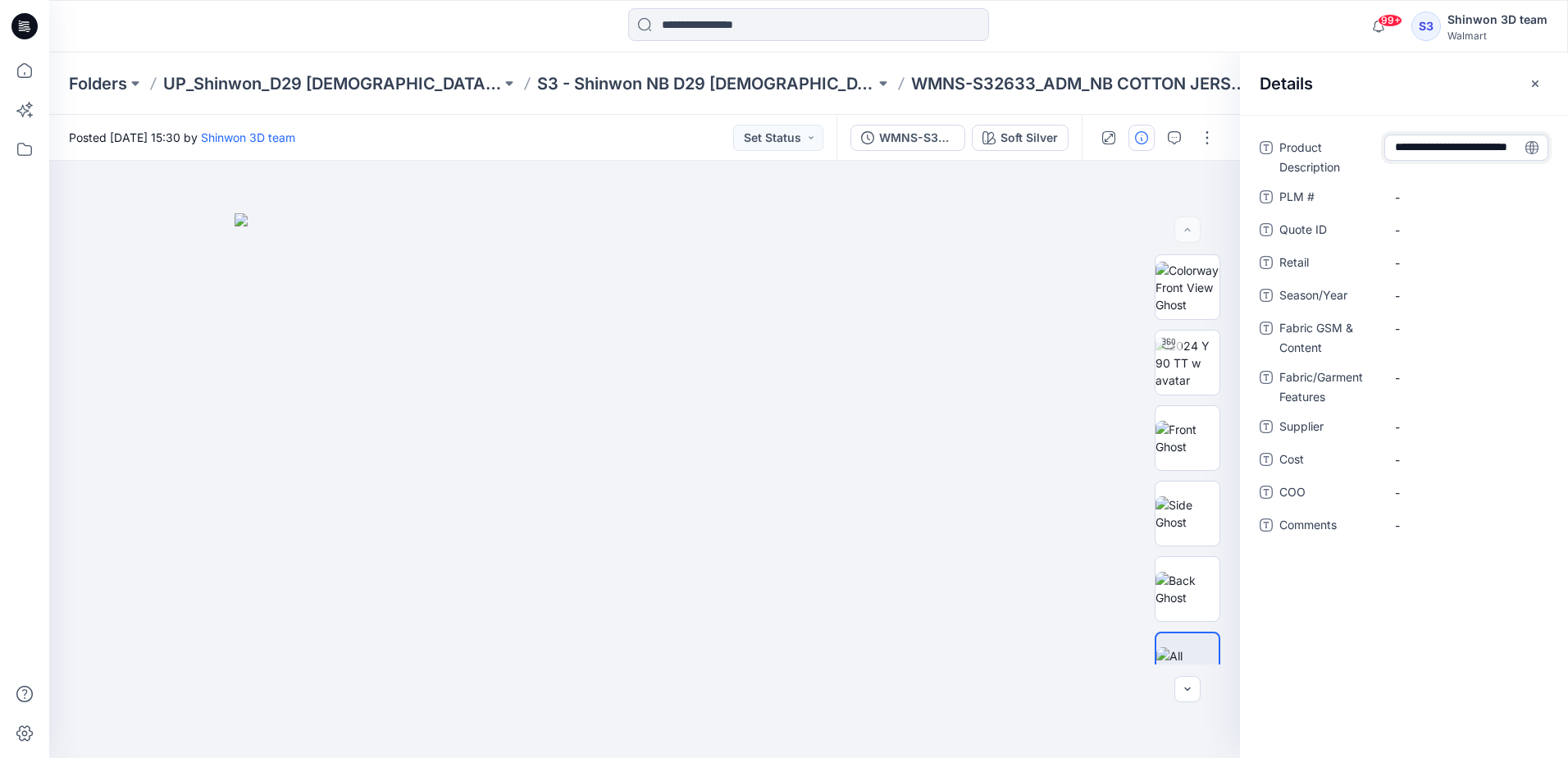
scroll to position [13, 0]
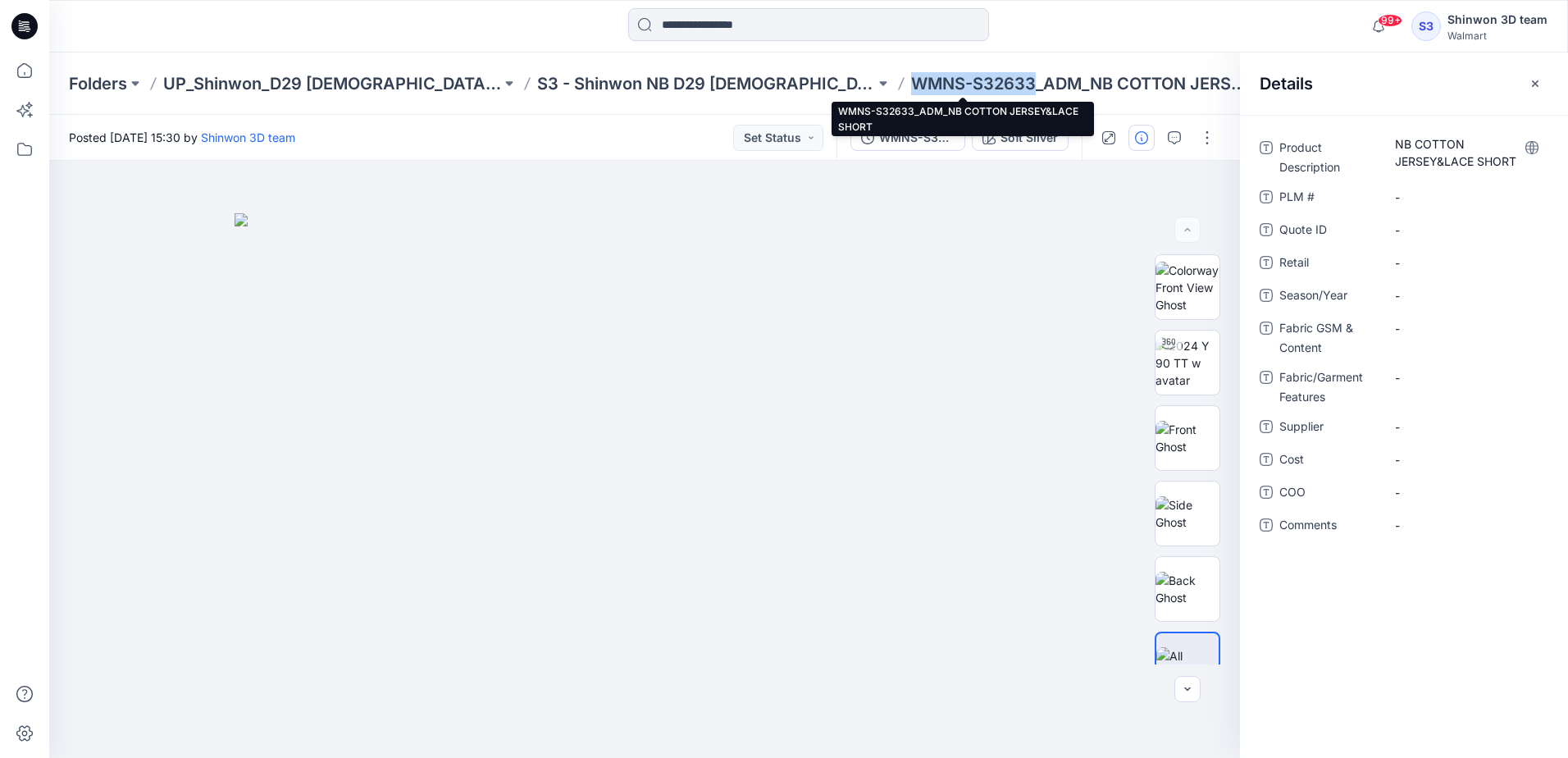
drag, startPoint x: 919, startPoint y: 80, endPoint x: 795, endPoint y: 84, distance: 124.1
click at [911, 84] on p "WMNS-S32633_ADM_NB COTTON JERSEY&LACE SHORT" at bounding box center [1079, 84] width 338 height 23
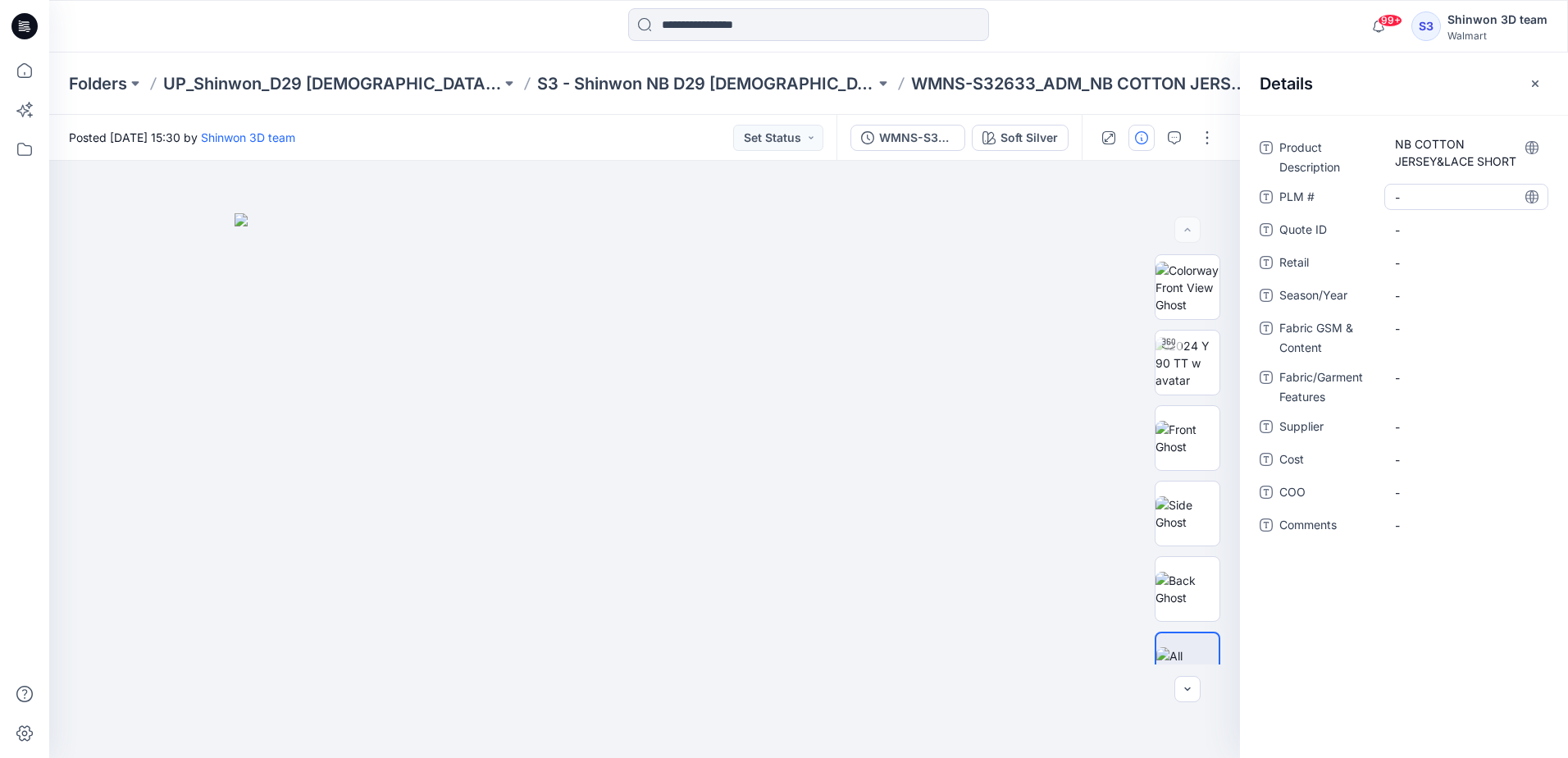
click at [1421, 210] on div "-" at bounding box center [1466, 196] width 164 height 26
type textarea "**********"
click at [1405, 302] on span "-" at bounding box center [1466, 296] width 142 height 17
type textarea "**********"
click at [1405, 337] on Content "-" at bounding box center [1466, 328] width 142 height 17
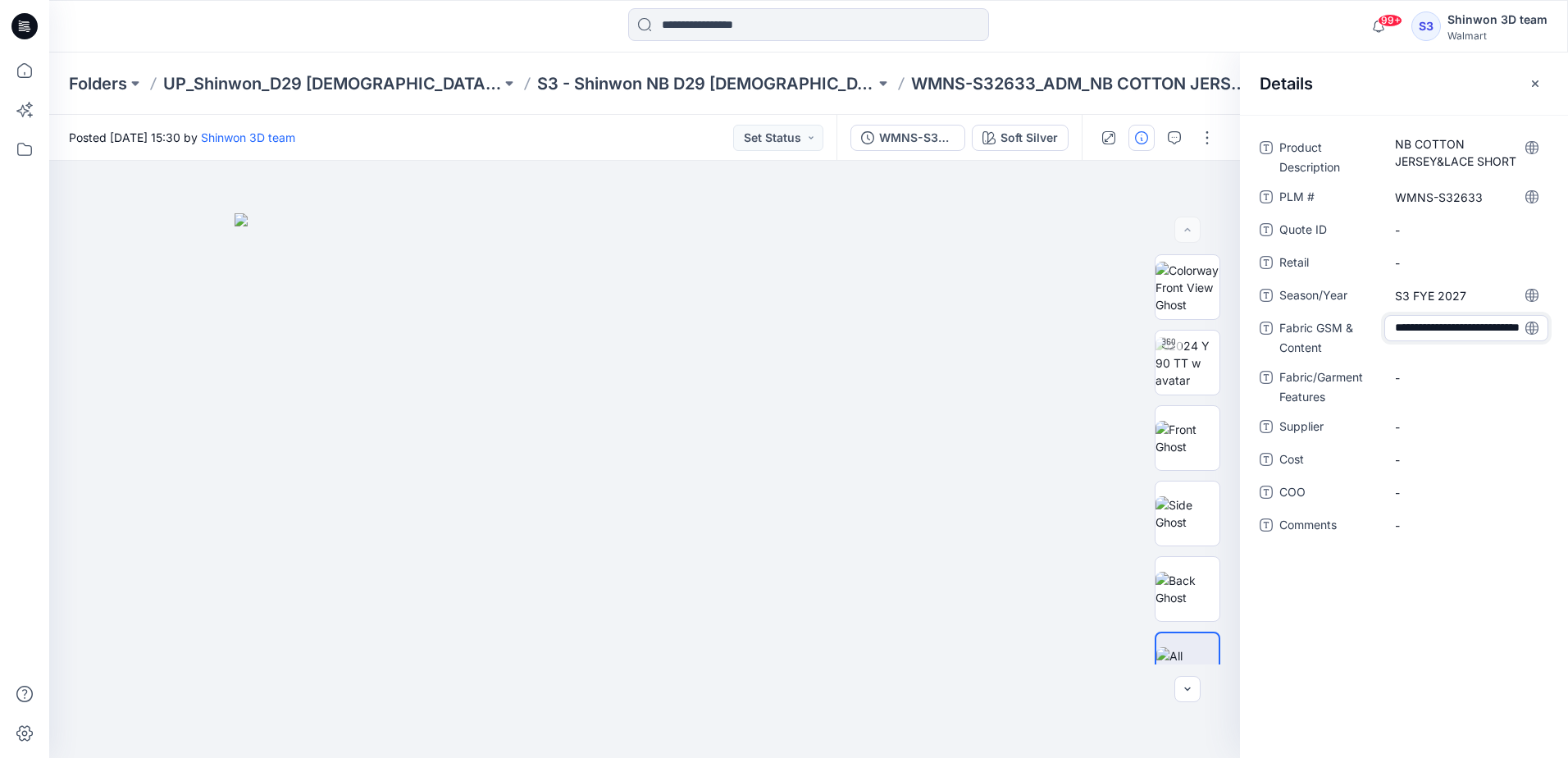
scroll to position [29, 0]
type textarea "**********"
click at [1437, 389] on div "-" at bounding box center [1466, 388] width 164 height 26
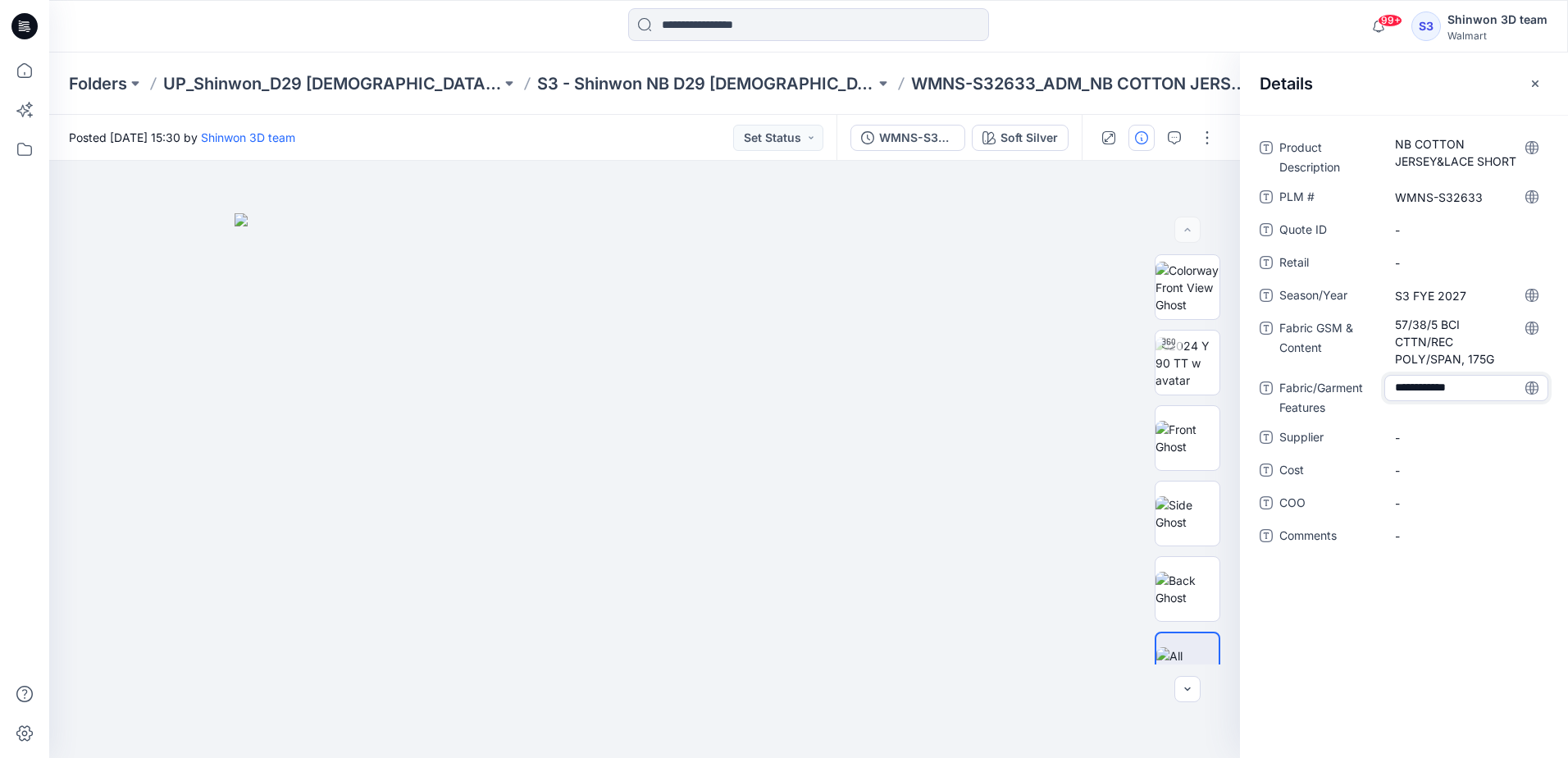
type textarea "**********"
click at [1413, 446] on span "-" at bounding box center [1466, 438] width 142 height 17
type textarea "*******"
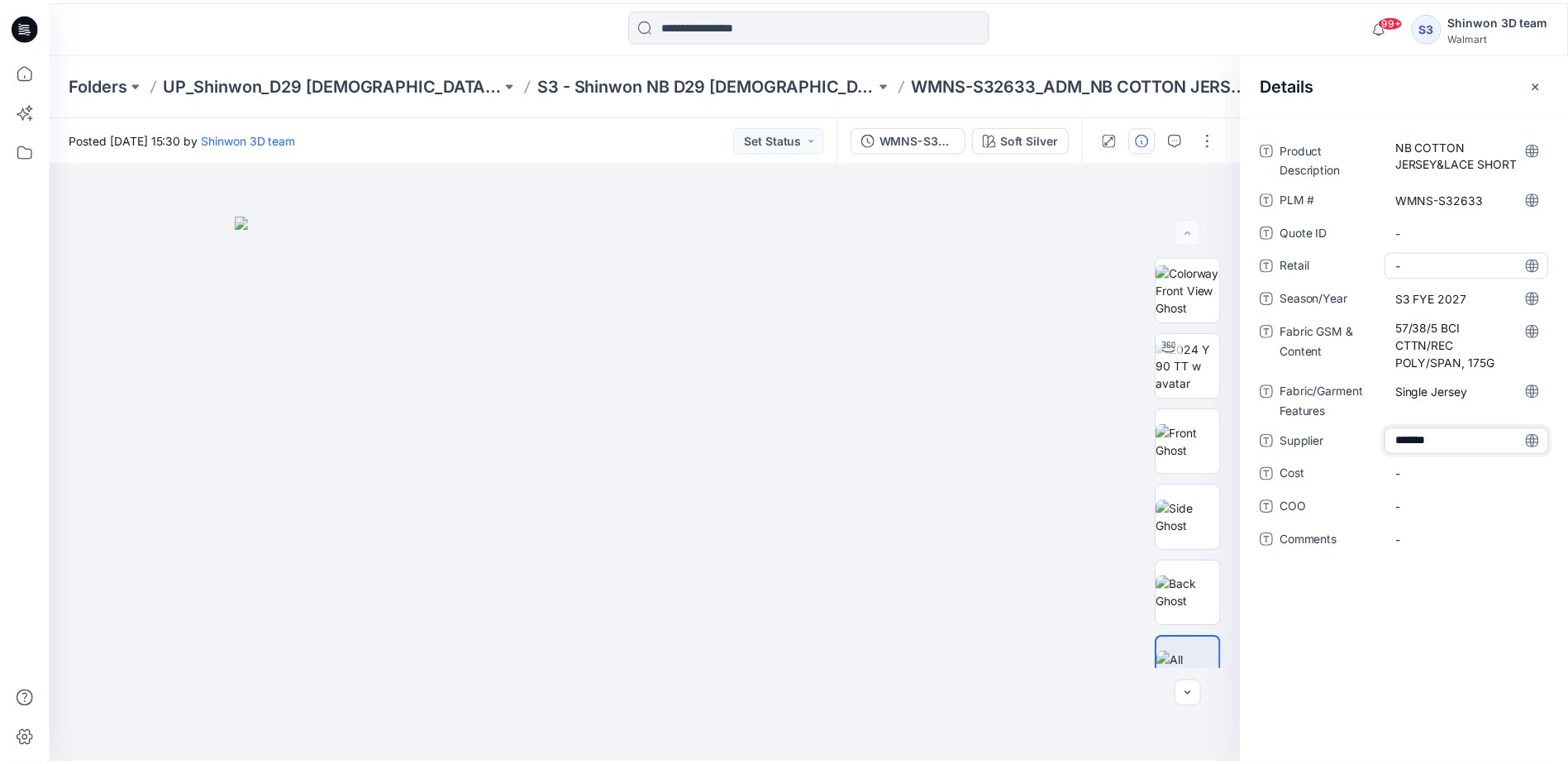
scroll to position [0, 0]
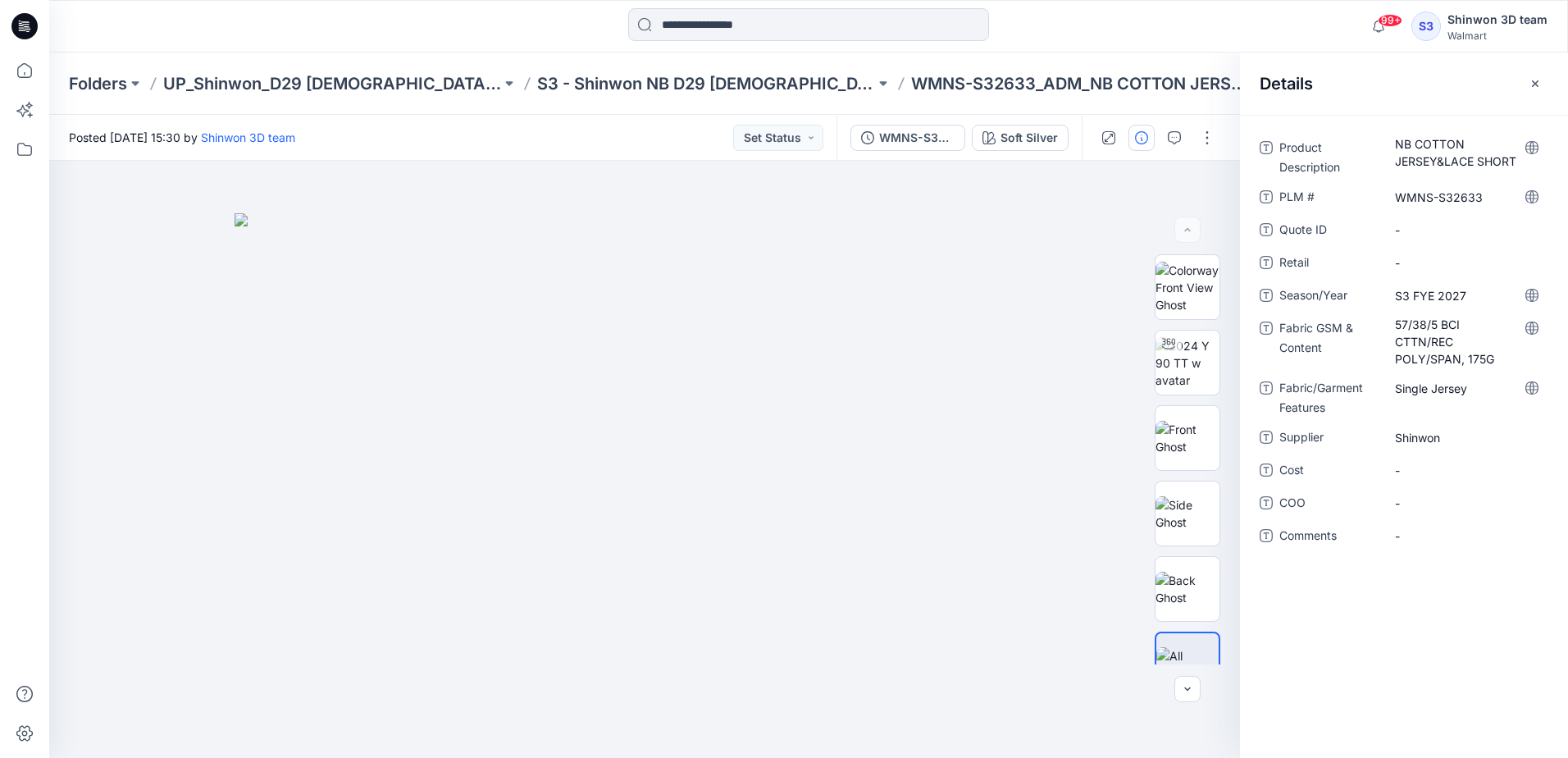
click at [687, 70] on div "Folders UP_Shinwon_D29 Ladies Sleep S3 - Shinwon NB D29 Ladies Sleepwear WMNS-S…" at bounding box center [808, 83] width 1518 height 62
click at [687, 81] on p "S3 - Shinwon NB D29 [DEMOGRAPHIC_DATA] Sleepwear" at bounding box center [705, 84] width 338 height 23
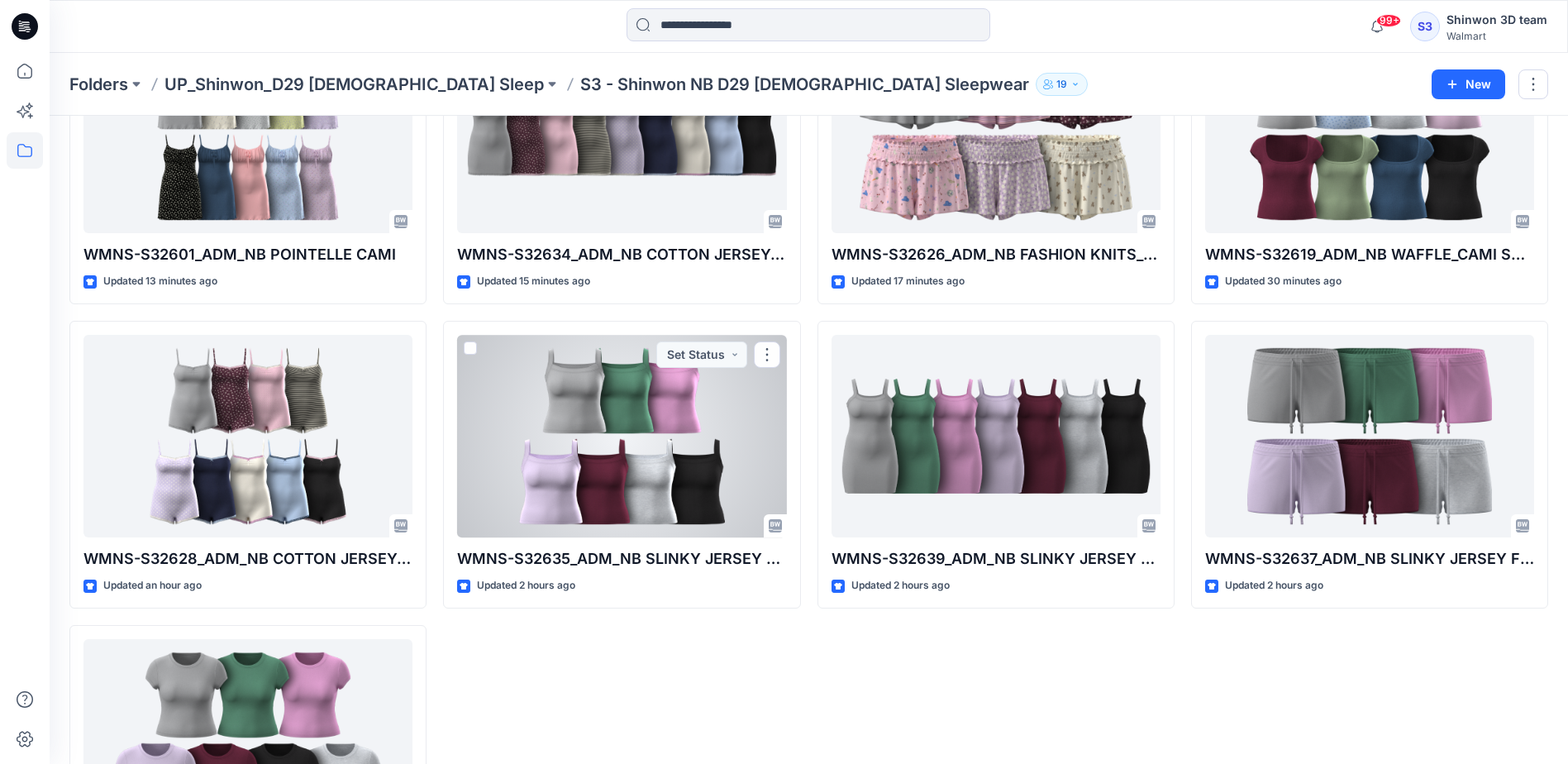
scroll to position [1240, 0]
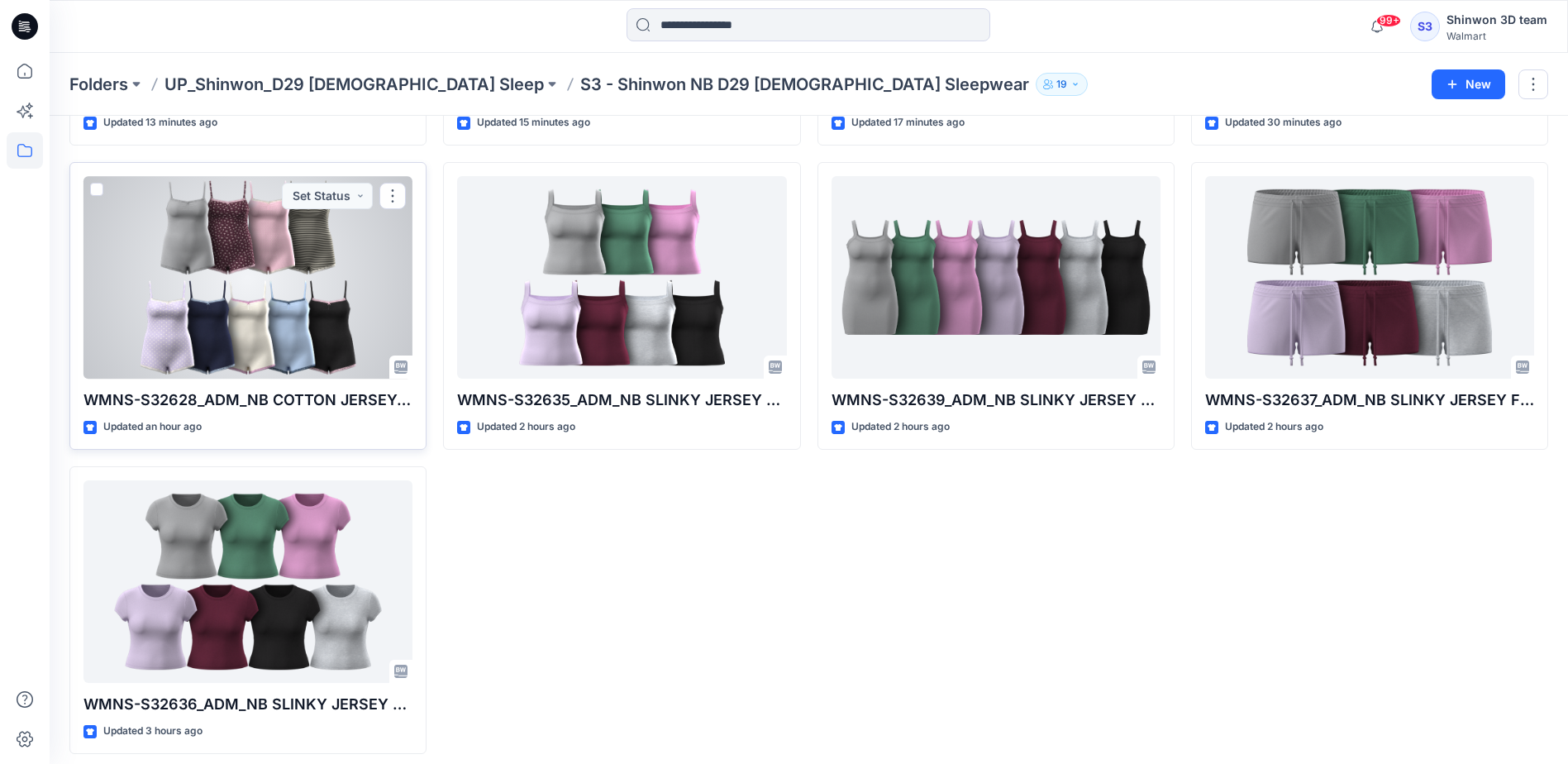
click at [244, 254] on div at bounding box center [248, 277] width 329 height 202
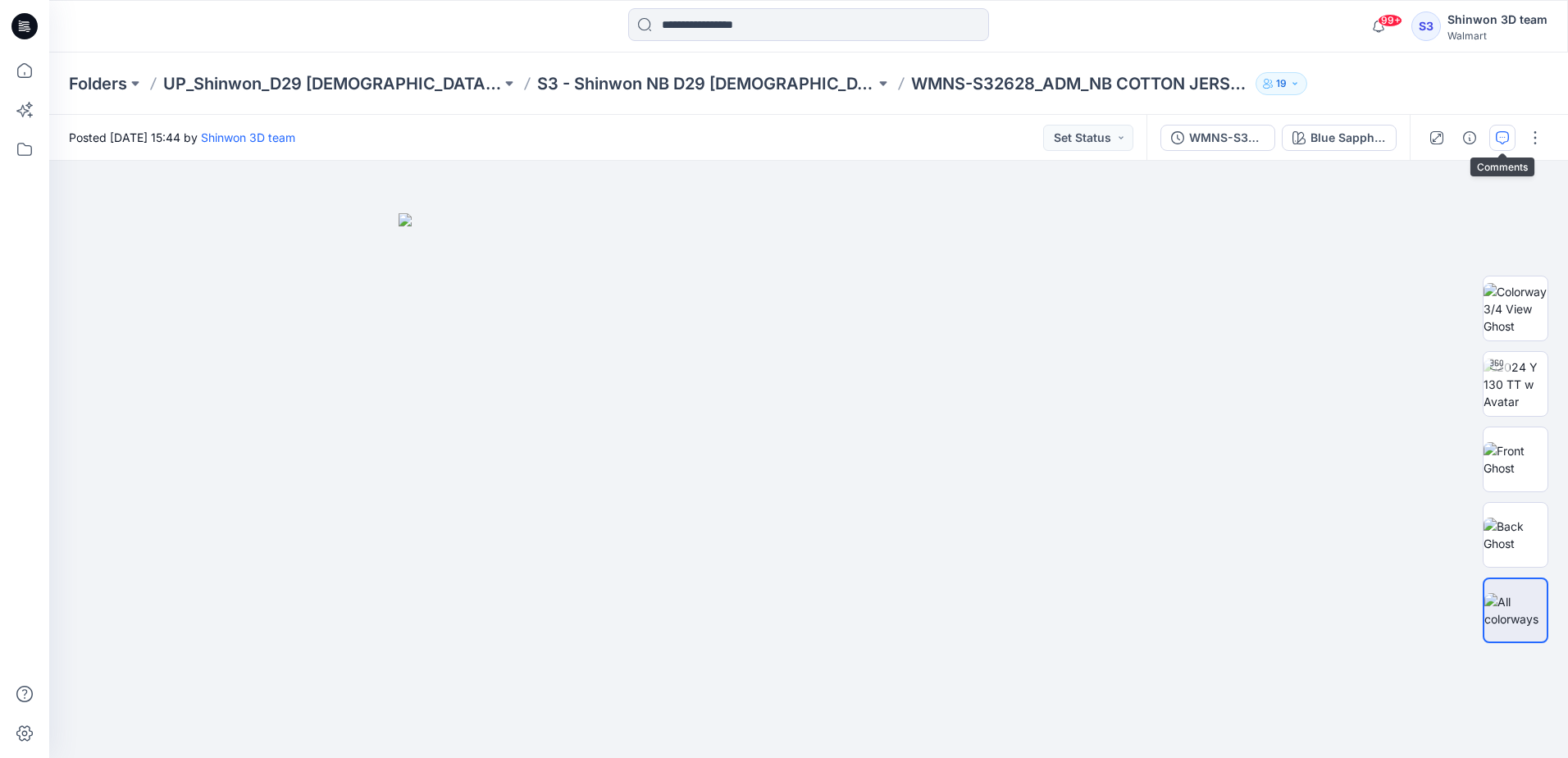
click at [1504, 142] on icon "button" at bounding box center [1502, 137] width 13 height 13
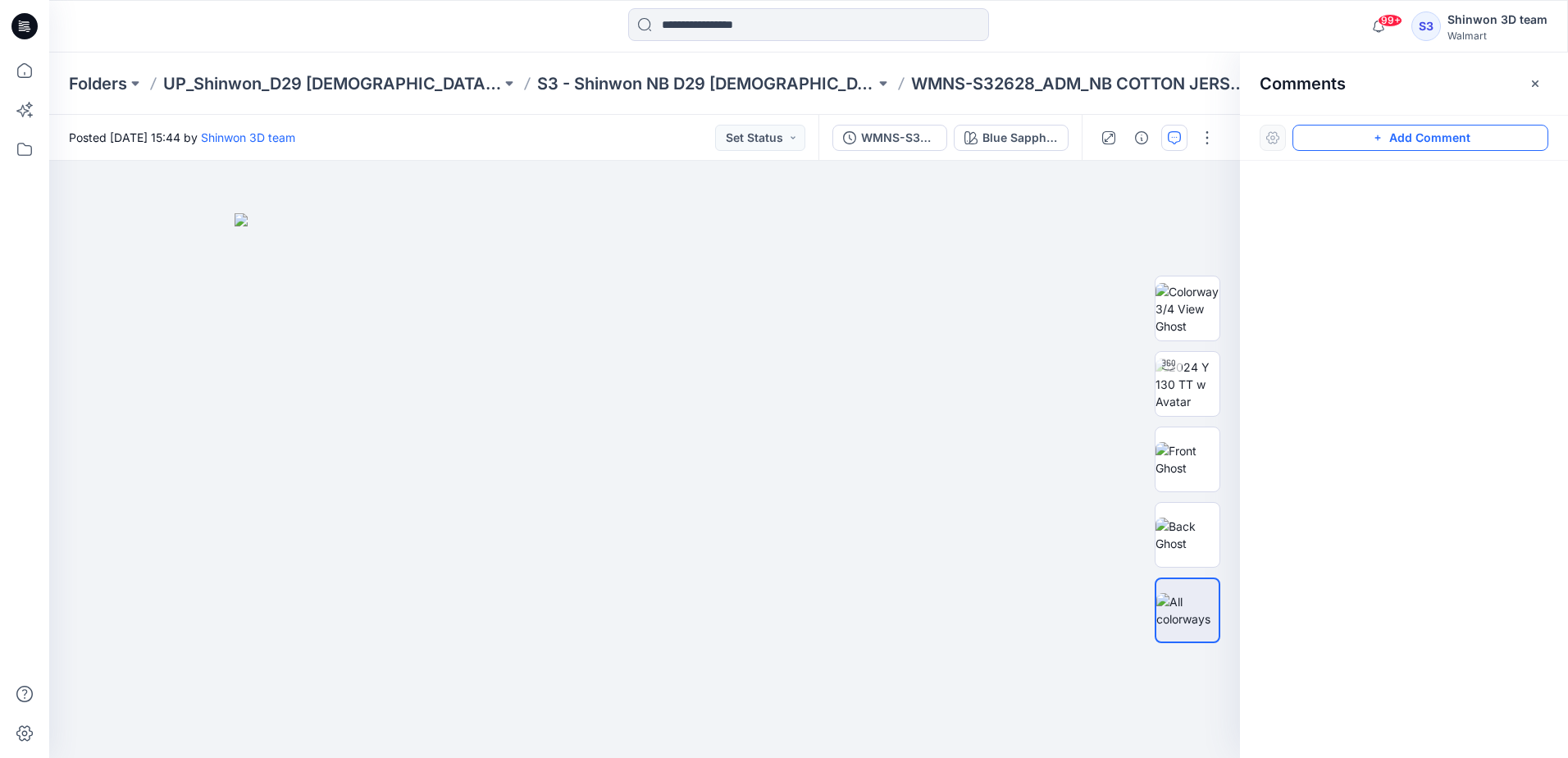
click at [1344, 136] on button "Add Comment" at bounding box center [1420, 138] width 256 height 26
click at [709, 217] on div "1" at bounding box center [644, 459] width 1191 height 597
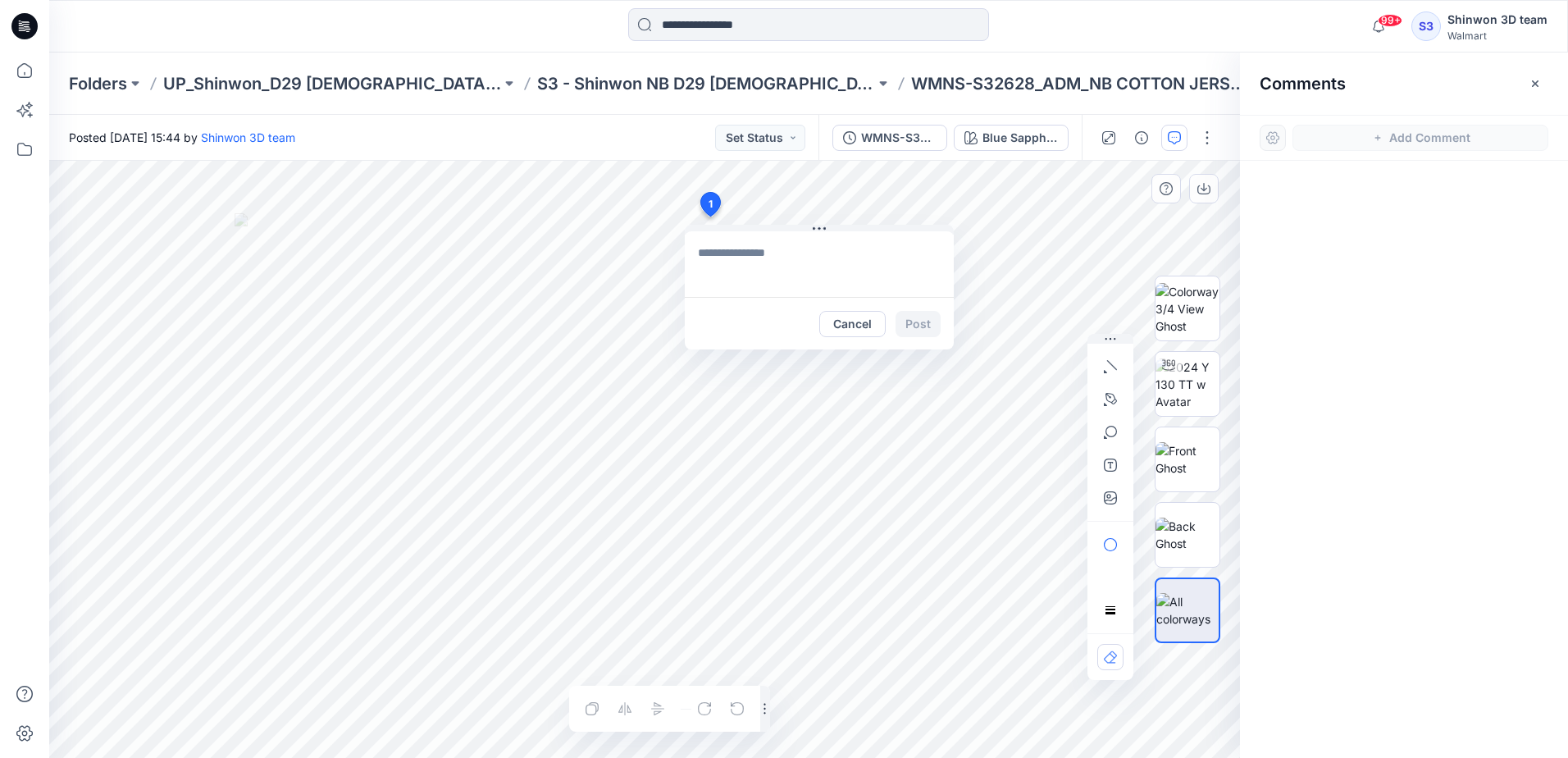
drag, startPoint x: 782, startPoint y: 261, endPoint x: 836, endPoint y: 286, distance: 59.5
click at [782, 263] on textarea at bounding box center [819, 264] width 269 height 65
paste textarea "**********"
type textarea "**********"
click at [926, 324] on button "Post" at bounding box center [918, 324] width 45 height 26
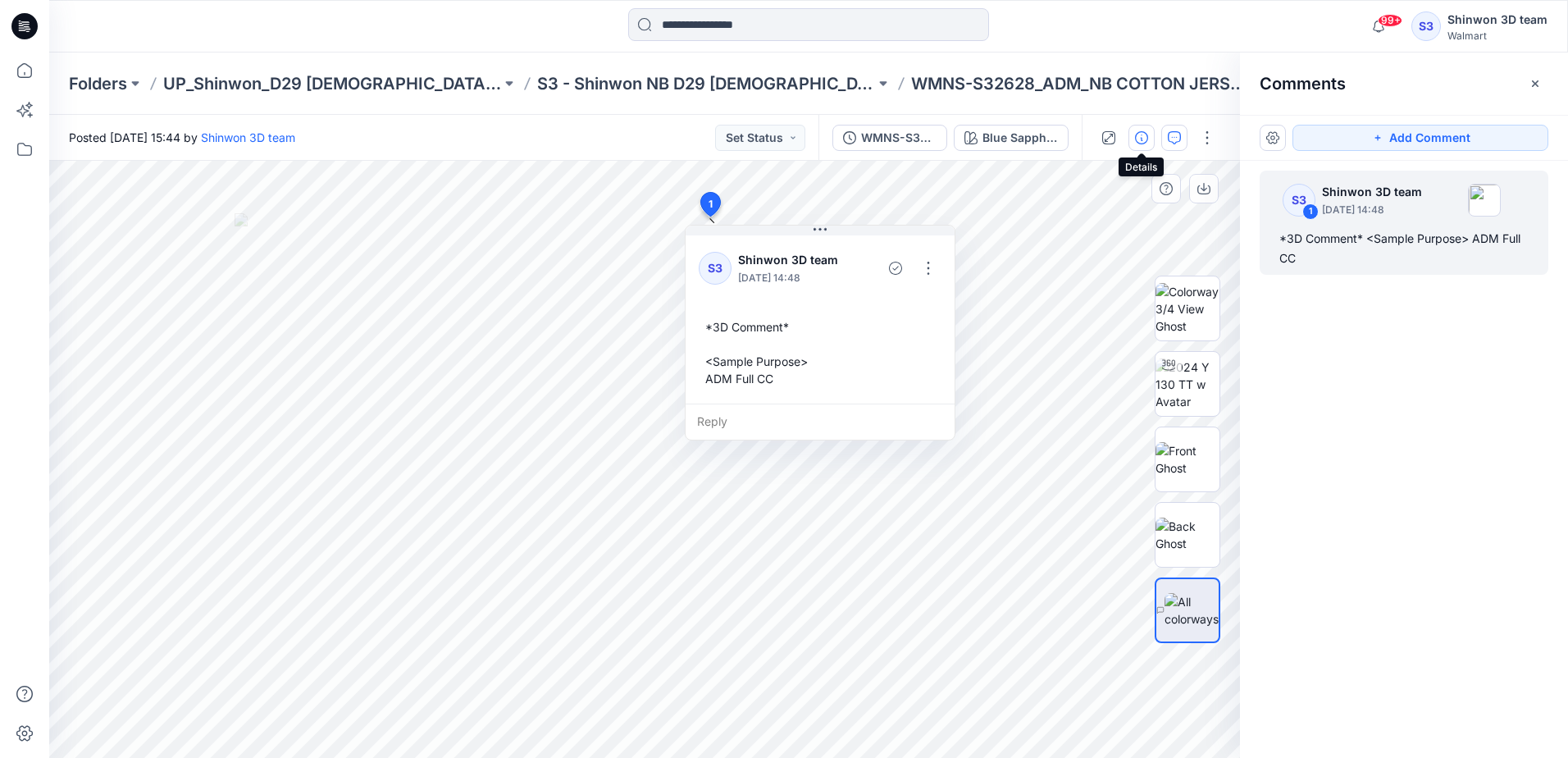
click at [1149, 141] on button "button" at bounding box center [1141, 138] width 26 height 26
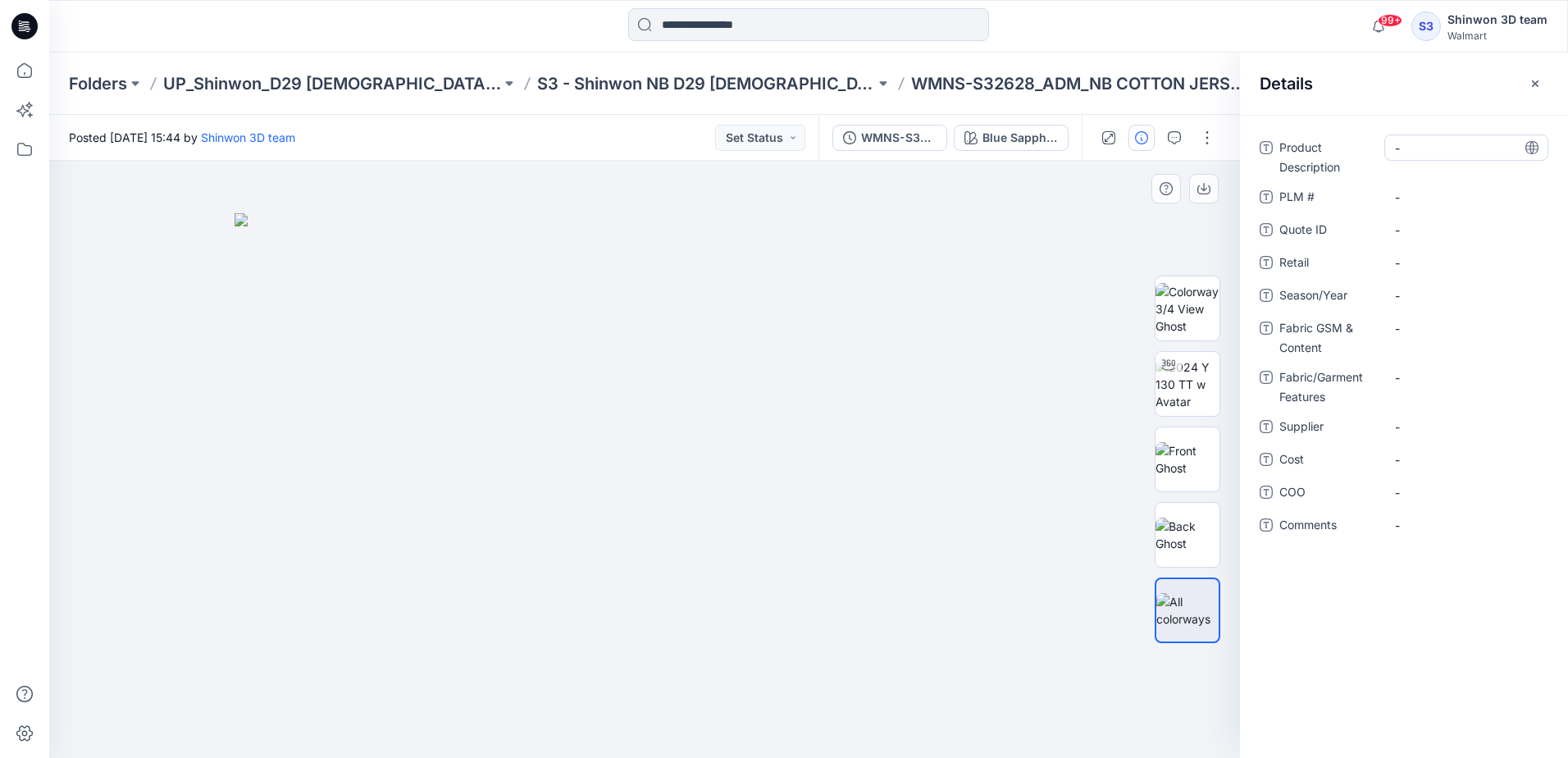
click at [1408, 149] on Description "-" at bounding box center [1466, 148] width 142 height 17
type textarea "*"
click at [1435, 149] on Description "-" at bounding box center [1466, 148] width 142 height 17
click at [1478, 154] on textarea "**********" at bounding box center [1466, 148] width 164 height 26
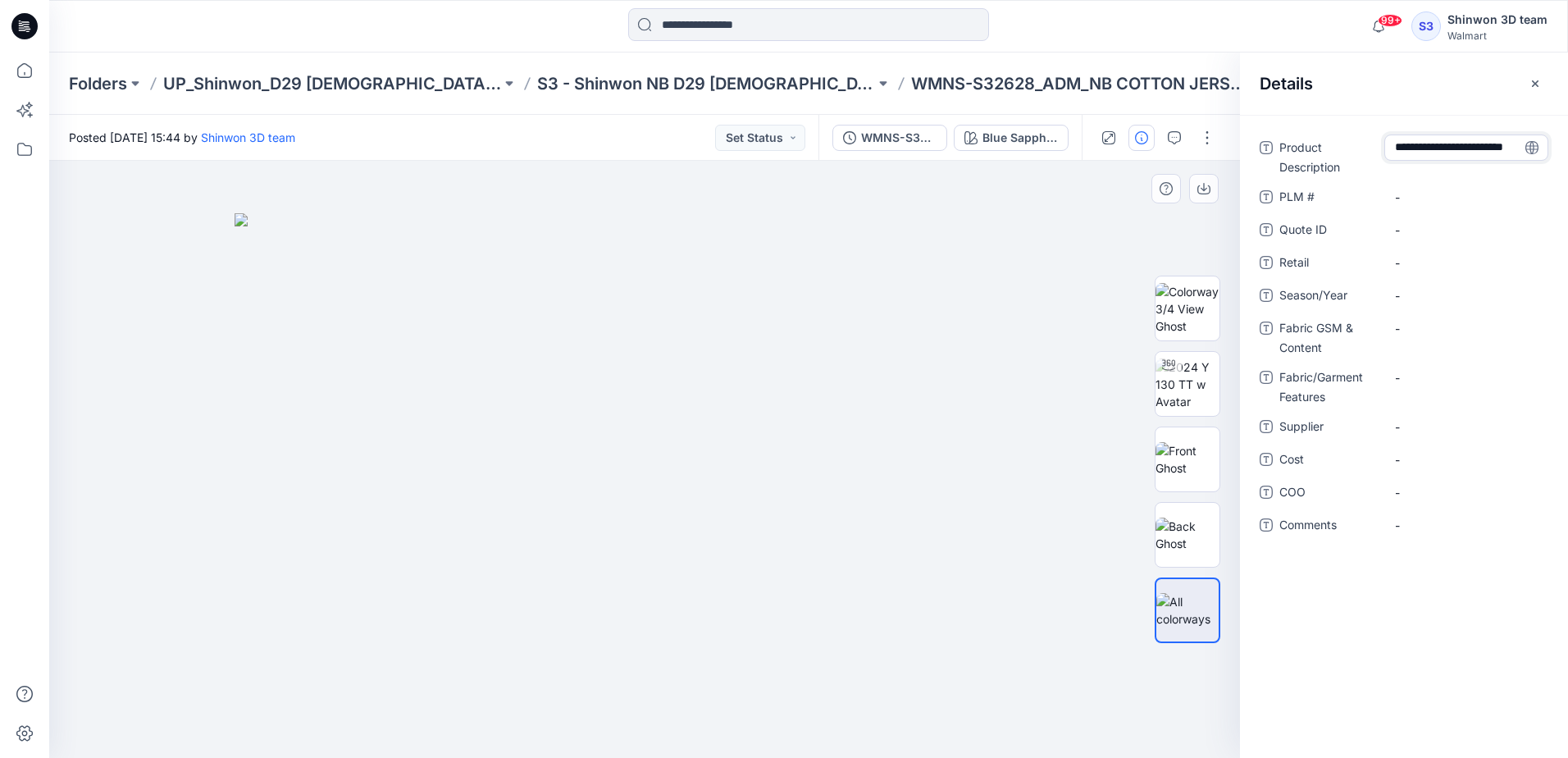
type textarea "**********"
click at [1430, 255] on span "-" at bounding box center [1466, 263] width 142 height 17
drag, startPoint x: 915, startPoint y: 83, endPoint x: 777, endPoint y: 81, distance: 138.0
click at [777, 81] on div "Folders UP_Shinwon_D29 Ladies Sleep S3 - Shinwon NB D29 Ladies Sleepwear WMNS-S…" at bounding box center [745, 84] width 1351 height 23
click at [1438, 198] on \ "-" at bounding box center [1466, 197] width 142 height 17
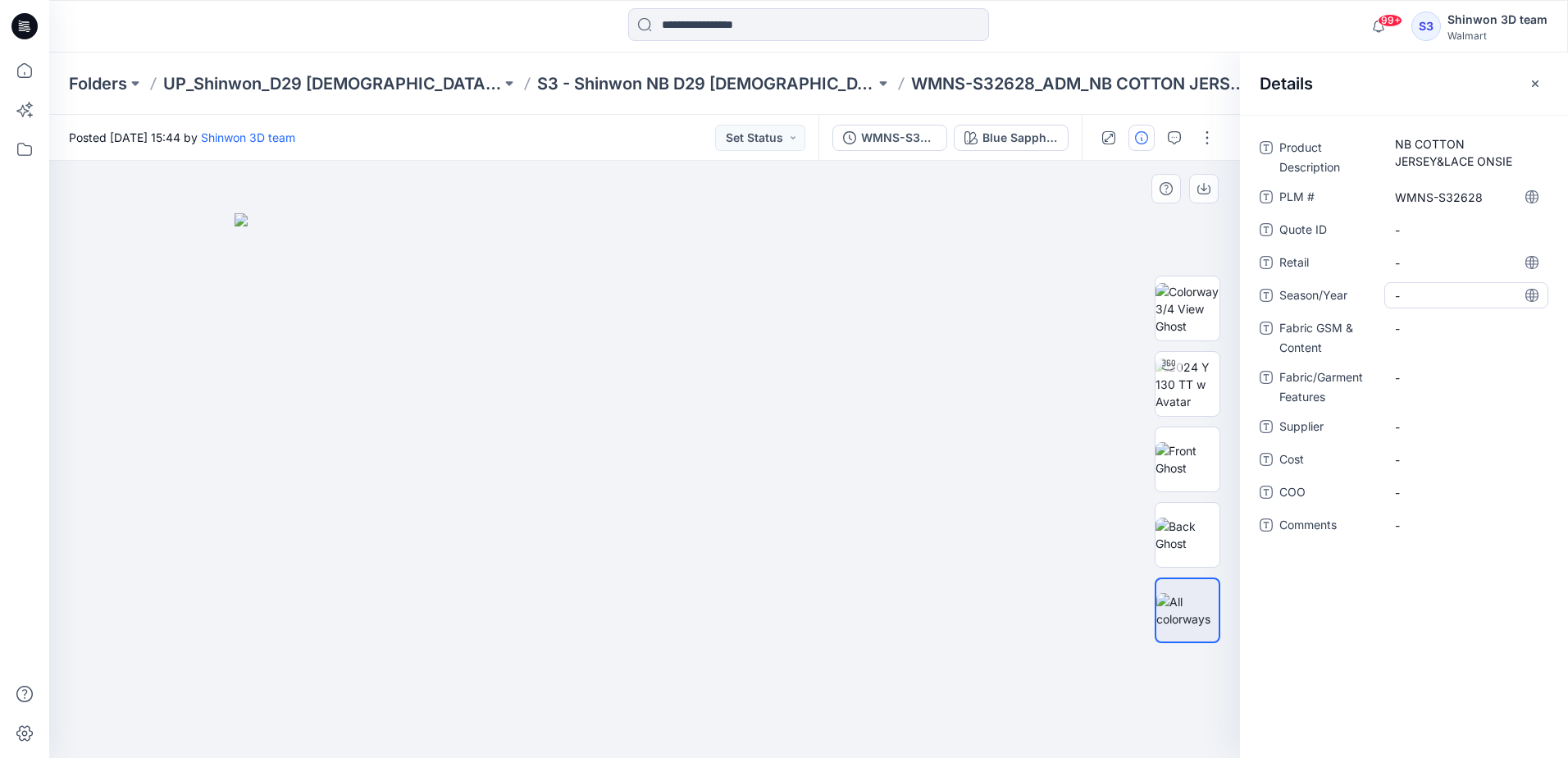
click at [1424, 293] on span "-" at bounding box center [1466, 296] width 142 height 17
type textarea "**********"
click at [1411, 336] on Content "-" at bounding box center [1466, 328] width 142 height 17
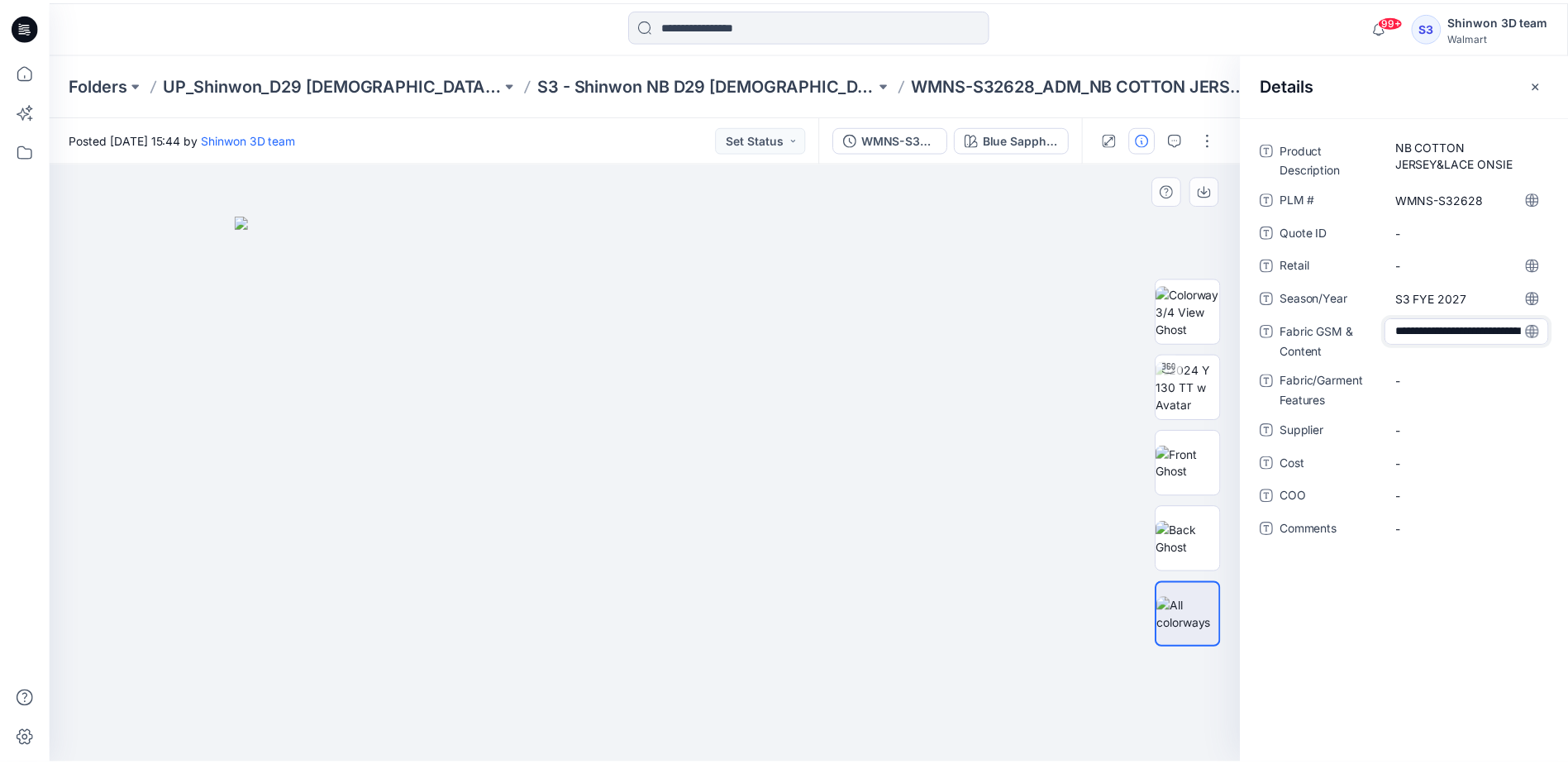
scroll to position [29, 0]
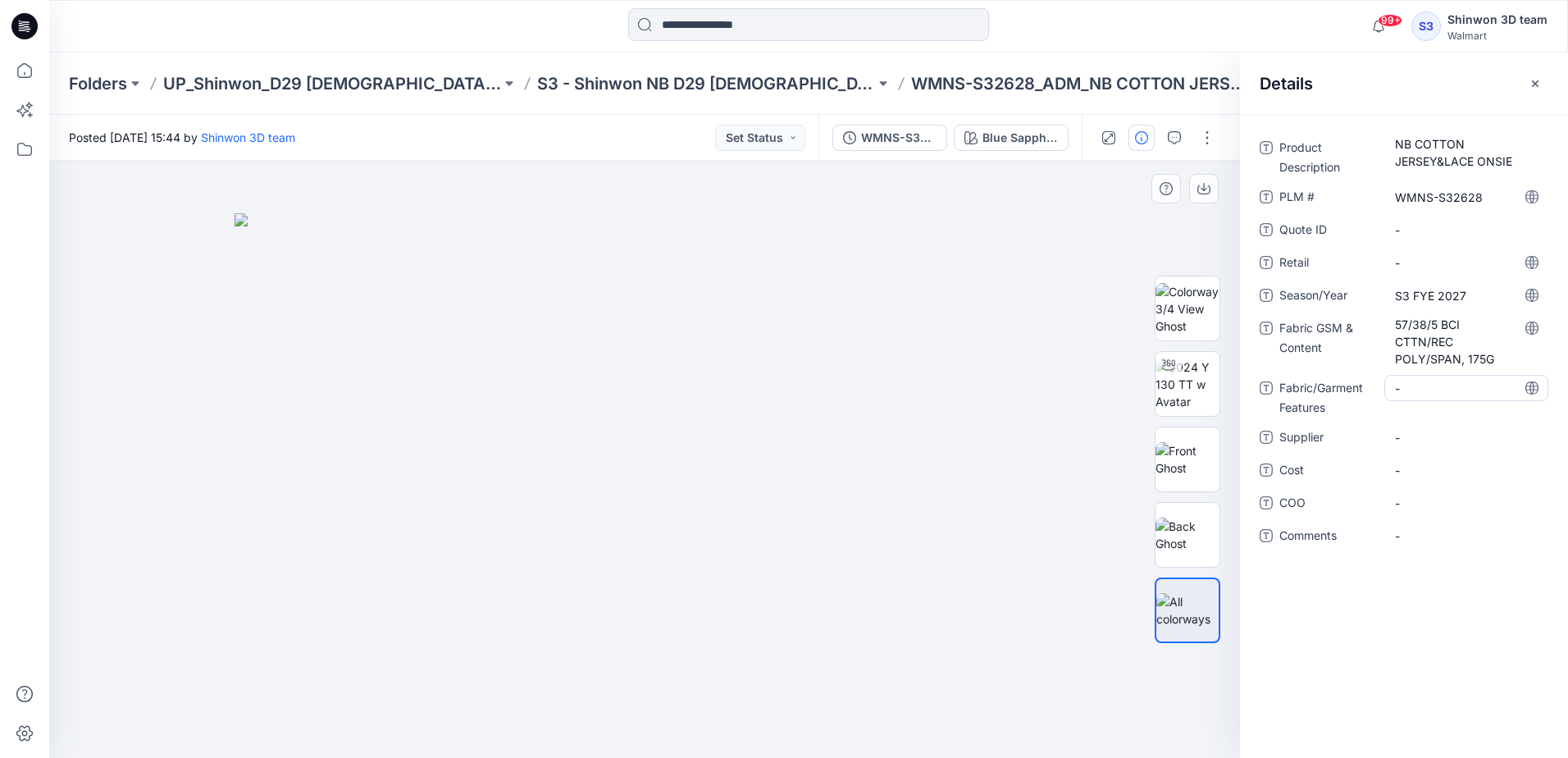
click at [1417, 383] on Features "-" at bounding box center [1466, 389] width 142 height 17
type textarea "*"
type textarea "**********"
click at [1449, 438] on span "-" at bounding box center [1466, 438] width 142 height 17
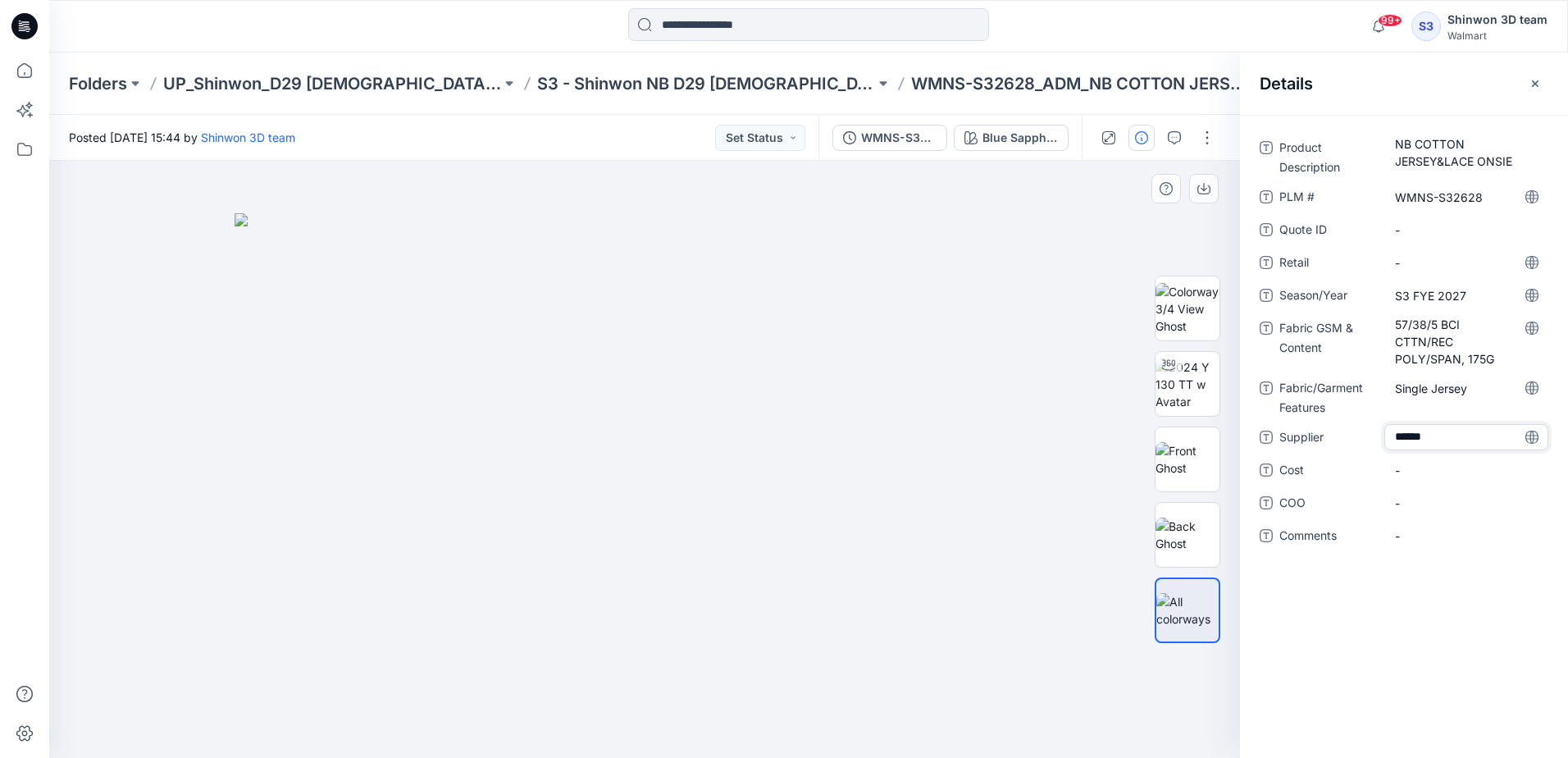
type textarea "*******"
click at [650, 84] on p "S3 - Shinwon NB D29 [DEMOGRAPHIC_DATA] Sleepwear" at bounding box center [705, 84] width 338 height 23
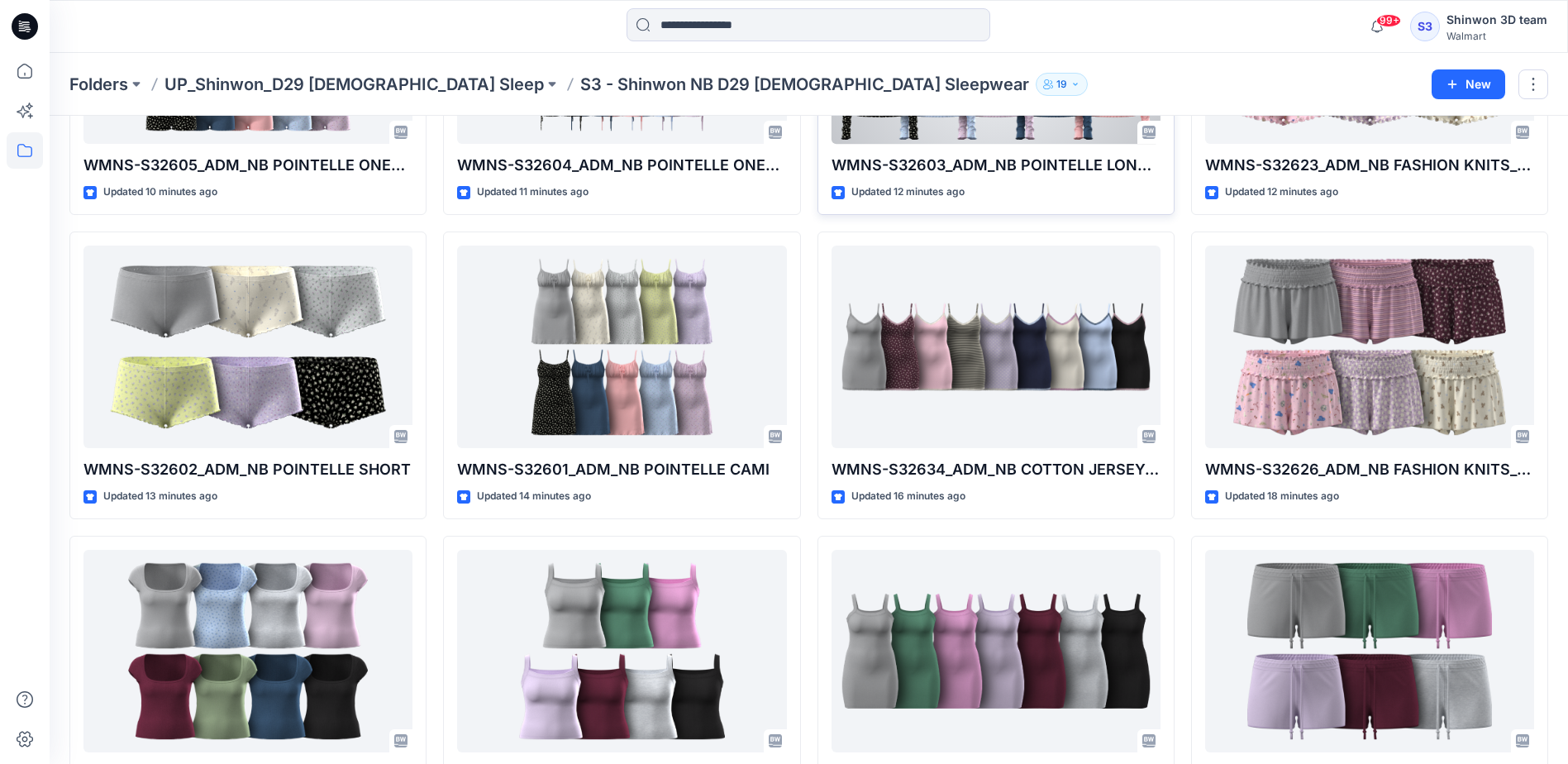
scroll to position [826, 0]
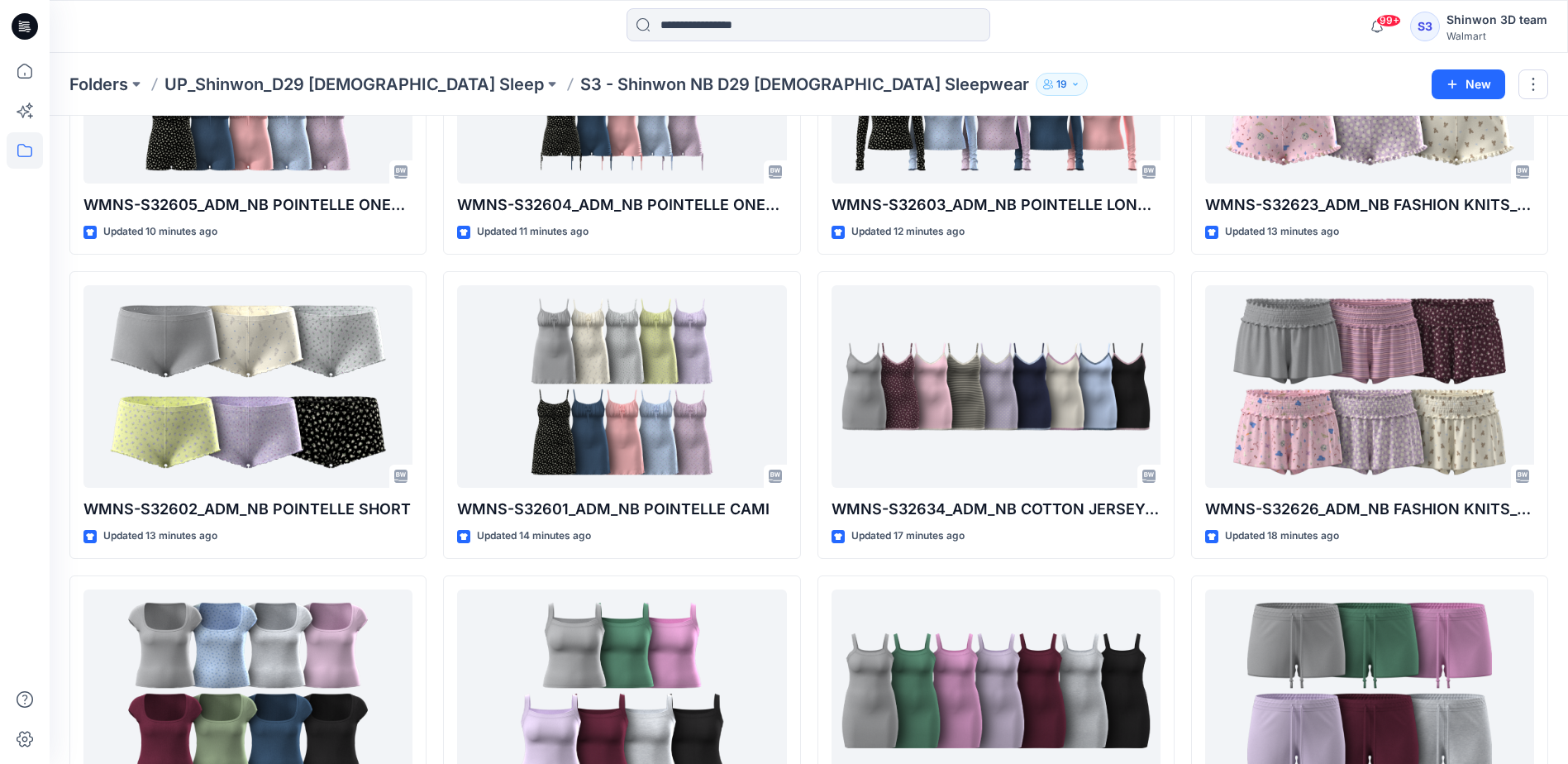
click at [1182, 571] on div "WMNS-S32628_ADM_NB COTTON JERSEY&LACE ONSIE Updated a few seconds ago WMNS-S326…" at bounding box center [809, 262] width 1478 height 1809
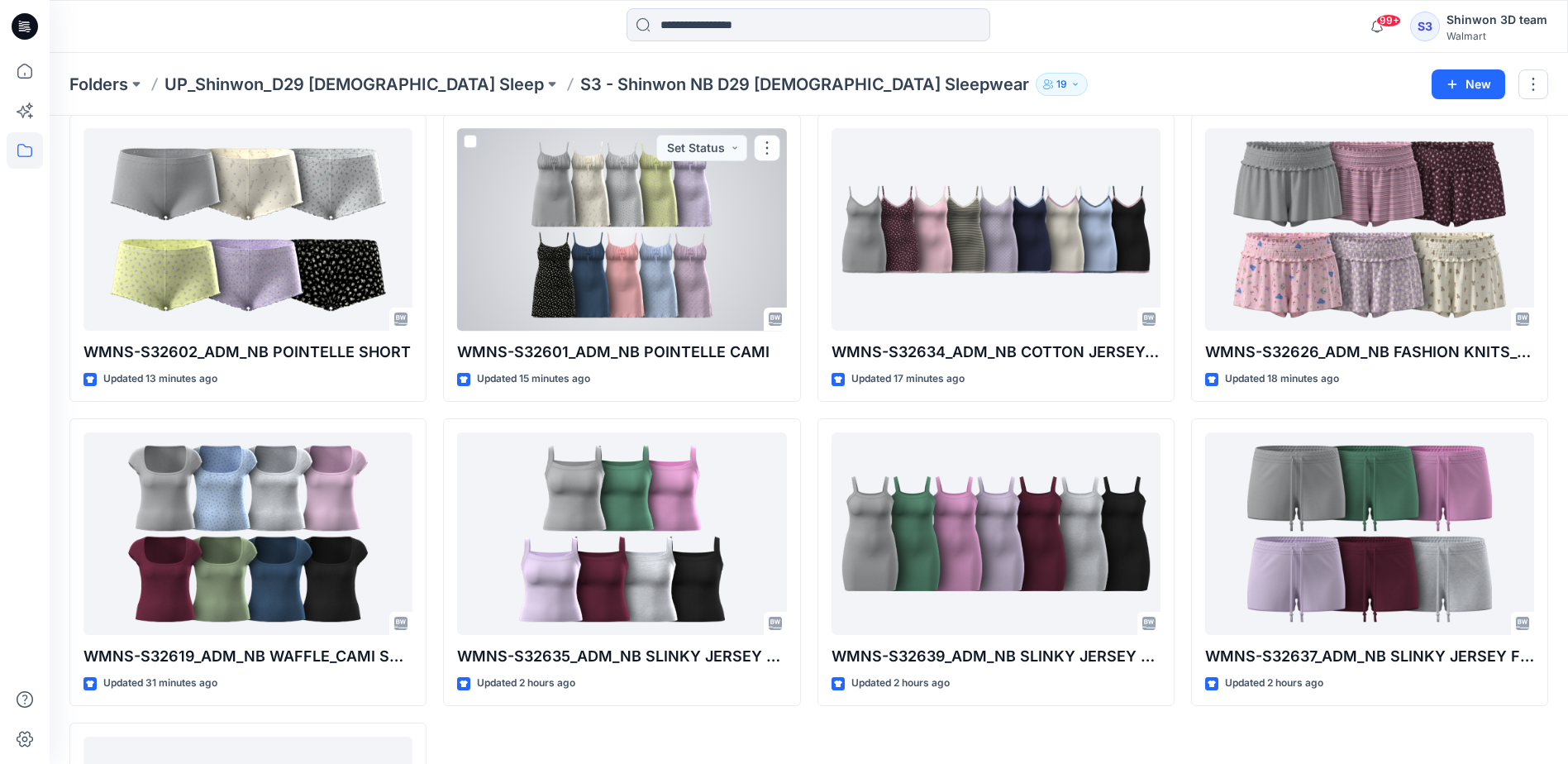
scroll to position [1075, 0]
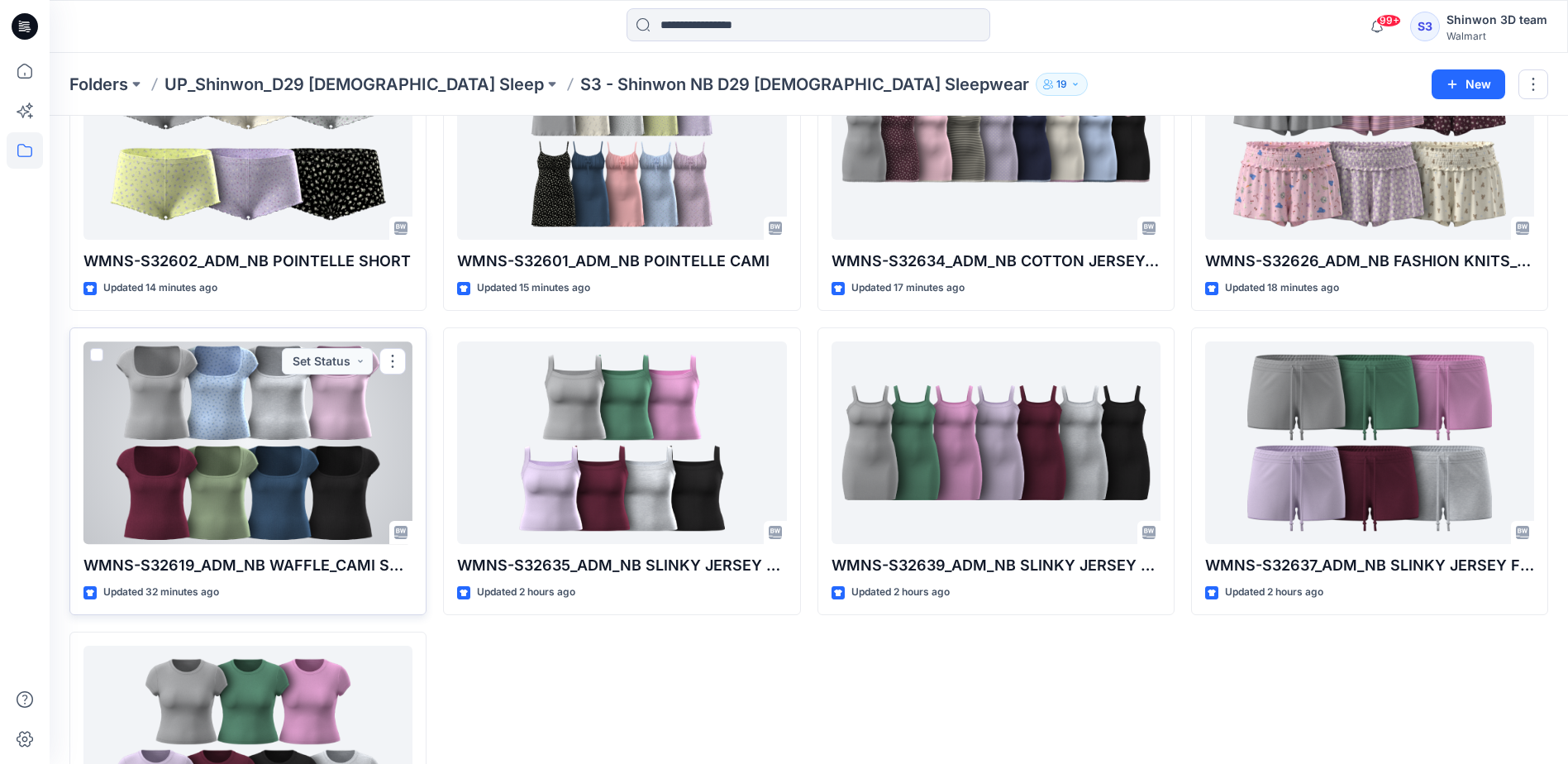
click at [183, 445] on div at bounding box center [248, 443] width 329 height 202
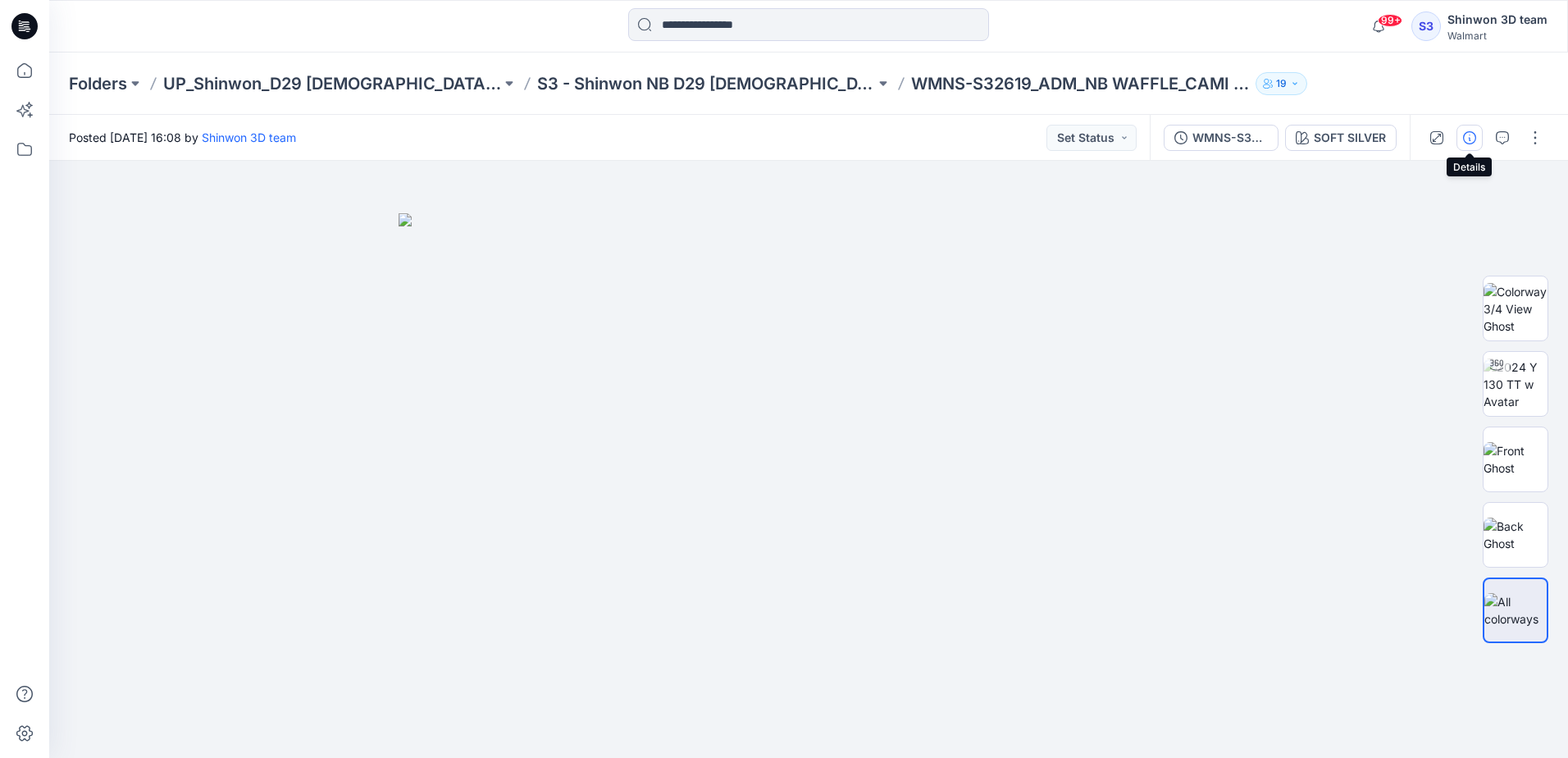
click at [1469, 138] on icon "button" at bounding box center [1468, 137] width 13 height 13
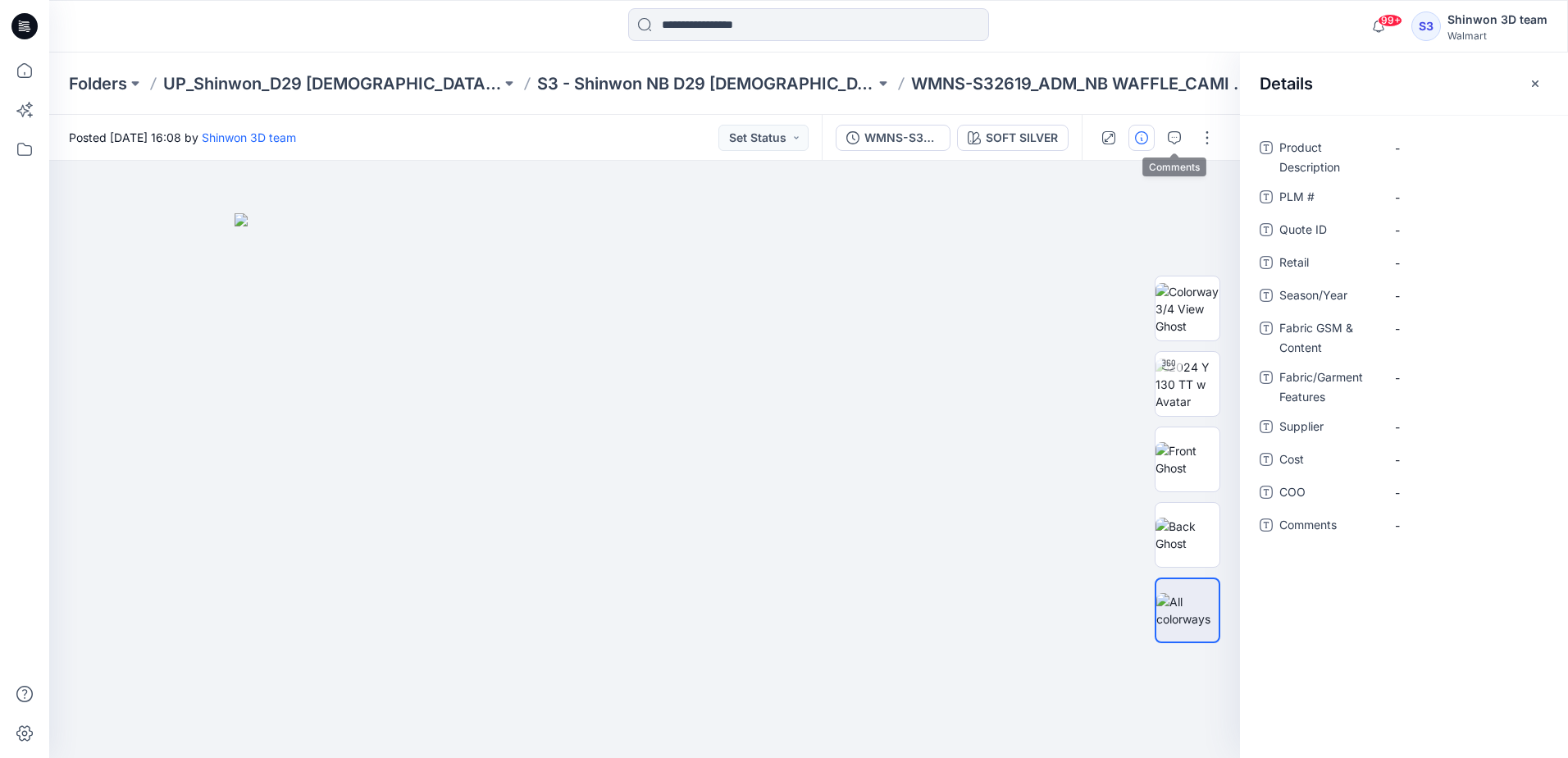
drag, startPoint x: 1178, startPoint y: 130, endPoint x: 1403, endPoint y: 113, distance: 225.6
click at [1178, 131] on icon "button" at bounding box center [1173, 137] width 13 height 13
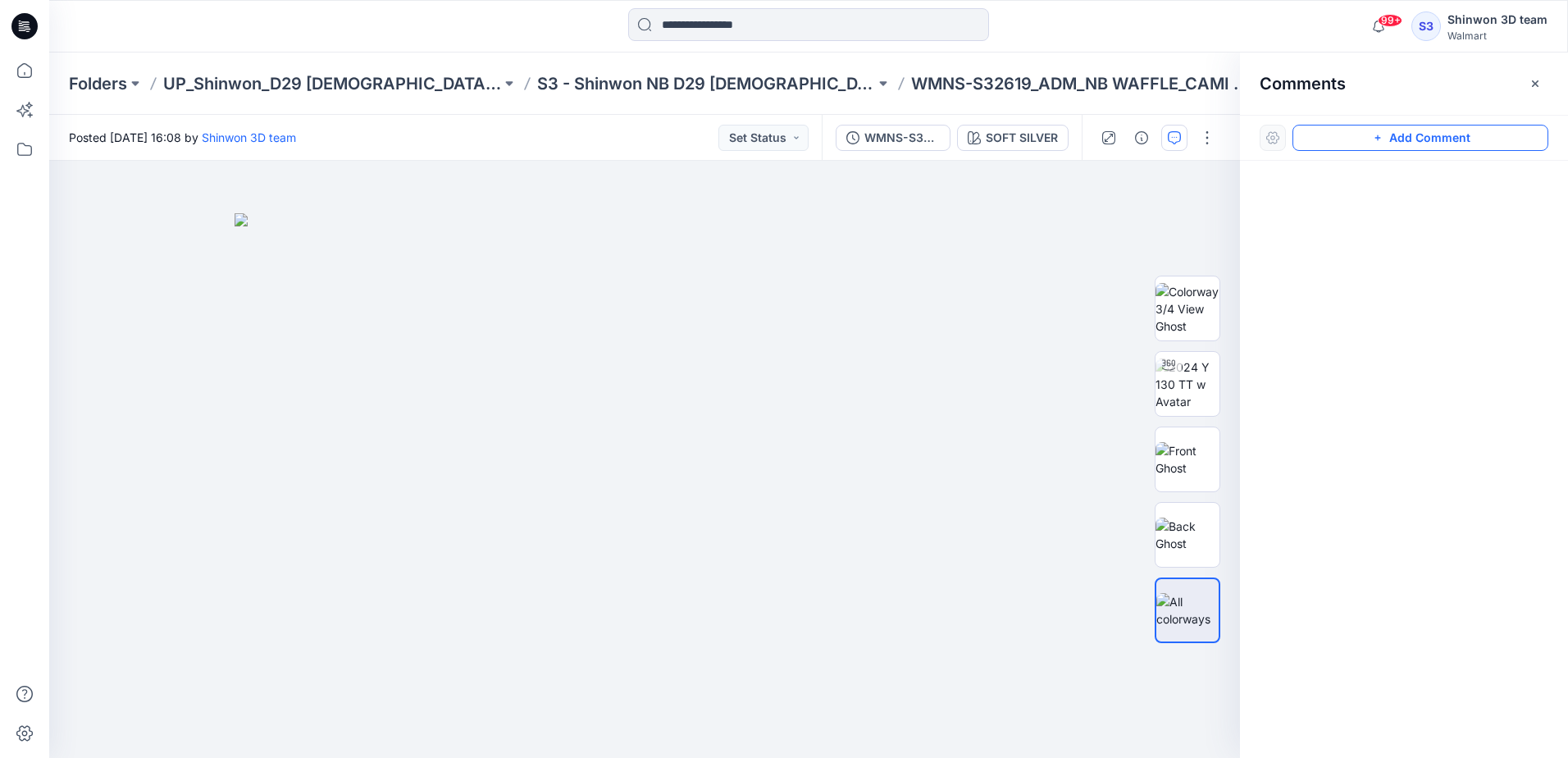
click at [1460, 134] on button "Add Comment" at bounding box center [1420, 138] width 256 height 26
click at [872, 194] on div "1" at bounding box center [644, 459] width 1191 height 597
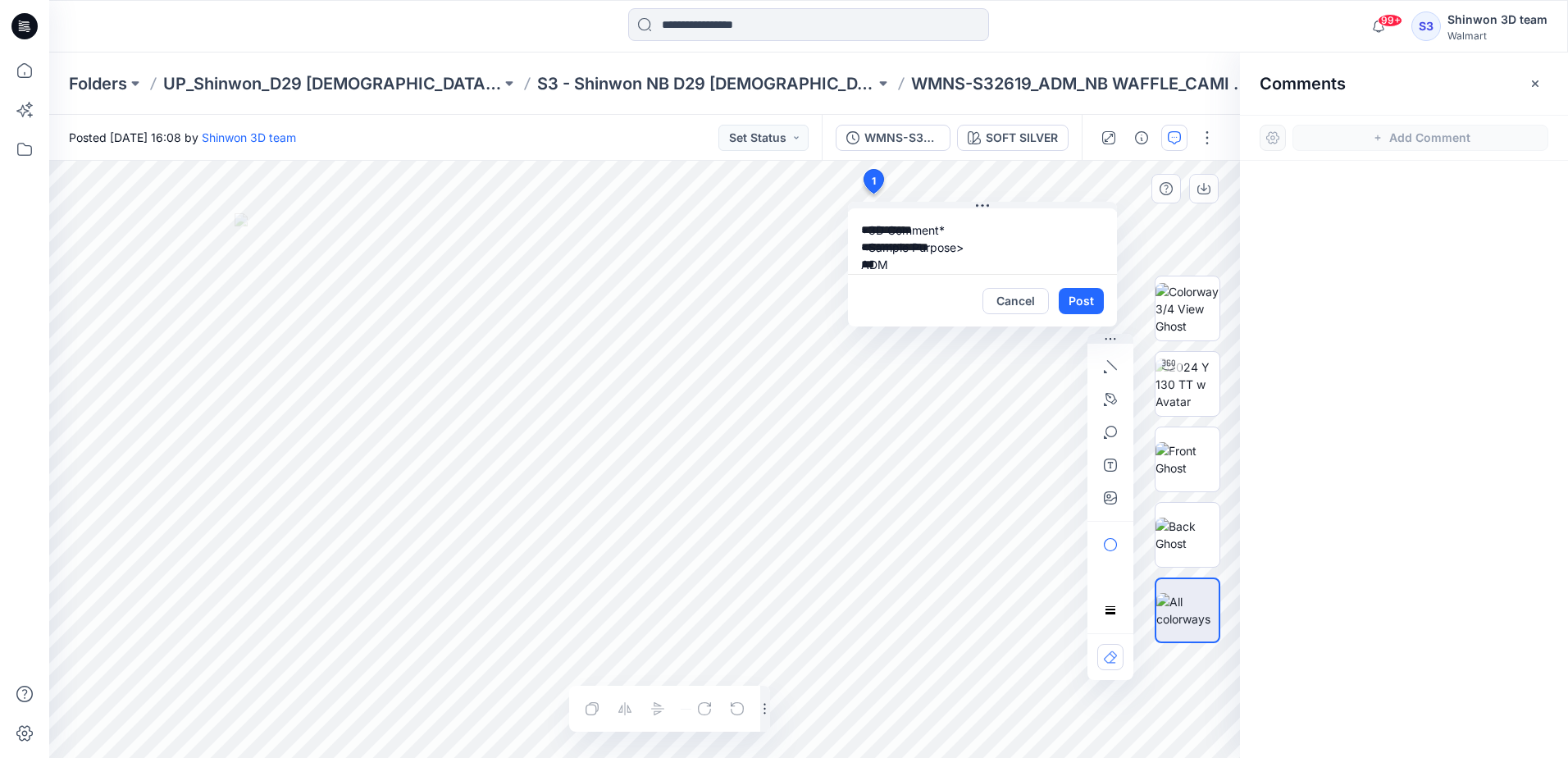
drag, startPoint x: 939, startPoint y: 236, endPoint x: 938, endPoint y: 255, distance: 19.0
click at [937, 258] on textarea "**********" at bounding box center [982, 241] width 269 height 65
click at [946, 233] on textarea "**********" at bounding box center [982, 241] width 269 height 65
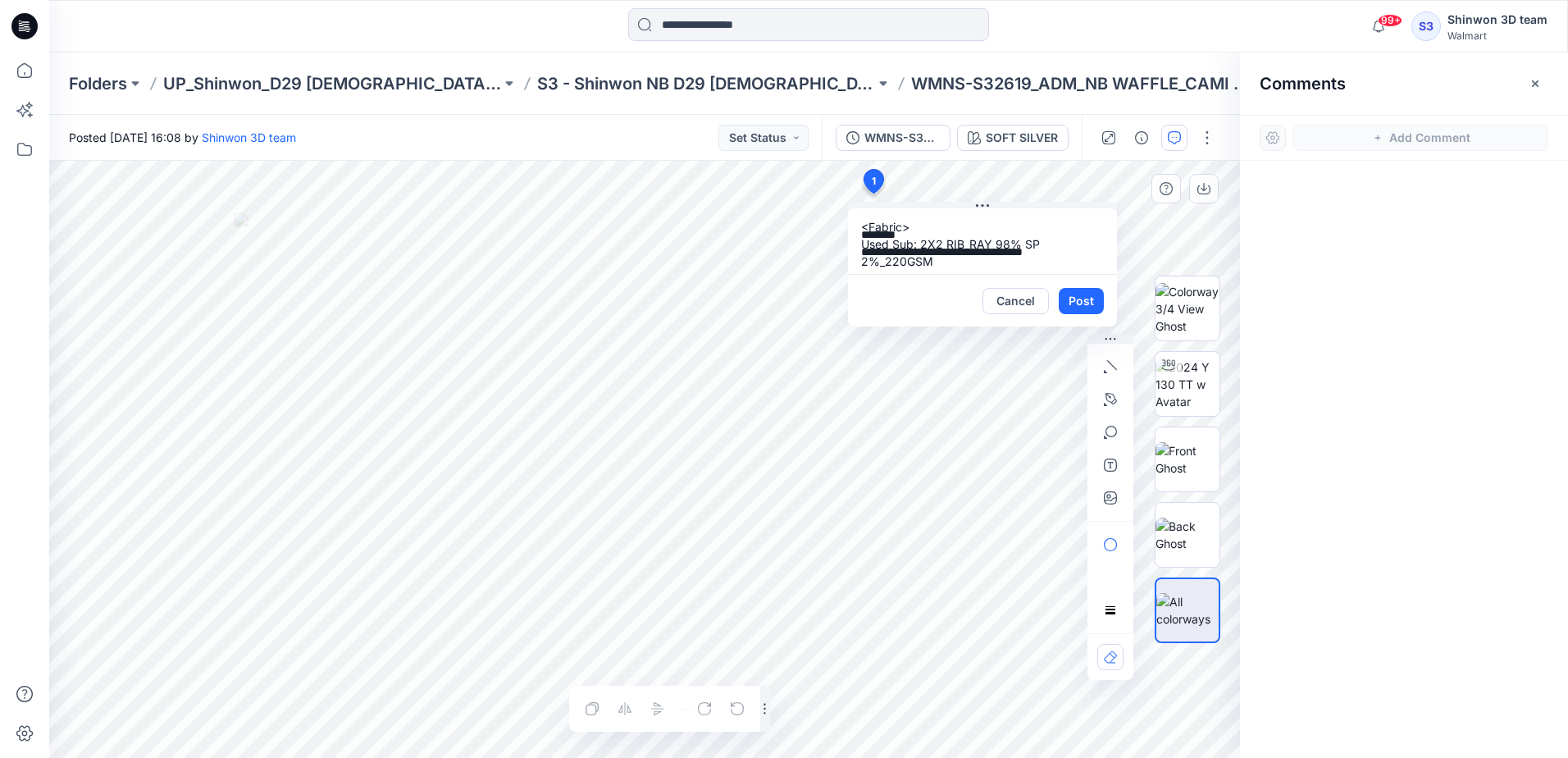
drag, startPoint x: 929, startPoint y: 239, endPoint x: 947, endPoint y: 223, distance: 24.1
click at [947, 223] on textarea "**********" at bounding box center [982, 241] width 269 height 65
click at [962, 262] on textarea "**********" at bounding box center [982, 241] width 269 height 65
click at [953, 266] on textarea "**********" at bounding box center [982, 241] width 269 height 65
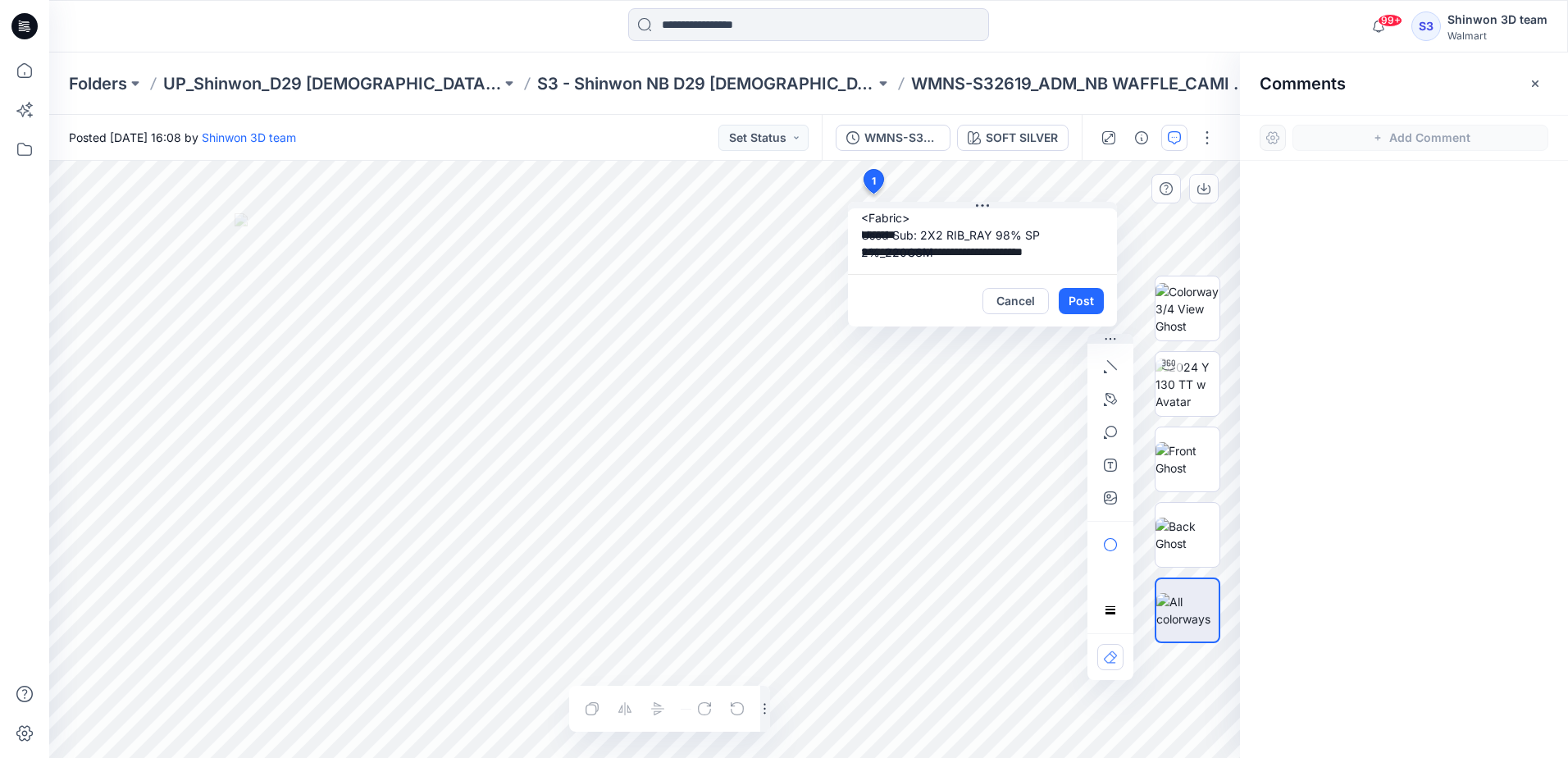
drag, startPoint x: 939, startPoint y: 263, endPoint x: 946, endPoint y: 233, distance: 30.8
click at [946, 233] on textarea "**********" at bounding box center [982, 241] width 269 height 65
paste textarea "**********"
type textarea "**********"
click at [1071, 300] on button "Post" at bounding box center [1081, 301] width 45 height 26
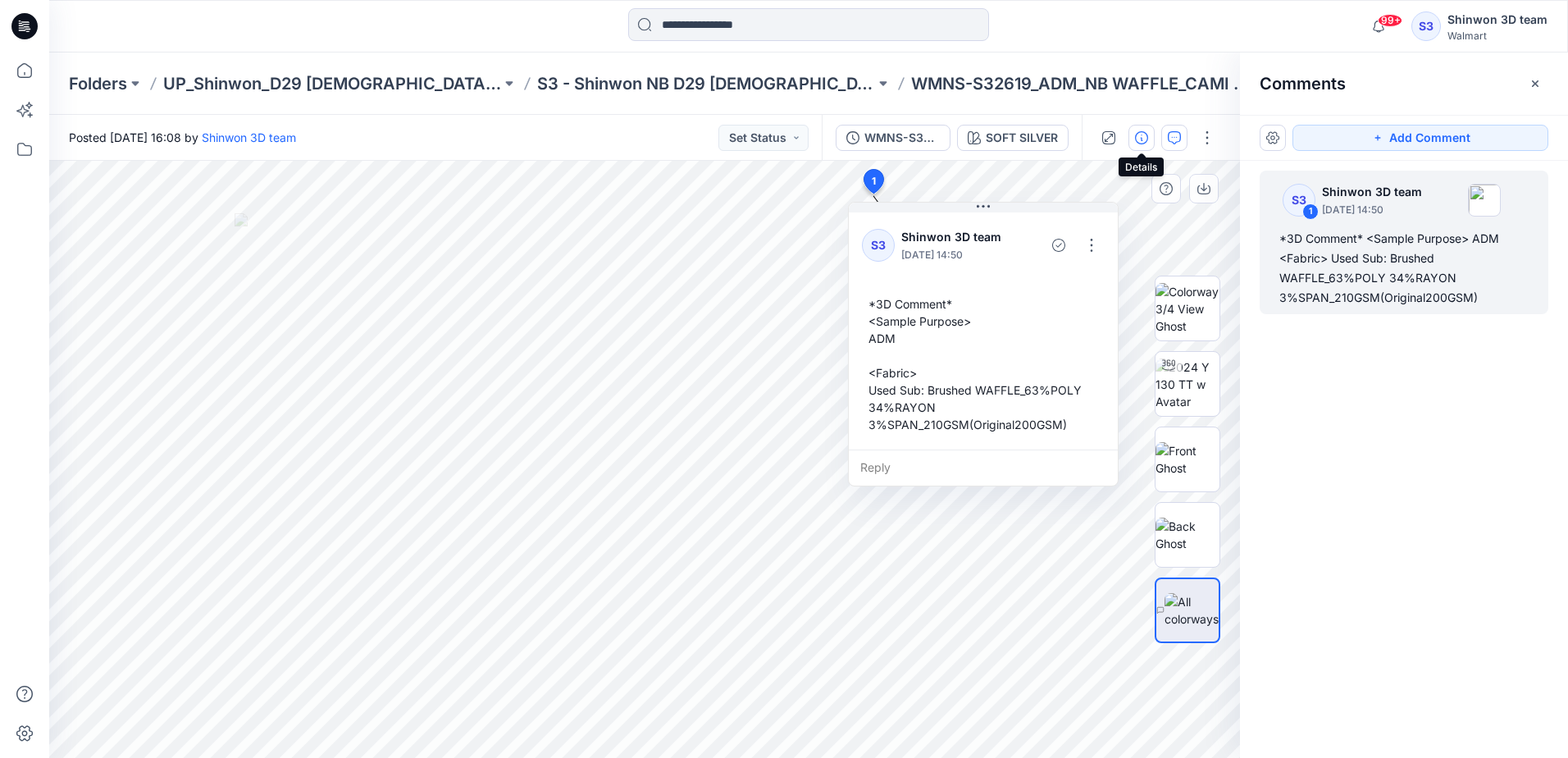
click at [1145, 136] on icon "button" at bounding box center [1141, 137] width 13 height 13
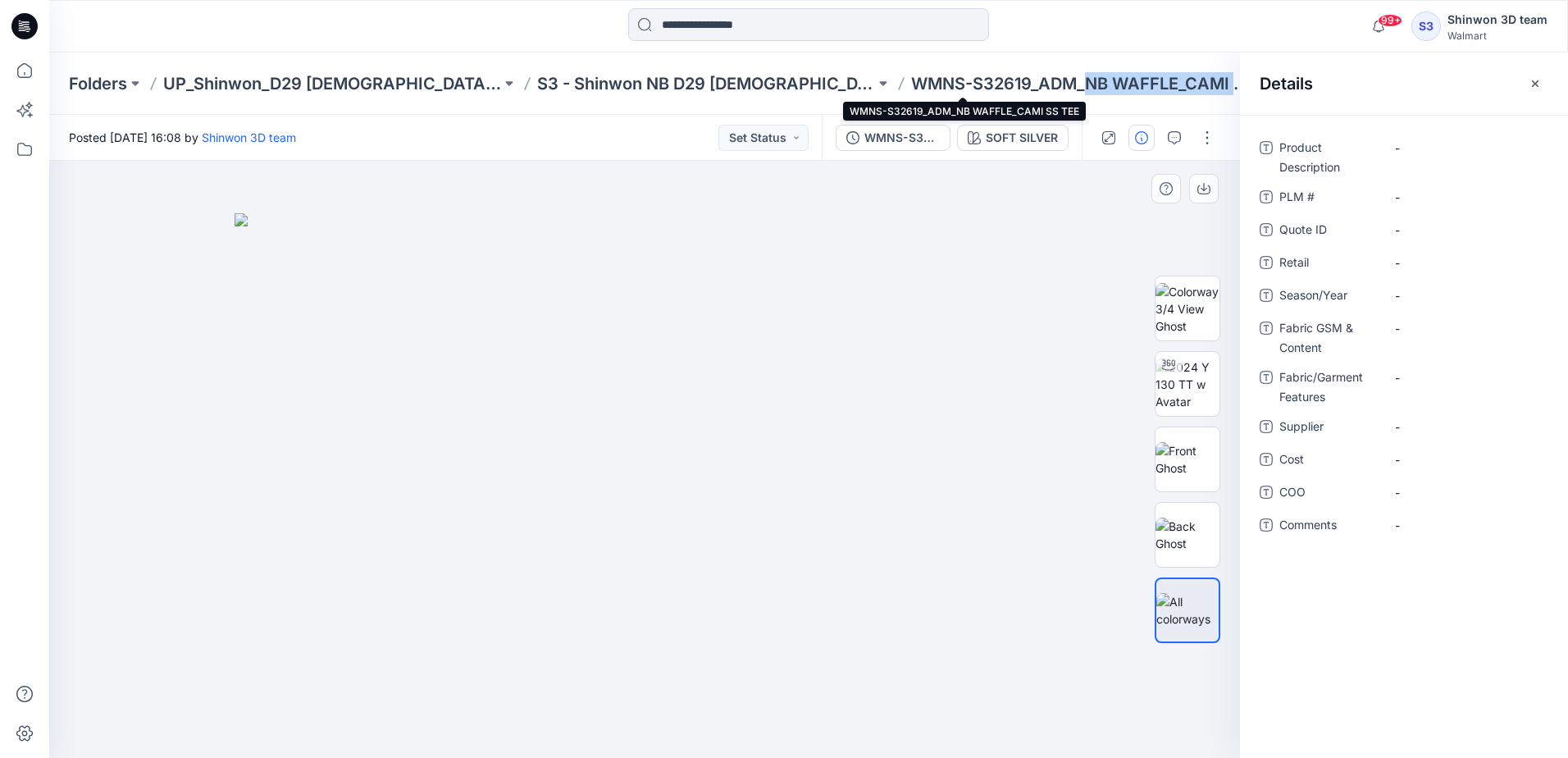
drag, startPoint x: 975, startPoint y: 77, endPoint x: 1120, endPoint y: 85, distance: 145.2
click at [1120, 85] on p "WMNS-S32619_ADM_NB WAFFLE_CAMI SS TEE" at bounding box center [1079, 84] width 338 height 23
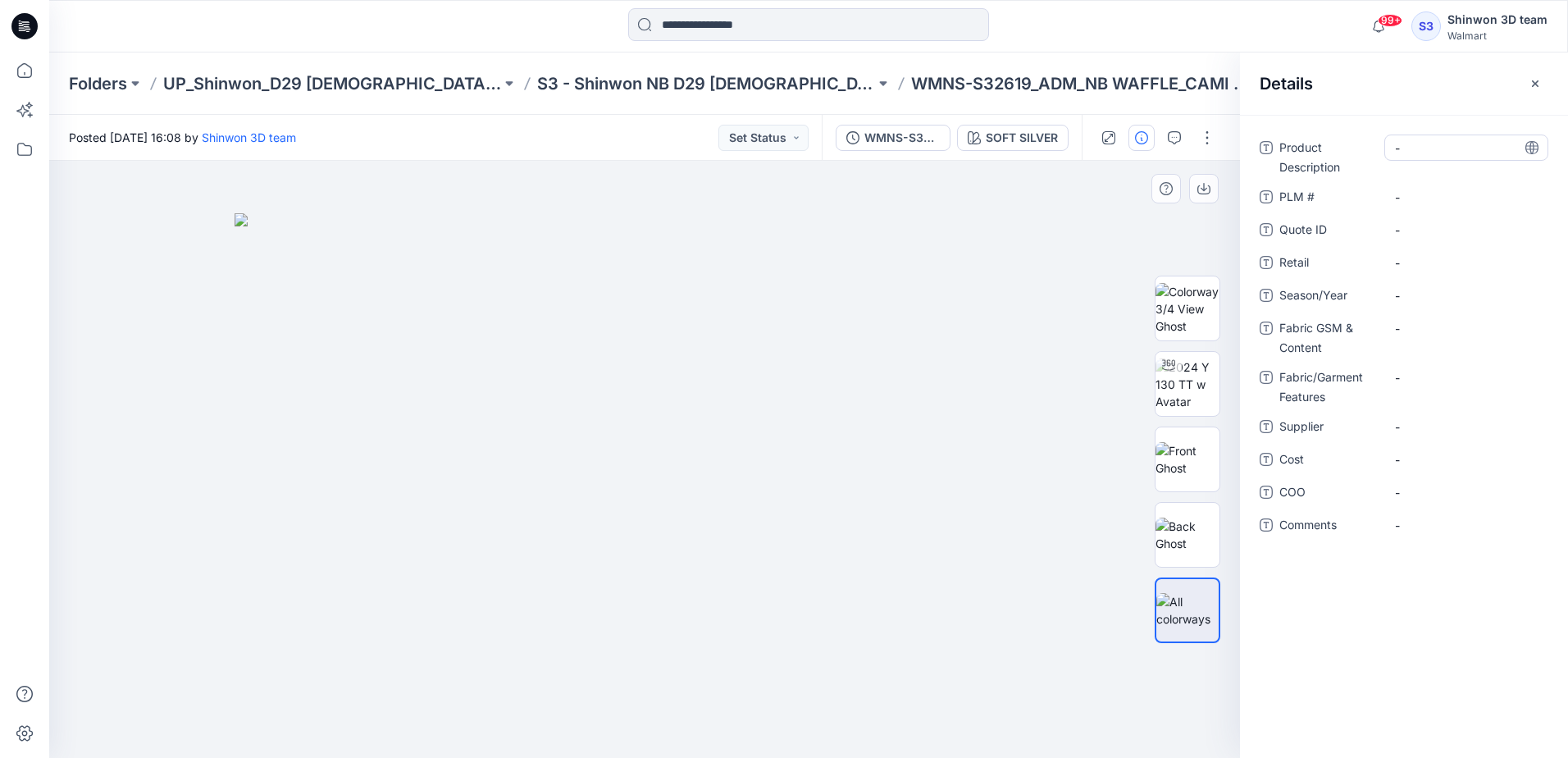
click at [1417, 142] on Description "-" at bounding box center [1466, 148] width 142 height 17
click at [1465, 146] on textarea "**********" at bounding box center [1466, 148] width 164 height 26
type textarea "**********"
click at [1457, 196] on \ "-" at bounding box center [1466, 197] width 142 height 17
drag, startPoint x: 918, startPoint y: 86, endPoint x: 788, endPoint y: 82, distance: 130.1
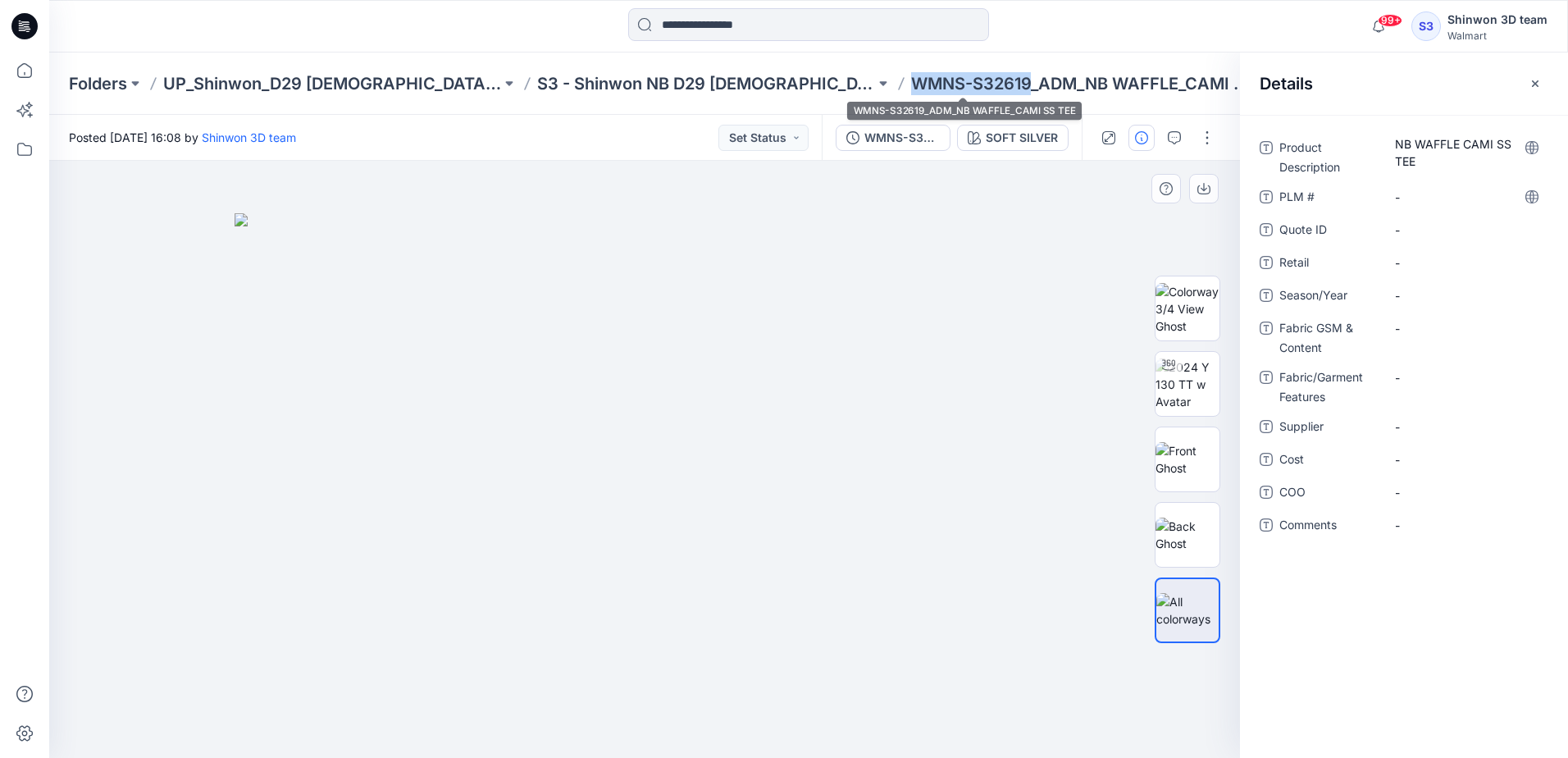
click at [788, 82] on div "Folders UP_Shinwon_D29 Ladies Sleep S3 - Shinwon NB D29 Ladies Sleepwear WMNS-S…" at bounding box center [745, 84] width 1351 height 23
click at [1415, 190] on \ "-" at bounding box center [1466, 197] width 142 height 17
type textarea "**********"
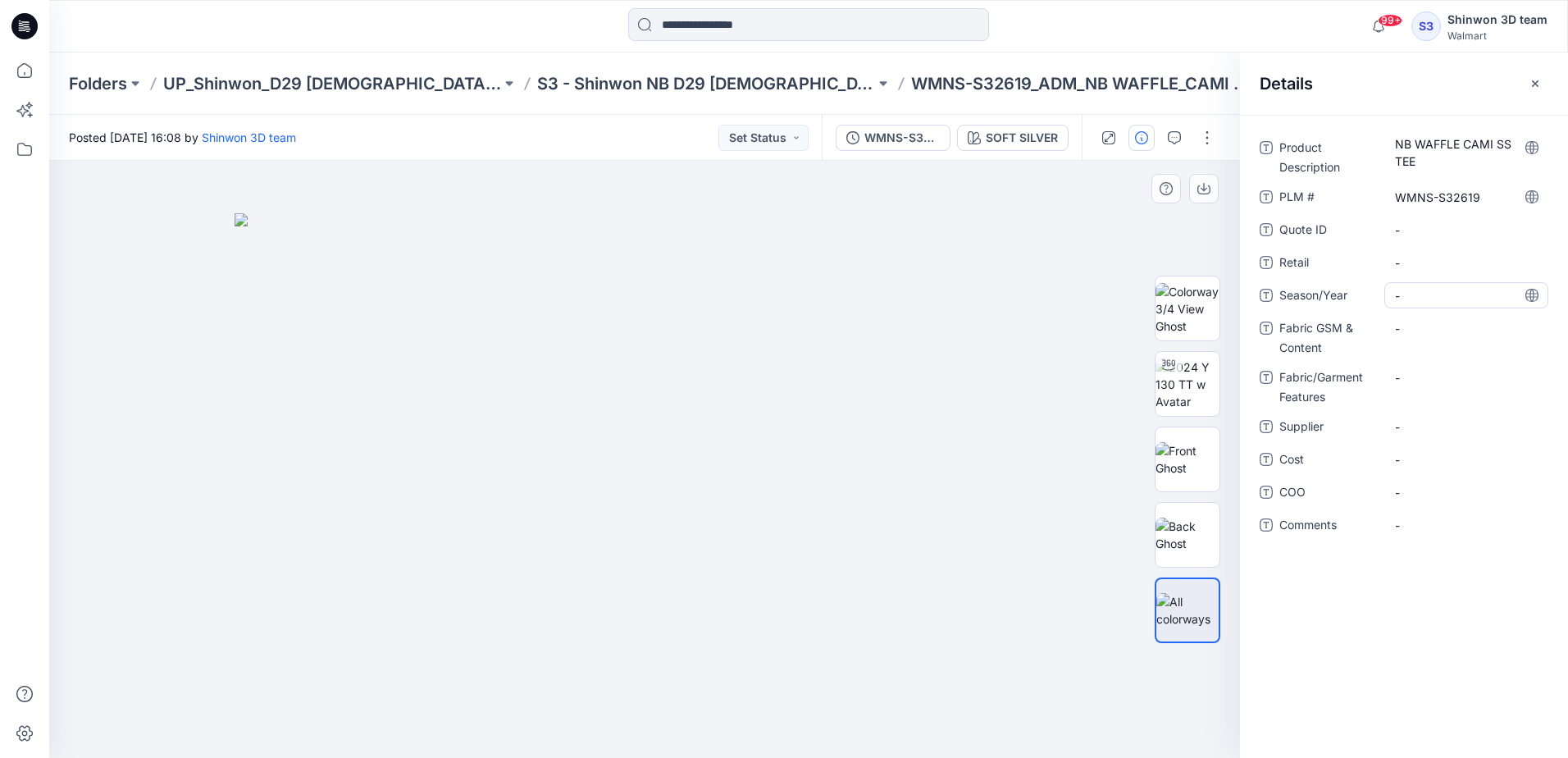
click at [1424, 290] on span "-" at bounding box center [1466, 296] width 142 height 17
type textarea "**********"
click at [1434, 332] on Content "-" at bounding box center [1466, 328] width 142 height 17
type textarea "**********"
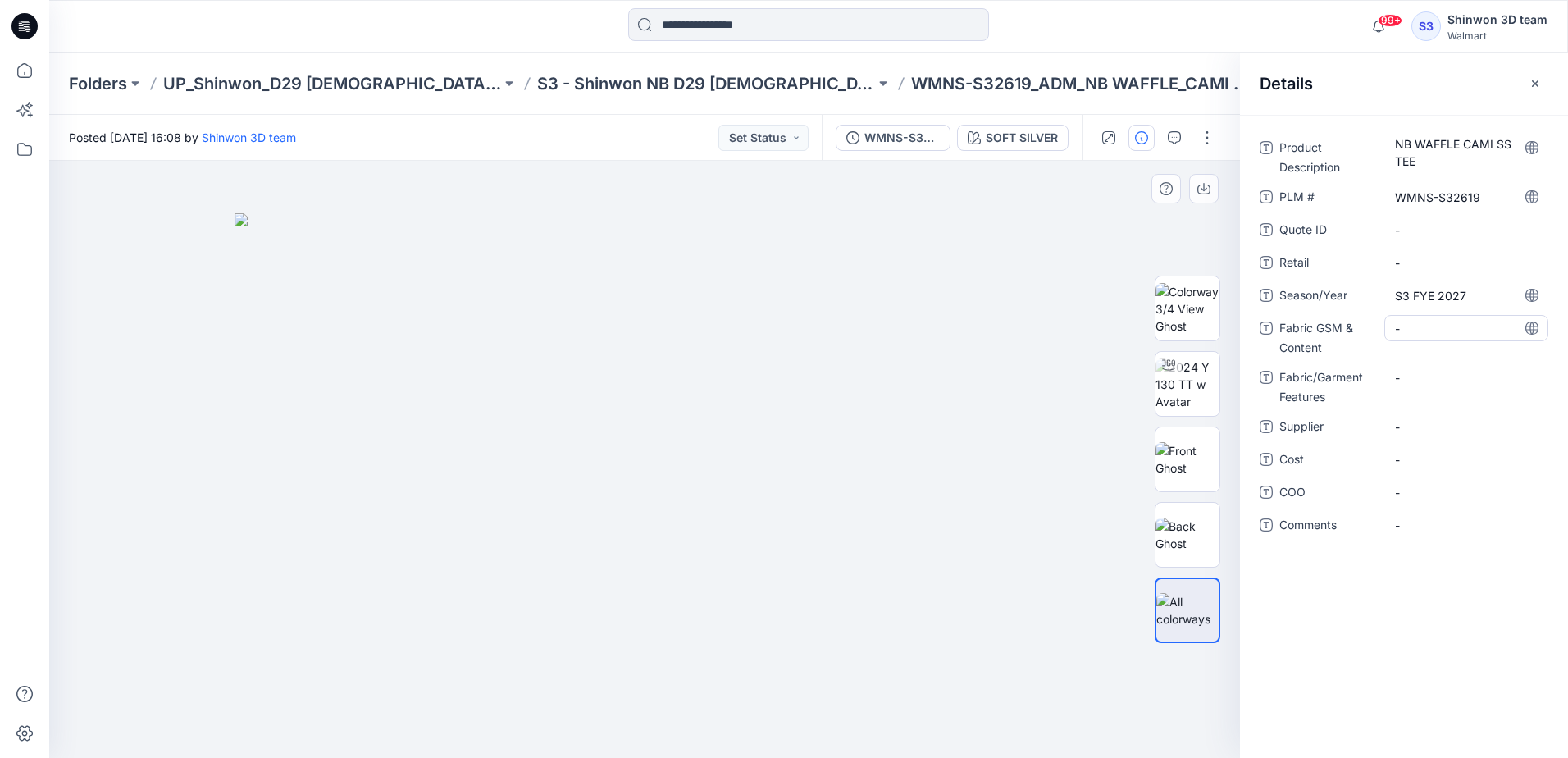
click at [1449, 328] on Content "-" at bounding box center [1466, 328] width 142 height 17
type textarea "**********"
click at [1415, 377] on Features "-" at bounding box center [1466, 378] width 142 height 17
type textarea "******"
click at [1439, 427] on span "-" at bounding box center [1466, 427] width 142 height 17
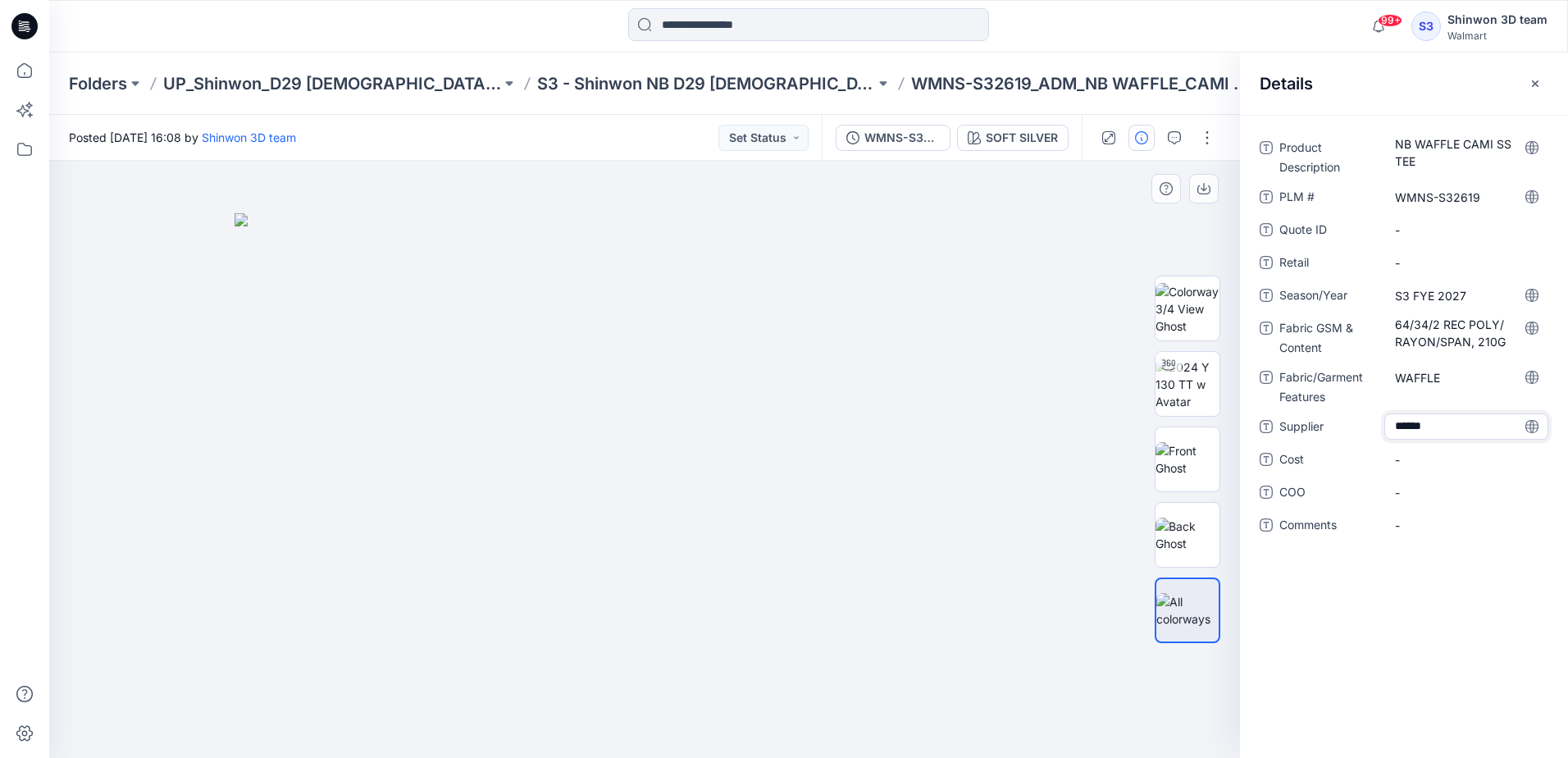
type textarea "*******"
click at [618, 79] on p "S3 - Shinwon NB D29 [DEMOGRAPHIC_DATA] Sleepwear" at bounding box center [705, 84] width 338 height 23
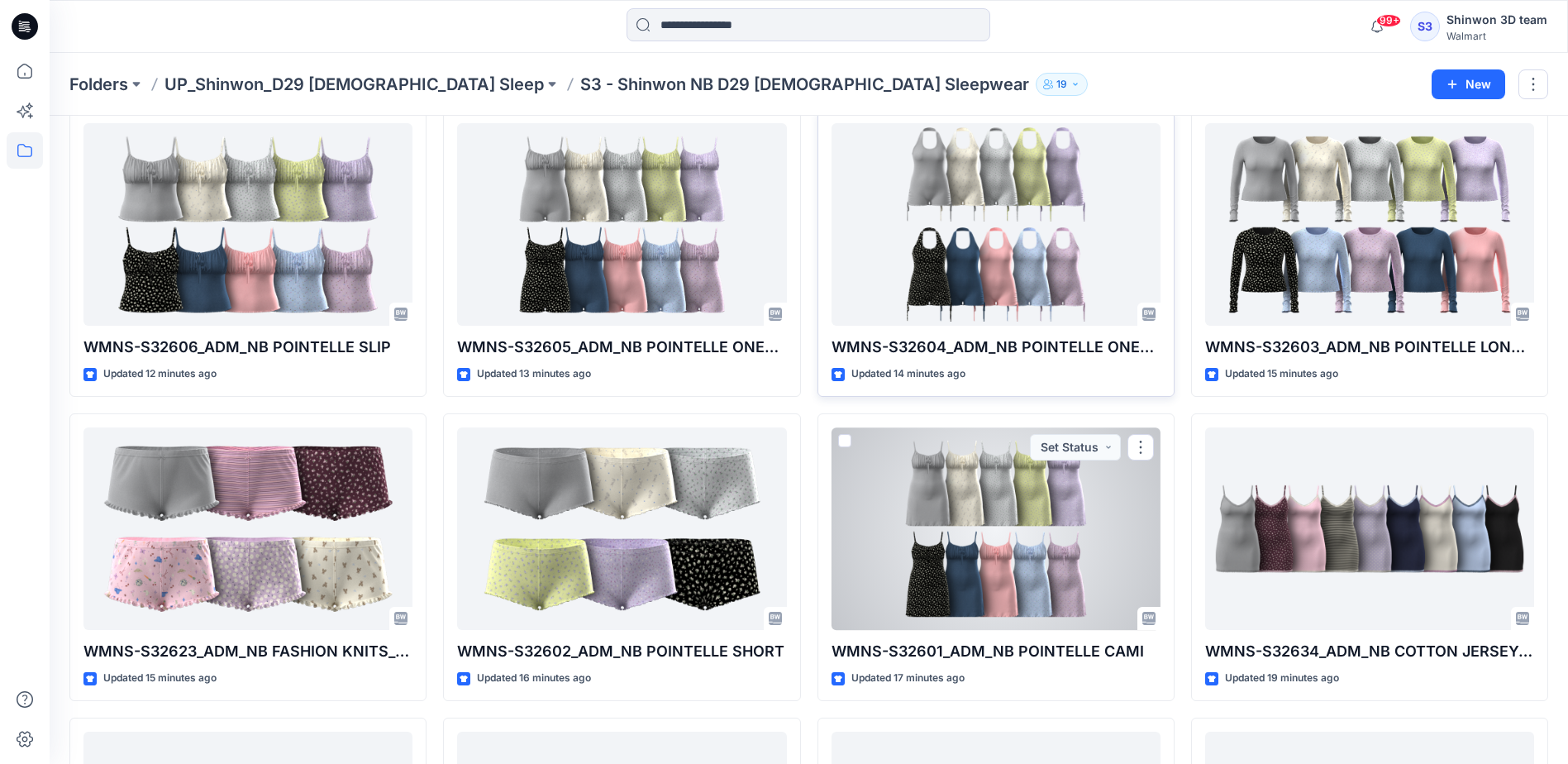
scroll to position [768, 0]
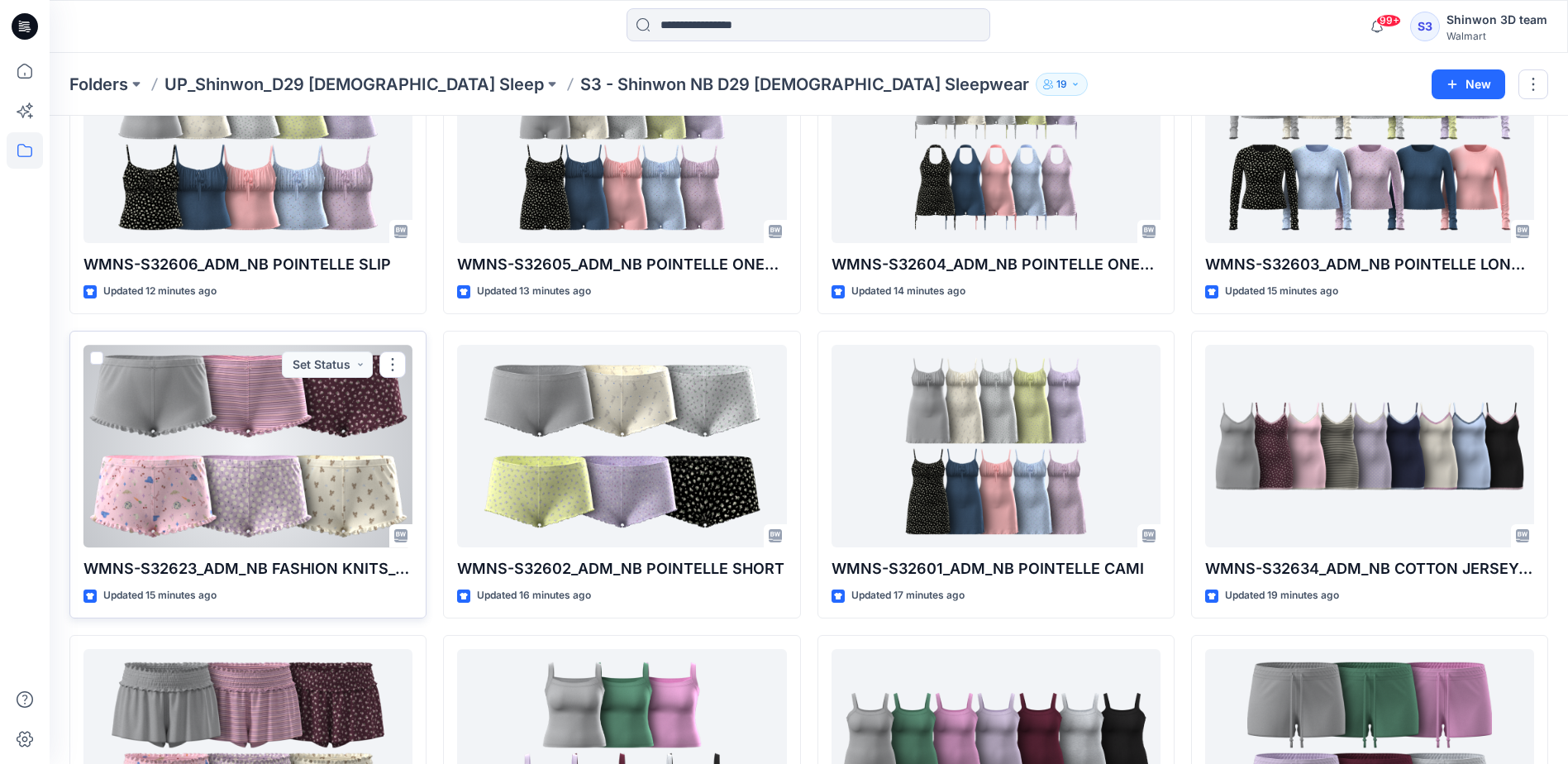
click at [293, 501] on div at bounding box center [248, 446] width 329 height 202
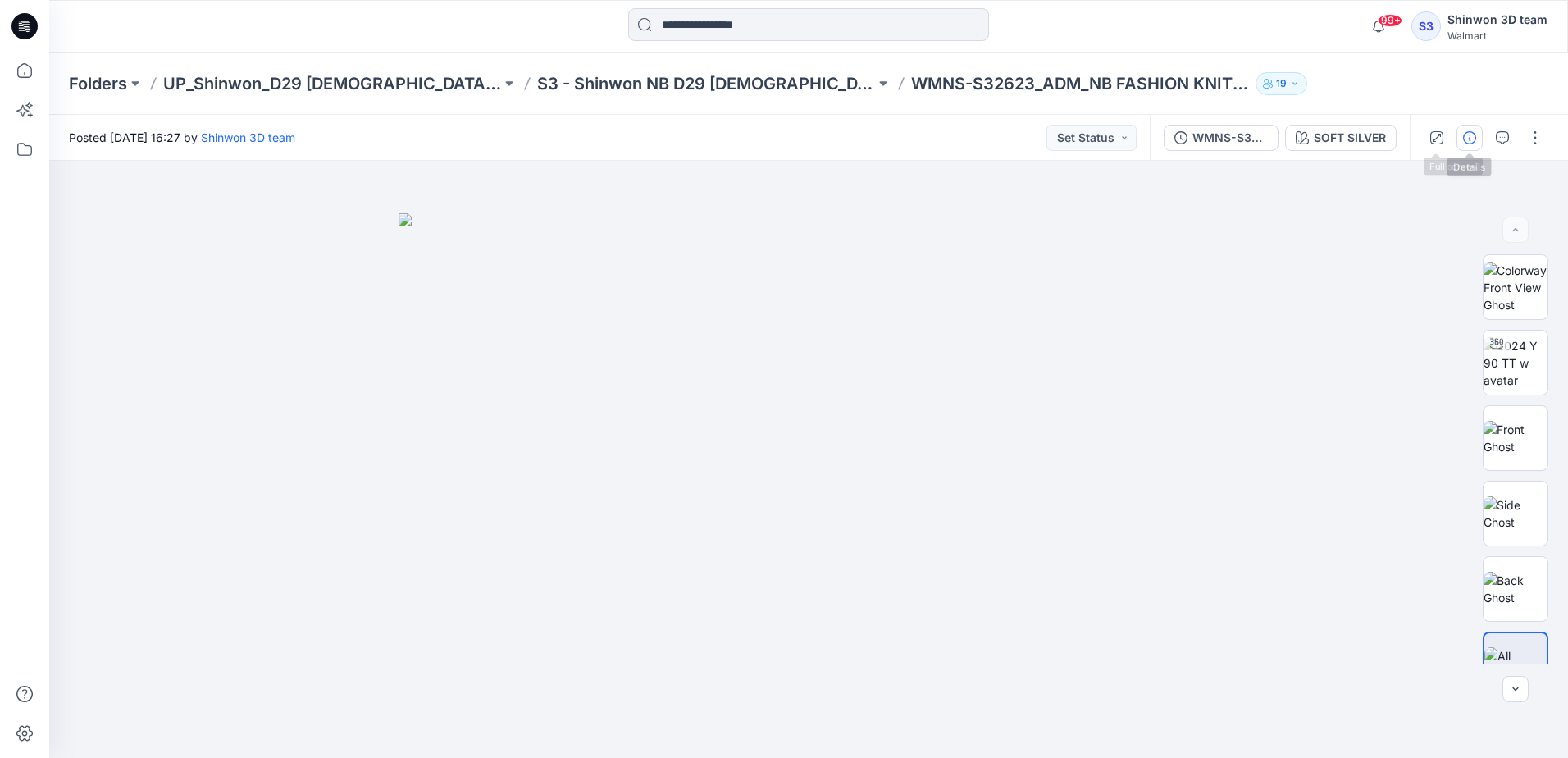
click at [1462, 141] on button "button" at bounding box center [1469, 138] width 26 height 26
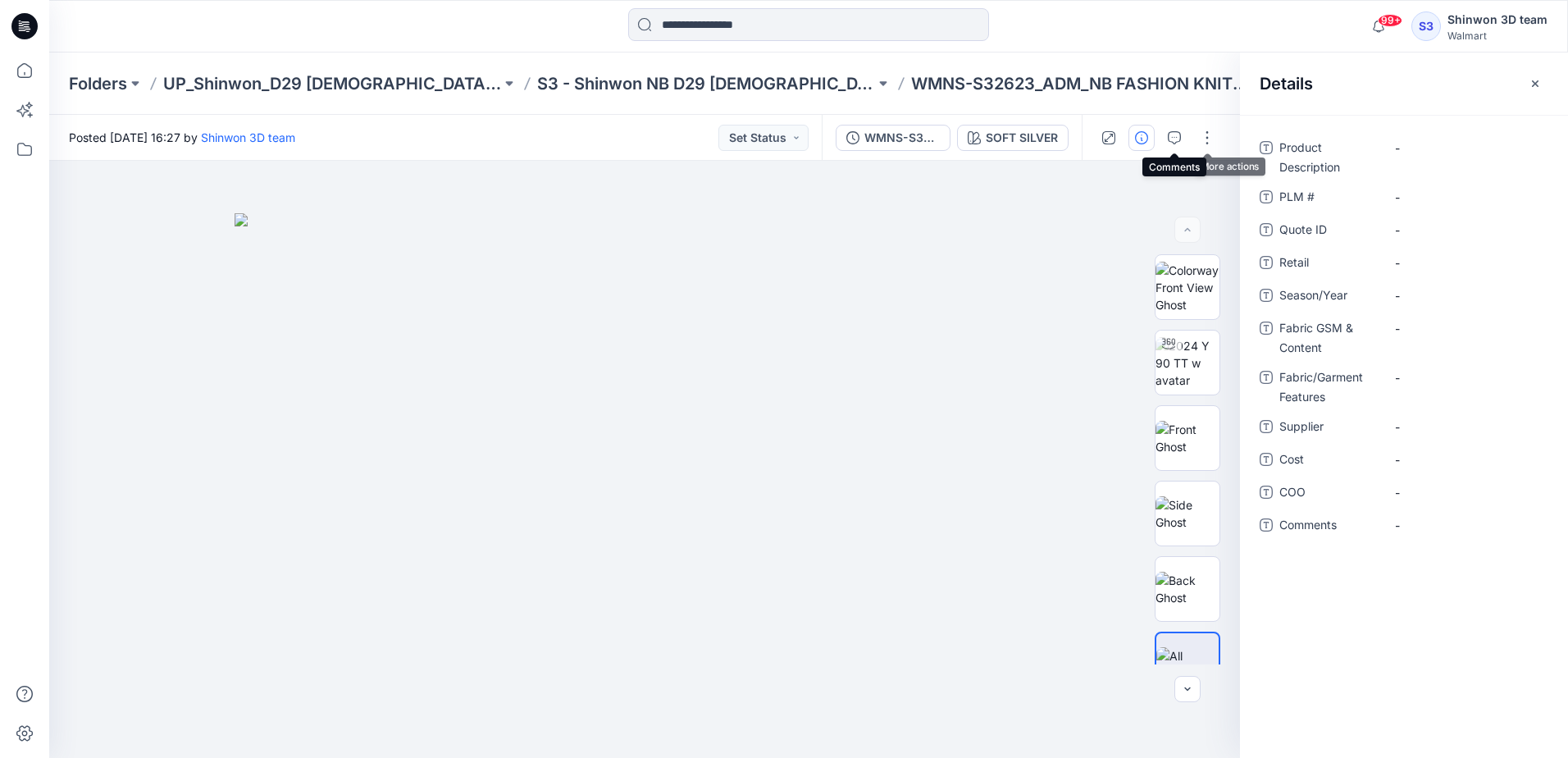
drag, startPoint x: 1179, startPoint y: 143, endPoint x: 1222, endPoint y: 136, distance: 43.6
click at [1179, 143] on icon "button" at bounding box center [1173, 137] width 13 height 13
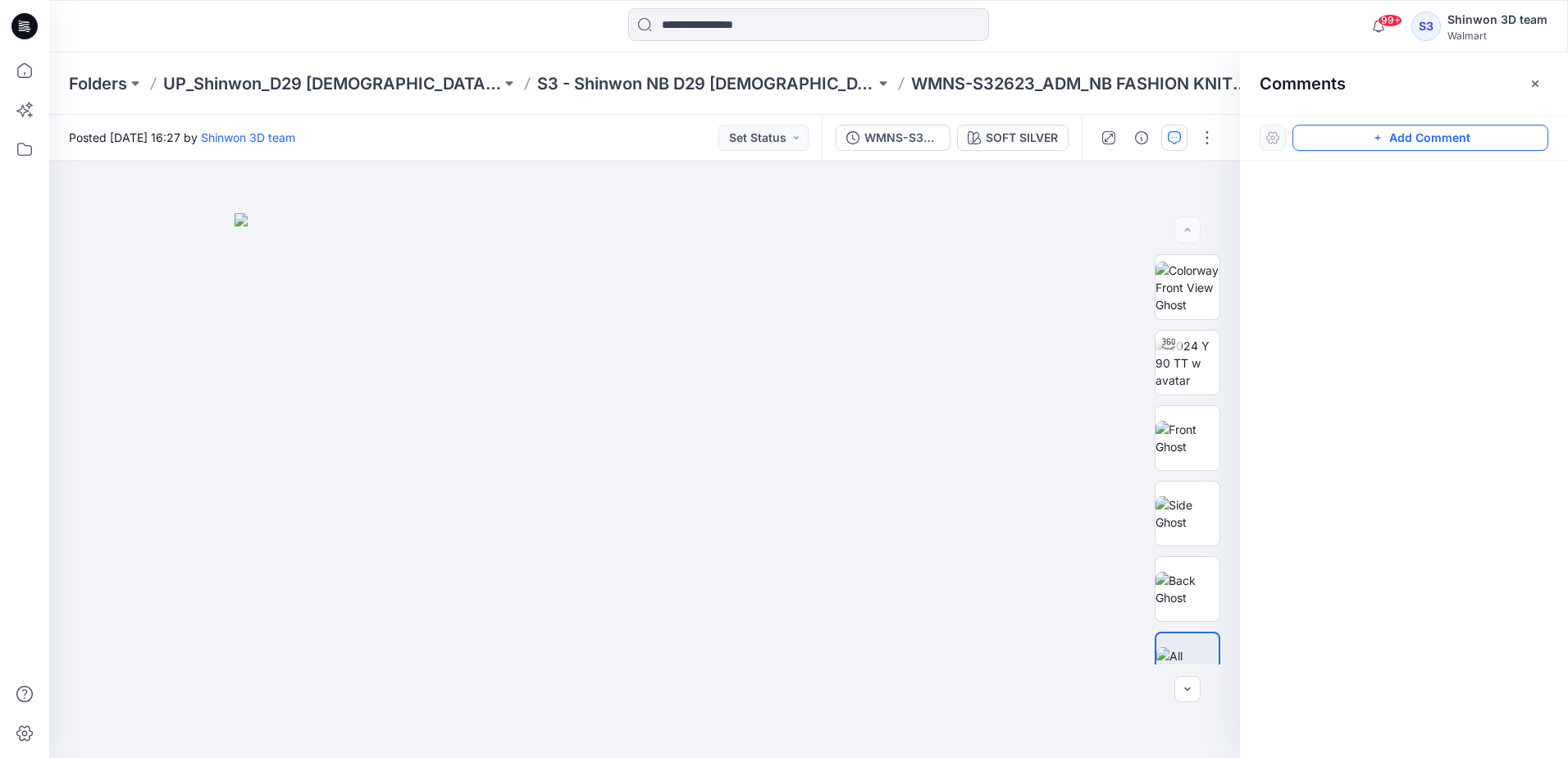
click at [1389, 136] on button "Add Comment" at bounding box center [1420, 138] width 256 height 26
click at [925, 209] on div "1" at bounding box center [644, 459] width 1191 height 597
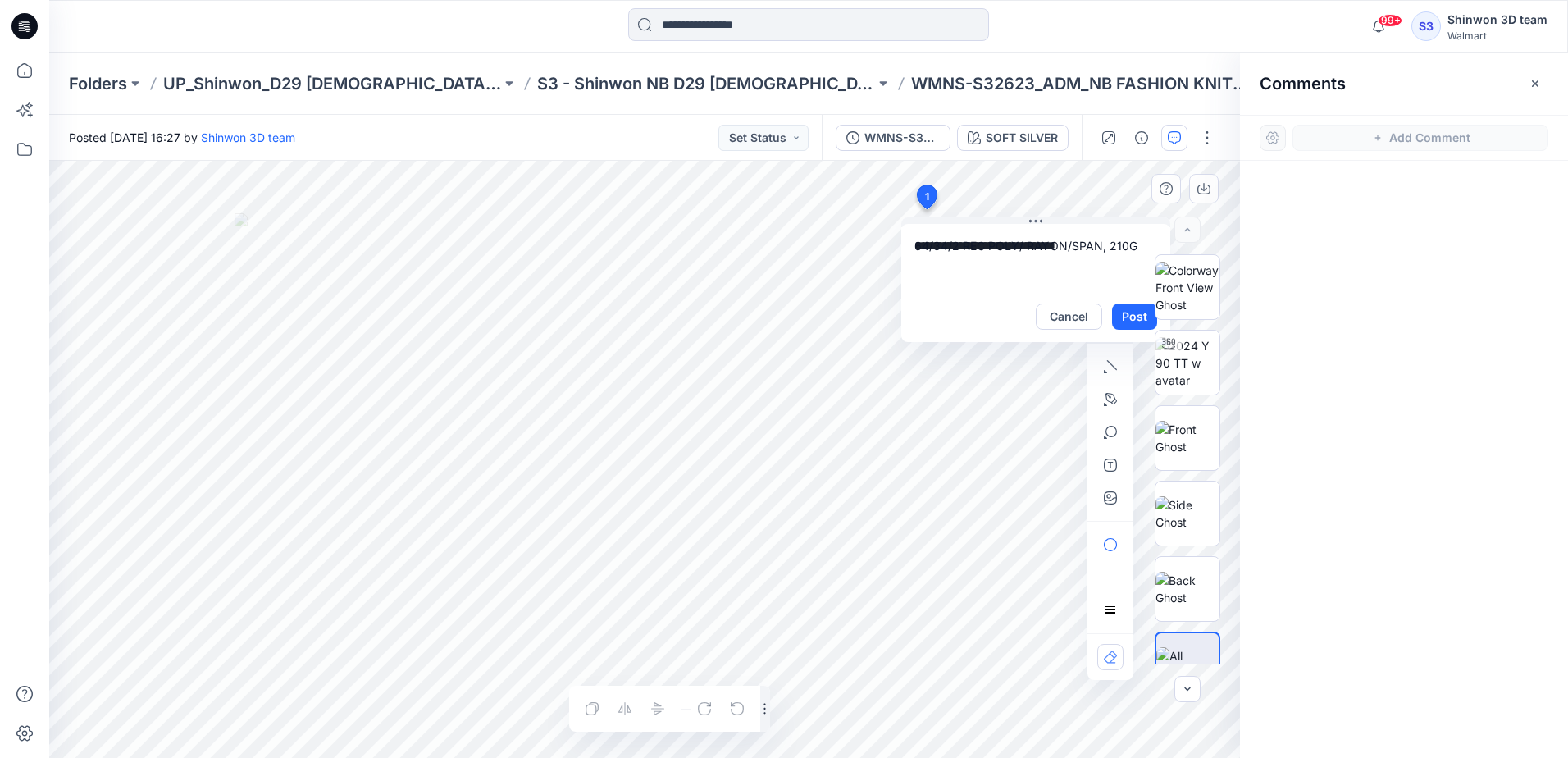
click at [1037, 279] on textarea "**********" at bounding box center [1035, 256] width 269 height 65
paste textarea "**********"
type textarea "**********"
click at [1131, 318] on button "Post" at bounding box center [1135, 316] width 45 height 26
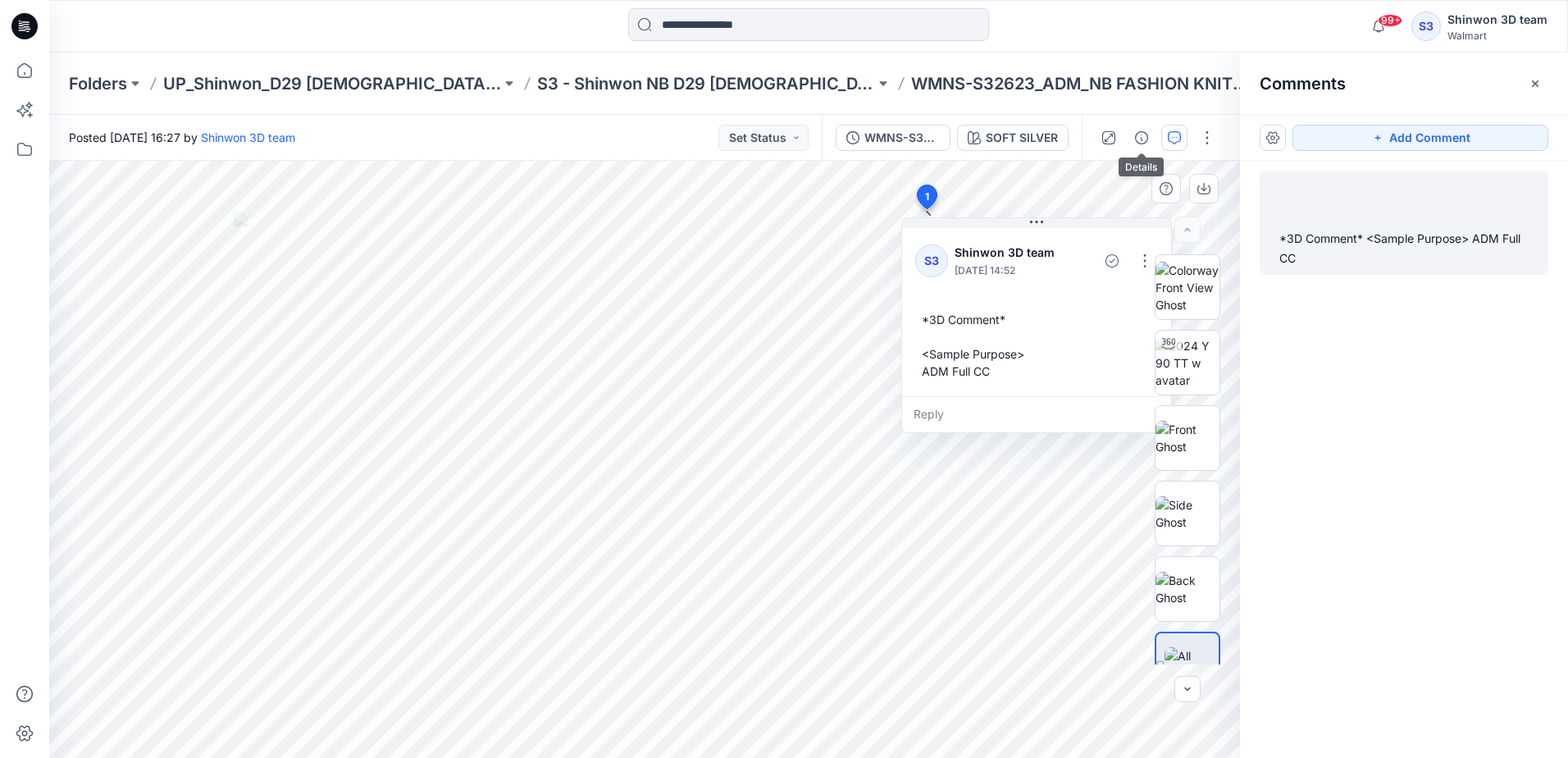
drag, startPoint x: 1138, startPoint y: 141, endPoint x: 1166, endPoint y: 141, distance: 28.0
click at [1139, 141] on icon "button" at bounding box center [1141, 137] width 13 height 13
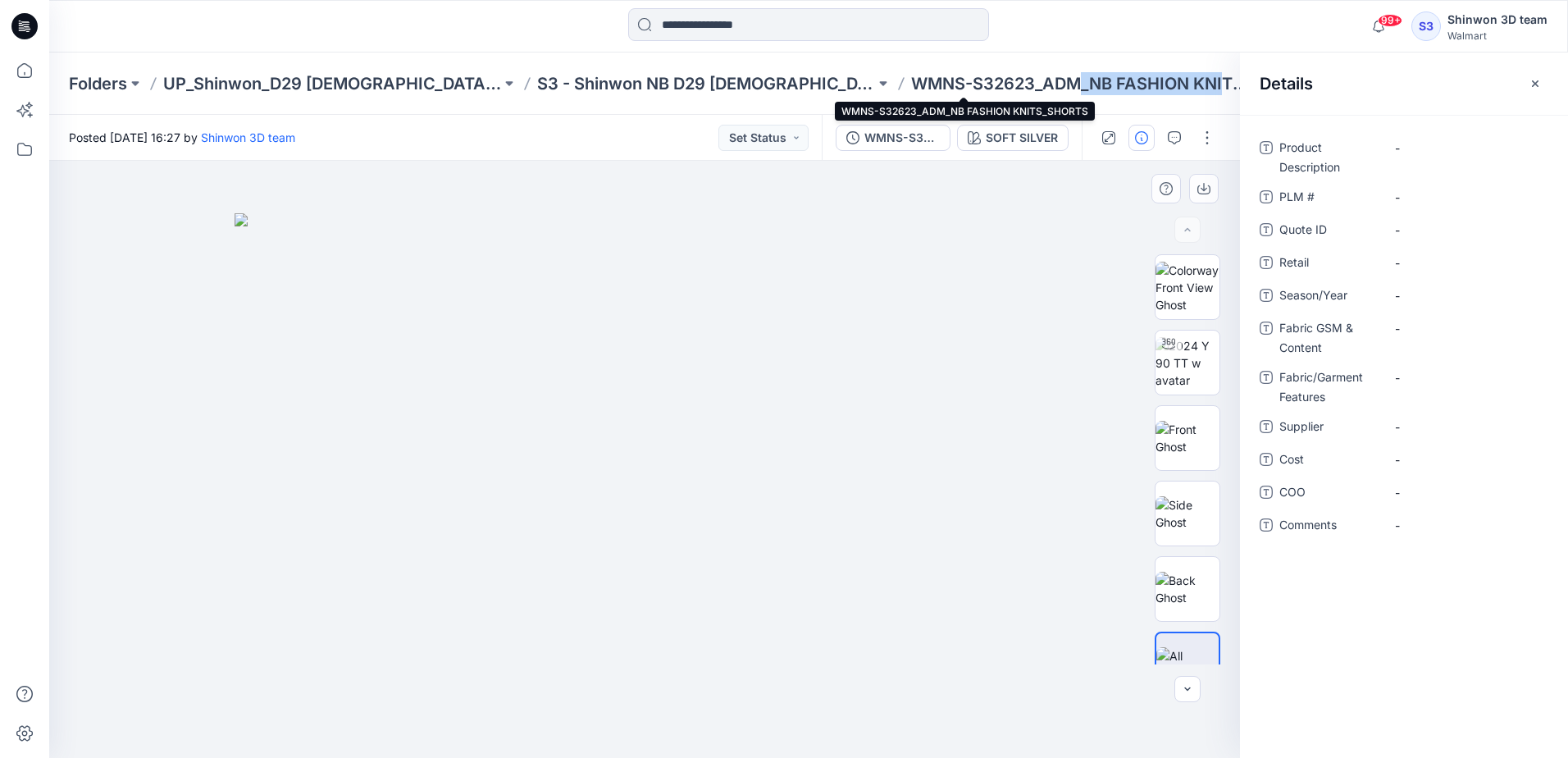
drag, startPoint x: 967, startPoint y: 81, endPoint x: 1108, endPoint y: 85, distance: 141.1
click at [1108, 85] on p "WMNS-S32623_ADM_NB FASHION KNITS_SHORTS" at bounding box center [1079, 84] width 338 height 23
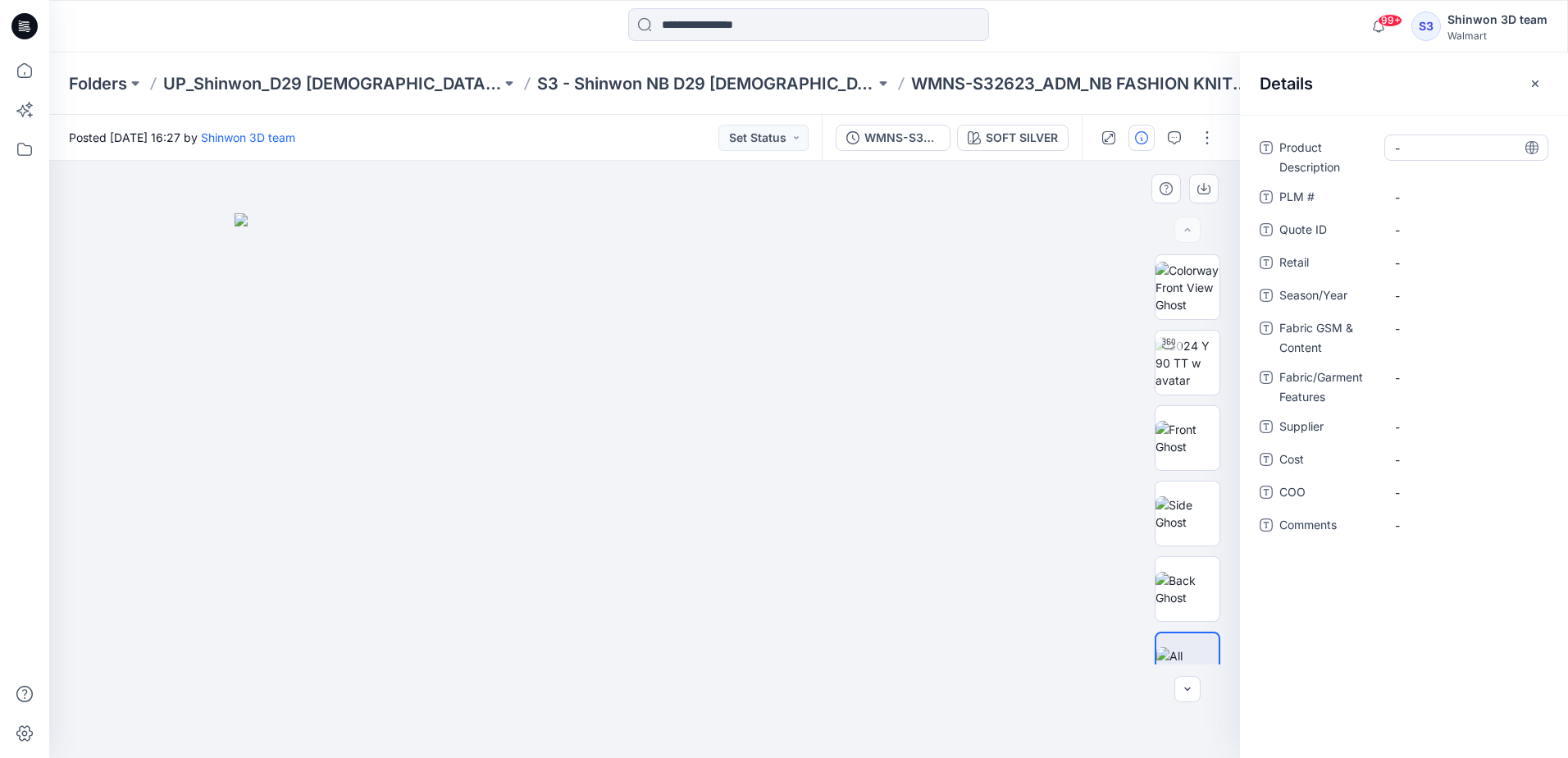
click at [1423, 148] on Description "-" at bounding box center [1466, 148] width 142 height 17
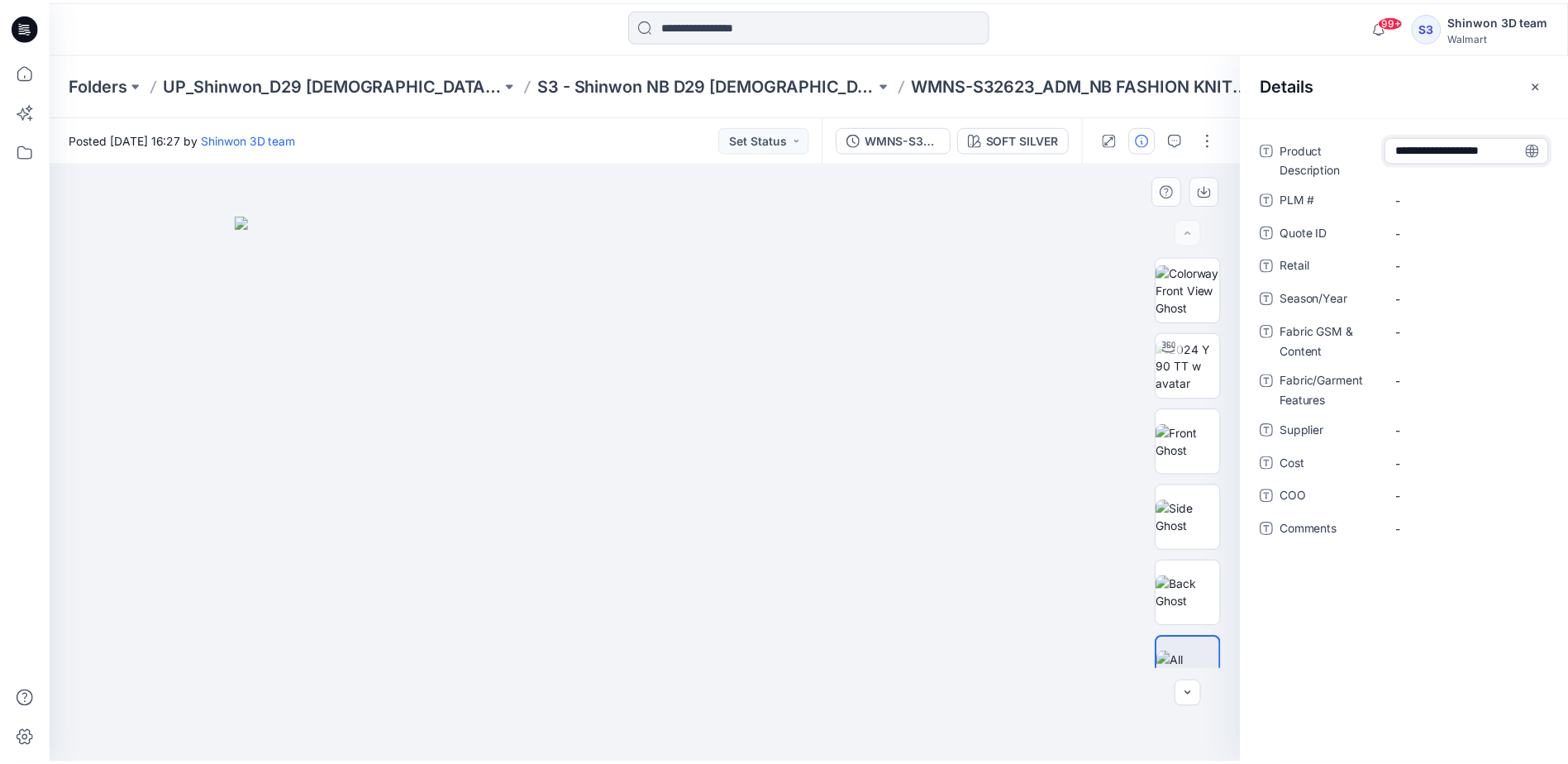
scroll to position [11, 0]
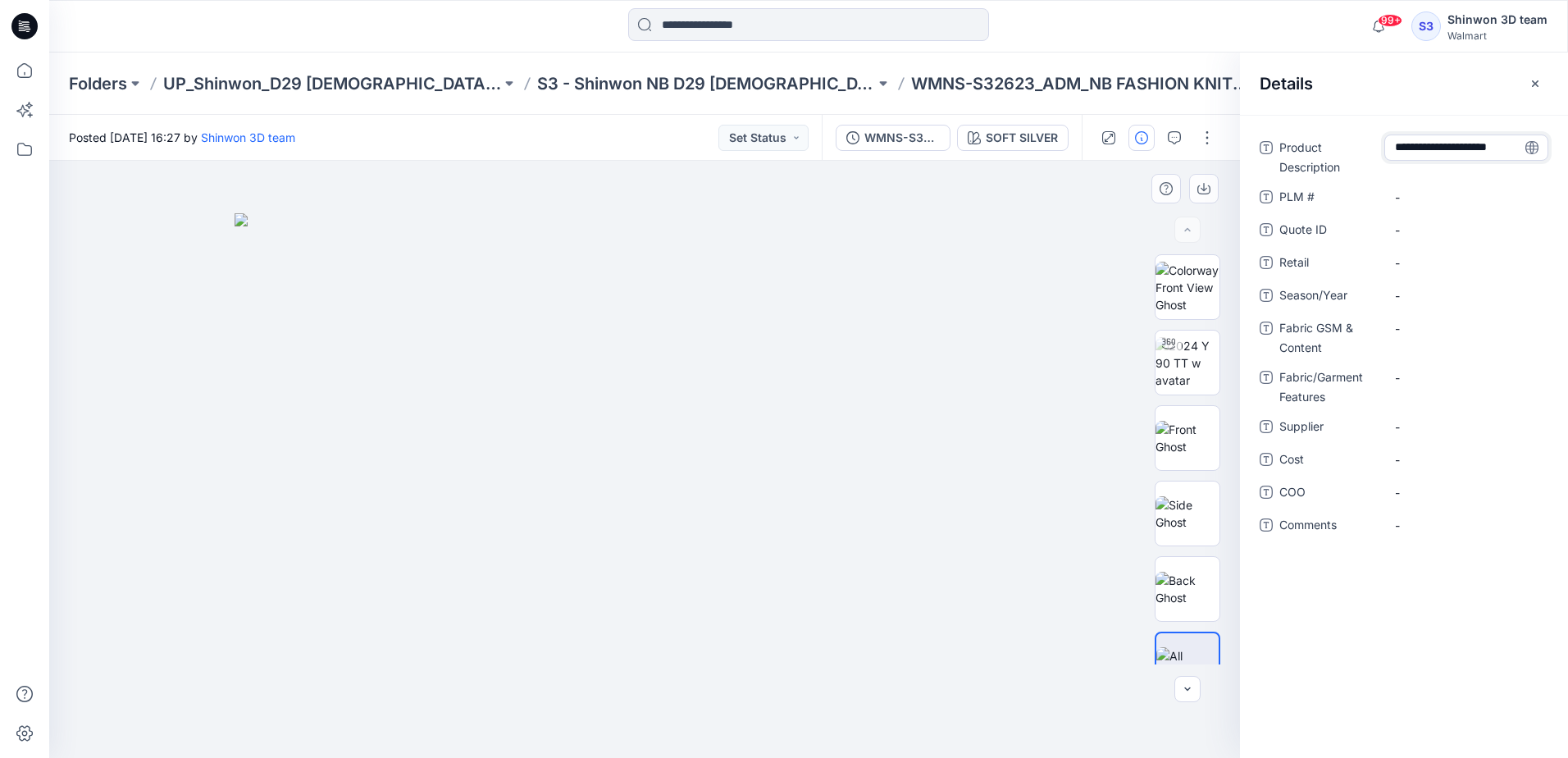
type textarea "**********"
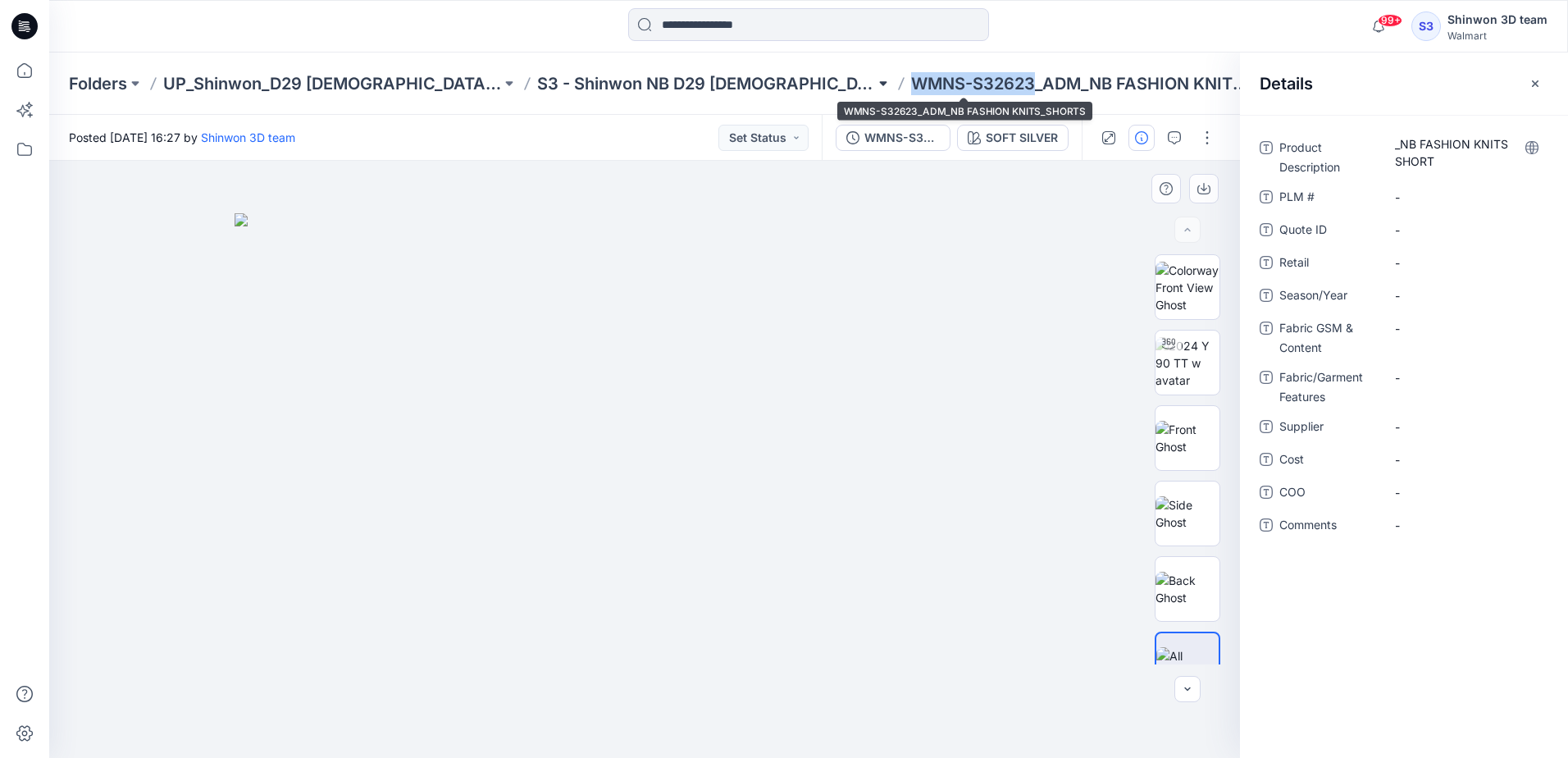
drag, startPoint x: 918, startPoint y: 87, endPoint x: 774, endPoint y: 82, distance: 144.1
click at [774, 82] on div "Folders UP_Shinwon_D29 Ladies Sleep S3 - Shinwon NB D29 Ladies Sleepwear WMNS-S…" at bounding box center [745, 84] width 1351 height 23
click at [1433, 198] on \ "-" at bounding box center [1466, 197] width 142 height 17
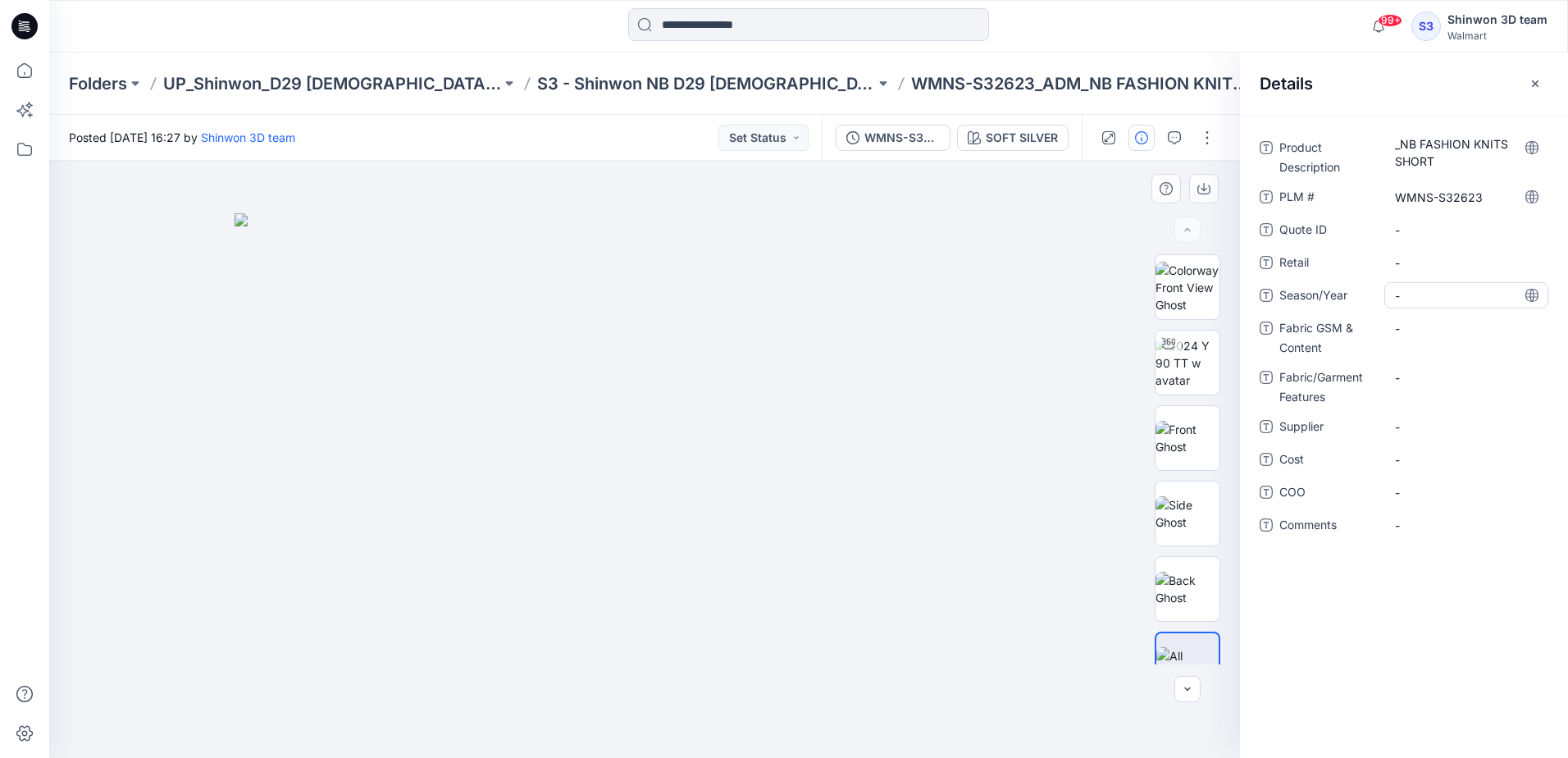
click at [1409, 292] on span "-" at bounding box center [1466, 296] width 142 height 17
type textarea "**********"
click at [1422, 335] on Content "-" at bounding box center [1466, 328] width 142 height 17
click at [1444, 329] on Content "-" at bounding box center [1466, 328] width 142 height 17
click at [1428, 383] on Features "-" at bounding box center [1466, 378] width 142 height 17
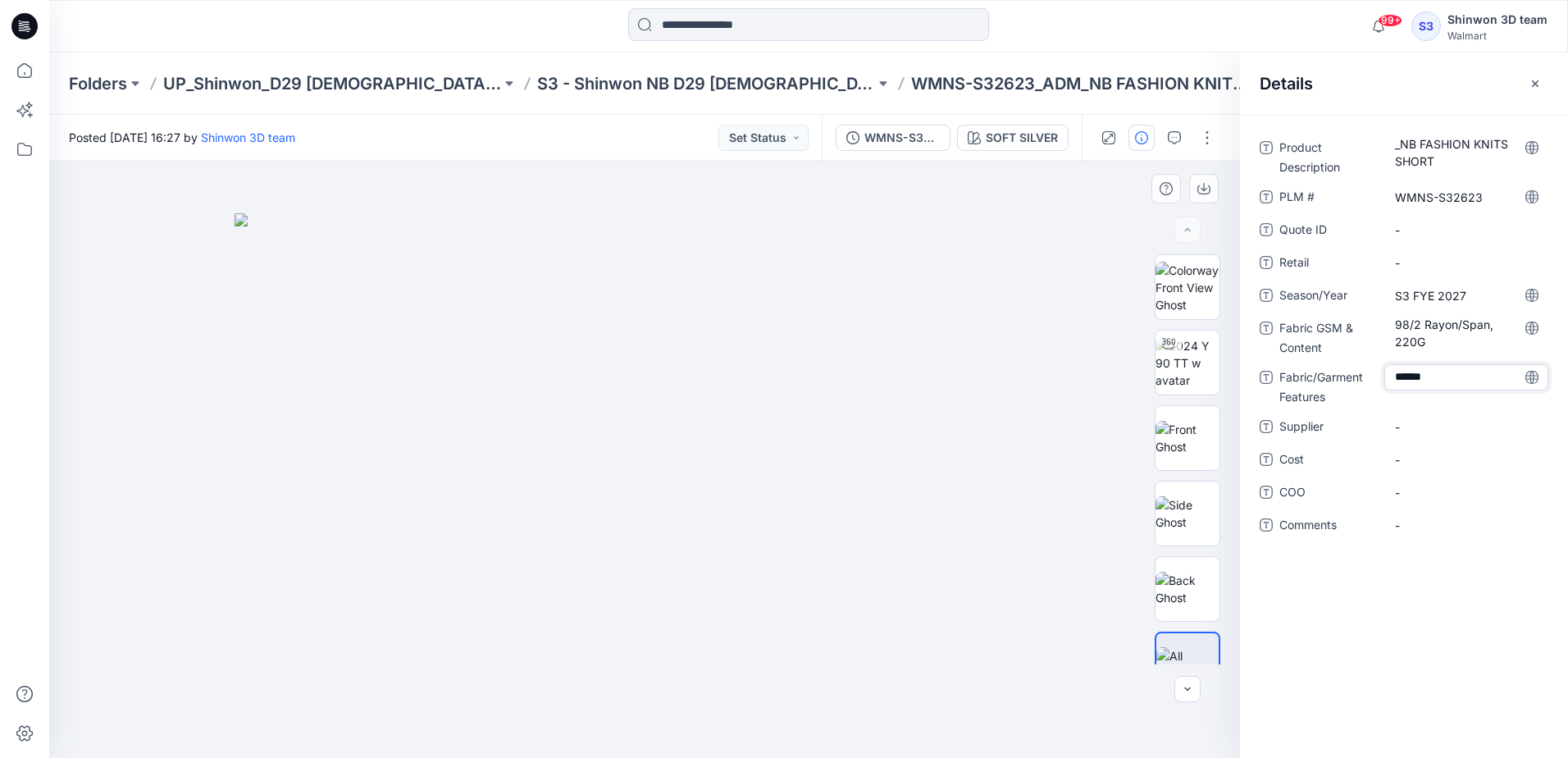
type textarea "*******"
click at [1460, 431] on span "-" at bounding box center [1466, 427] width 142 height 17
type textarea "*******"
click at [624, 74] on p "S3 - Shinwon NB D29 [DEMOGRAPHIC_DATA] Sleepwear" at bounding box center [705, 84] width 338 height 23
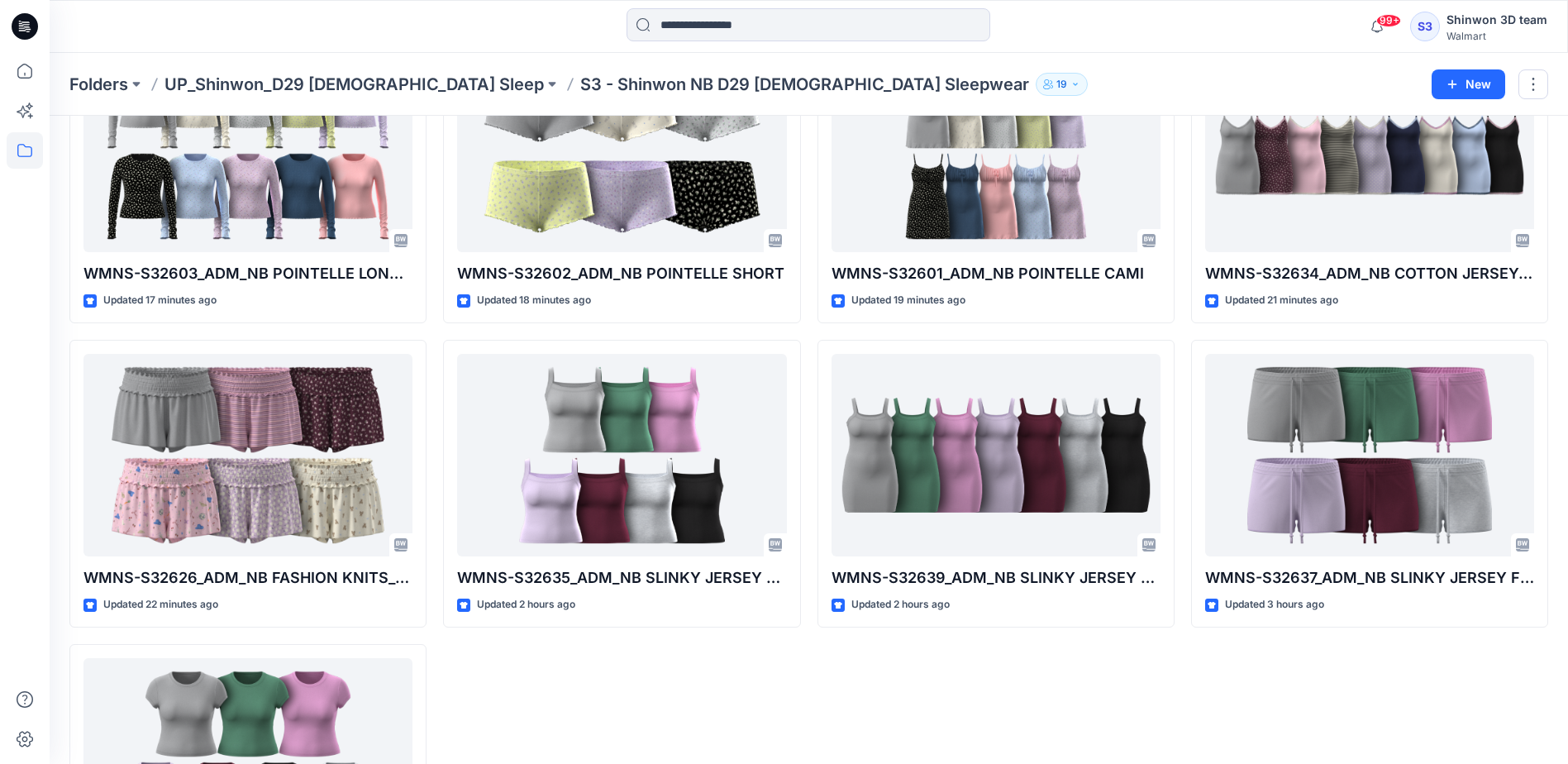
scroll to position [1075, 0]
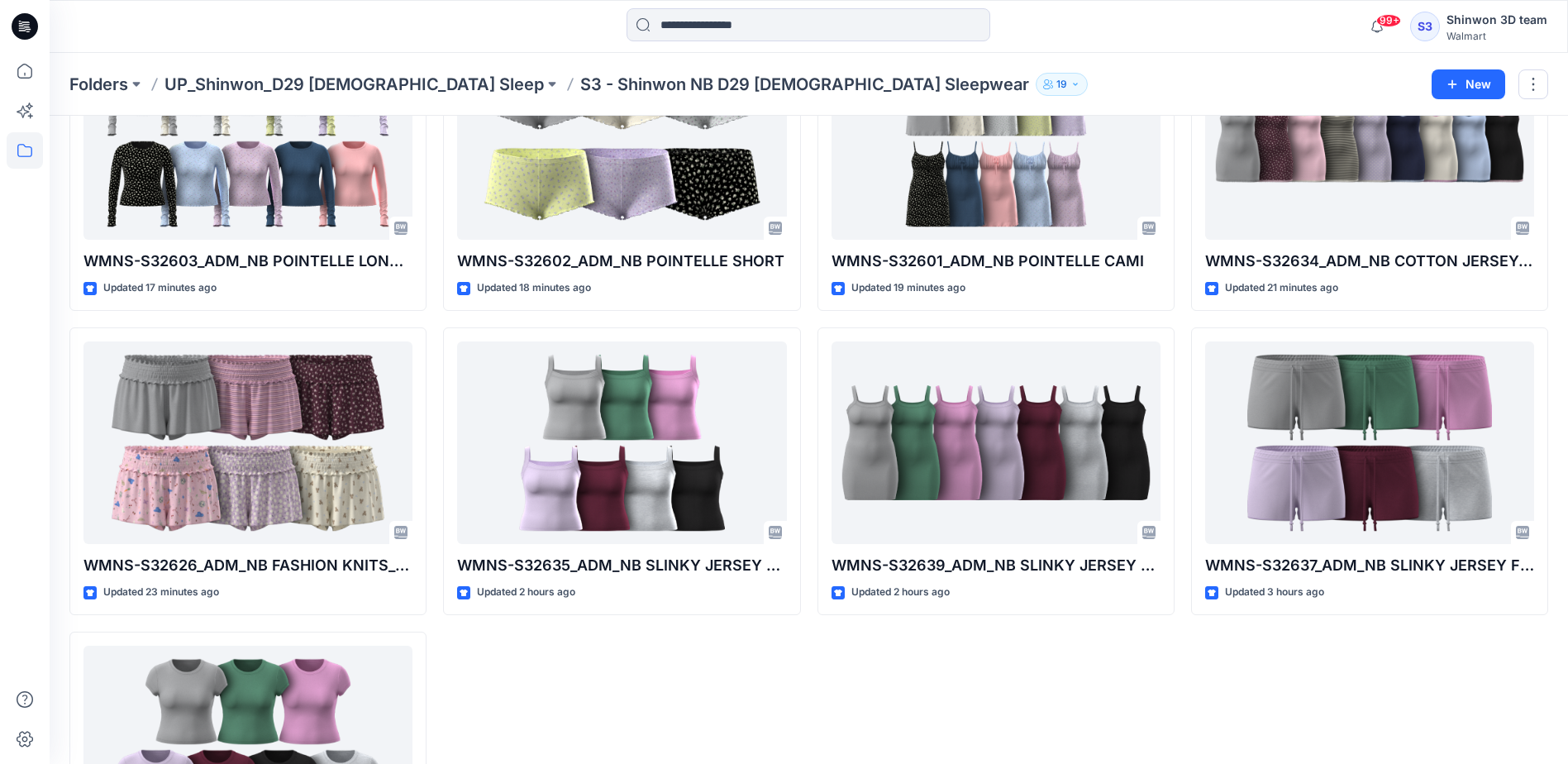
click at [859, 718] on div "WMNS-S32628_ADM_NB COTTON JERSEY&LACE ONSIE Updated 5 minutes ago WMNS-S32630_A…" at bounding box center [996, 14] width 357 height 1809
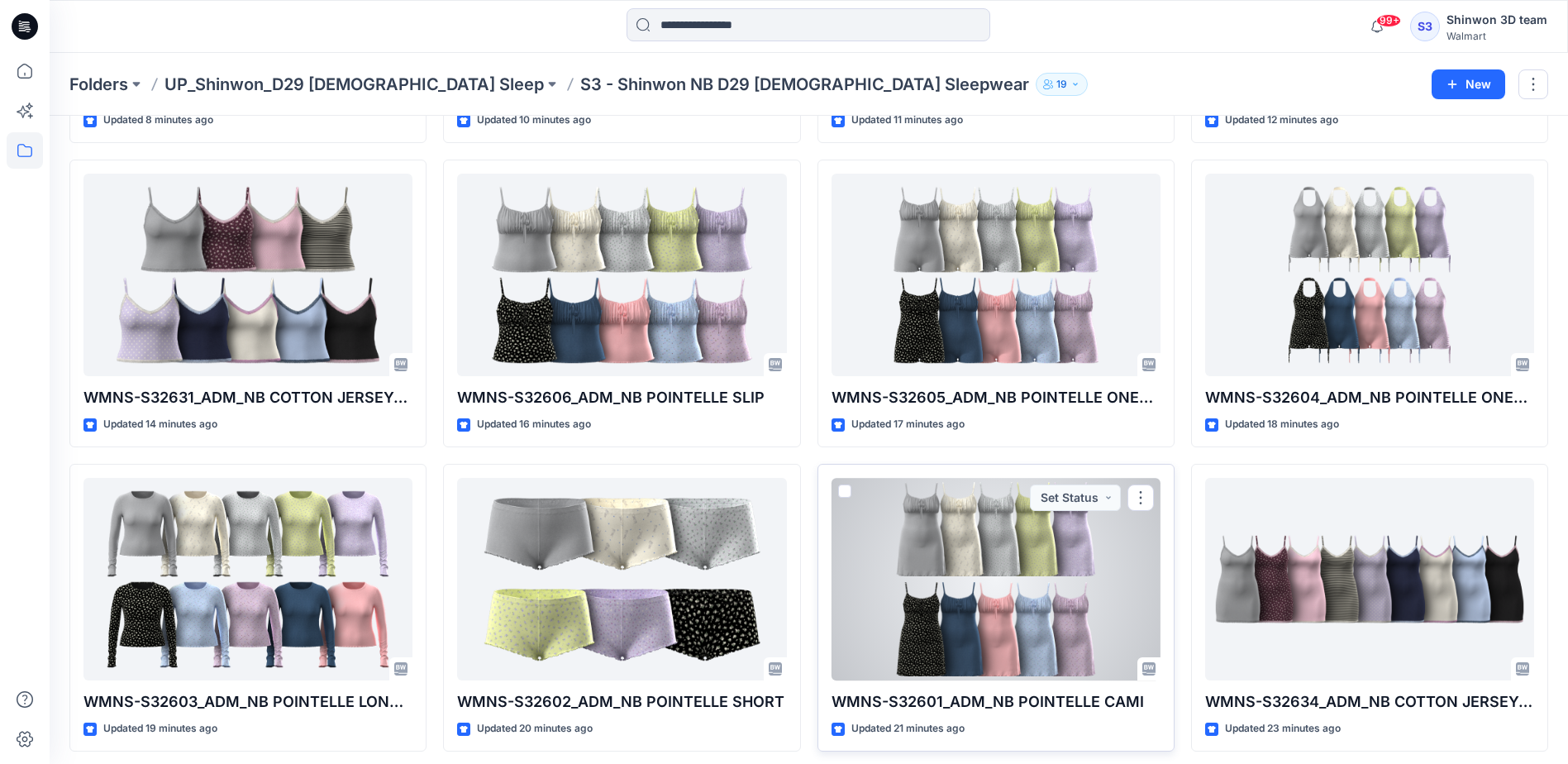
scroll to position [1130, 0]
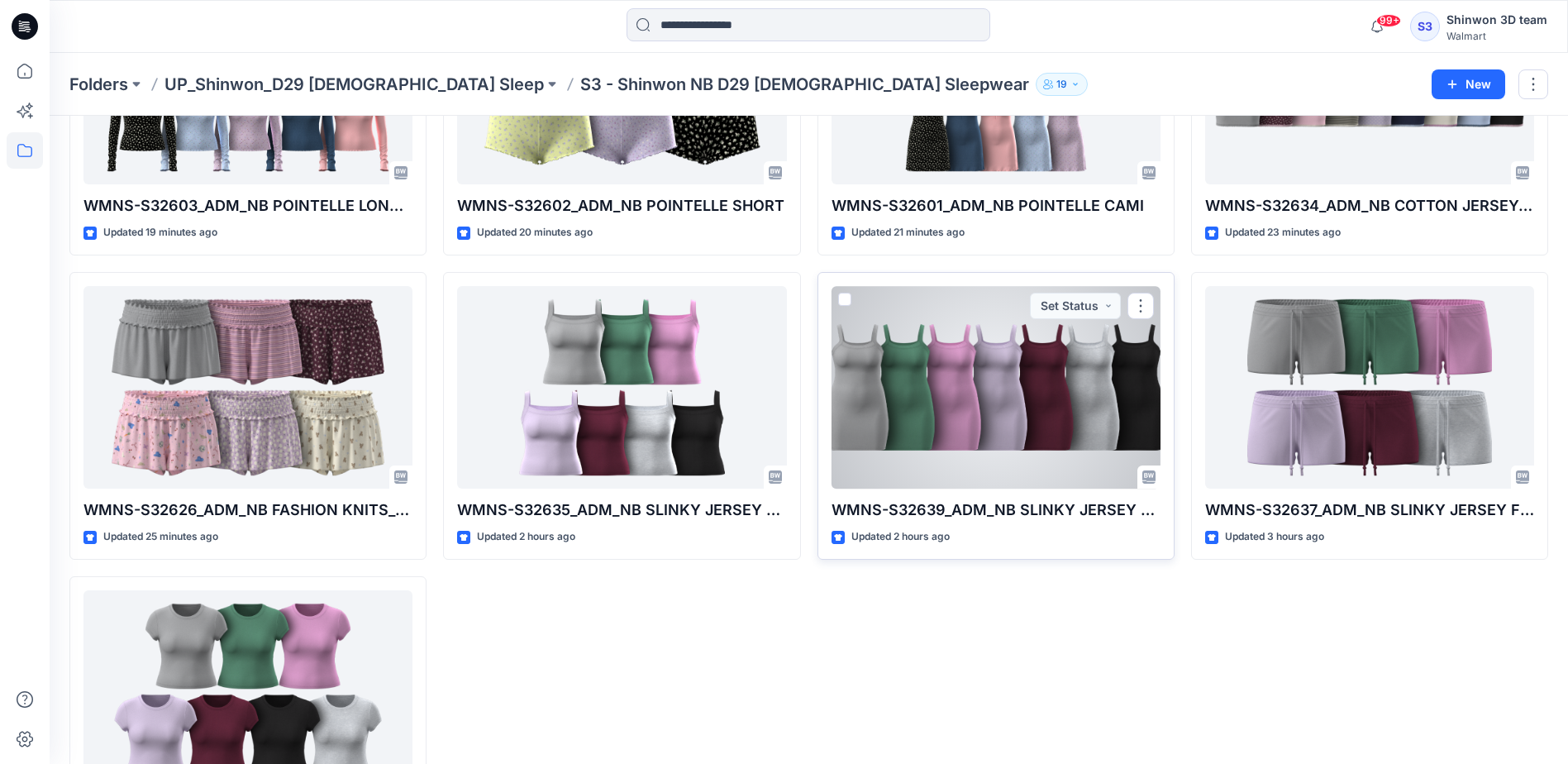
click at [971, 450] on div at bounding box center [996, 387] width 329 height 202
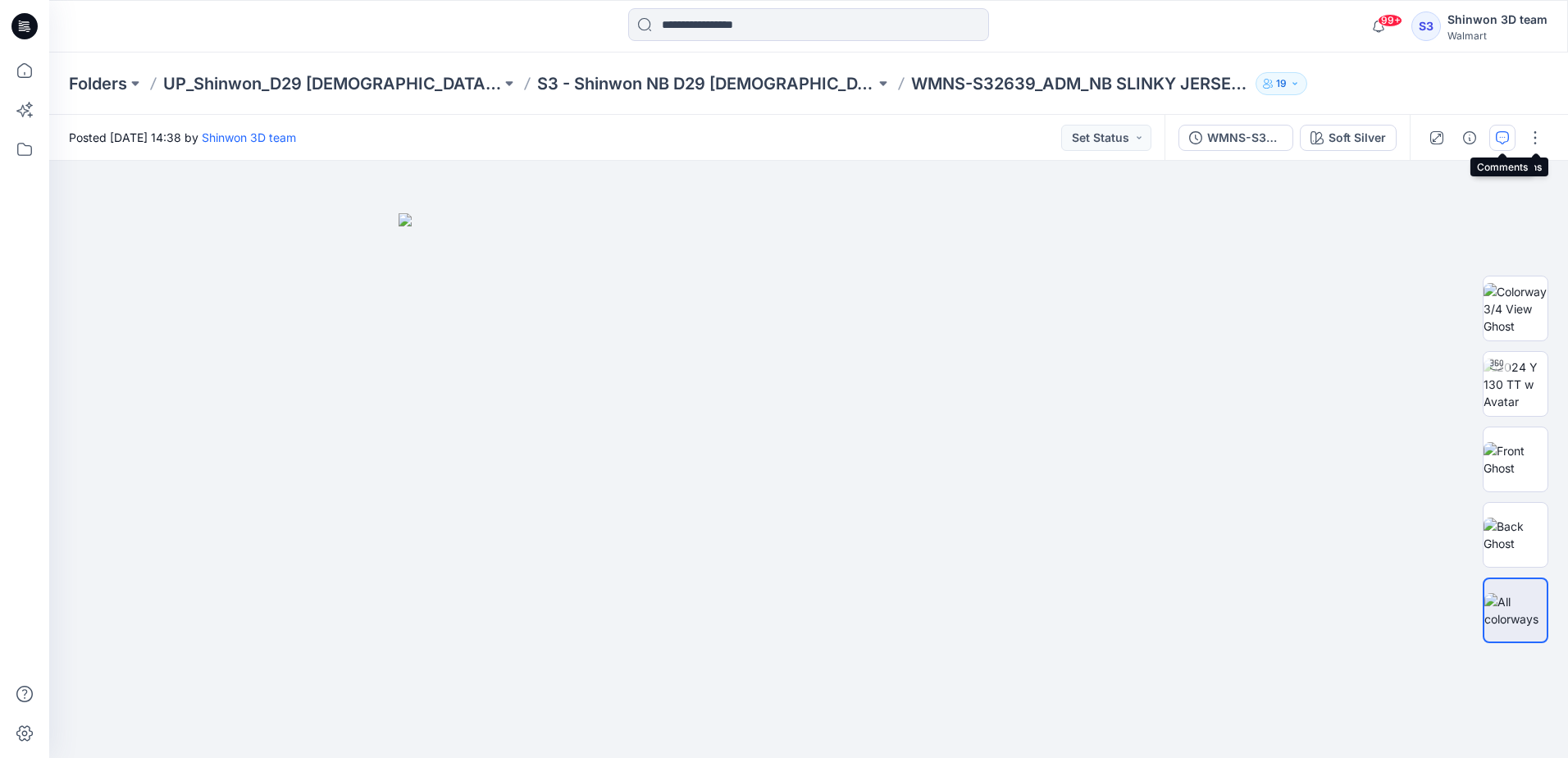
click at [1503, 141] on icon "button" at bounding box center [1502, 137] width 13 height 13
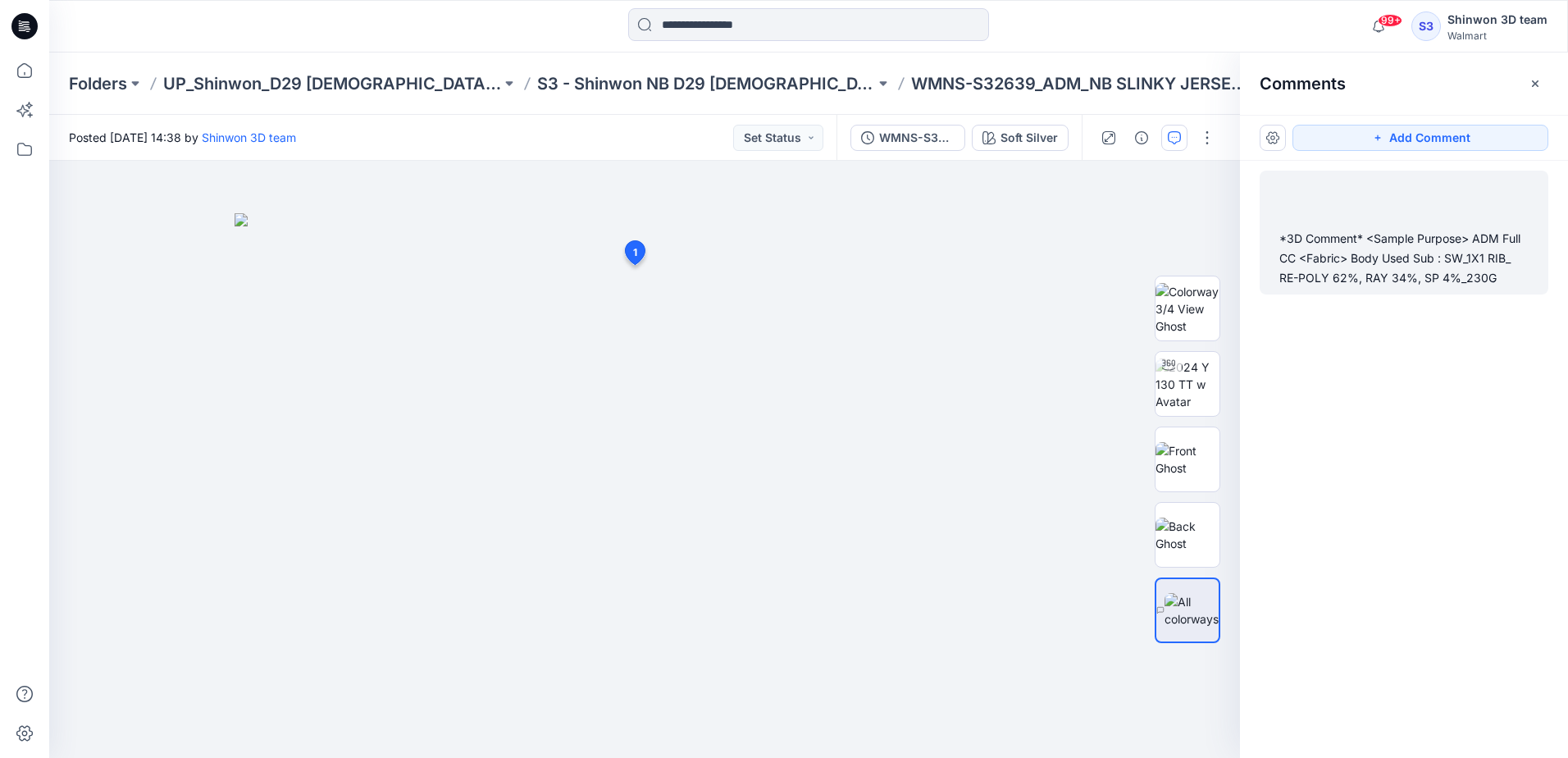
click at [1339, 247] on div "*3D Comment* <Sample Purpose> ADM Full CC <Fabric> Body Used Sub : SW_1X1 RIB_ …" at bounding box center [1404, 258] width 250 height 59
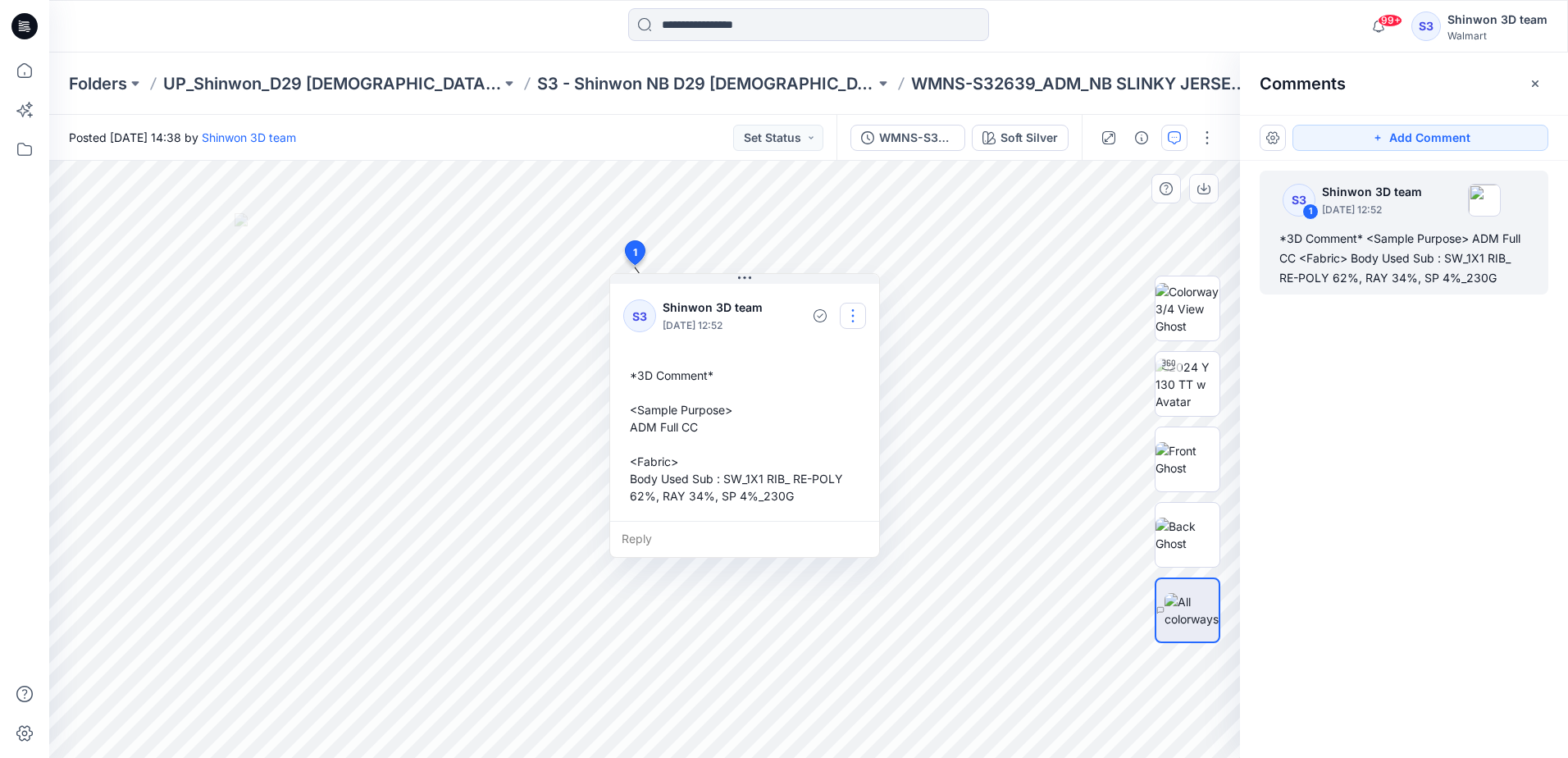
click at [853, 314] on button "button" at bounding box center [853, 316] width 26 height 26
click at [838, 362] on p "Edit comment" at bounding box center [856, 355] width 74 height 17
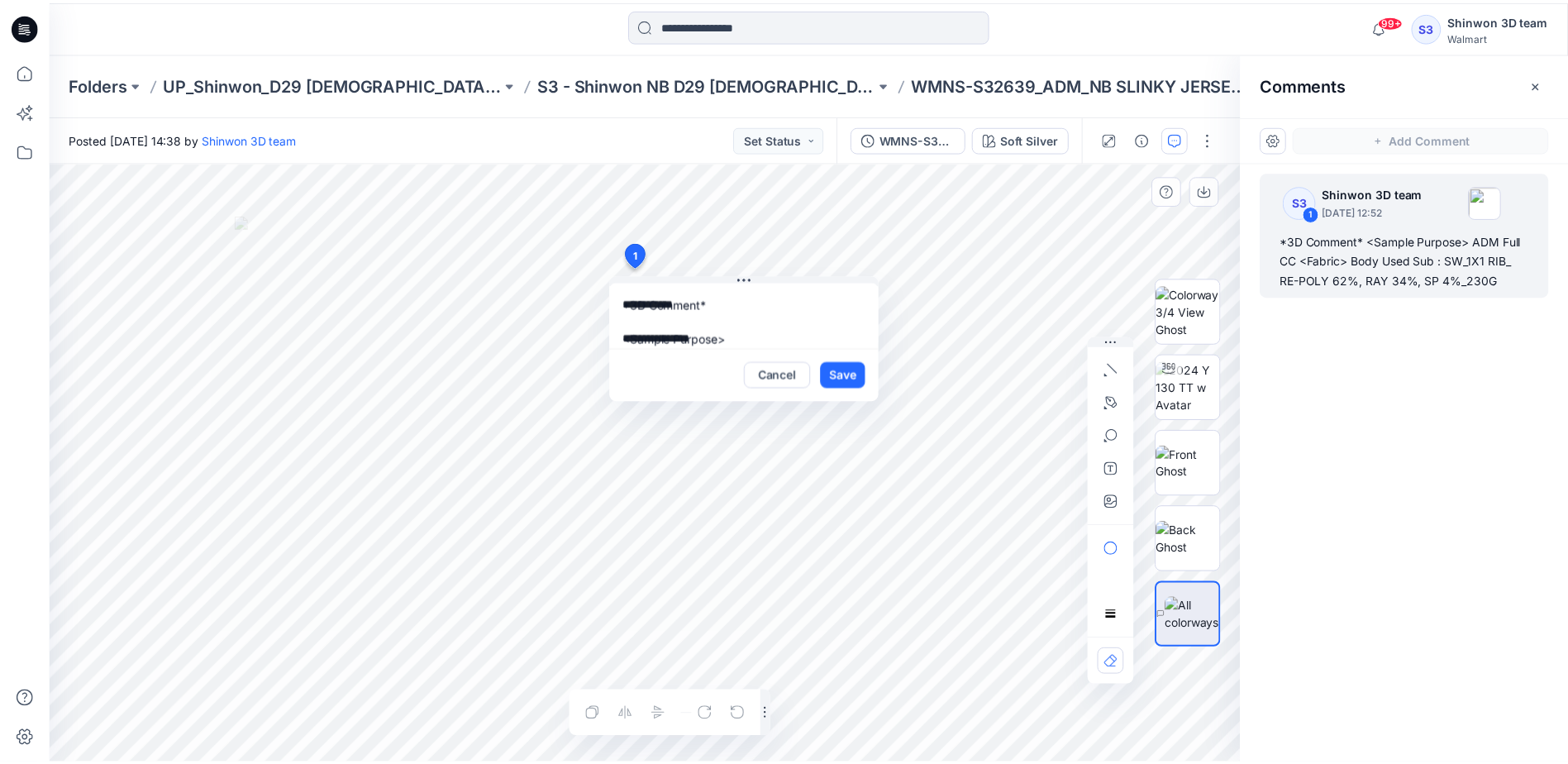
scroll to position [99, 0]
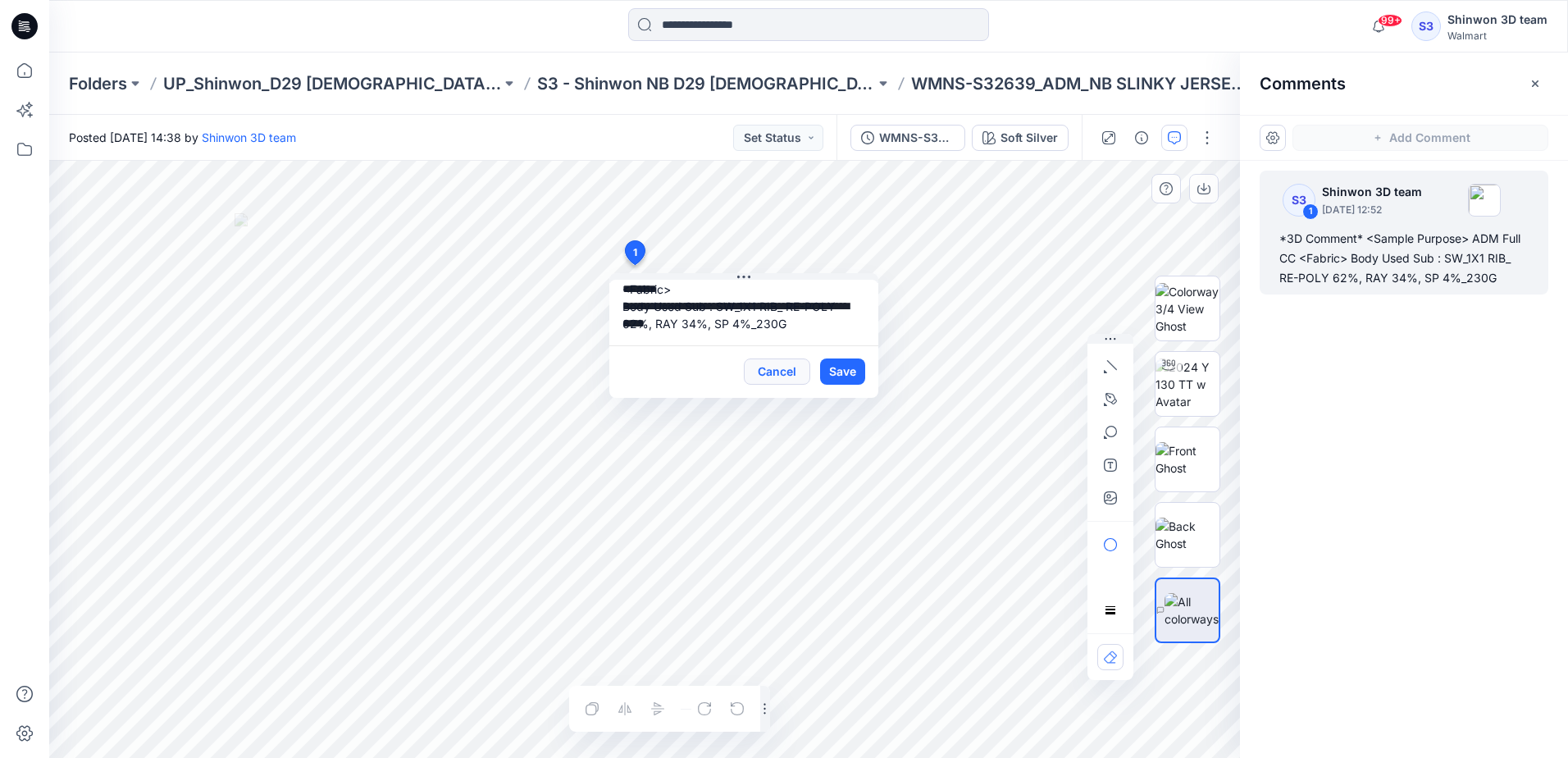
click at [777, 374] on button "Cancel" at bounding box center [777, 371] width 66 height 26
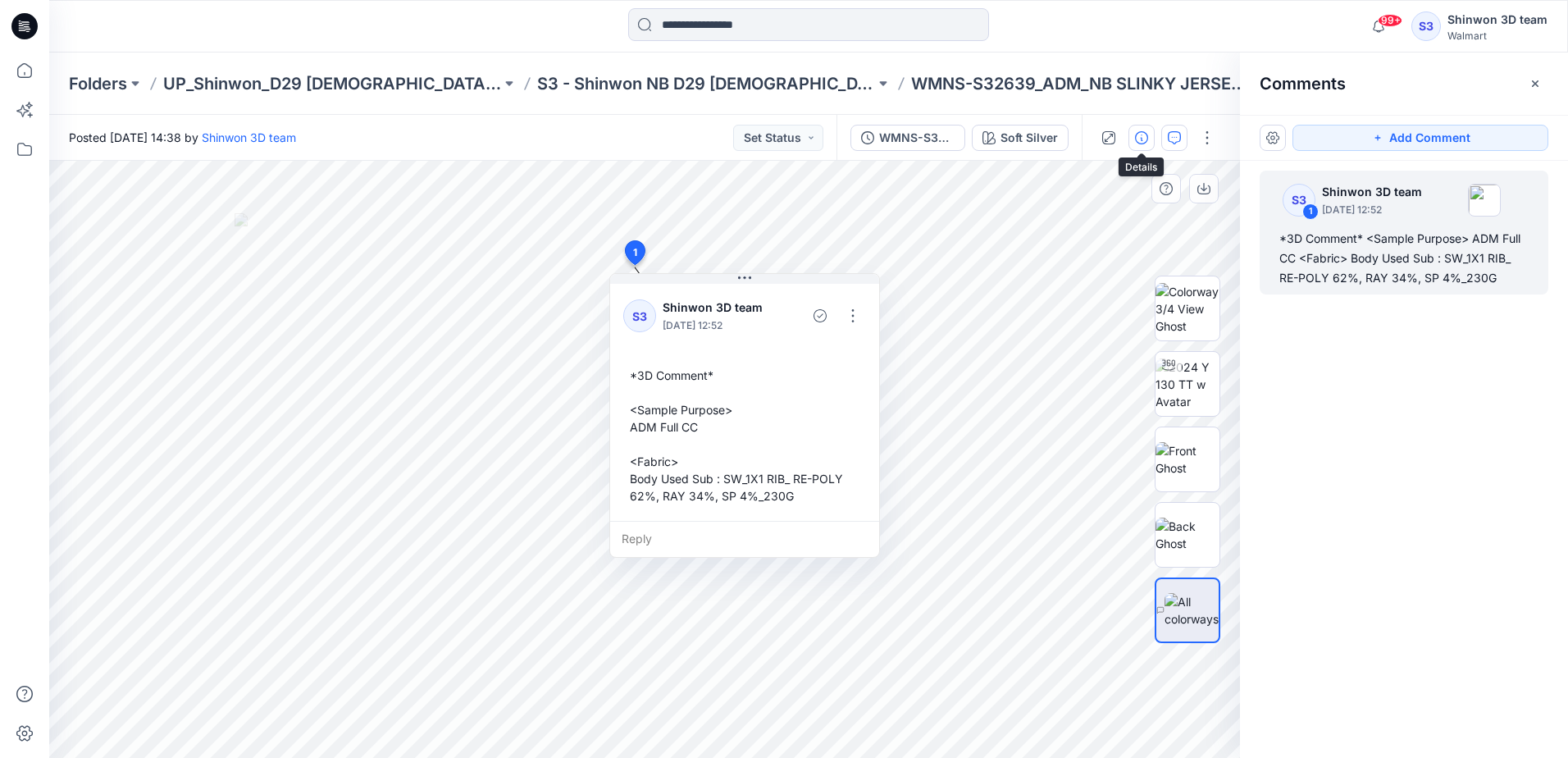
click at [1143, 138] on icon "button" at bounding box center [1141, 137] width 13 height 13
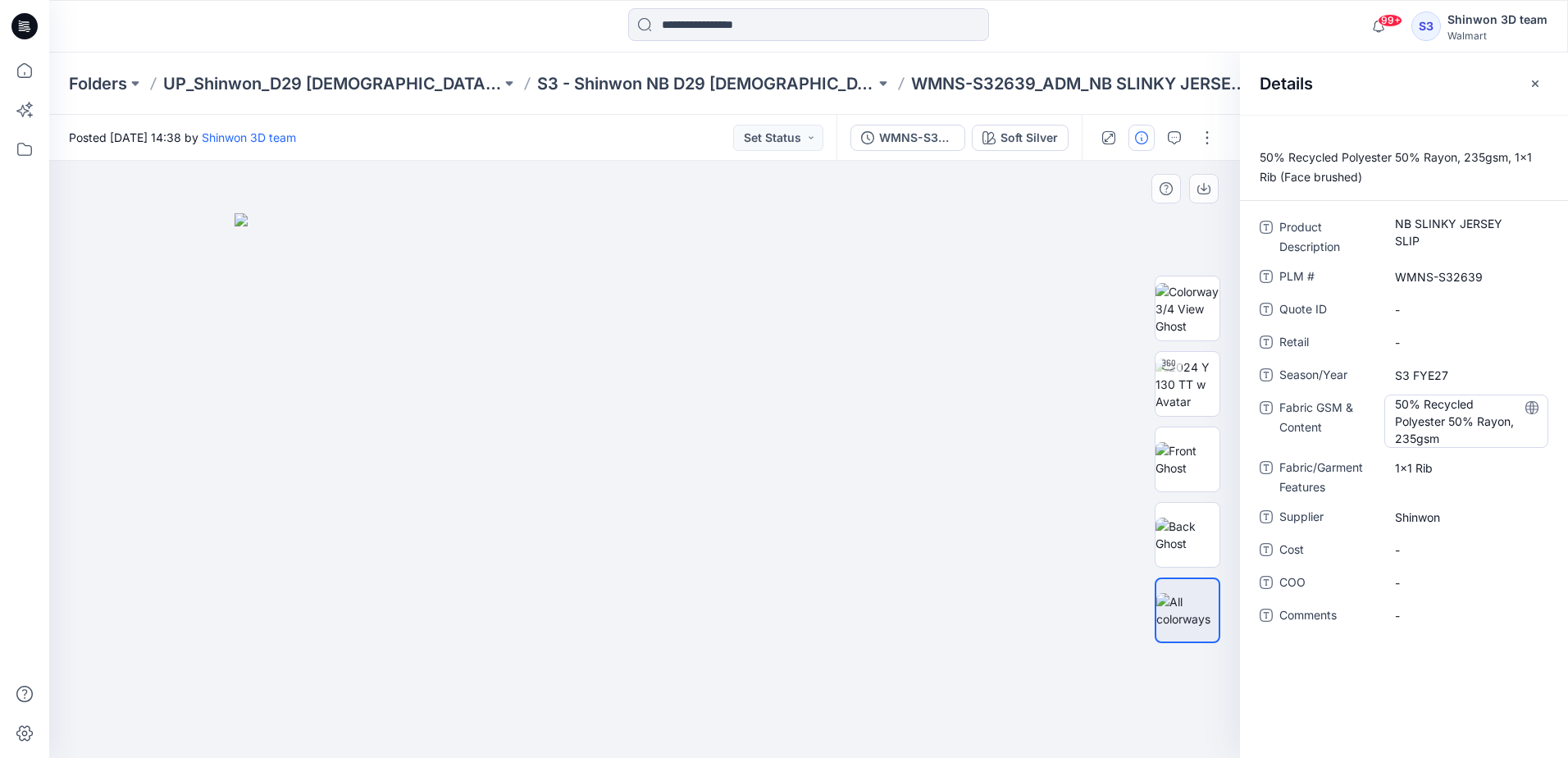
click at [1467, 438] on Content "50% Recycled Polyester 50% Rayon, 235gsm" at bounding box center [1466, 421] width 142 height 52
click at [1442, 469] on Features "1x1 Rib" at bounding box center [1466, 468] width 142 height 17
click at [606, 79] on p "S3 - Shinwon NB D29 [DEMOGRAPHIC_DATA] Sleepwear" at bounding box center [705, 84] width 338 height 23
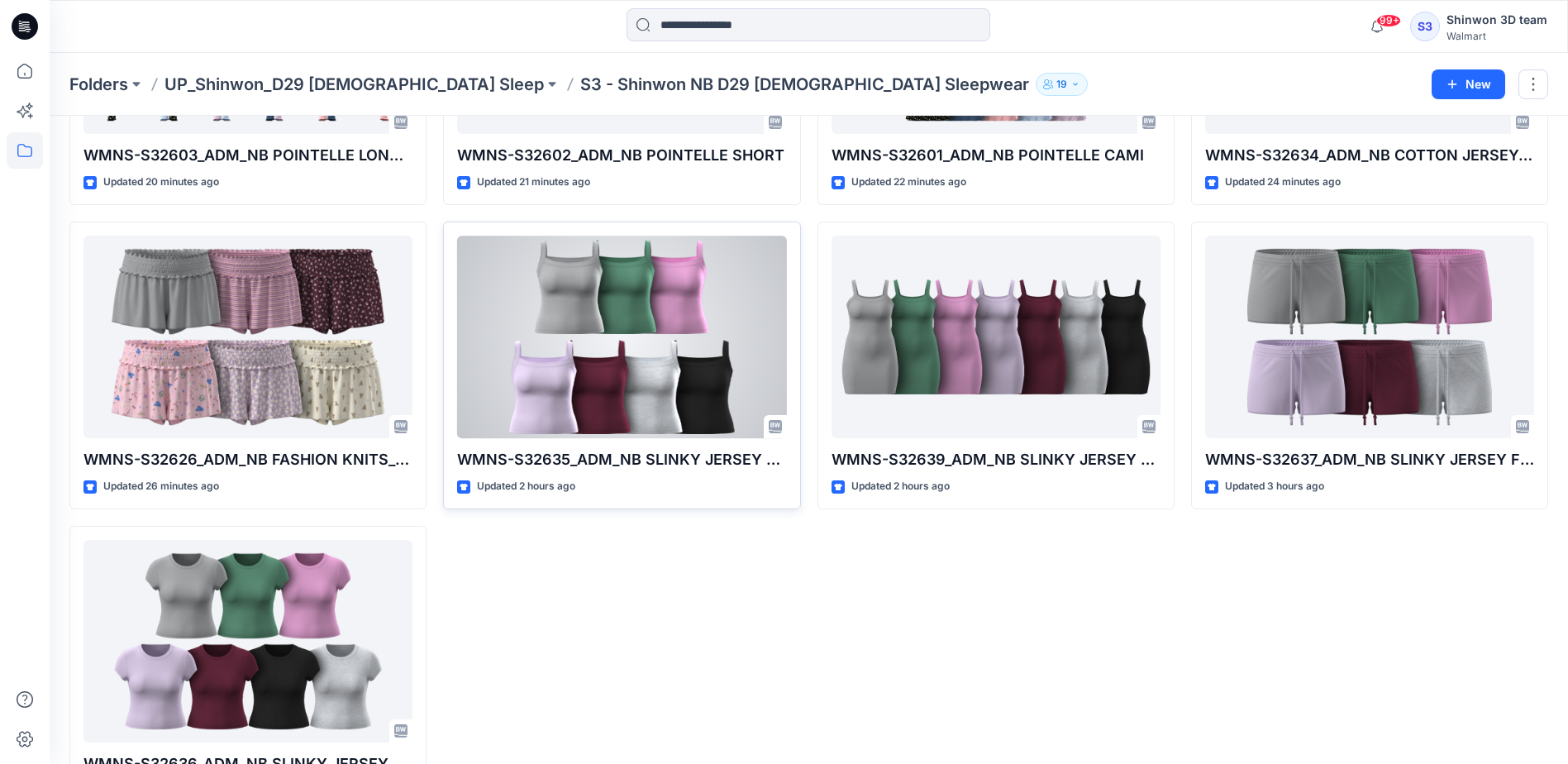
scroll to position [1084, 0]
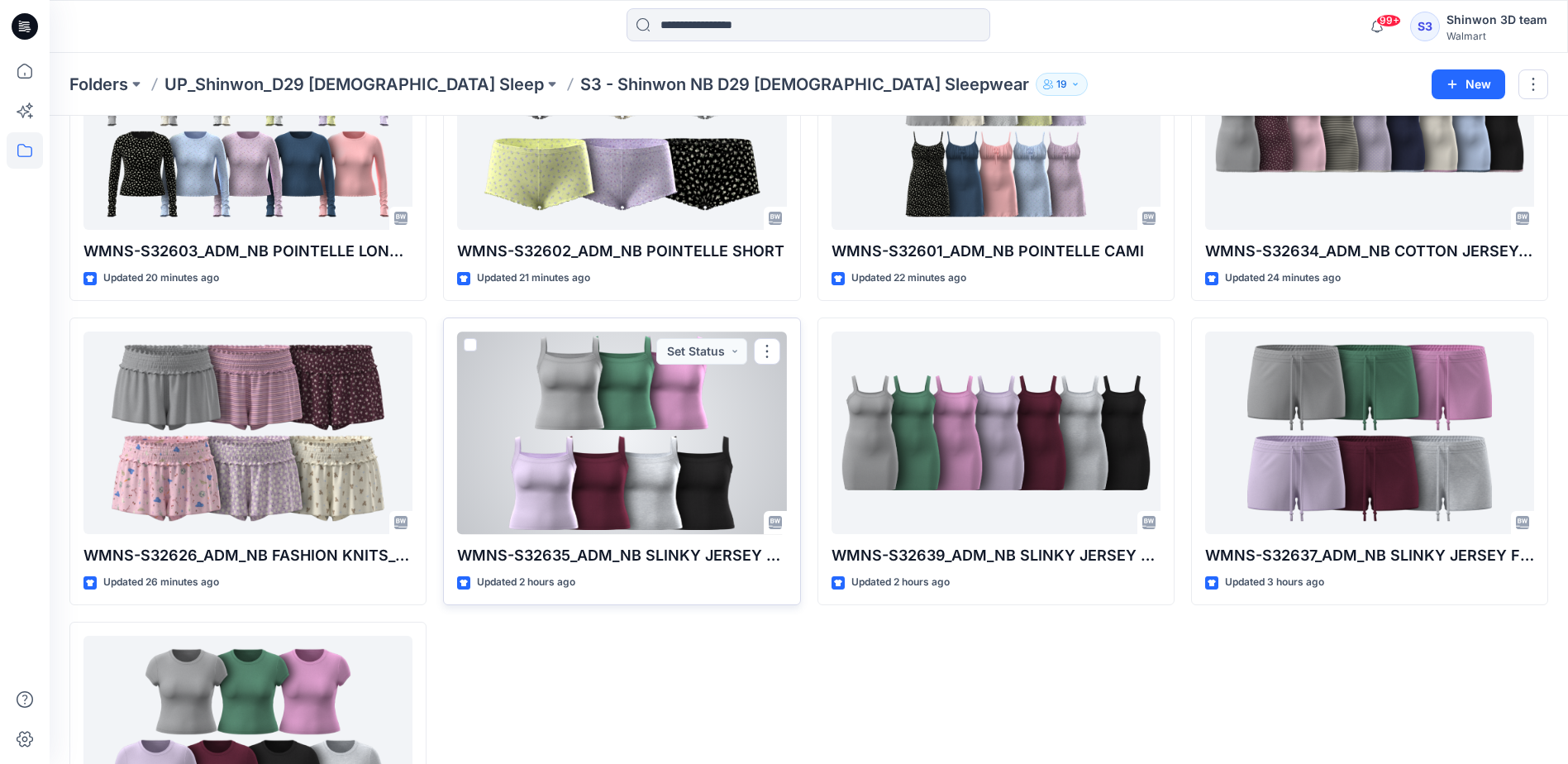
click at [607, 459] on div at bounding box center [621, 433] width 329 height 202
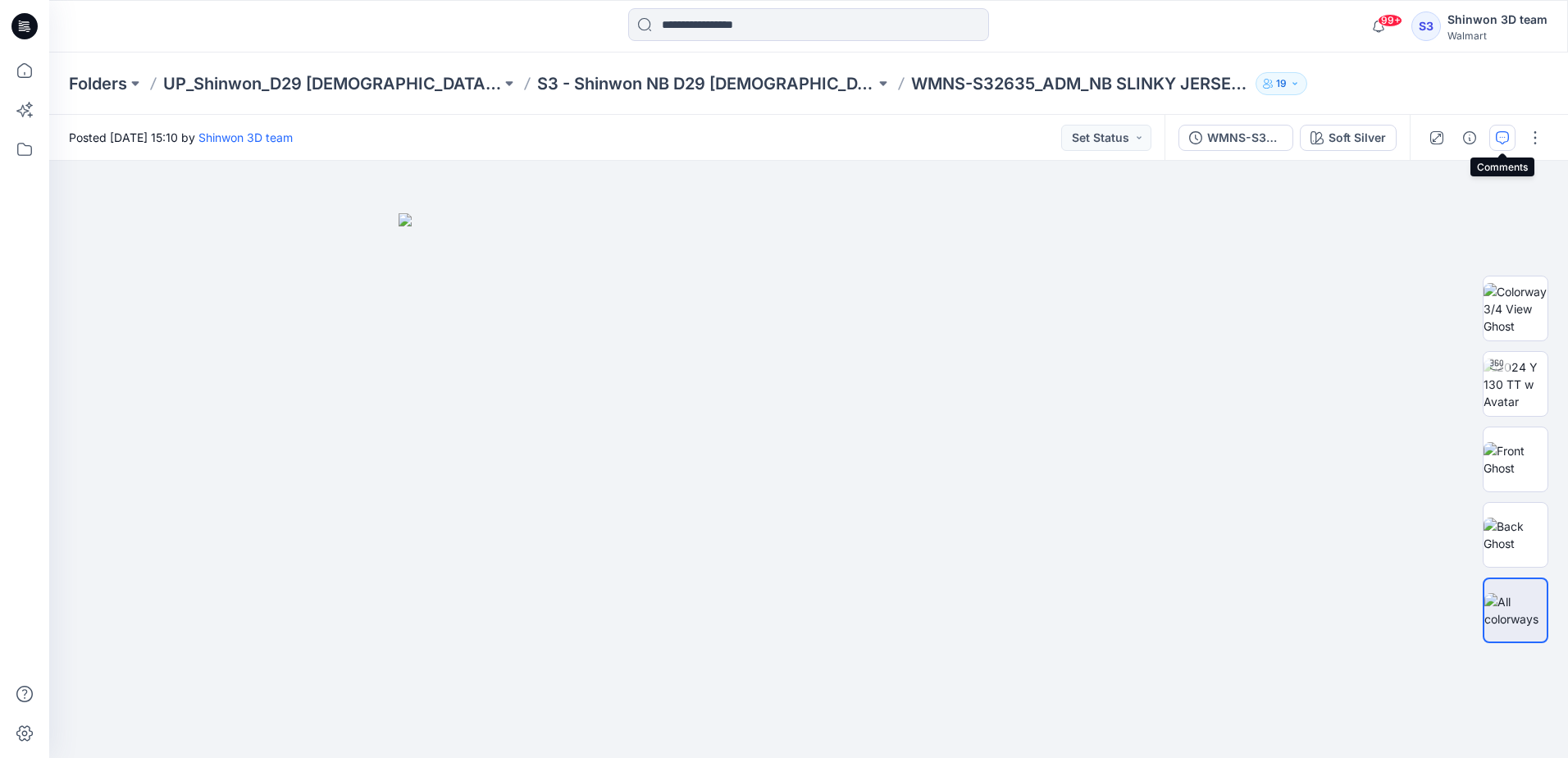
click at [1501, 135] on icon "button" at bounding box center [1502, 137] width 13 height 13
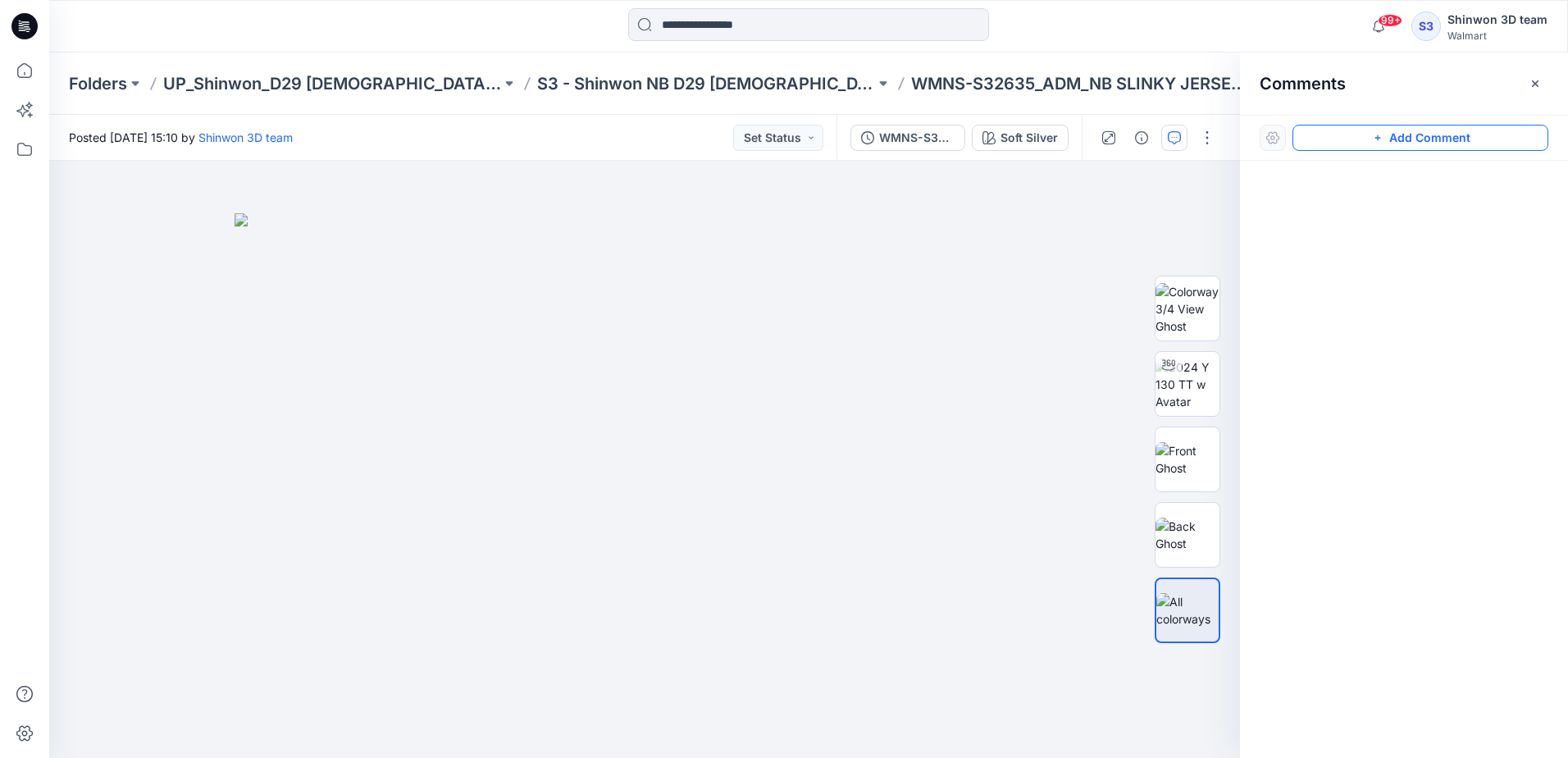
click at [1494, 136] on button "Add Comment" at bounding box center [1420, 138] width 256 height 26
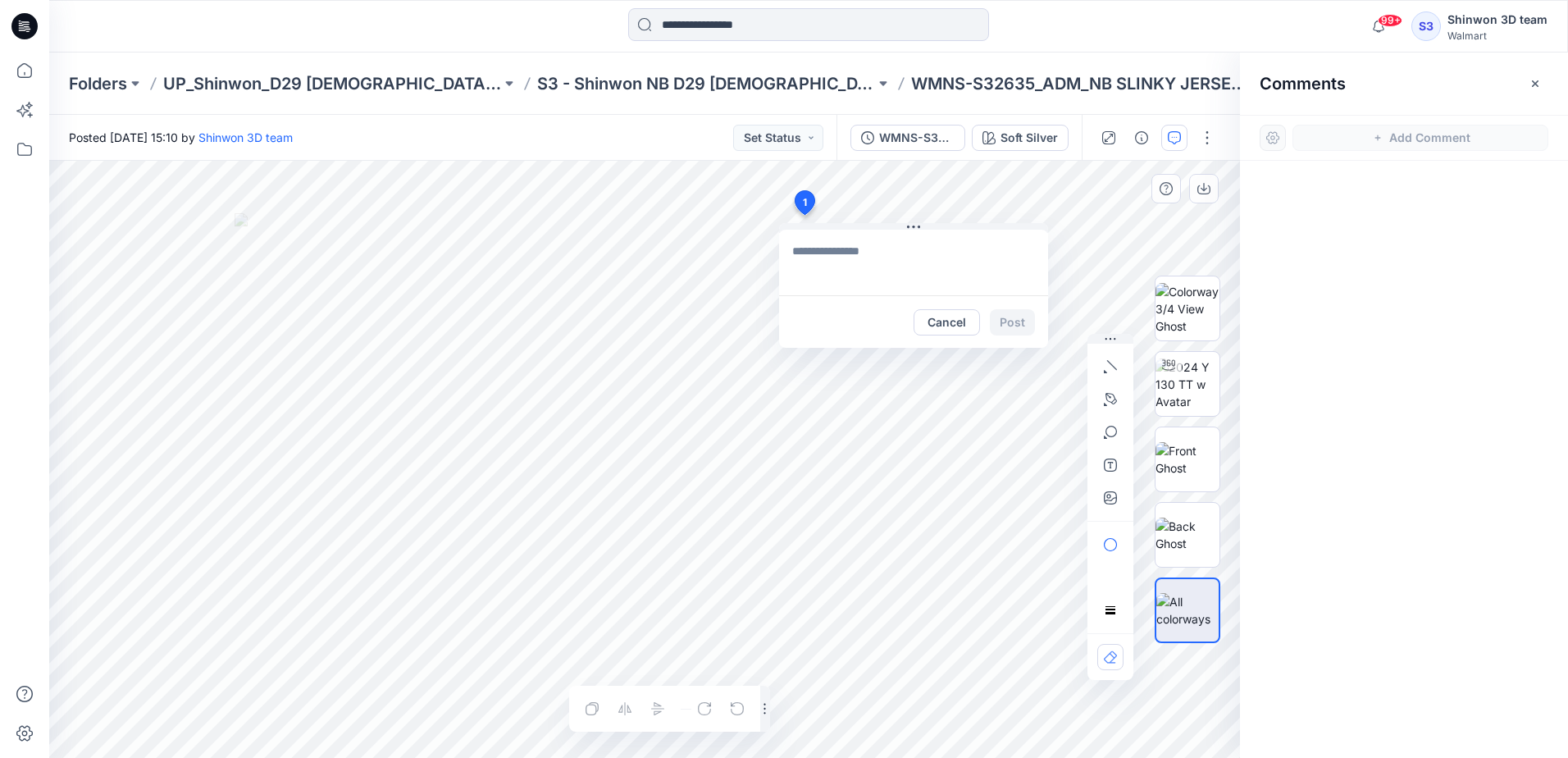
click at [803, 215] on div "1 Cancel Post Layer 1" at bounding box center [644, 459] width 1191 height 597
drag, startPoint x: 870, startPoint y: 255, endPoint x: 891, endPoint y: 267, distance: 24.2
click at [870, 256] on textarea at bounding box center [913, 262] width 269 height 65
paste textarea "**********"
type textarea "**********"
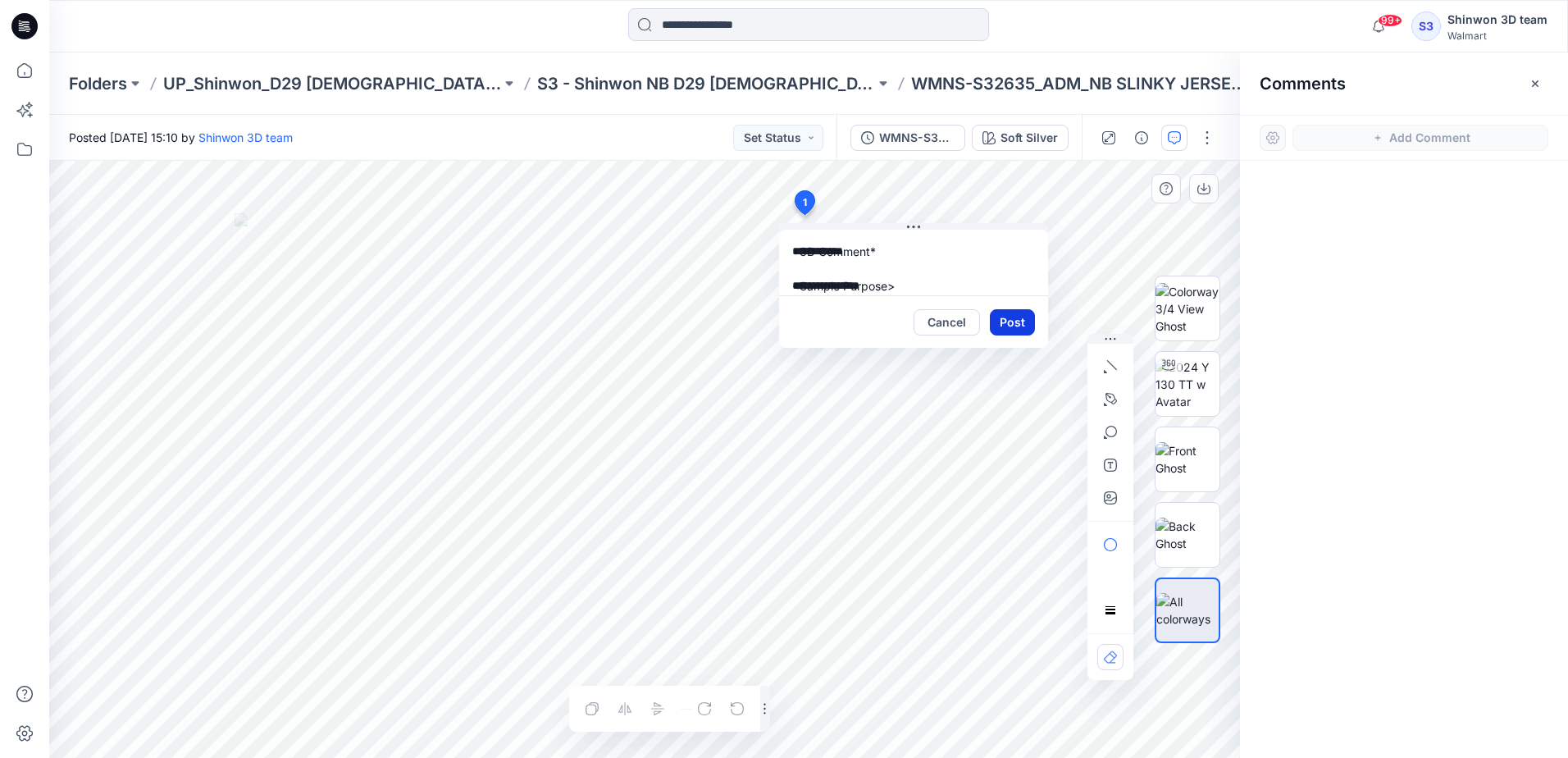
click at [1008, 320] on button "Post" at bounding box center [1013, 322] width 45 height 26
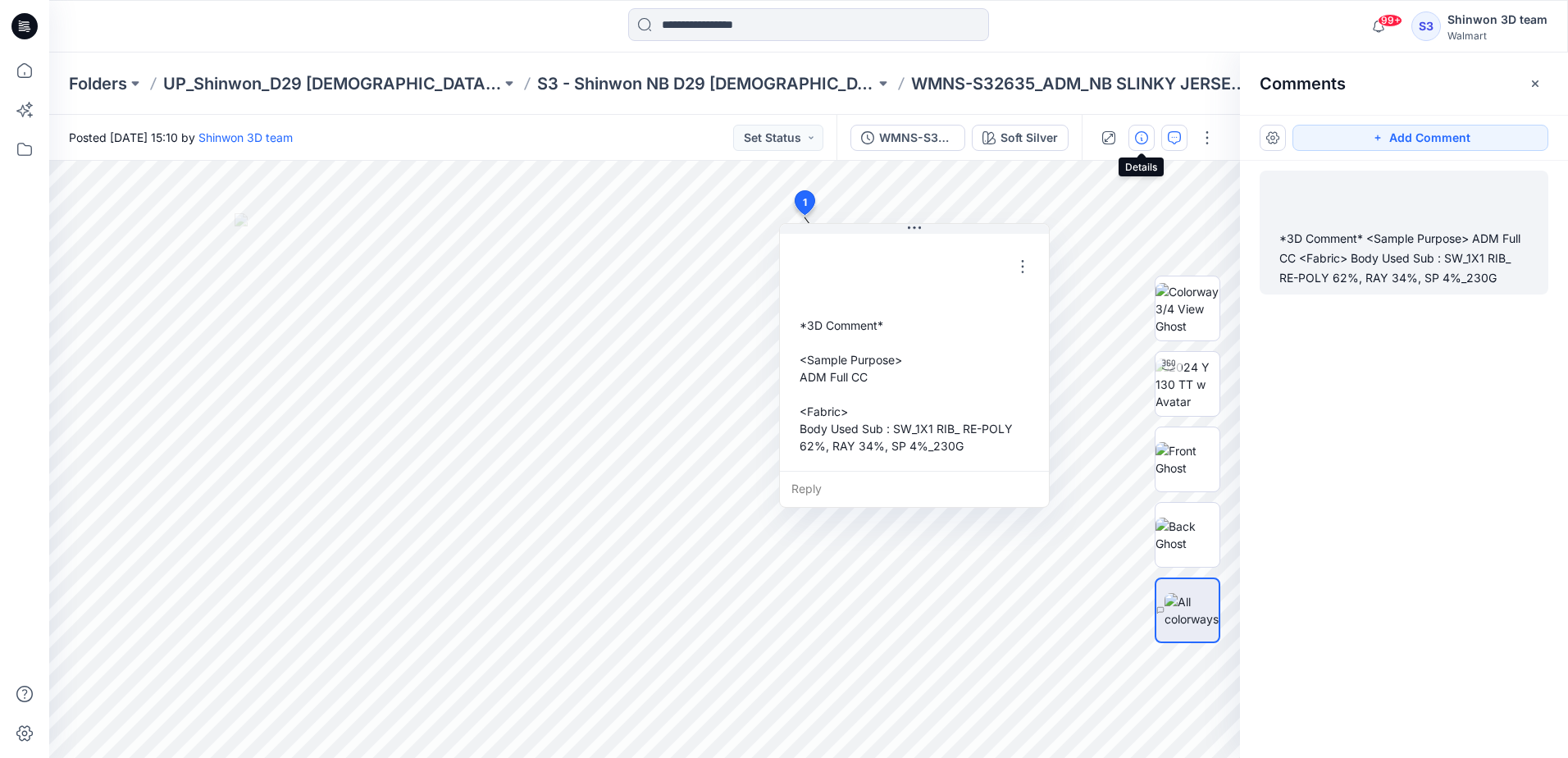
click at [1148, 134] on button "button" at bounding box center [1141, 138] width 26 height 26
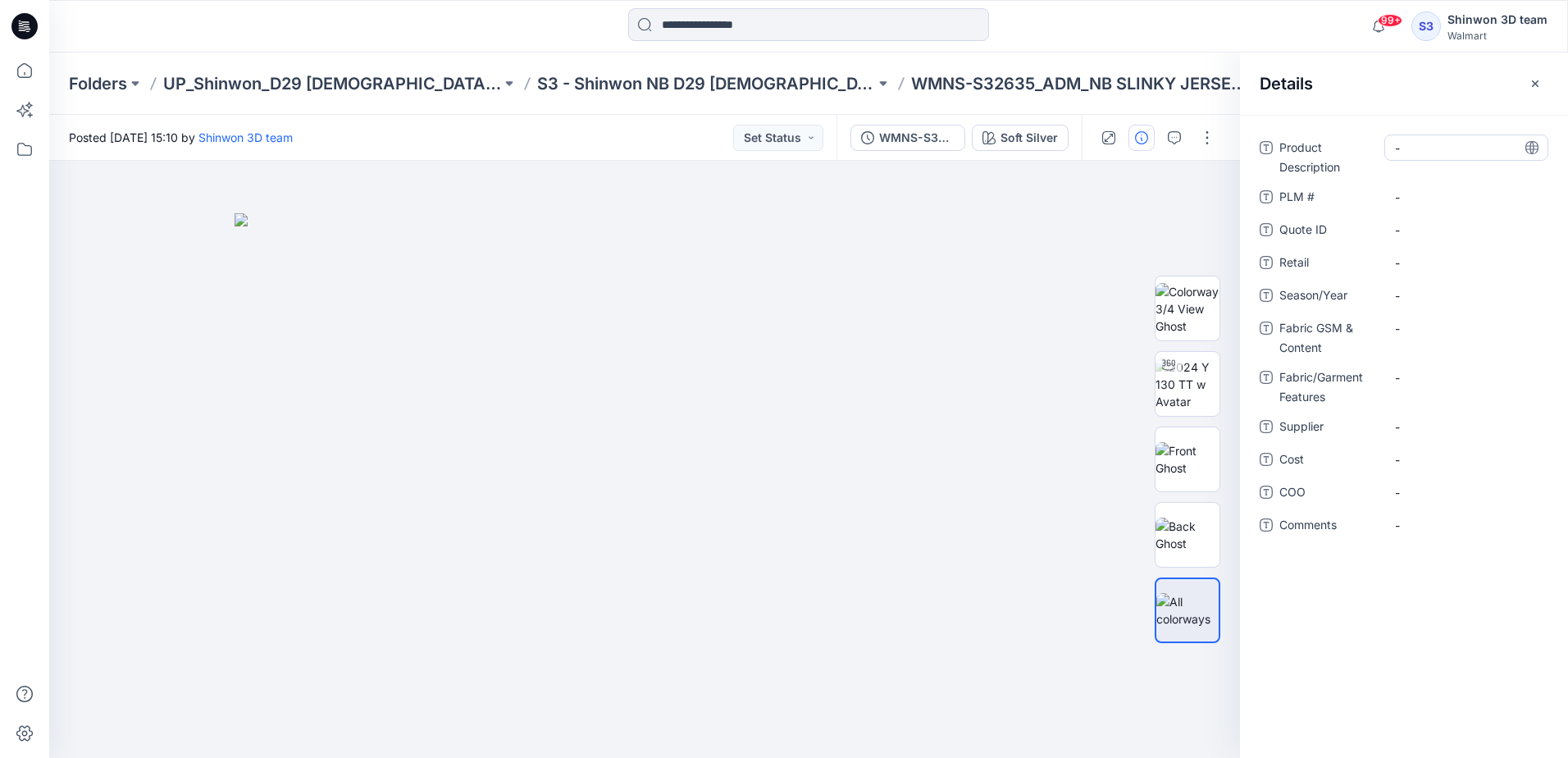
click at [1453, 155] on Description "-" at bounding box center [1466, 148] width 142 height 17
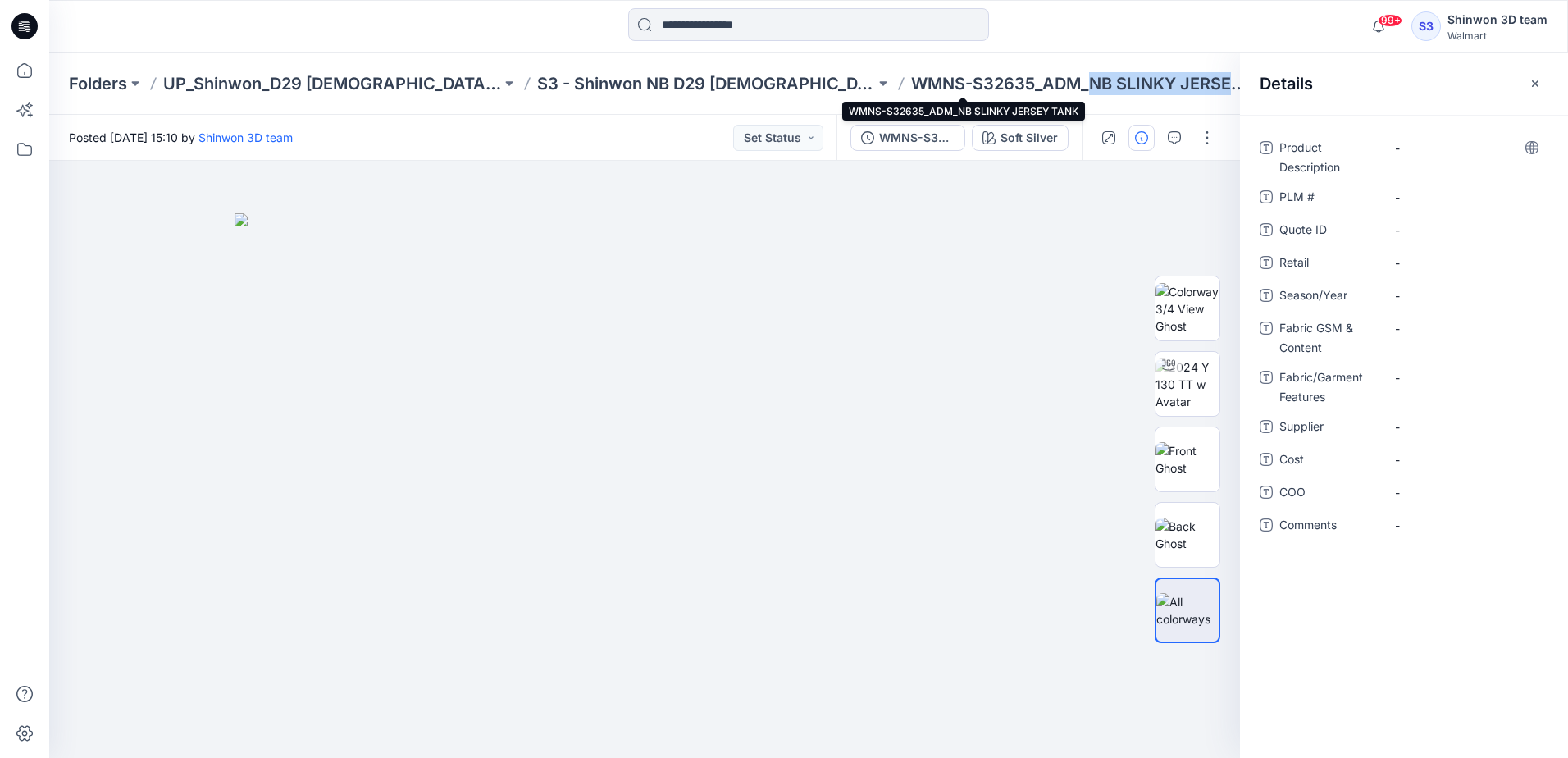
drag, startPoint x: 977, startPoint y: 79, endPoint x: 1115, endPoint y: 85, distance: 138.1
click at [1115, 85] on p "WMNS-S32635_ADM_NB SLINKY JERSEY TANK" at bounding box center [1079, 84] width 338 height 23
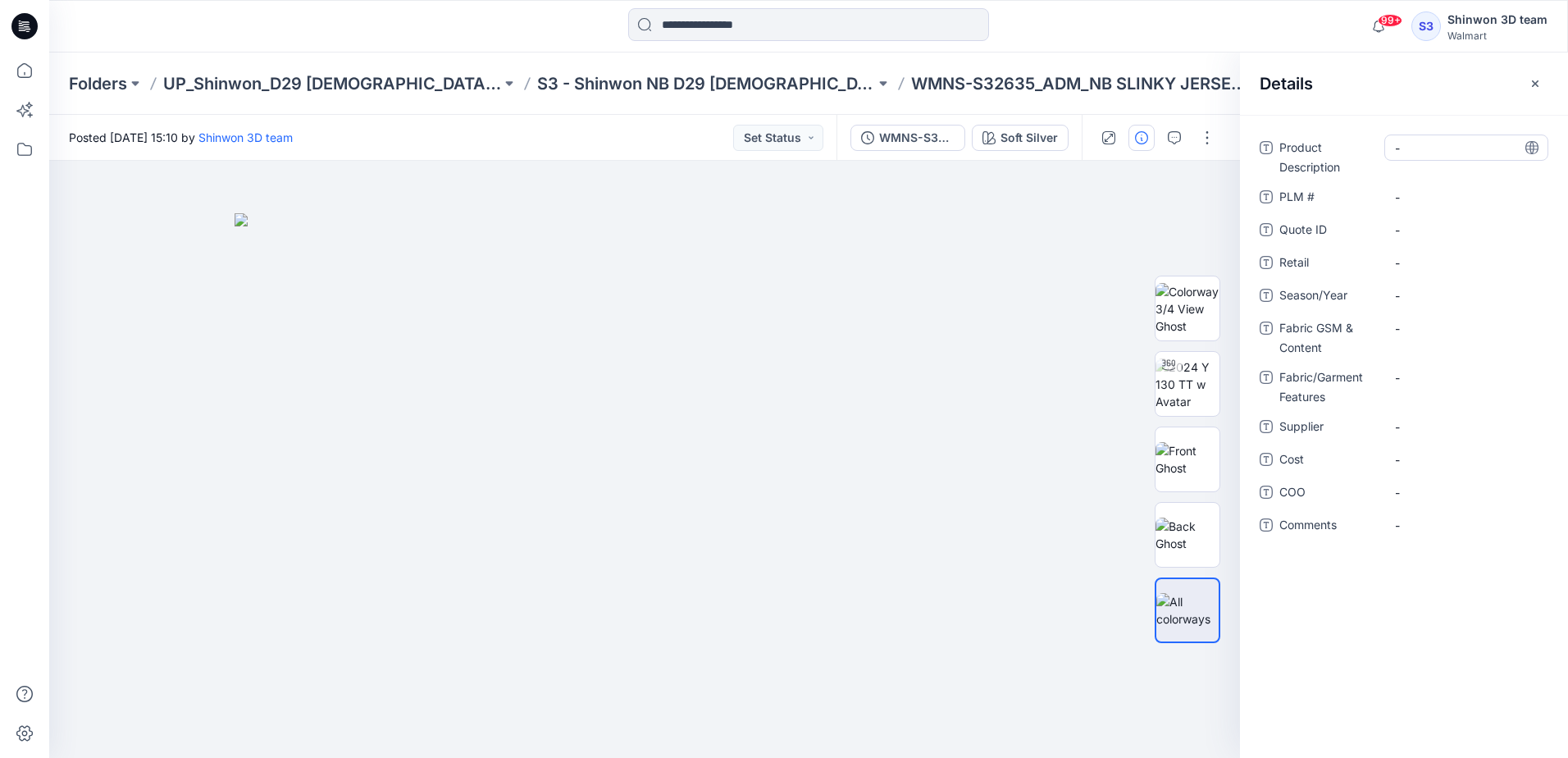
click at [1428, 142] on Description "-" at bounding box center [1466, 148] width 142 height 17
type textarea "**********"
drag, startPoint x: 918, startPoint y: 79, endPoint x: 787, endPoint y: 79, distance: 131.0
click at [787, 79] on div "Folders UP_Shinwon_D29 Ladies Sleep S3 - Shinwon NB D29 Ladies Sleepwear WMNS-S…" at bounding box center [745, 84] width 1351 height 23
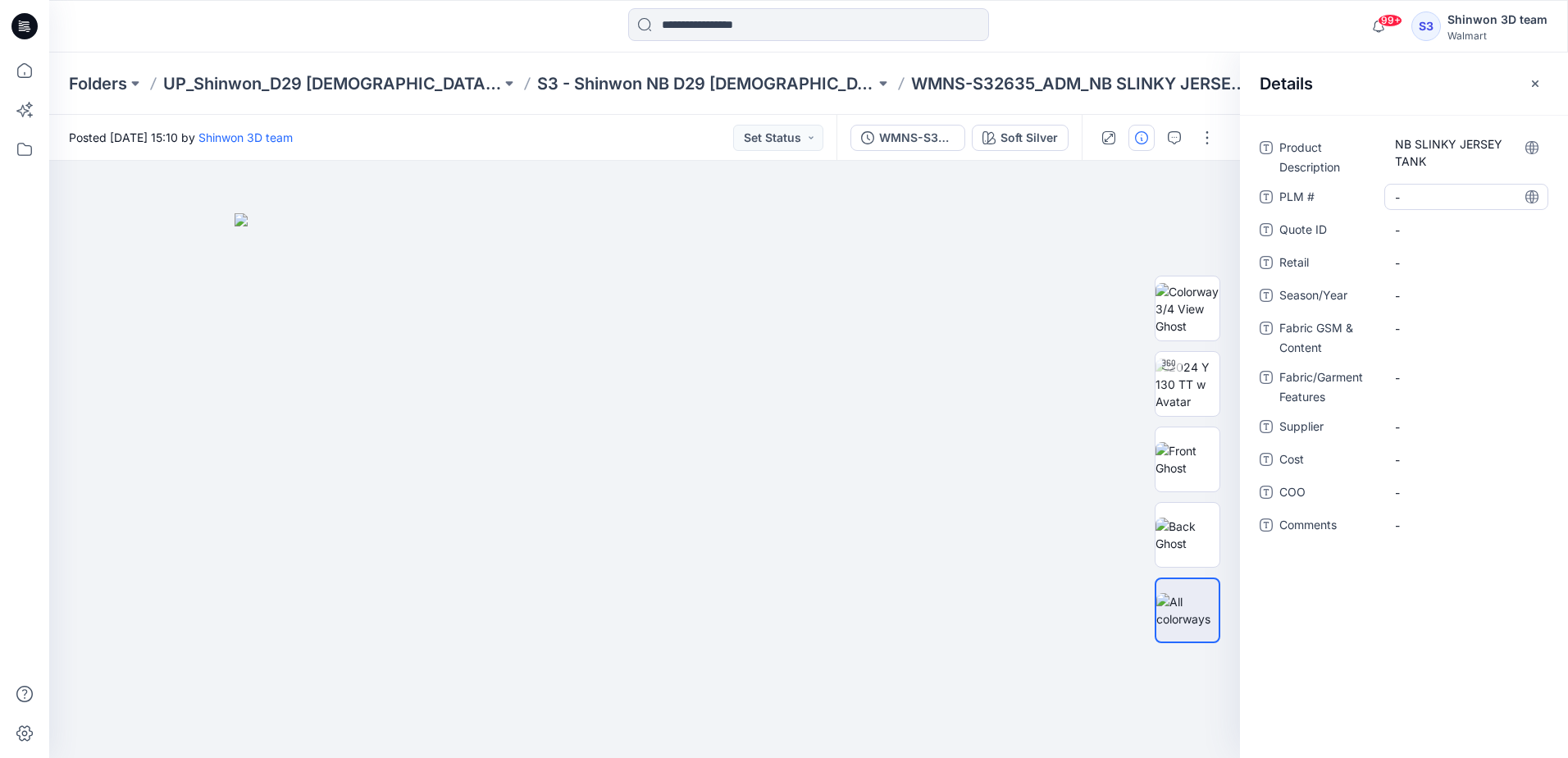
click at [1441, 203] on \ "-" at bounding box center [1466, 197] width 142 height 17
click at [1415, 288] on span "-" at bounding box center [1466, 296] width 142 height 17
type textarea "**********"
click at [1416, 331] on Content "-" at bounding box center [1466, 328] width 142 height 17
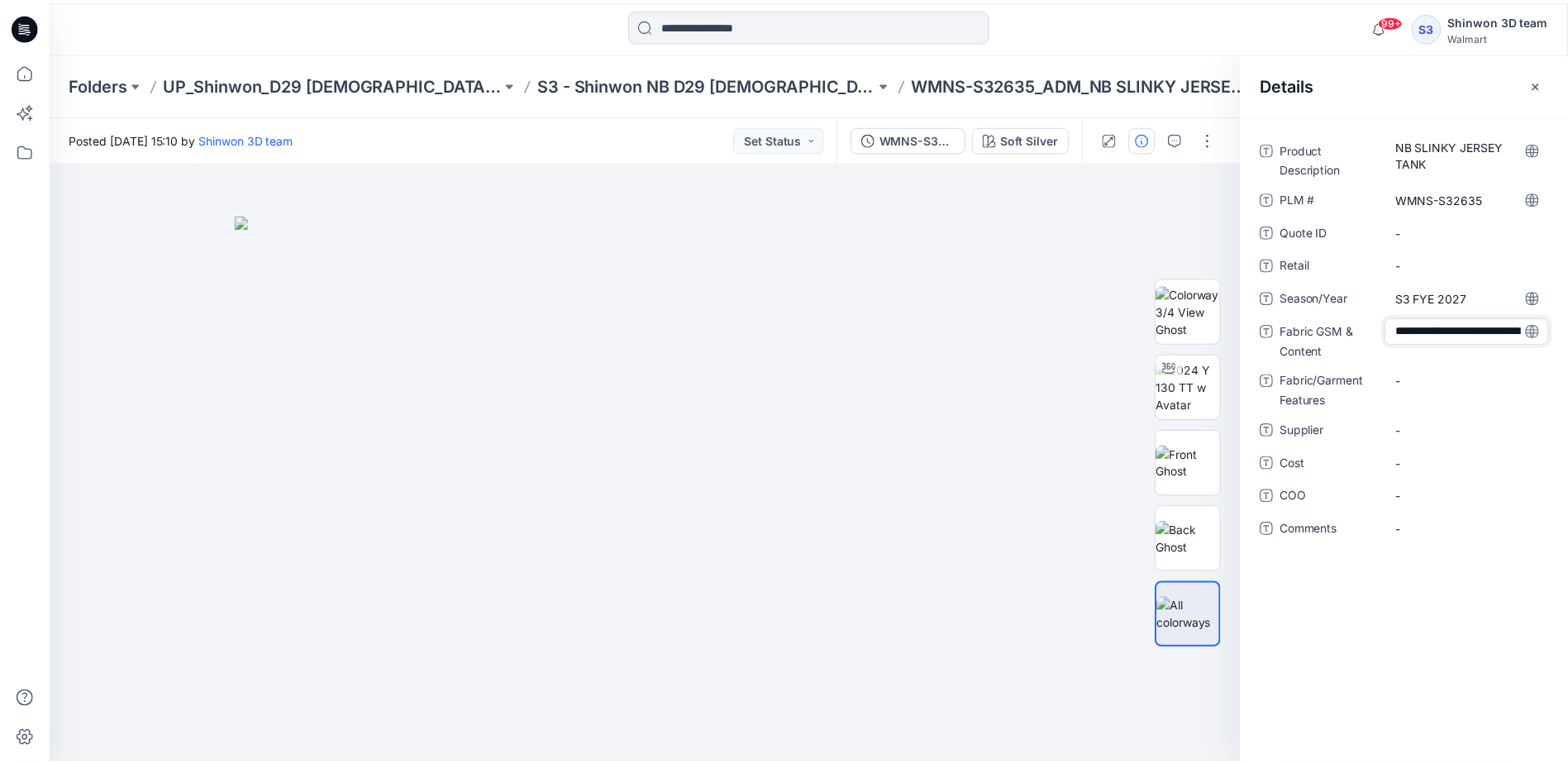
scroll to position [47, 0]
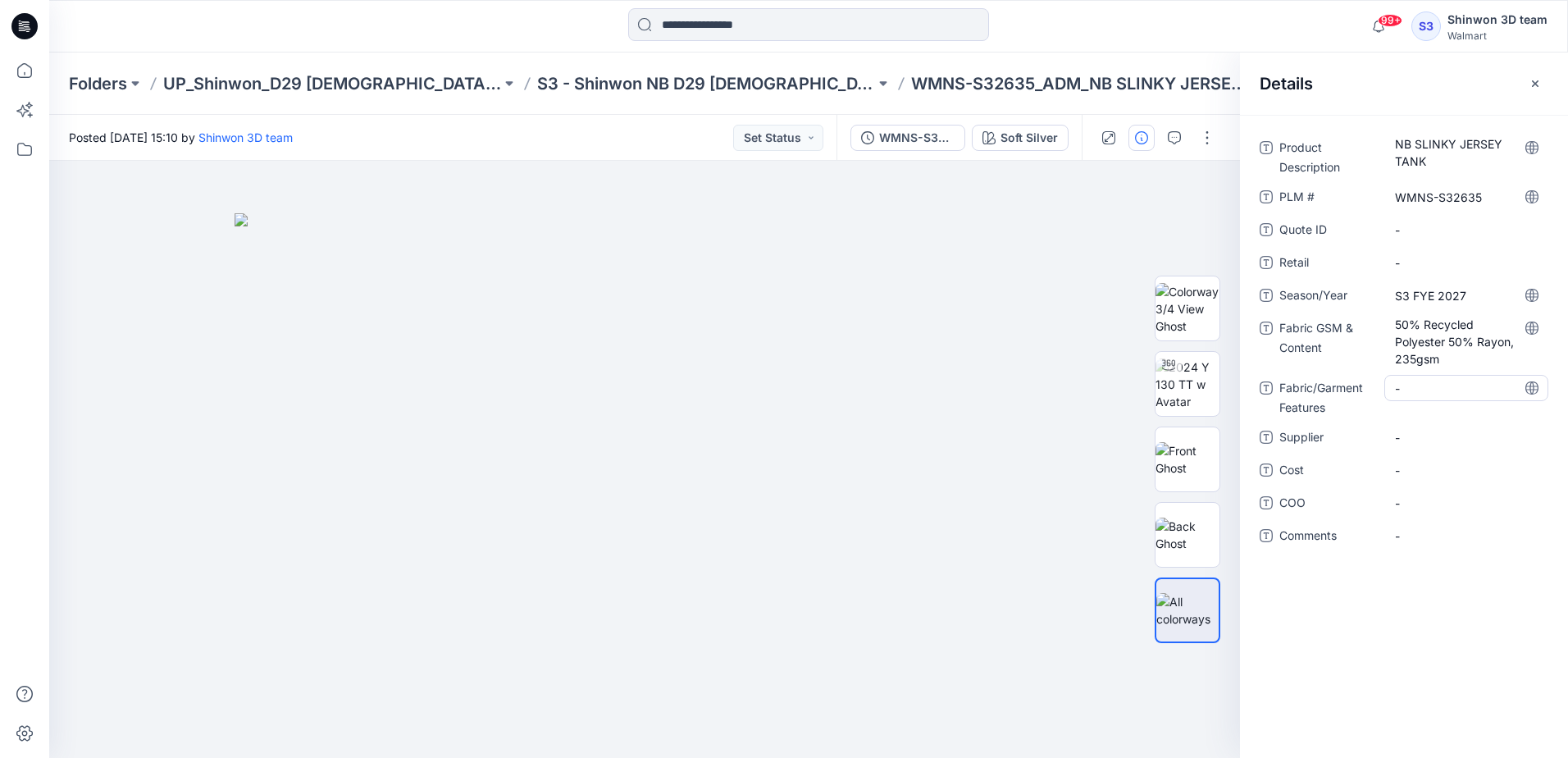
click at [1446, 387] on Features "-" at bounding box center [1466, 389] width 142 height 17
type textarea "*******"
click at [1410, 427] on div "-" at bounding box center [1466, 438] width 164 height 26
type textarea "*******"
click at [684, 92] on p "S3 - Shinwon NB D29 [DEMOGRAPHIC_DATA] Sleepwear" at bounding box center [705, 84] width 338 height 23
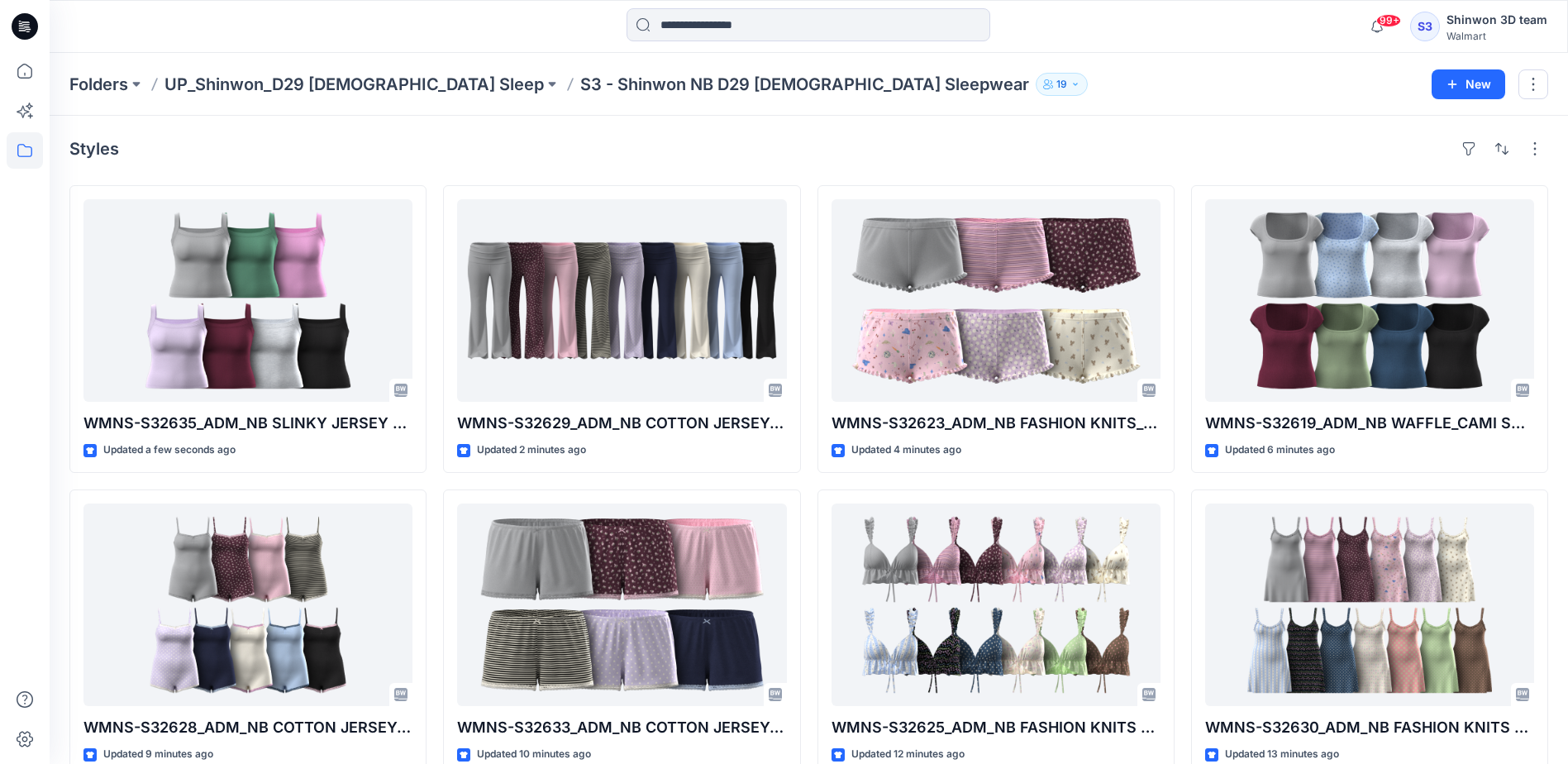
click at [539, 157] on div "Styles" at bounding box center [809, 149] width 1478 height 26
click at [561, 148] on div "Styles" at bounding box center [809, 149] width 1478 height 26
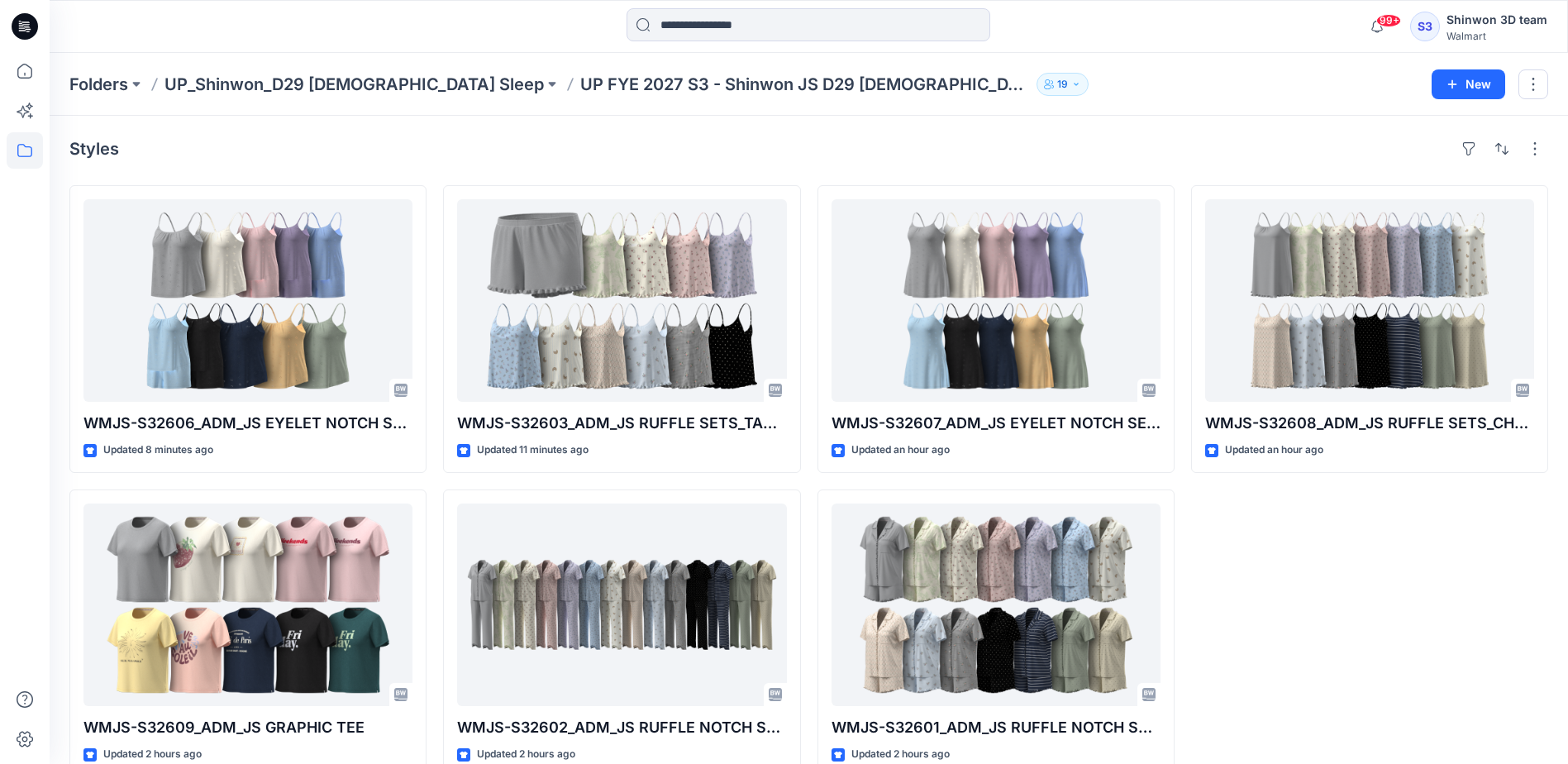
click at [1429, 599] on div "WMJS-S32608_ADM_JS RUFFLE SETS_CHEMISE Updated an hour ago" at bounding box center [1369, 481] width 357 height 591
click at [1301, 676] on div "WMJS-S32608_ADM_JS RUFFLE SETS_CHEMISE Updated an hour ago" at bounding box center [1369, 481] width 357 height 591
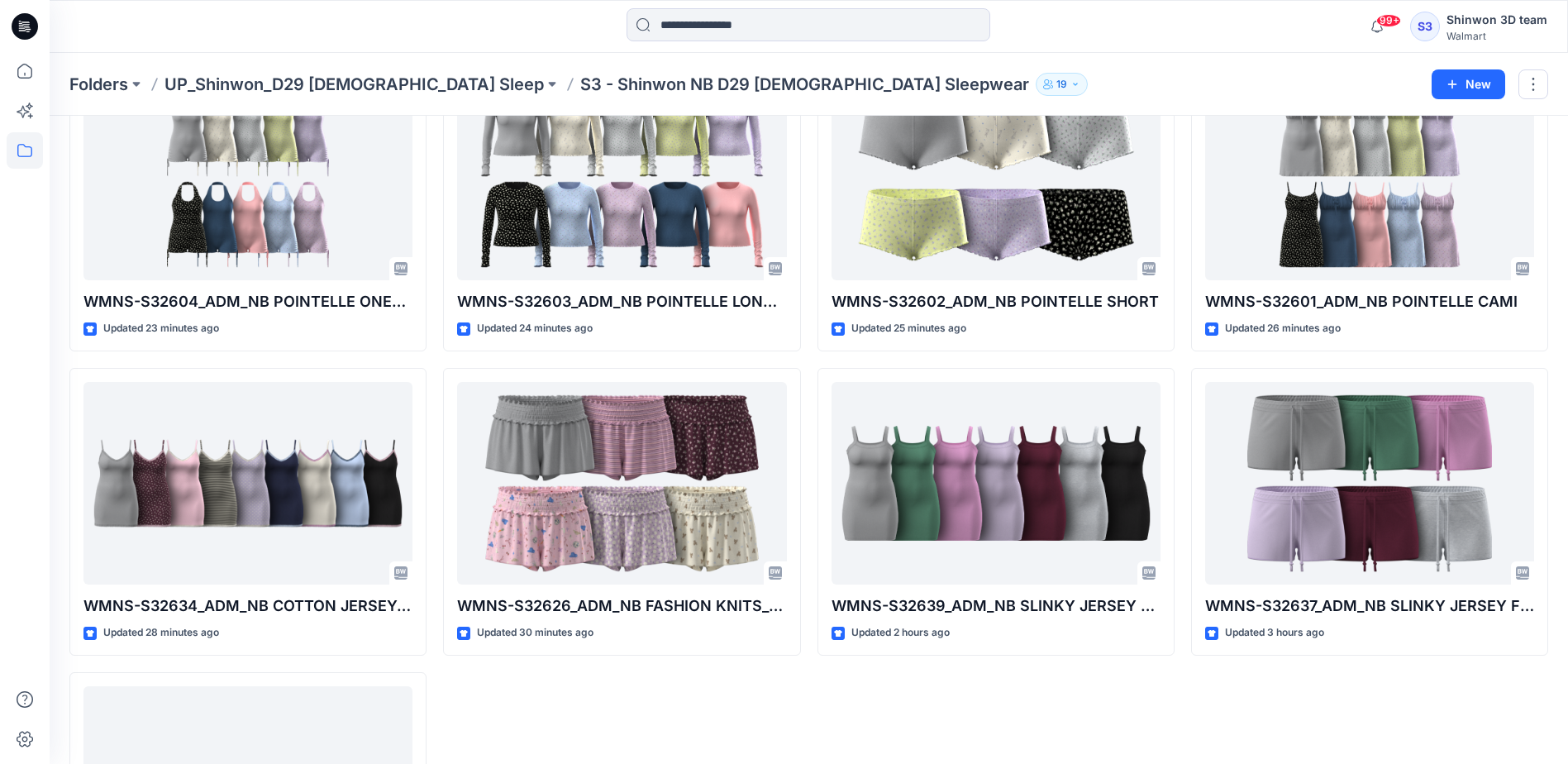
scroll to position [1250, 0]
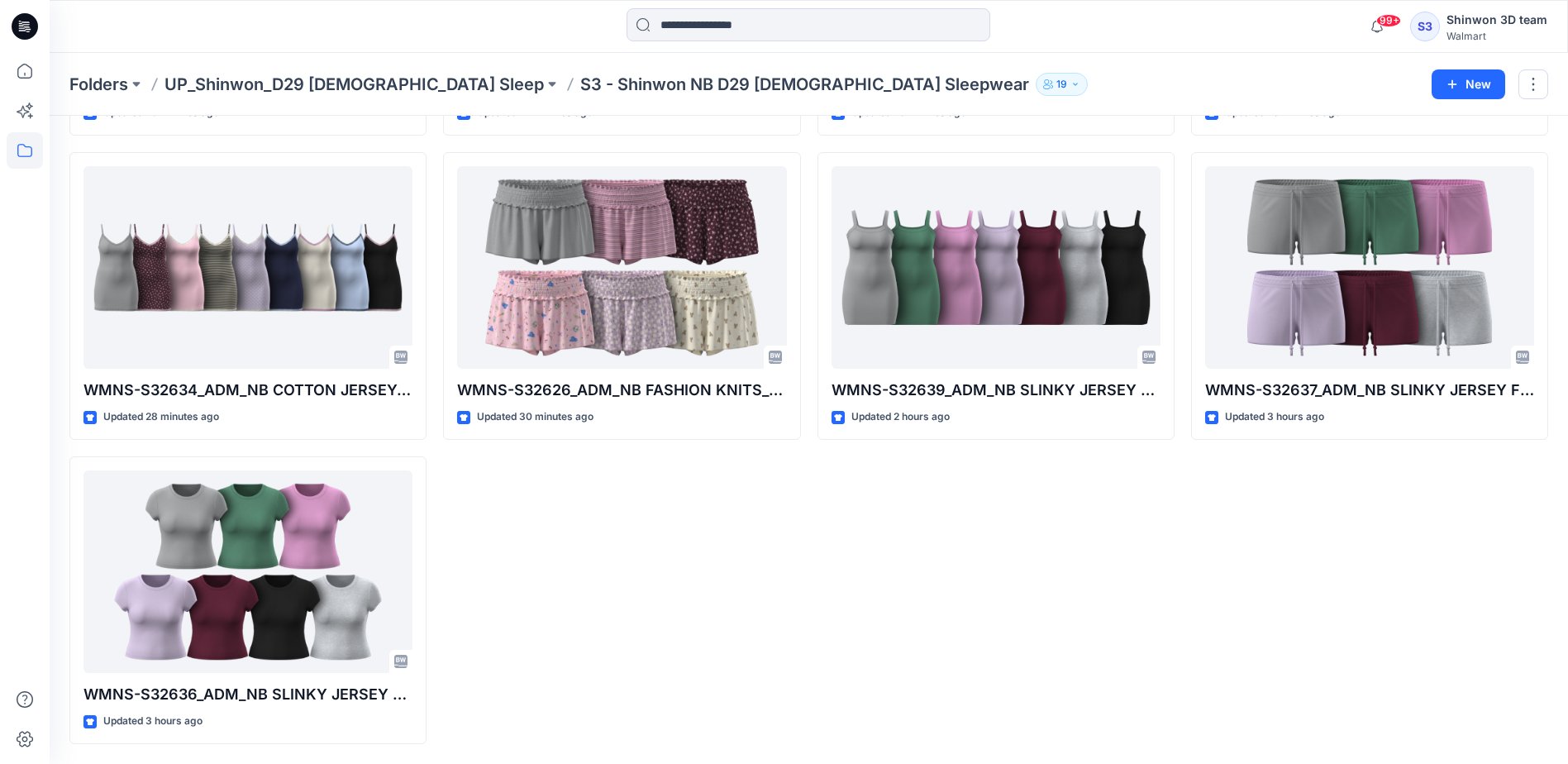
drag, startPoint x: 850, startPoint y: 601, endPoint x: 871, endPoint y: 579, distance: 30.4
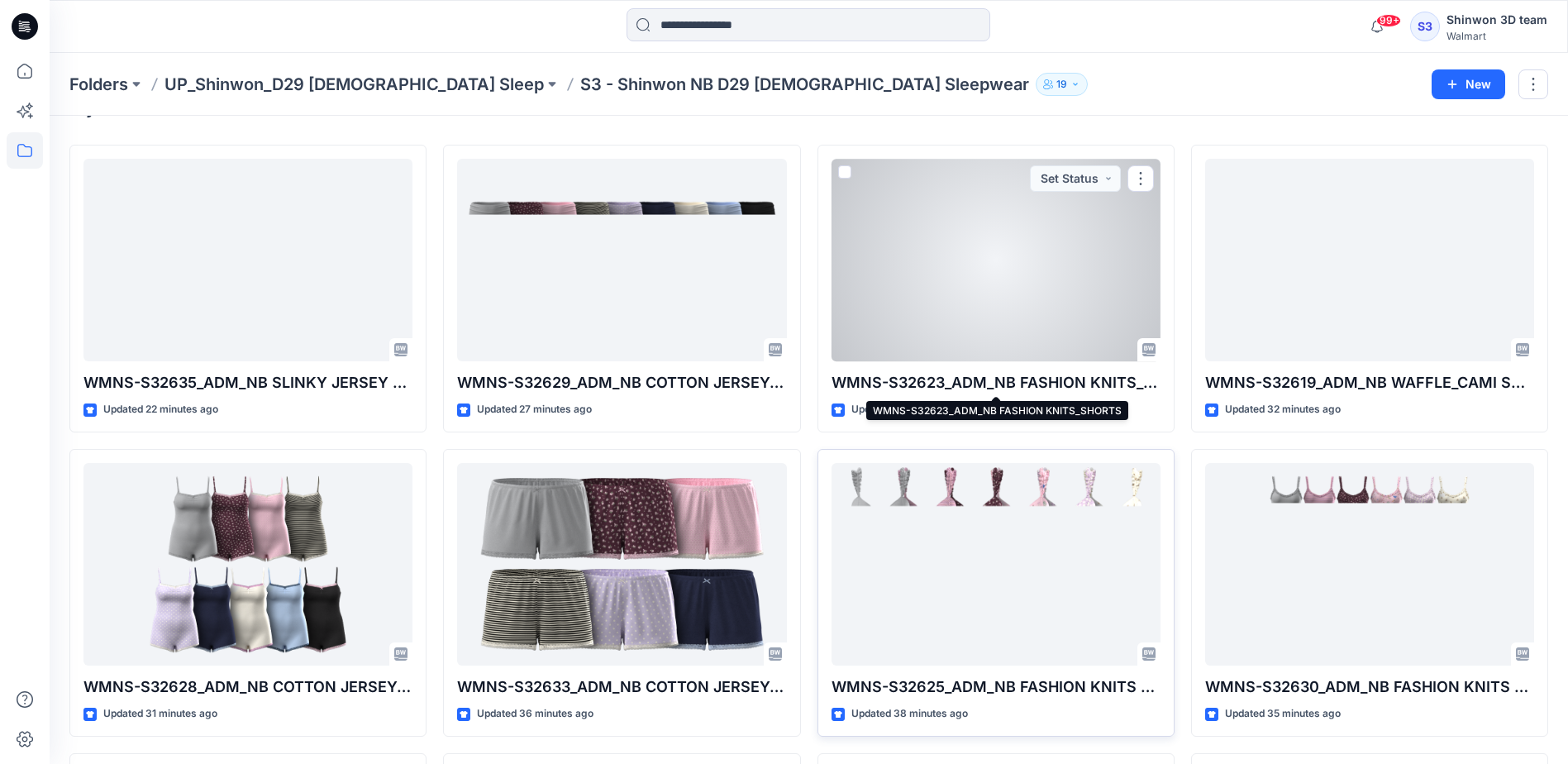
scroll to position [0, 0]
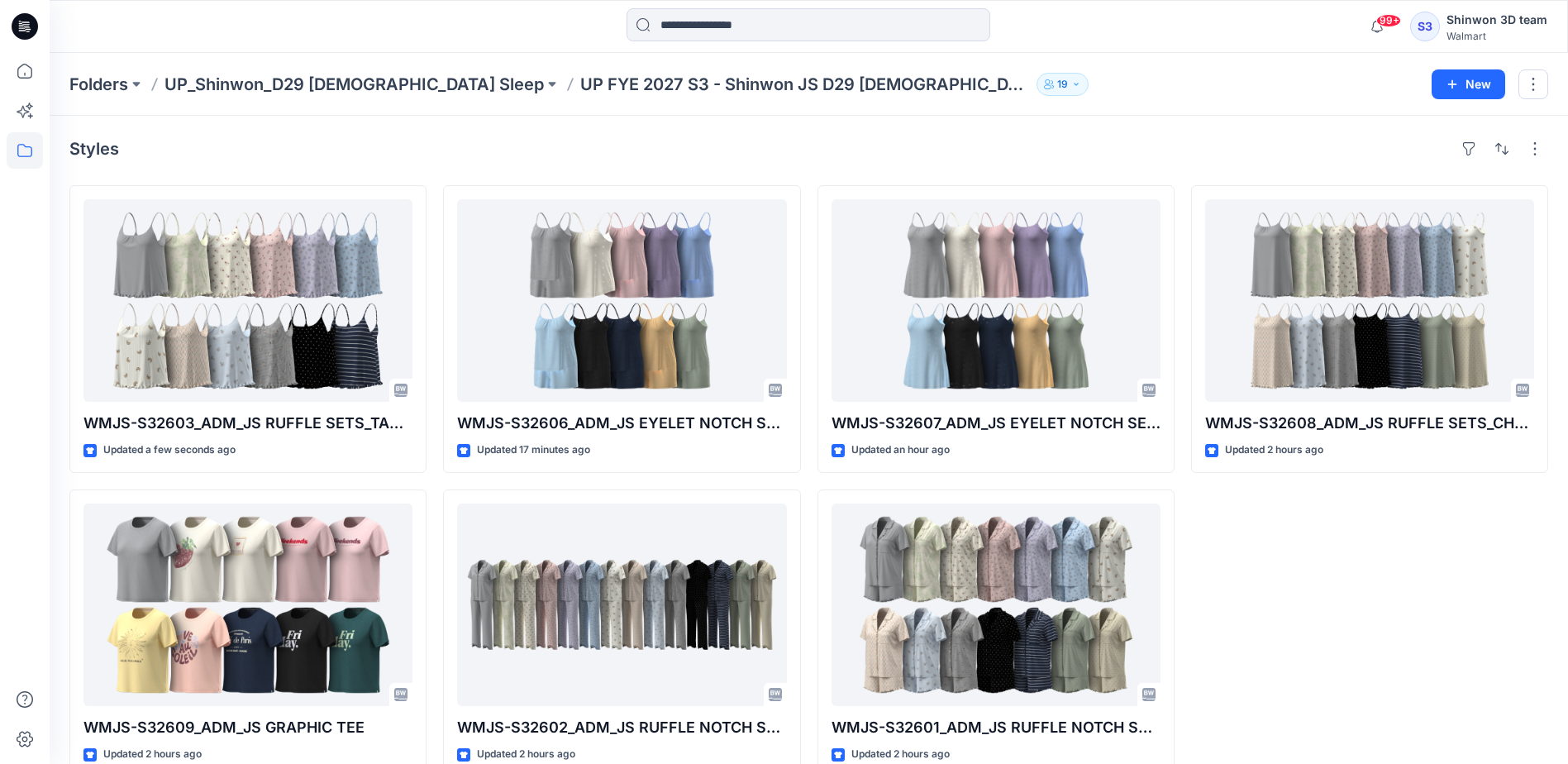
click at [1191, 90] on div "Folders UP_Shinwon_D29 [DEMOGRAPHIC_DATA] Sleep UP FYE 2027 S3 - Shinwon JS D29…" at bounding box center [744, 84] width 1350 height 23
click at [1319, 700] on div "WMJS-S32608_ADM_JS RUFFLE SETS_CHEMISE Updated 2 hours ago" at bounding box center [1369, 481] width 357 height 591
drag, startPoint x: 1232, startPoint y: 620, endPoint x: 1261, endPoint y: 602, distance: 34.1
click at [1232, 620] on div "WMJS-S32608_ADM_JS RUFFLE SETS_CHEMISE Updated 2 hours ago" at bounding box center [1369, 481] width 357 height 591
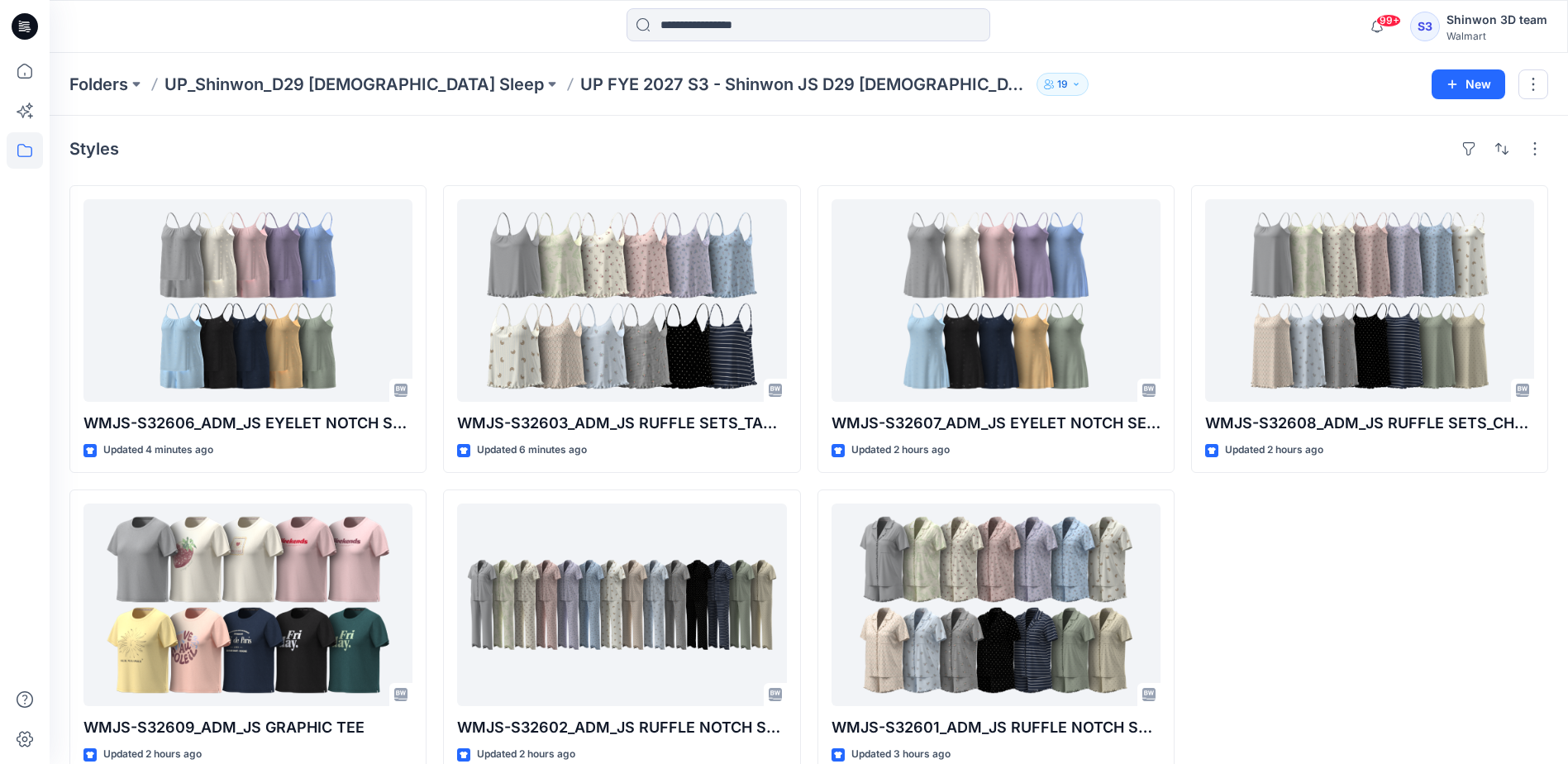
click at [220, 153] on div "Styles" at bounding box center [809, 149] width 1478 height 26
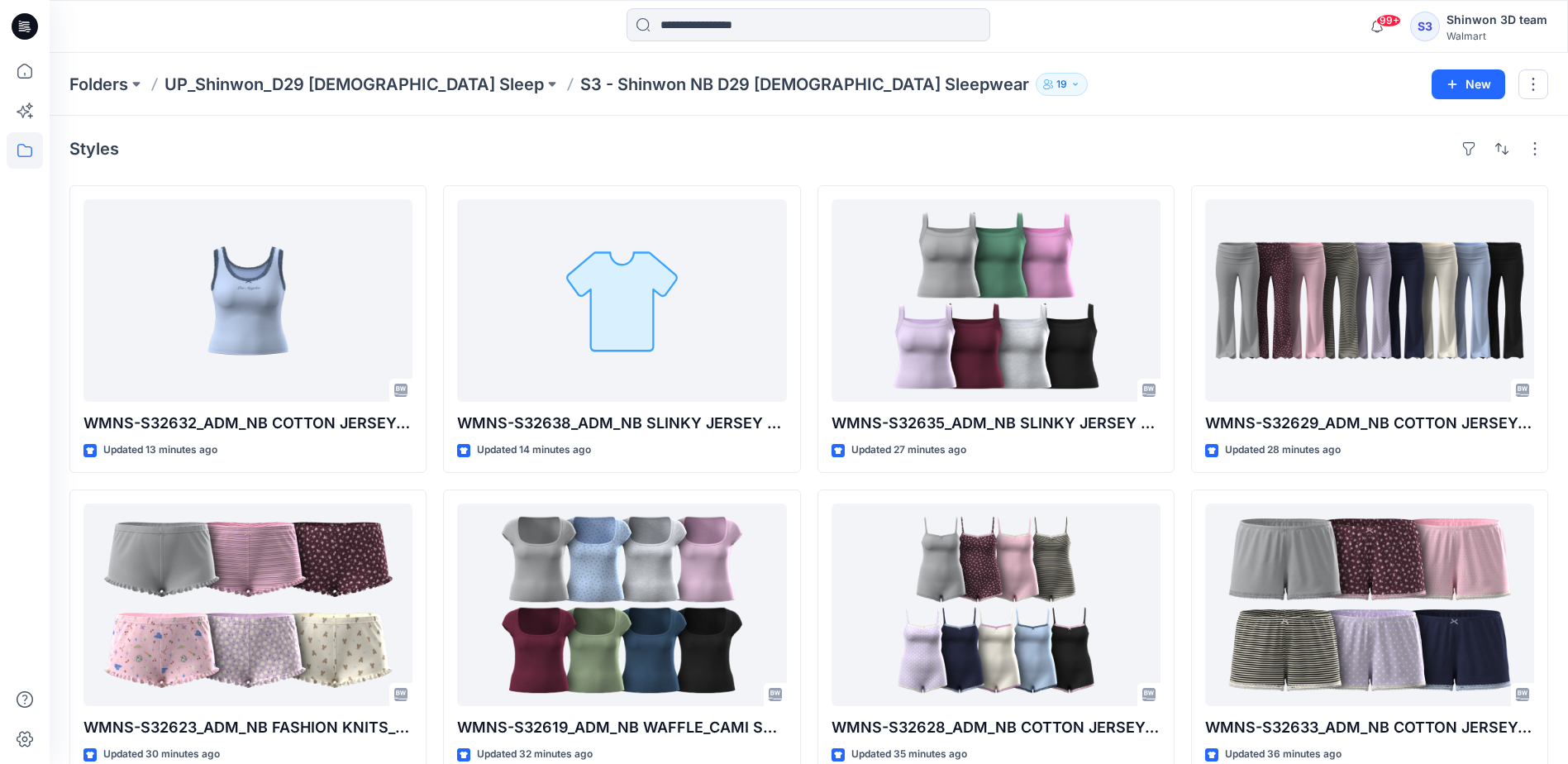
click at [1227, 112] on div "Folders UP_Shinwon_D29 [DEMOGRAPHIC_DATA] Sleep S3 - Shinwon NB D29 [DEMOGRAPHI…" at bounding box center [808, 84] width 1518 height 62
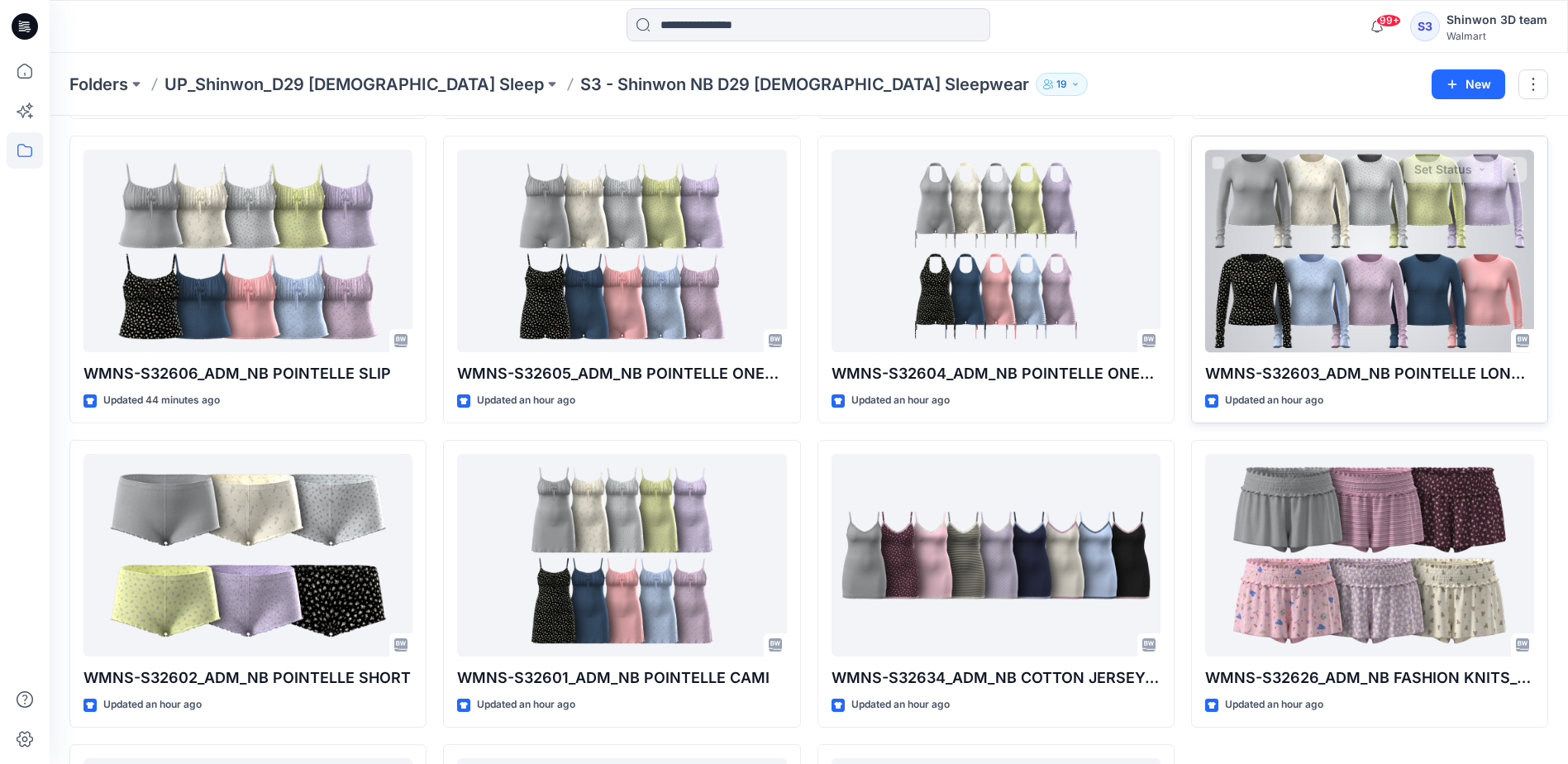
scroll to position [992, 0]
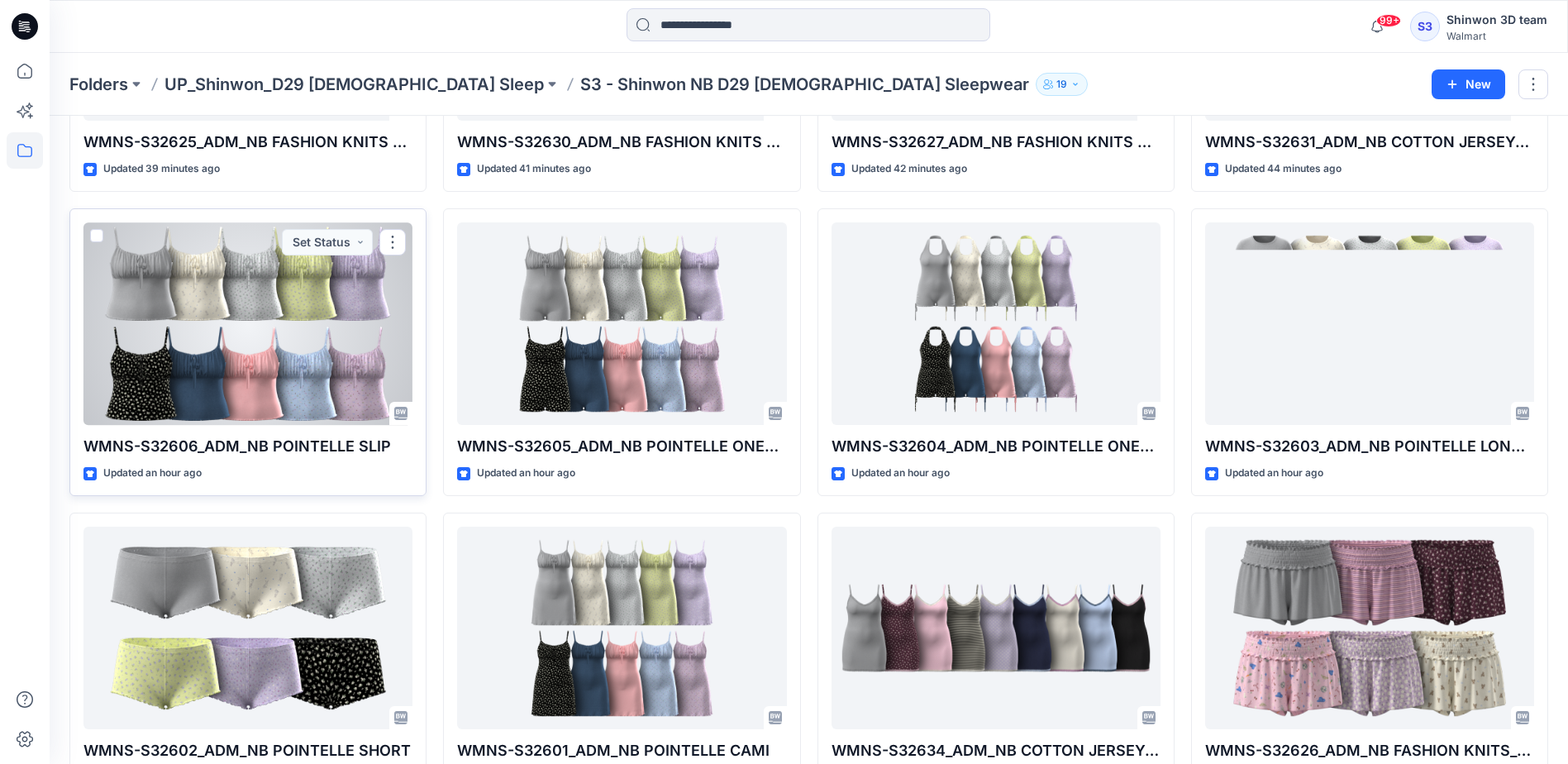
scroll to position [919, 0]
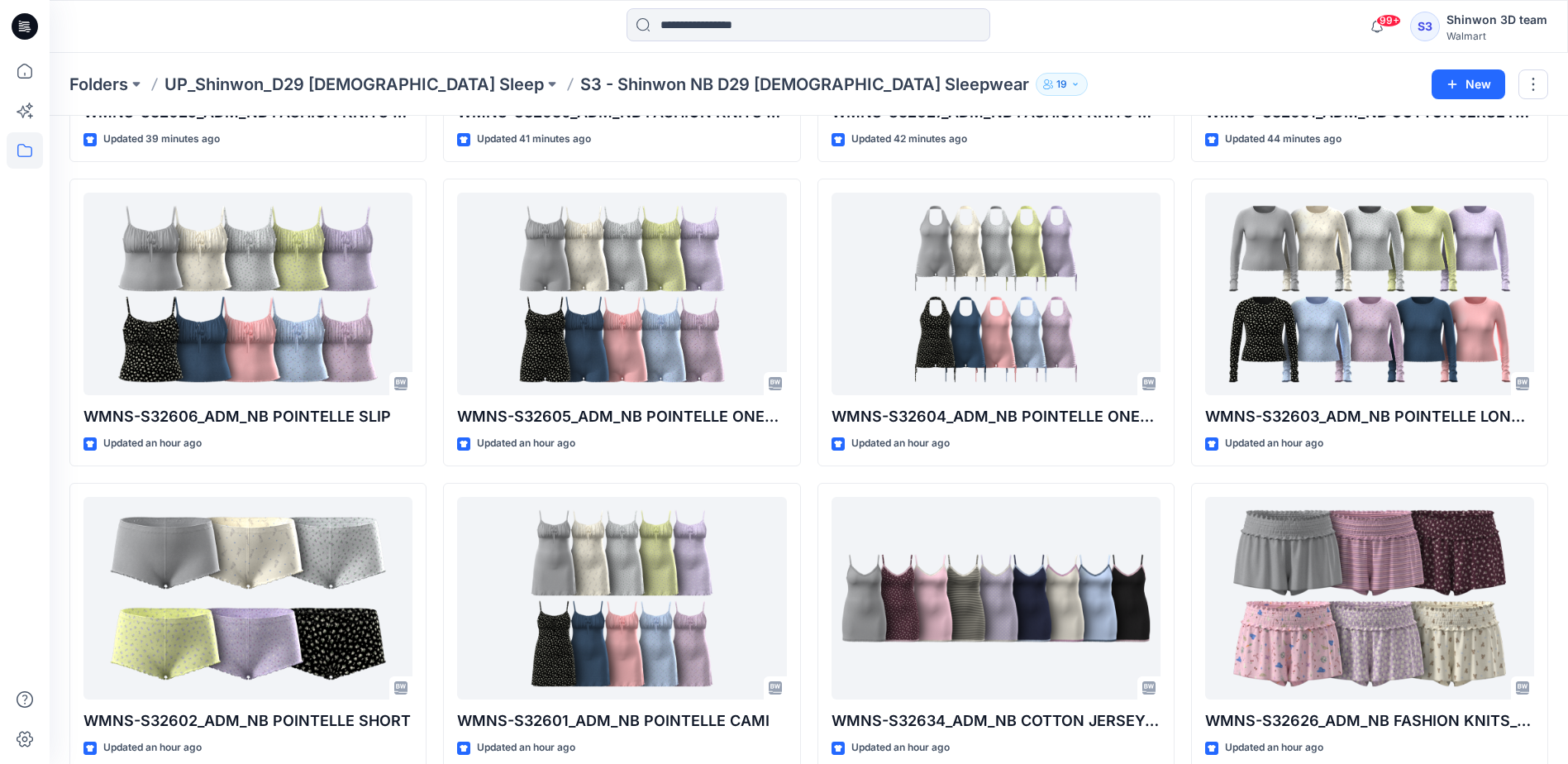
click at [23, 504] on div at bounding box center [25, 408] width 36 height 711
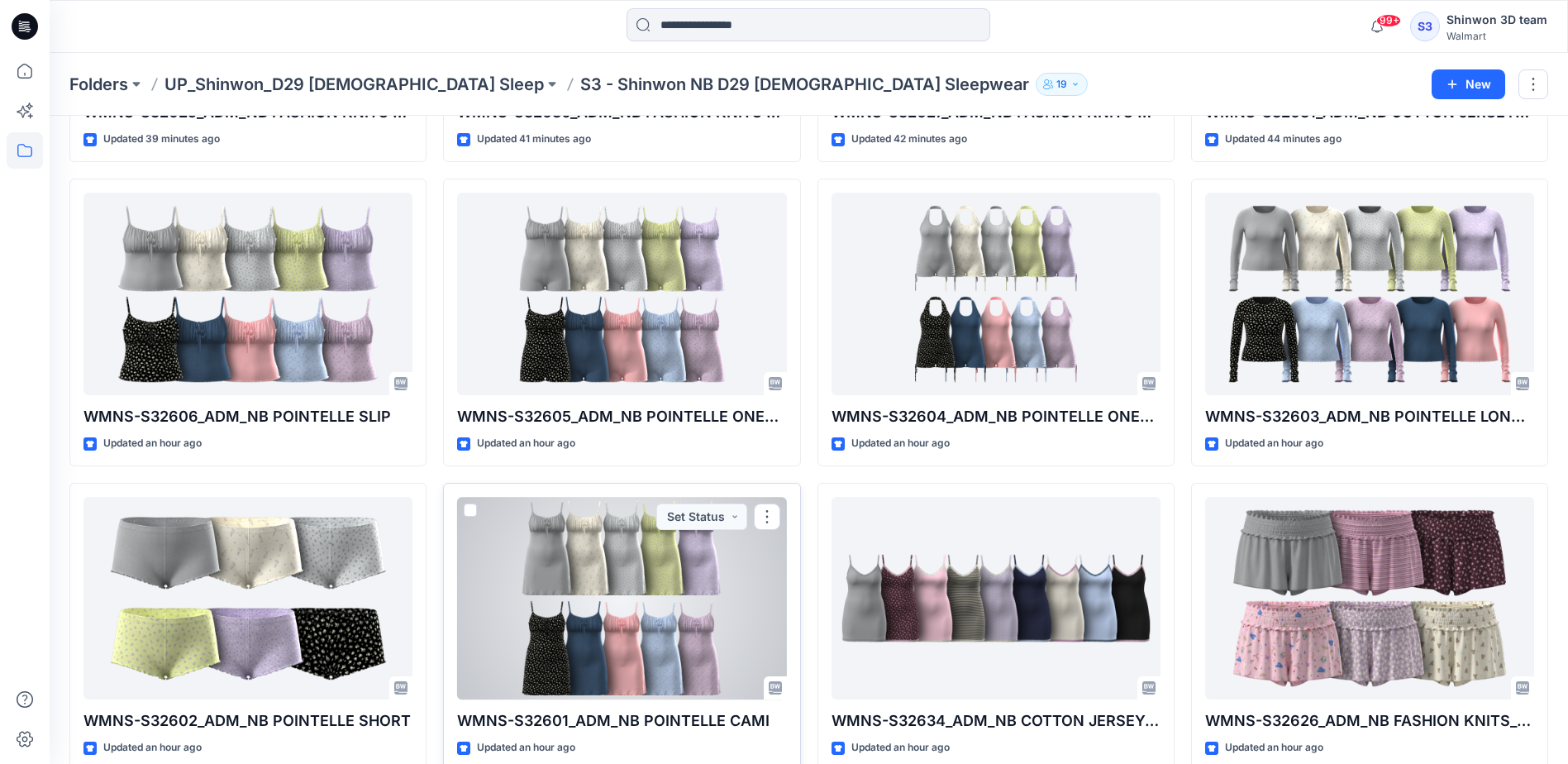
click at [616, 689] on div at bounding box center [621, 598] width 329 height 202
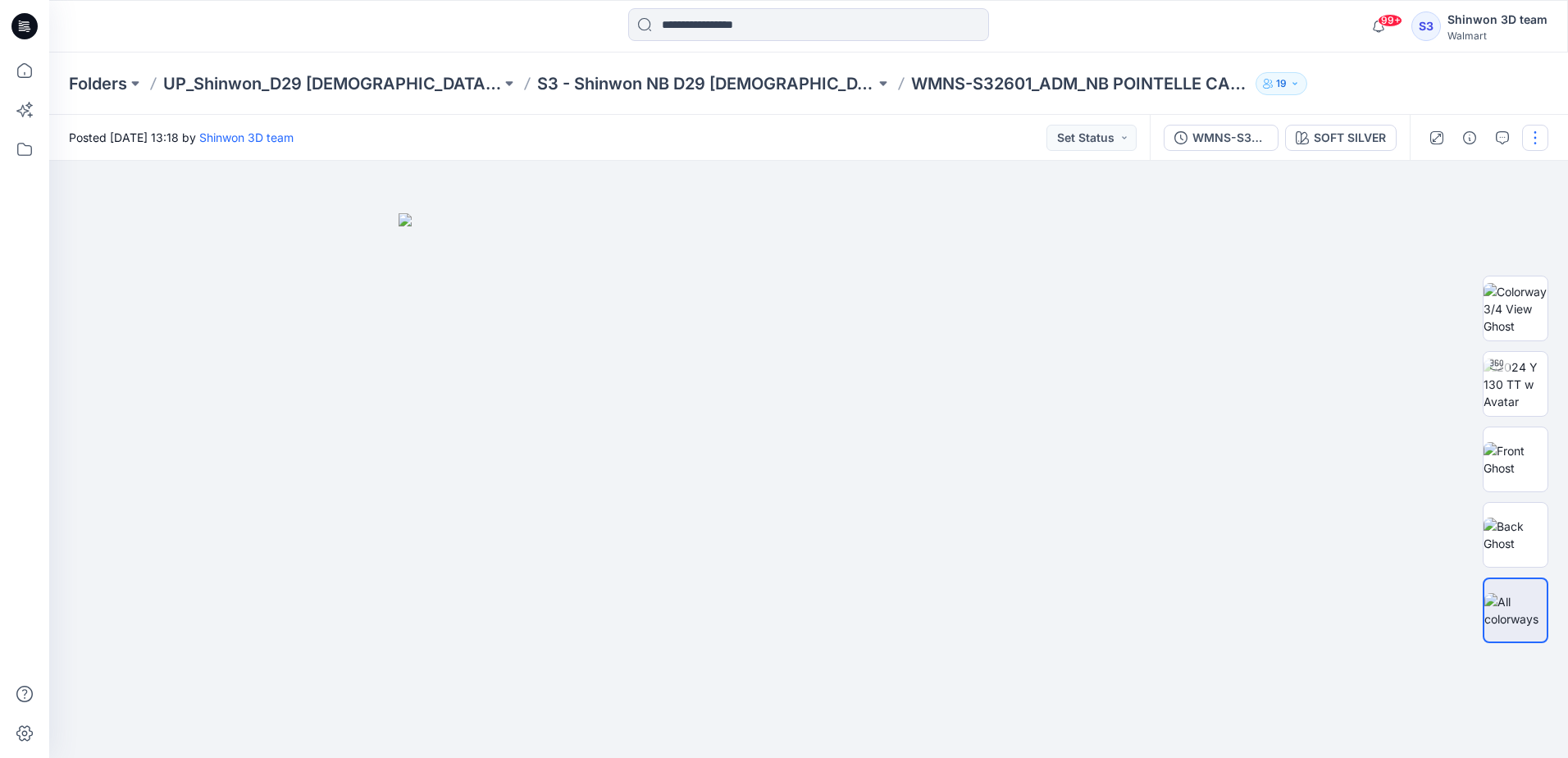
click at [1530, 137] on button "button" at bounding box center [1535, 138] width 26 height 26
click at [1427, 224] on p "Edit" at bounding box center [1430, 222] width 20 height 17
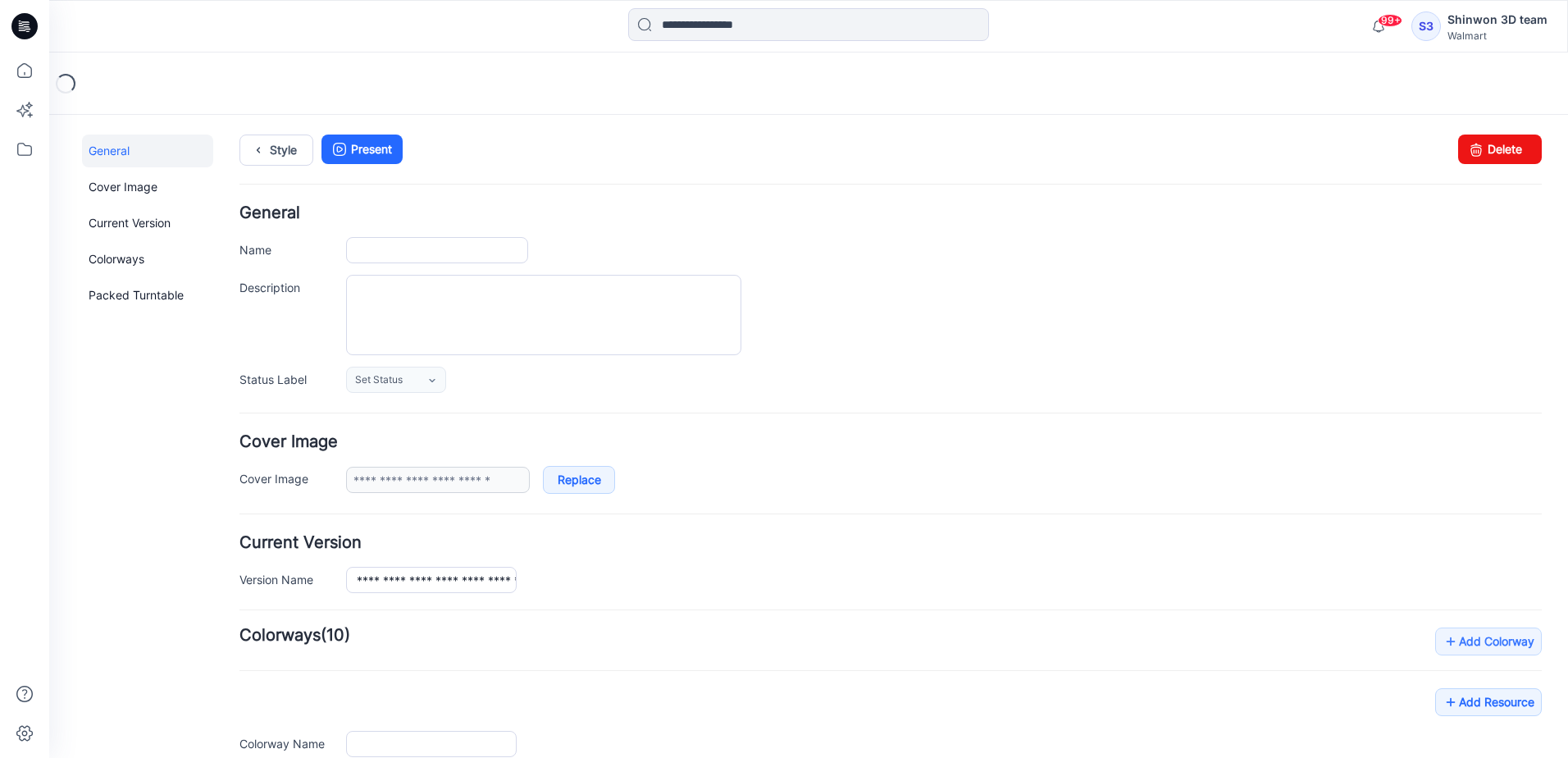
type input "**********"
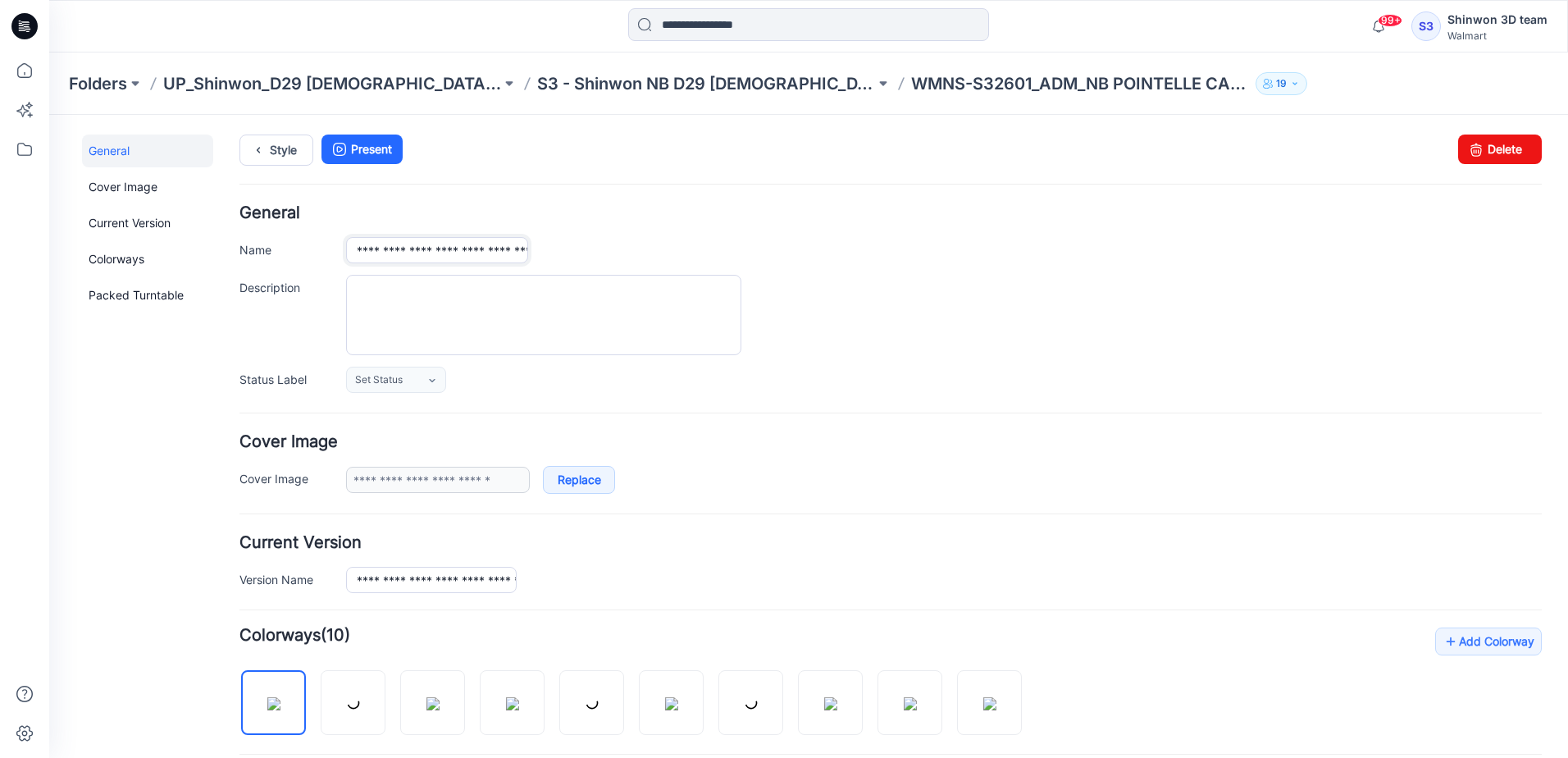
click at [428, 250] on input "**********" at bounding box center [437, 250] width 182 height 26
paste input "text"
type input "**********"
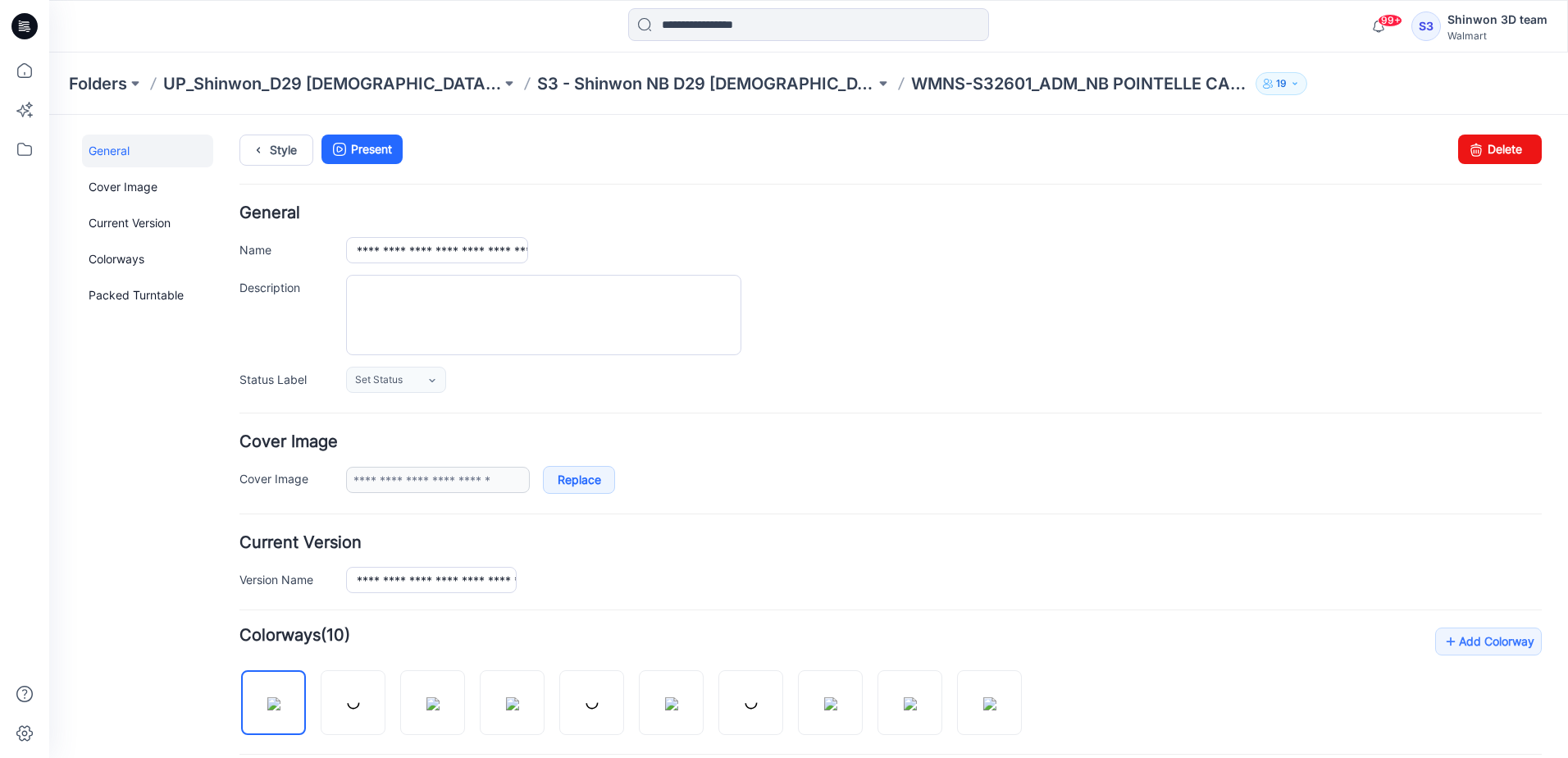
click at [1031, 362] on div "**********" at bounding box center [890, 299] width 1302 height 188
click at [288, 159] on link "Style" at bounding box center [276, 150] width 74 height 31
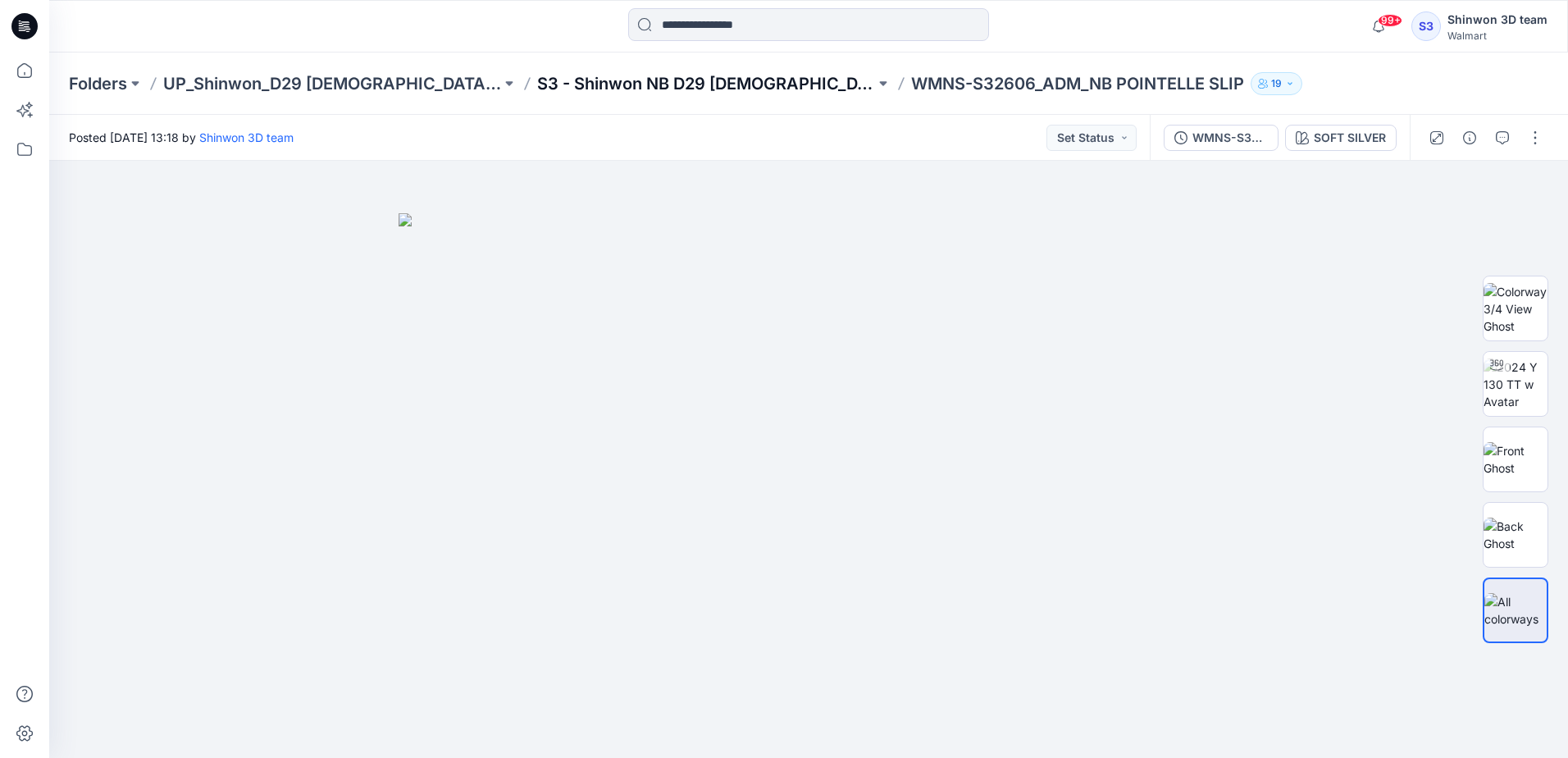
click at [705, 87] on p "S3 - Shinwon NB D29 [DEMOGRAPHIC_DATA] Sleepwear" at bounding box center [705, 84] width 338 height 23
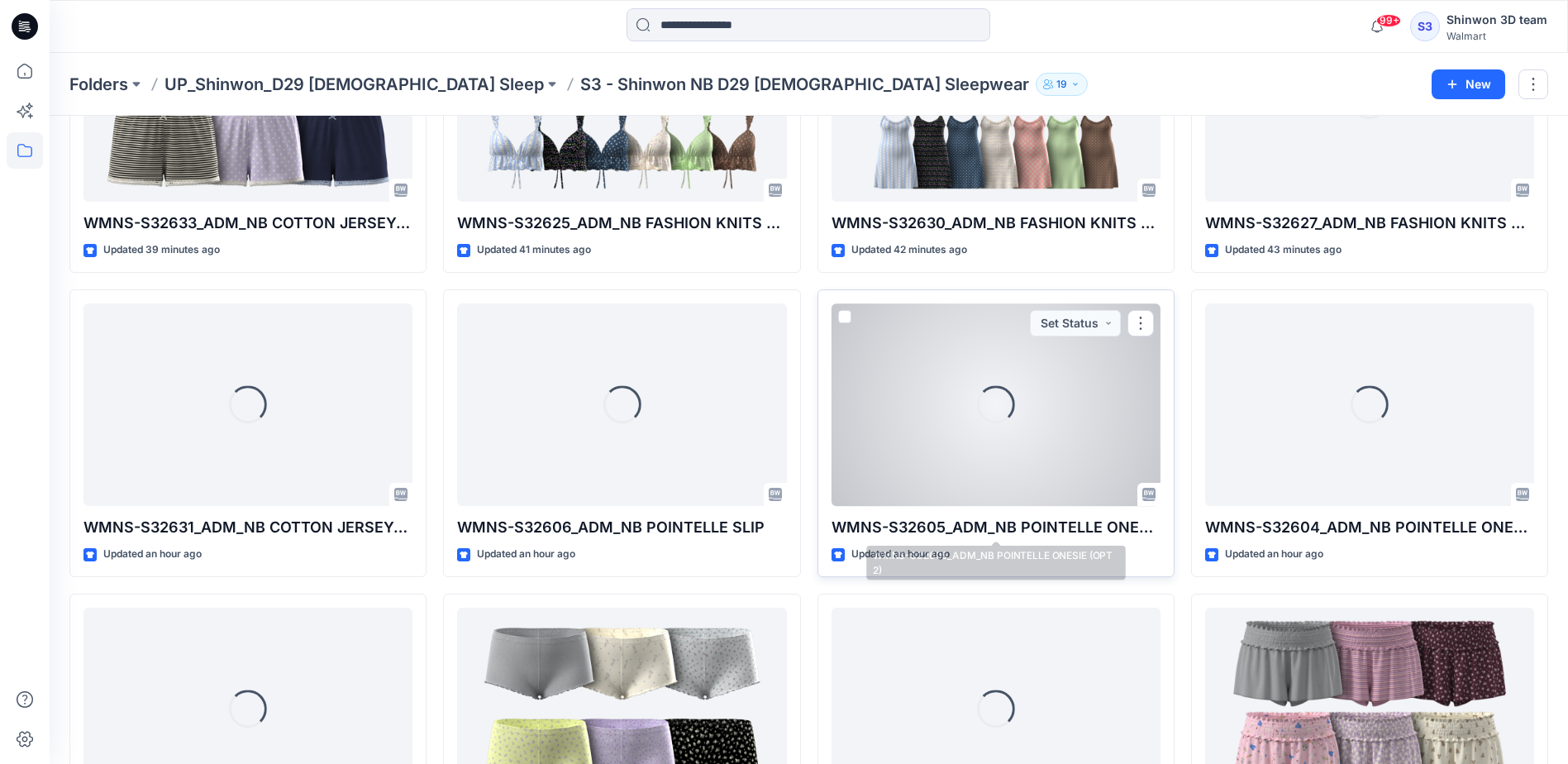
scroll to position [810, 0]
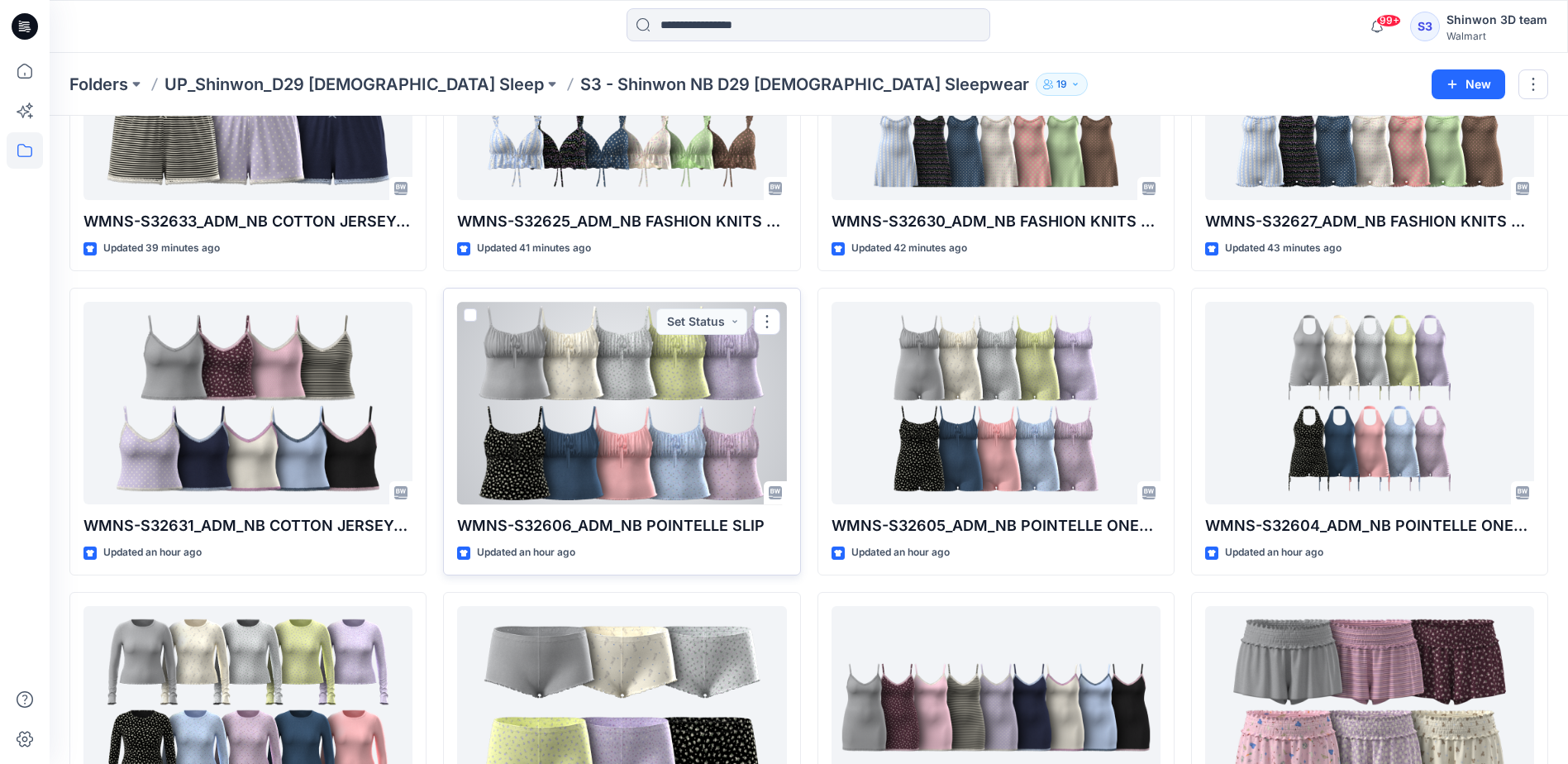
click at [661, 437] on div at bounding box center [621, 403] width 329 height 202
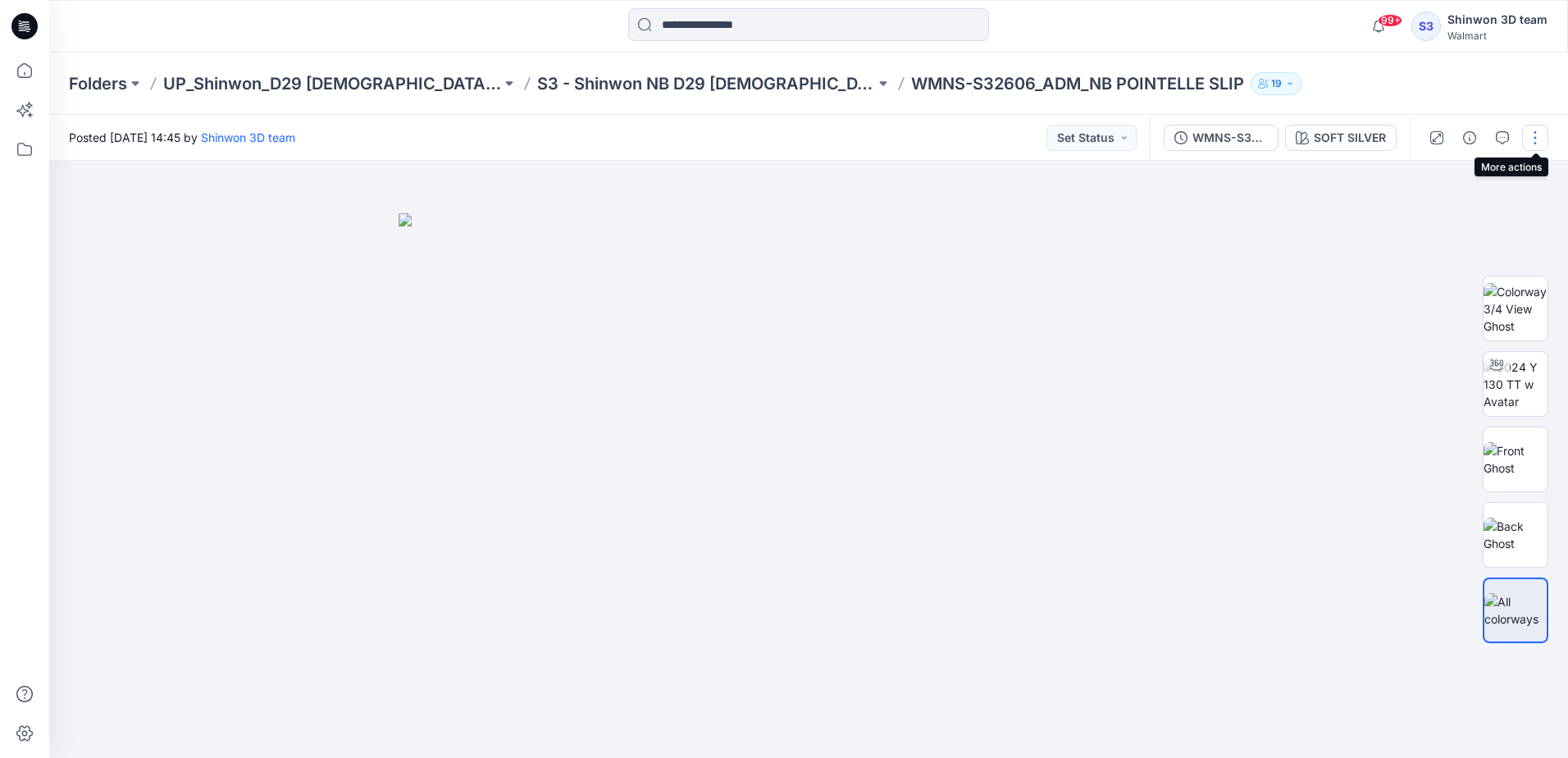
click at [1531, 130] on button "button" at bounding box center [1535, 138] width 26 height 26
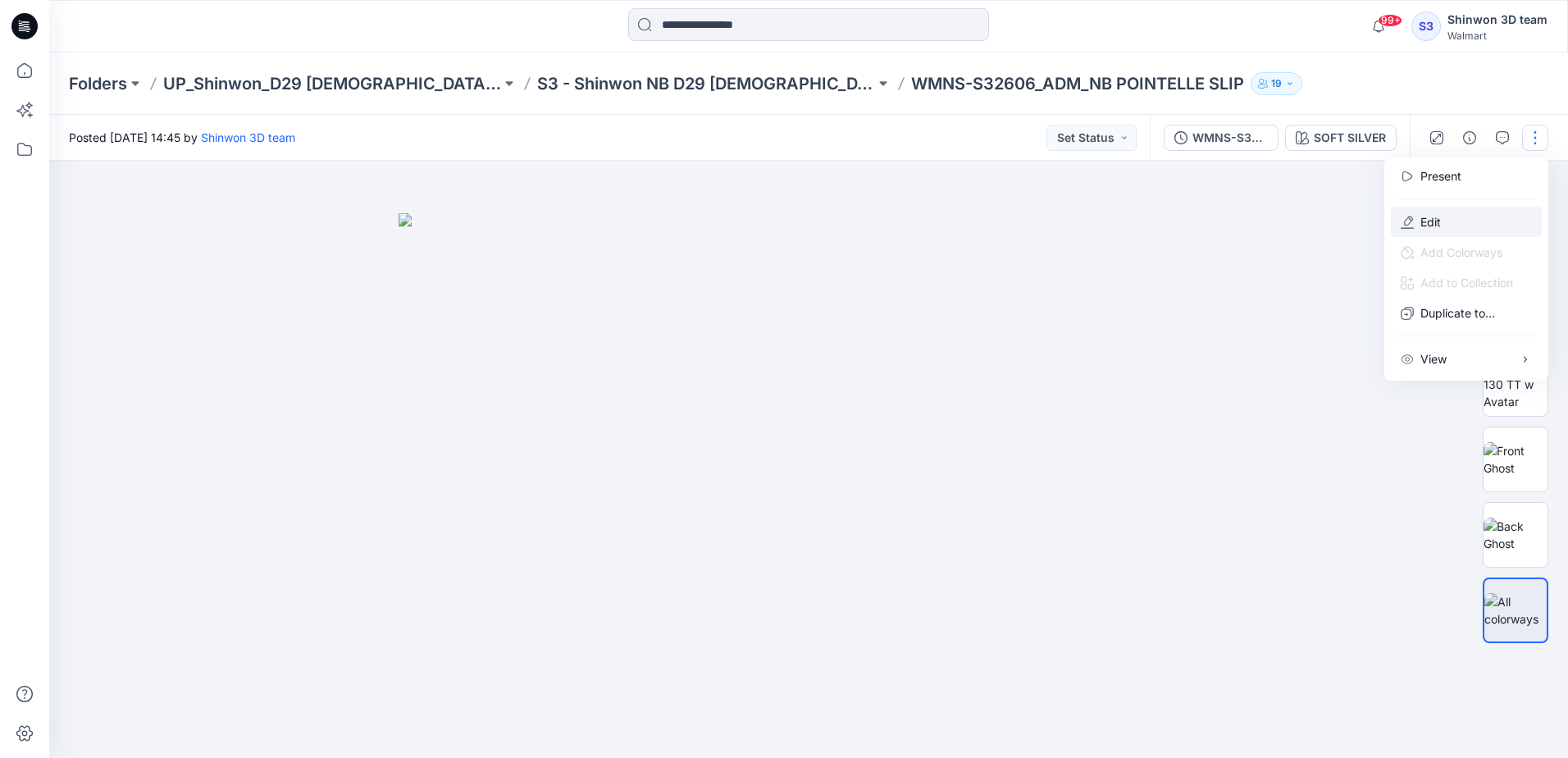
click at [1422, 222] on p "Edit" at bounding box center [1430, 222] width 20 height 17
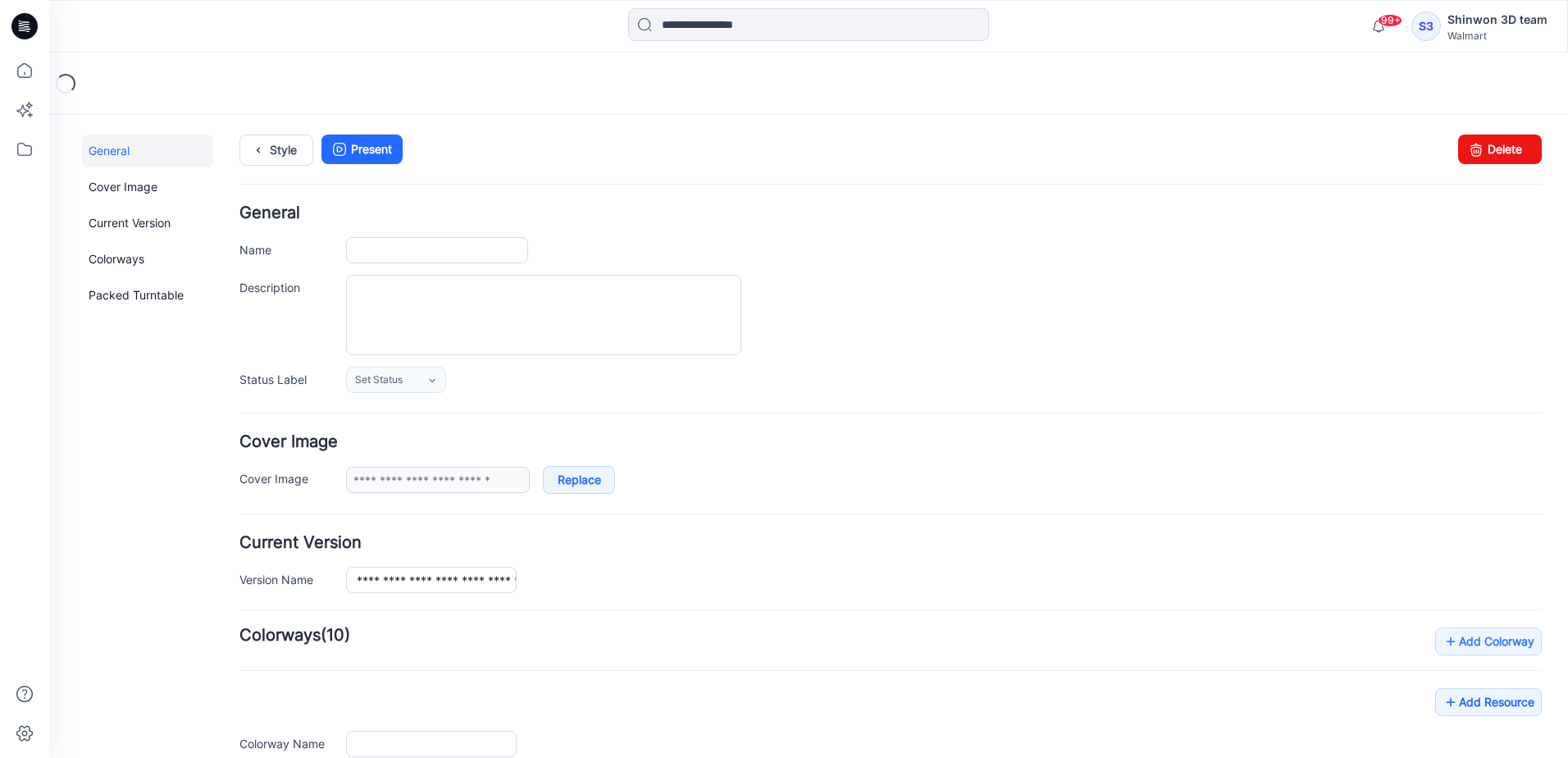
type input "**********"
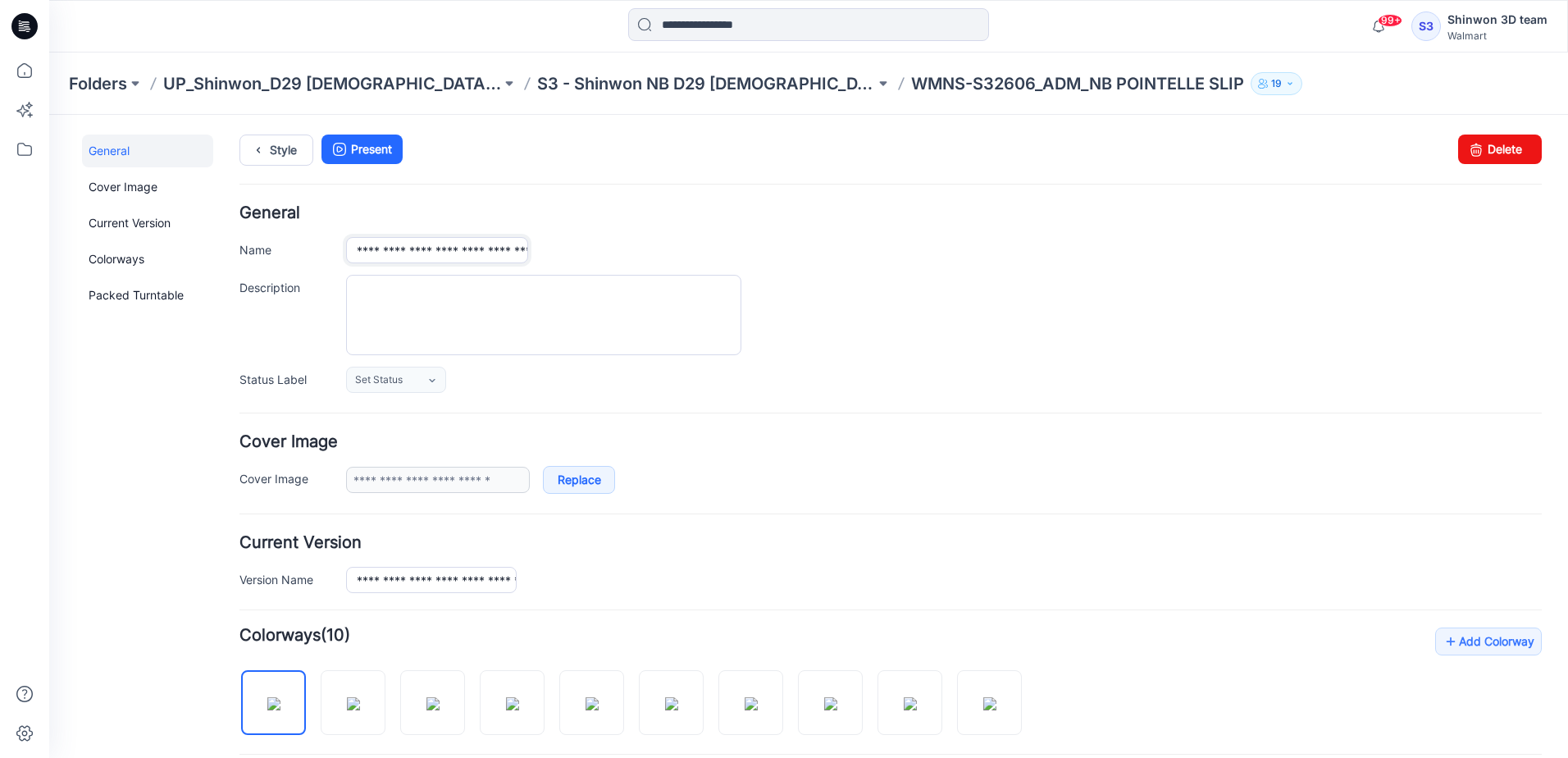
click at [478, 261] on input "**********" at bounding box center [437, 250] width 182 height 26
paste input "text"
type input "**********"
click at [1207, 257] on div "**********" at bounding box center [943, 250] width 1195 height 26
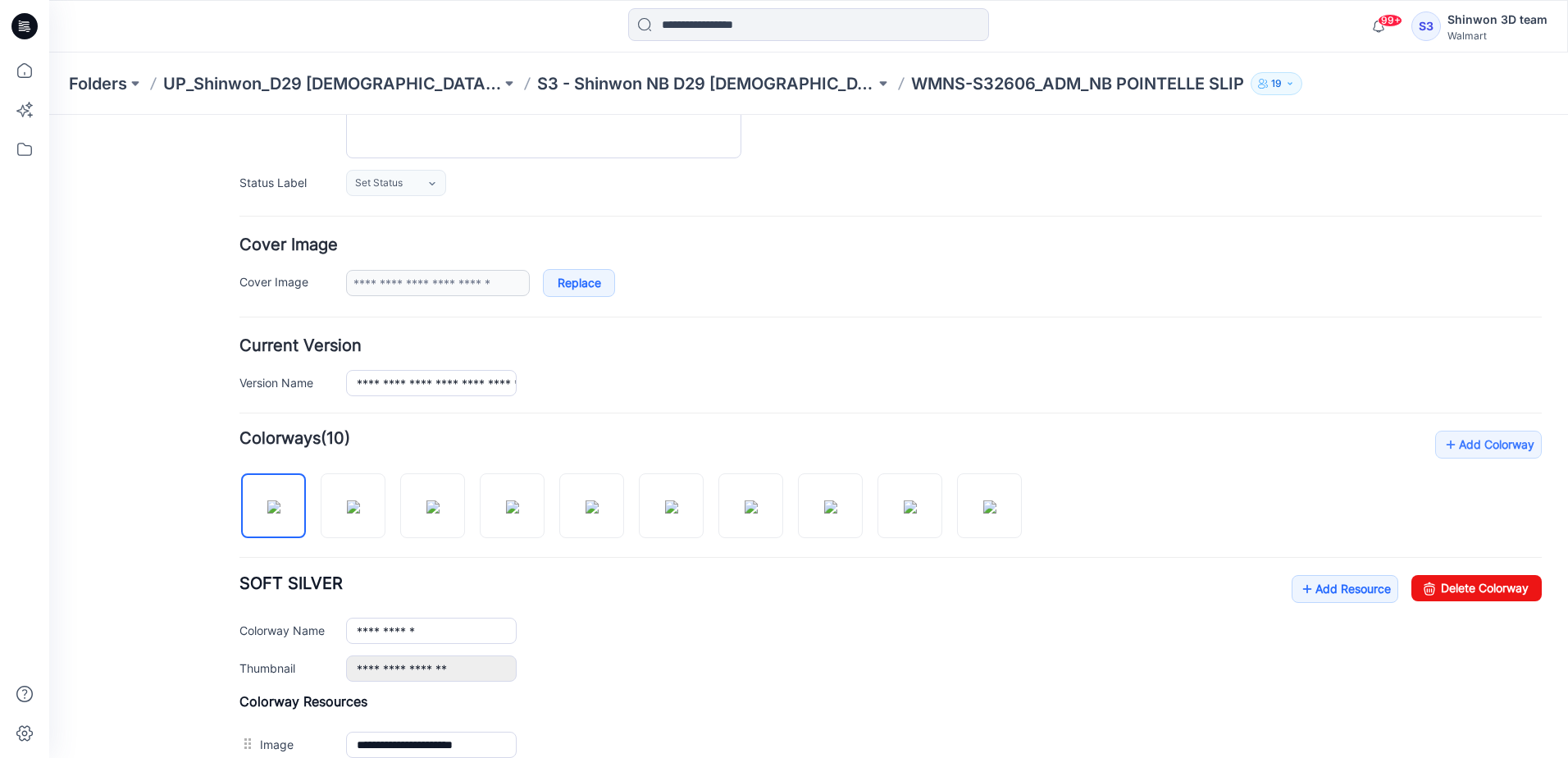
scroll to position [0, 0]
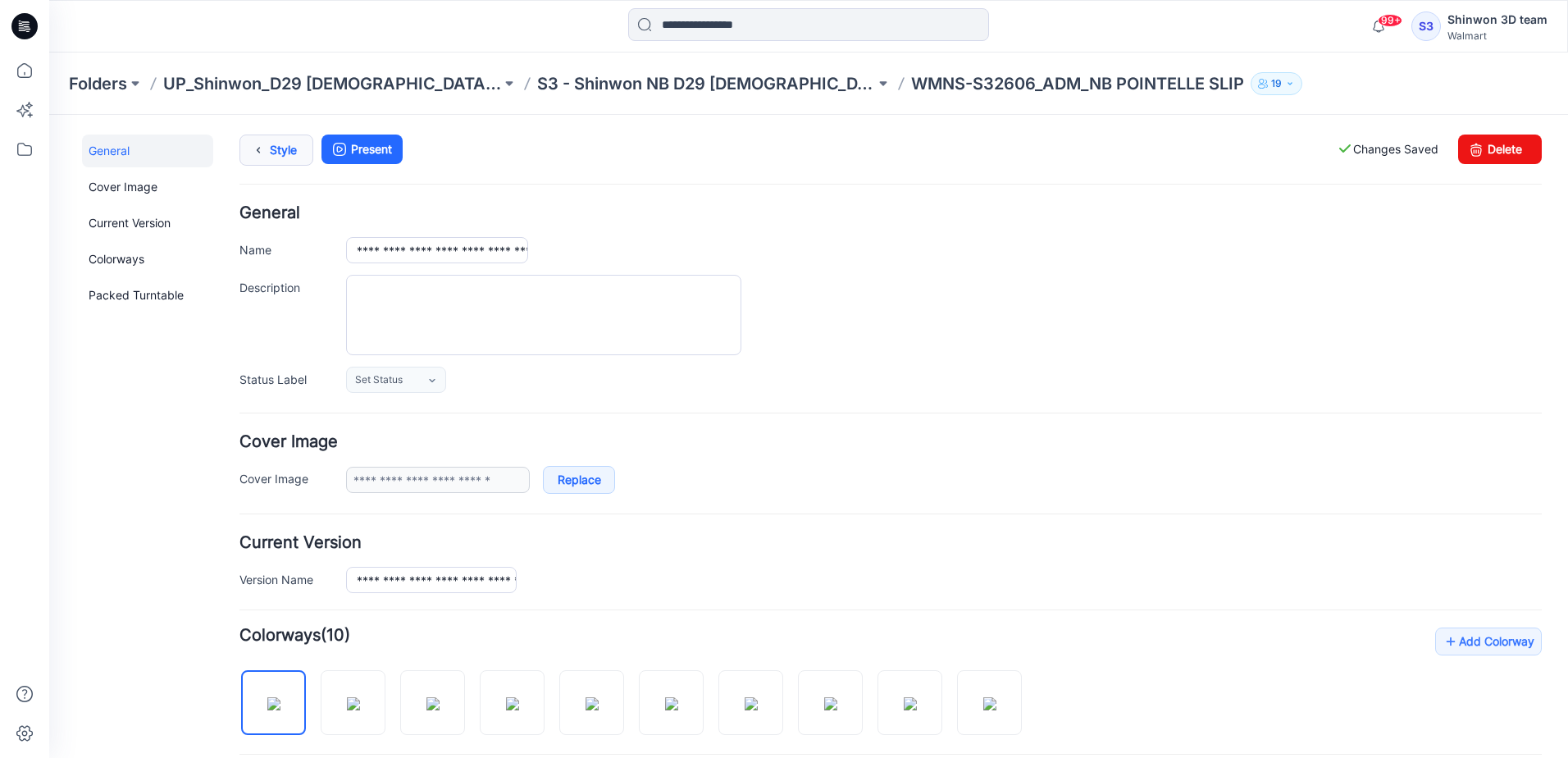
click at [258, 150] on icon at bounding box center [258, 150] width 23 height 30
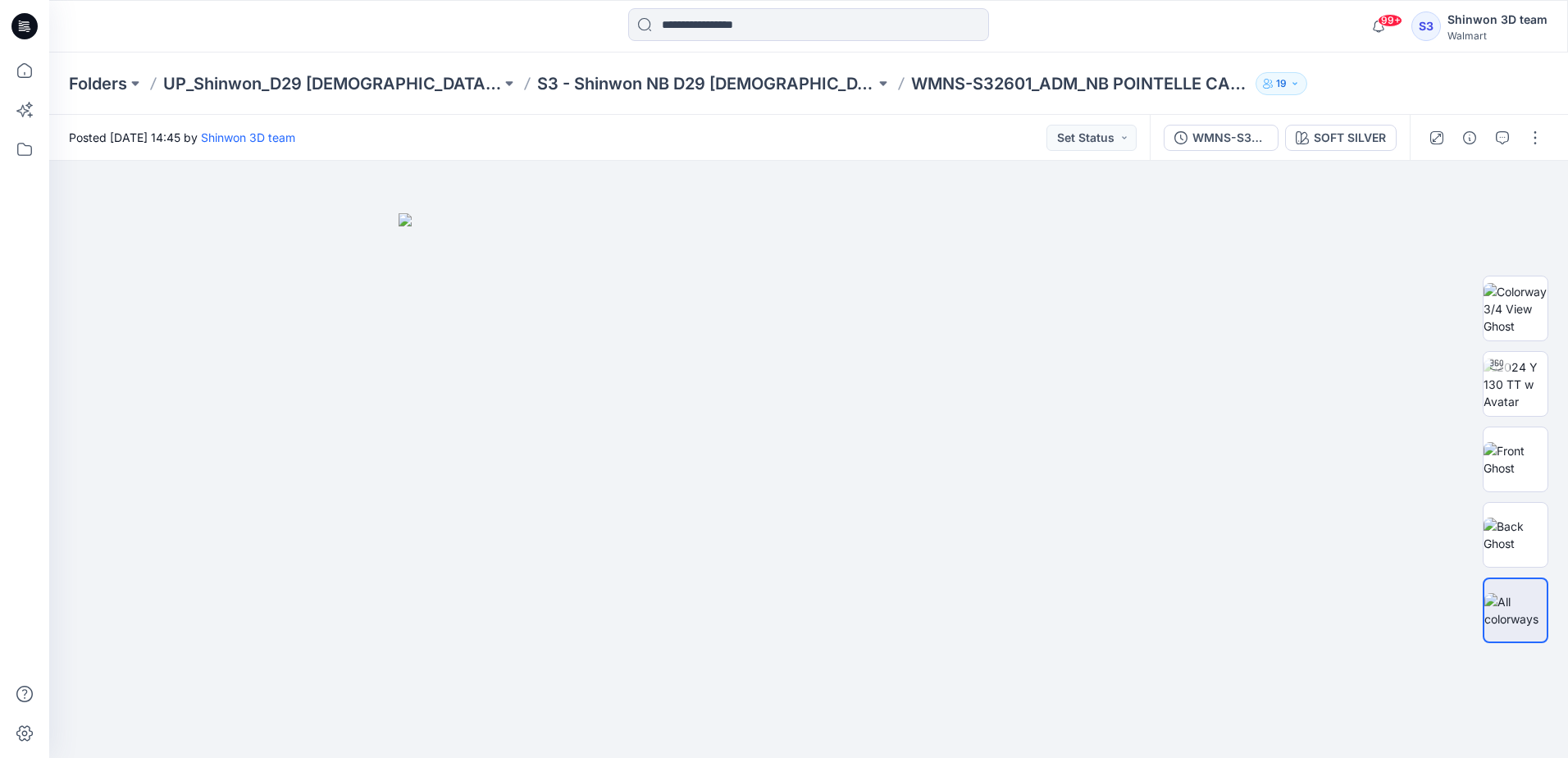
click at [921, 126] on div "Posted [DATE] 14:45 by Shinwon 3D team Set Status" at bounding box center [599, 137] width 1100 height 45
click at [669, 86] on p "S3 - Shinwon NB D29 [DEMOGRAPHIC_DATA] Sleepwear" at bounding box center [705, 84] width 338 height 23
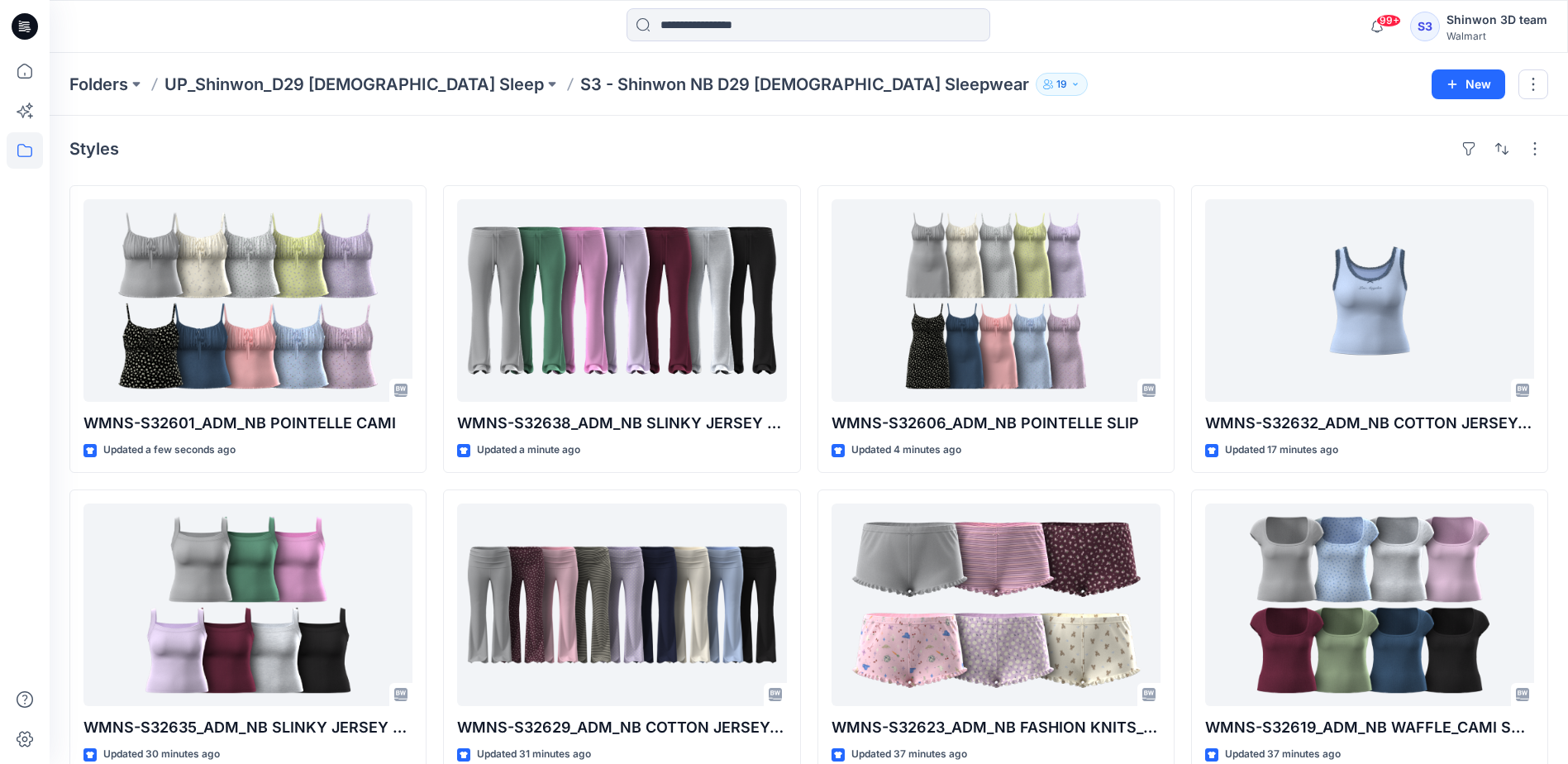
click at [1303, 102] on div "Folders UP_Shinwon_D29 [DEMOGRAPHIC_DATA] Sleep S3 - Shinwon NB D29 [DEMOGRAPHI…" at bounding box center [808, 84] width 1518 height 62
